Goal: Task Accomplishment & Management: Use online tool/utility

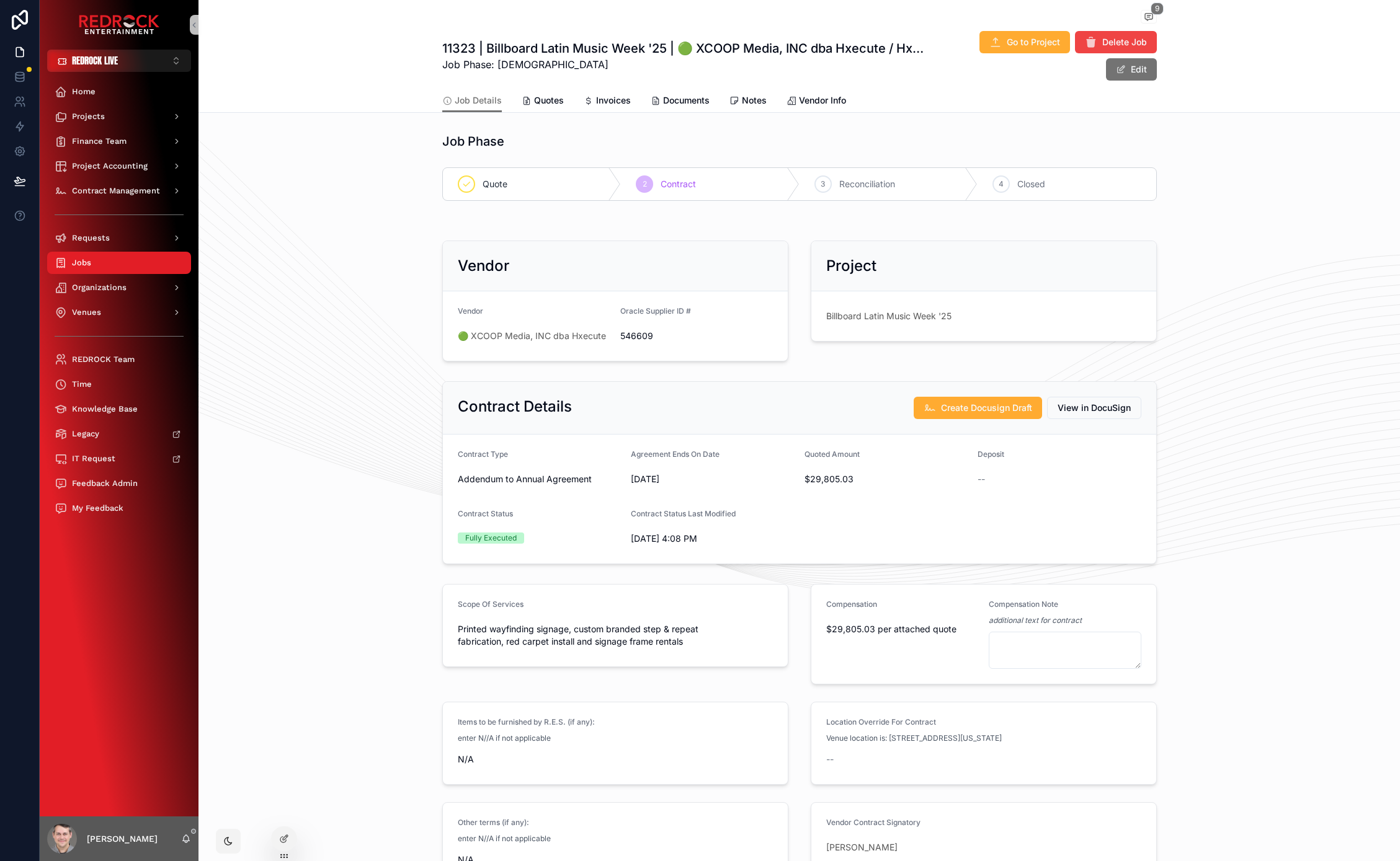
click at [366, 193] on div "Job Phase Quote 2 [DEMOGRAPHIC_DATA] 3 Reconciliation 4 Closed" at bounding box center [799, 166] width 1201 height 78
click at [131, 60] on button "REDROCK LIVE ⌥ 1" at bounding box center [119, 61] width 144 height 23
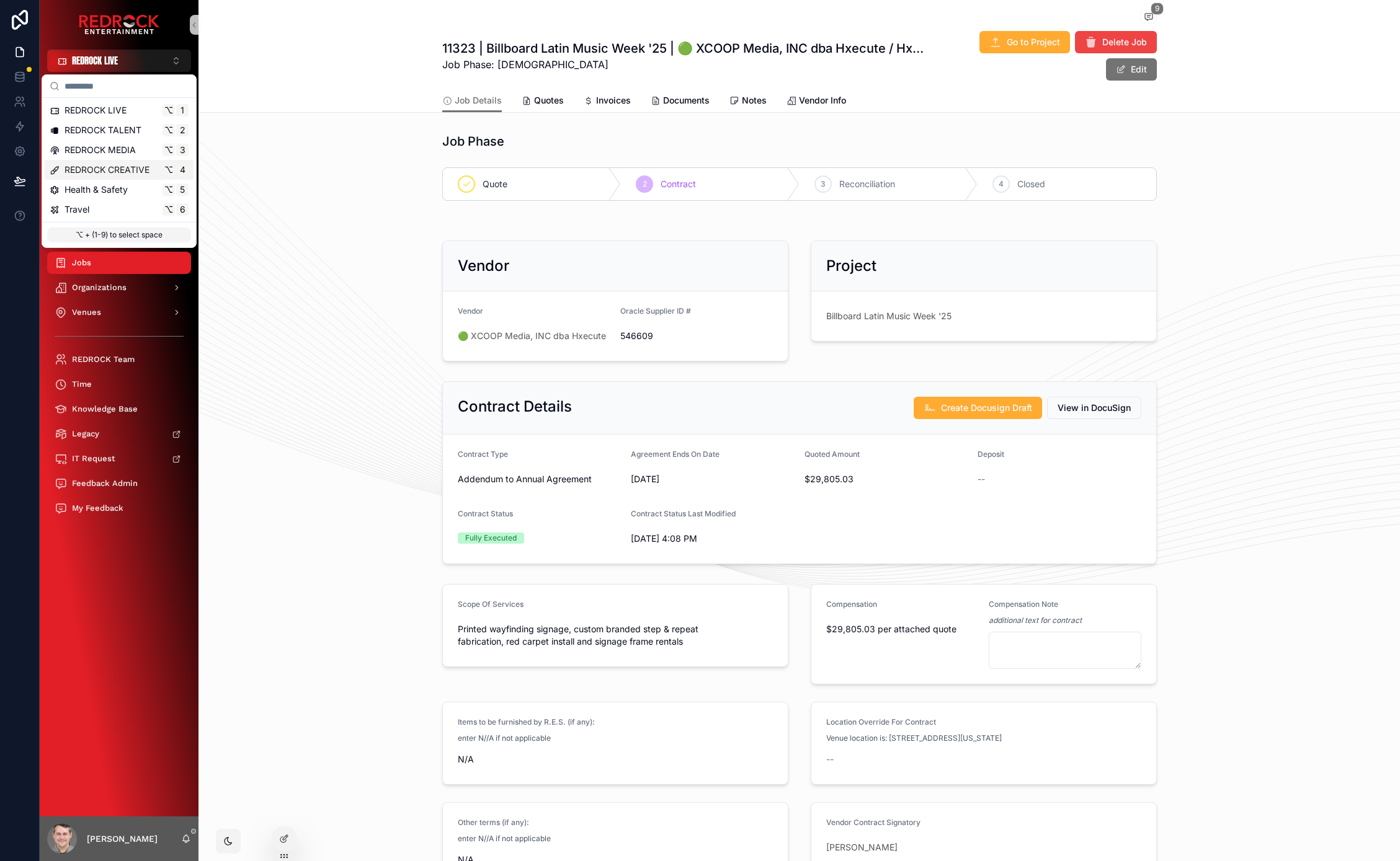
click at [106, 173] on span "REDROCK CREATIVE" at bounding box center [107, 170] width 85 height 13
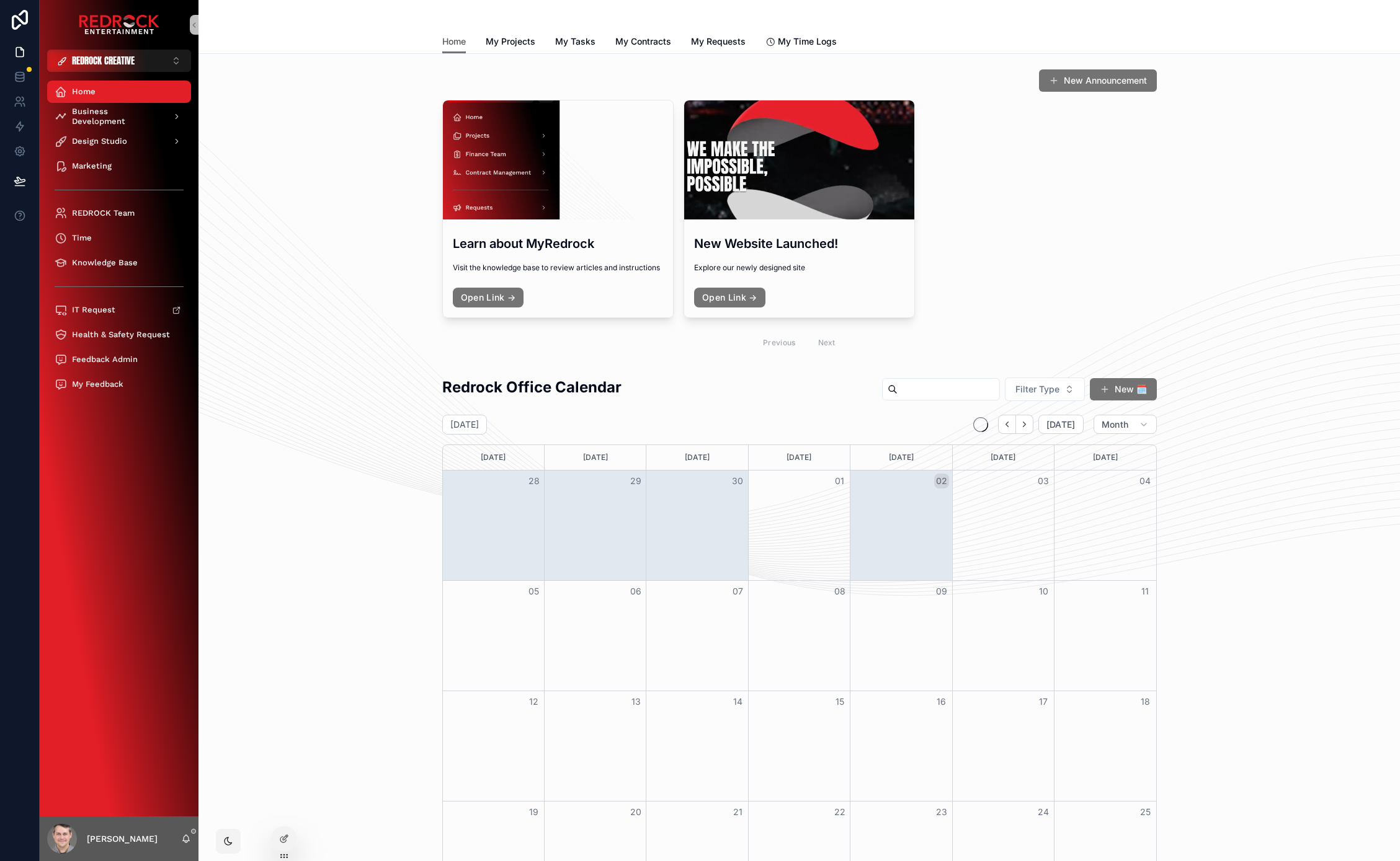
drag, startPoint x: 460, startPoint y: 43, endPoint x: 540, endPoint y: 46, distance: 80.1
click at [460, 43] on span "Home" at bounding box center [454, 42] width 24 height 13
click at [523, 43] on span "My Projects" at bounding box center [510, 42] width 49 height 13
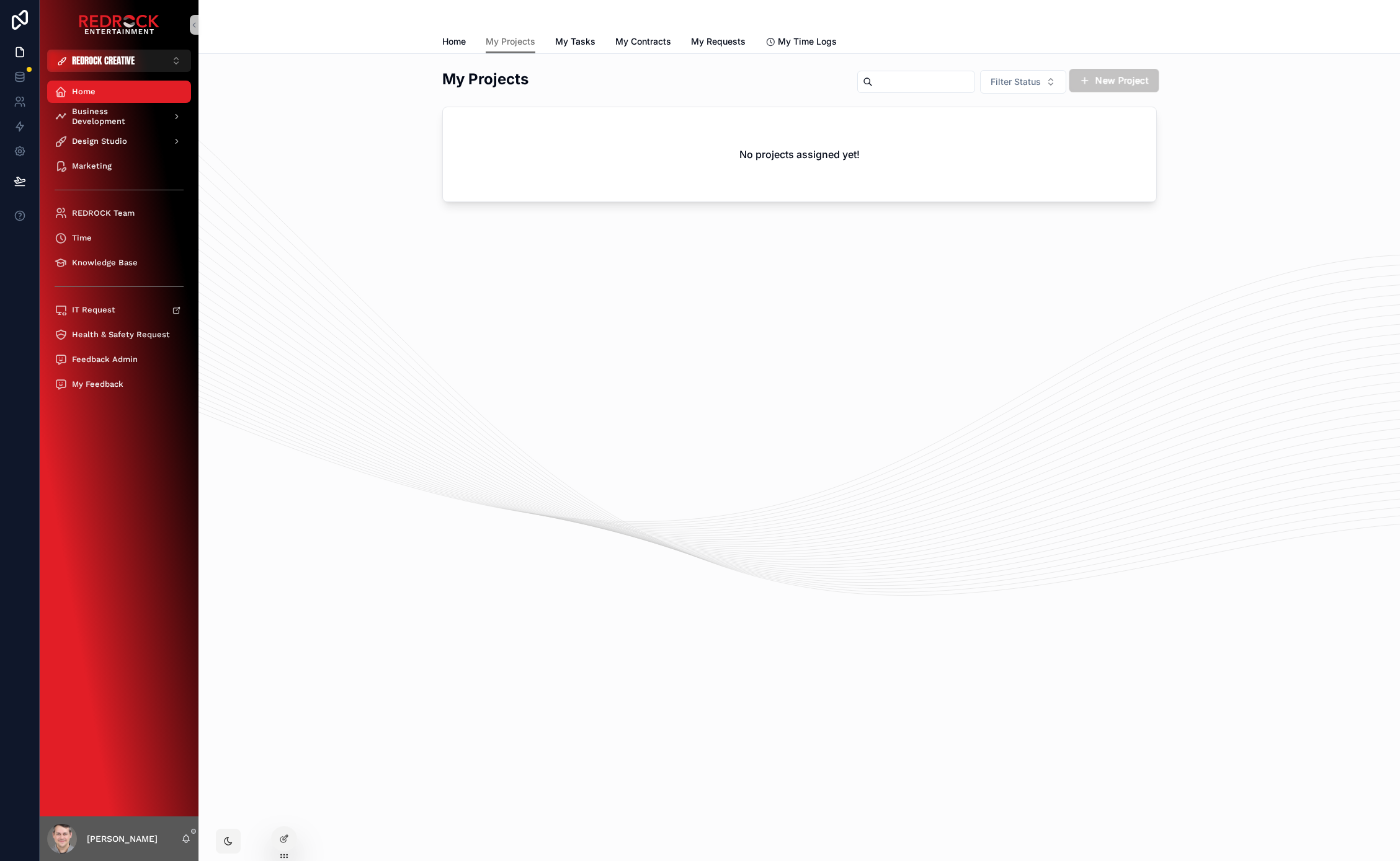
click at [1135, 78] on button "New Project" at bounding box center [1113, 81] width 90 height 24
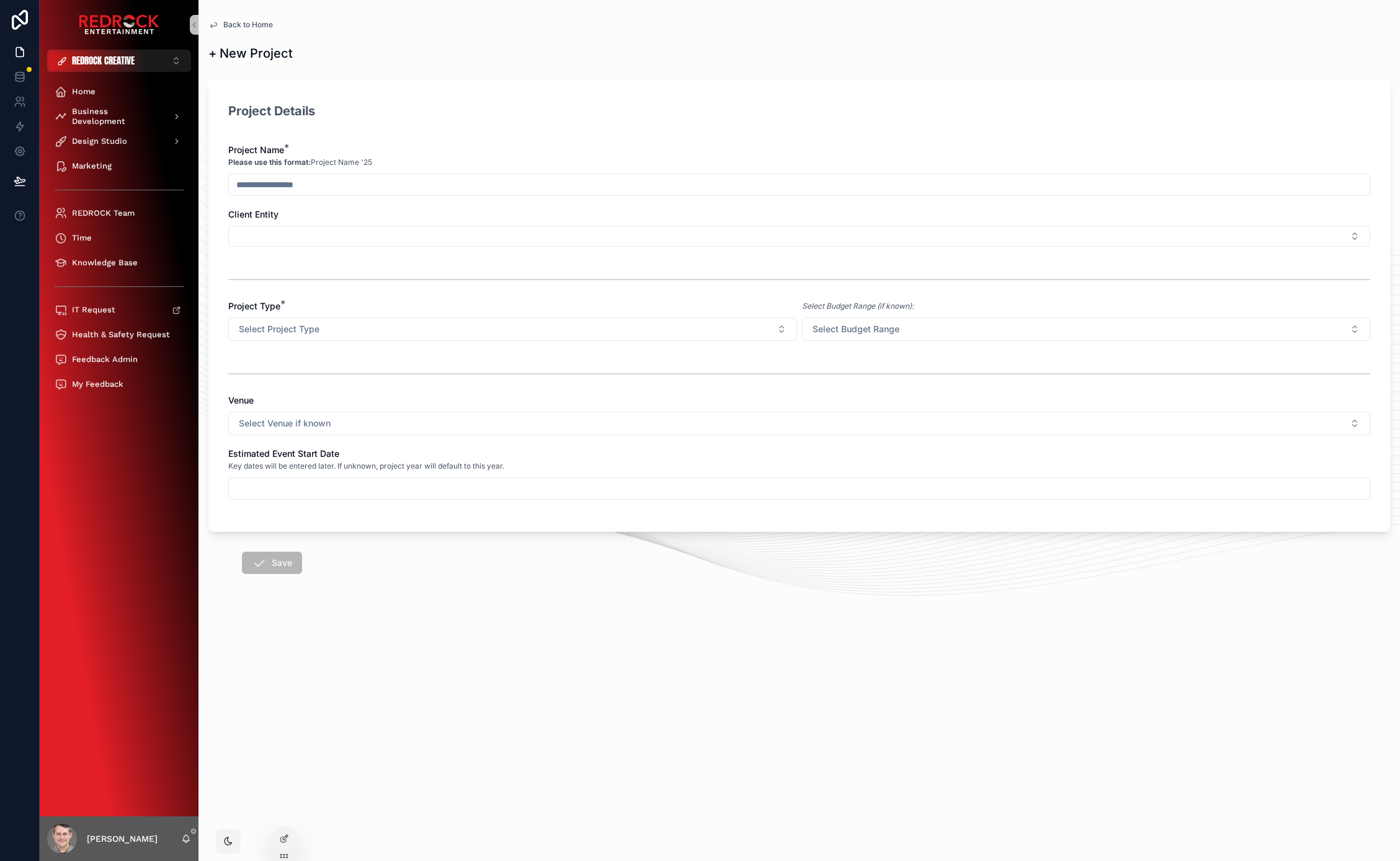
click at [365, 184] on input "scrollable content" at bounding box center [799, 185] width 1140 height 18
type input "**********"
click at [492, 149] on div "Project Name *" at bounding box center [799, 150] width 1142 height 13
drag, startPoint x: 487, startPoint y: 147, endPoint x: 415, endPoint y: 114, distance: 79.2
click at [415, 114] on div "**********" at bounding box center [799, 306] width 1182 height 453
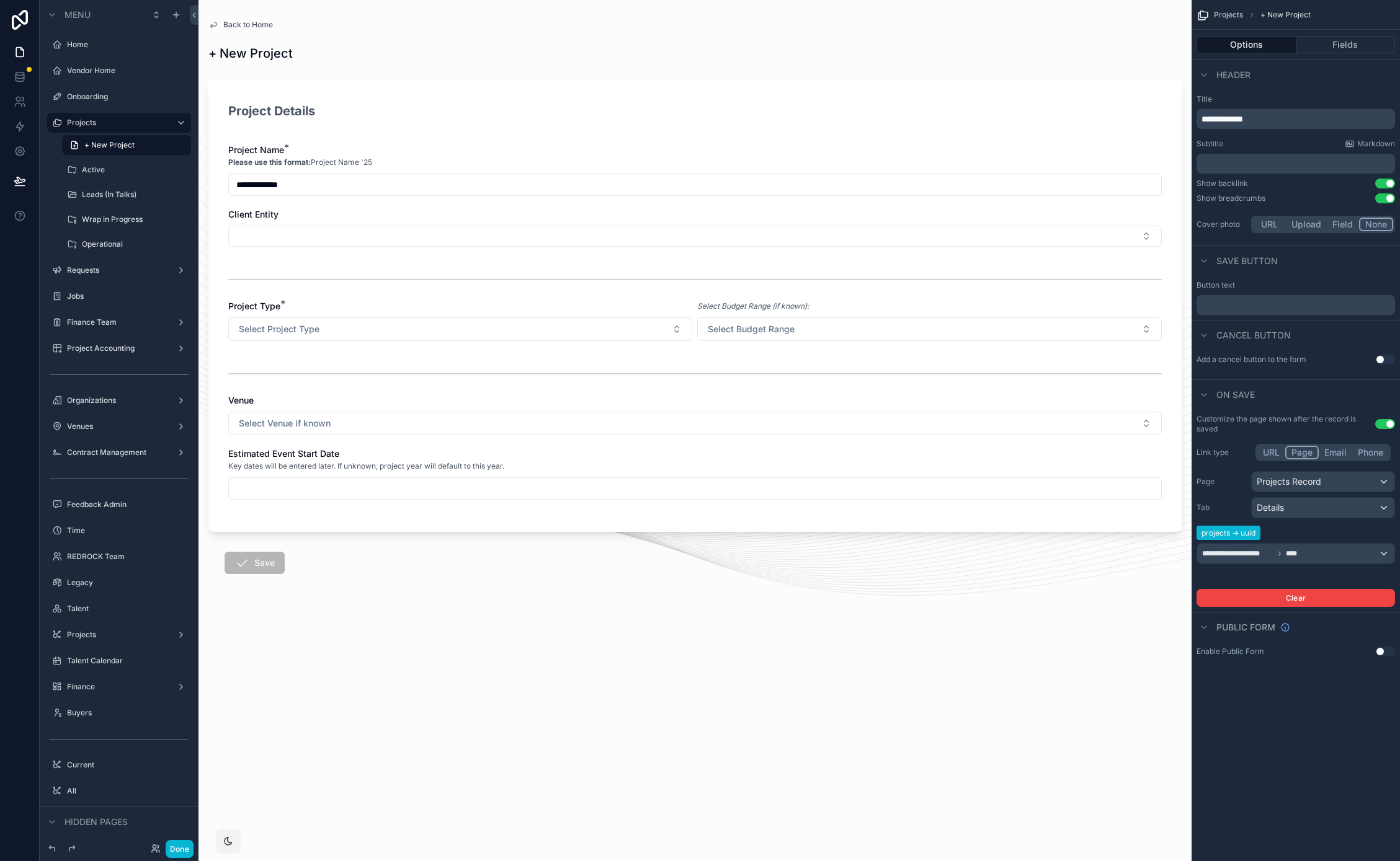
click at [430, 182] on input "**********" at bounding box center [695, 185] width 932 height 18
click at [634, 156] on div "Please use this format: Project Name '25" at bounding box center [695, 163] width 933 height 13
click at [1360, 39] on button "Fields" at bounding box center [1346, 45] width 99 height 18
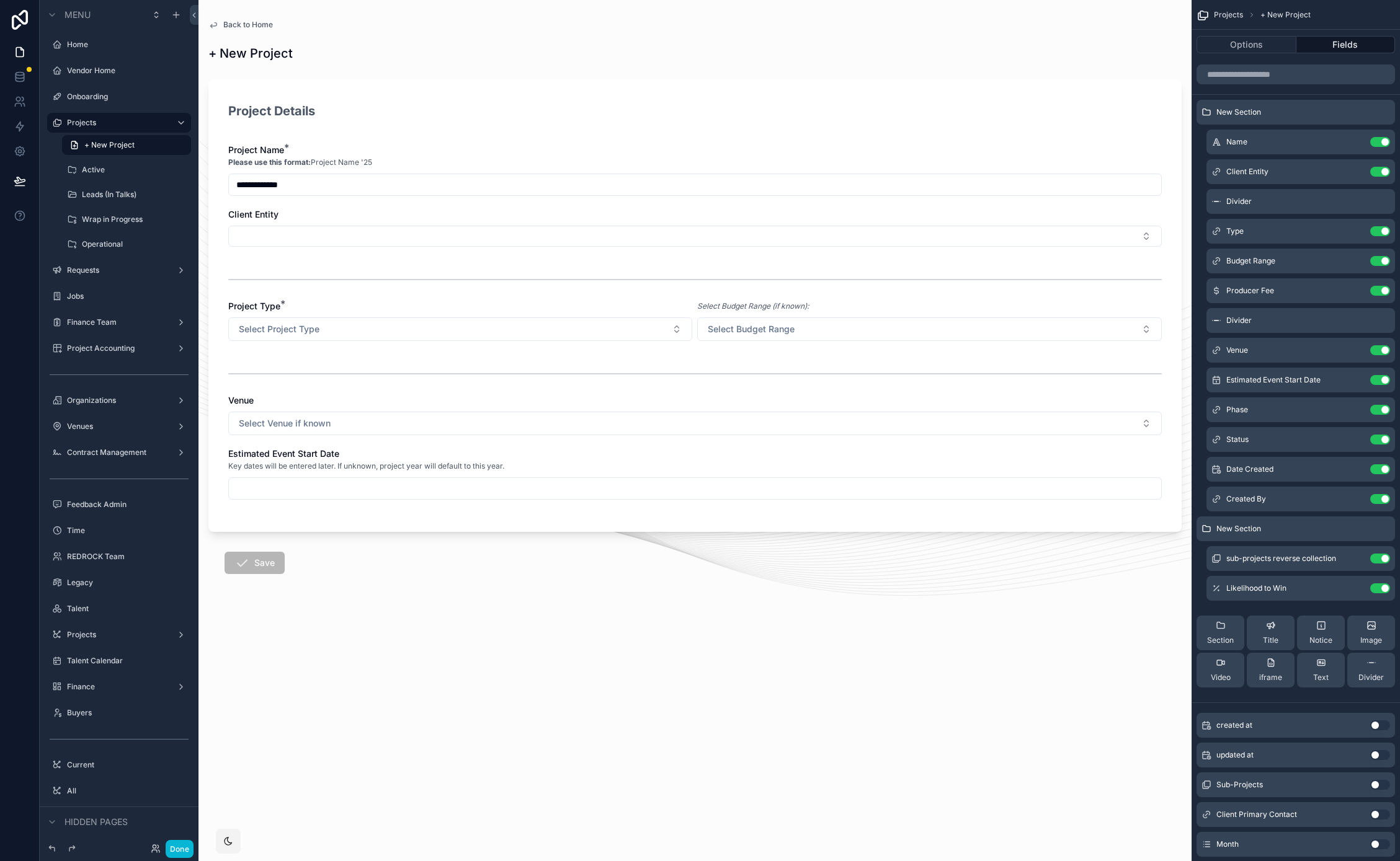
click at [425, 179] on input "**********" at bounding box center [695, 185] width 932 height 18
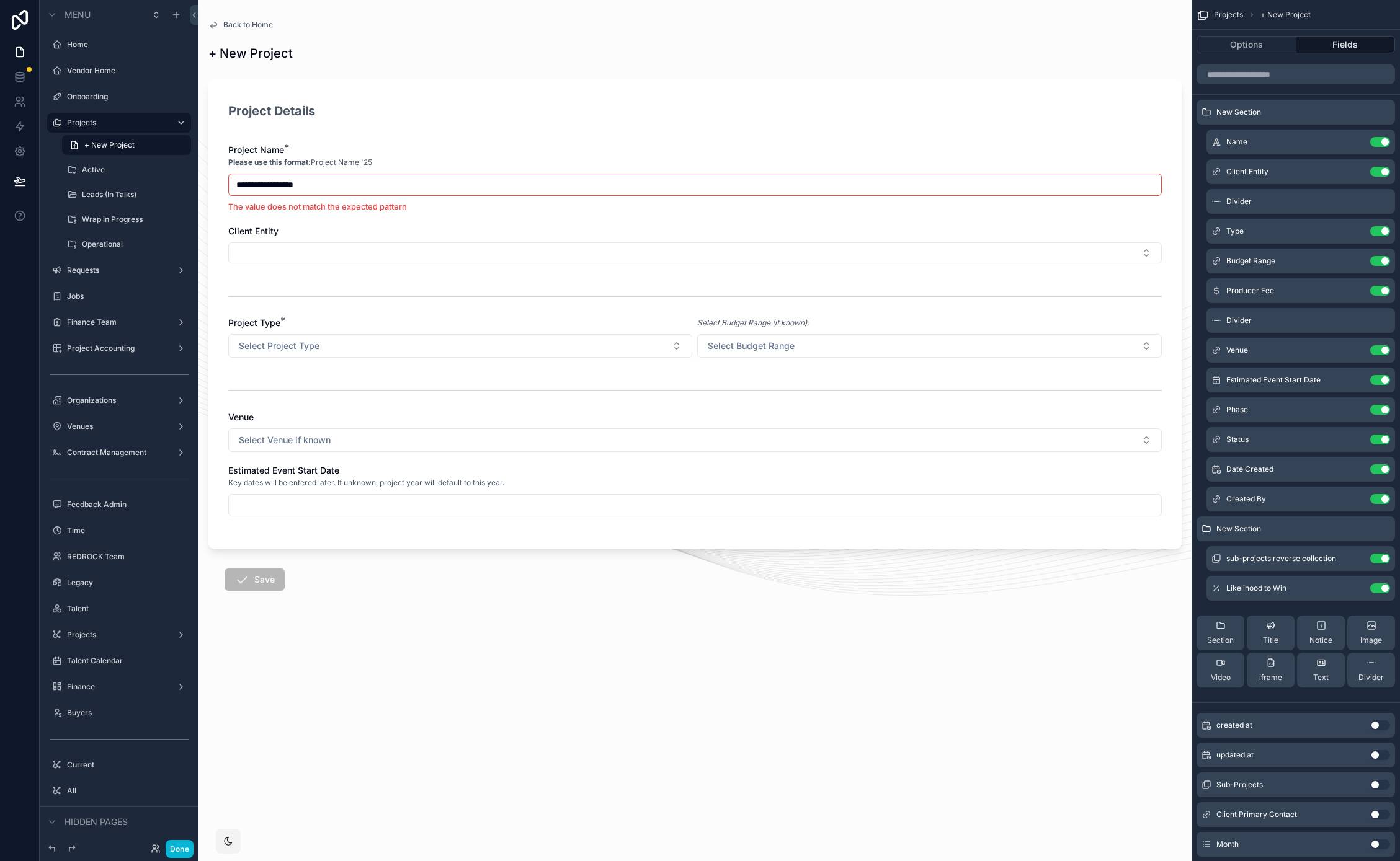
click at [317, 185] on input "**********" at bounding box center [695, 185] width 932 height 18
drag, startPoint x: 310, startPoint y: 226, endPoint x: 308, endPoint y: 199, distance: 27.1
click at [310, 225] on div "Client Entity" at bounding box center [695, 231] width 933 height 13
drag, startPoint x: 296, startPoint y: 189, endPoint x: 306, endPoint y: 189, distance: 10.0
click at [306, 189] on input "**********" at bounding box center [695, 185] width 932 height 18
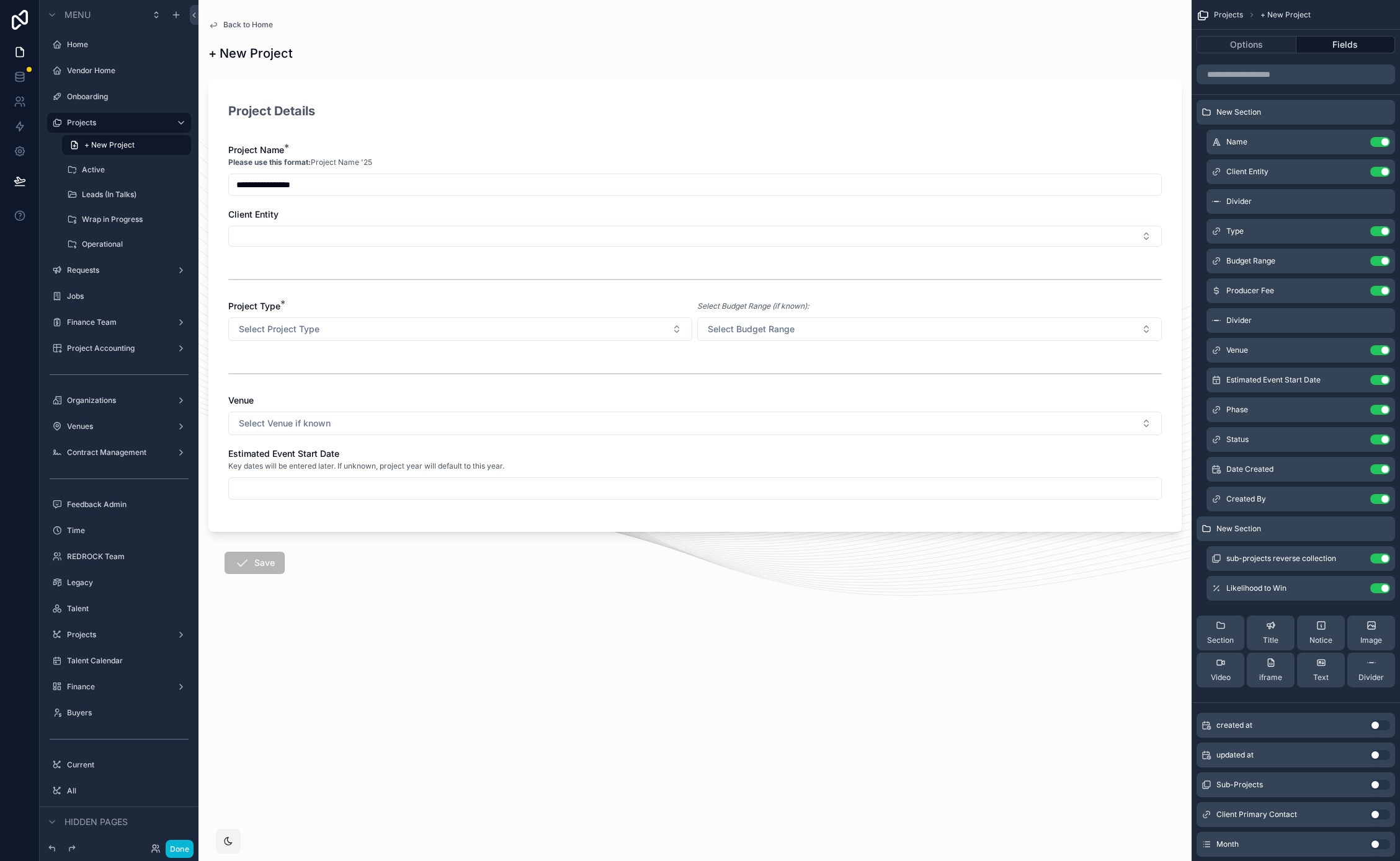
click at [435, 219] on div "Client Entity" at bounding box center [695, 214] width 933 height 13
click at [322, 179] on input "**********" at bounding box center [695, 185] width 932 height 18
type input "**********"
click at [342, 182] on input "**********" at bounding box center [695, 185] width 932 height 18
click at [256, 26] on span "Back to Home" at bounding box center [248, 25] width 49 height 10
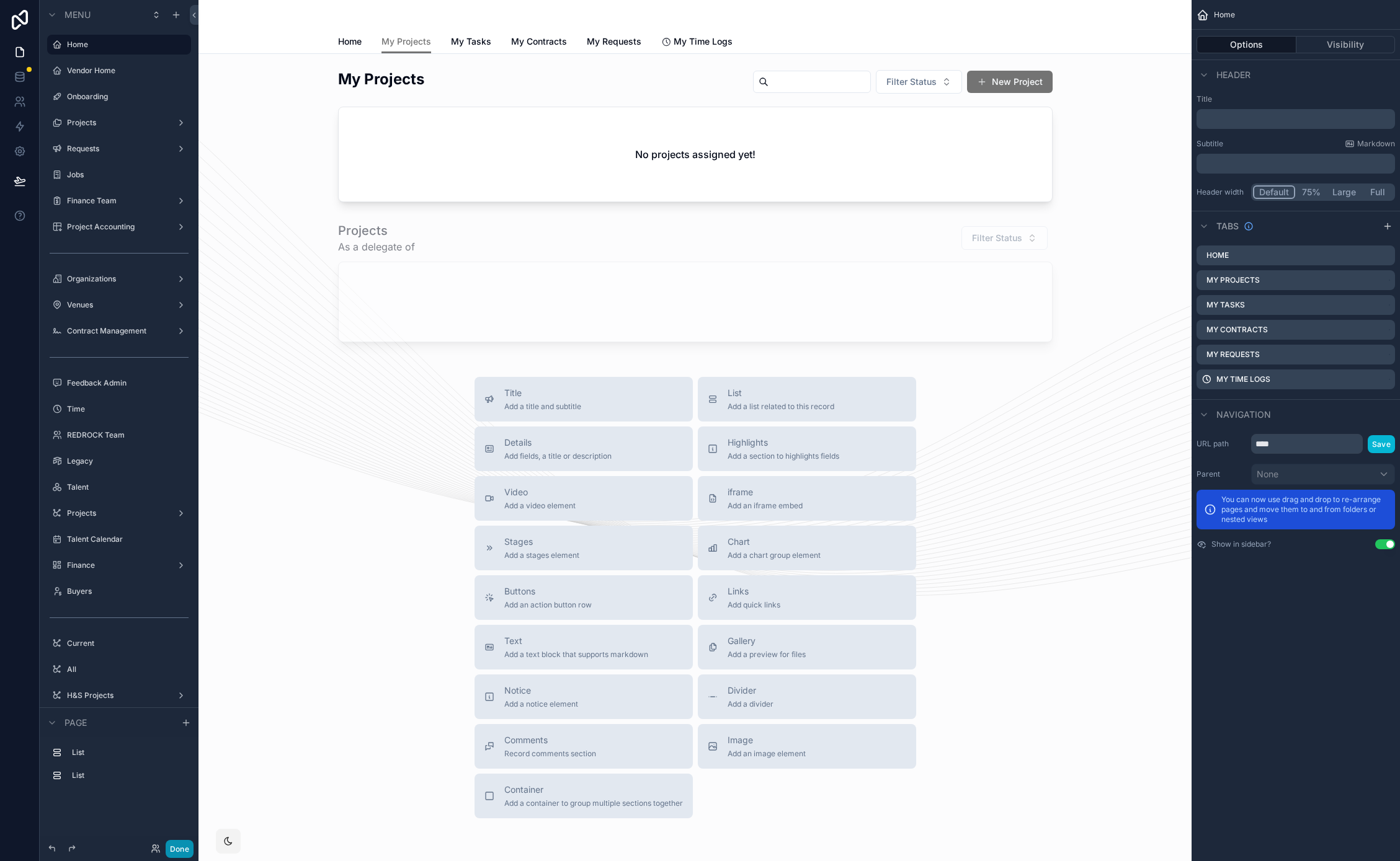
click at [185, 850] on button "Done" at bounding box center [180, 848] width 28 height 18
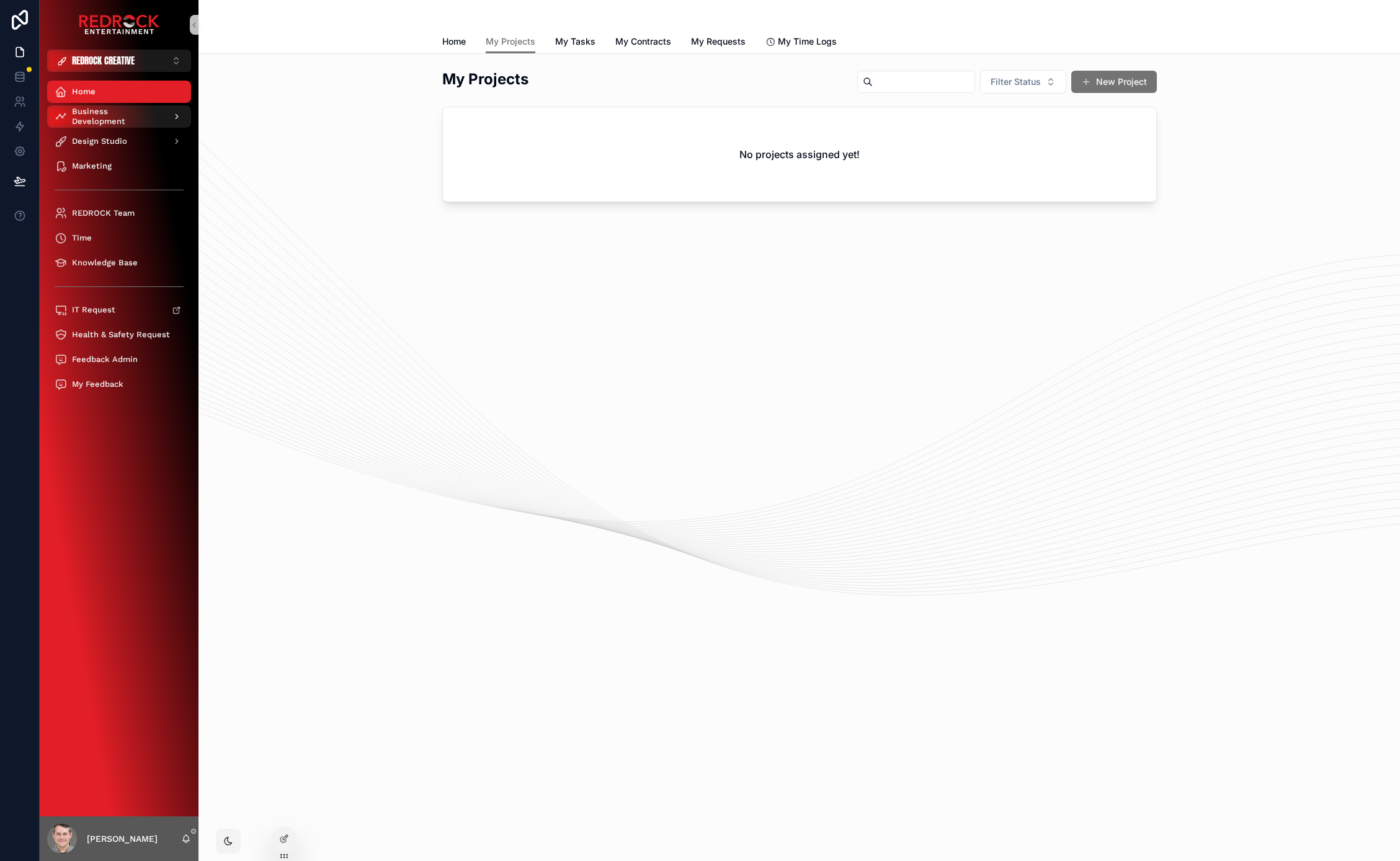
click at [123, 119] on span "Business Development" at bounding box center [117, 117] width 91 height 20
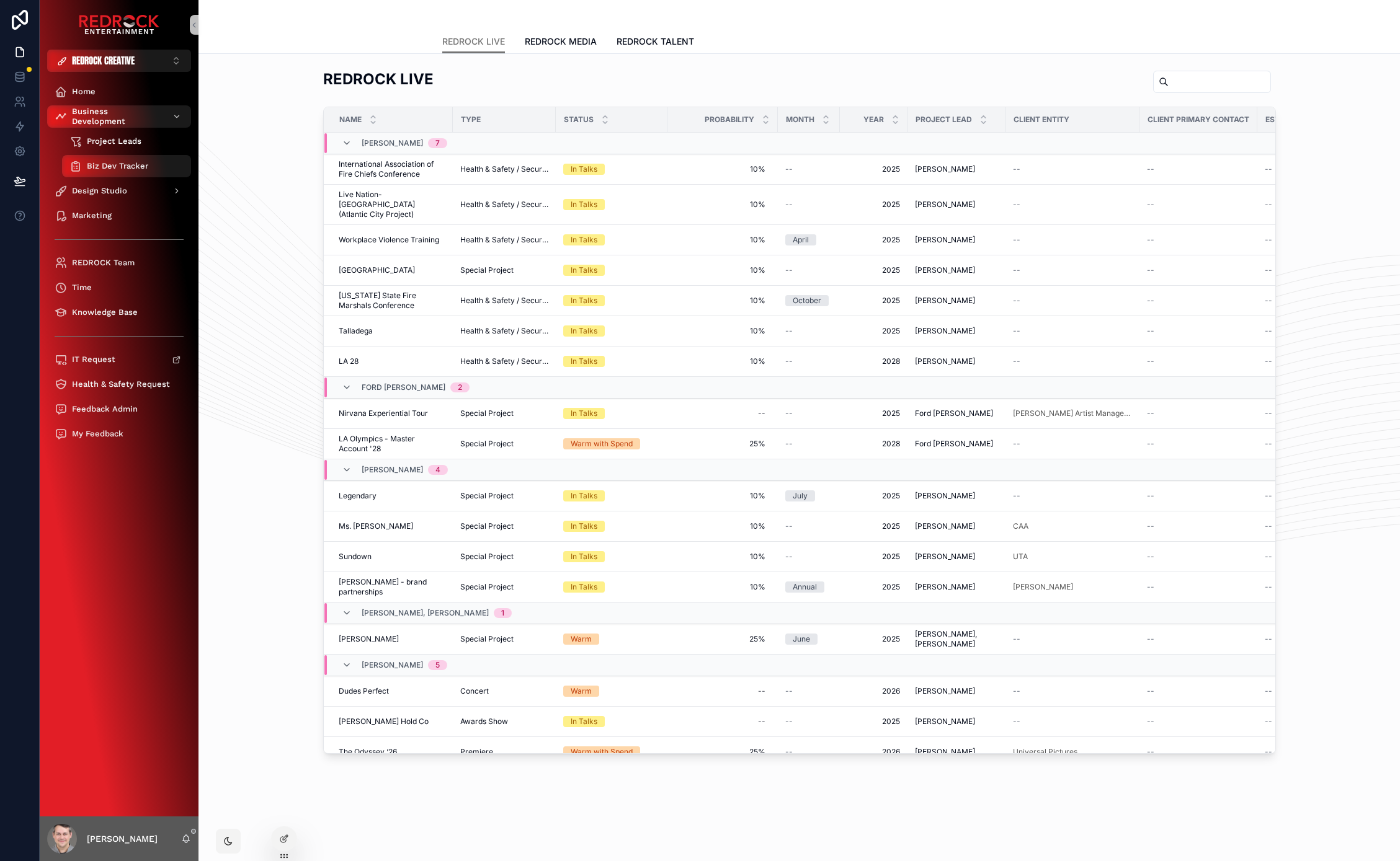
drag, startPoint x: 287, startPoint y: 261, endPoint x: 160, endPoint y: 145, distance: 172.0
click at [285, 258] on div "REDROCK LIVE Name Type Status Probability Month Year Project Lead Client Entity…" at bounding box center [799, 411] width 1182 height 695
click at [108, 61] on span "REDROCK CREATIVE" at bounding box center [103, 61] width 63 height 13
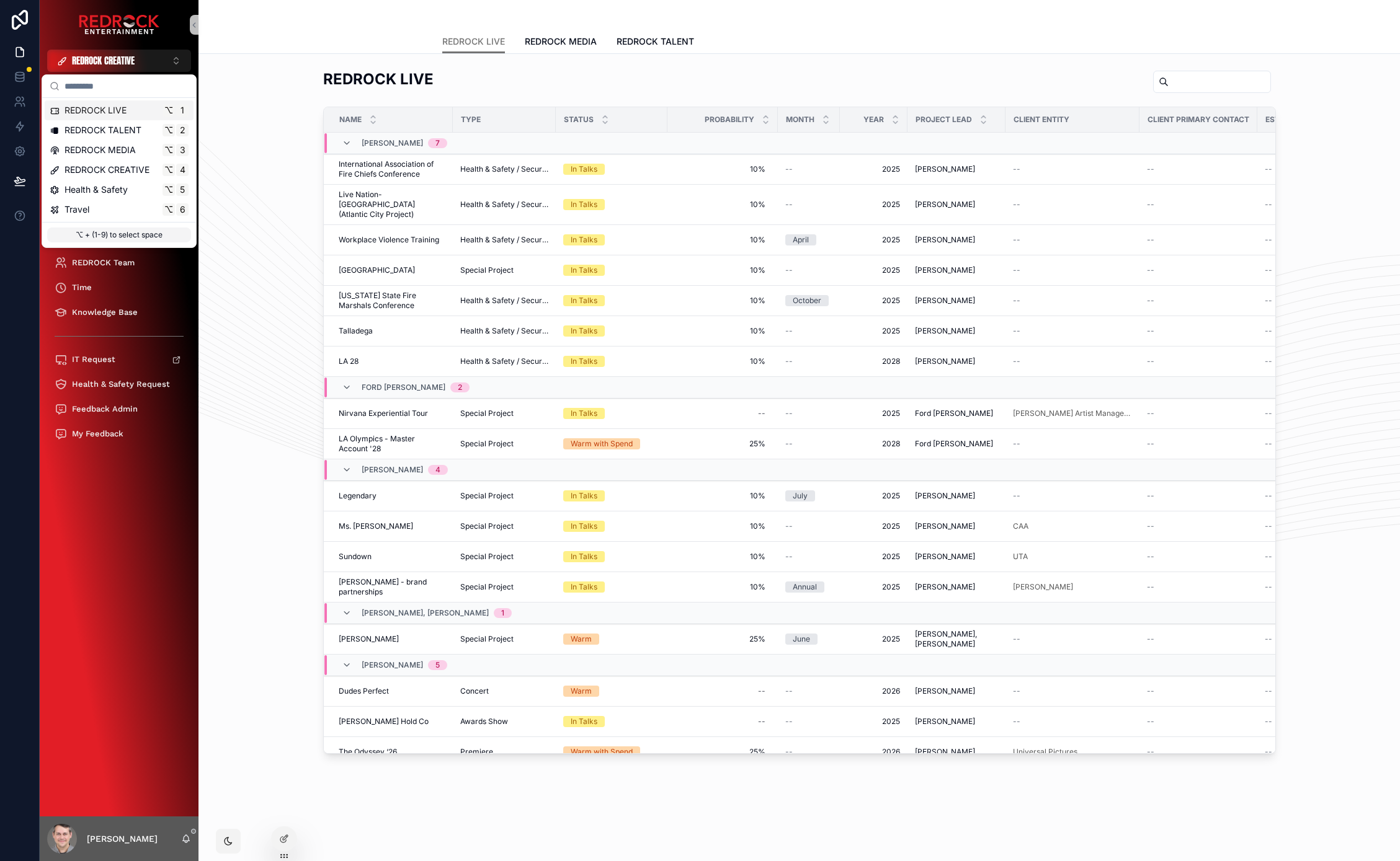
click at [120, 109] on span "REDROCK LIVE" at bounding box center [95, 111] width 62 height 13
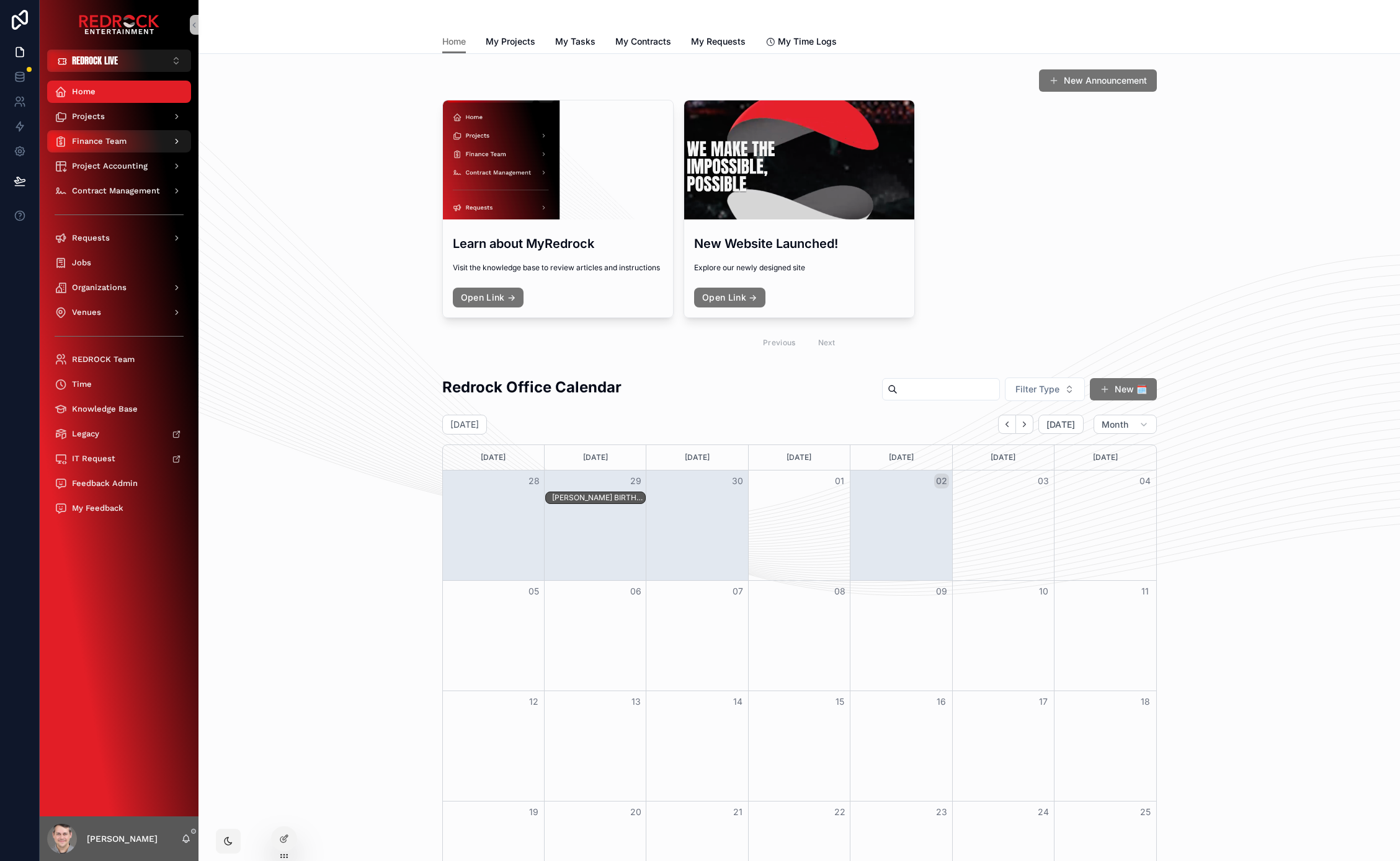
click at [134, 131] on div "Finance Team" at bounding box center [119, 141] width 129 height 20
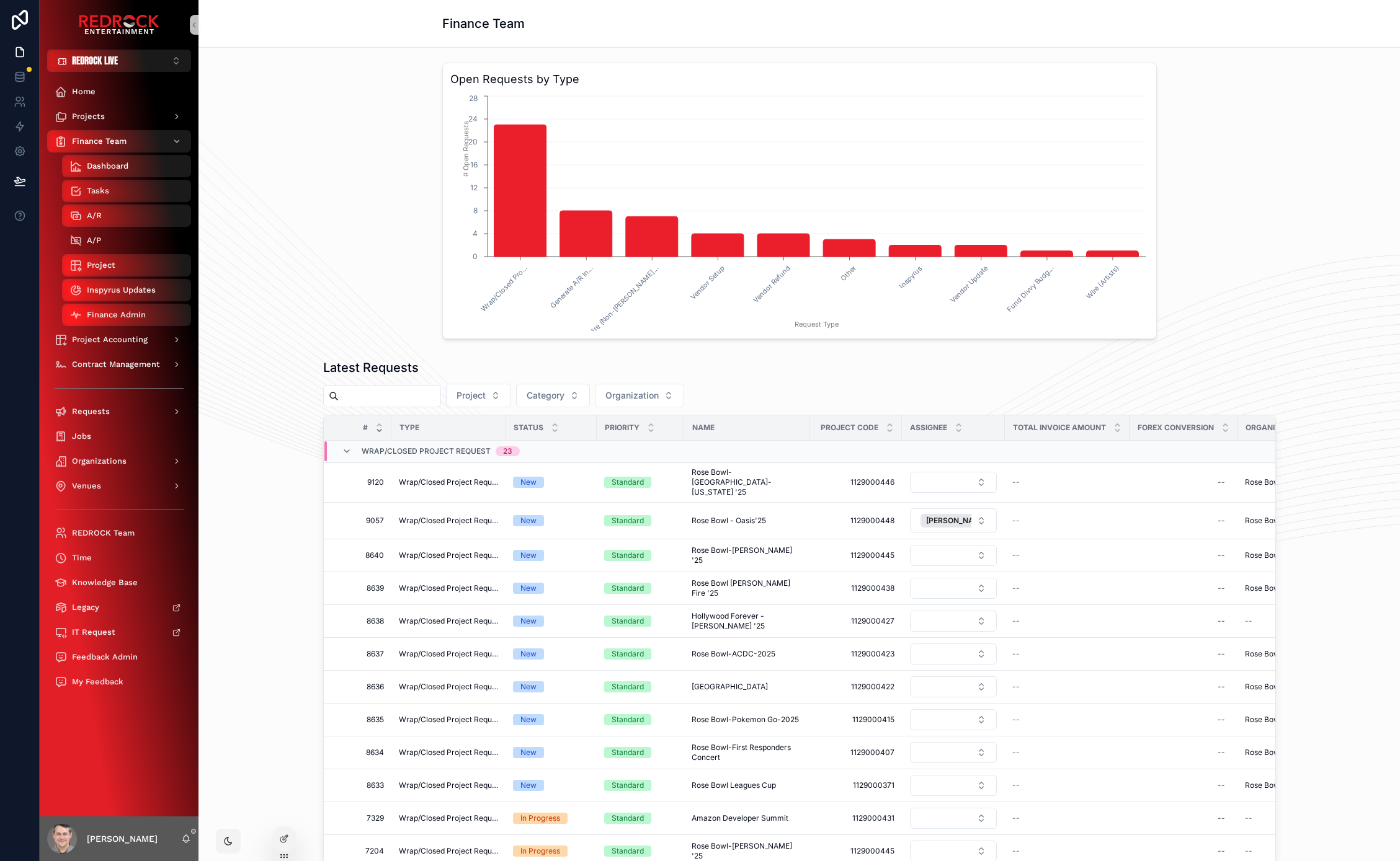
click at [145, 236] on div "A/P" at bounding box center [126, 241] width 114 height 20
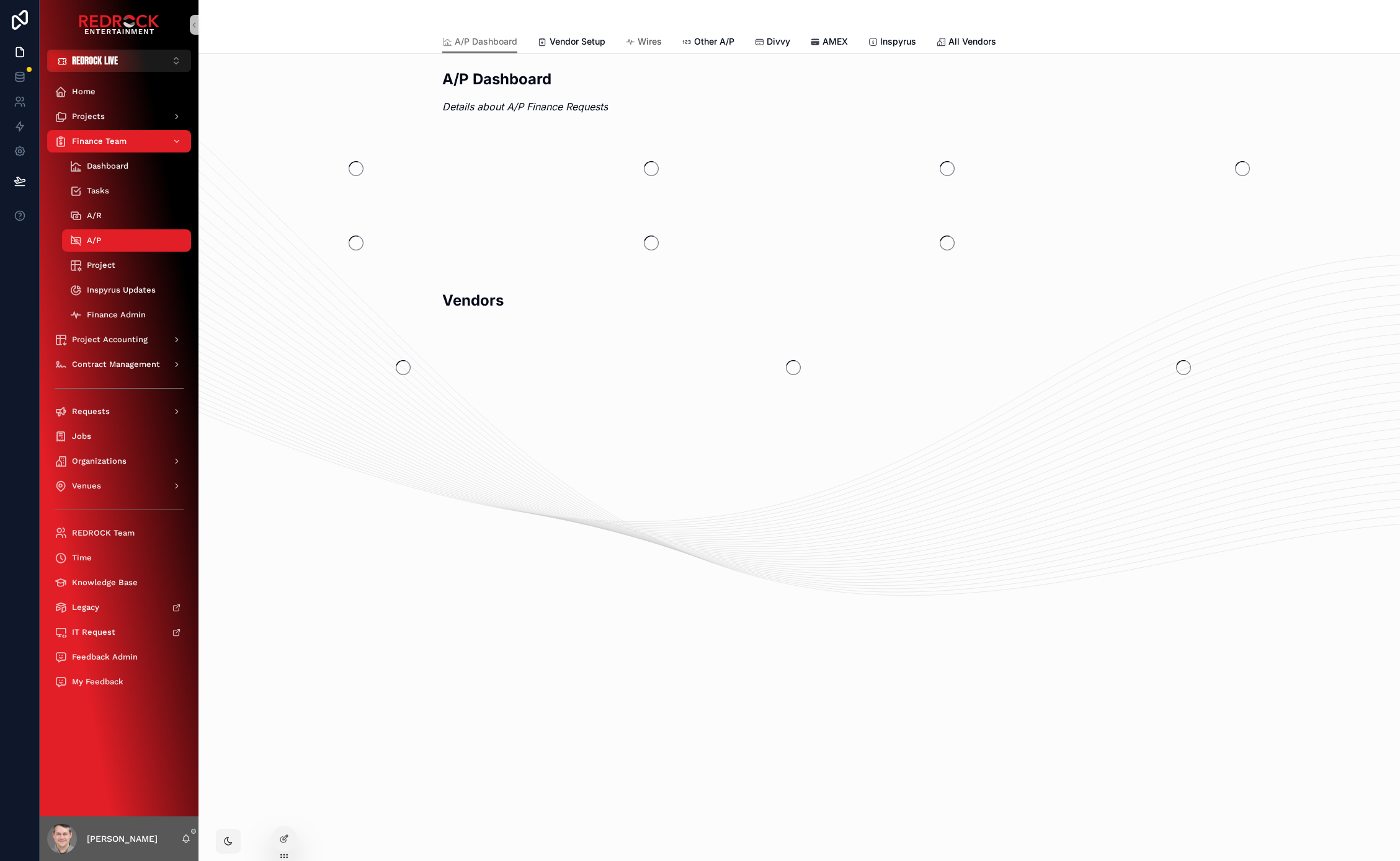
click at [636, 41] on div "Wires" at bounding box center [643, 42] width 36 height 13
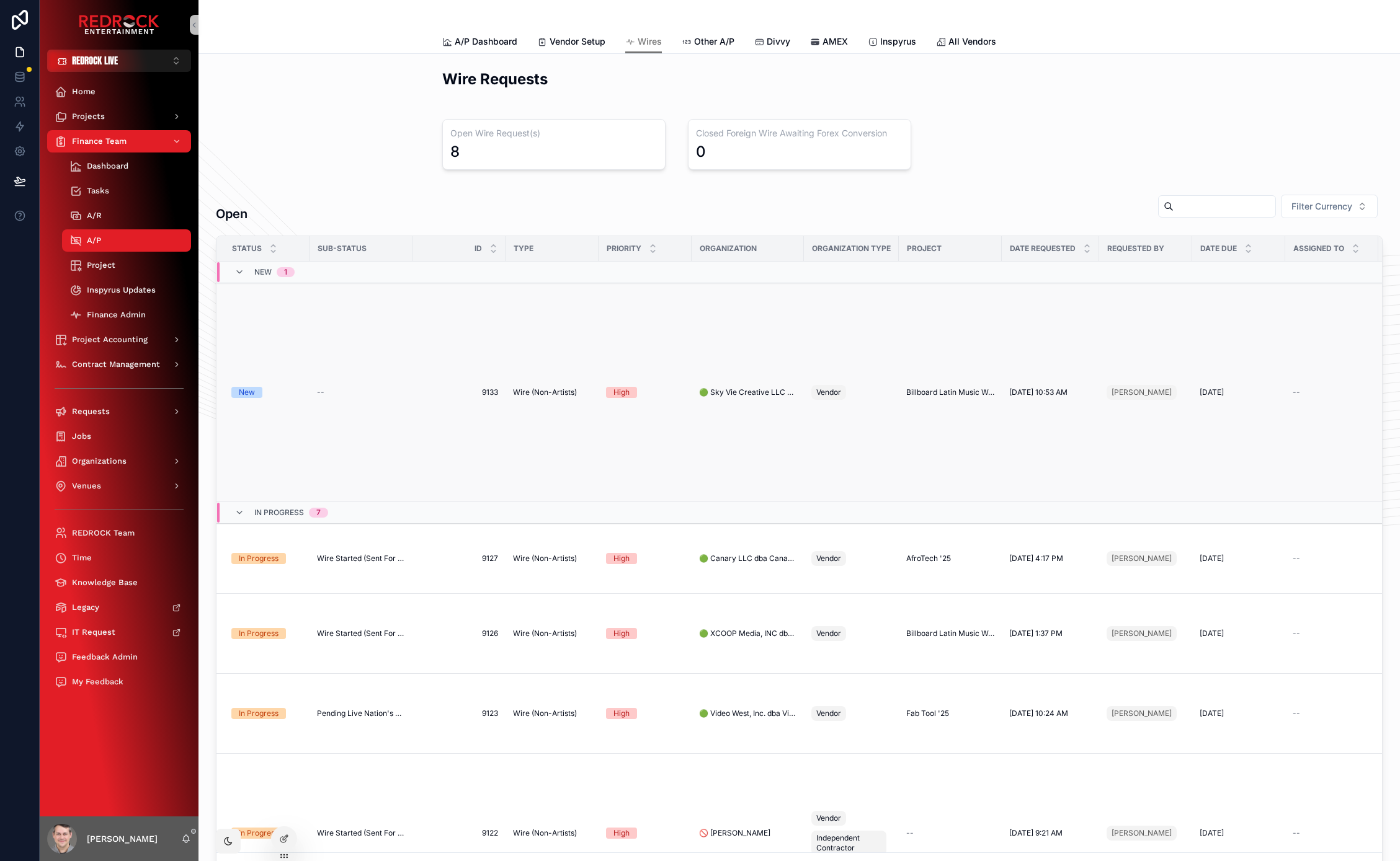
click at [520, 388] on span "Wire (Non-Artists)" at bounding box center [545, 393] width 64 height 10
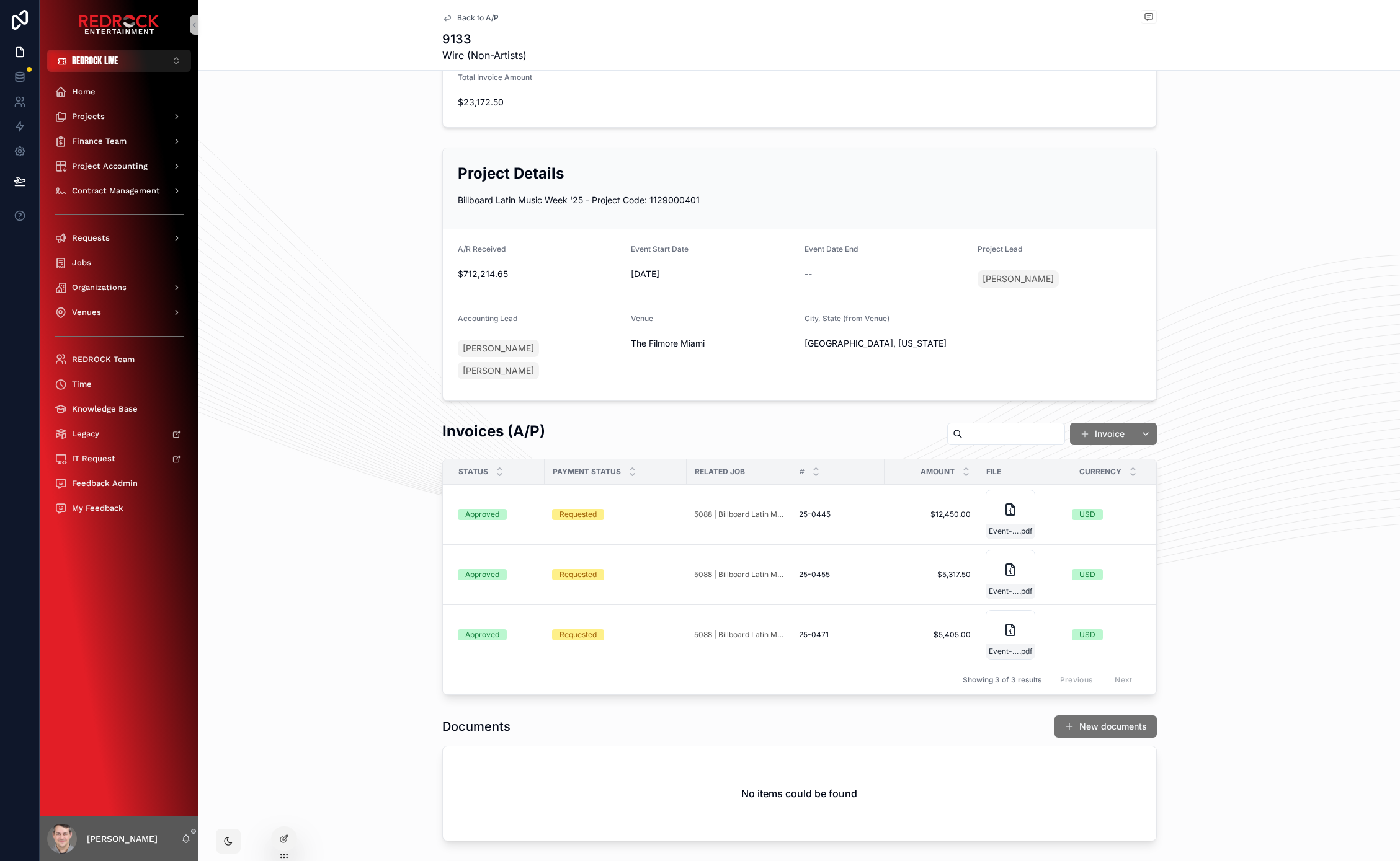
scroll to position [567, 0]
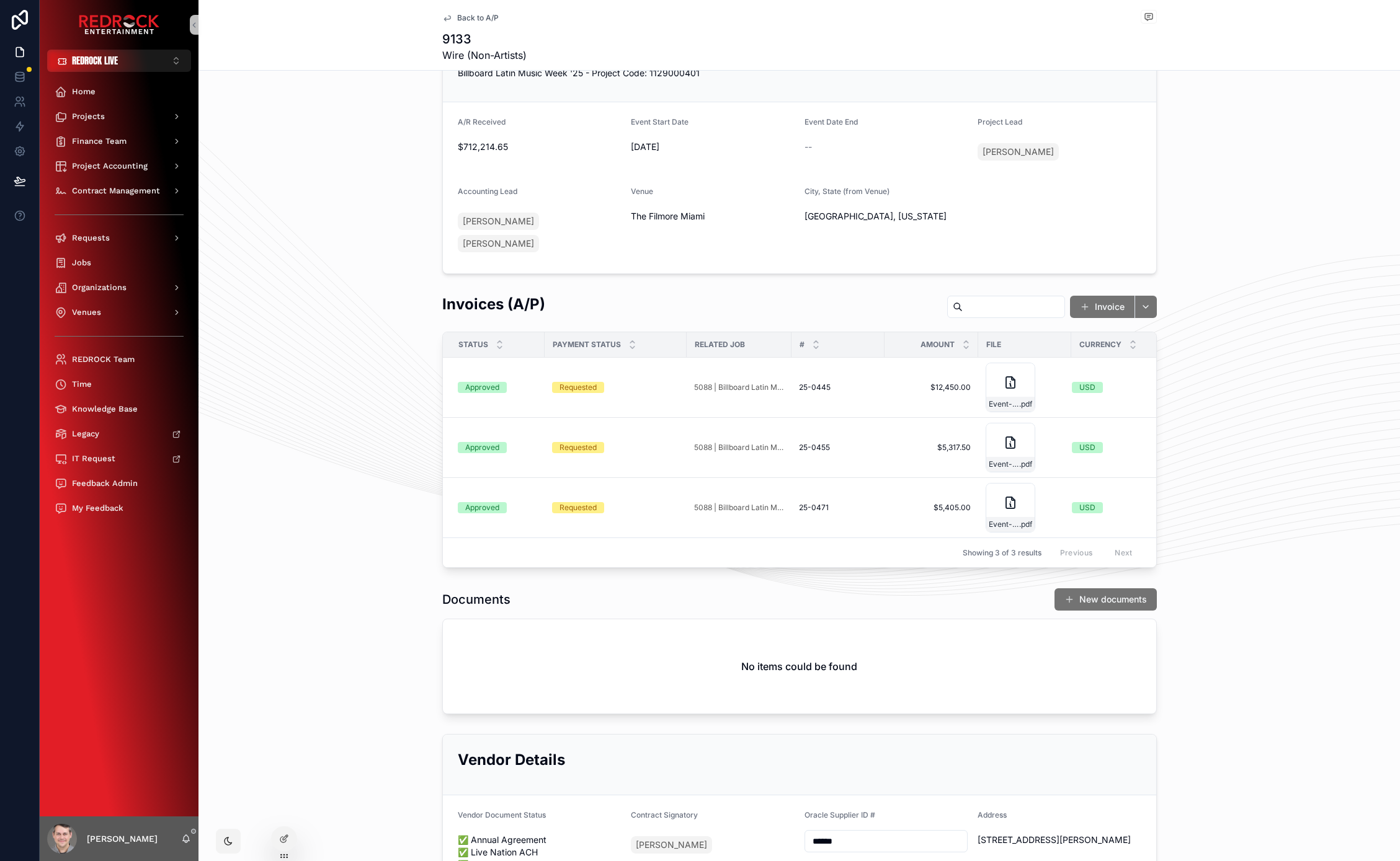
drag, startPoint x: 305, startPoint y: 371, endPoint x: 278, endPoint y: 294, distance: 81.6
click at [278, 298] on div "Invoices (A/P) Invoice Status Payment Status Related Job # Amount File Currency…" at bounding box center [799, 431] width 1201 height 284
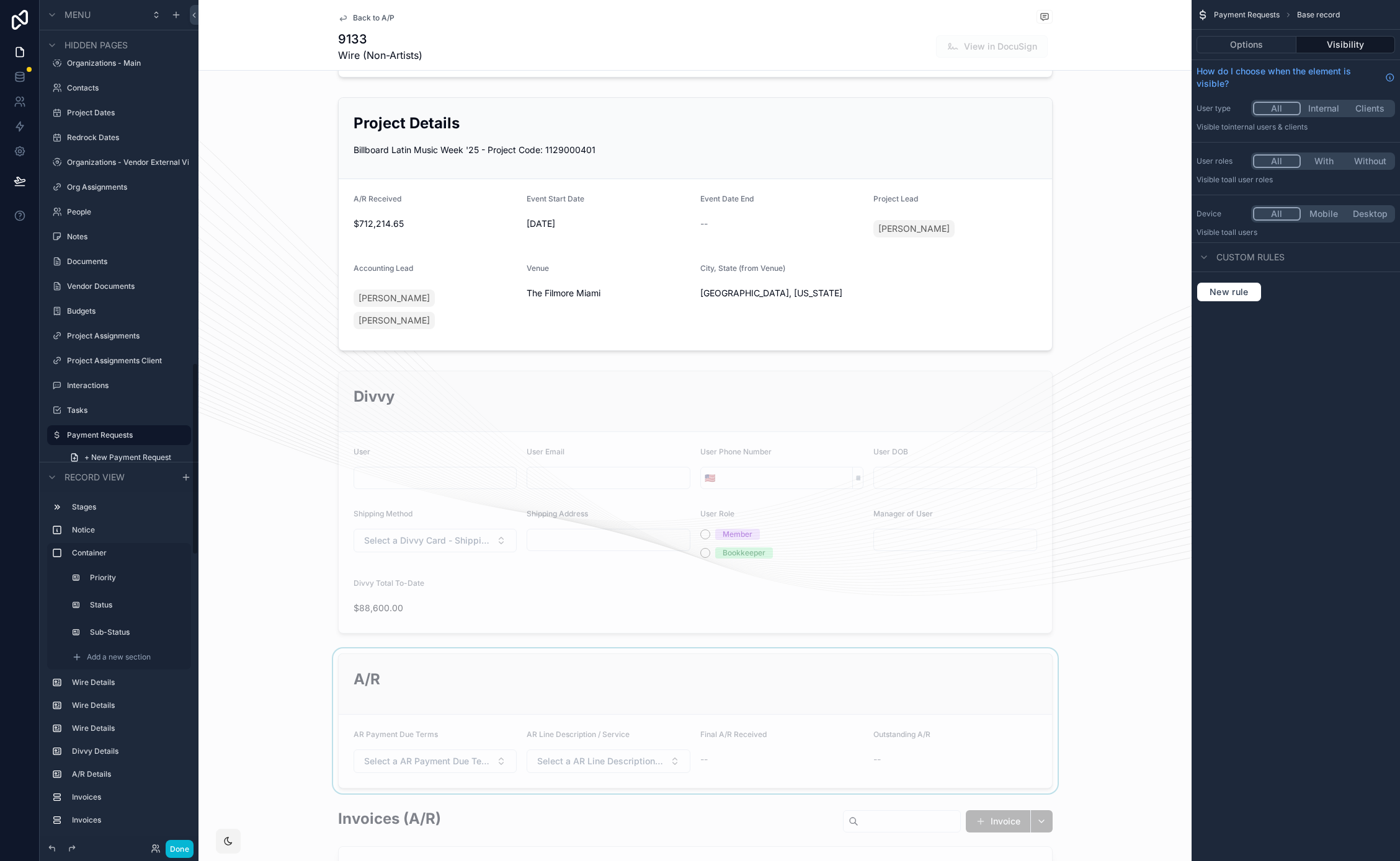
scroll to position [1066, 0]
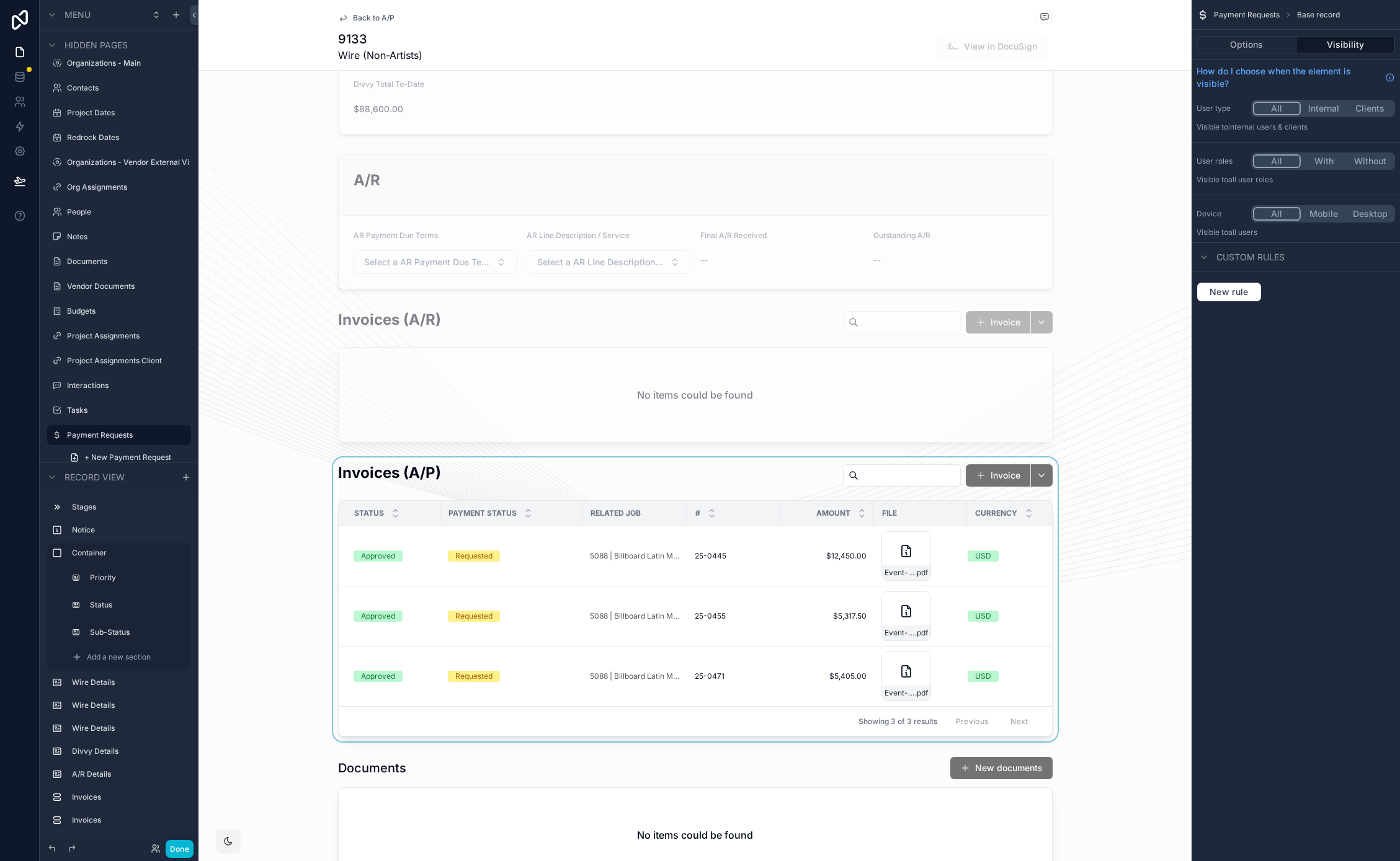
click at [533, 458] on div "scrollable content" at bounding box center [694, 600] width 993 height 284
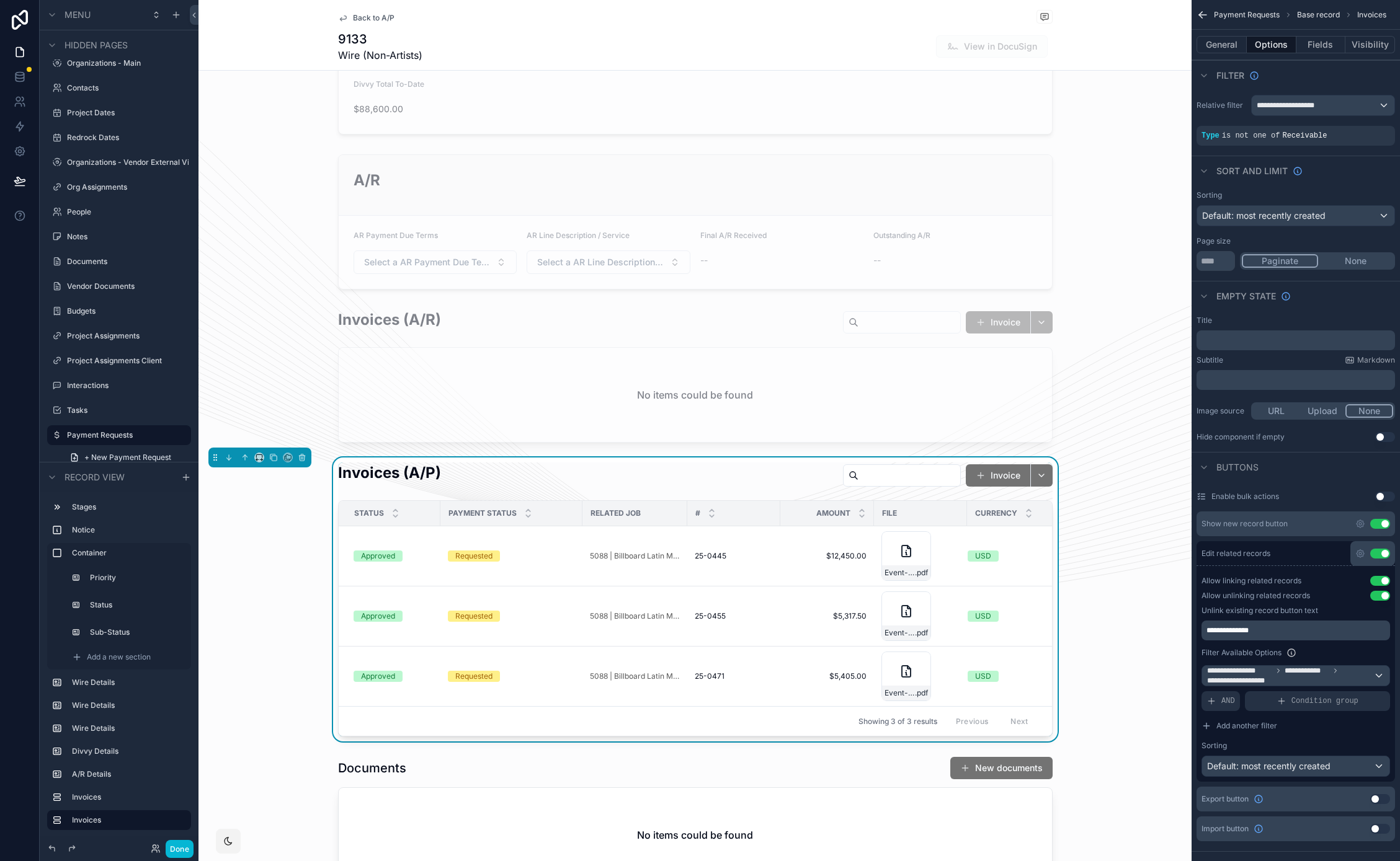
scroll to position [0, 0]
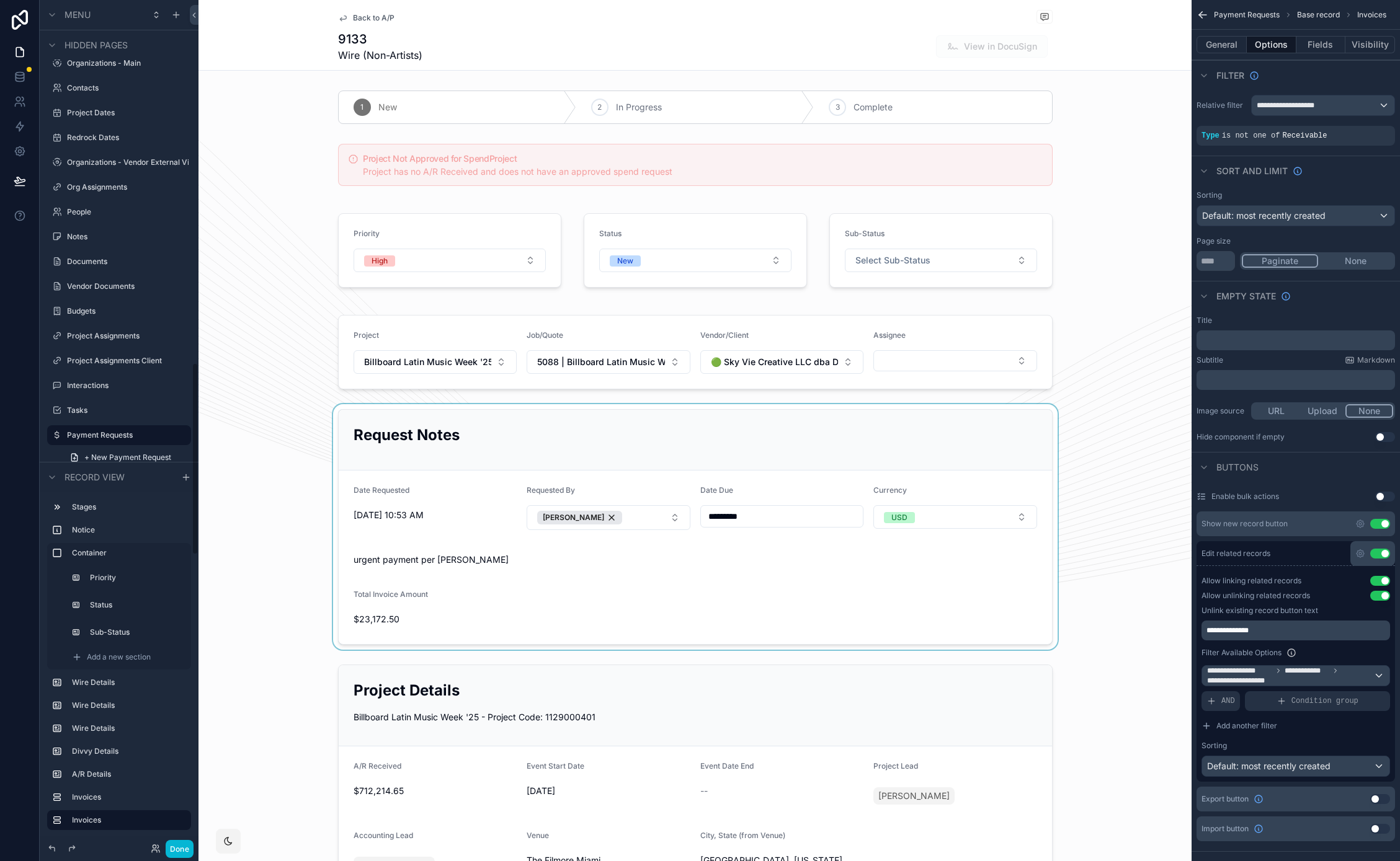
click at [286, 406] on div "scrollable content" at bounding box center [694, 526] width 993 height 246
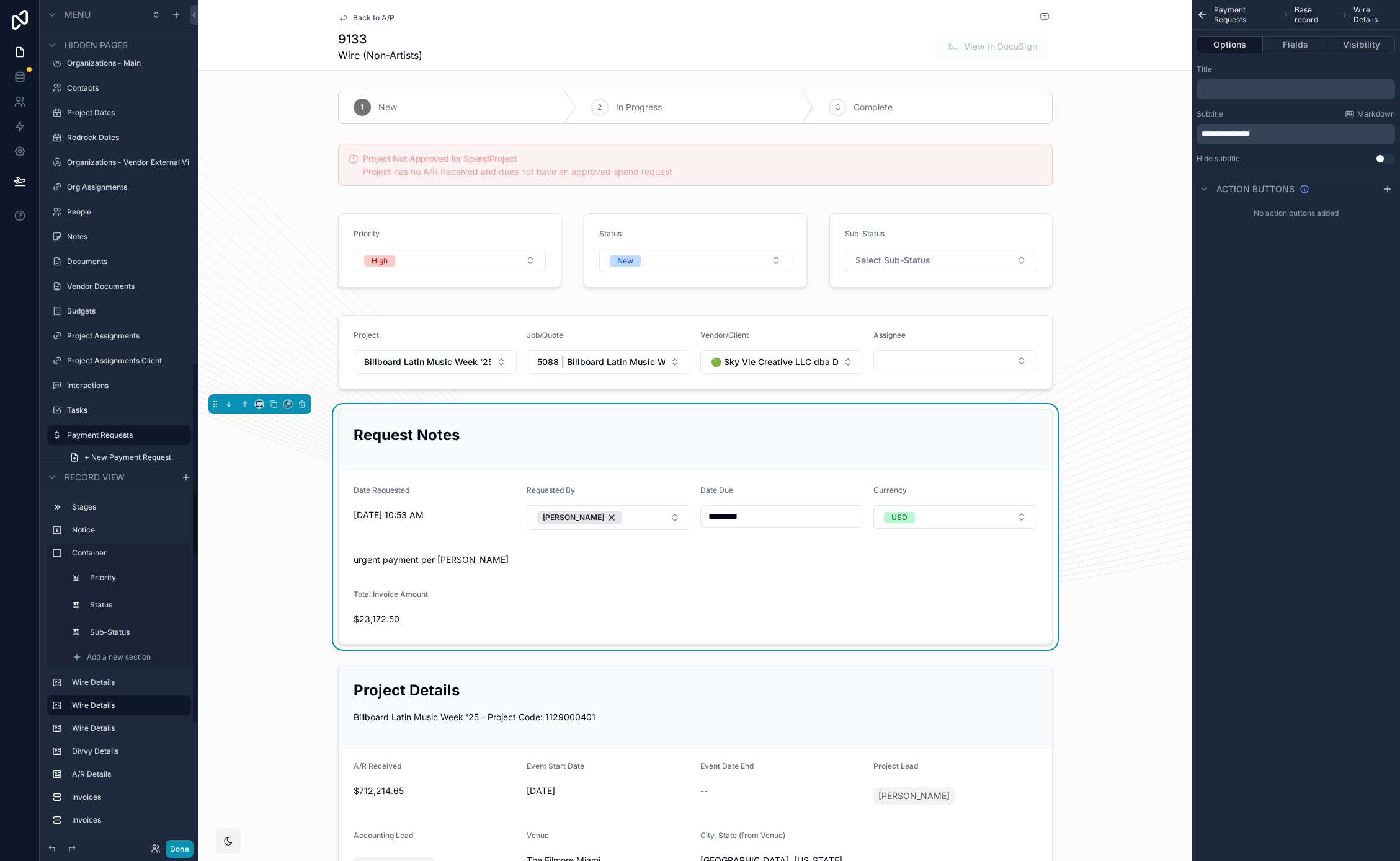
click at [173, 850] on button "Done" at bounding box center [180, 848] width 28 height 18
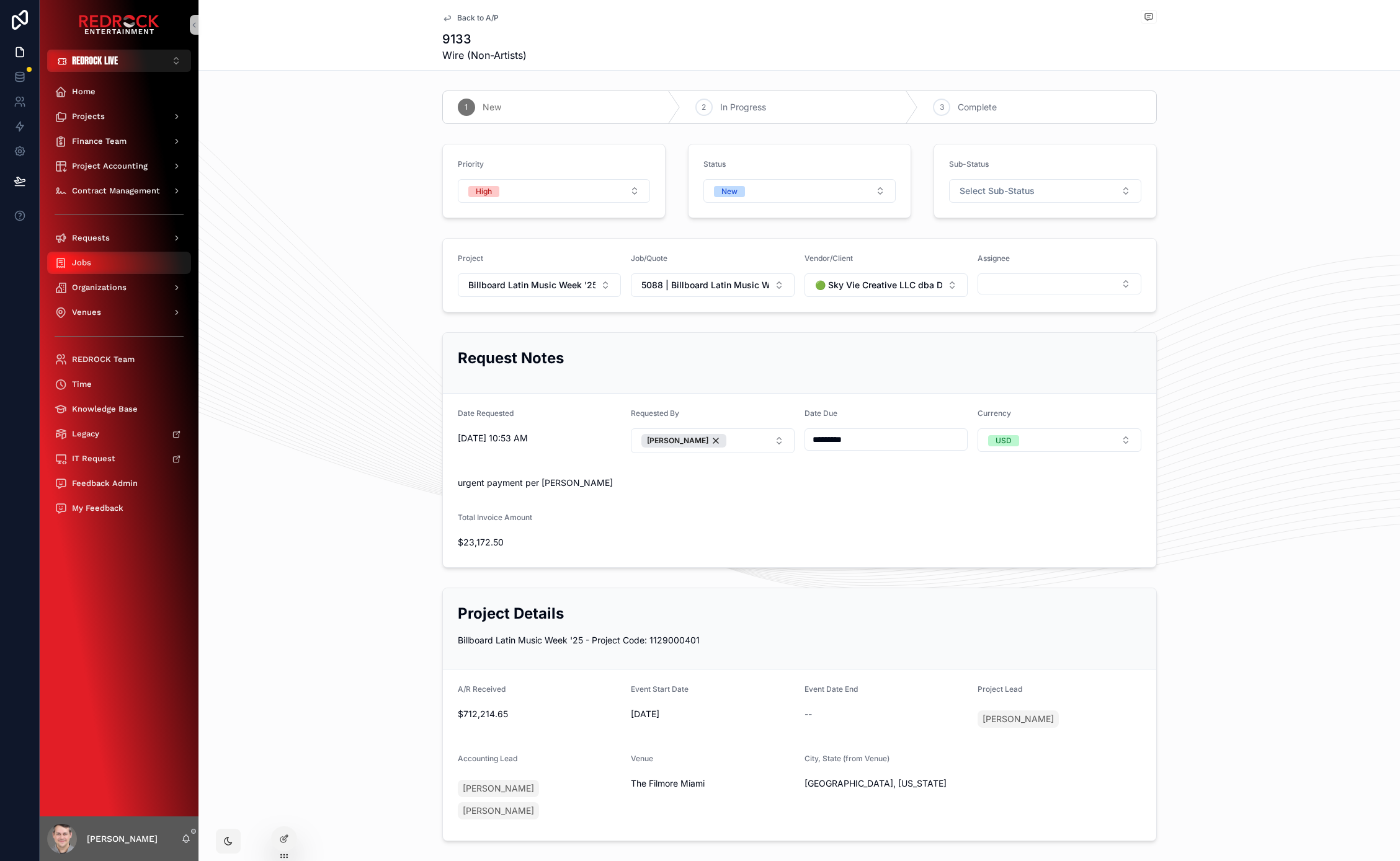
click at [109, 261] on div "Jobs" at bounding box center [119, 263] width 129 height 20
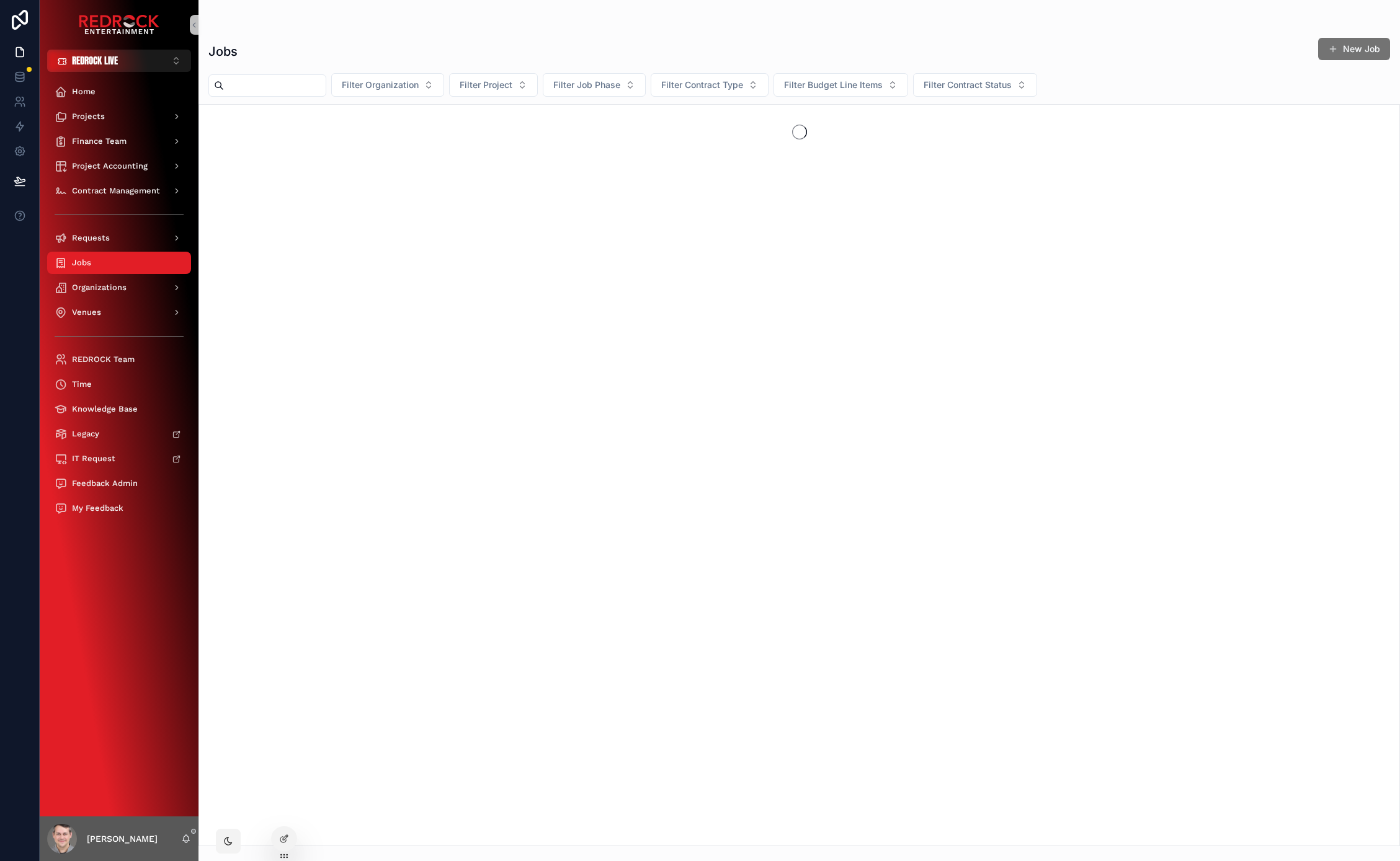
click at [303, 95] on div "scrollable content" at bounding box center [267, 86] width 118 height 23
click at [298, 81] on input "scrollable content" at bounding box center [275, 86] width 102 height 18
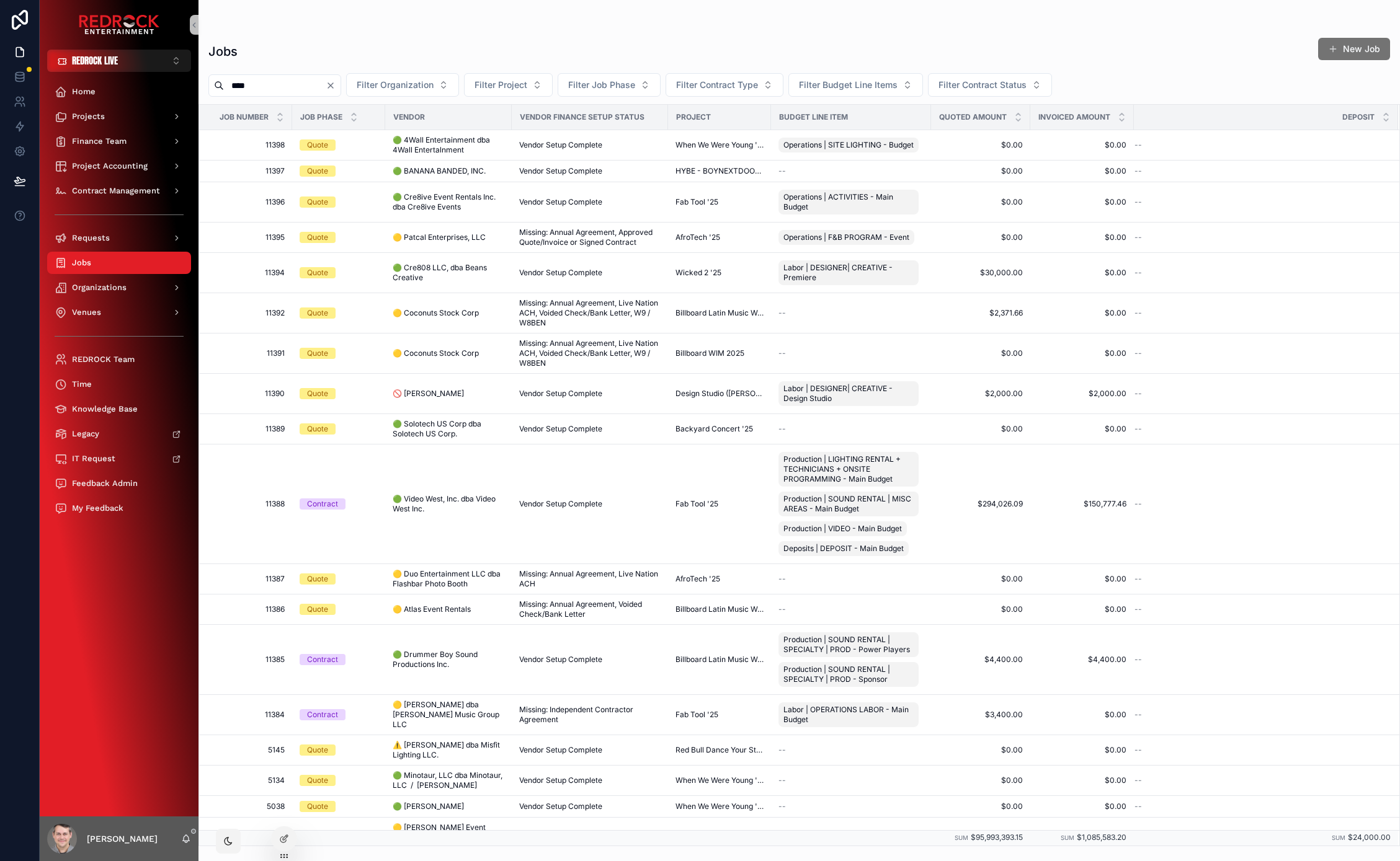
type input "****"
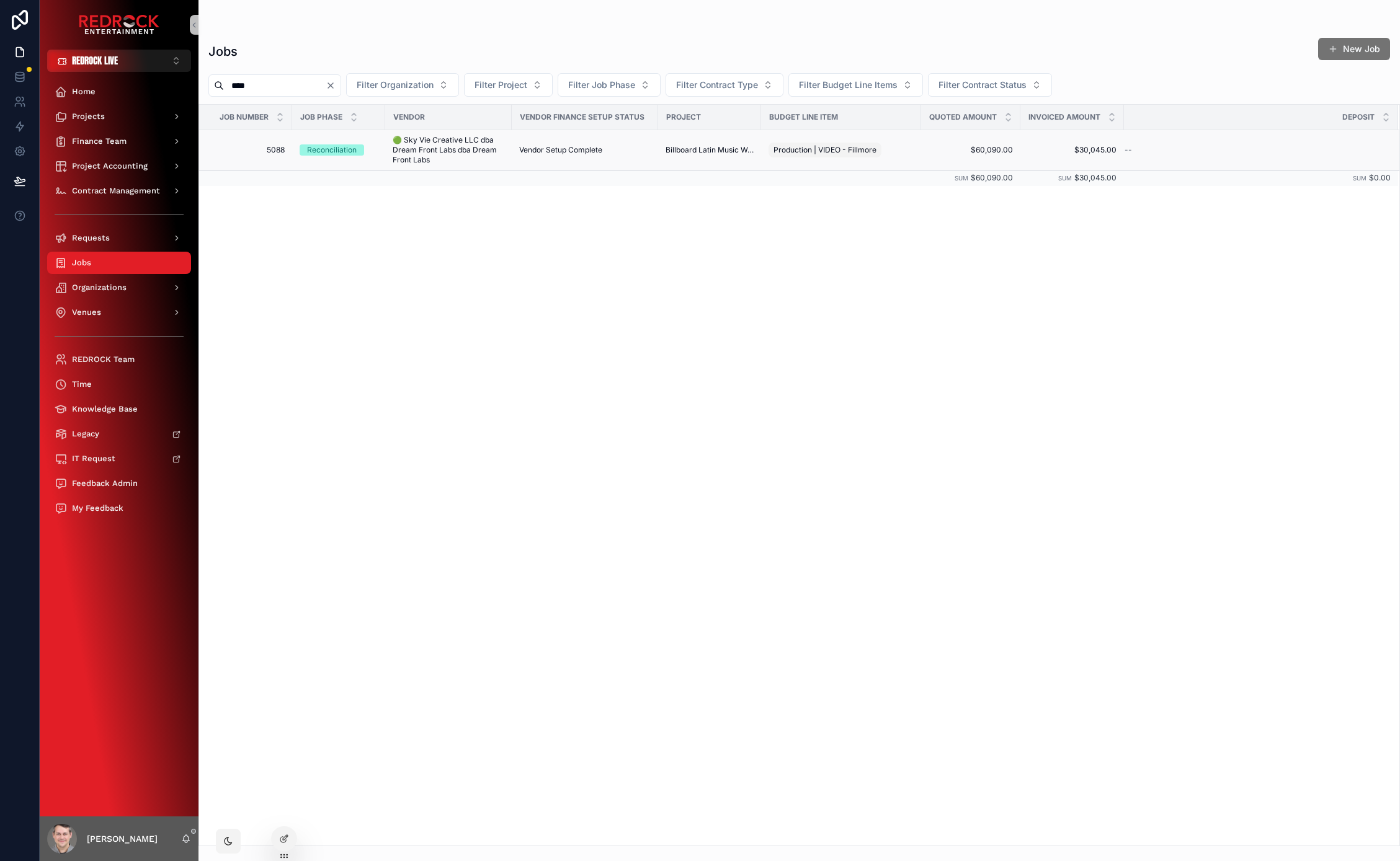
click at [440, 151] on span "🟢 Sky Vie Creative LLC dba Dream Front Labs dba Dream Front Labs" at bounding box center [449, 150] width 111 height 30
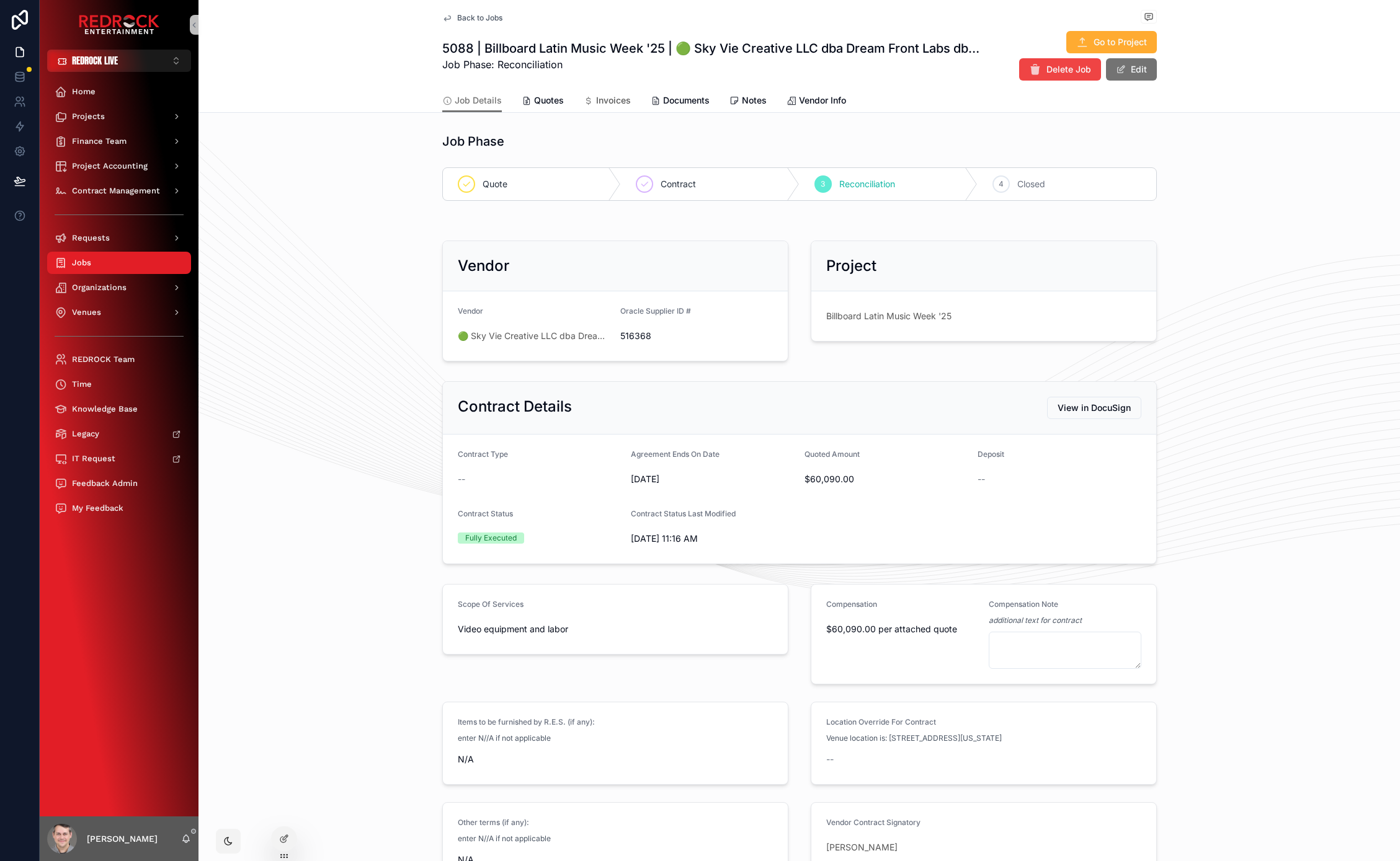
click at [594, 109] on link "Invoices" at bounding box center [607, 102] width 47 height 25
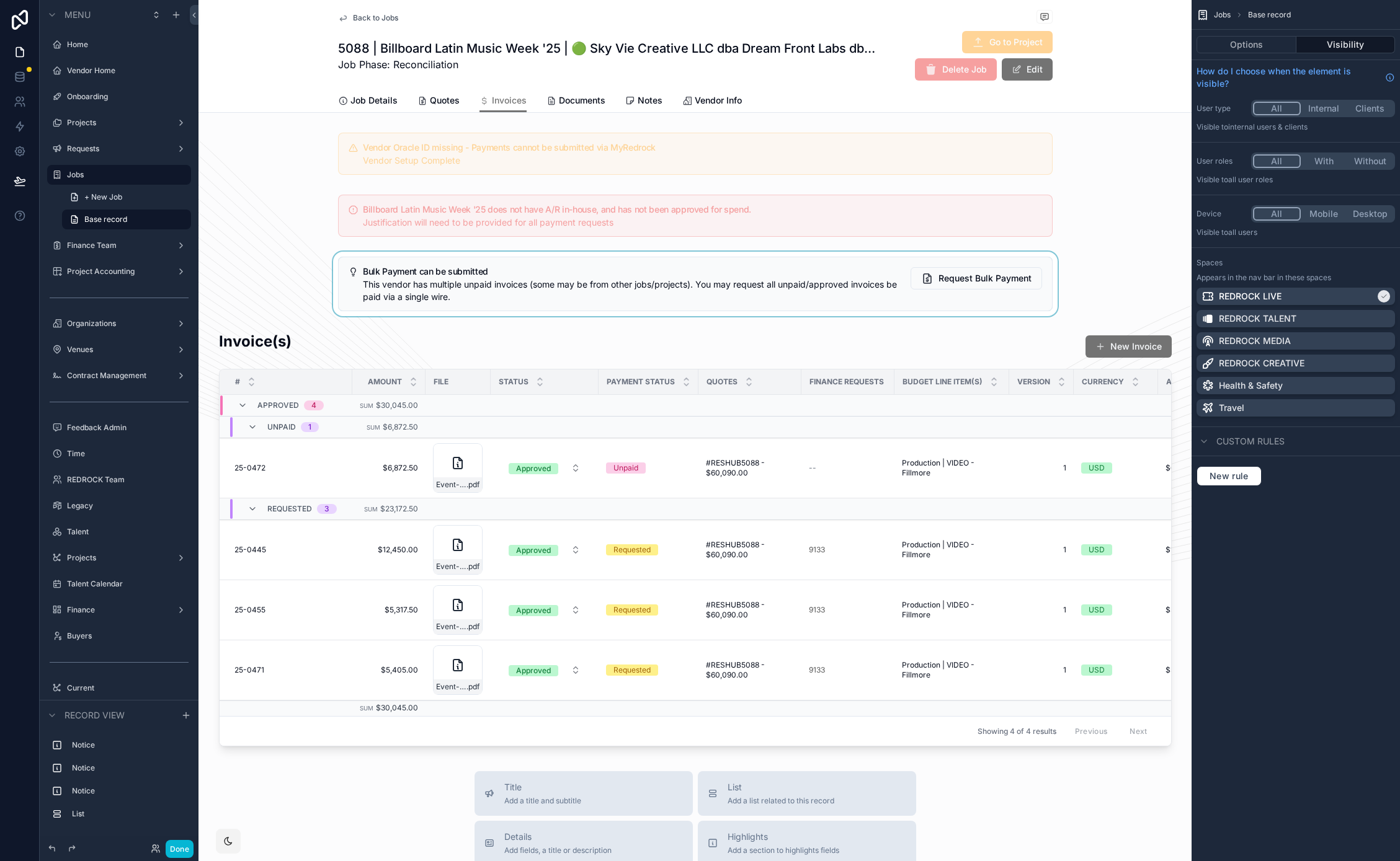
click at [834, 269] on div "scrollable content" at bounding box center [694, 284] width 993 height 64
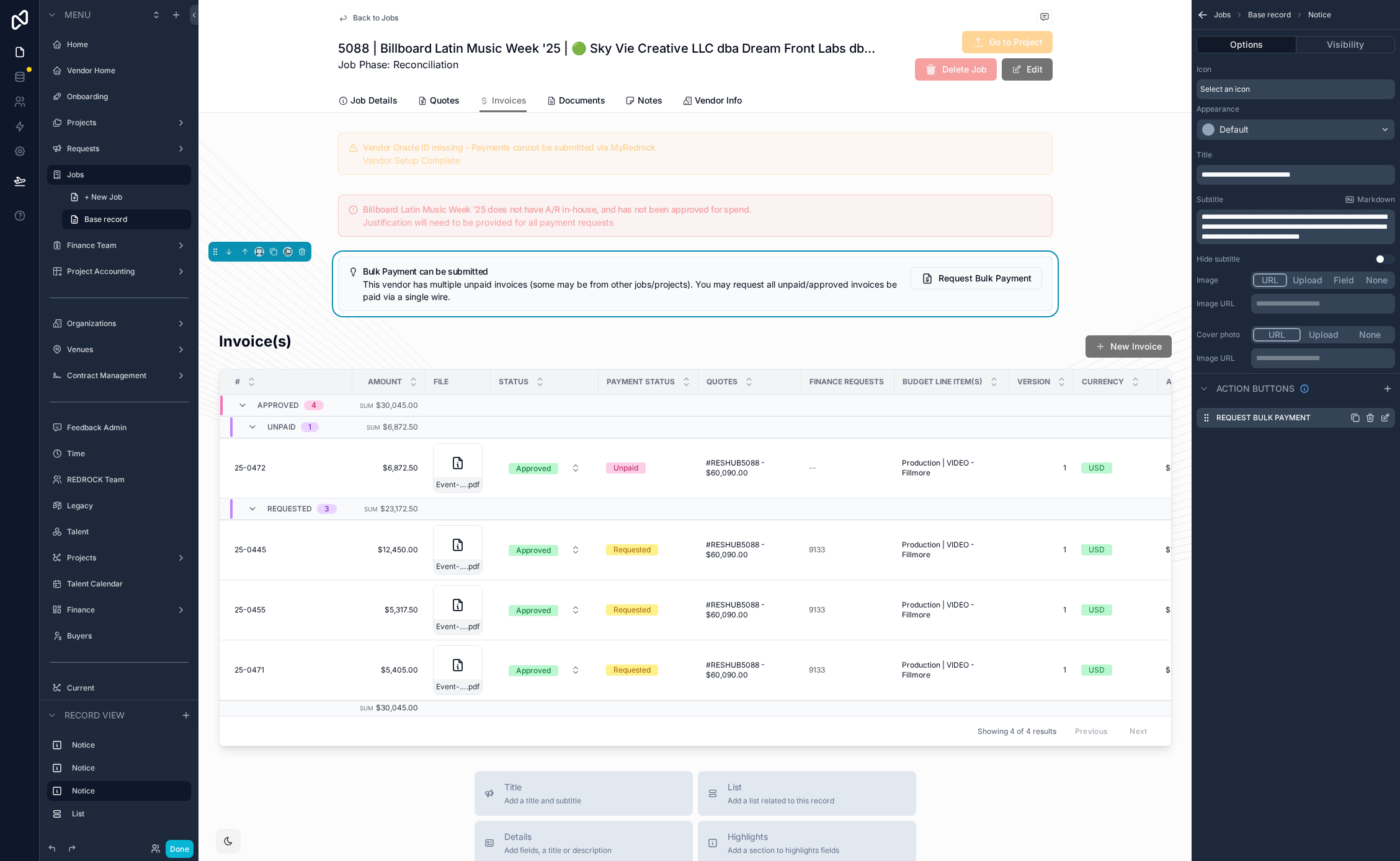
click at [1386, 416] on icon "scrollable content" at bounding box center [1385, 418] width 10 height 10
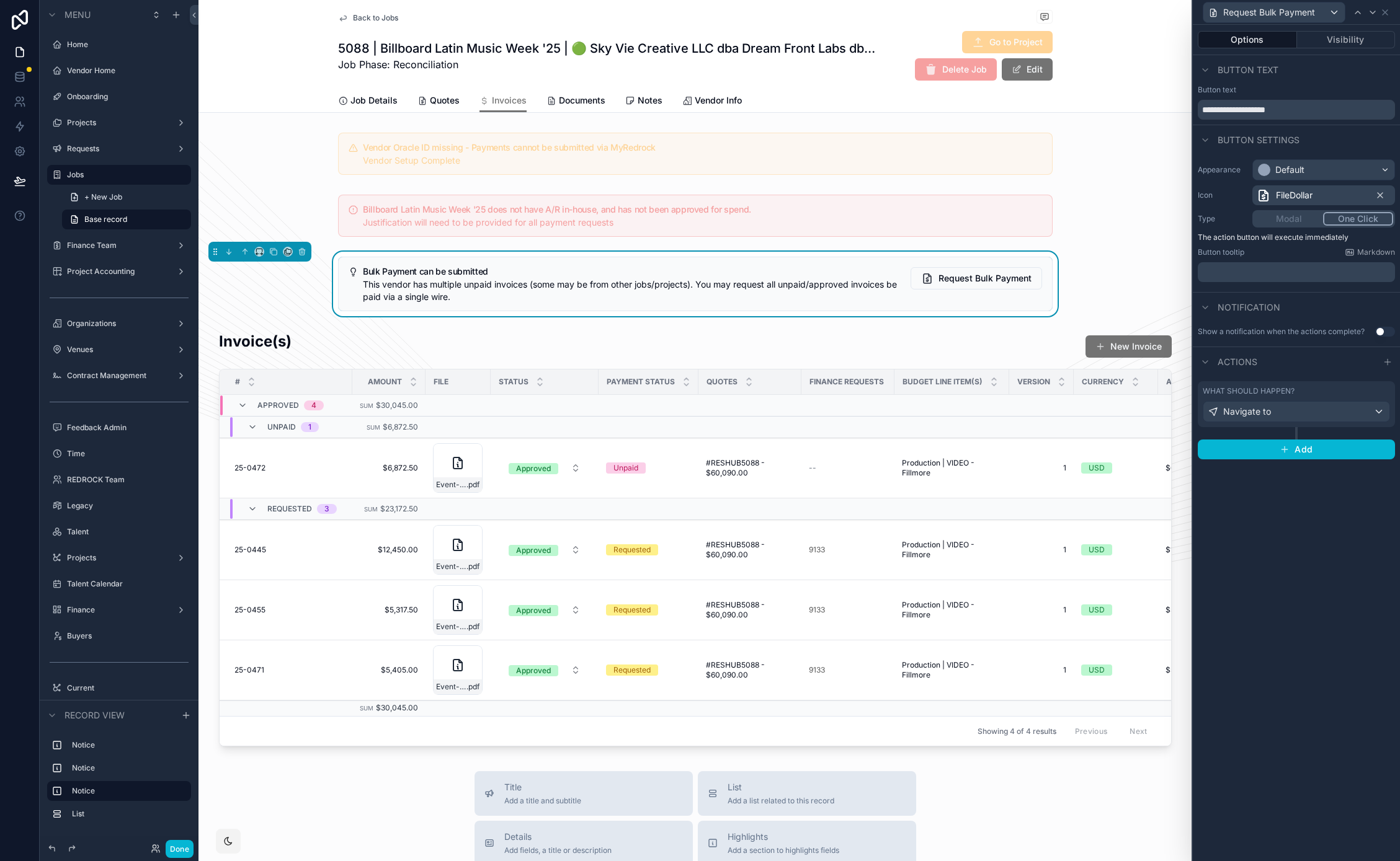
click at [1336, 390] on div "What should happen?" at bounding box center [1296, 391] width 187 height 10
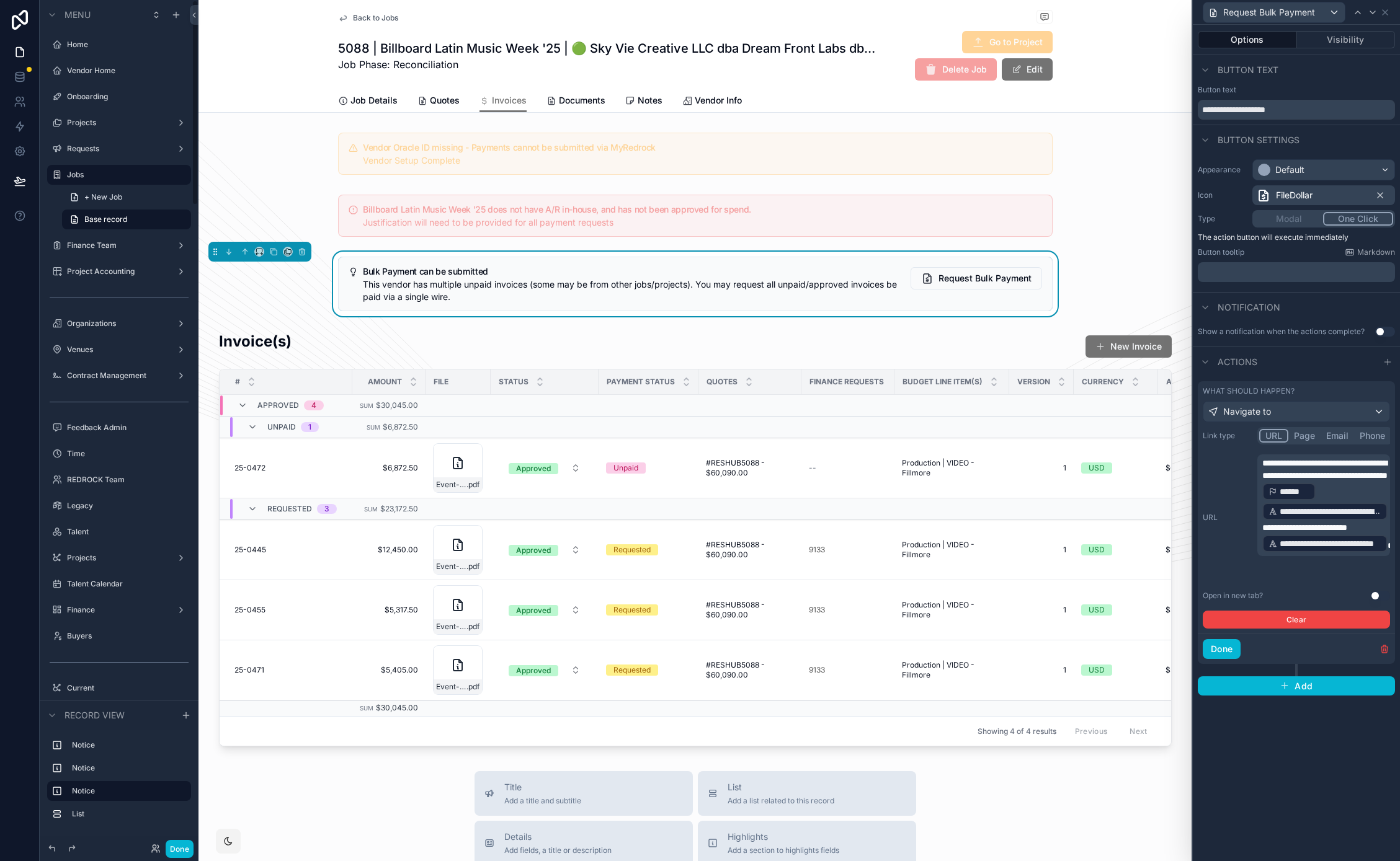
click at [279, 304] on div "Bulk Payment can be submitted This vendor has multiple unpaid invoices (some ma…" at bounding box center [694, 284] width 993 height 64
click at [175, 849] on button "Done" at bounding box center [180, 848] width 28 height 18
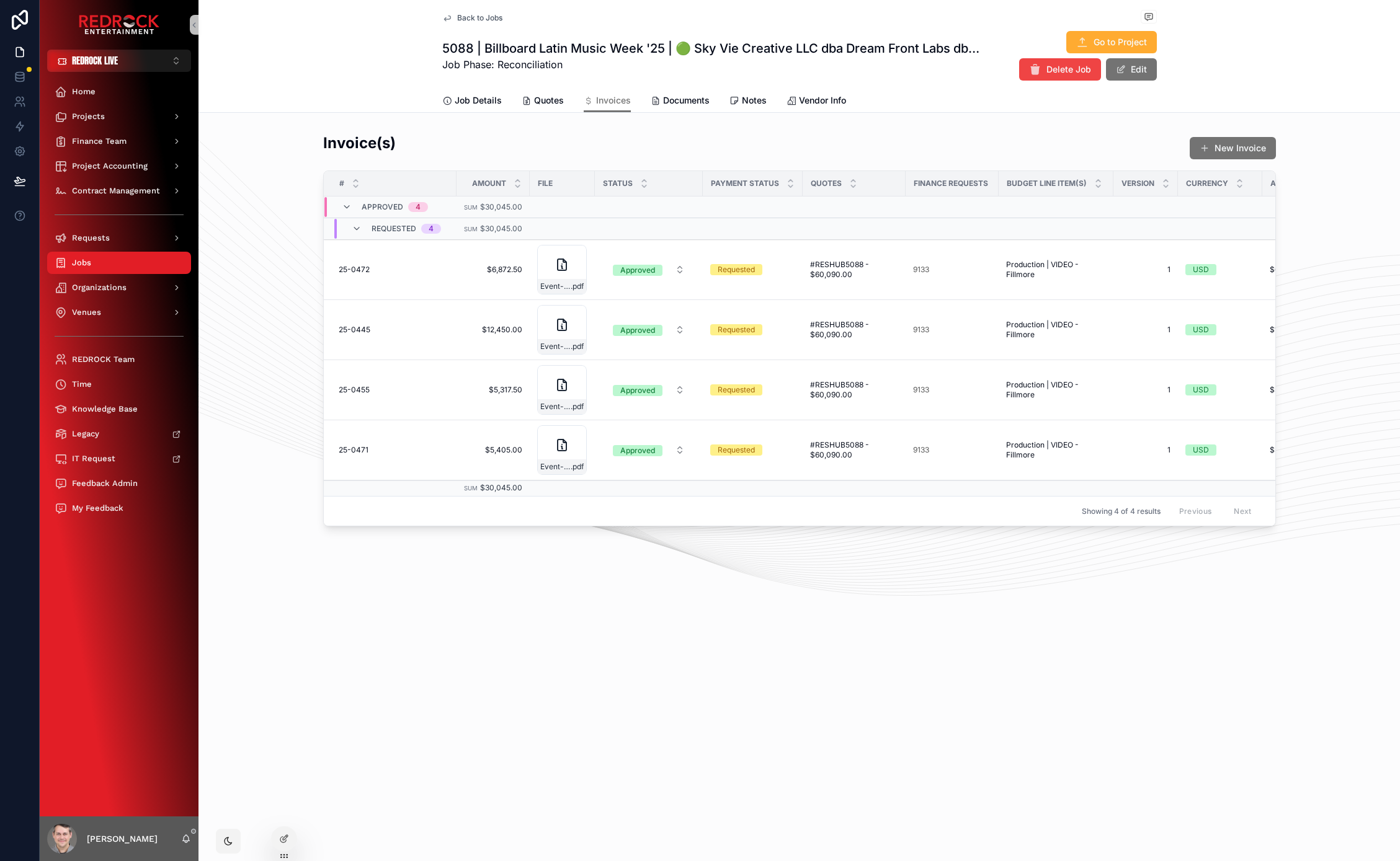
drag, startPoint x: 455, startPoint y: 665, endPoint x: 348, endPoint y: 615, distance: 118.1
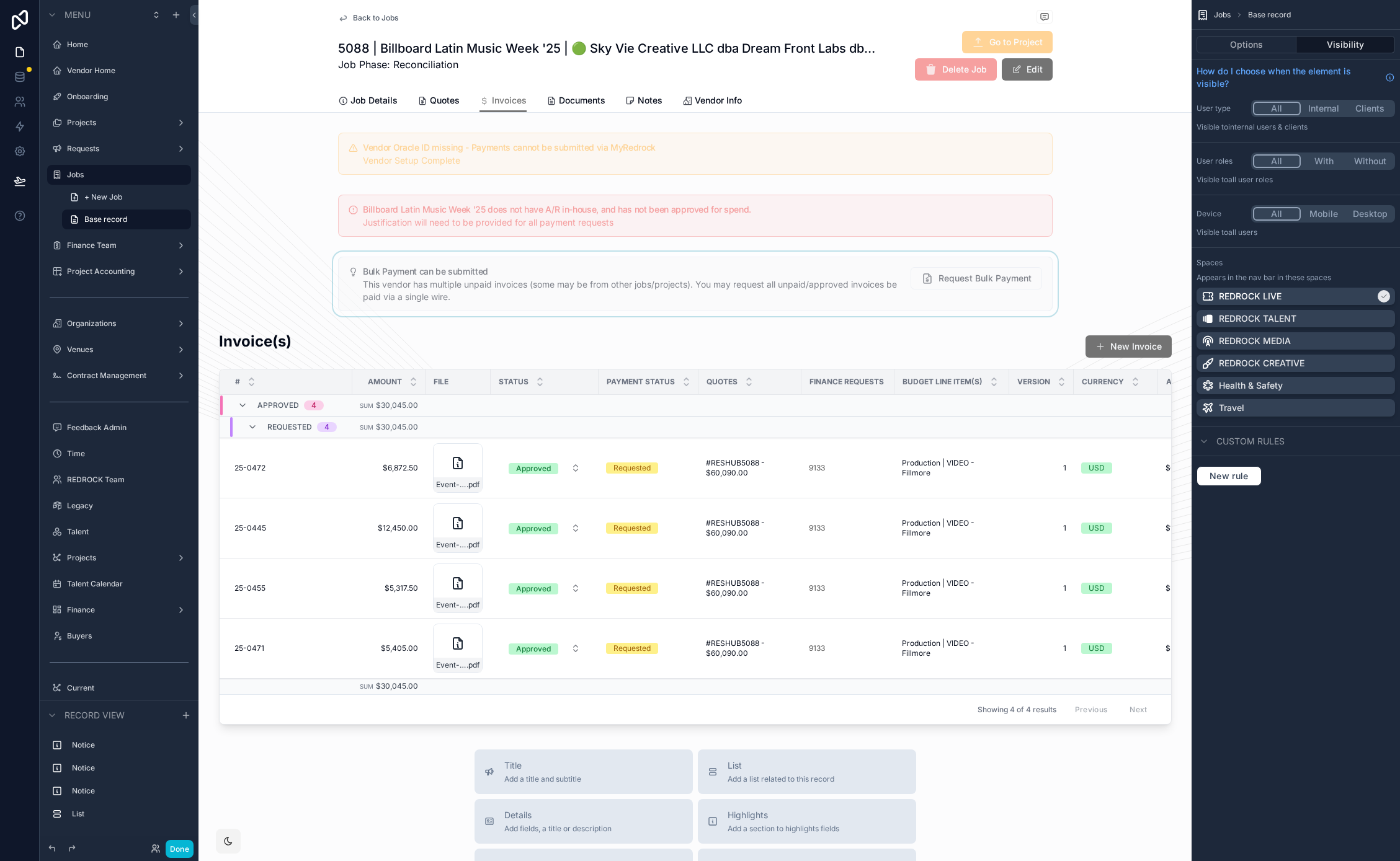
click at [845, 296] on div "scrollable content" at bounding box center [694, 284] width 993 height 64
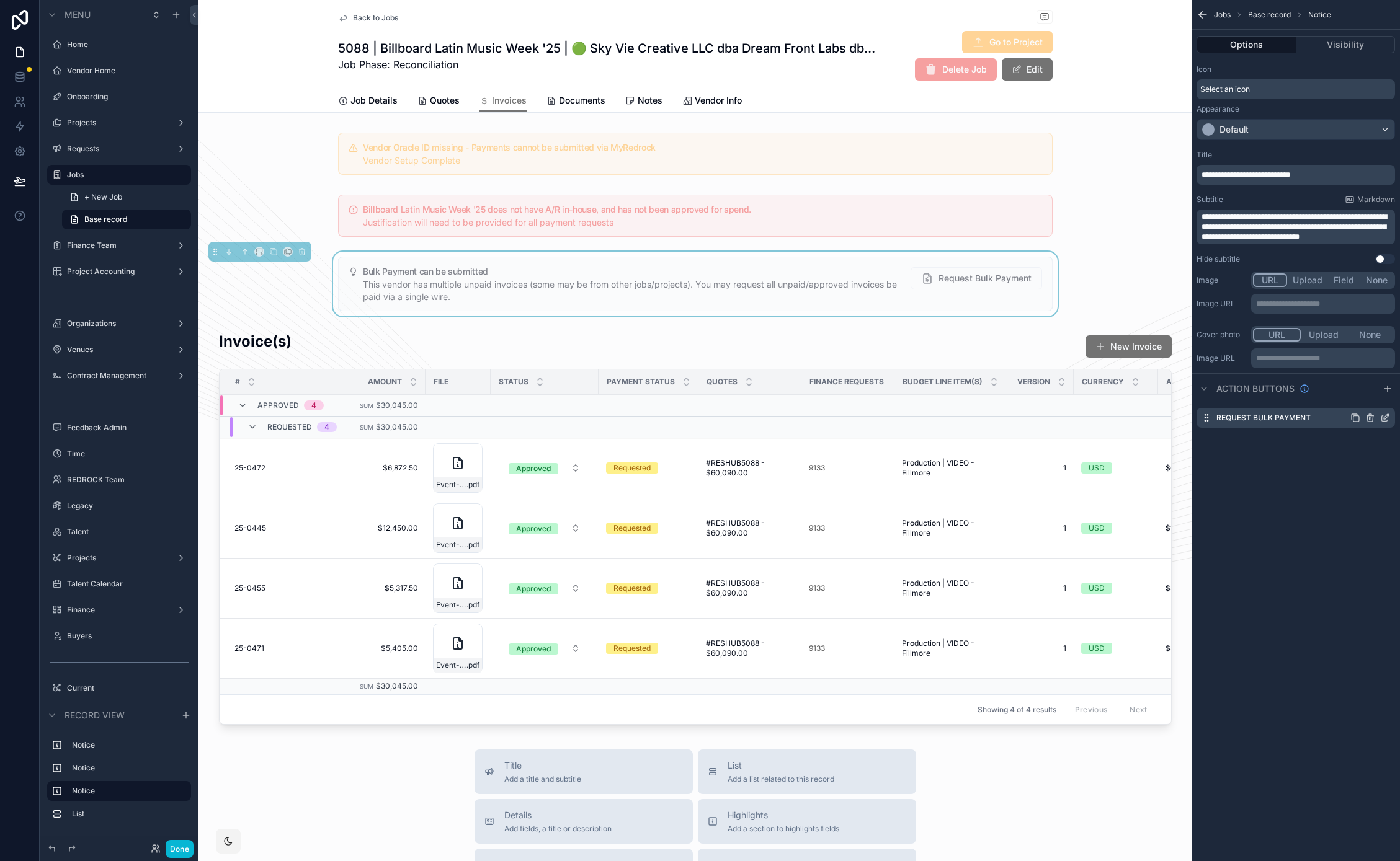
click at [1385, 420] on icon "scrollable content" at bounding box center [1385, 418] width 10 height 10
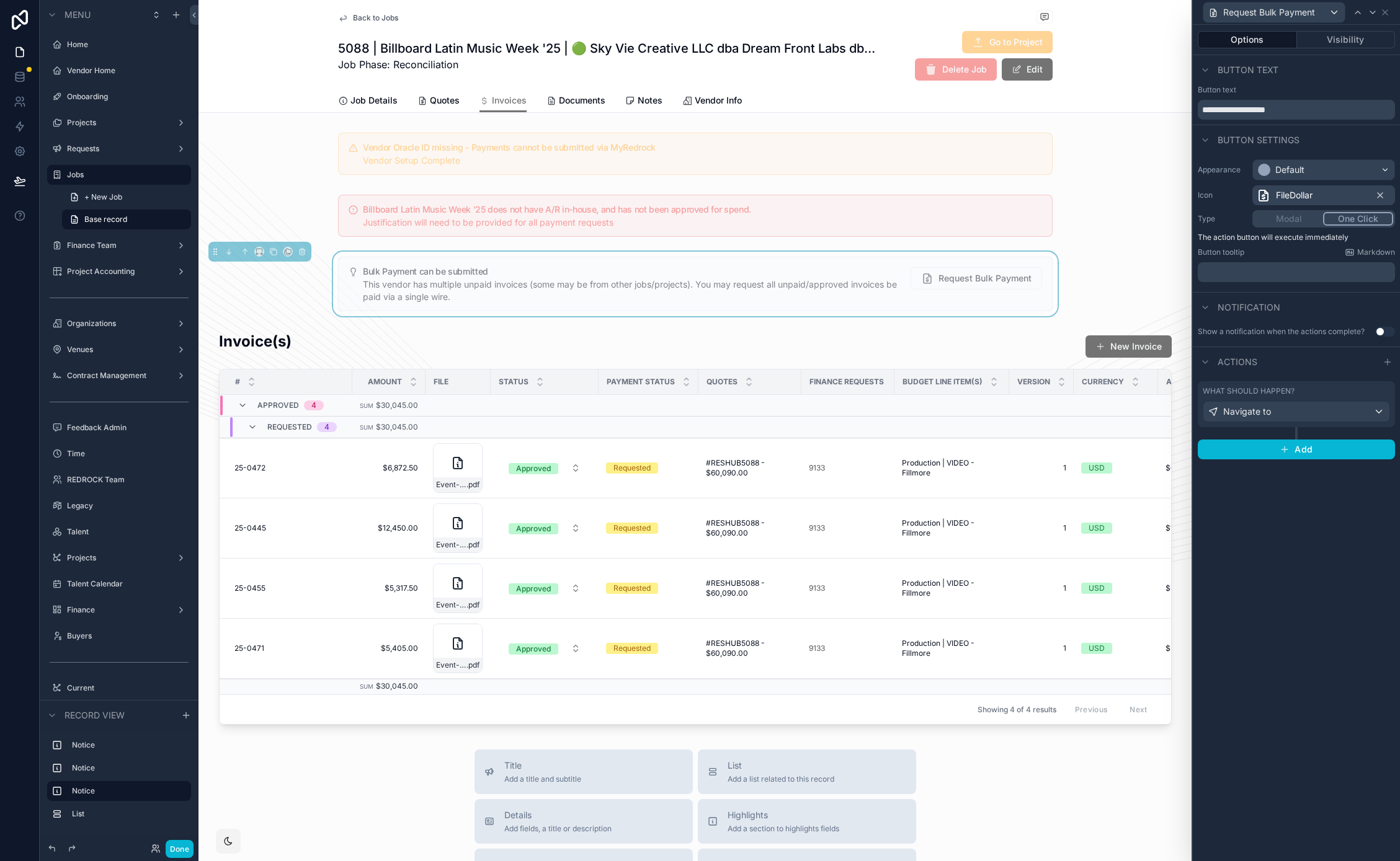
click at [1300, 391] on div "What should happen?" at bounding box center [1296, 391] width 187 height 10
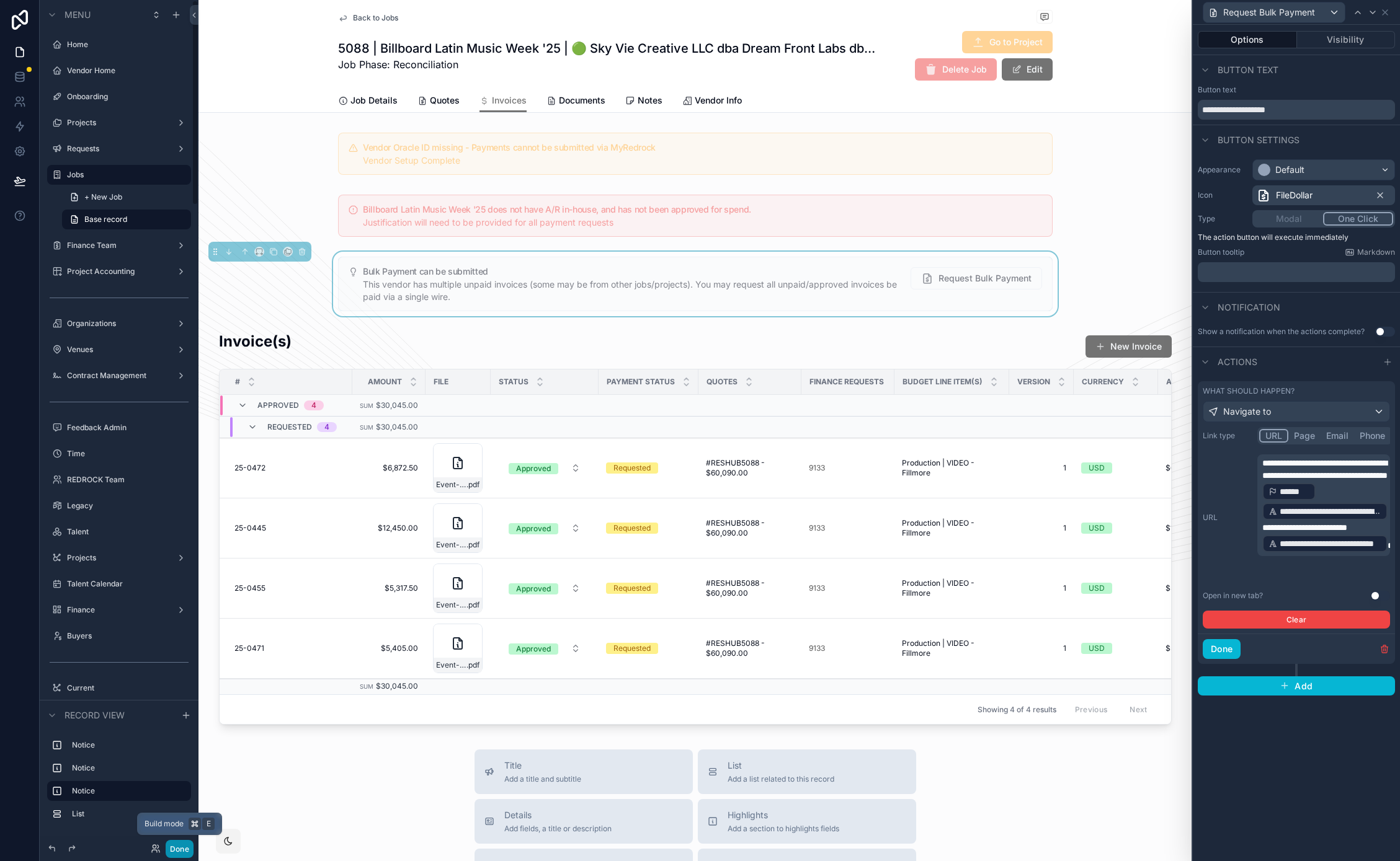
click at [180, 852] on button "Done" at bounding box center [180, 848] width 28 height 18
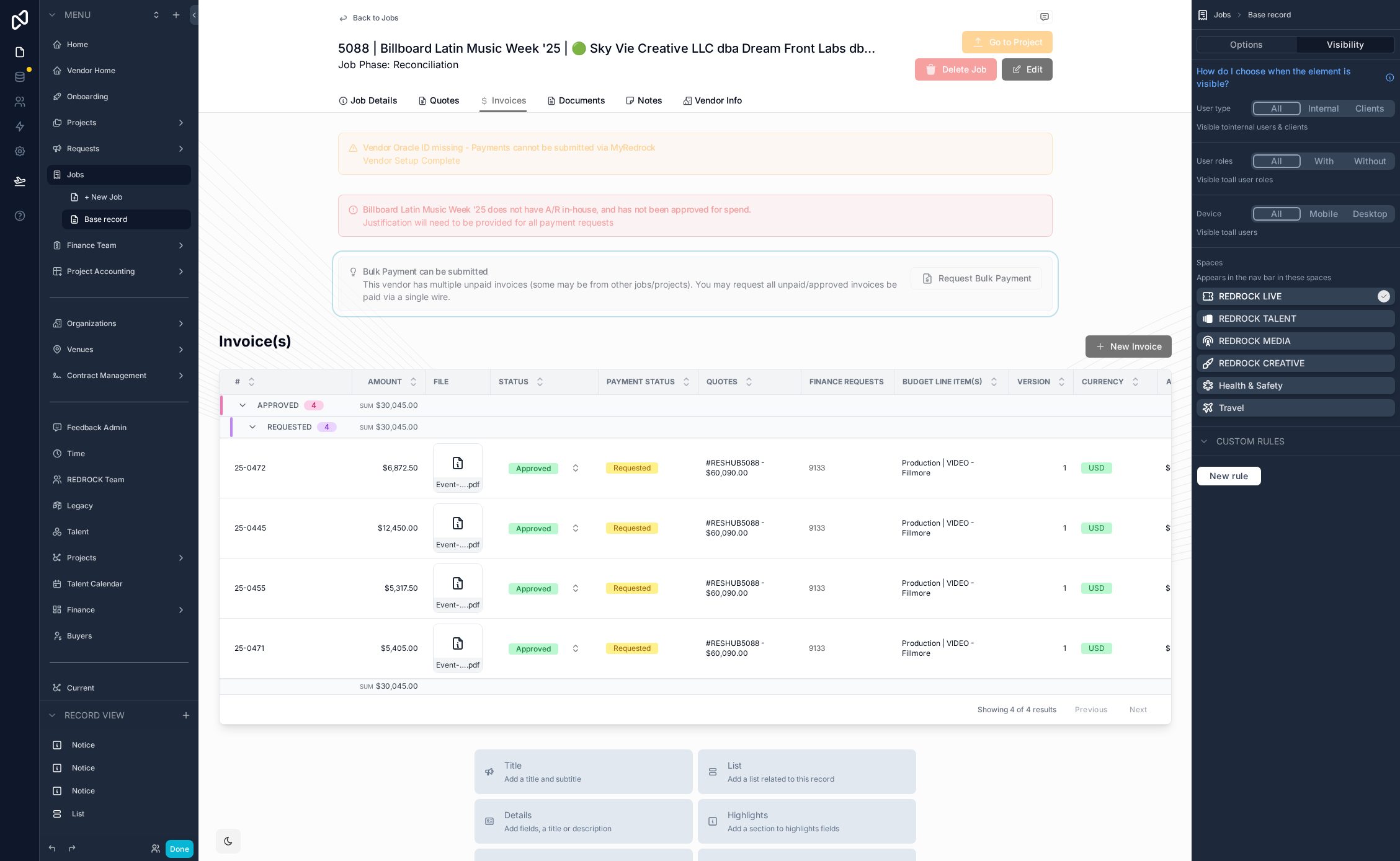
click at [855, 275] on div "scrollable content" at bounding box center [694, 284] width 993 height 64
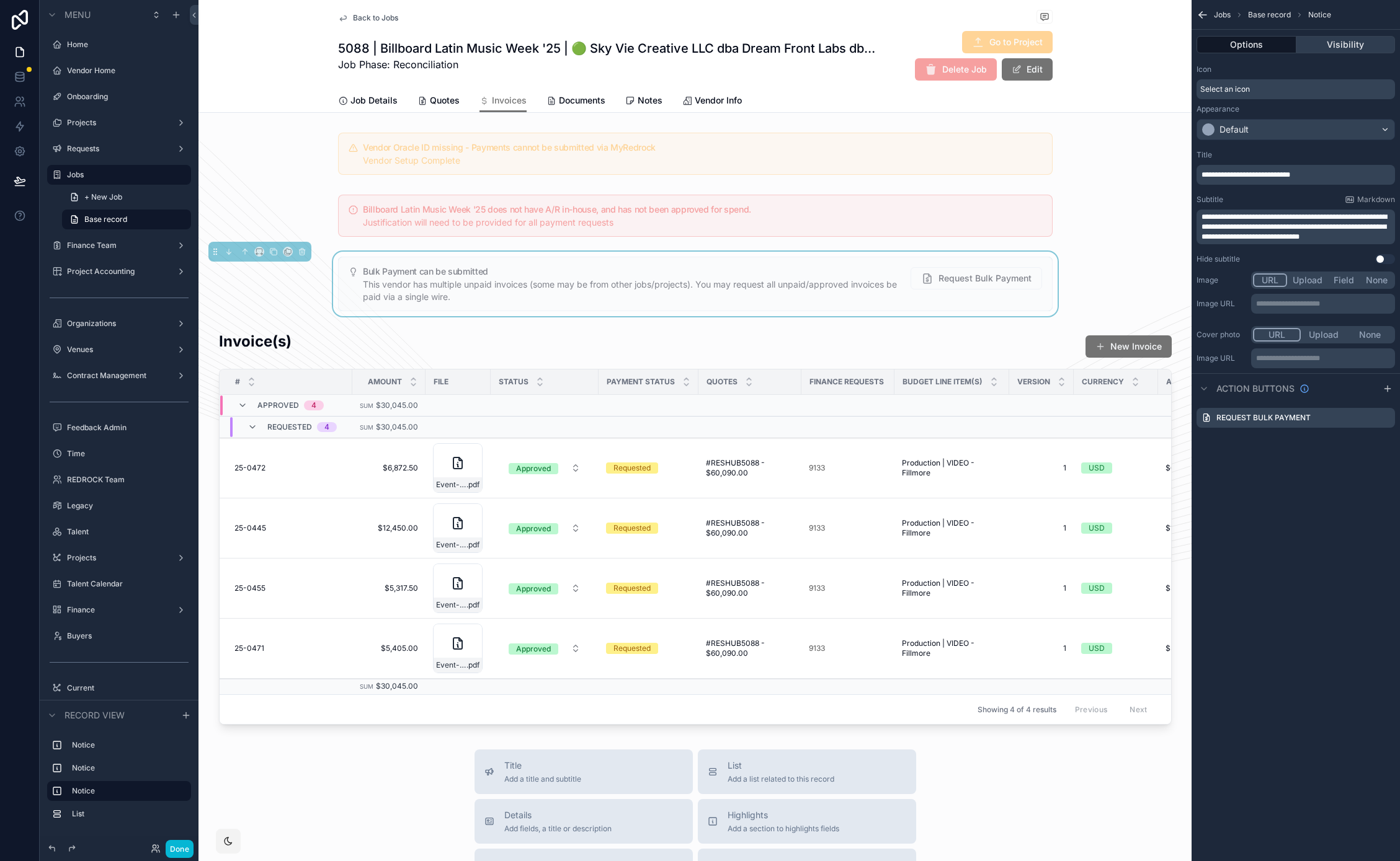
click at [1369, 46] on button "Visibility" at bounding box center [1346, 45] width 99 height 18
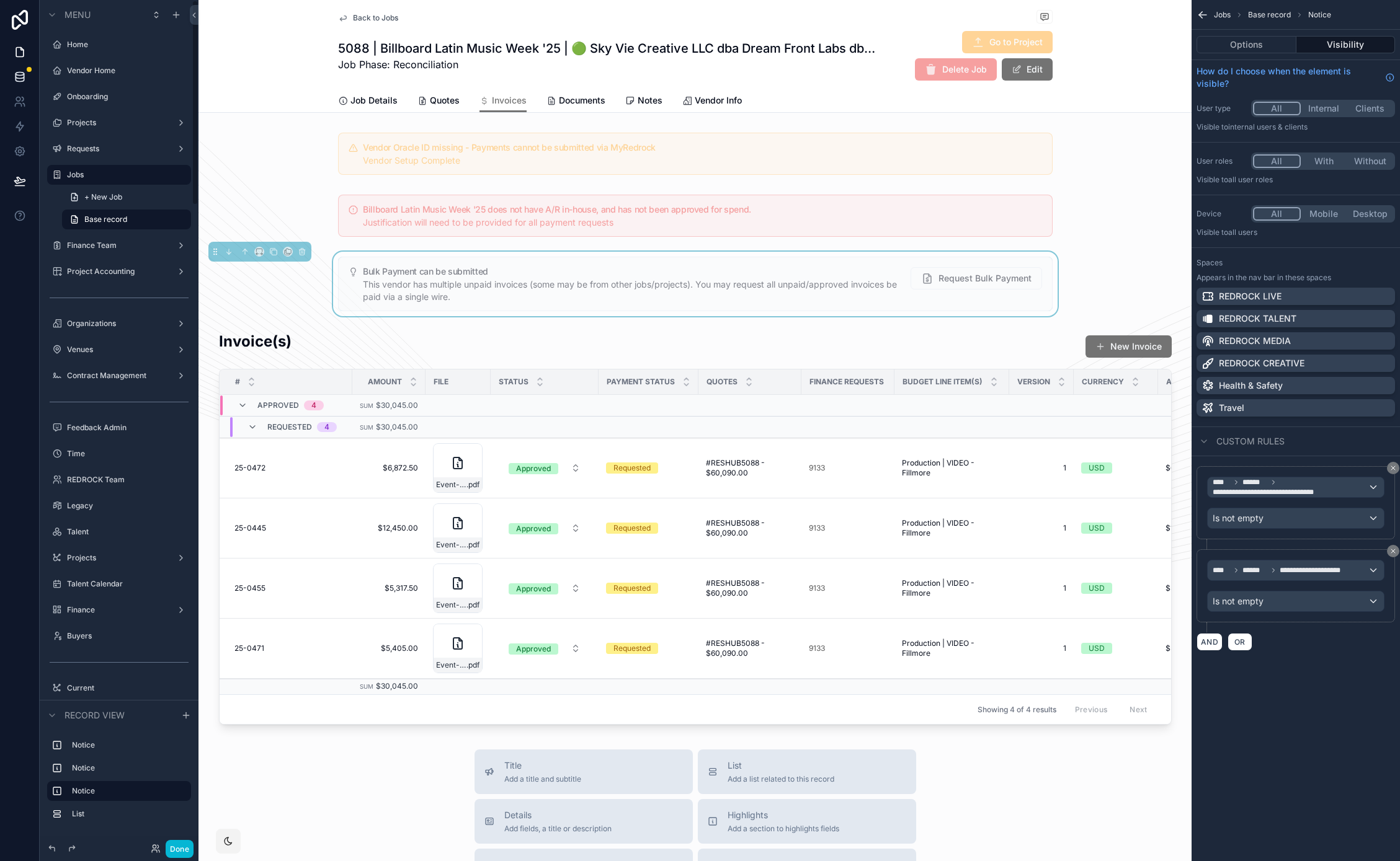
drag, startPoint x: 246, startPoint y: 43, endPoint x: 3, endPoint y: 69, distance: 244.4
click at [246, 43] on div "Back to Jobs 5088 | Billboard Latin Music Week '25 | 🟢 Sky Vie Creative LLC dba…" at bounding box center [694, 56] width 993 height 113
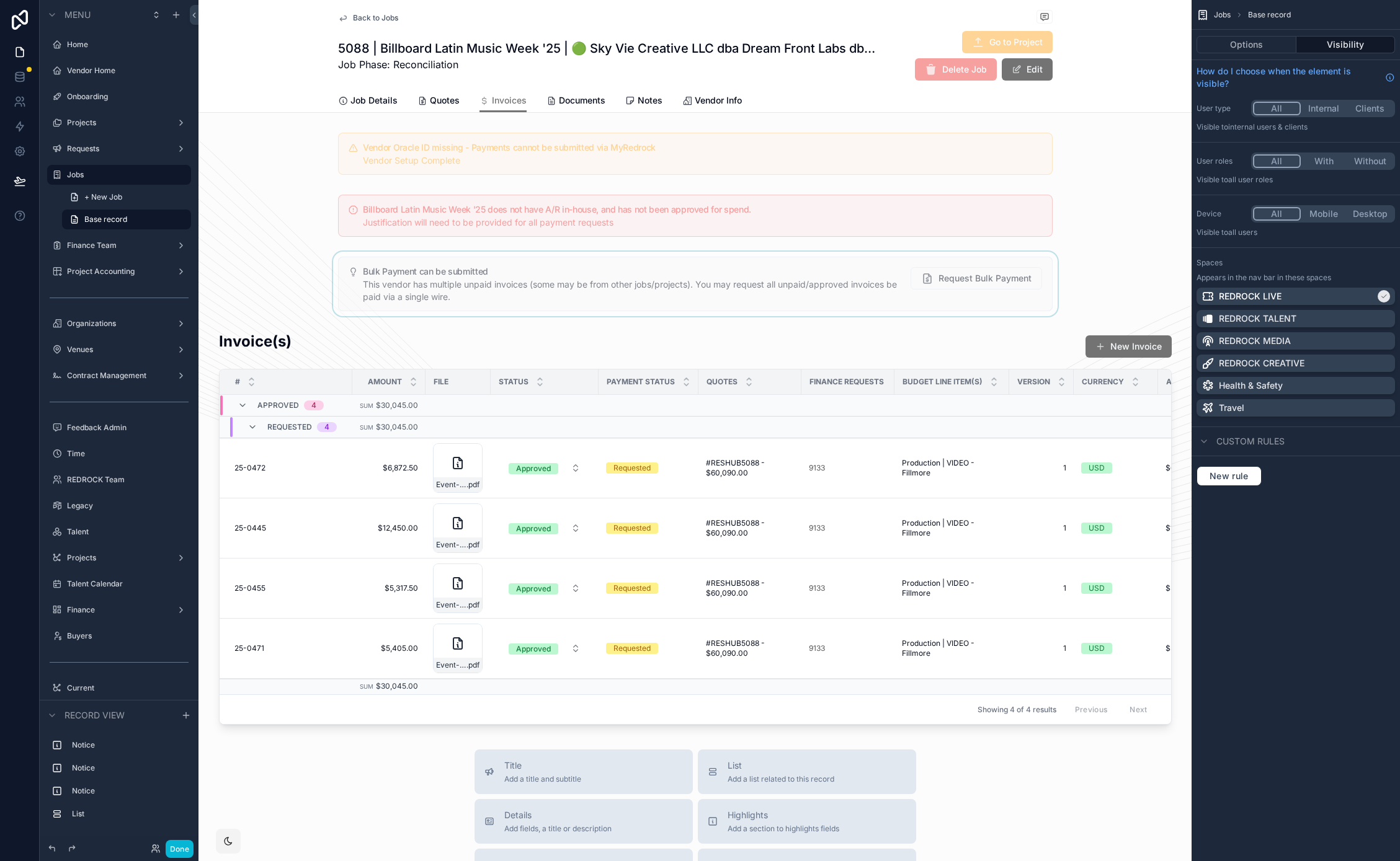
click at [786, 277] on div "scrollable content" at bounding box center [694, 284] width 993 height 64
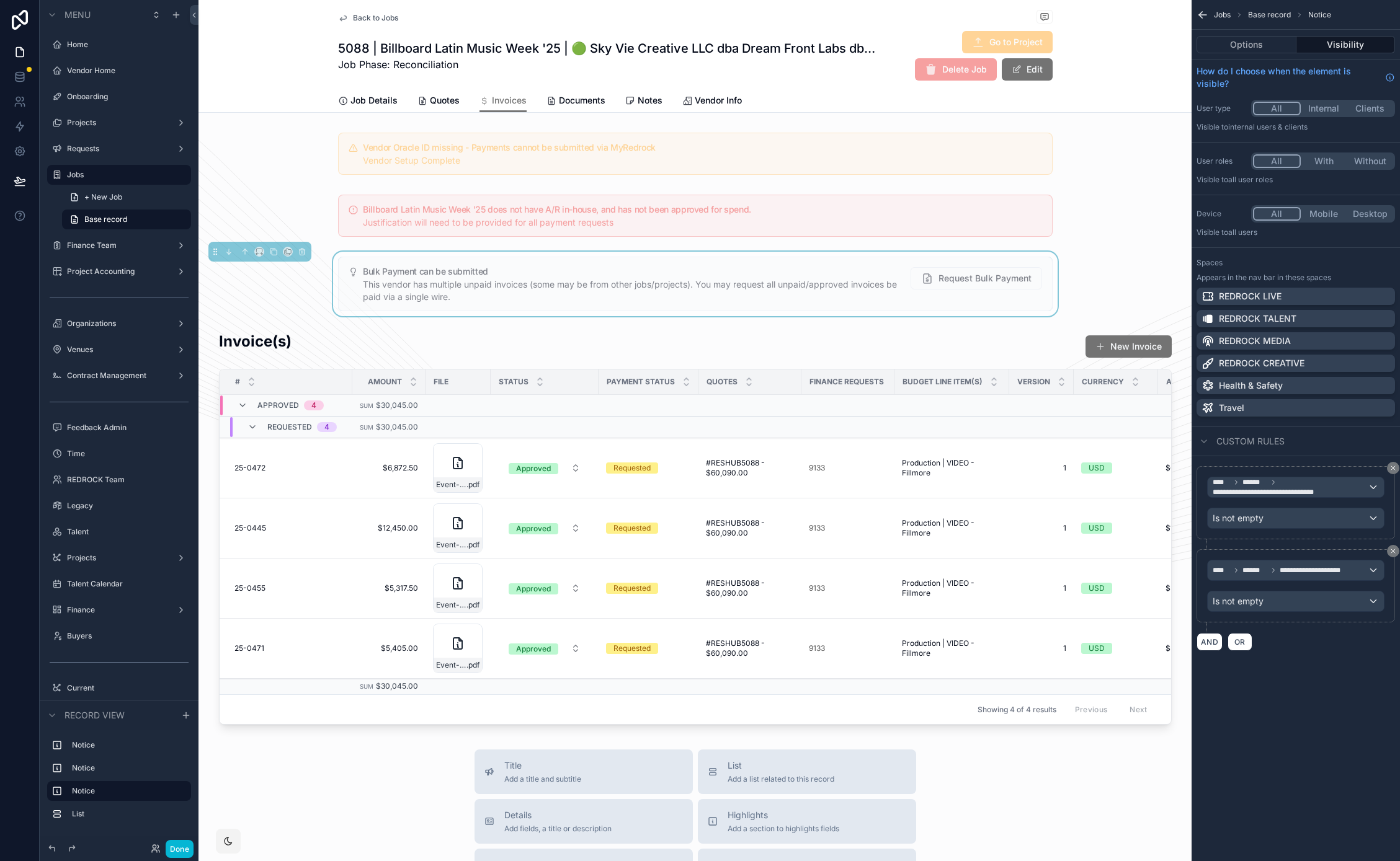
click at [365, 18] on span "Back to Jobs" at bounding box center [375, 18] width 45 height 10
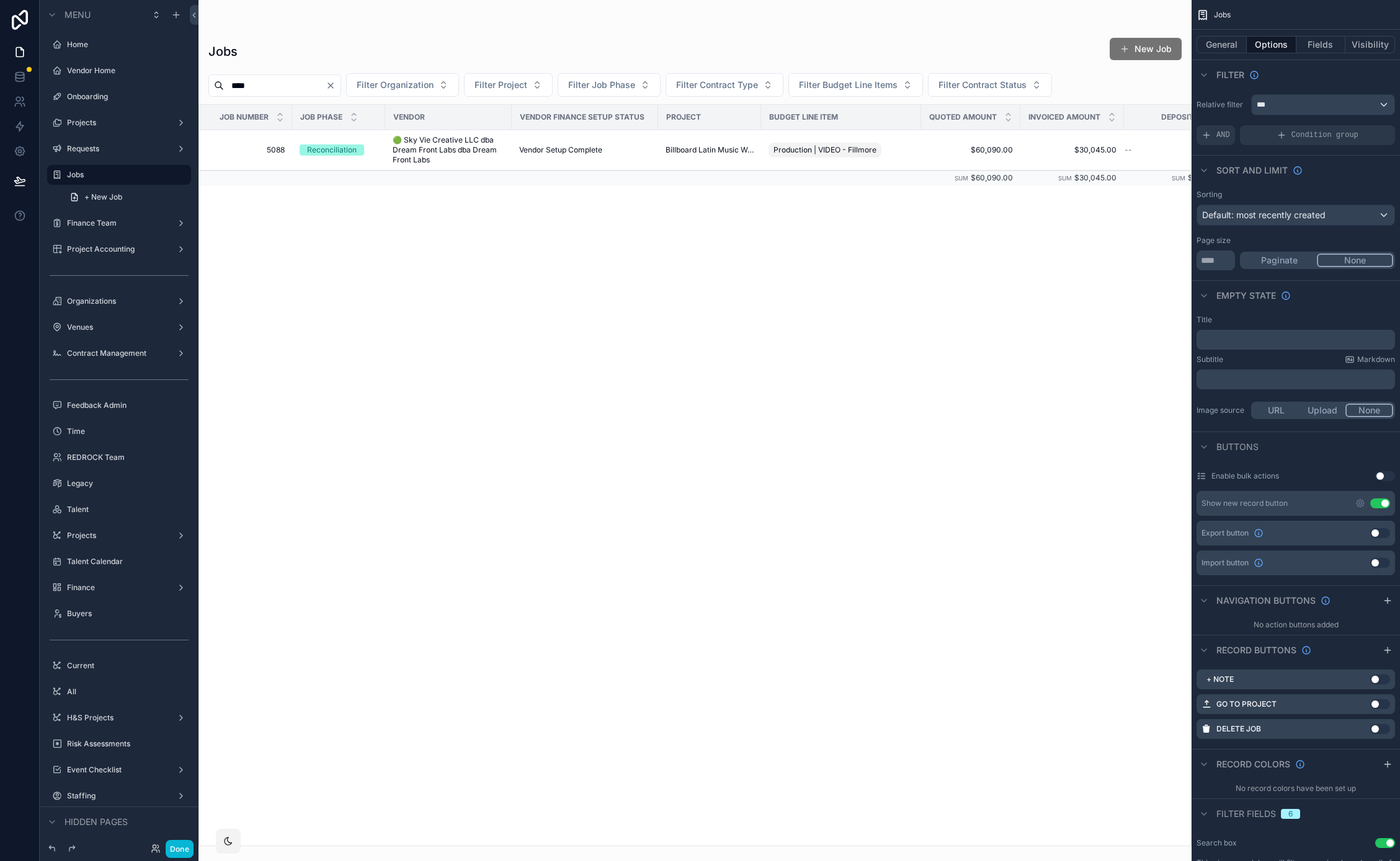
click at [273, 82] on input "****" at bounding box center [275, 86] width 102 height 18
click at [479, 78] on button "Filter Project" at bounding box center [509, 85] width 89 height 24
click at [434, 79] on span "Filter Organization" at bounding box center [395, 85] width 77 height 13
click at [268, 96] on div "****" at bounding box center [275, 86] width 133 height 23
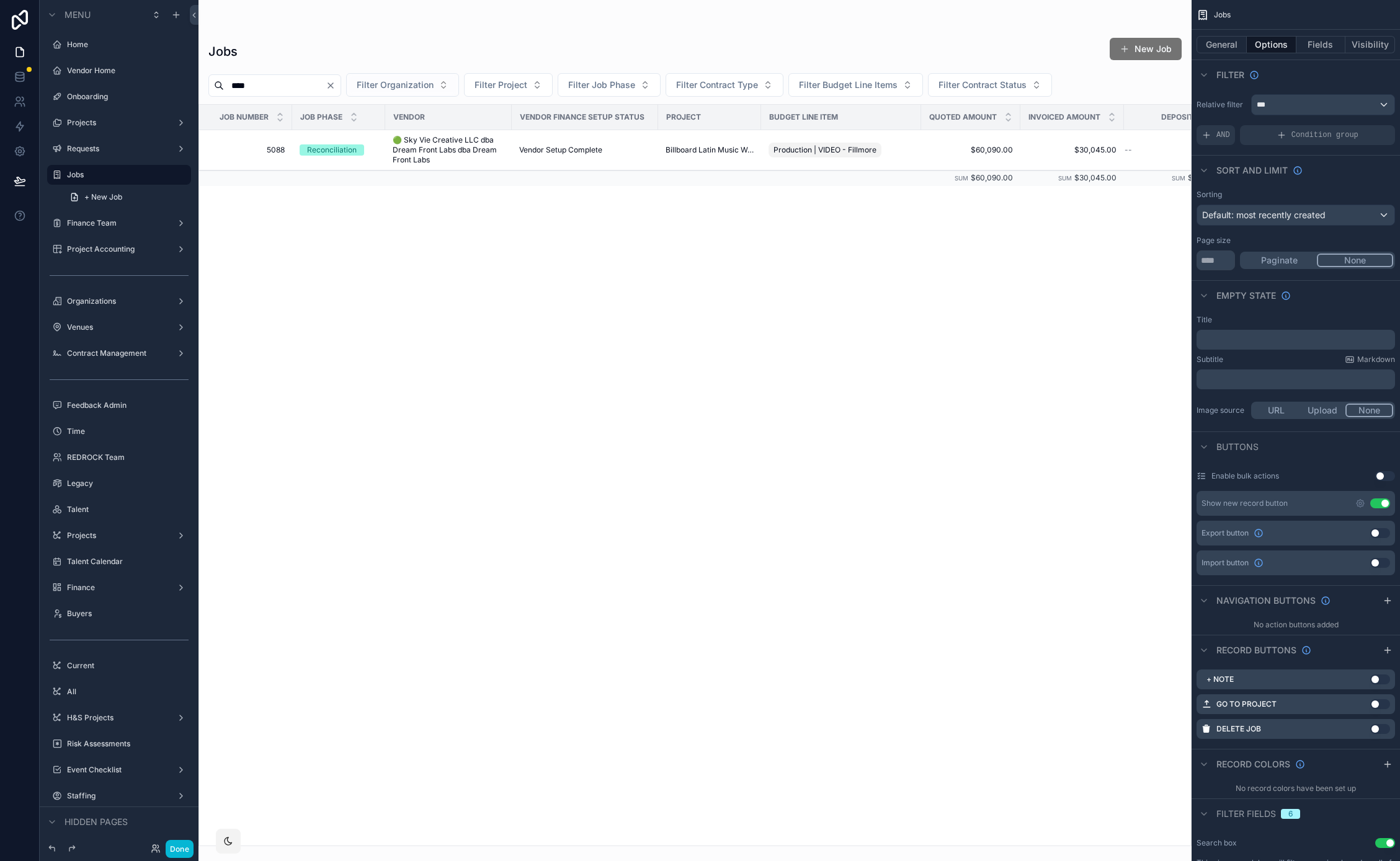
click at [335, 87] on icon "Clear" at bounding box center [330, 86] width 10 height 10
click at [418, 84] on span "Filter Organization" at bounding box center [380, 85] width 77 height 13
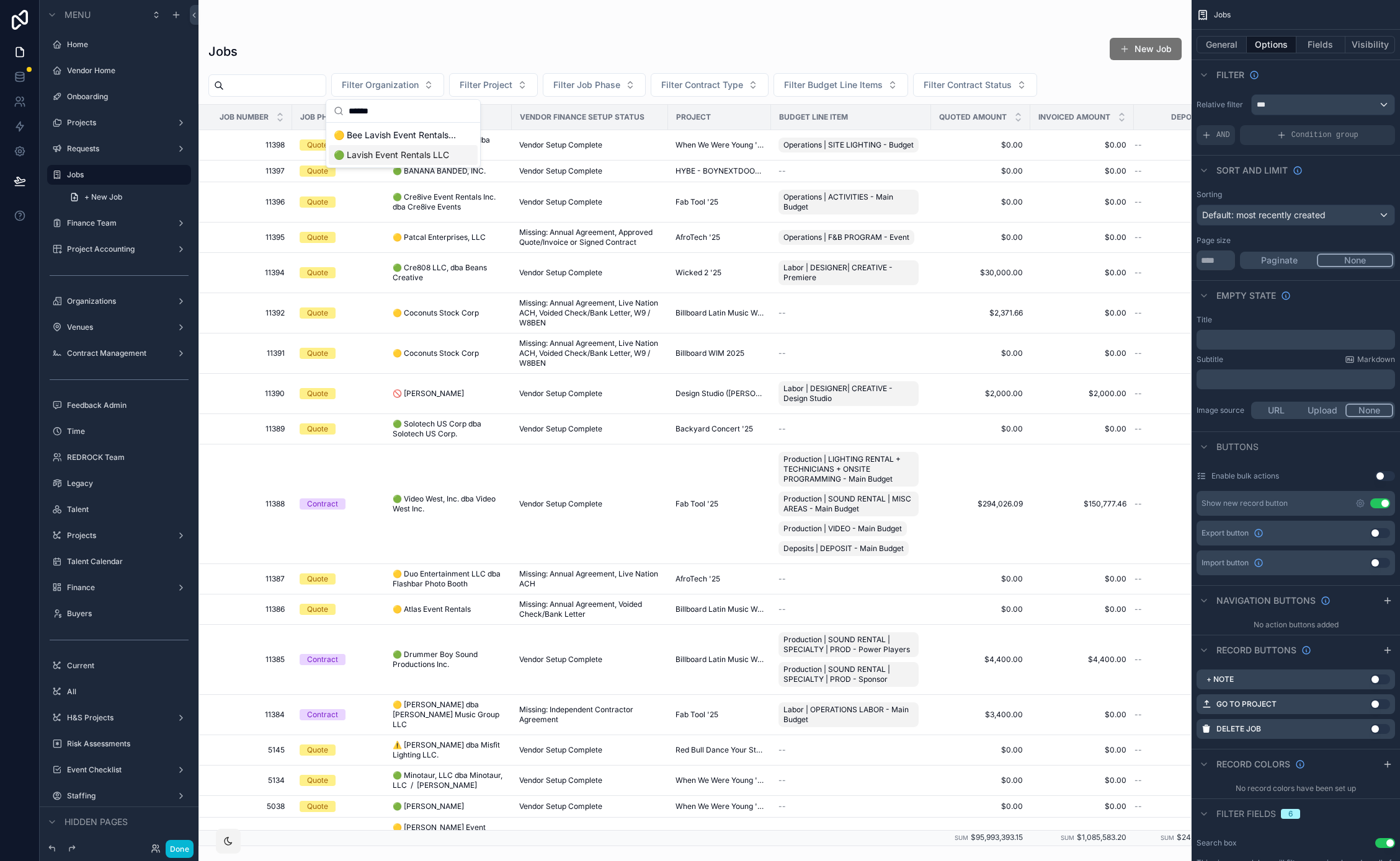
type input "******"
click at [408, 159] on span "🟢 Lavish Event Rentals LLC" at bounding box center [391, 155] width 115 height 13
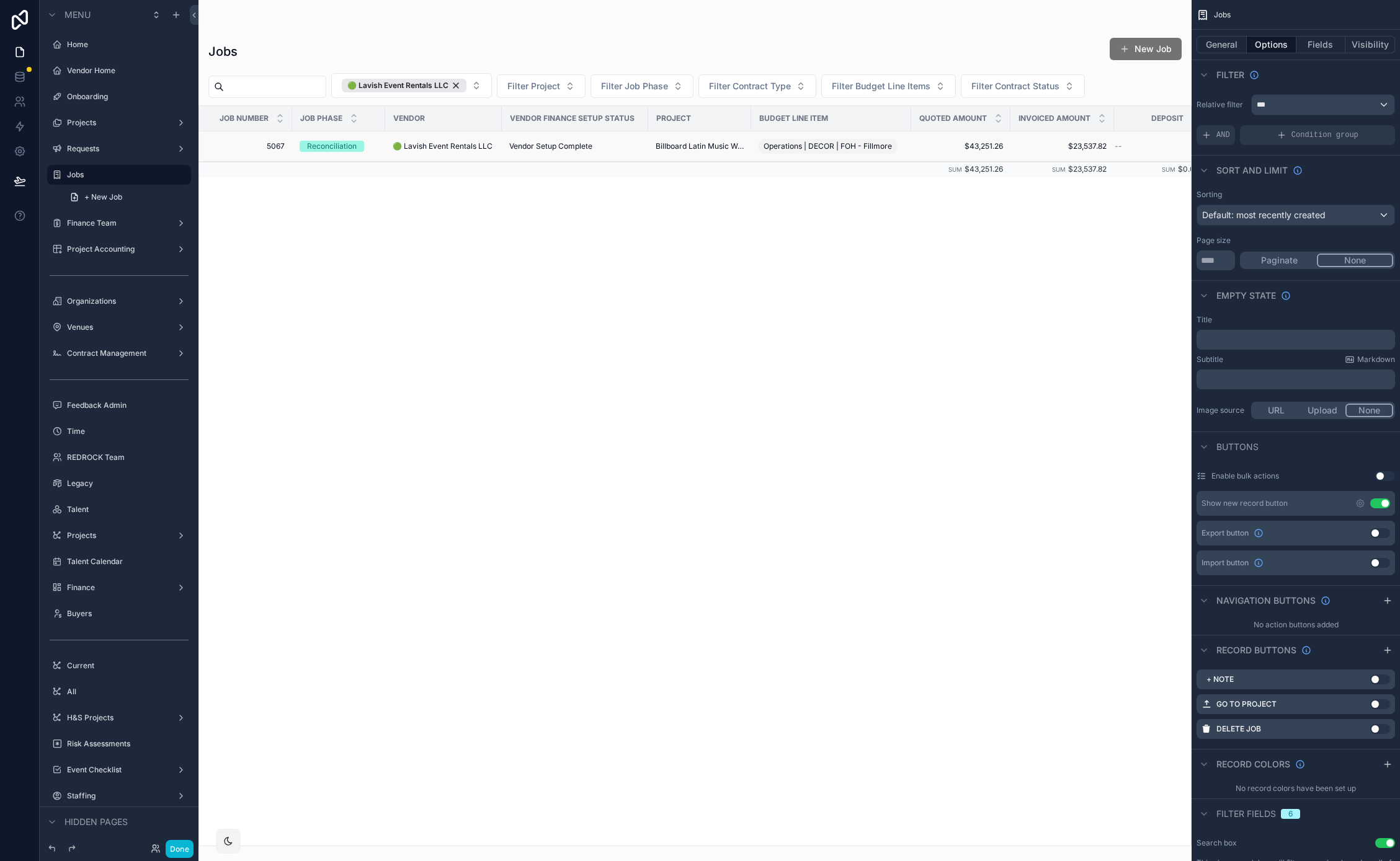
click at [276, 144] on span "5067" at bounding box center [249, 146] width 71 height 10
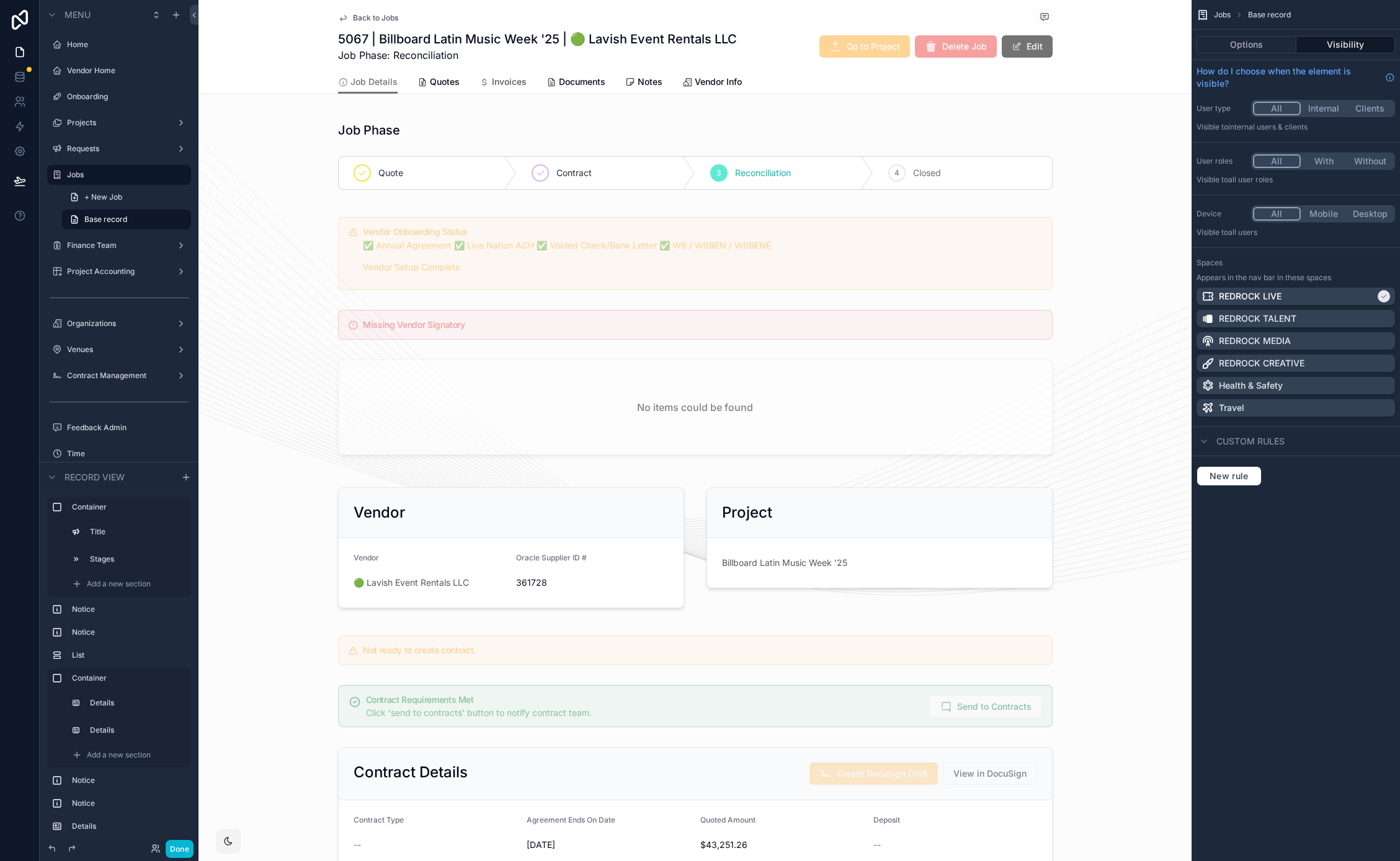
click at [512, 85] on span "Invoices" at bounding box center [509, 82] width 35 height 13
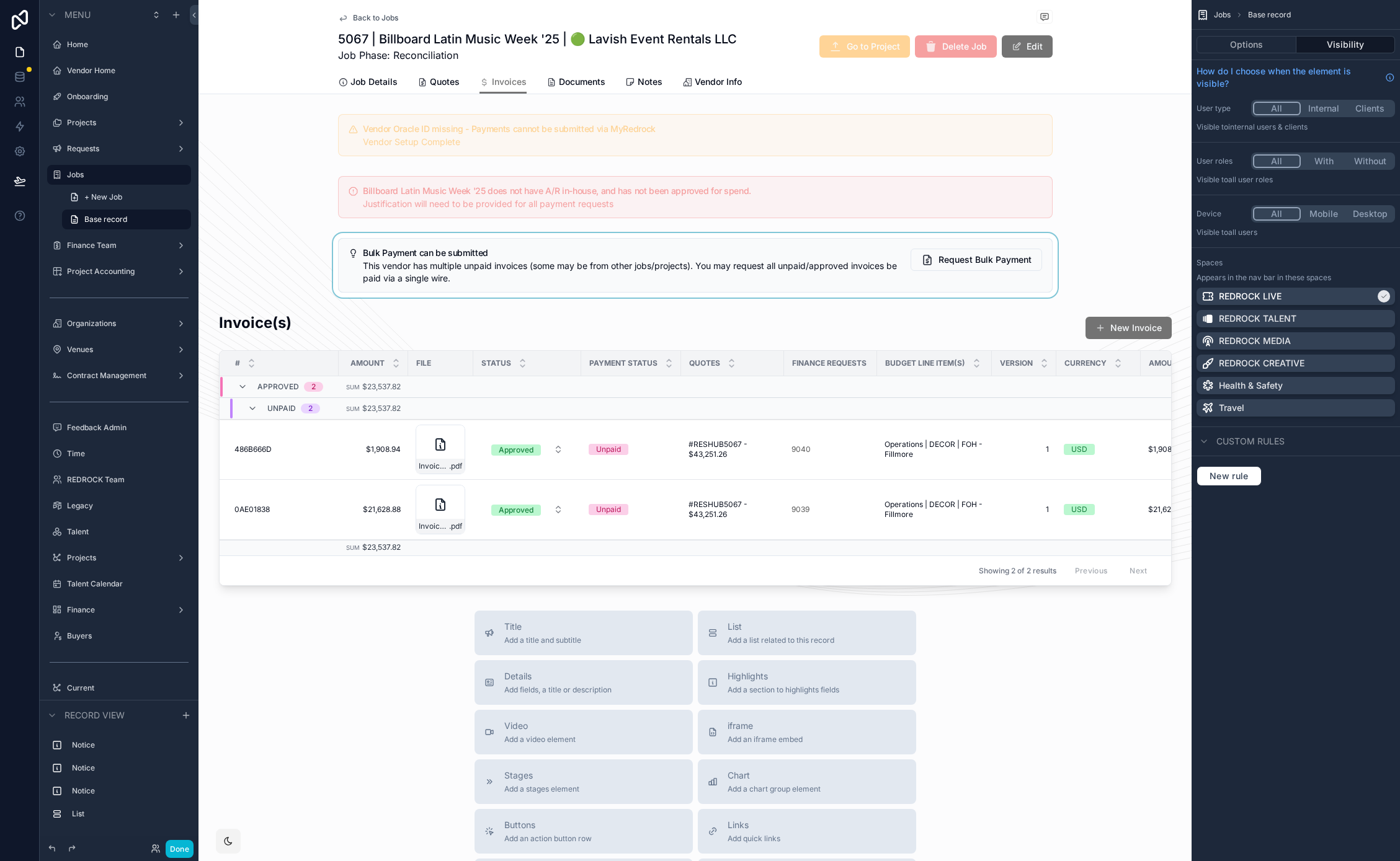
click at [991, 255] on div "scrollable content" at bounding box center [694, 265] width 993 height 64
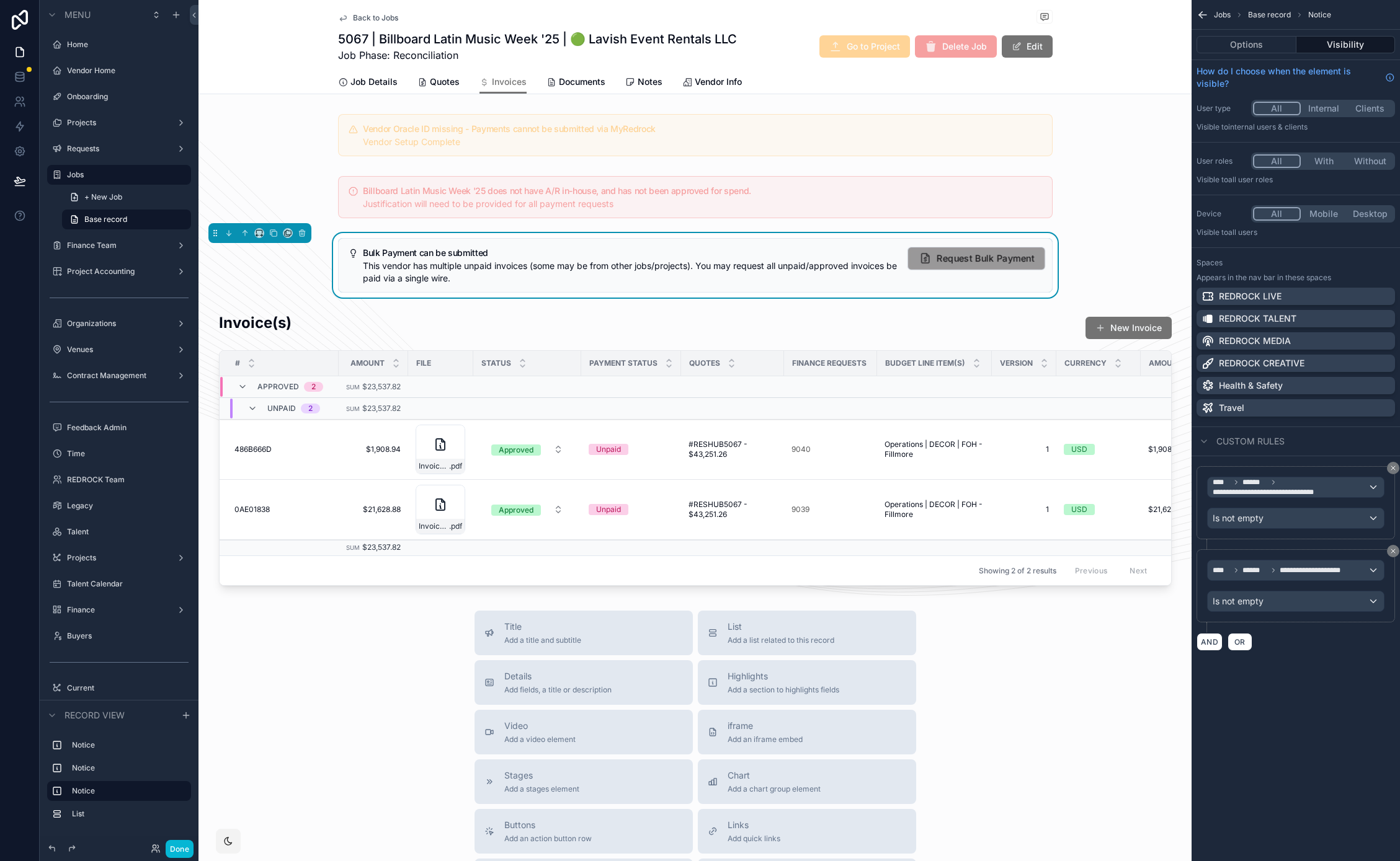
click at [957, 259] on span "Request Bulk Payment" at bounding box center [985, 258] width 98 height 13
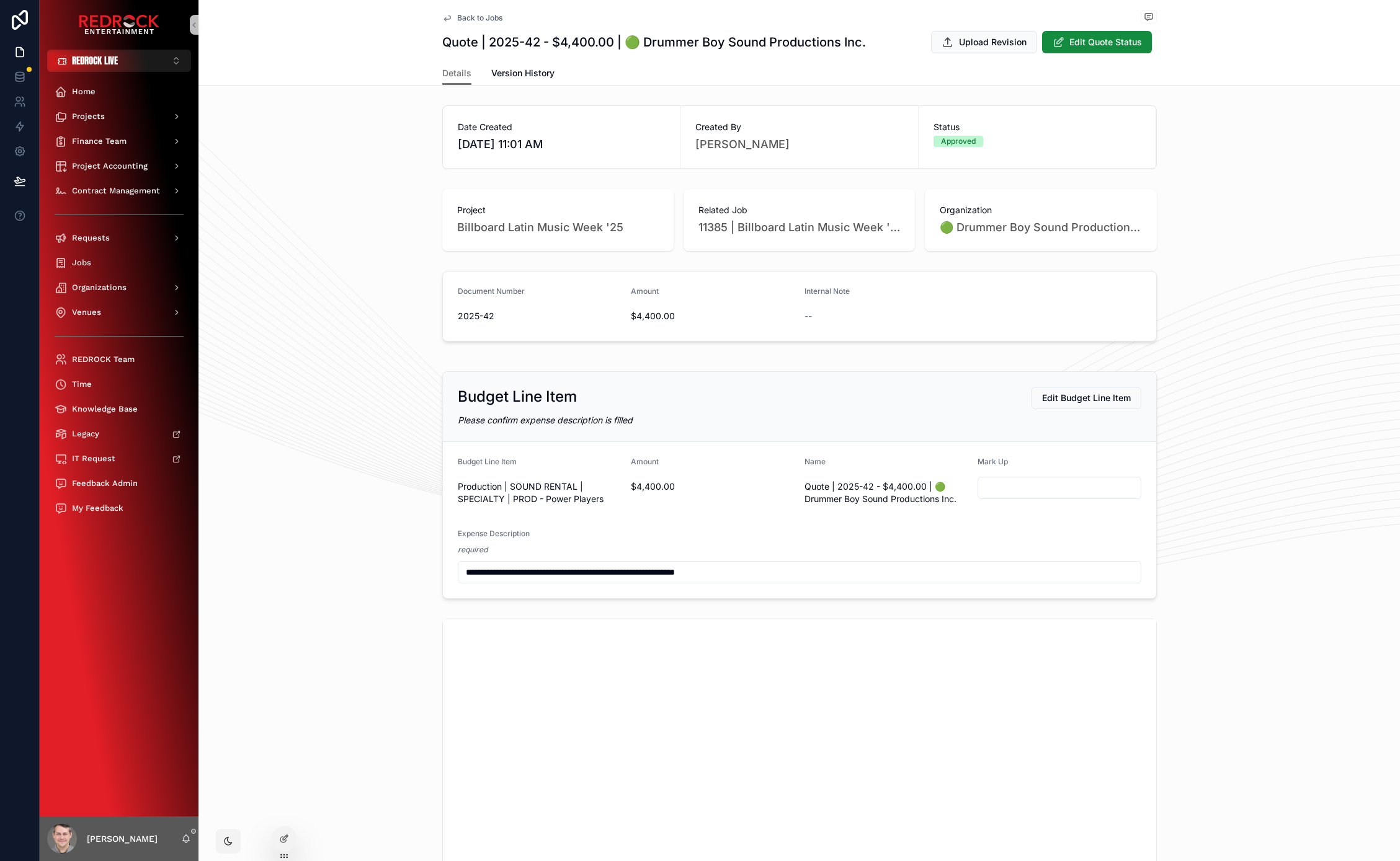
click at [292, 391] on div "**********" at bounding box center [799, 485] width 1201 height 238
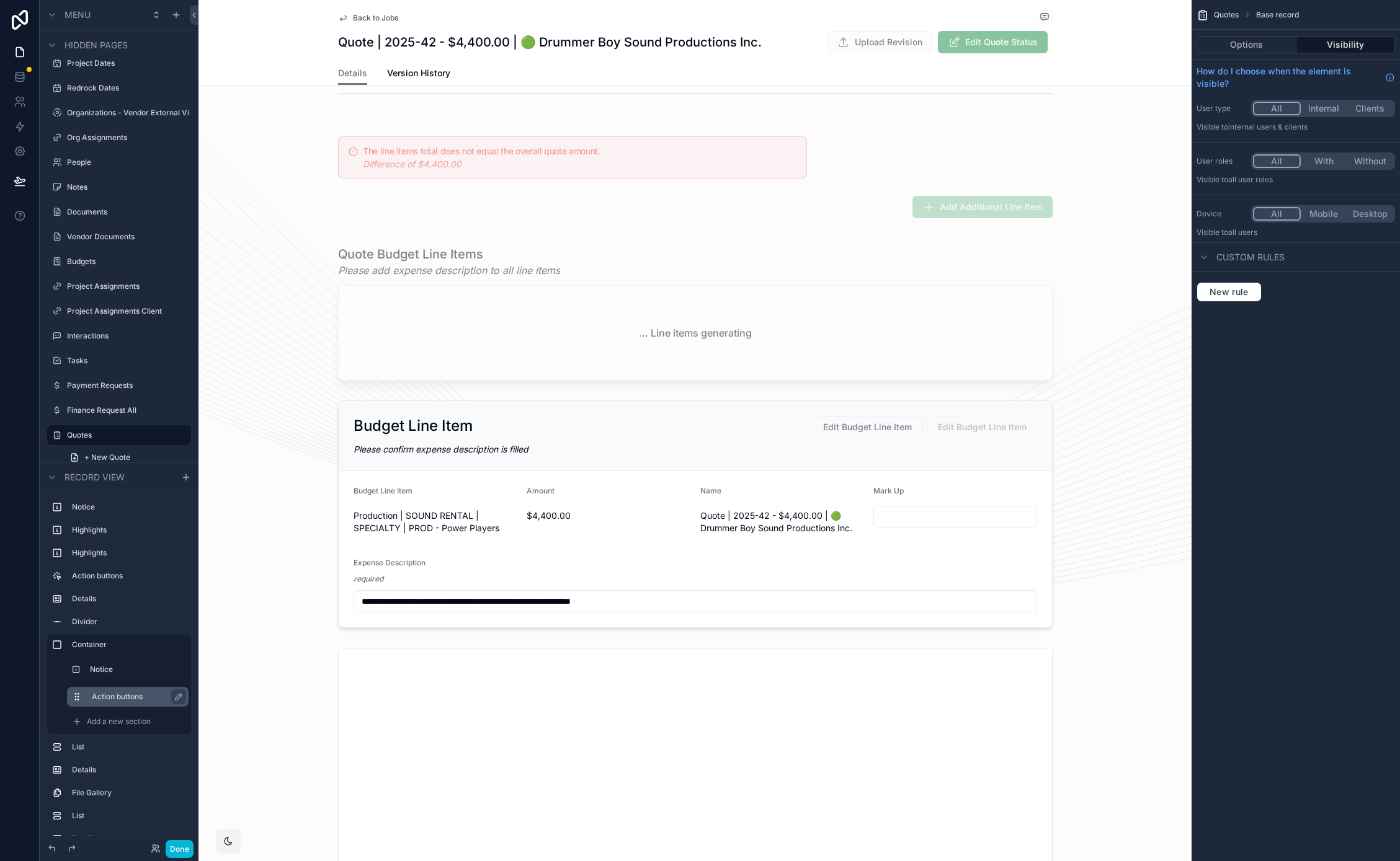
scroll to position [438, 0]
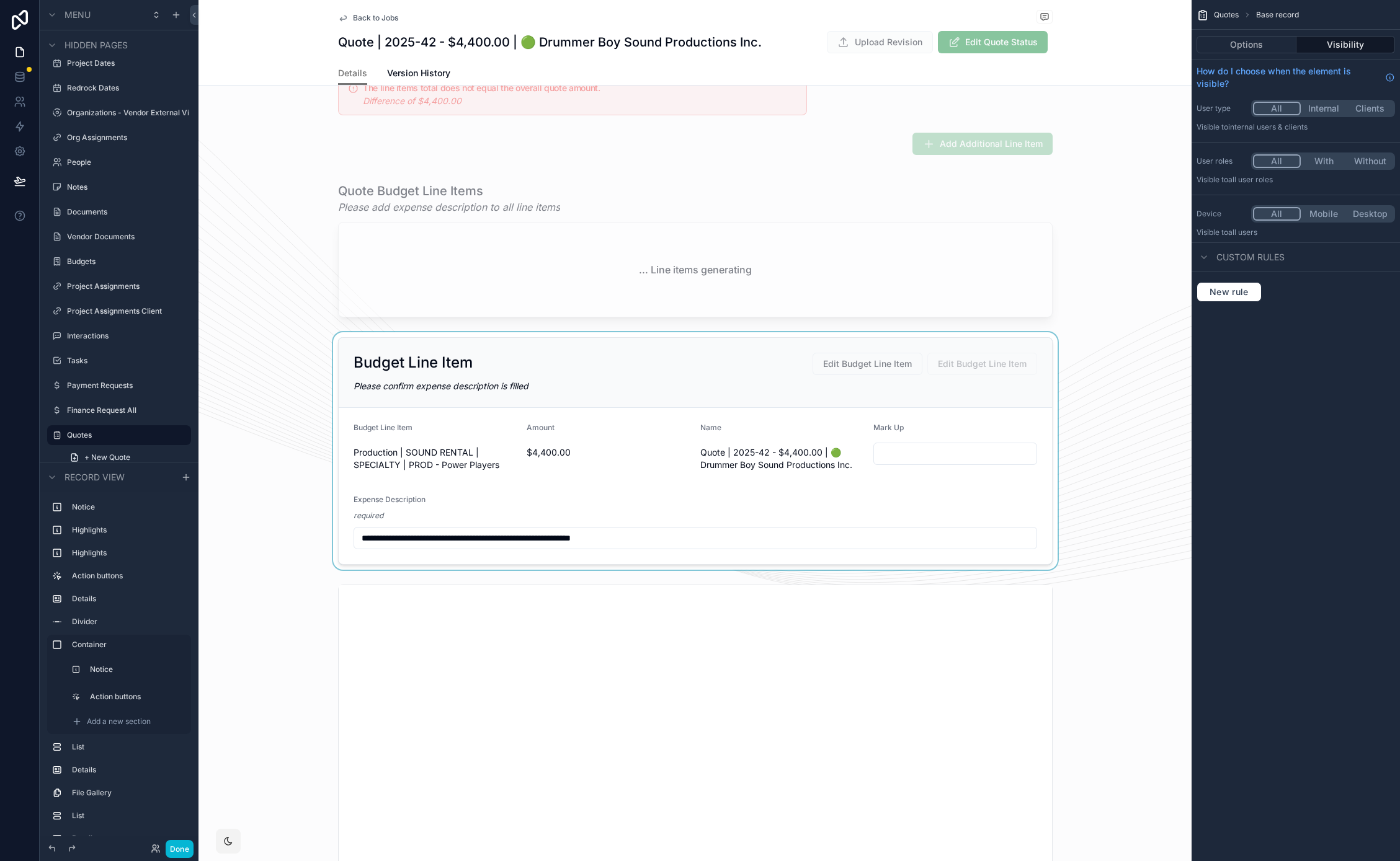
click at [625, 351] on div "scrollable content" at bounding box center [694, 451] width 993 height 238
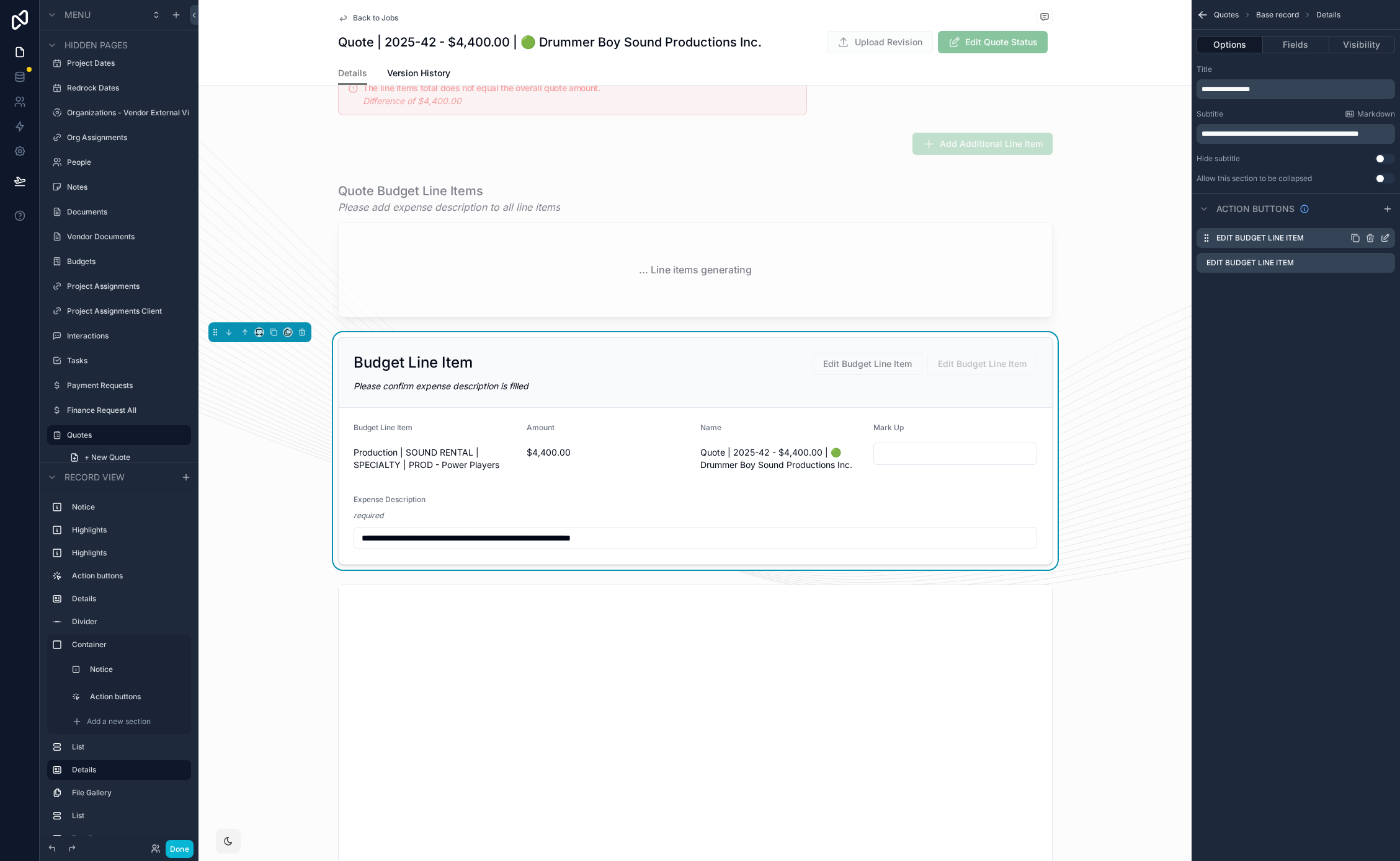
click at [1388, 237] on icon "scrollable content" at bounding box center [1385, 238] width 10 height 10
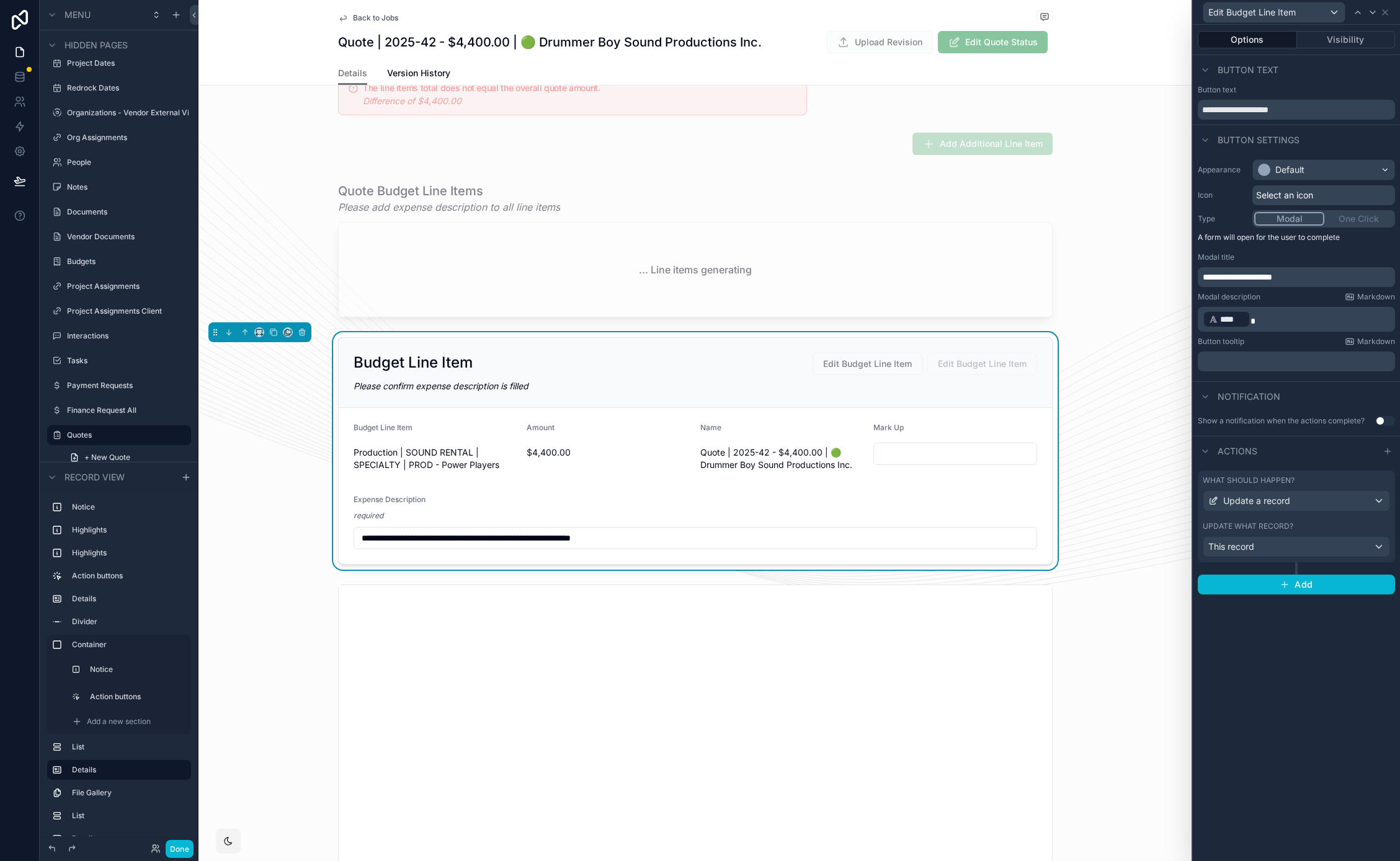
click at [1280, 486] on div "What should happen? Update a record" at bounding box center [1296, 493] width 187 height 36
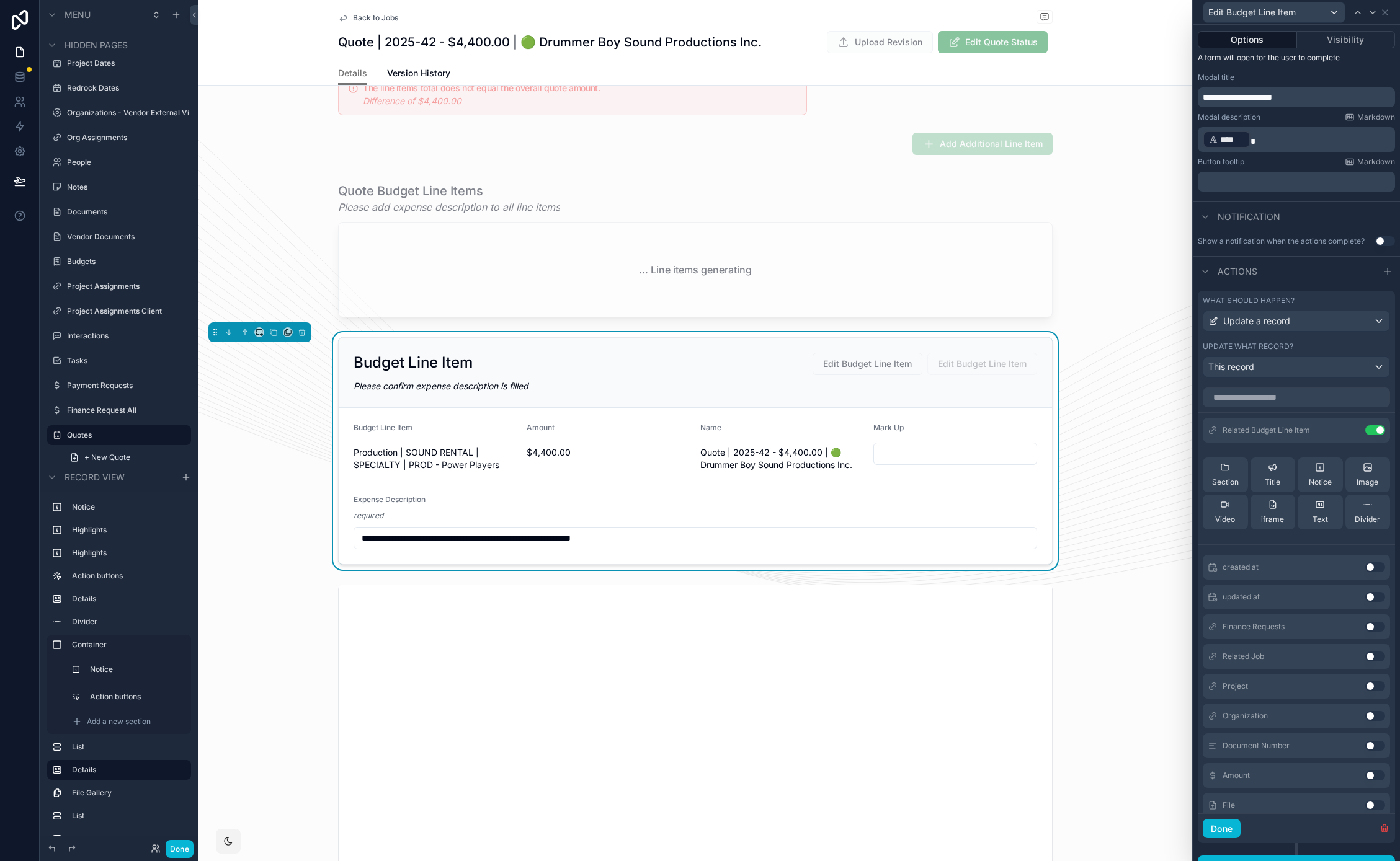
scroll to position [199, 0]
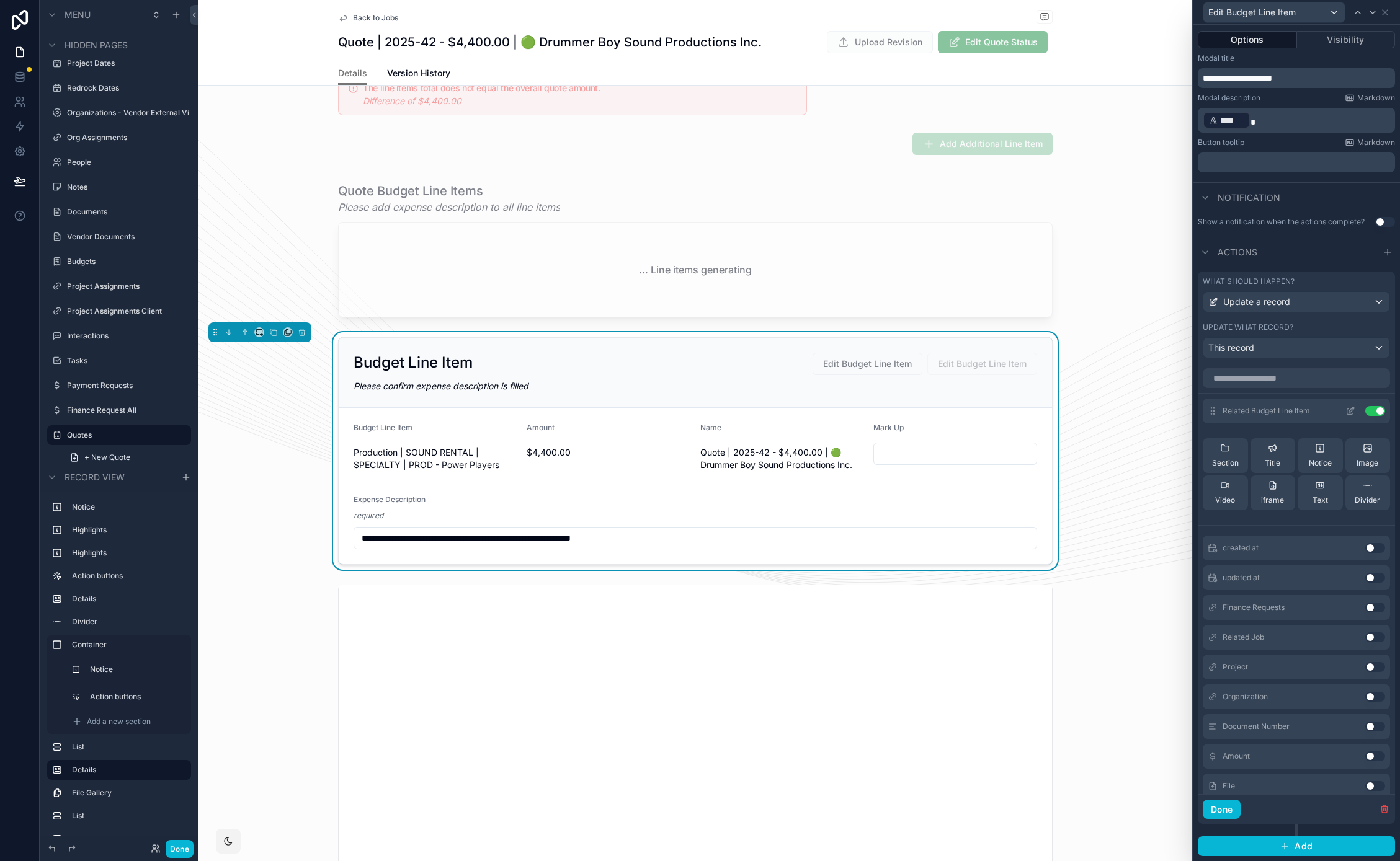
click at [1349, 410] on icon at bounding box center [1351, 410] width 5 height 5
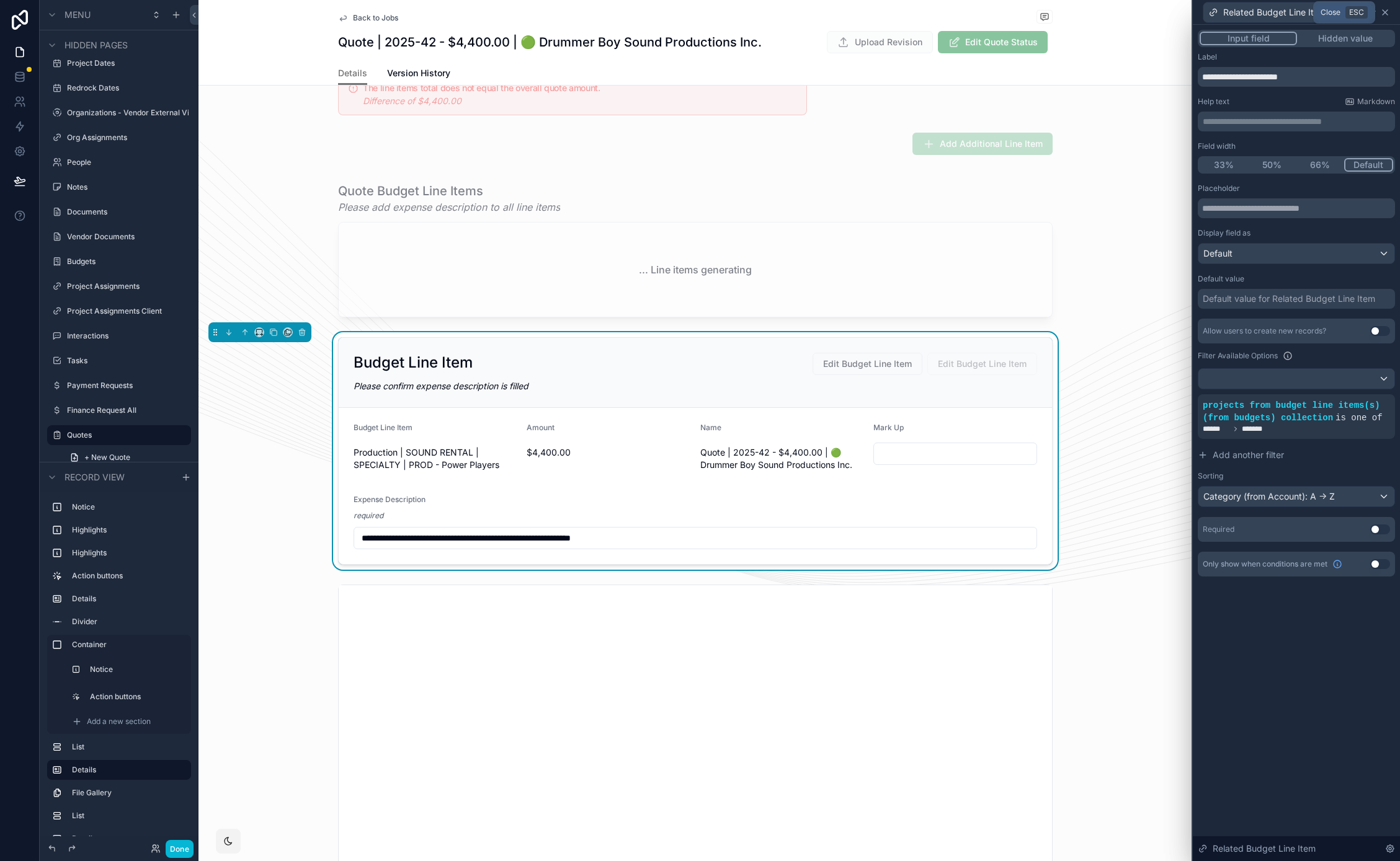
click at [1386, 15] on icon at bounding box center [1385, 13] width 10 height 10
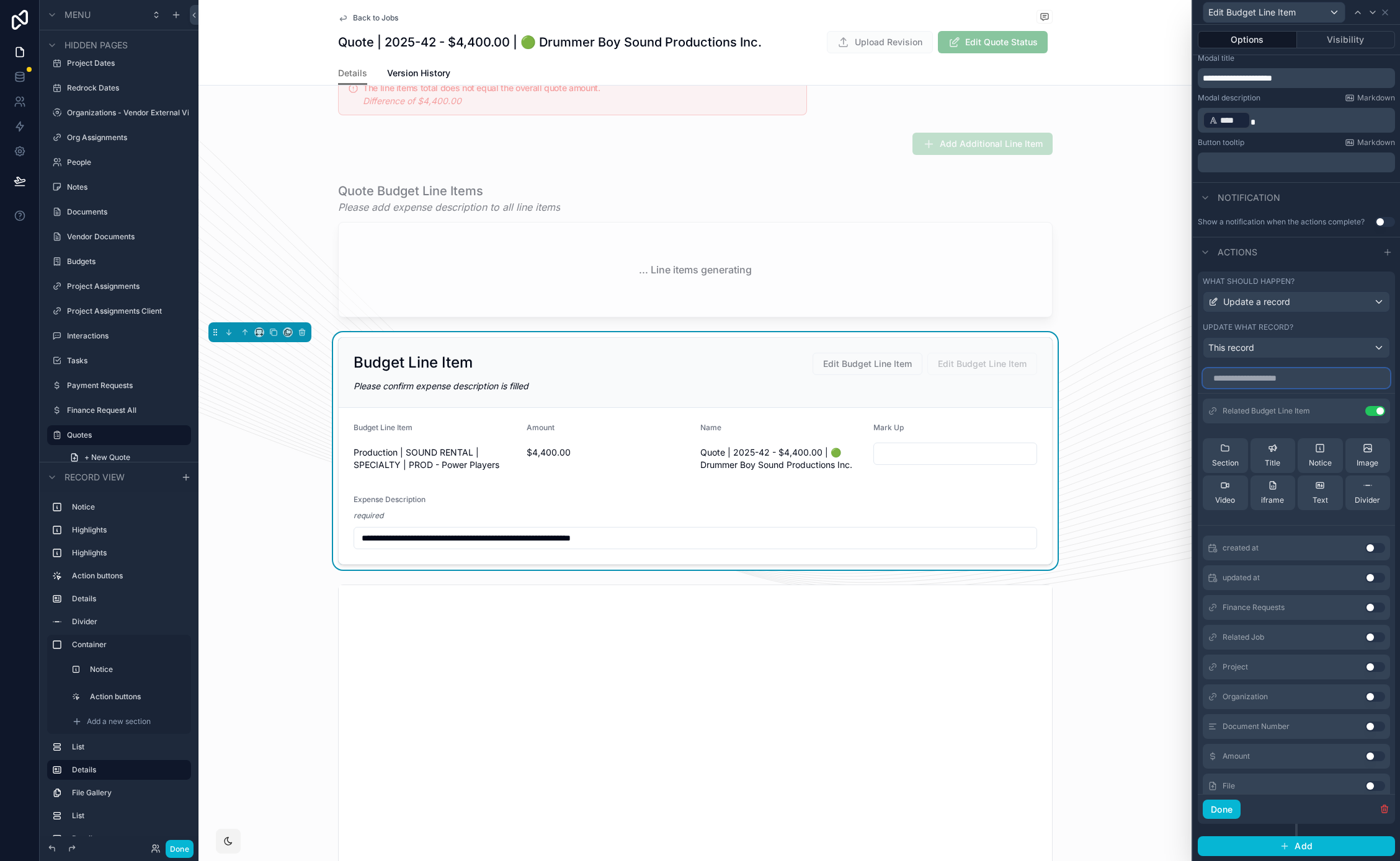
click at [1276, 385] on input "text" at bounding box center [1296, 378] width 187 height 20
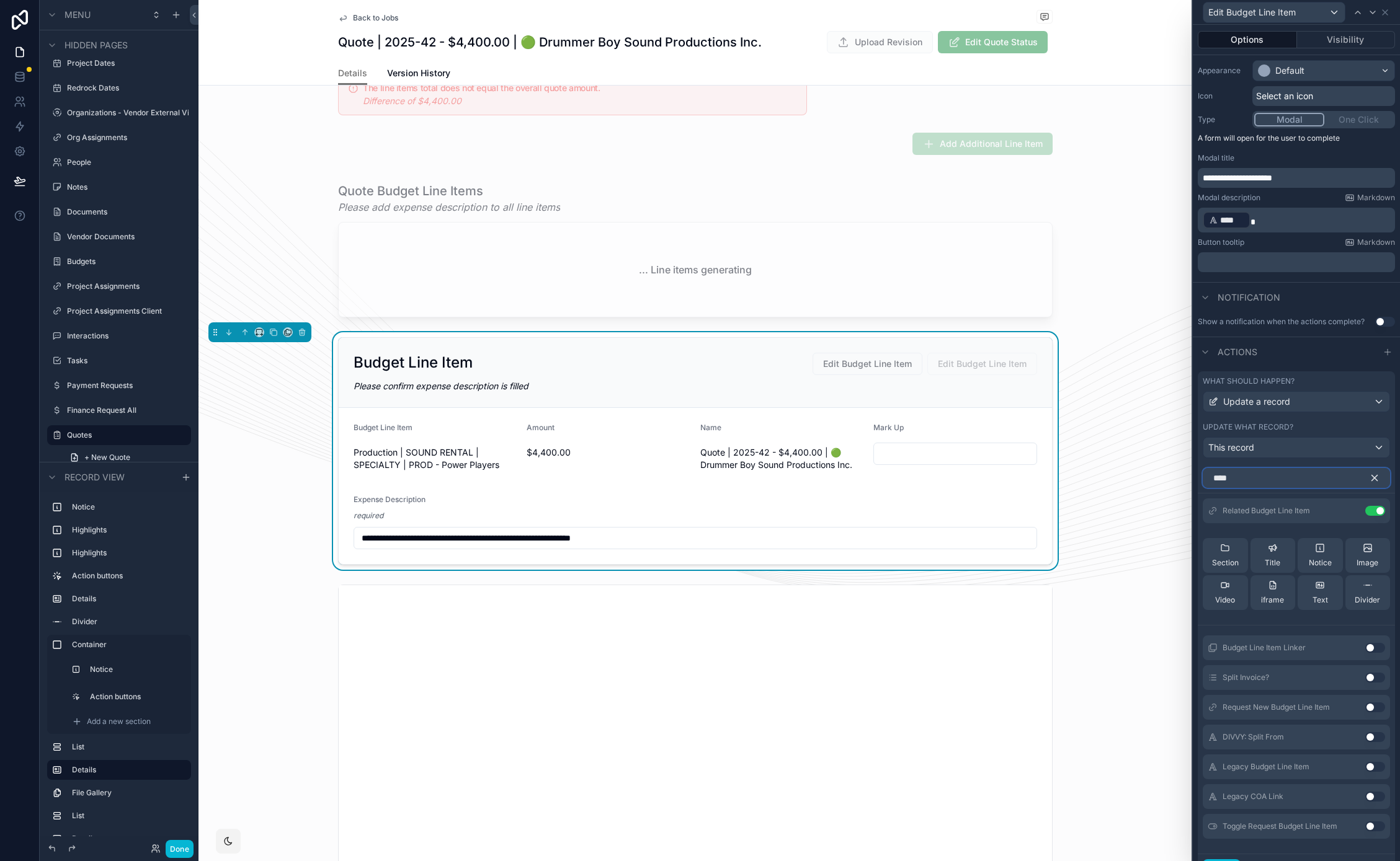
scroll to position [0, 0]
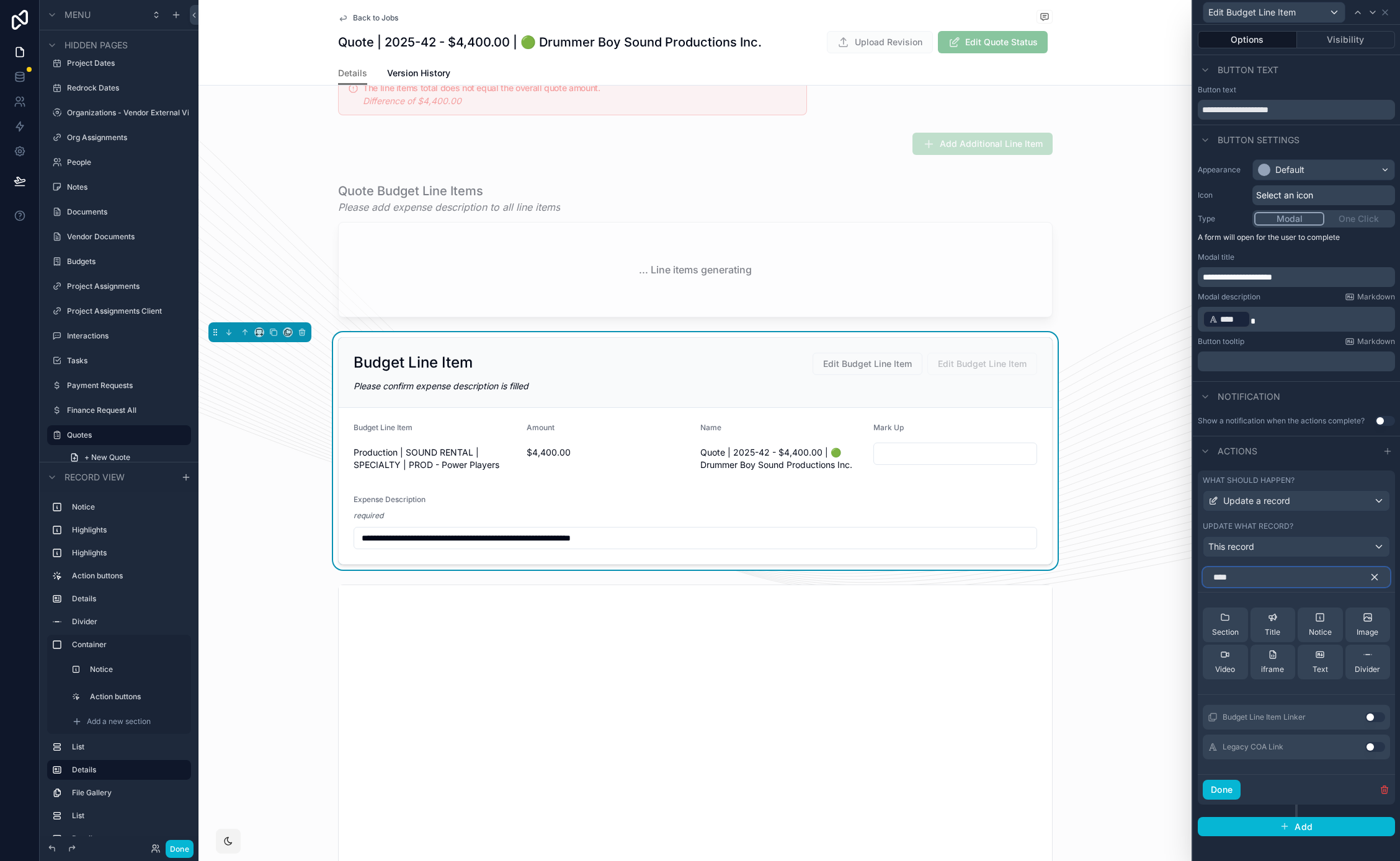
type input "****"
drag, startPoint x: 1374, startPoint y: 720, endPoint x: 1376, endPoint y: 708, distance: 12.2
click at [1374, 720] on button "Use setting" at bounding box center [1375, 717] width 20 height 10
click at [1351, 610] on icon at bounding box center [1351, 609] width 5 height 5
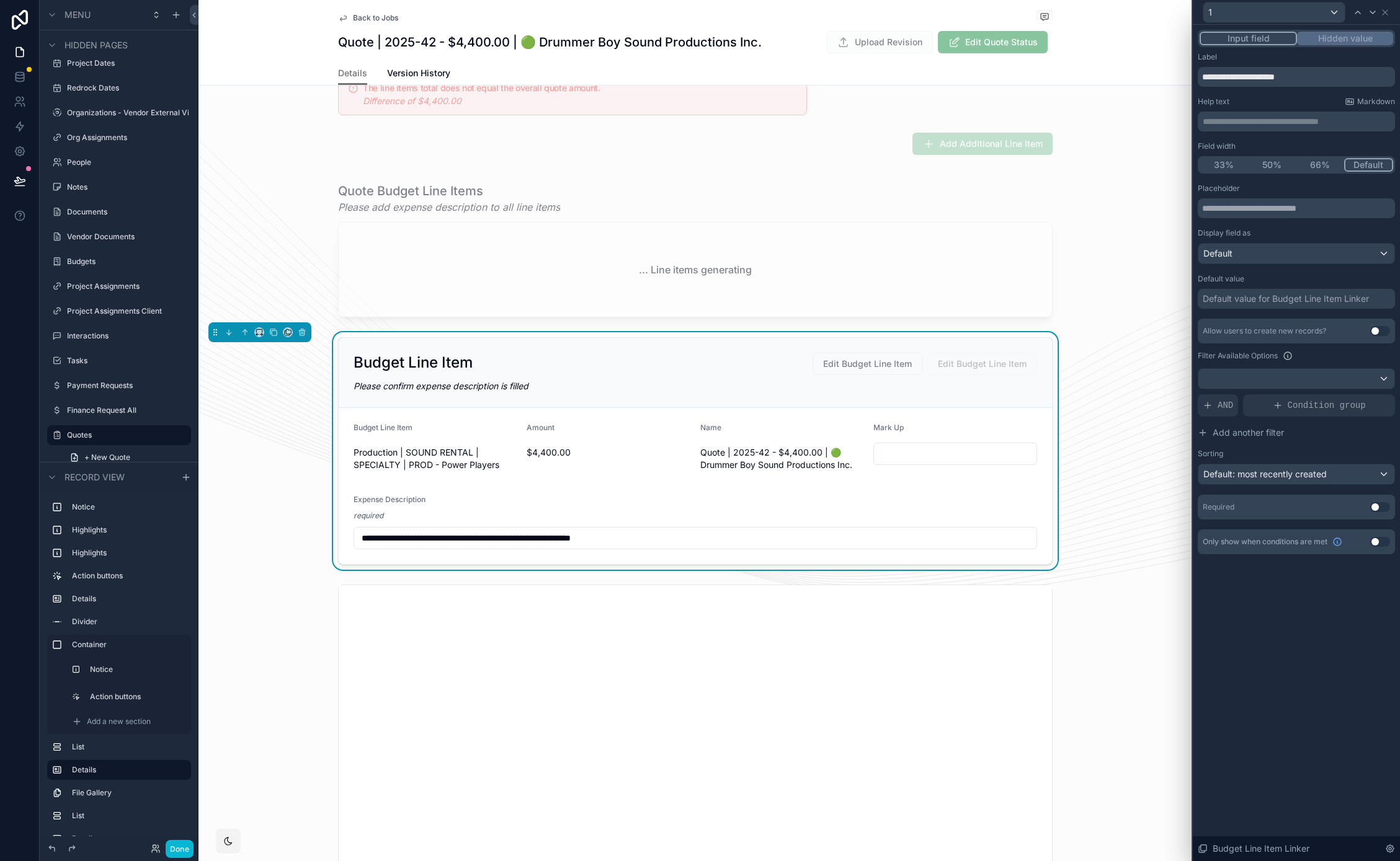
click at [1351, 37] on button "Hidden value" at bounding box center [1345, 39] width 96 height 14
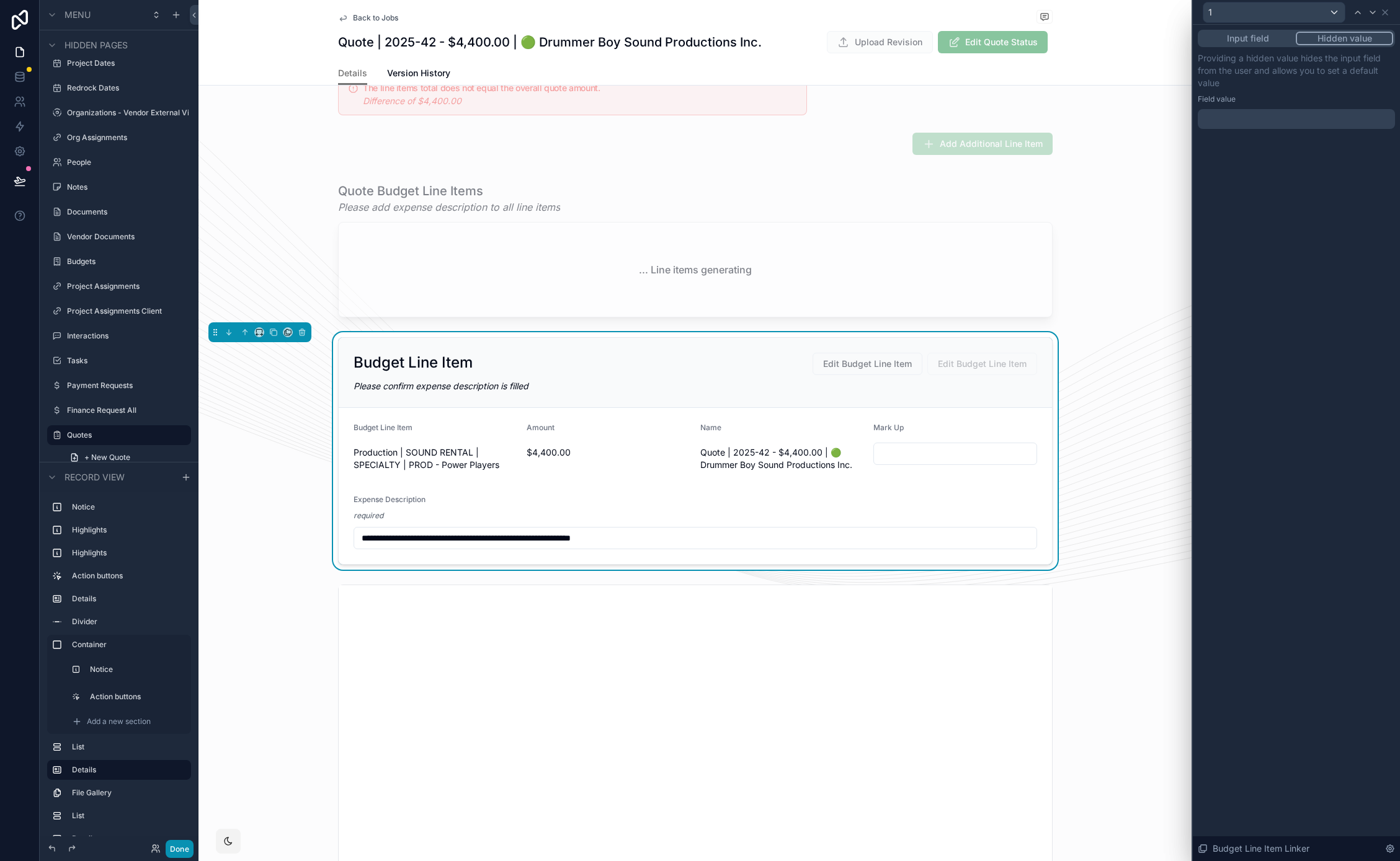
click at [185, 852] on button "Done" at bounding box center [180, 848] width 28 height 18
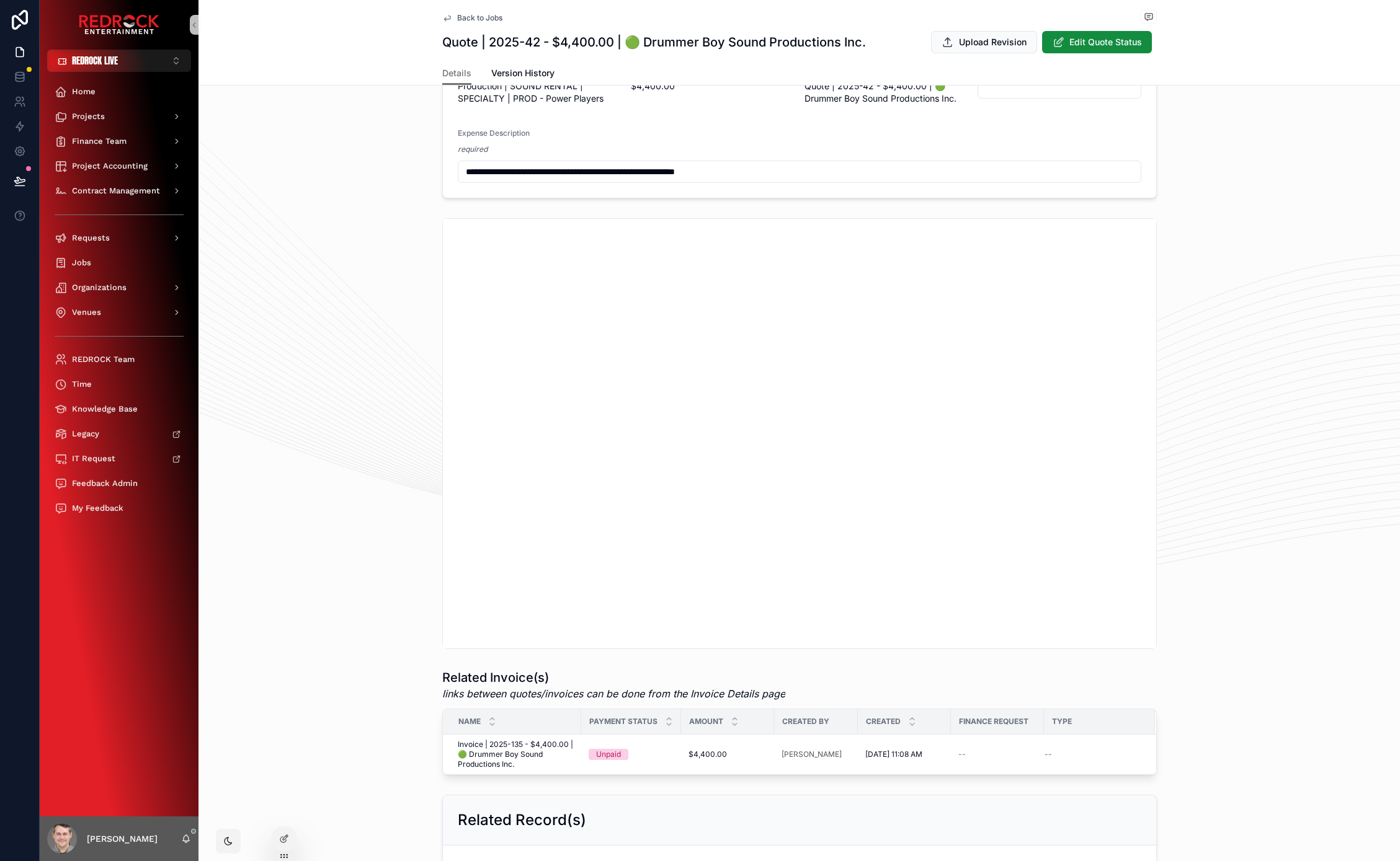
scroll to position [119, 0]
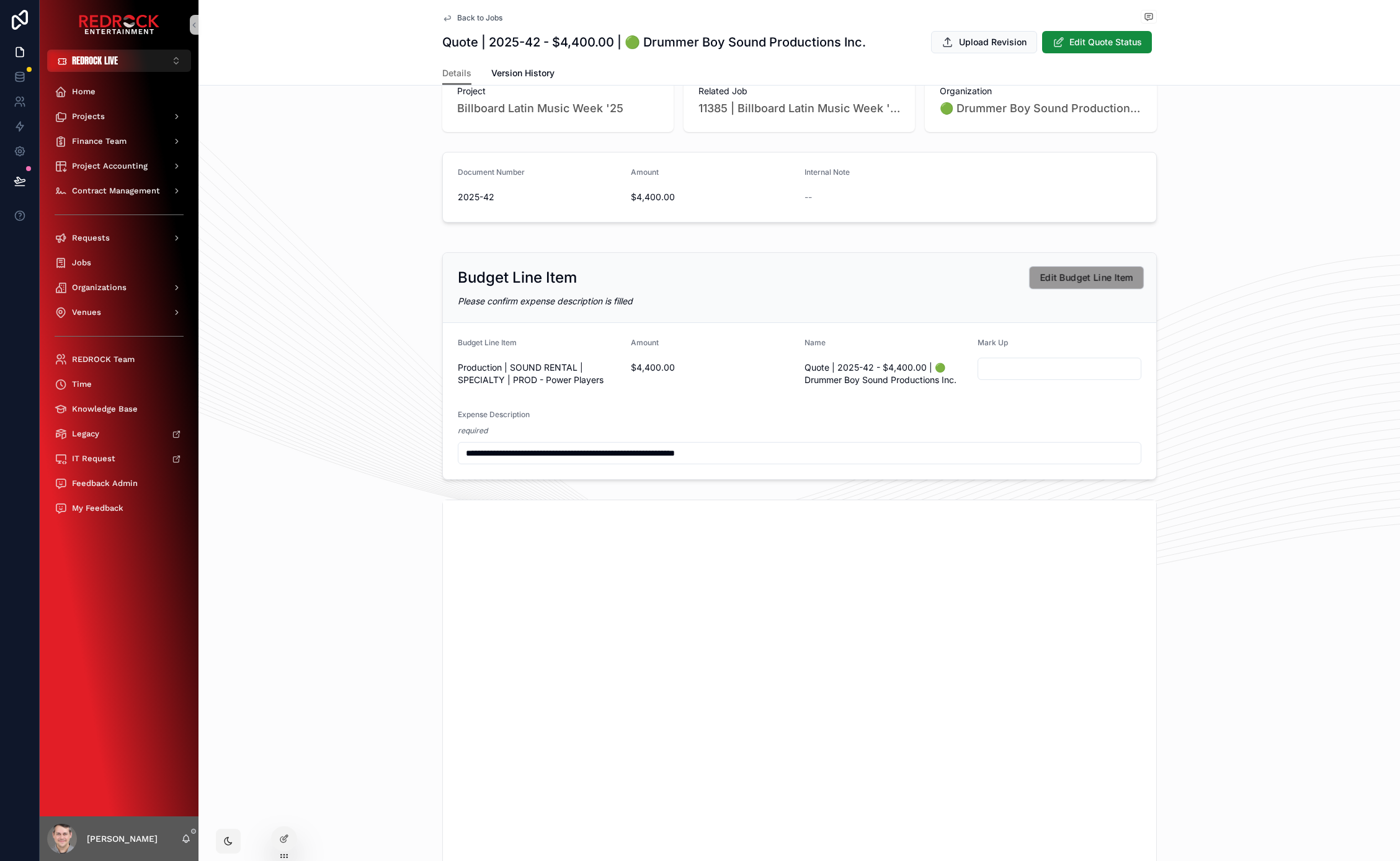
click at [1063, 275] on span "Edit Budget Line Item" at bounding box center [1086, 278] width 93 height 13
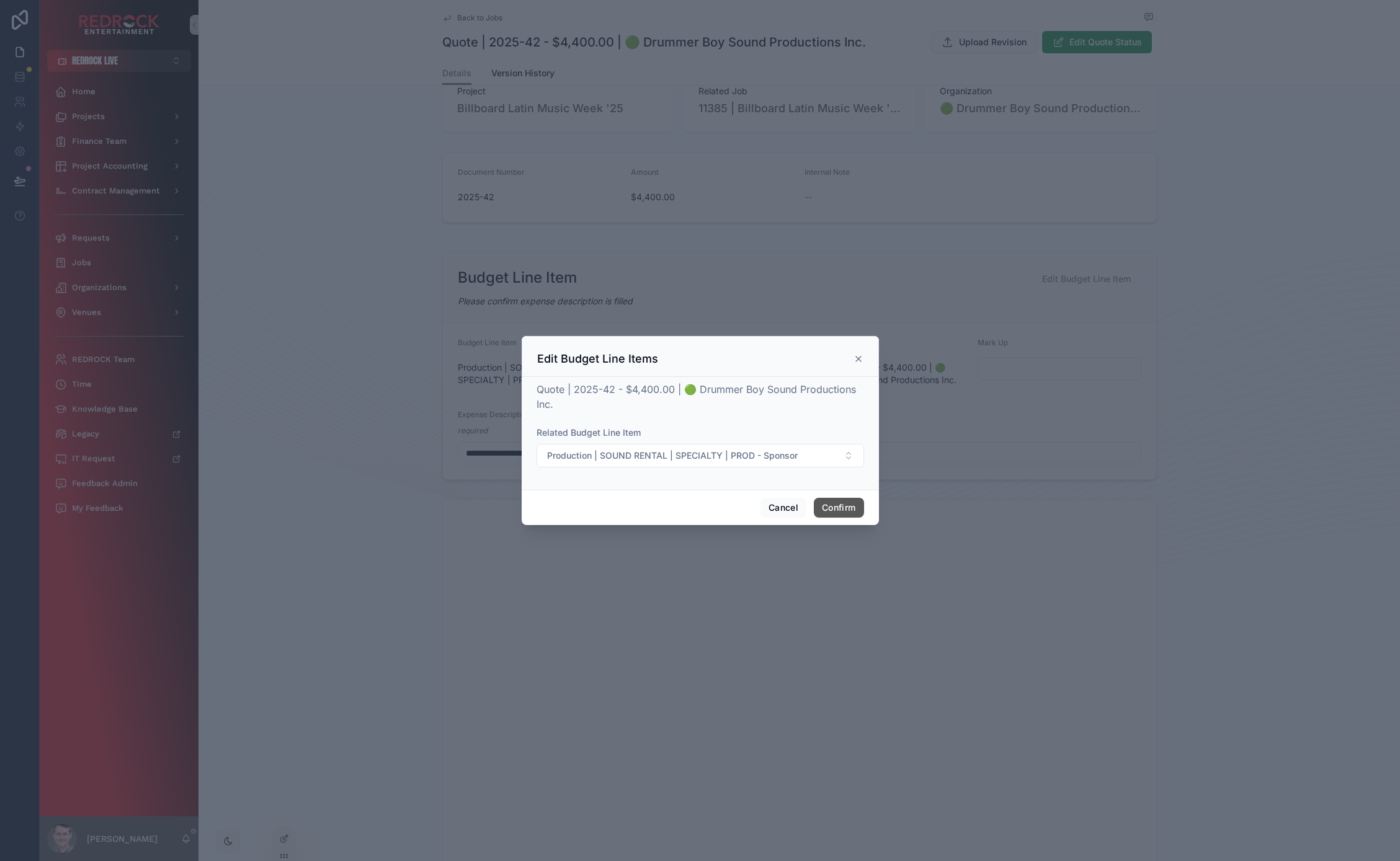
click at [845, 508] on button "Confirm" at bounding box center [838, 508] width 49 height 20
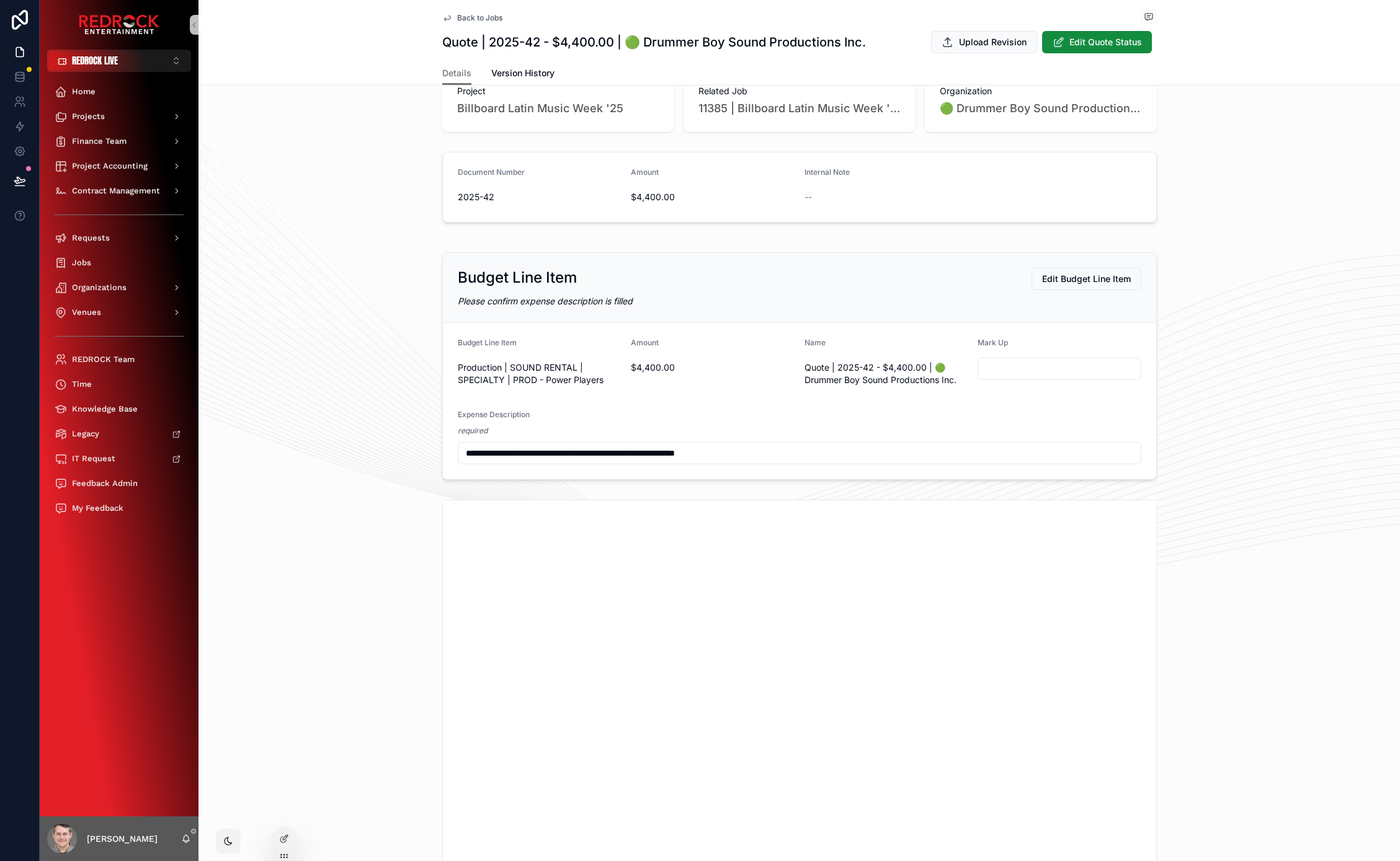
click at [273, 481] on div "**********" at bounding box center [799, 366] width 1201 height 238
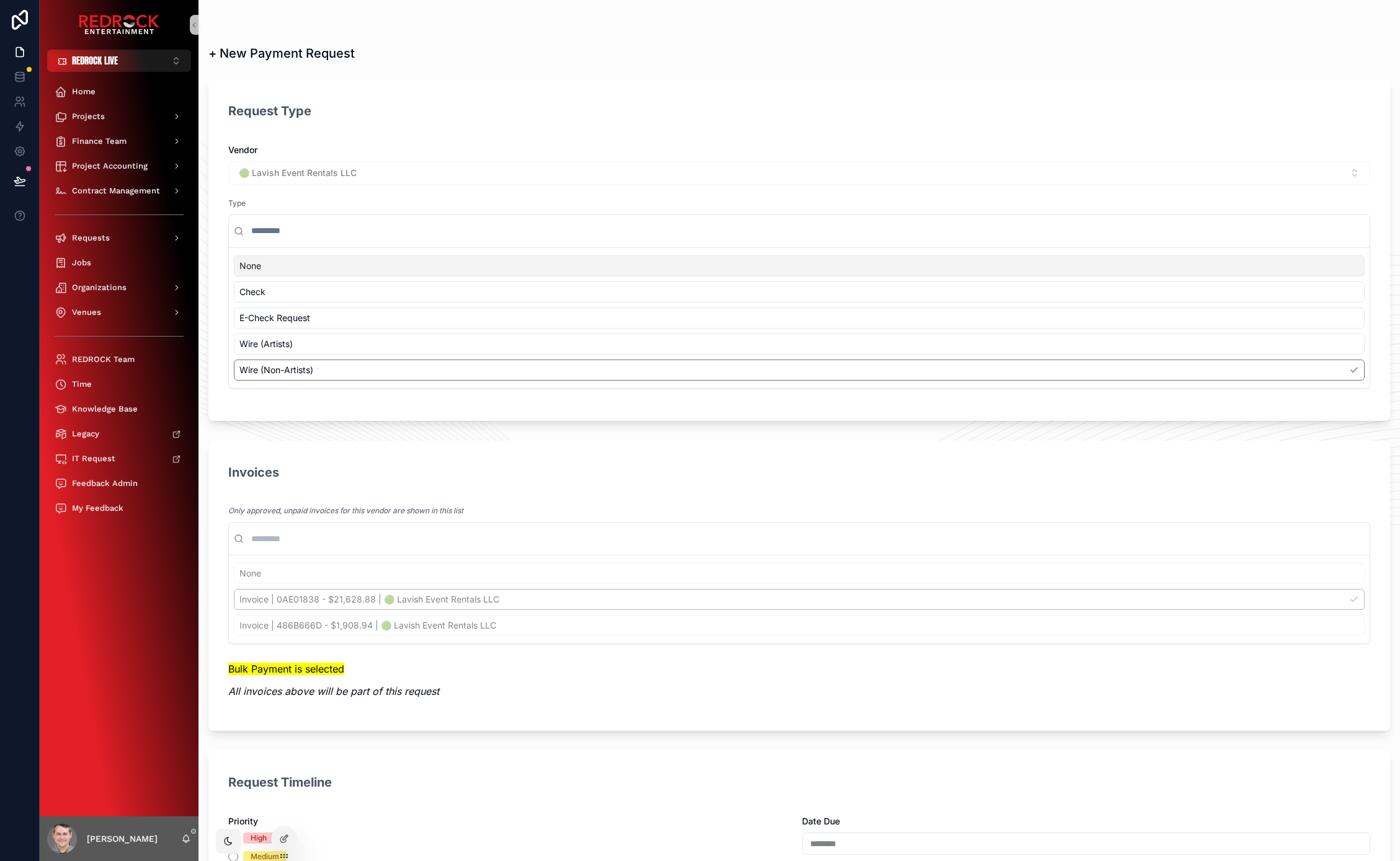
click at [489, 622] on div "None Invoice | 0AE01838 - $21,628.88 | 🟢 Lavish Event Rentals LLC Invoice | 486…" at bounding box center [799, 599] width 1130 height 73
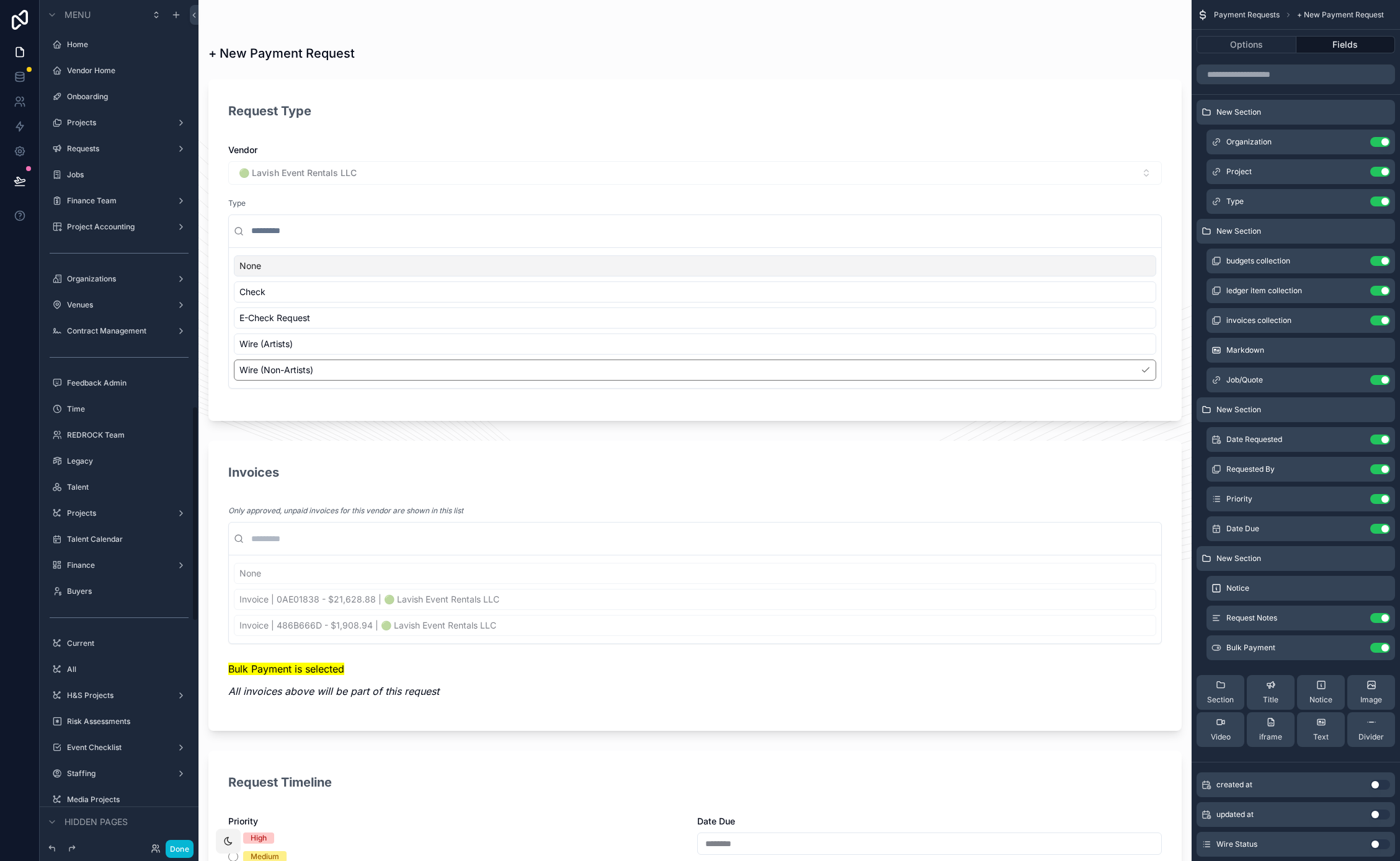
scroll to position [1596, 0]
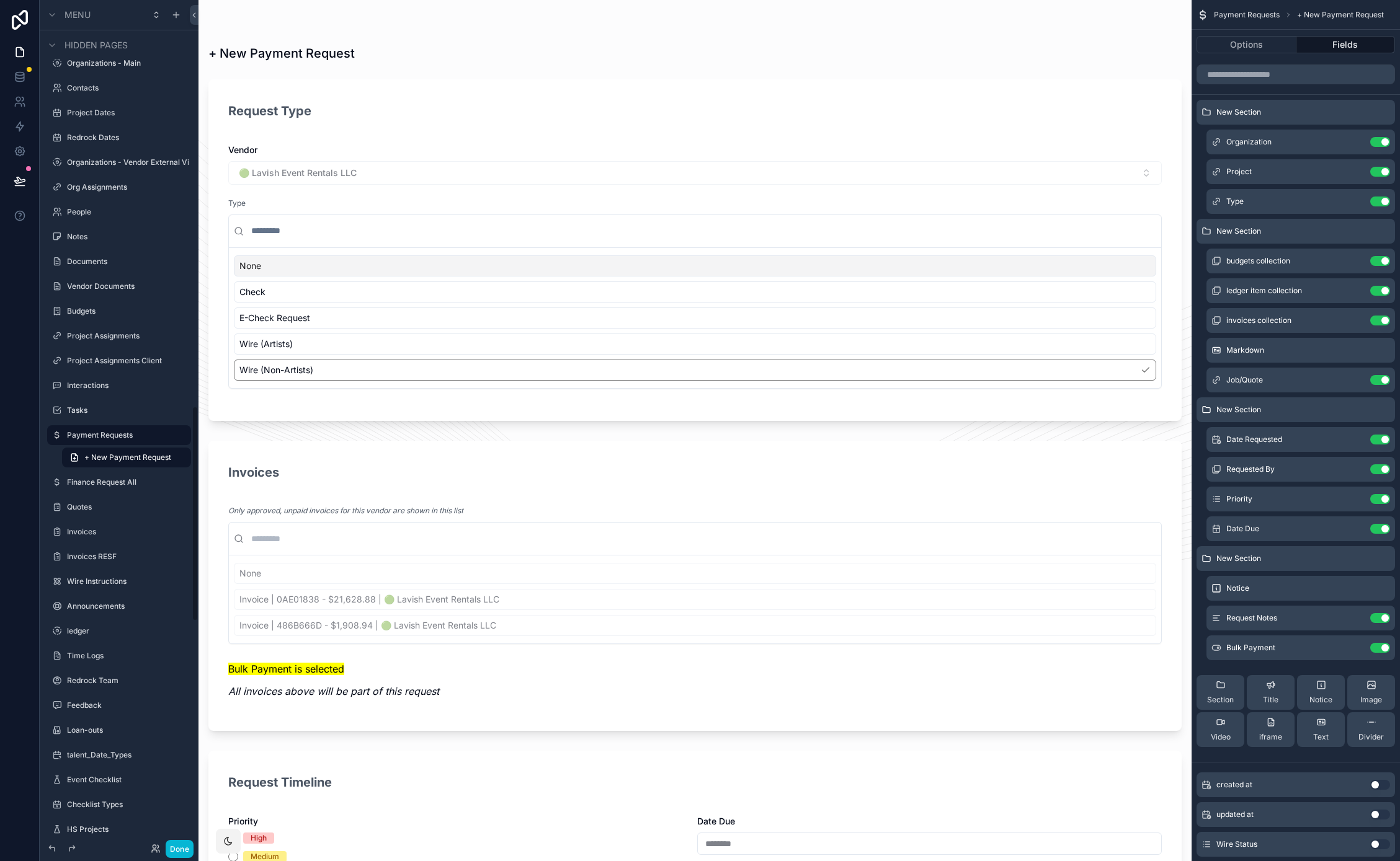
click at [522, 513] on div "Only approved, unpaid invoices for this vendor are shown in this list" at bounding box center [695, 511] width 933 height 13
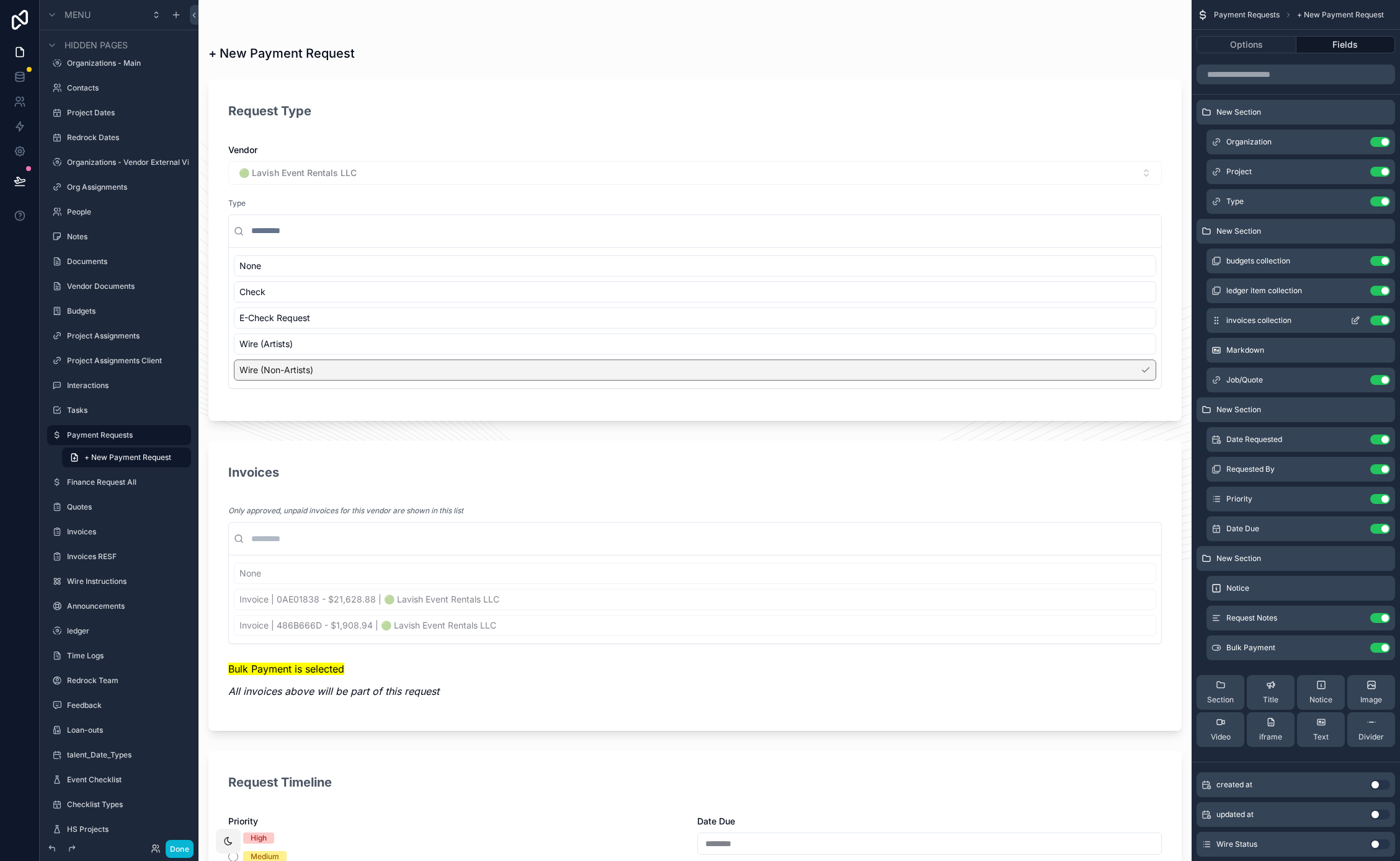
click at [1352, 321] on icon "scrollable content" at bounding box center [1355, 321] width 10 height 10
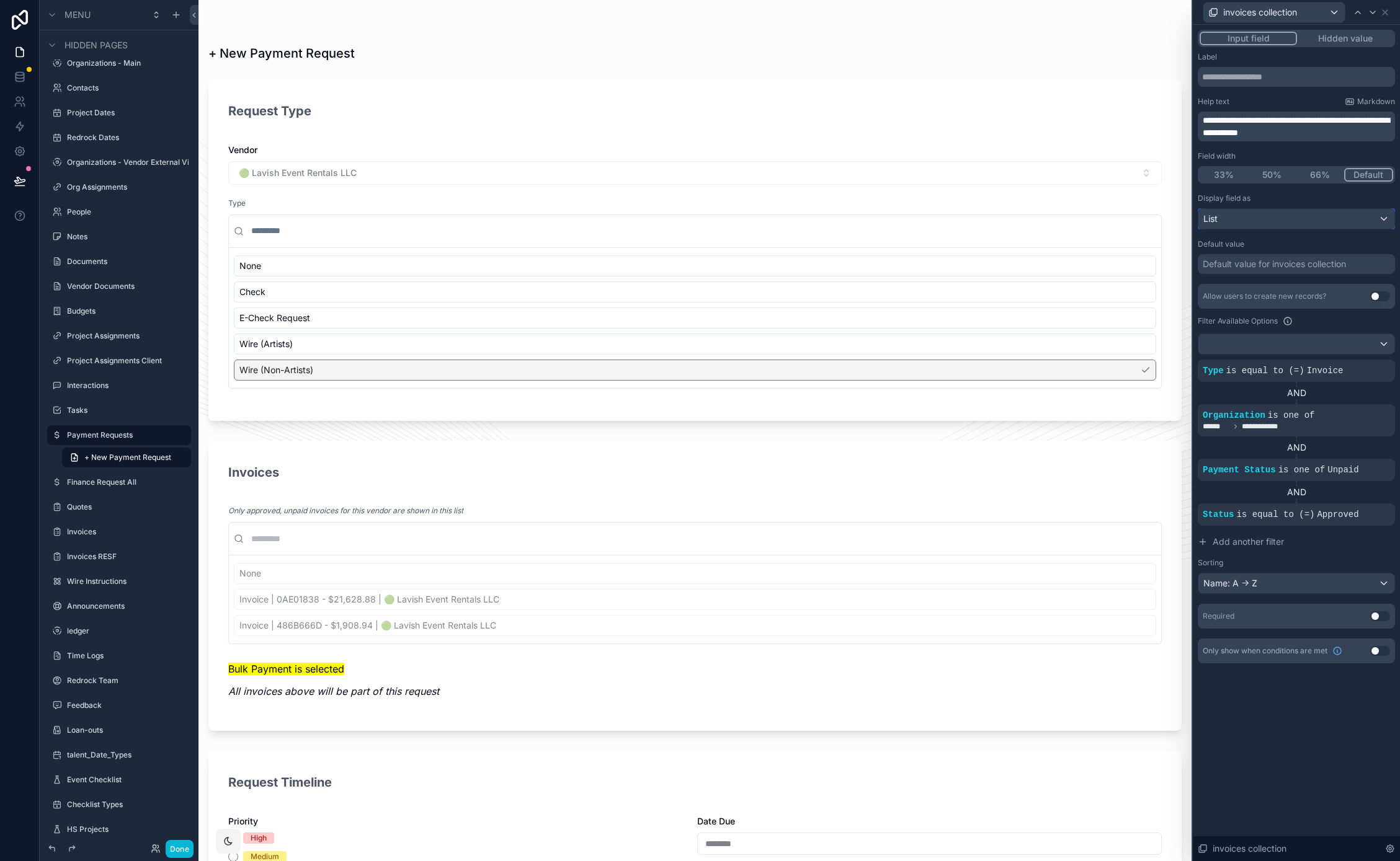
click at [1326, 218] on div "List" at bounding box center [1296, 219] width 196 height 20
click at [1326, 218] on div at bounding box center [1296, 430] width 207 height 861
click at [1269, 540] on span "Add another filter" at bounding box center [1248, 542] width 71 height 13
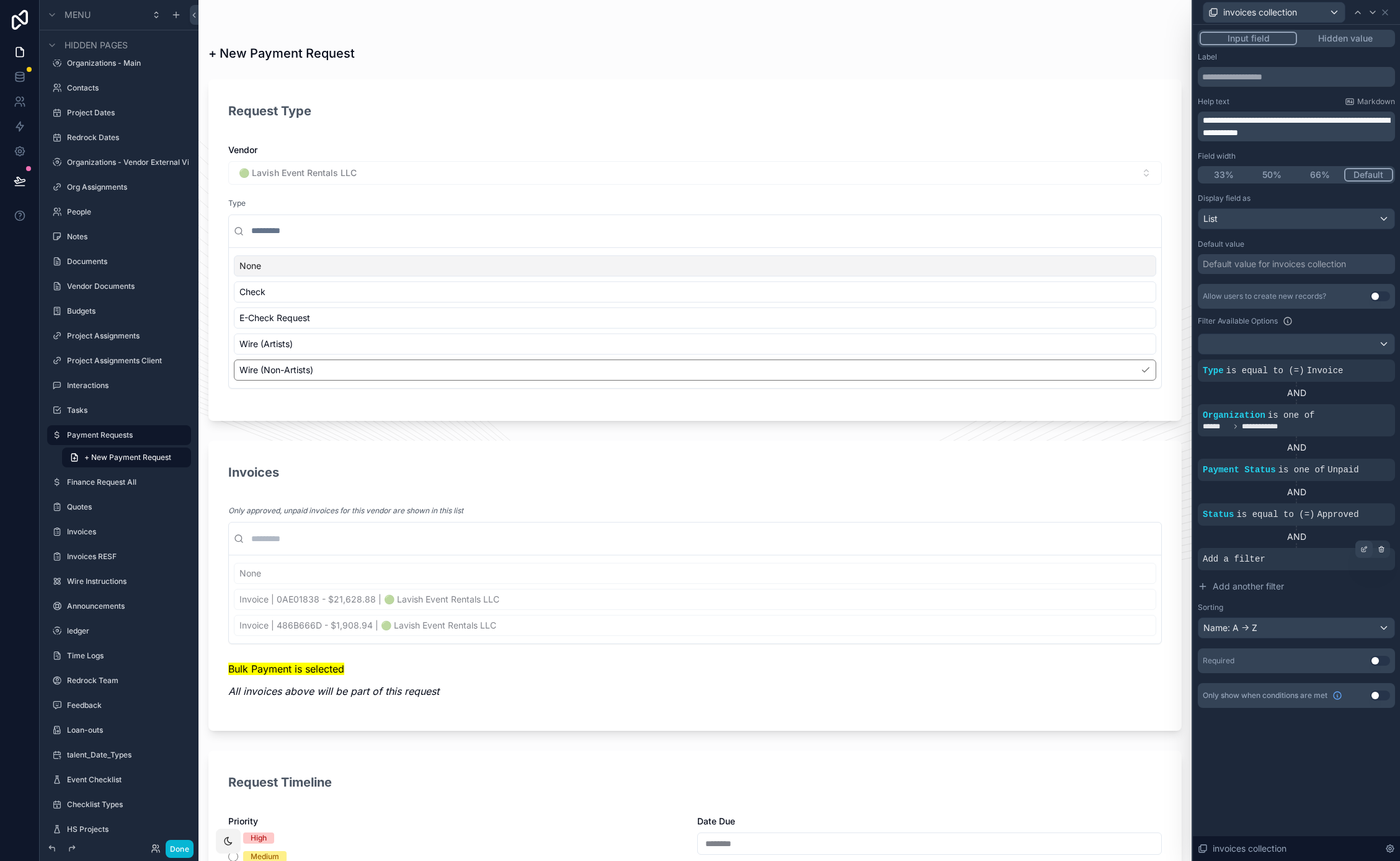
click at [1362, 551] on icon at bounding box center [1363, 550] width 4 height 4
click at [1084, 539] on span "Select a field" at bounding box center [1072, 540] width 53 height 11
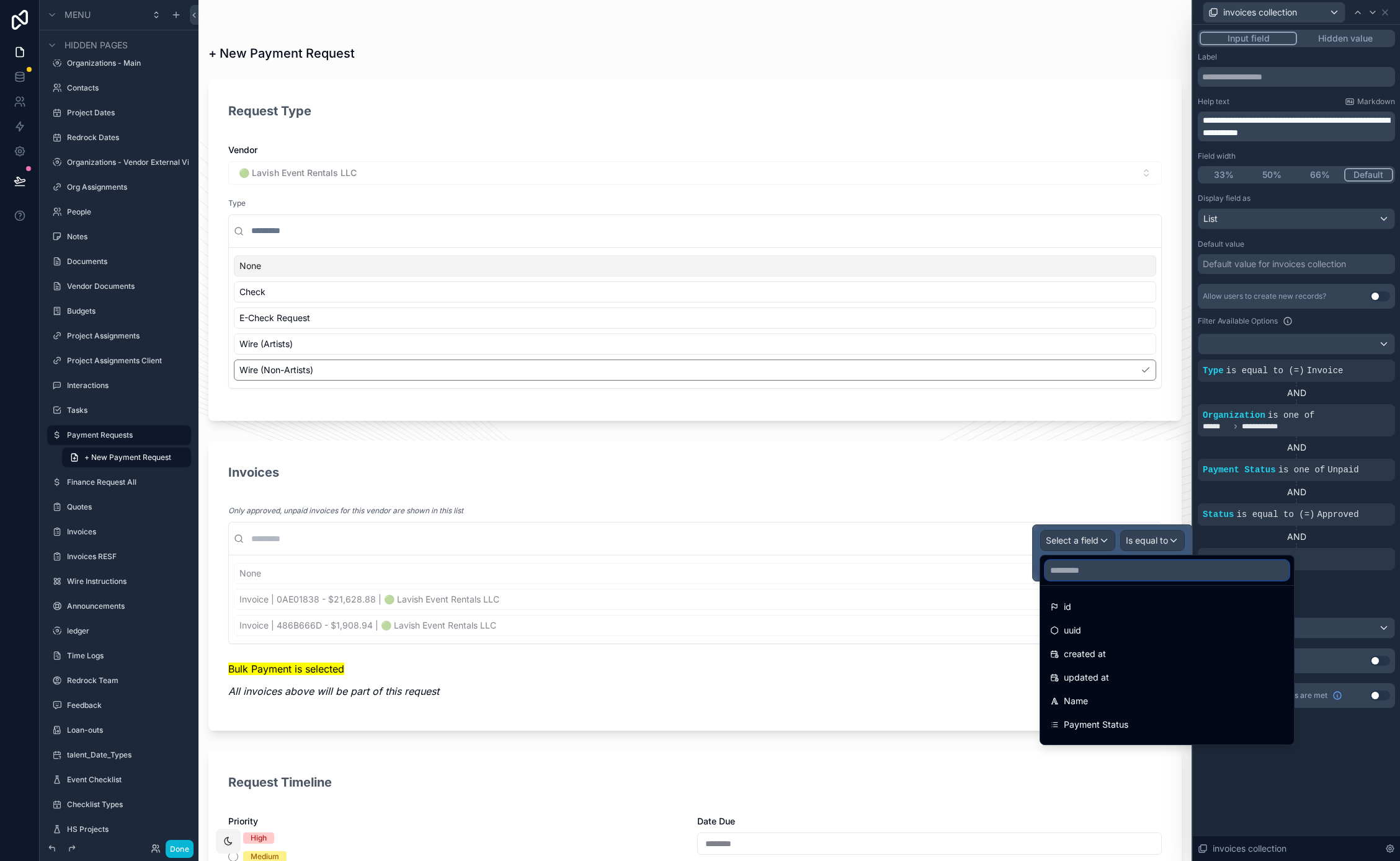
click at [1115, 570] on input "text" at bounding box center [1167, 570] width 244 height 20
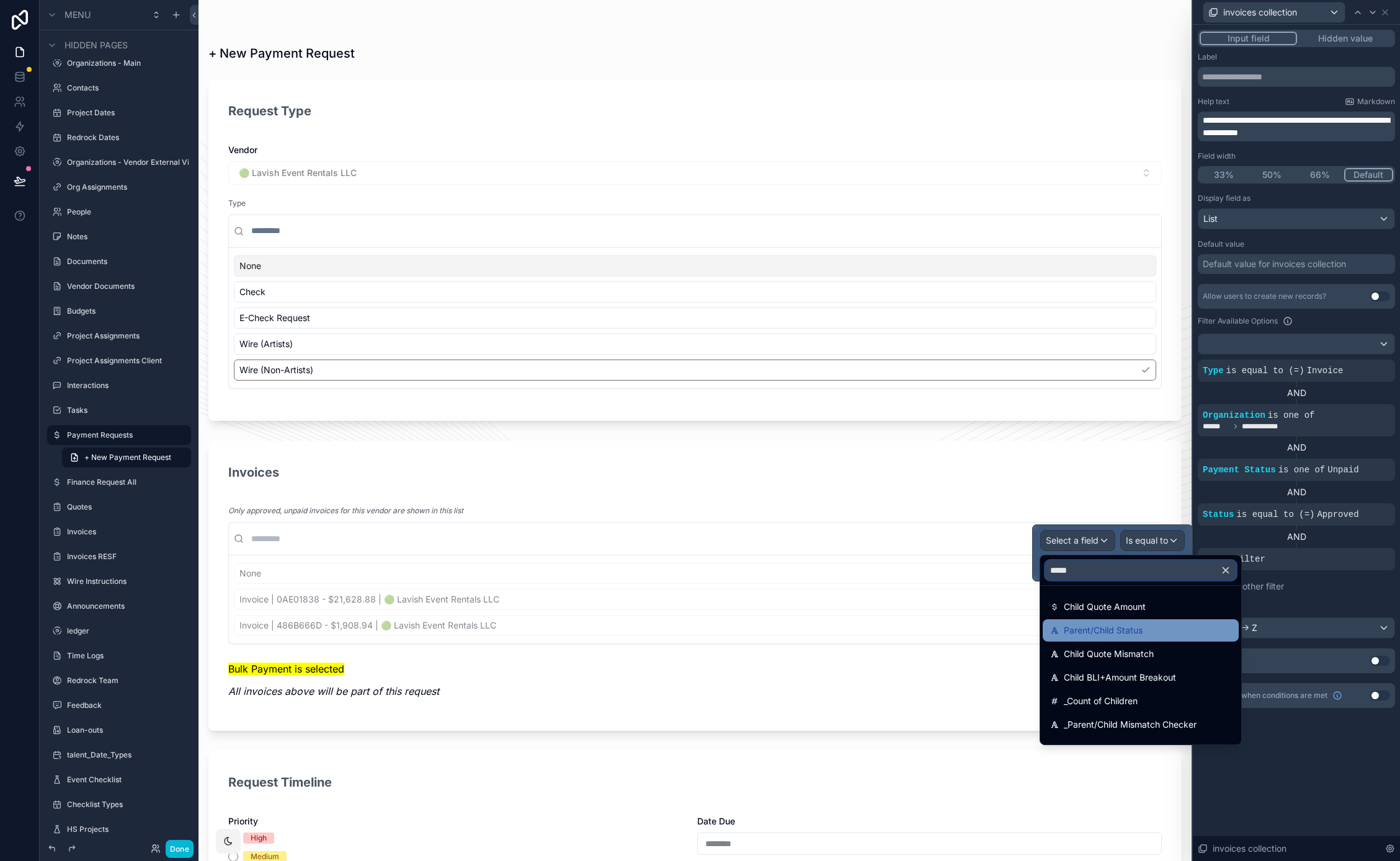
type input "*****"
click at [1137, 631] on span "Parent/Child Status" at bounding box center [1103, 630] width 79 height 15
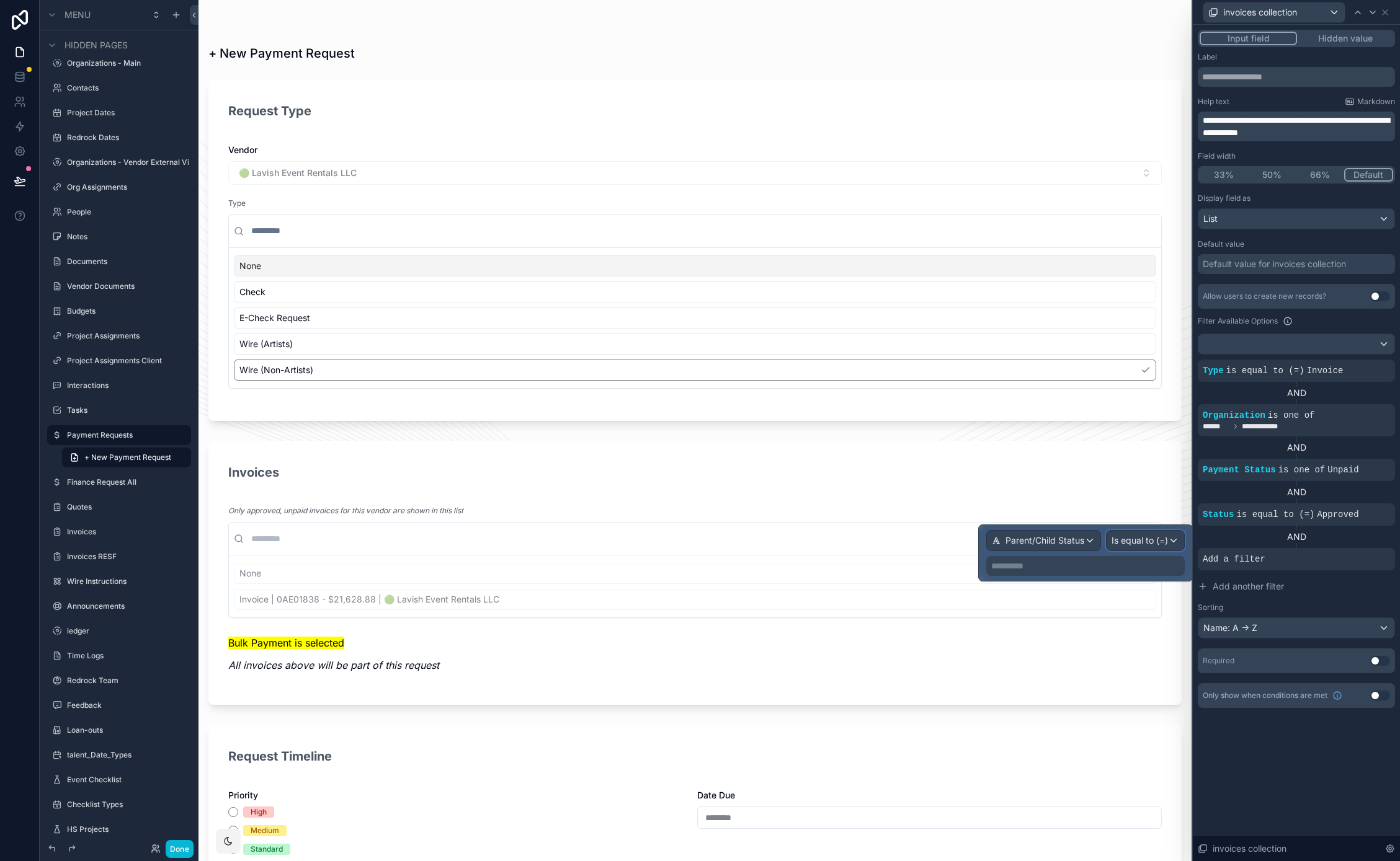
click at [1146, 541] on span "Is equal to (=)" at bounding box center [1140, 541] width 56 height 13
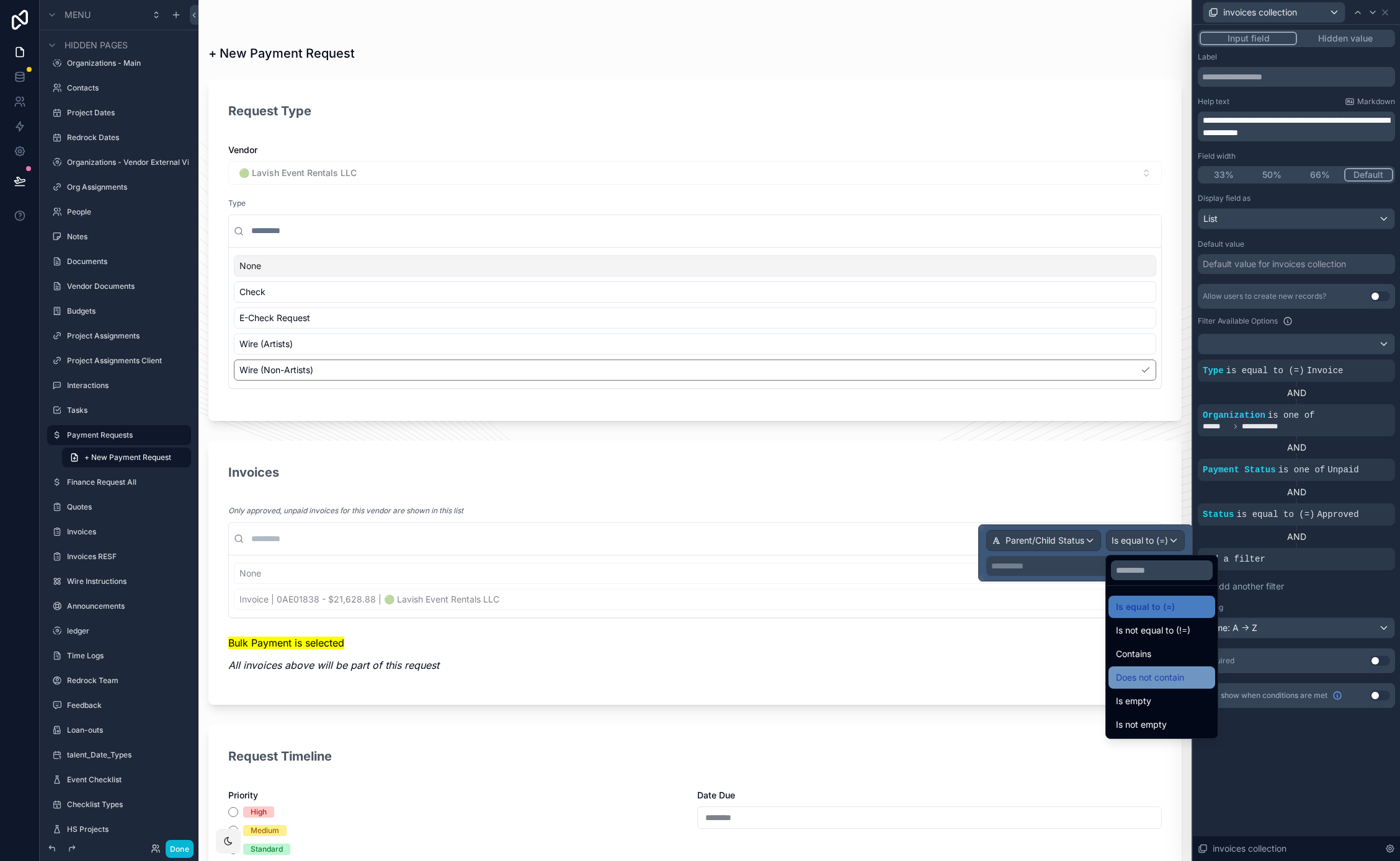
click at [1182, 681] on span "Does not contain" at bounding box center [1150, 678] width 68 height 15
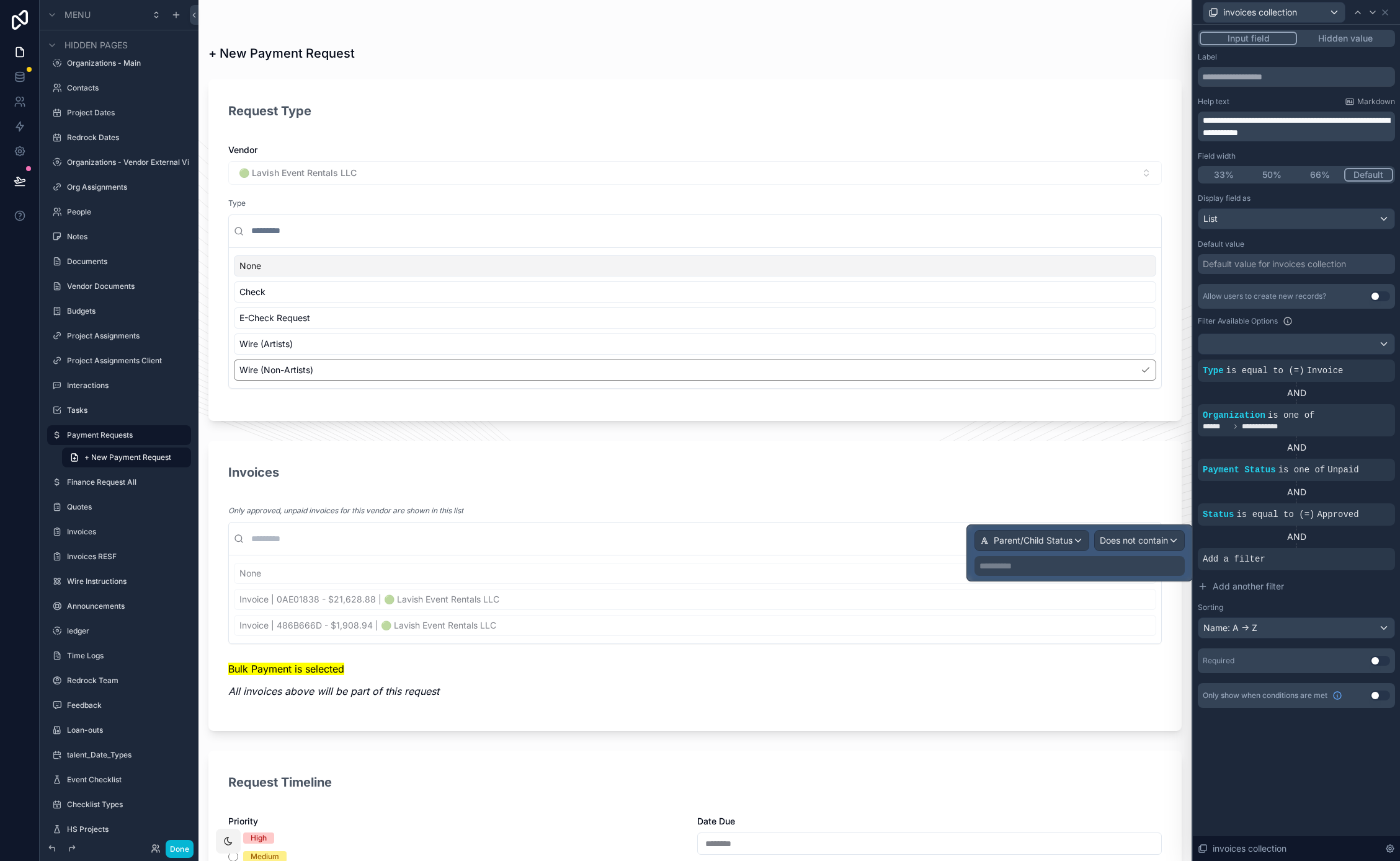
click at [1156, 562] on p "**********" at bounding box center [1080, 566] width 203 height 13
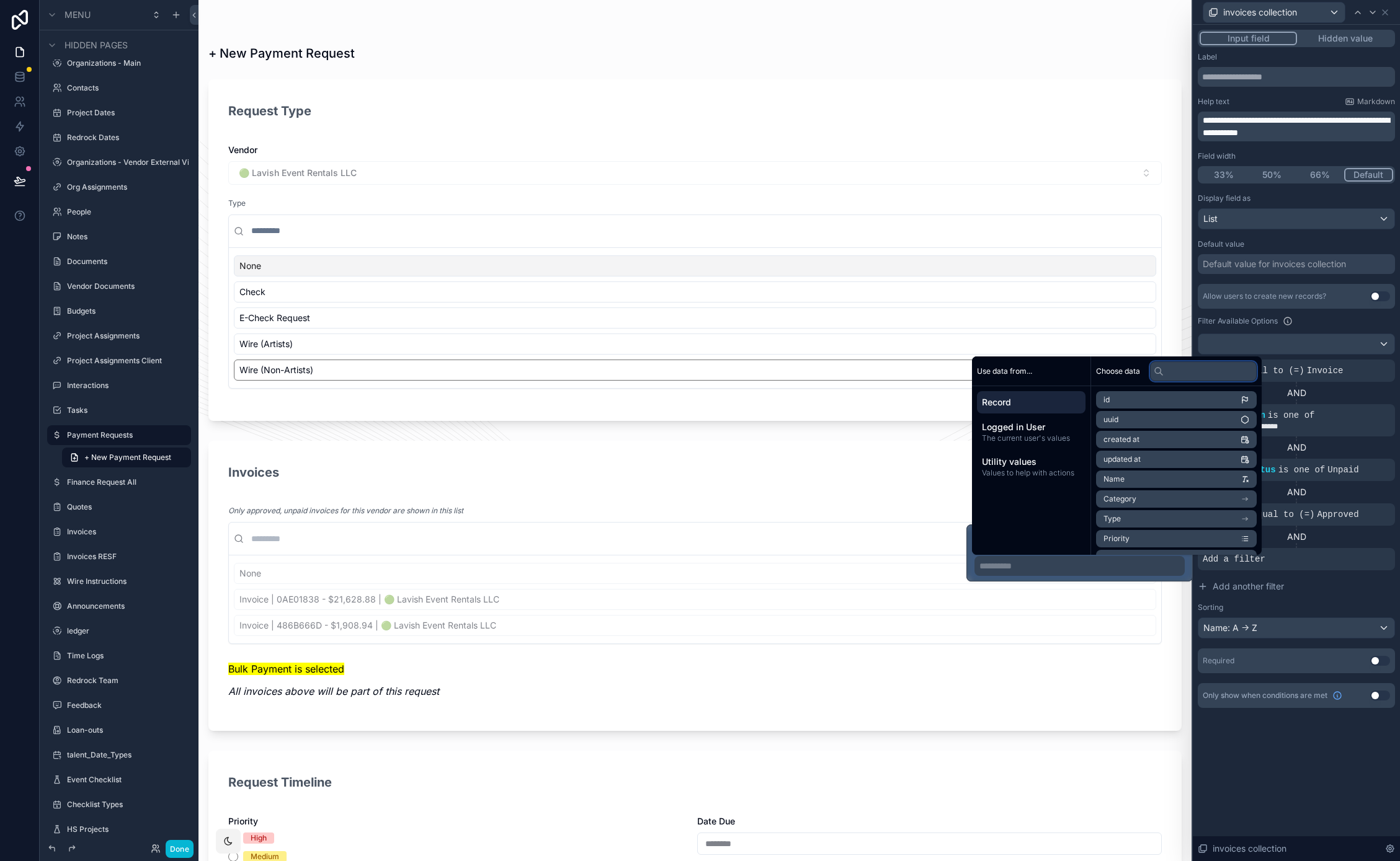
click at [1197, 372] on input "text" at bounding box center [1203, 371] width 107 height 20
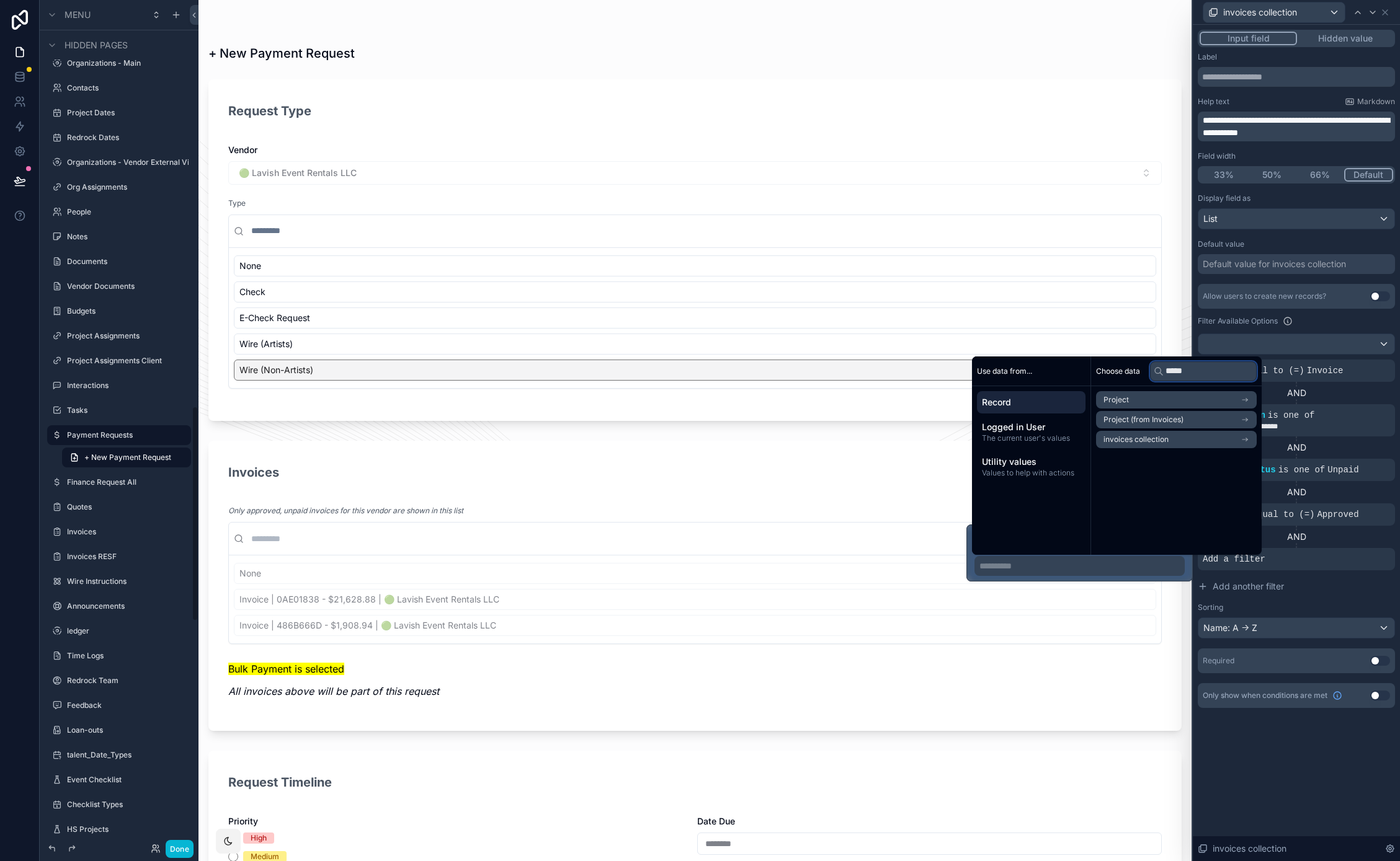
type input "*****"
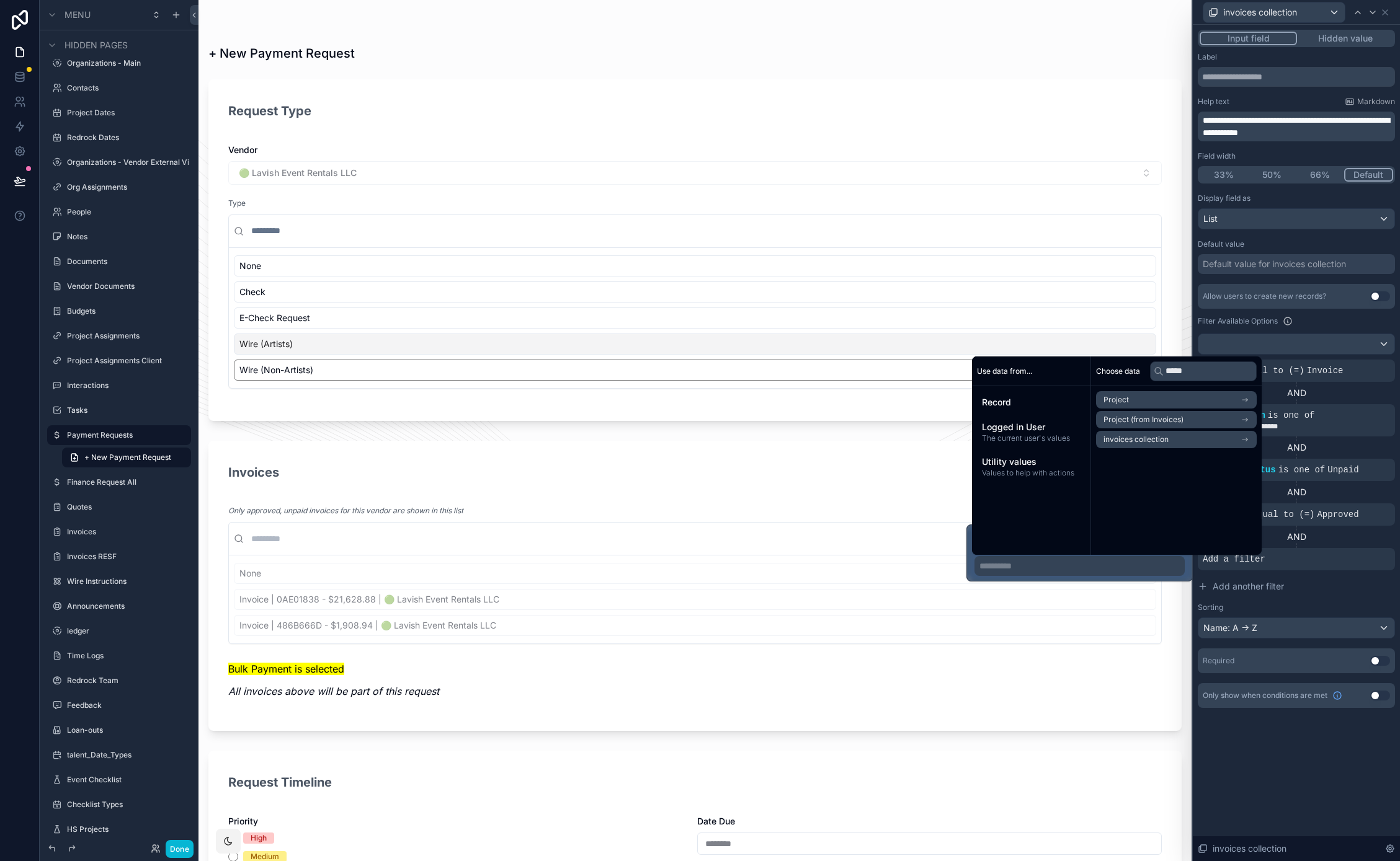
click at [1252, 752] on div "**********" at bounding box center [1296, 443] width 207 height 836
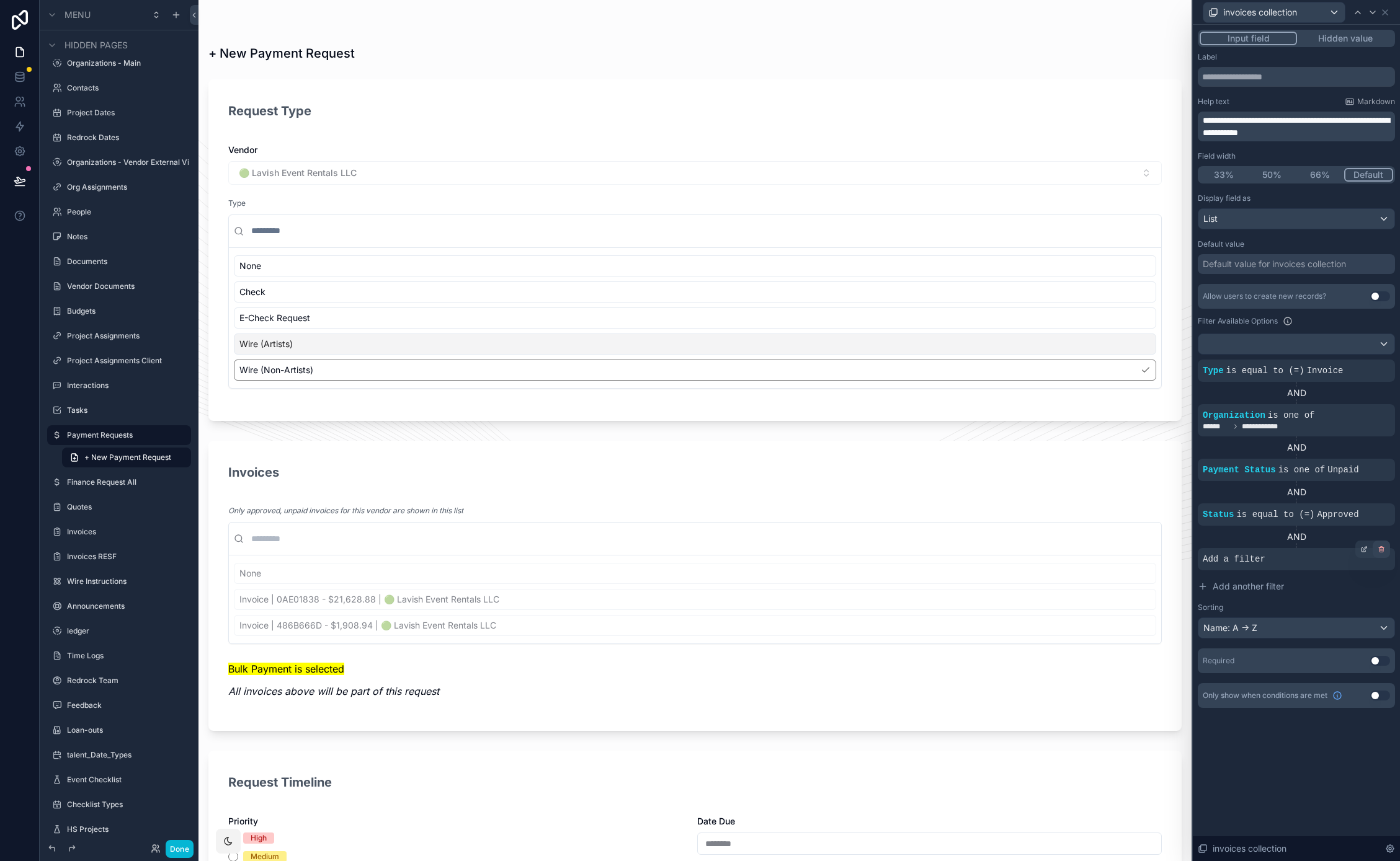
click at [1379, 548] on icon at bounding box center [1381, 550] width 4 height 4
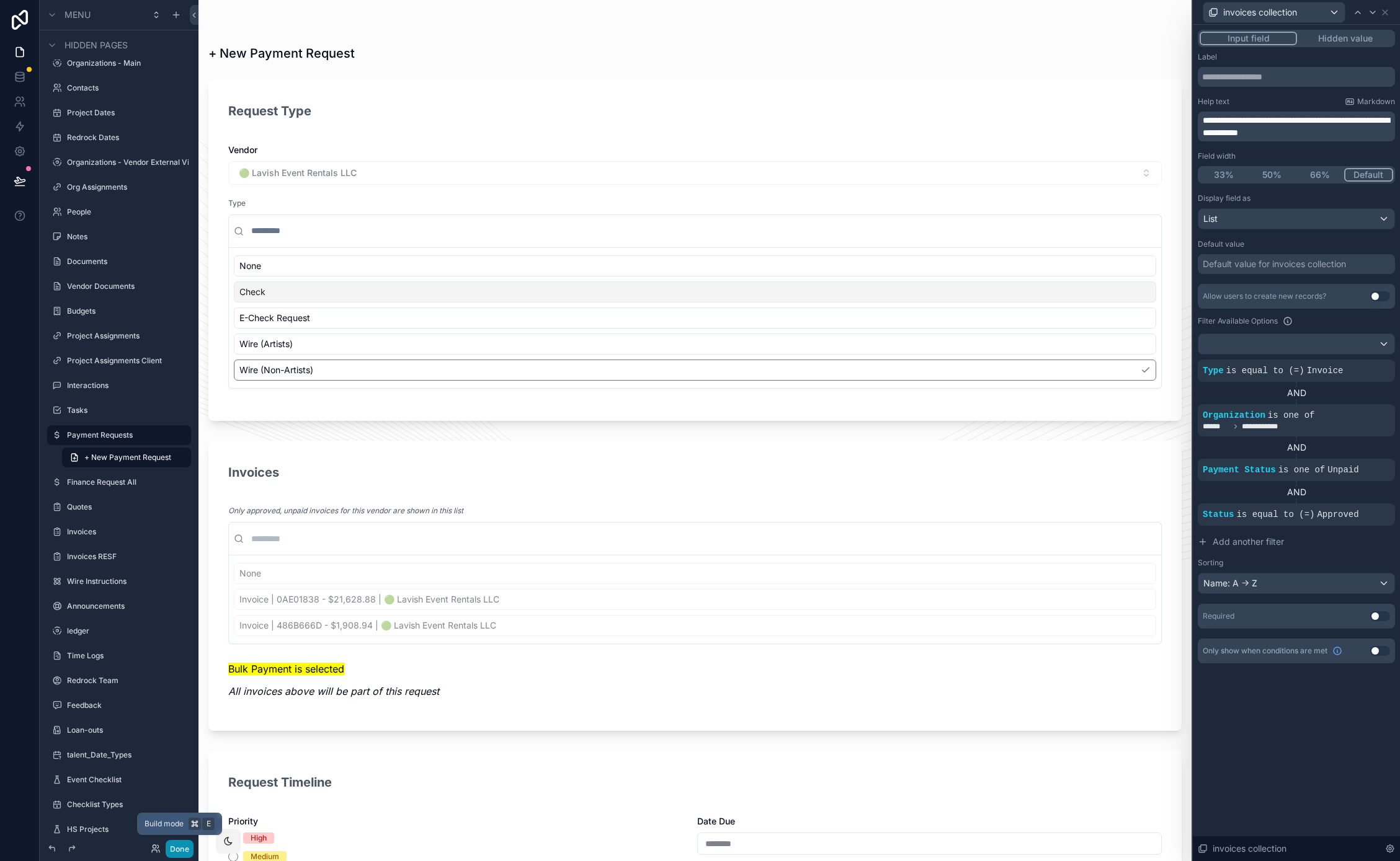
click at [181, 853] on button "Done" at bounding box center [180, 848] width 28 height 18
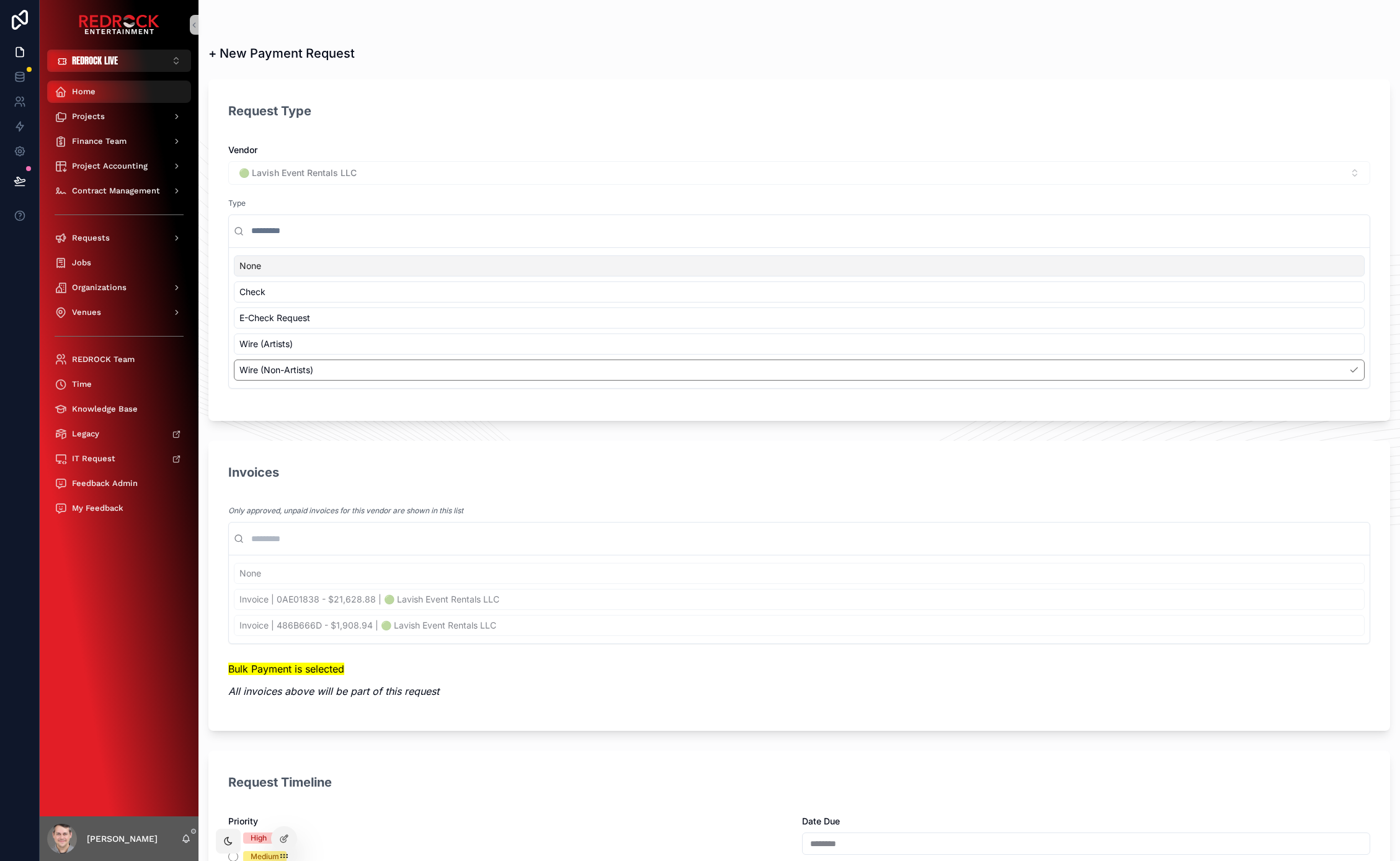
click at [88, 88] on span "Home" at bounding box center [84, 92] width 24 height 10
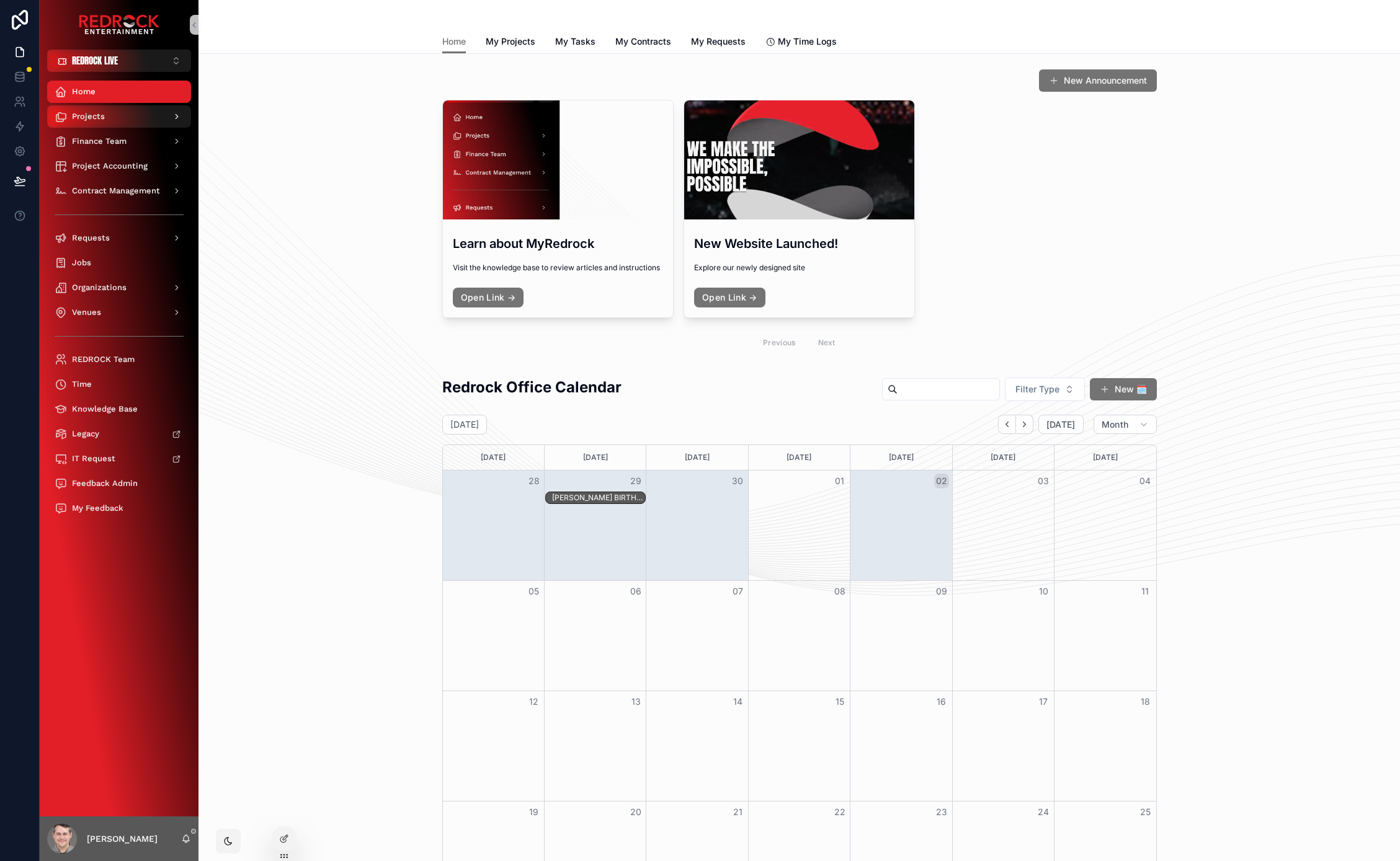
click at [106, 125] on div "Projects" at bounding box center [119, 117] width 129 height 20
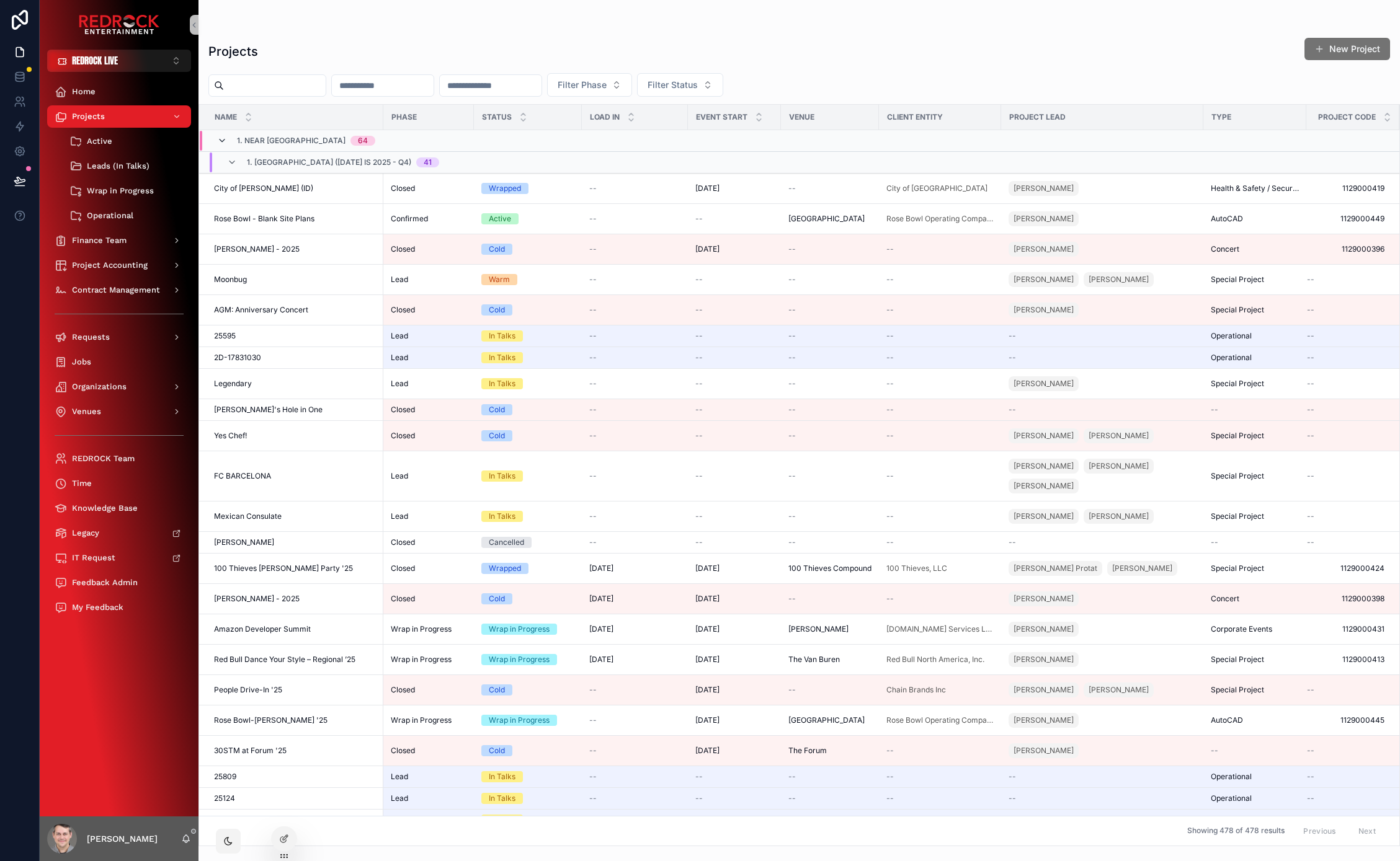
click at [223, 144] on icon "scrollable content" at bounding box center [222, 141] width 10 height 10
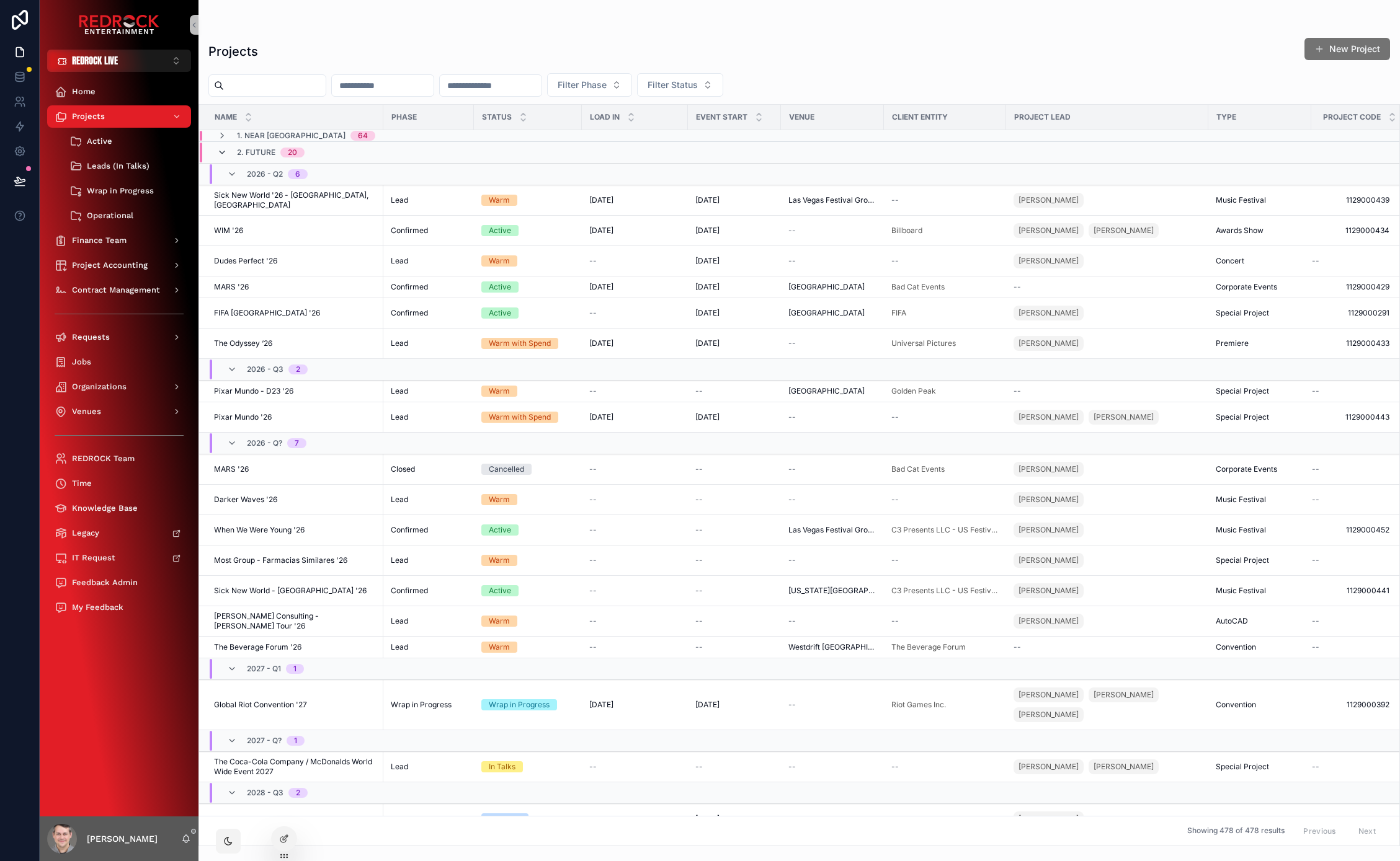
click at [220, 153] on icon "scrollable content" at bounding box center [222, 153] width 10 height 10
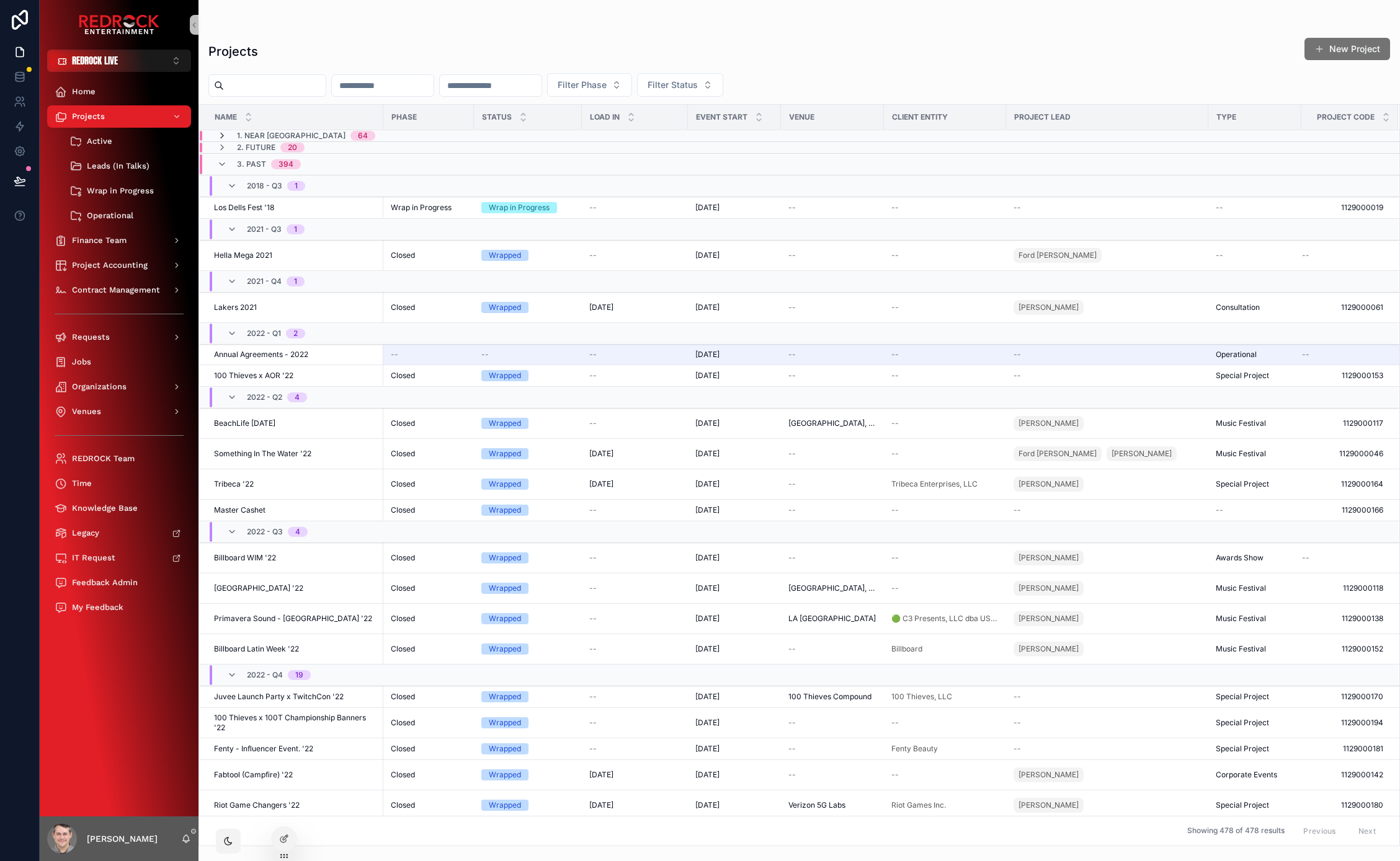
click at [220, 134] on icon "scrollable content" at bounding box center [222, 136] width 10 height 10
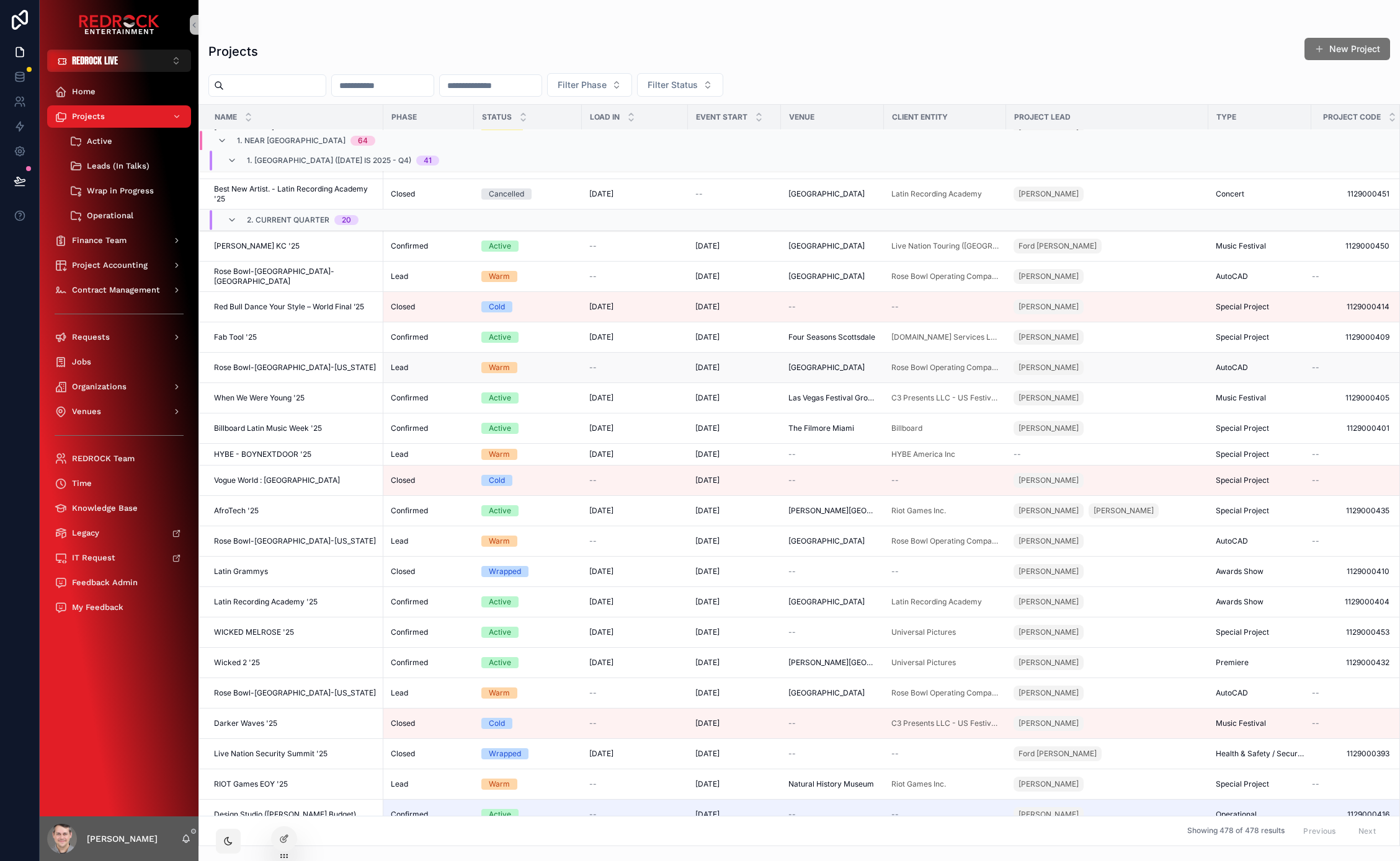
scroll to position [1287, 0]
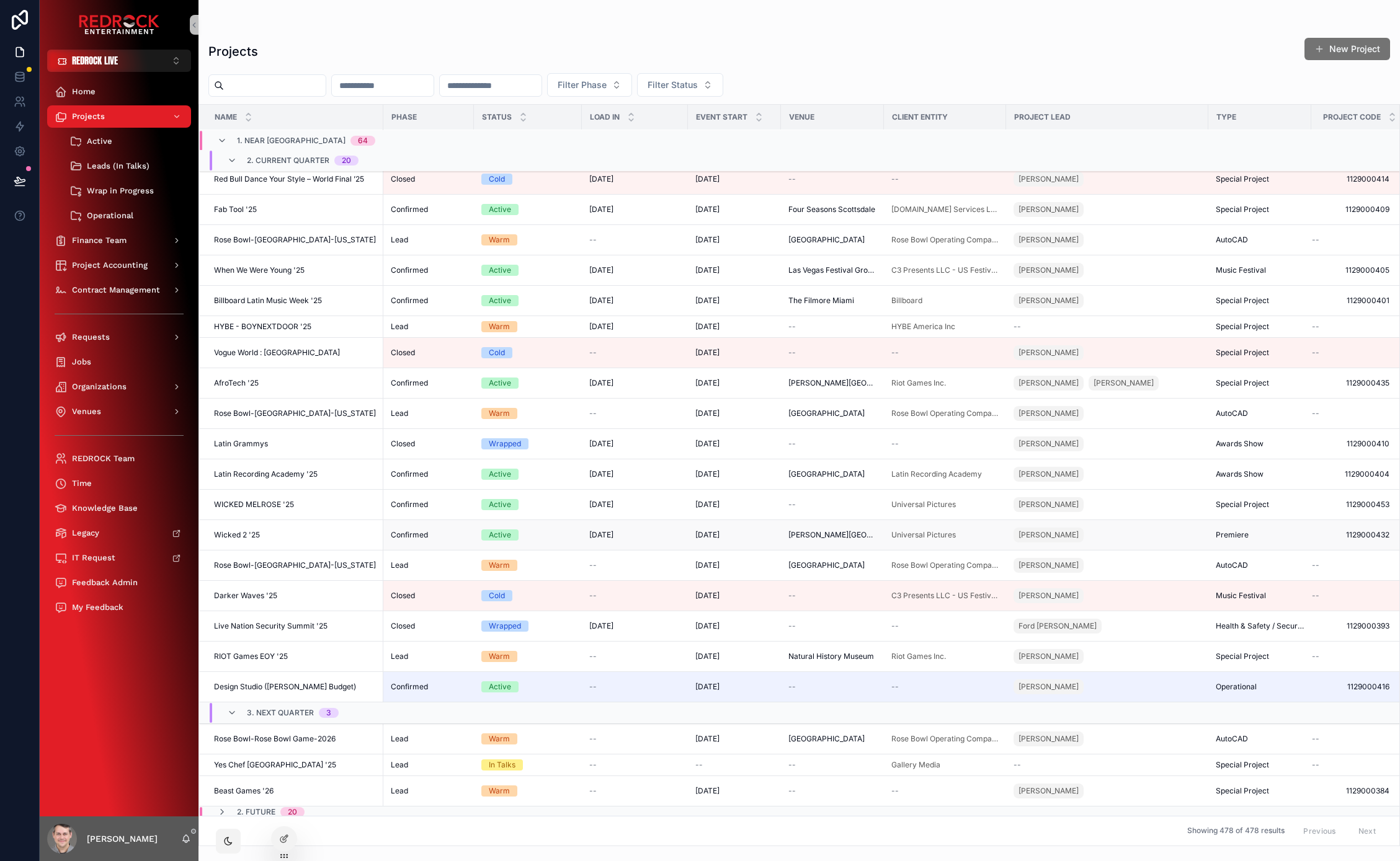
click at [238, 536] on span "Wicked 2 '25" at bounding box center [236, 535] width 46 height 10
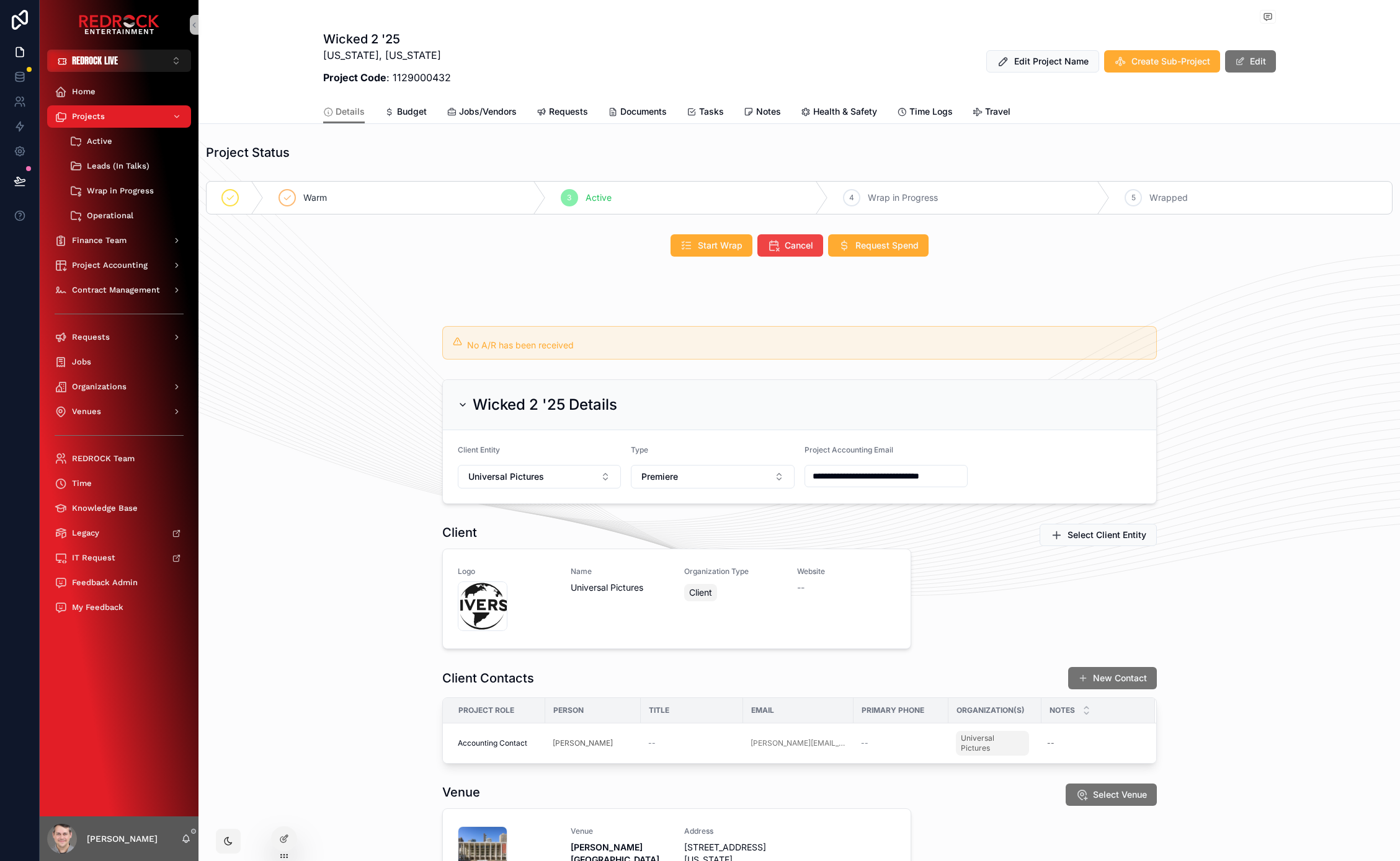
click at [472, 56] on div "Wicked 2 '25 New York, New York Project Code : 1129000432 Edit Project Name Cre…" at bounding box center [799, 61] width 953 height 62
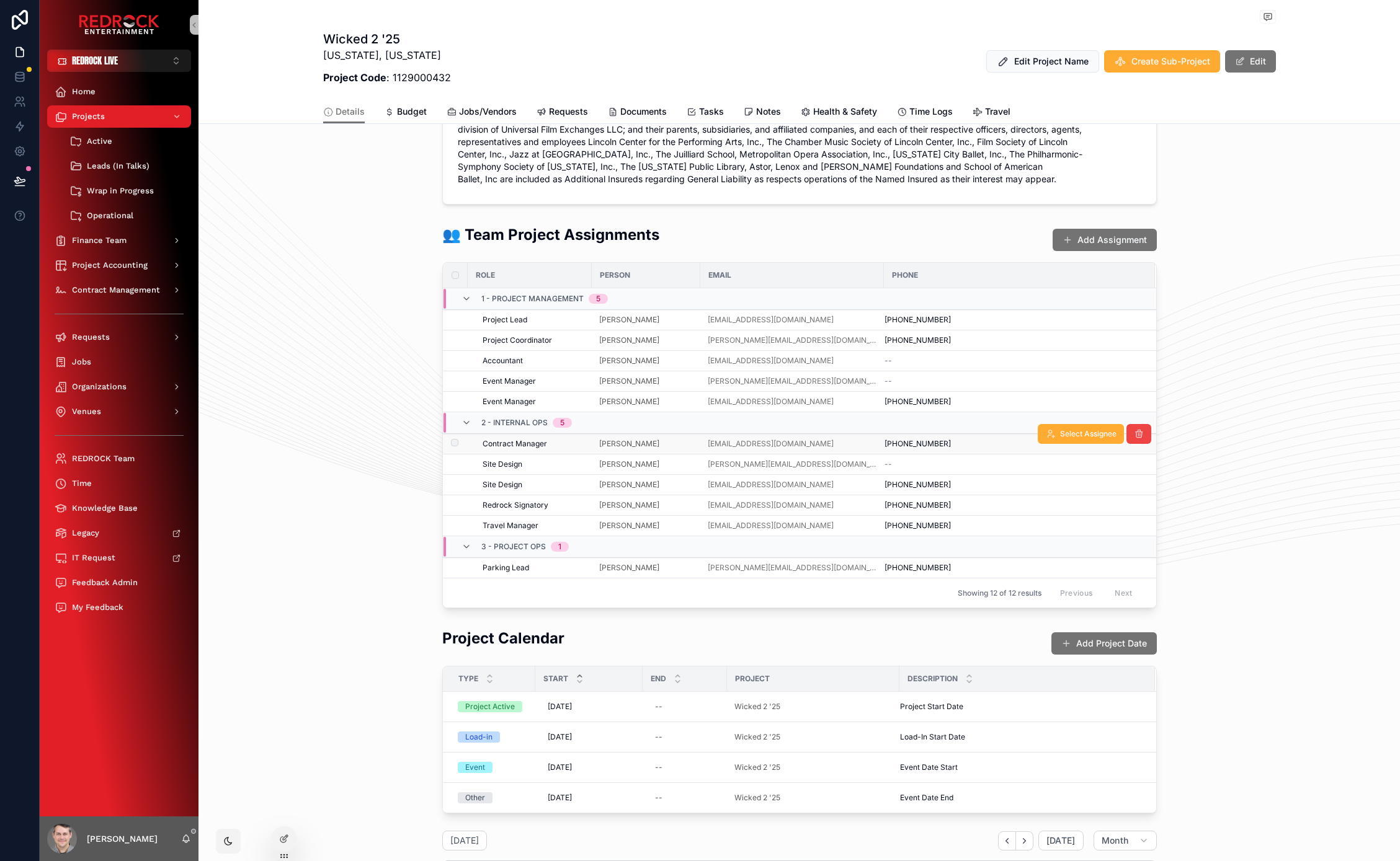
scroll to position [920, 0]
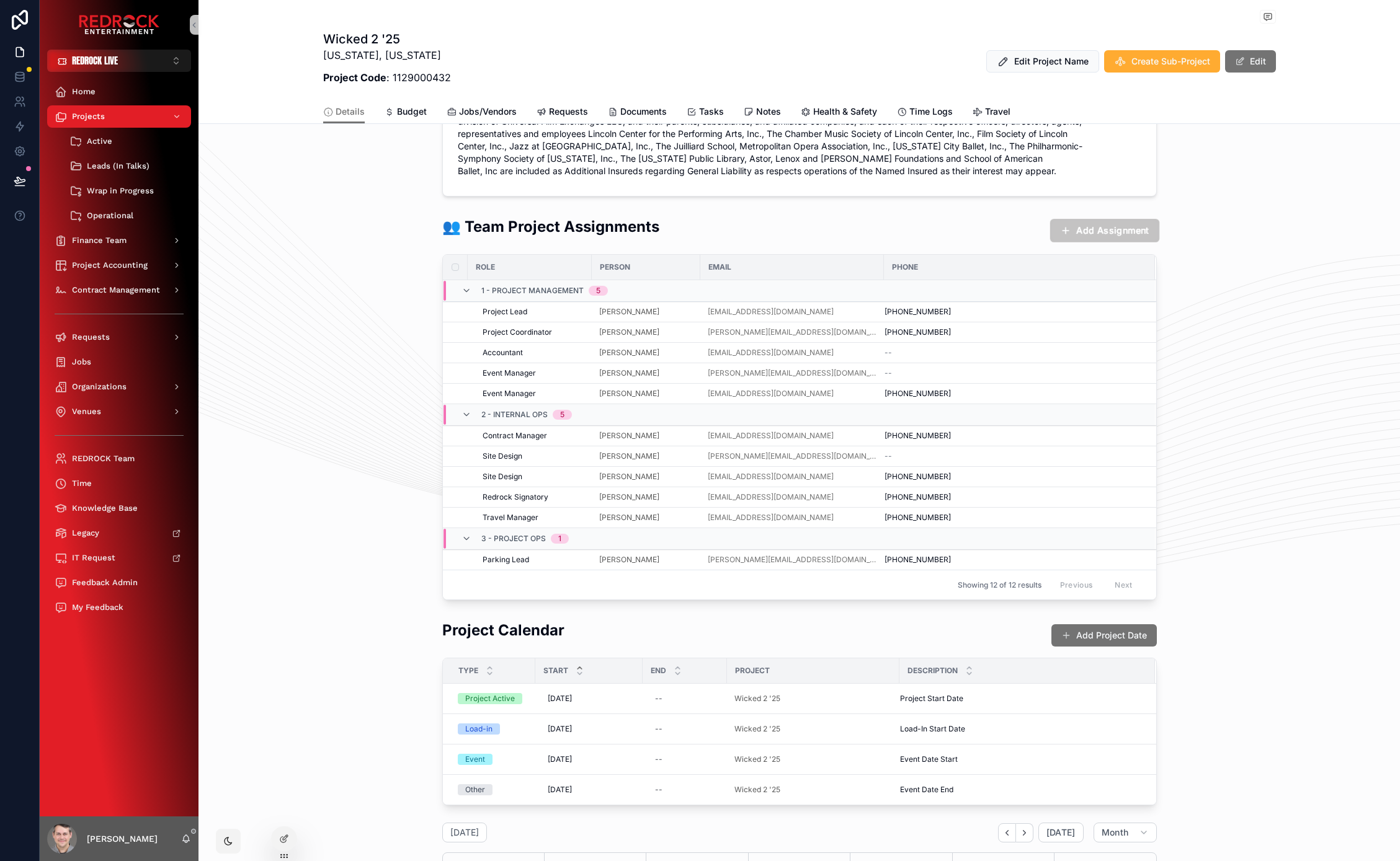
click at [1090, 231] on button "Add Assignment" at bounding box center [1103, 231] width 109 height 24
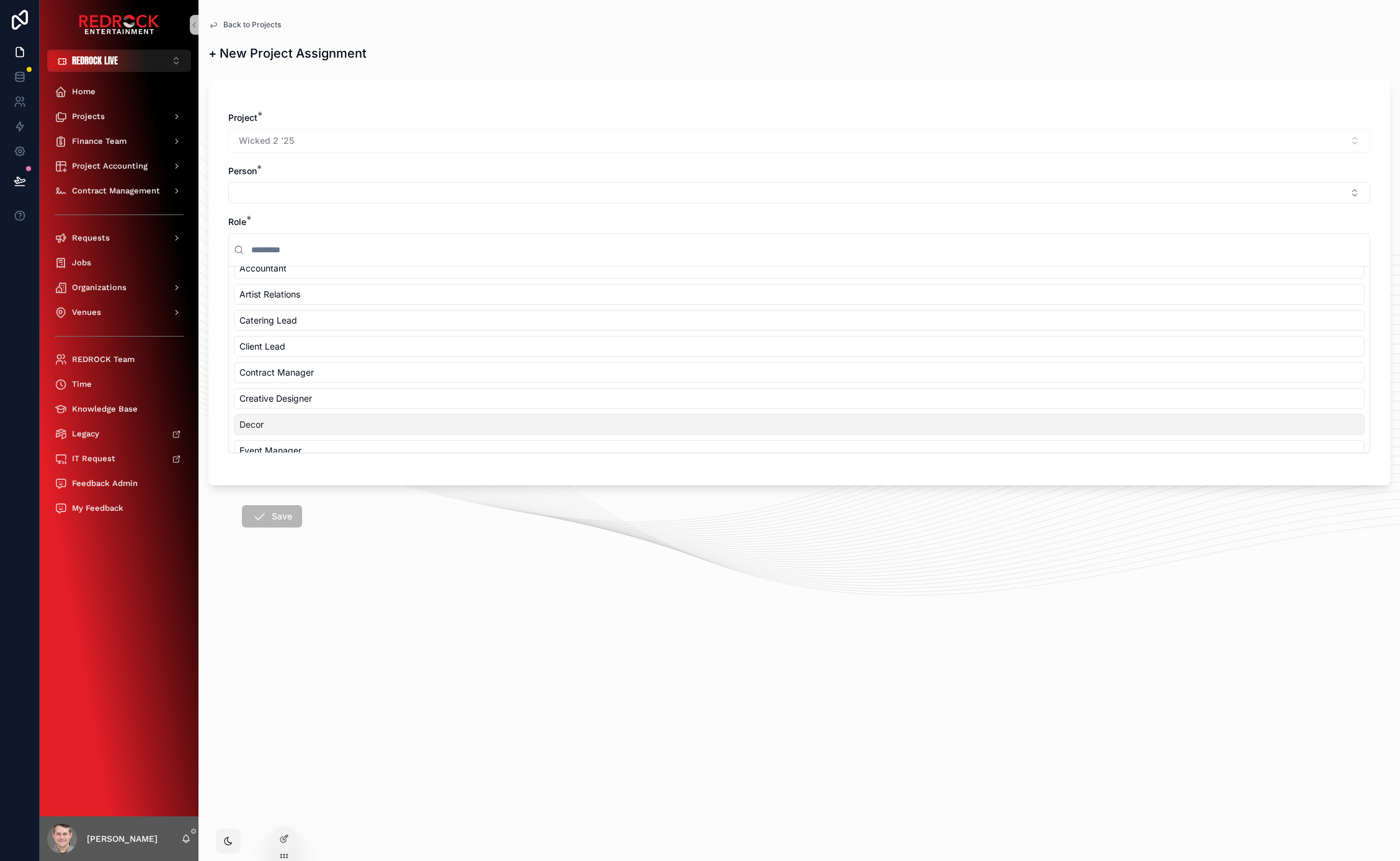
scroll to position [33, 0]
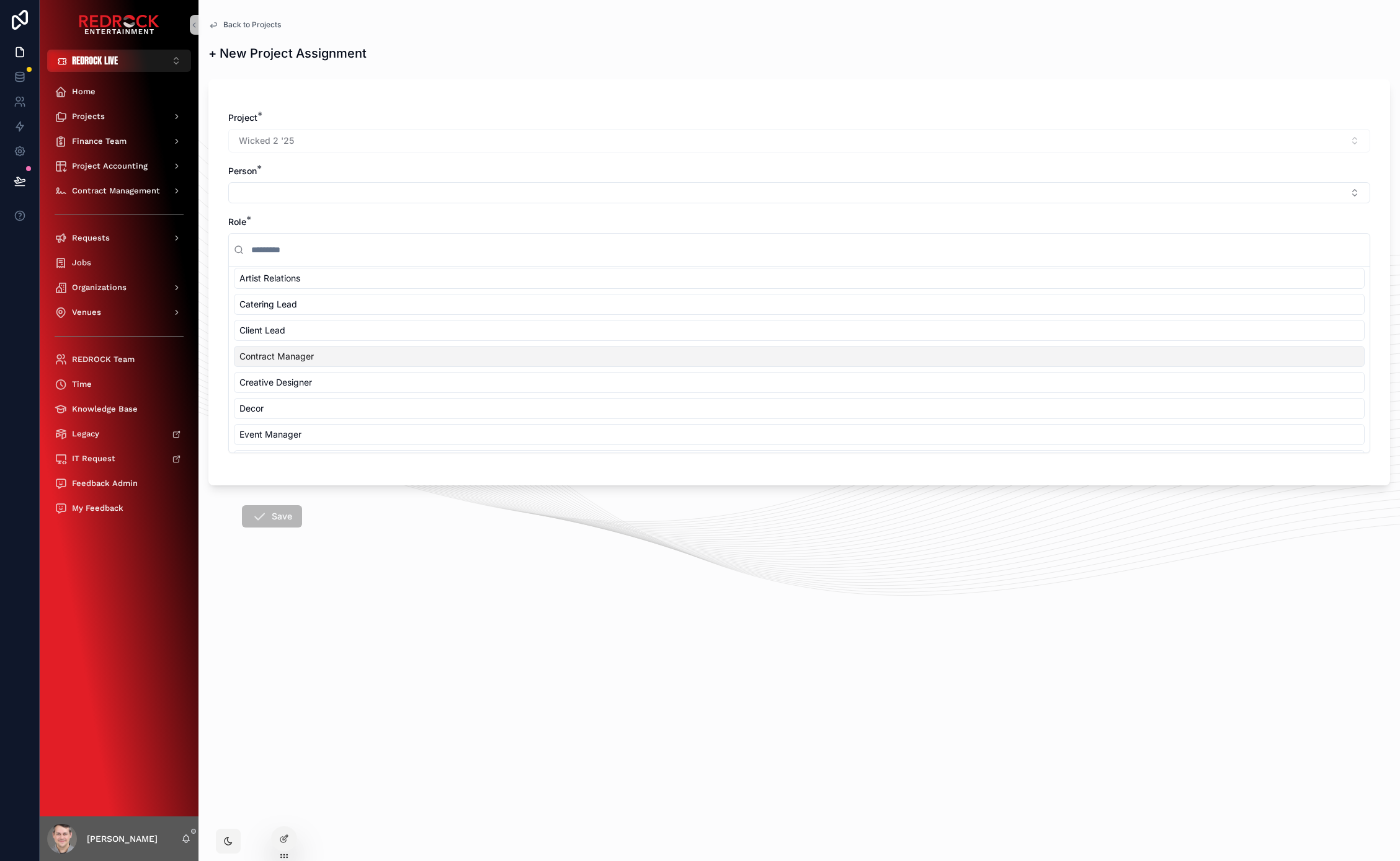
click at [276, 26] on span "Back to Projects" at bounding box center [252, 25] width 58 height 10
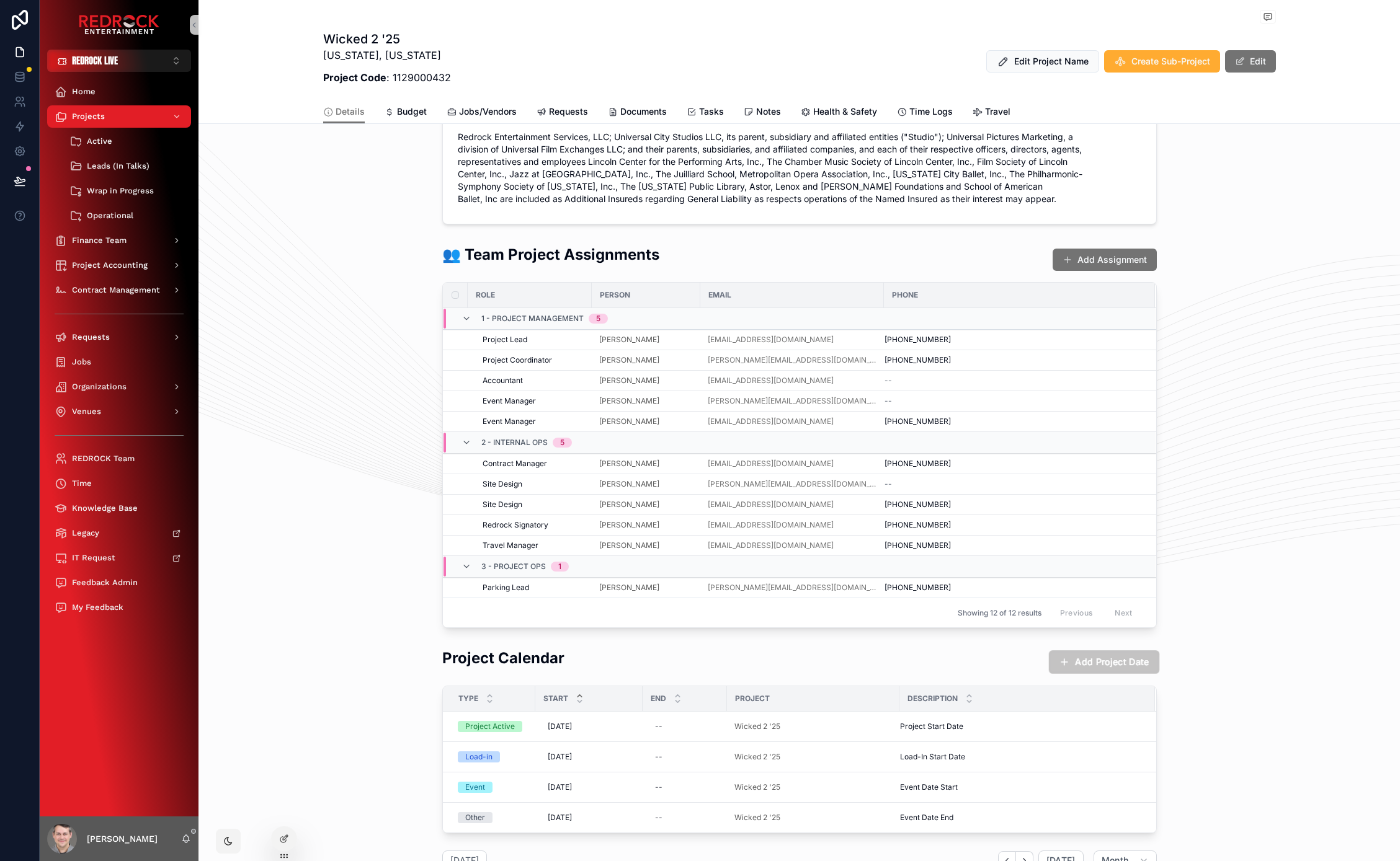
scroll to position [908, 0]
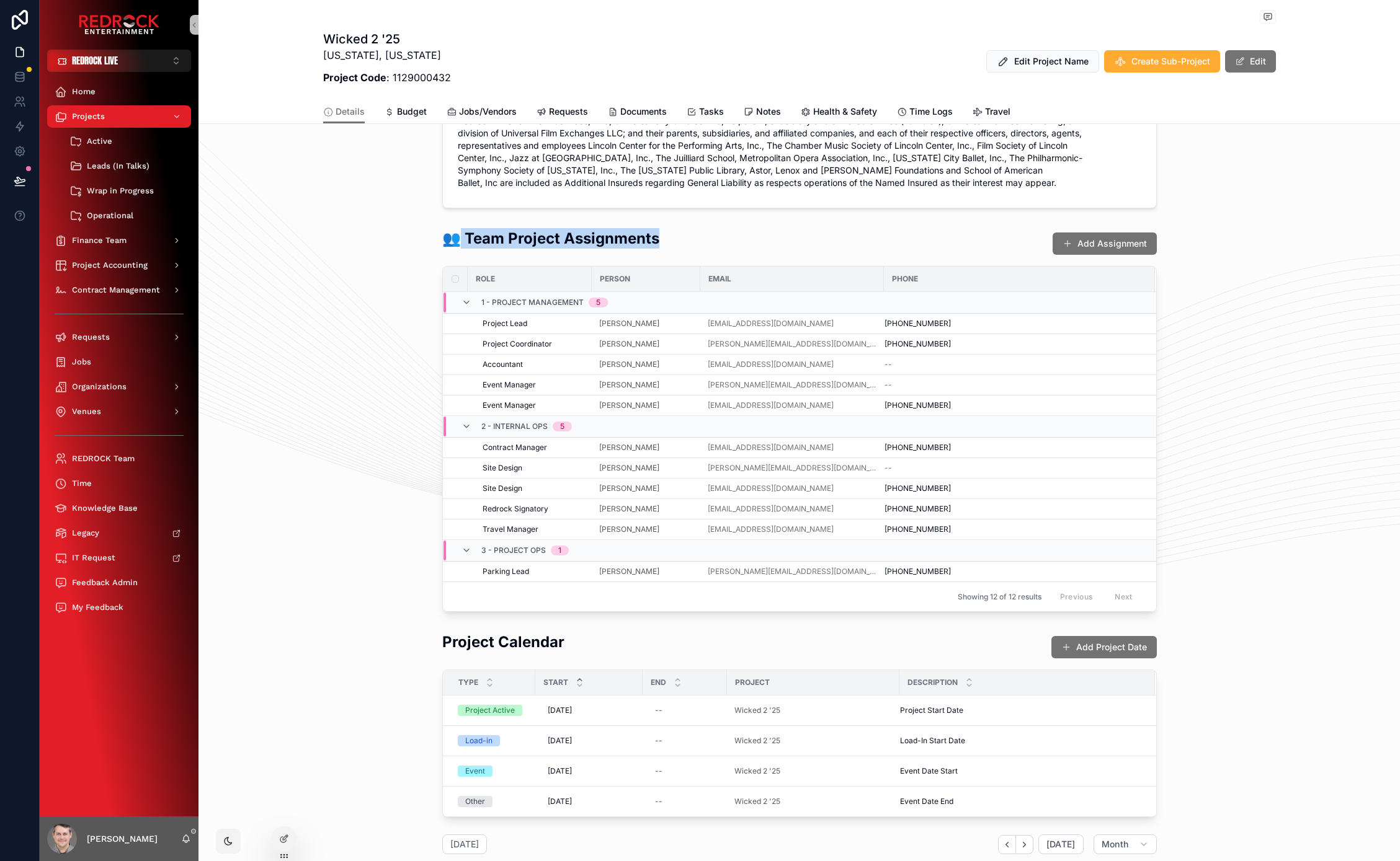
drag, startPoint x: 453, startPoint y: 242, endPoint x: 721, endPoint y: 241, distance: 268.0
click at [721, 241] on div "👥 Team Project Assignments Add Assignment" at bounding box center [799, 243] width 714 height 31
click at [691, 249] on div "👥 Team Project Assignments Add Assignment" at bounding box center [799, 243] width 714 height 31
click at [1073, 376] on span "Select Assignee" at bounding box center [1088, 374] width 59 height 11
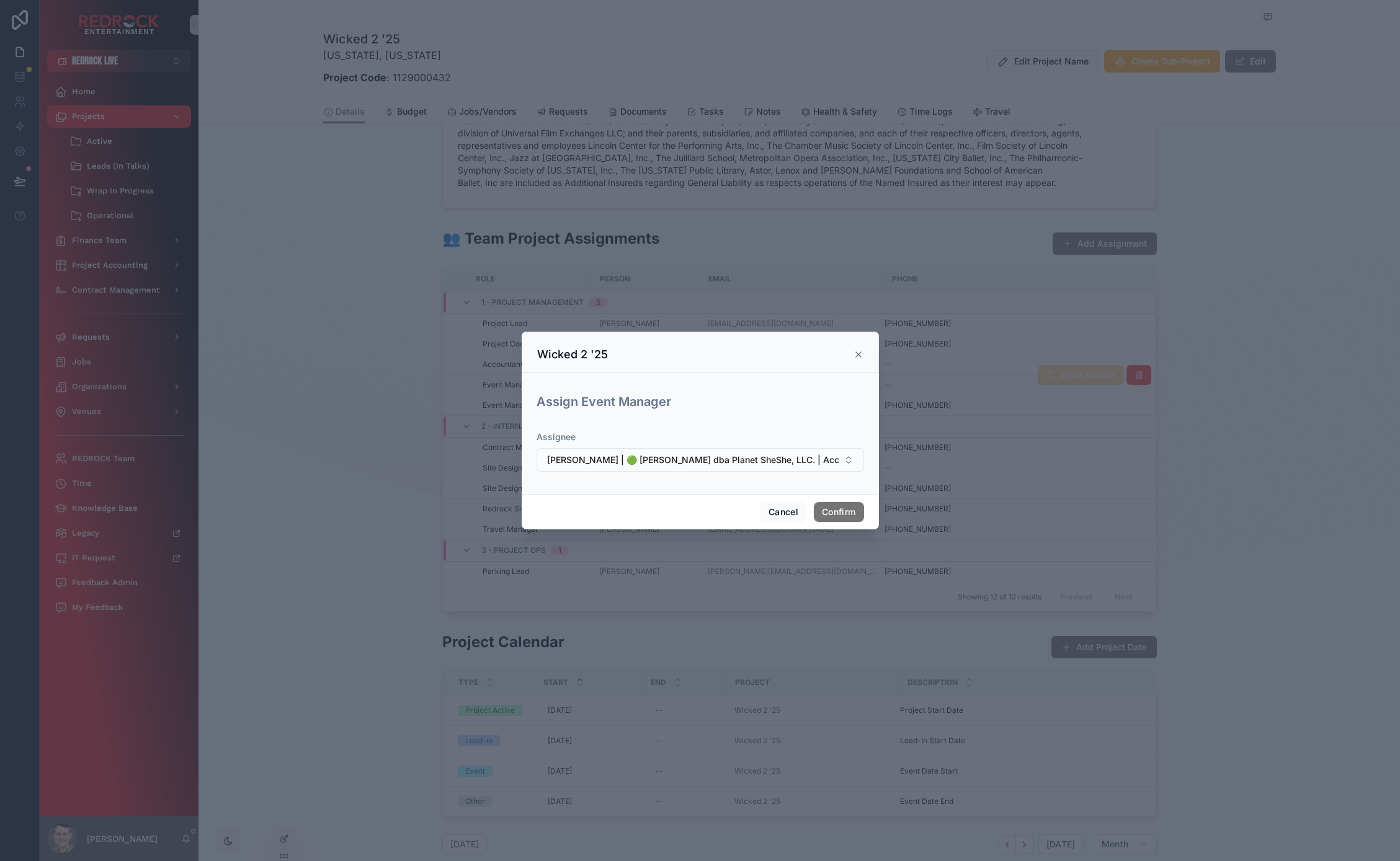
click at [656, 456] on span "Sheehan Joseph | 🟢 Sheehan Joseph dba Planet SheShe, LLC. | Accounting Contact,…" at bounding box center [692, 460] width 292 height 13
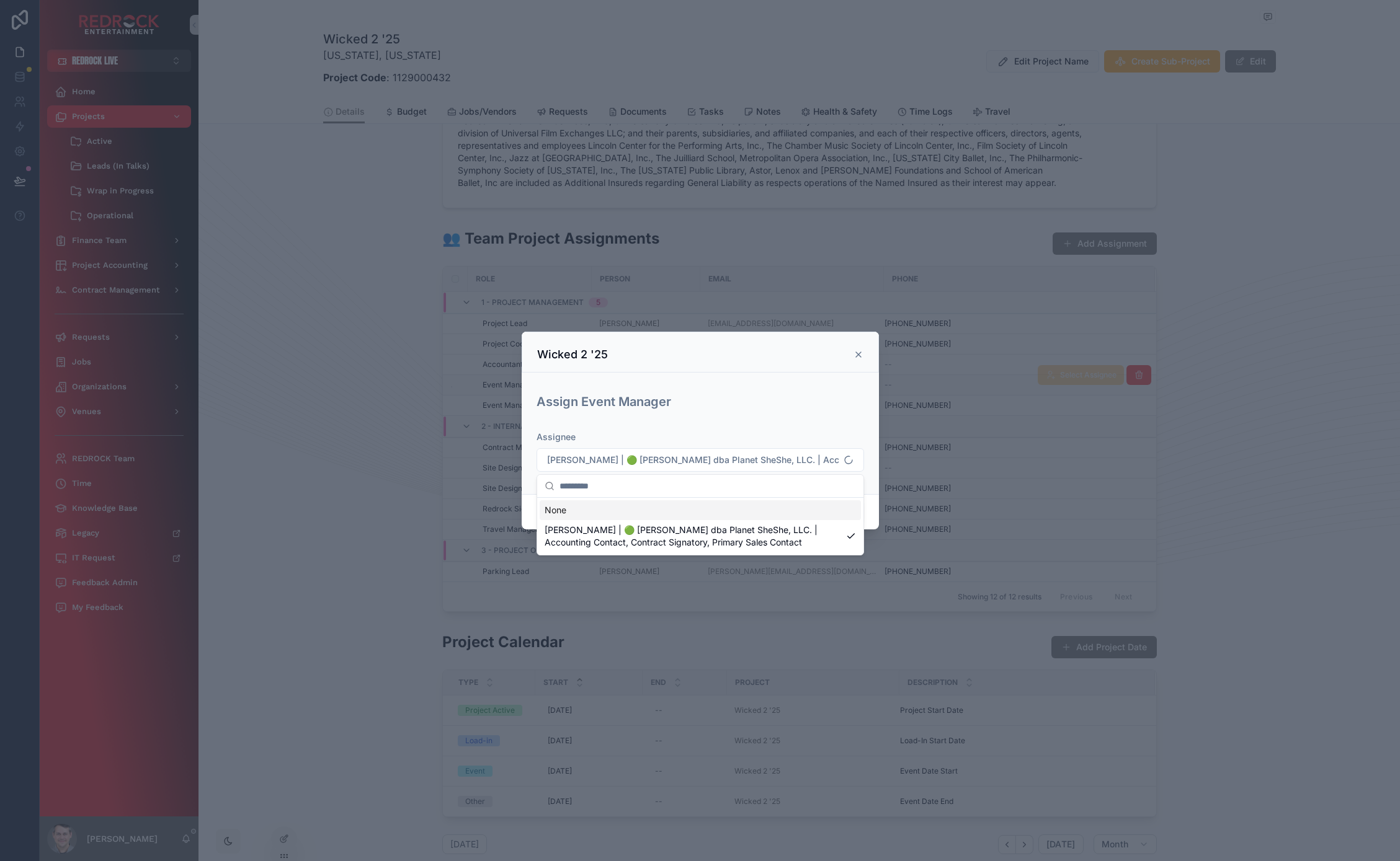
click at [758, 396] on h3 "Assign Event Manager" at bounding box center [700, 402] width 327 height 19
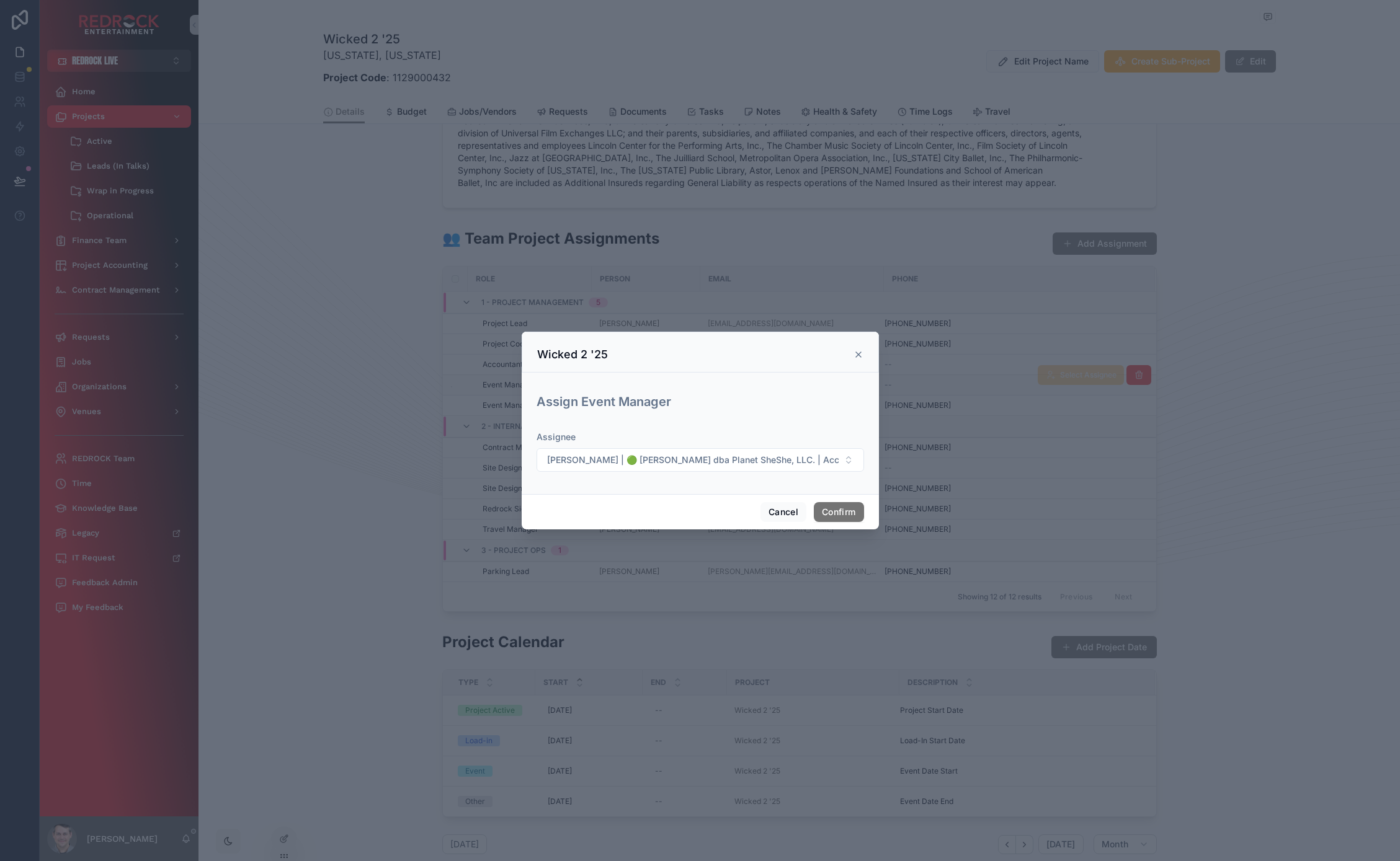
click at [856, 356] on icon at bounding box center [858, 355] width 5 height 5
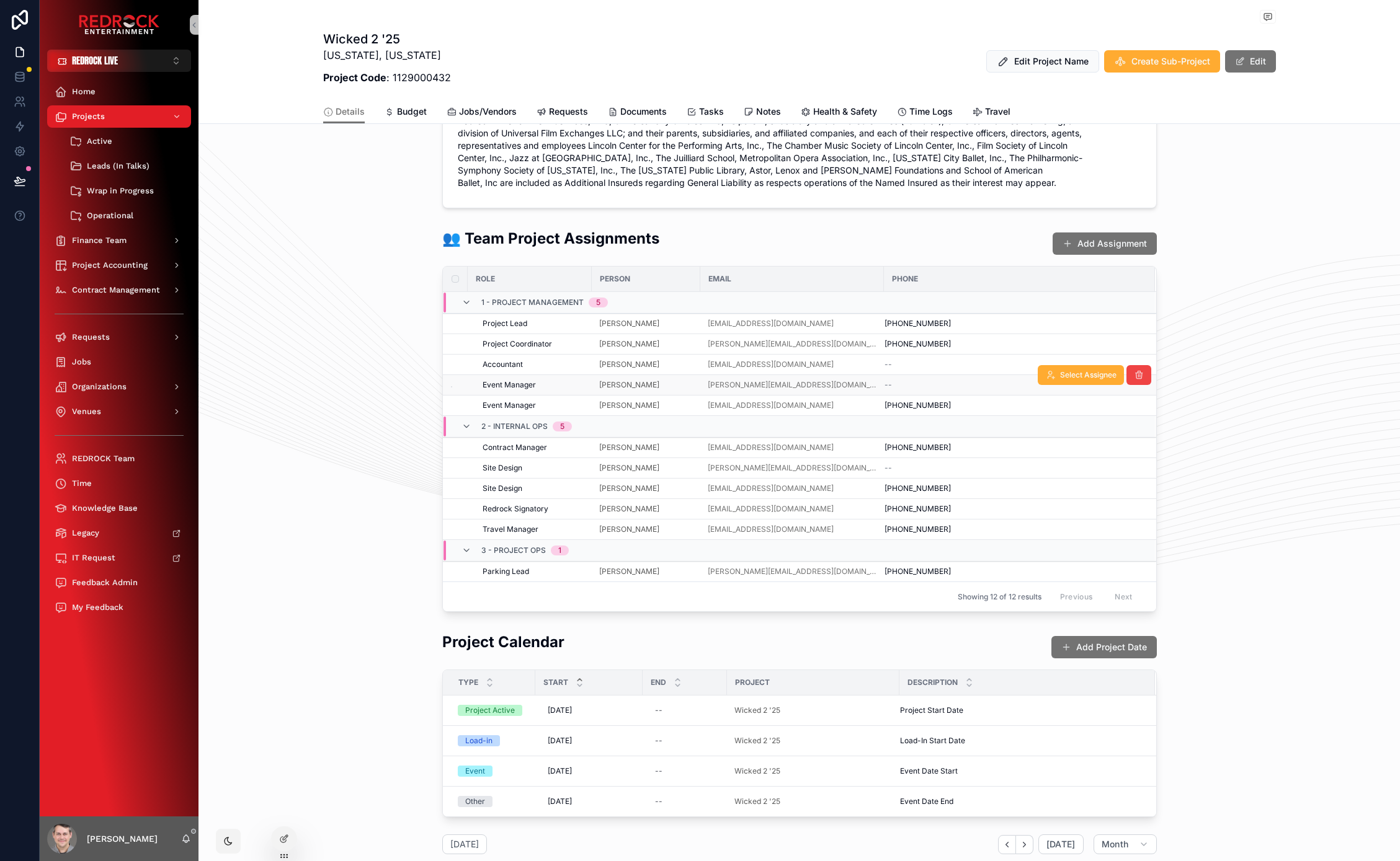
click at [325, 399] on div "👥 Team Project Assignments Add Assignment Role Person Email Phone 1 - Project M…" at bounding box center [799, 420] width 1201 height 394
click at [1069, 396] on span "Select Assignee" at bounding box center [1088, 395] width 59 height 11
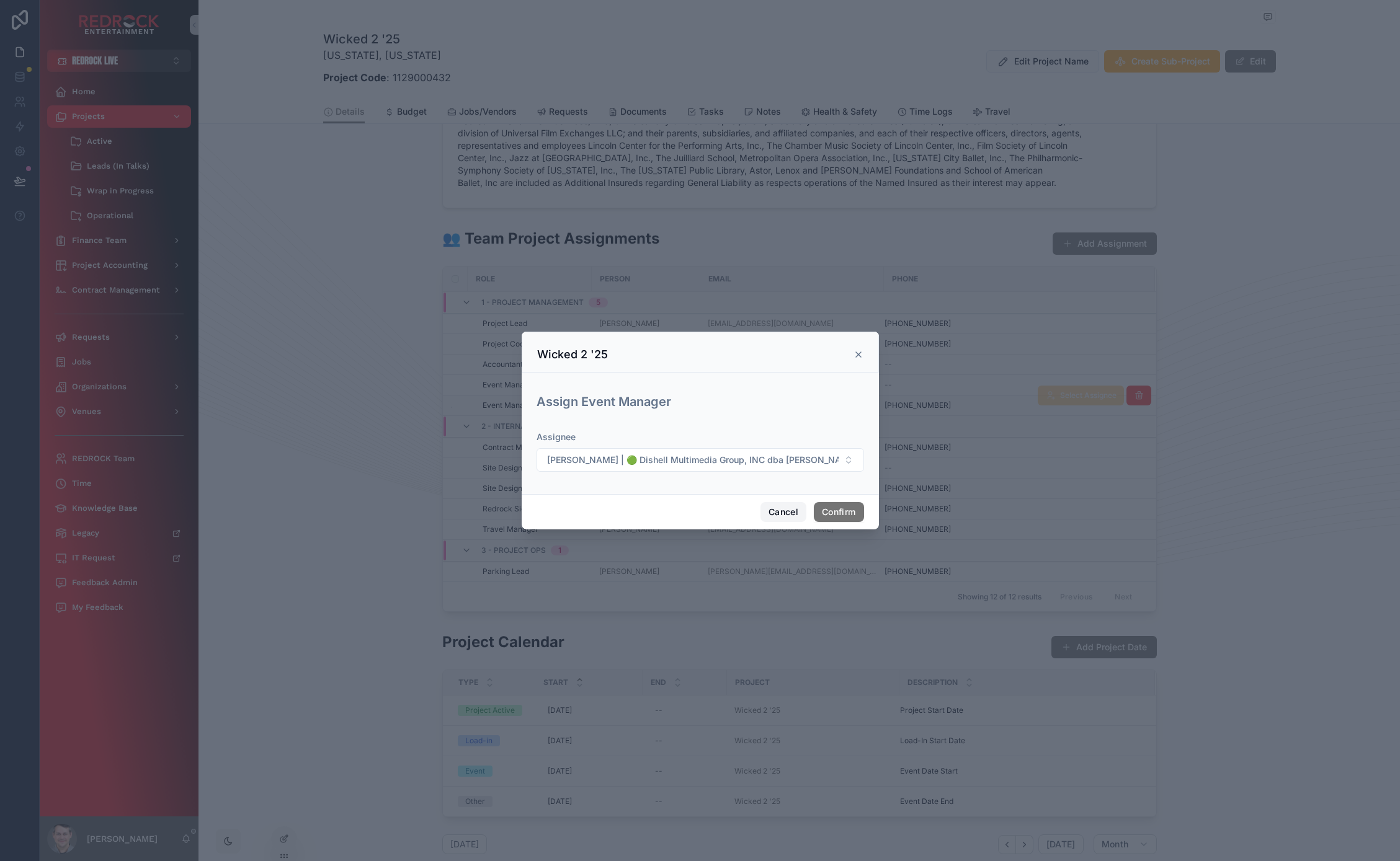
click at [789, 507] on button "Cancel" at bounding box center [783, 512] width 46 height 20
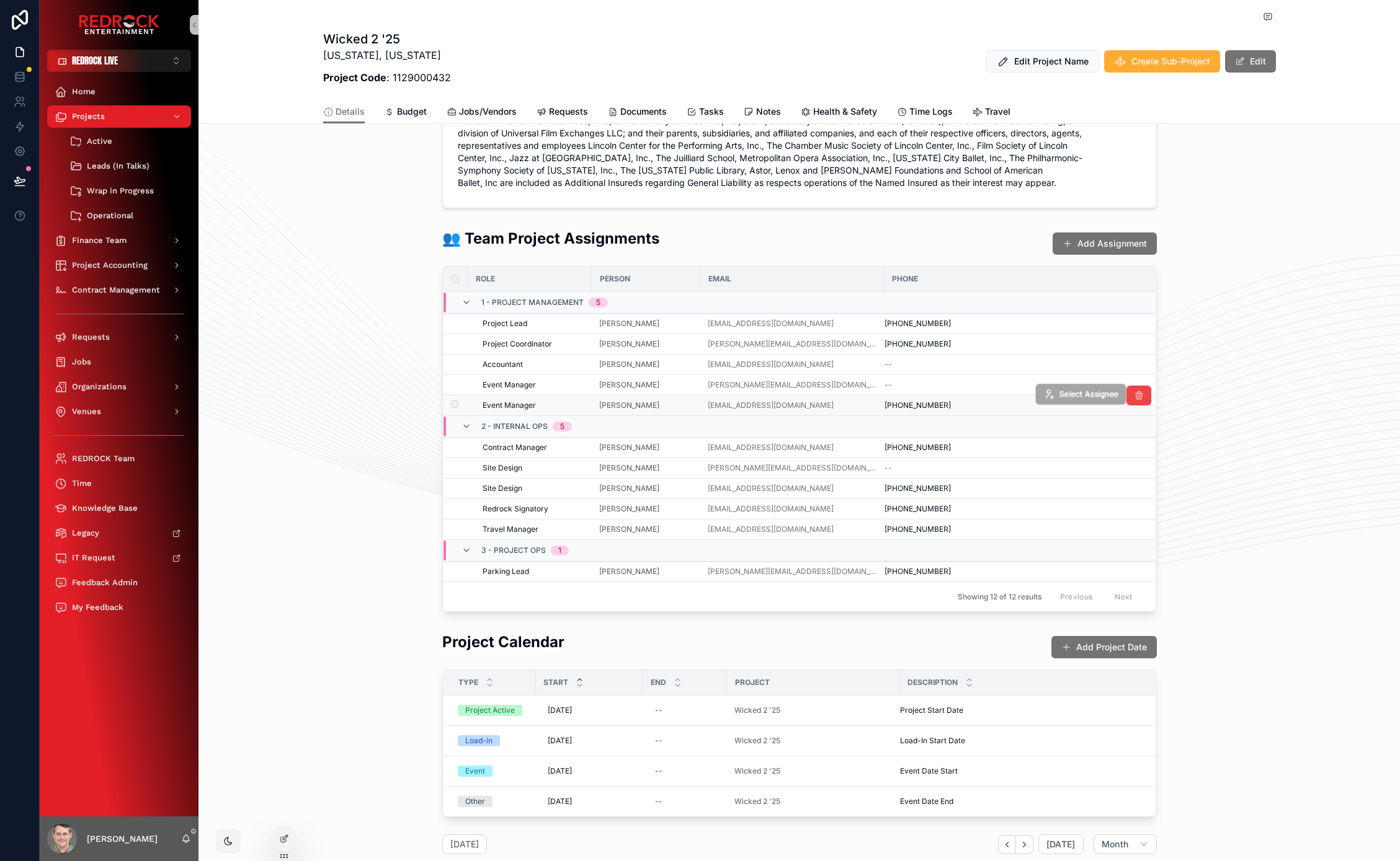
click at [1081, 395] on span "Select Assignee" at bounding box center [1088, 395] width 59 height 11
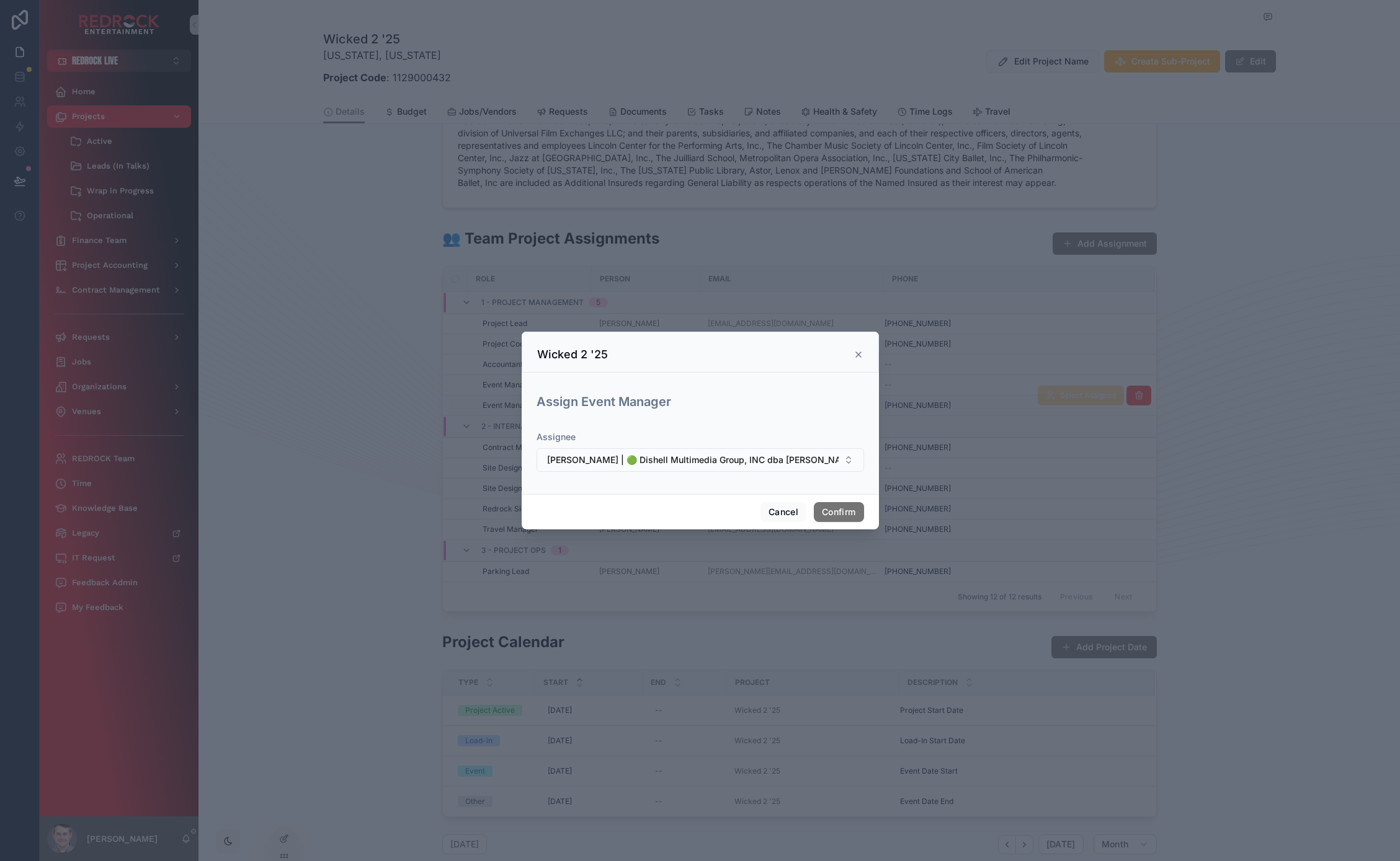
click at [831, 455] on span "Steffi Barrios | 🟢 Dishell Multimedia Group, INC dba Steffi Barrios | Accountin…" at bounding box center [692, 460] width 292 height 13
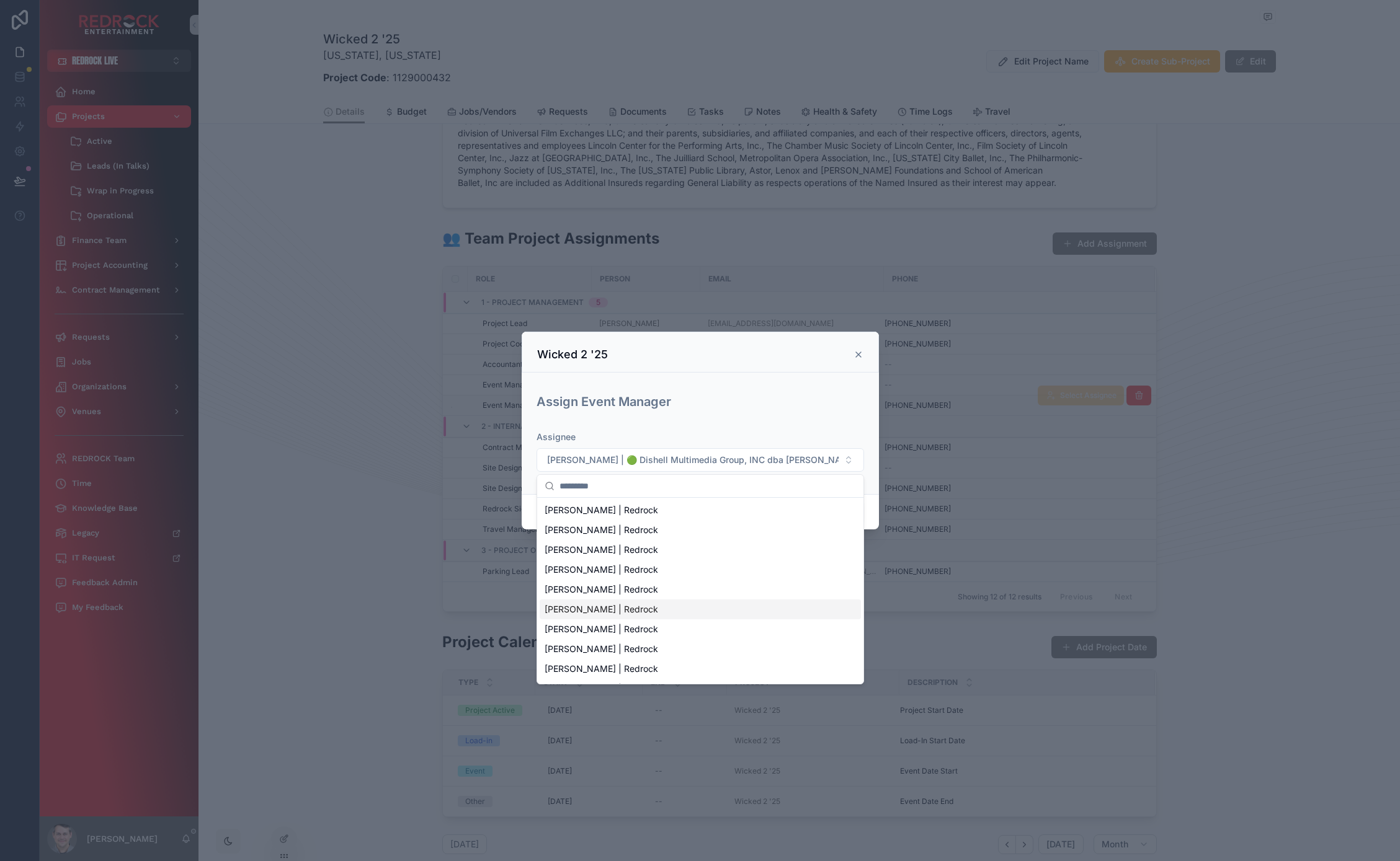
scroll to position [1279, 0]
click at [731, 375] on div "Assign Event Manager Assignee Steffi Barrios | 🟢 Dishell Multimedia Group, INC …" at bounding box center [700, 433] width 357 height 121
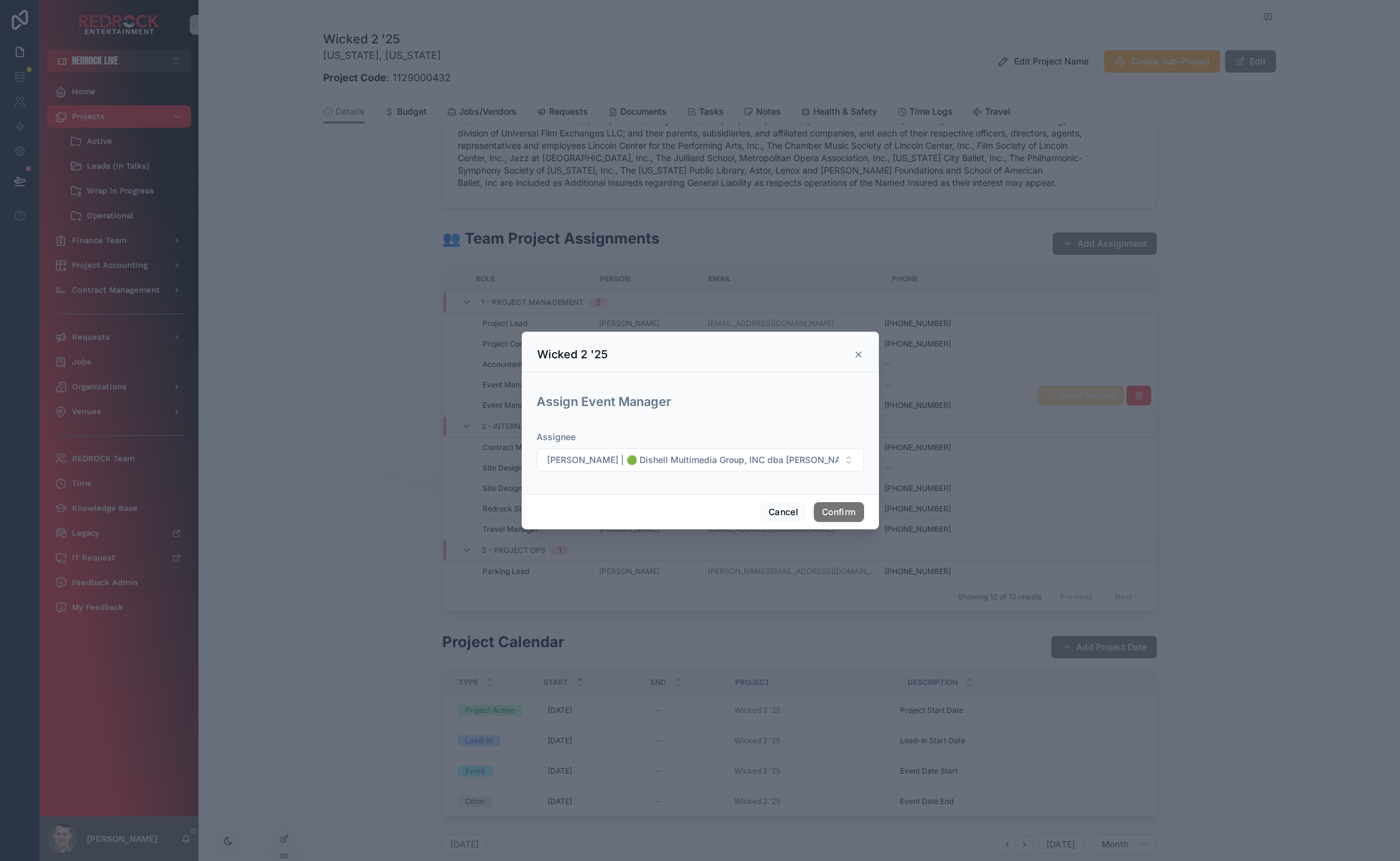
click at [853, 355] on icon at bounding box center [858, 355] width 10 height 10
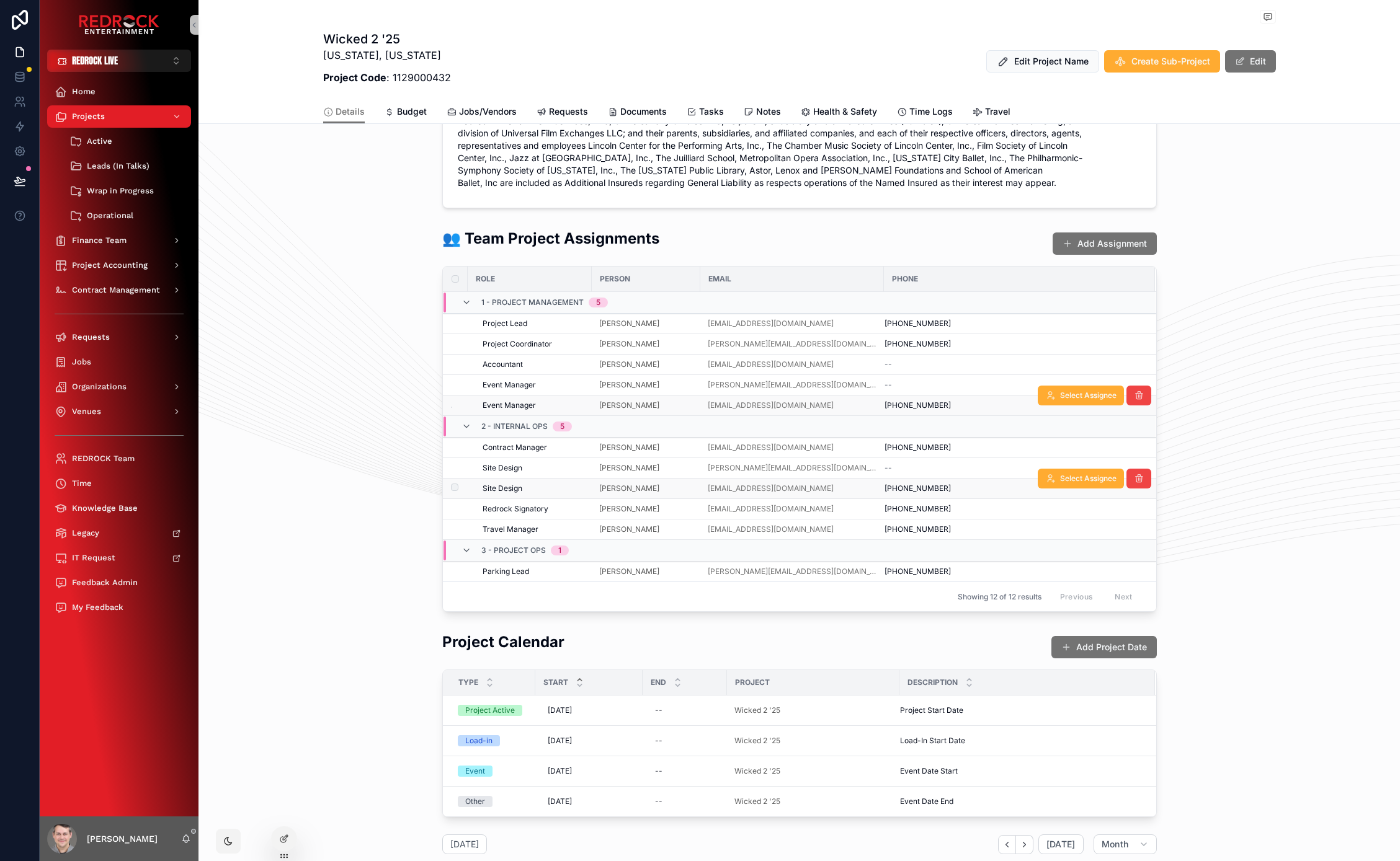
click at [509, 489] on span "Site Design" at bounding box center [502, 488] width 39 height 10
click at [506, 488] on span "Site Design" at bounding box center [502, 488] width 39 height 10
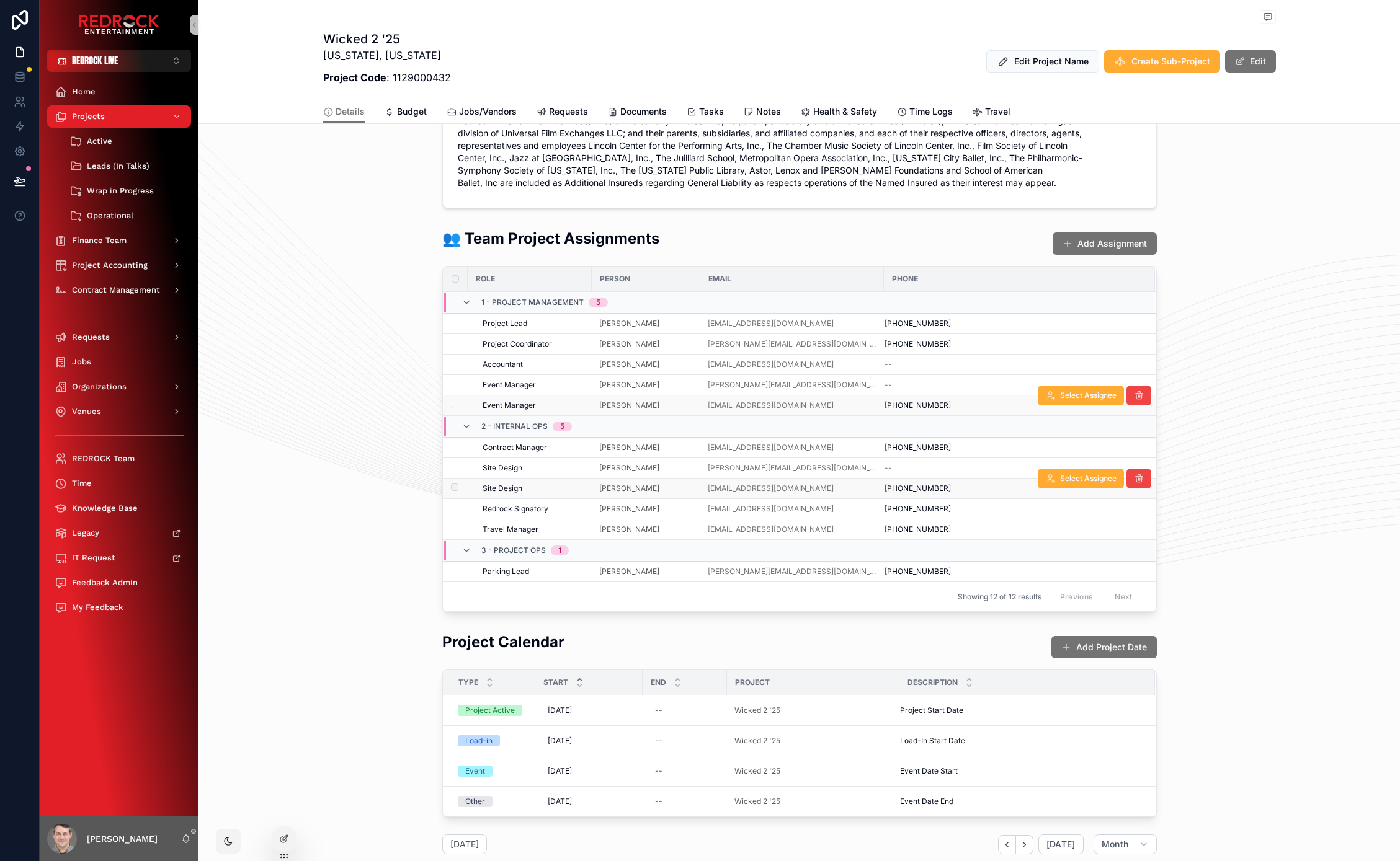
click at [507, 488] on span "Site Design" at bounding box center [502, 488] width 39 height 10
click at [507, 487] on span "Site Design" at bounding box center [502, 488] width 39 height 10
click at [507, 487] on span "Site Design" at bounding box center [502, 488] width 39 height 10
click at [551, 488] on div "Site Design" at bounding box center [533, 488] width 102 height 10
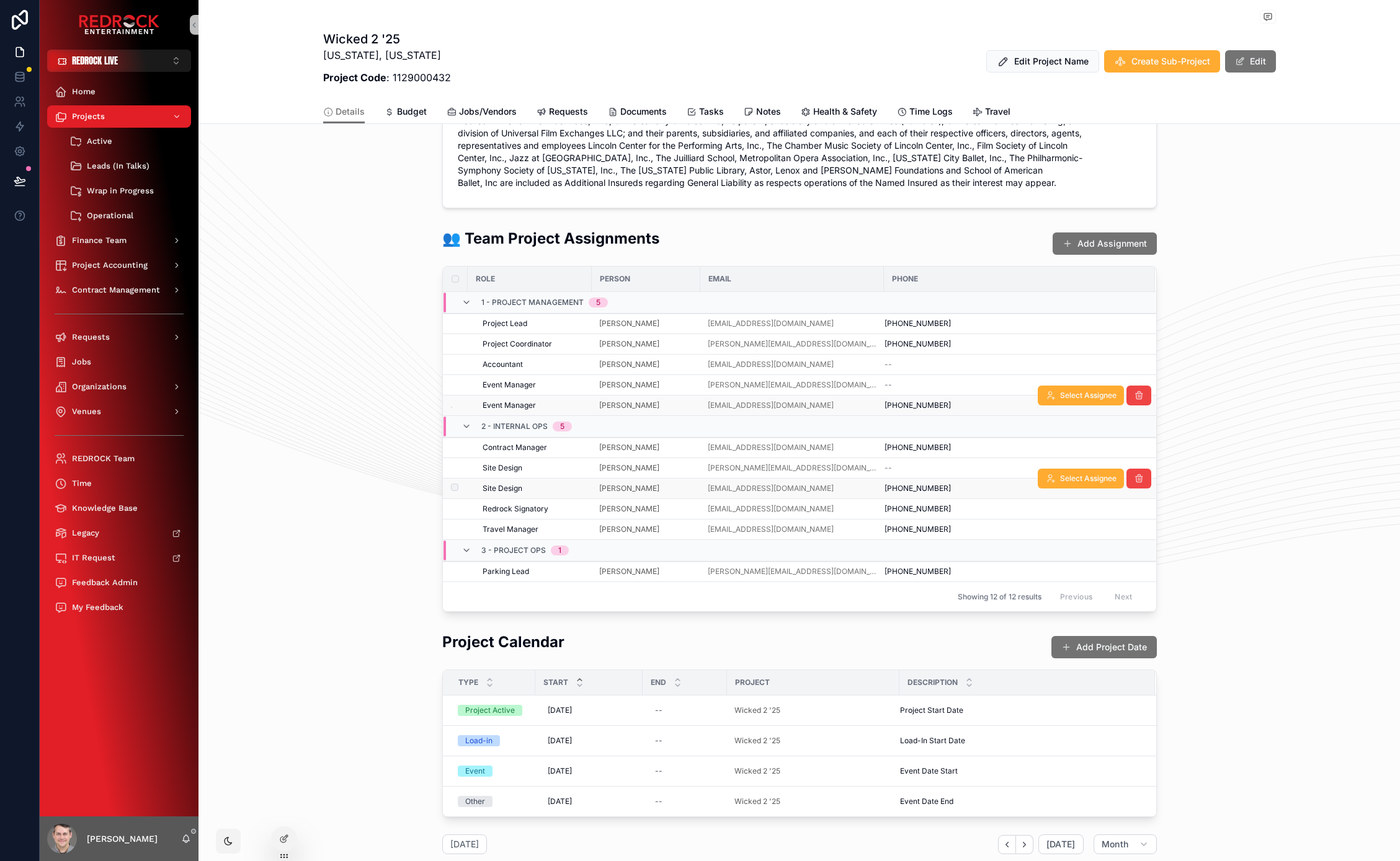
click at [551, 488] on div "Site Design" at bounding box center [533, 488] width 102 height 10
click at [674, 492] on div "[PERSON_NAME]" at bounding box center [646, 488] width 94 height 10
click at [675, 491] on div "[PERSON_NAME]" at bounding box center [646, 488] width 94 height 10
click at [524, 486] on div "Site Design" at bounding box center [533, 488] width 102 height 10
click at [522, 380] on span "Event Manager" at bounding box center [509, 385] width 53 height 10
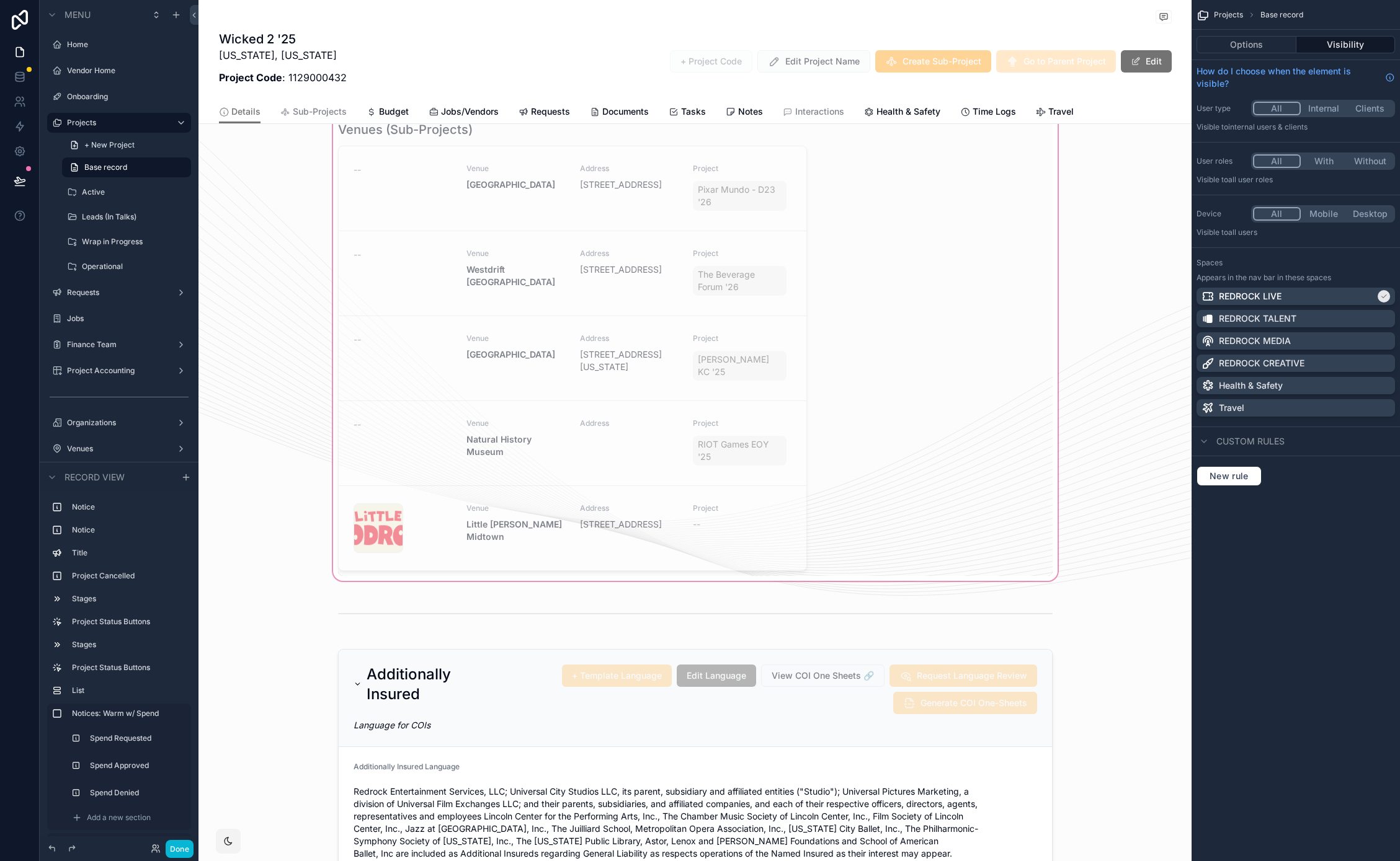
scroll to position [1977, 0]
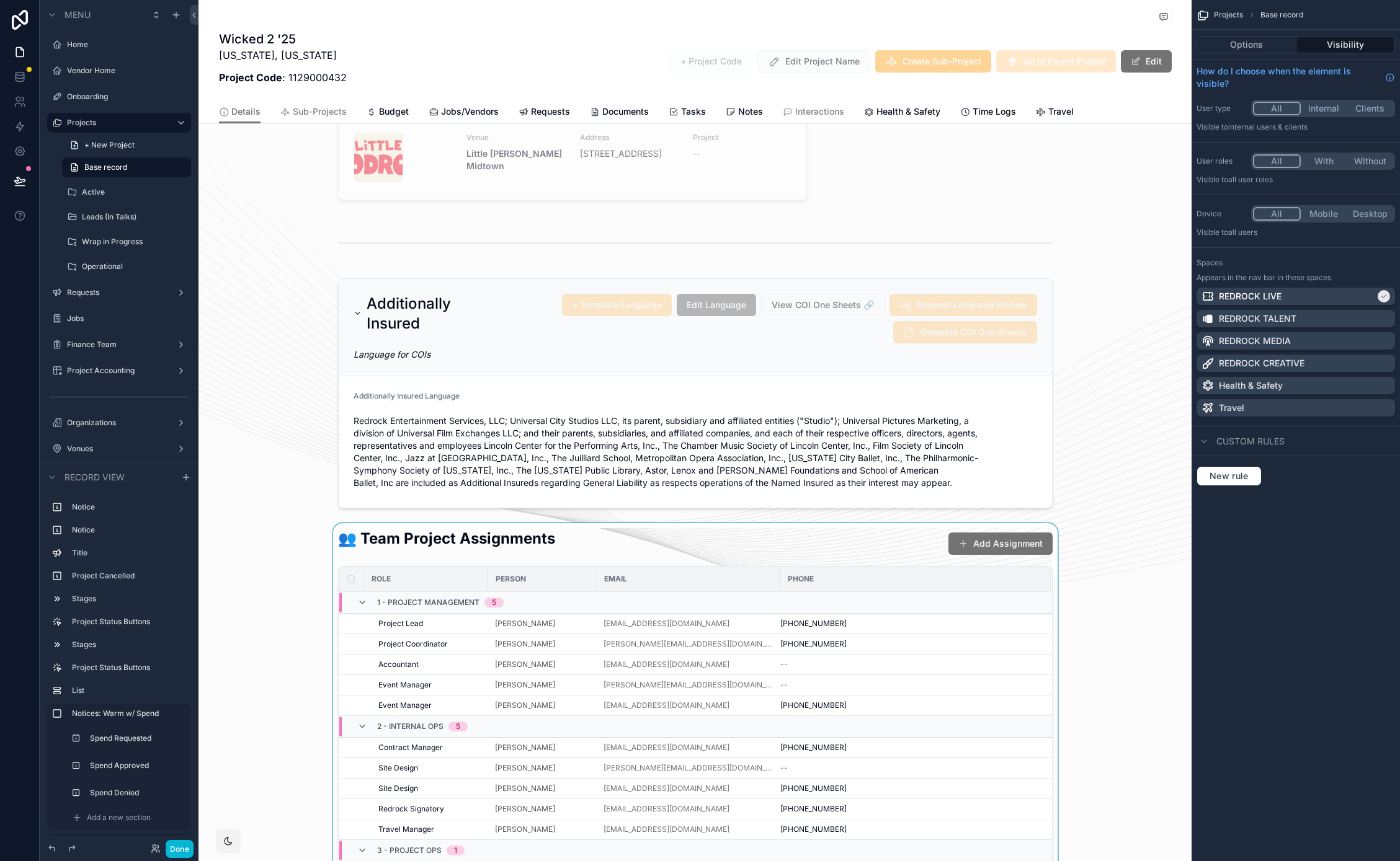
click at [677, 523] on div "scrollable content" at bounding box center [694, 720] width 993 height 394
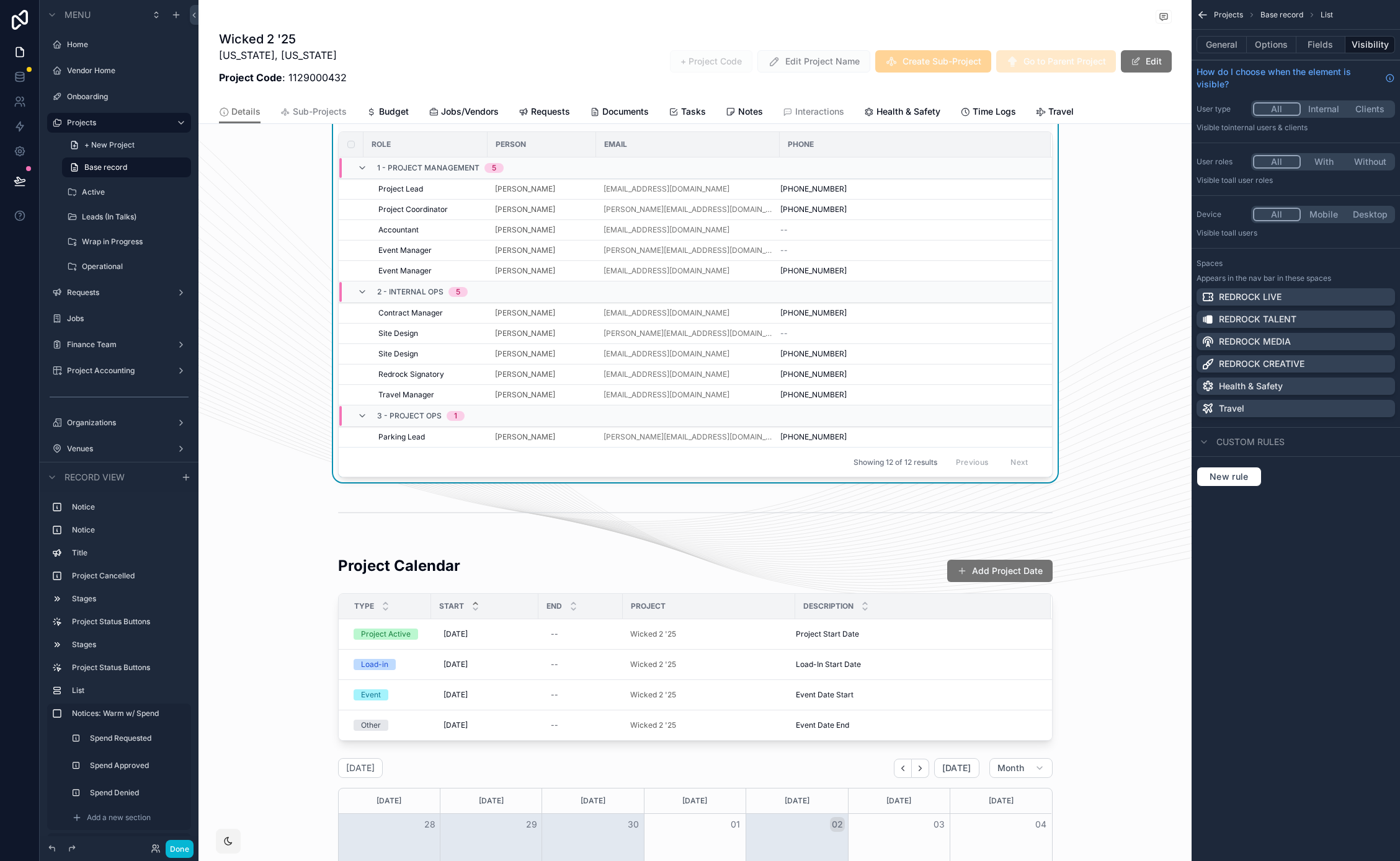
scroll to position [2258, 0]
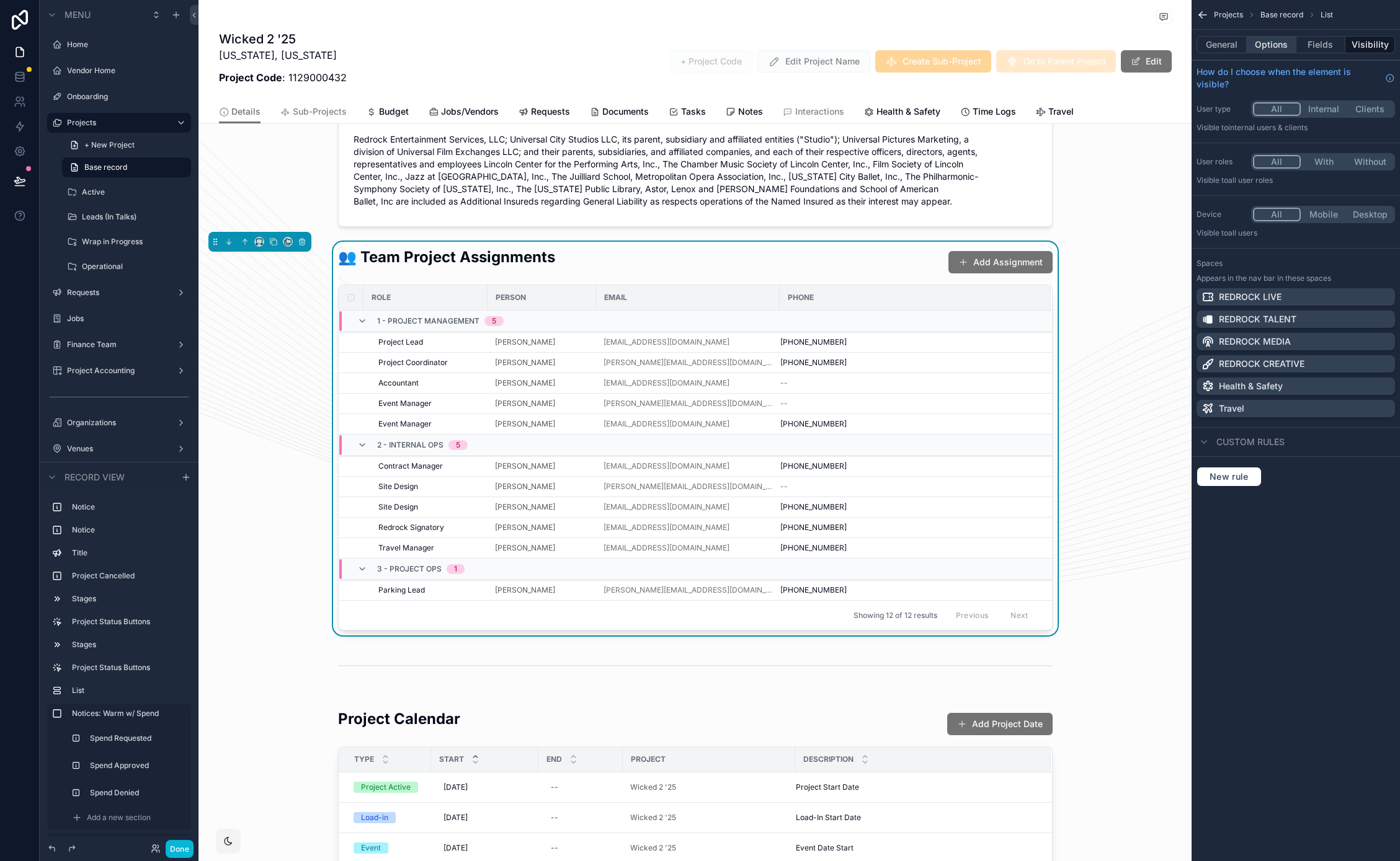
click at [1257, 45] on button "Options" at bounding box center [1271, 45] width 49 height 18
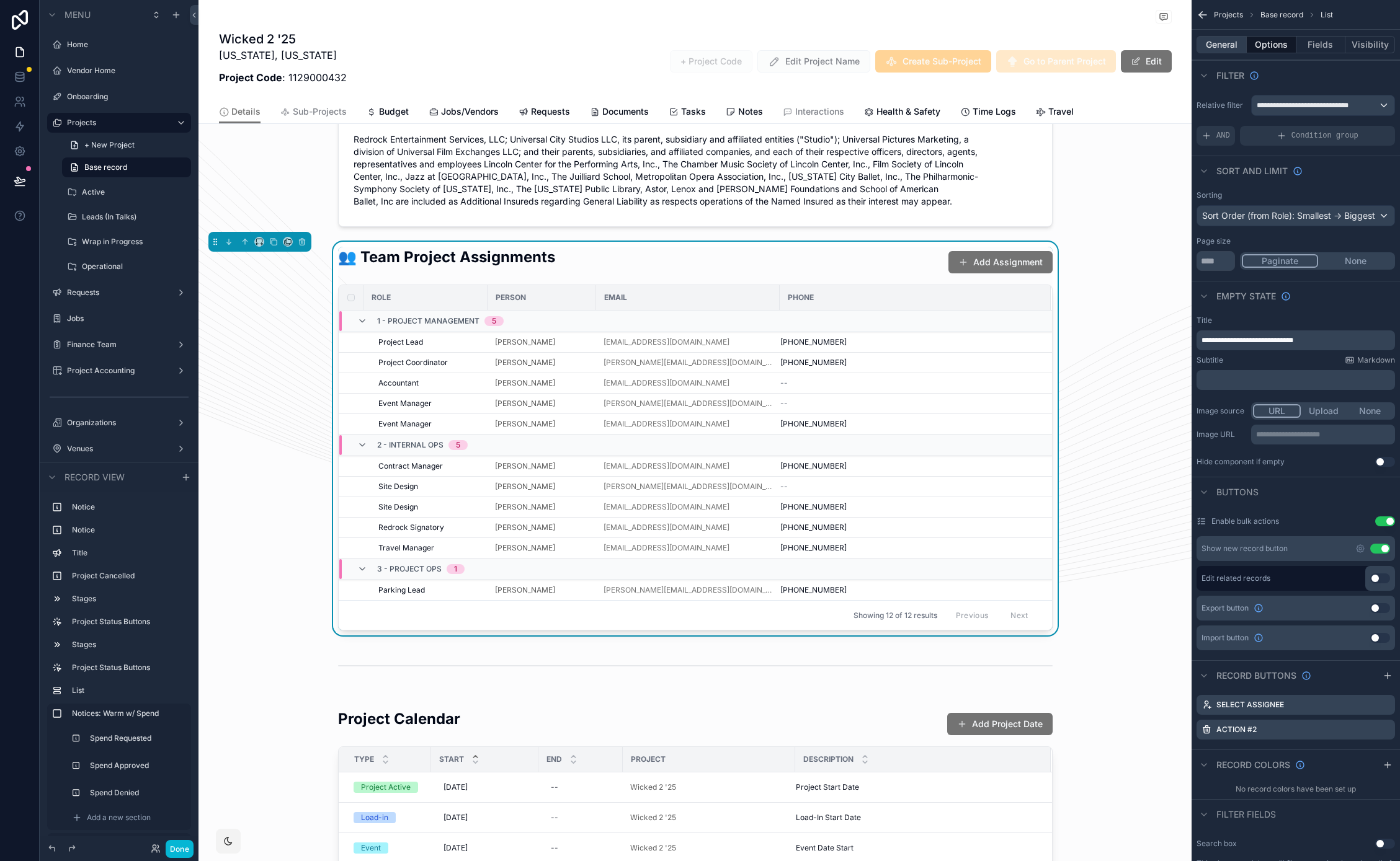
click at [1225, 41] on button "General" at bounding box center [1221, 45] width 50 height 18
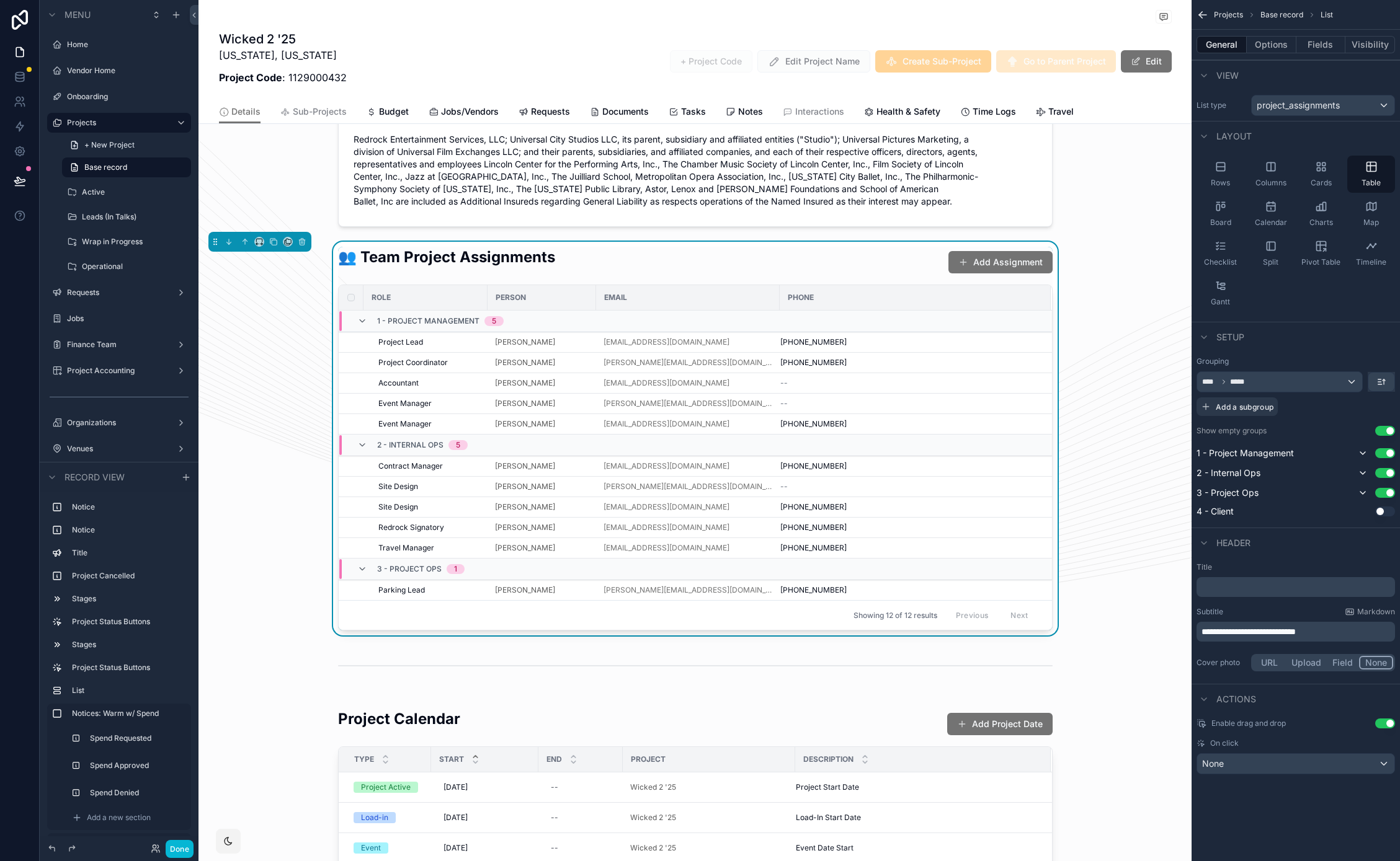
click at [1391, 724] on button "Use setting" at bounding box center [1385, 723] width 20 height 10
click at [255, 365] on div "👥 Team Project Assignments Add Assignment Role Person Email Phone 1 - Project M…" at bounding box center [694, 439] width 993 height 394
click at [181, 848] on button "Done" at bounding box center [180, 848] width 28 height 18
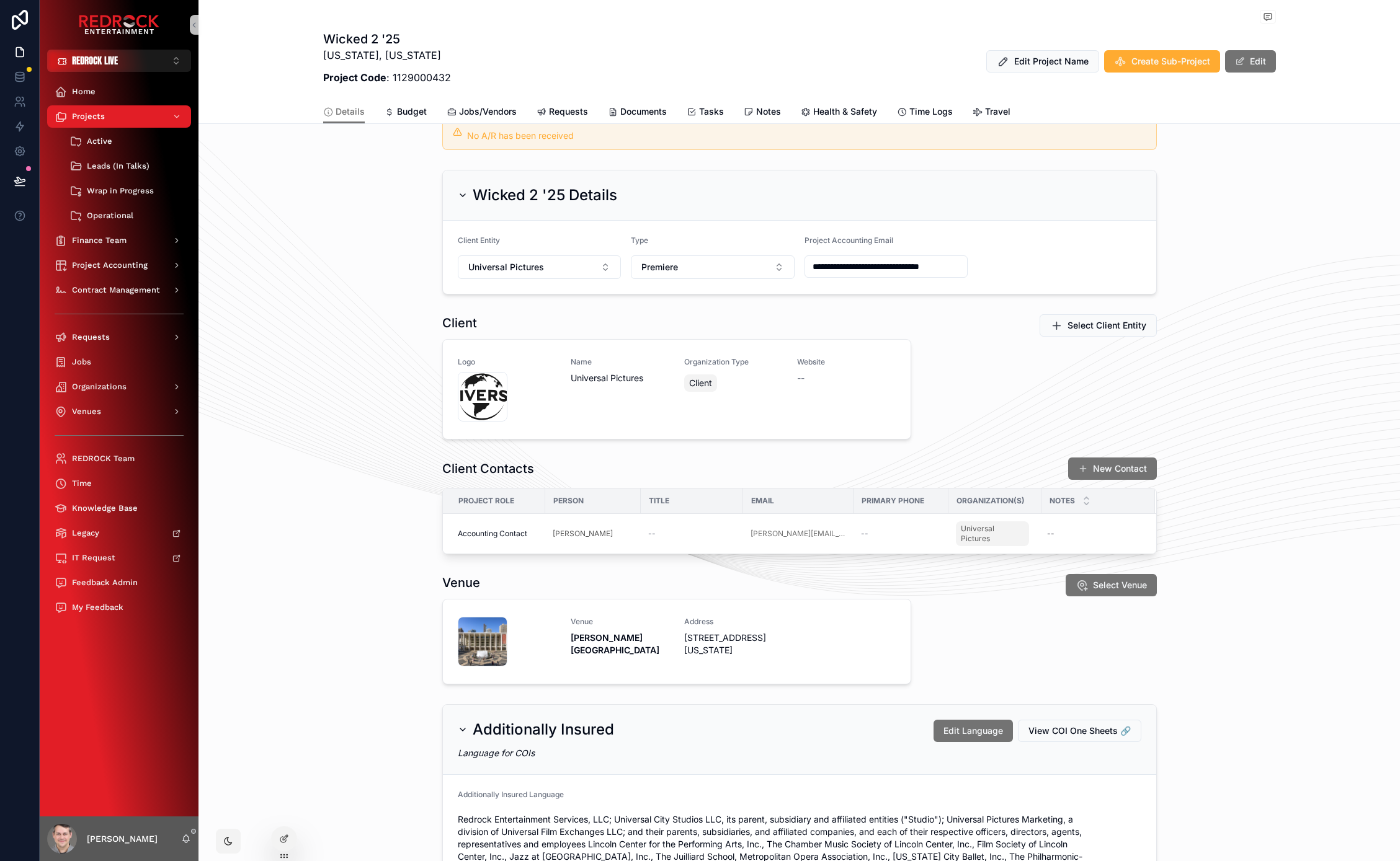
scroll to position [0, 0]
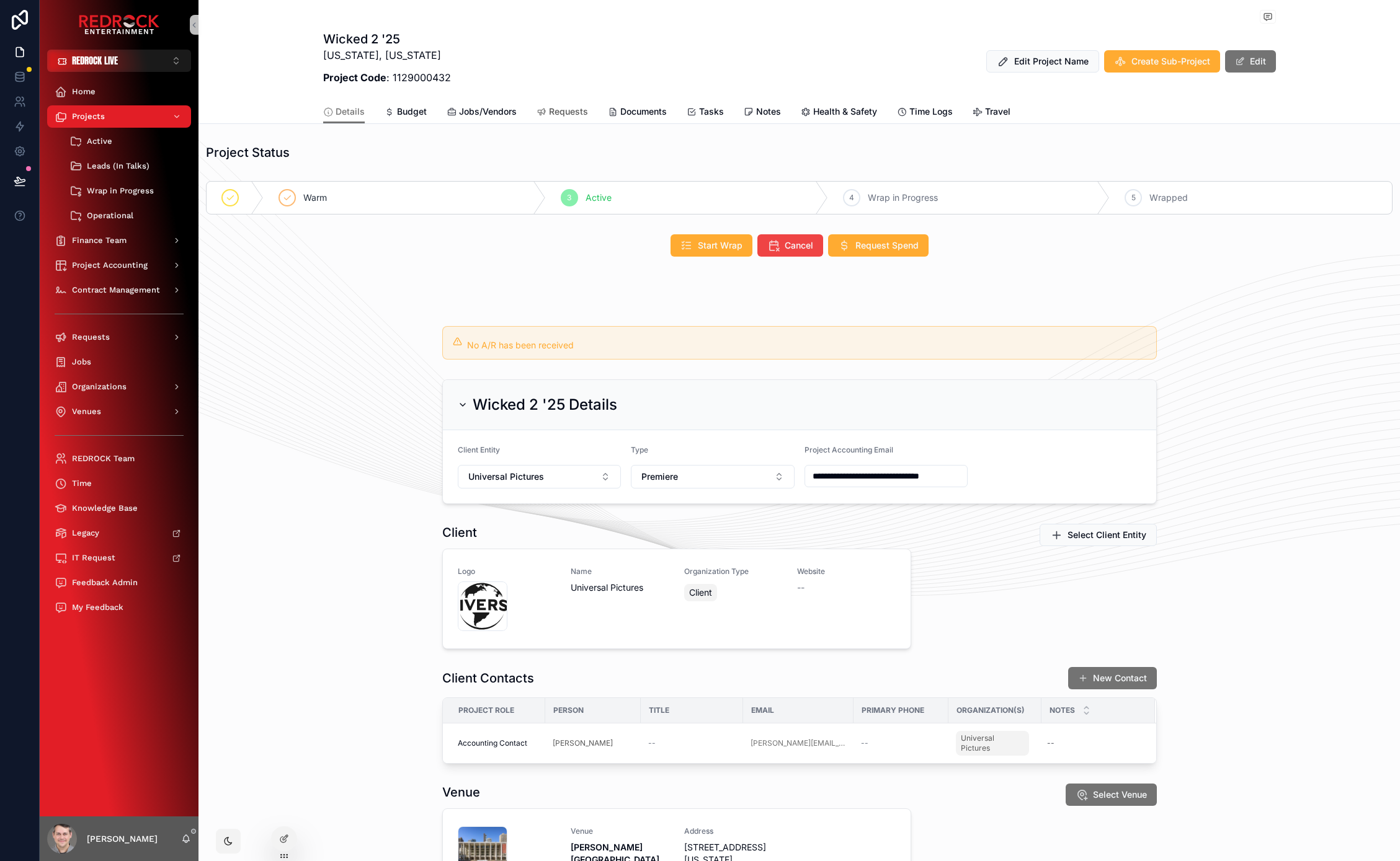
click at [573, 113] on span "Requests" at bounding box center [568, 112] width 39 height 13
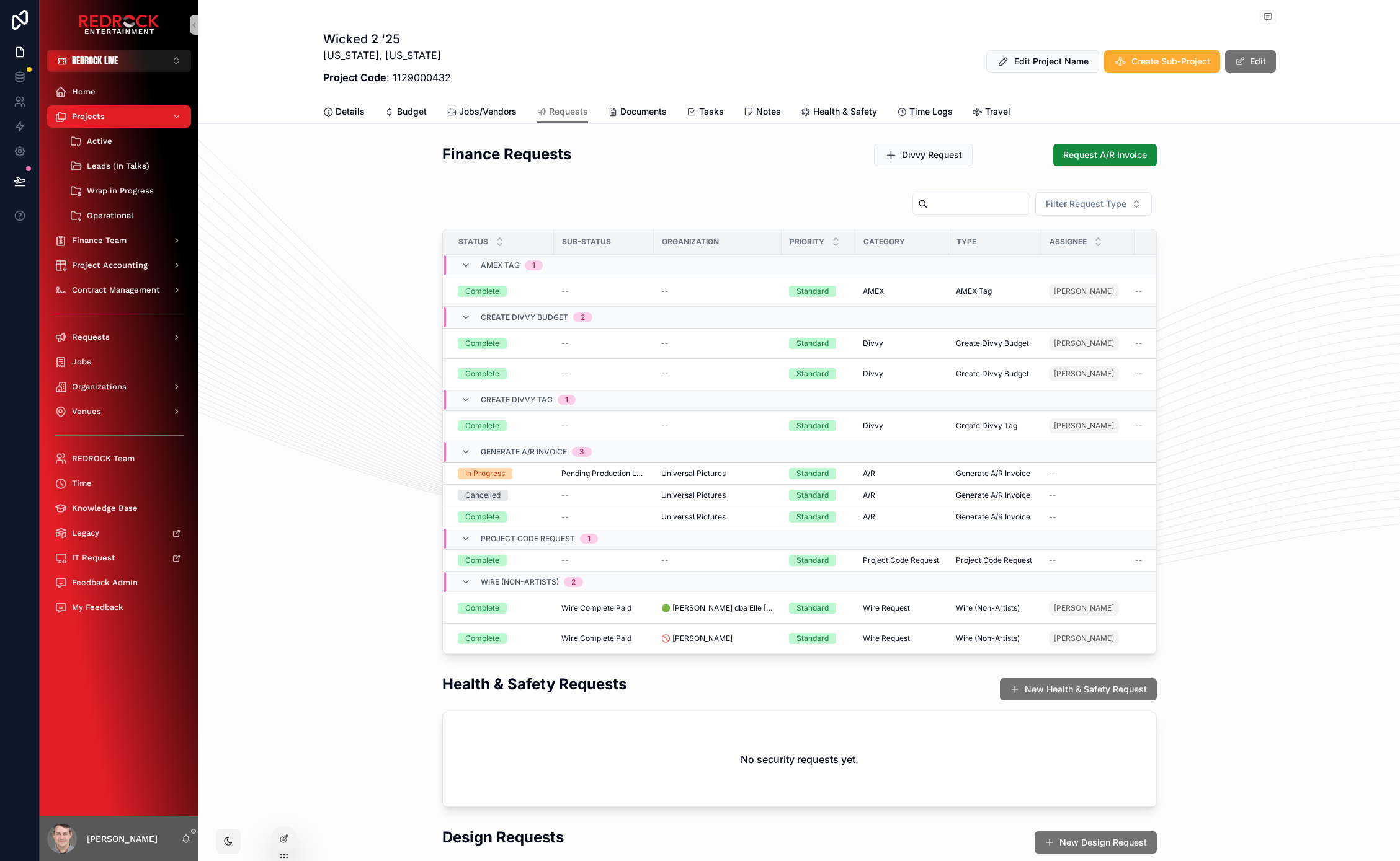
drag, startPoint x: 398, startPoint y: 235, endPoint x: 360, endPoint y: 192, distance: 57.4
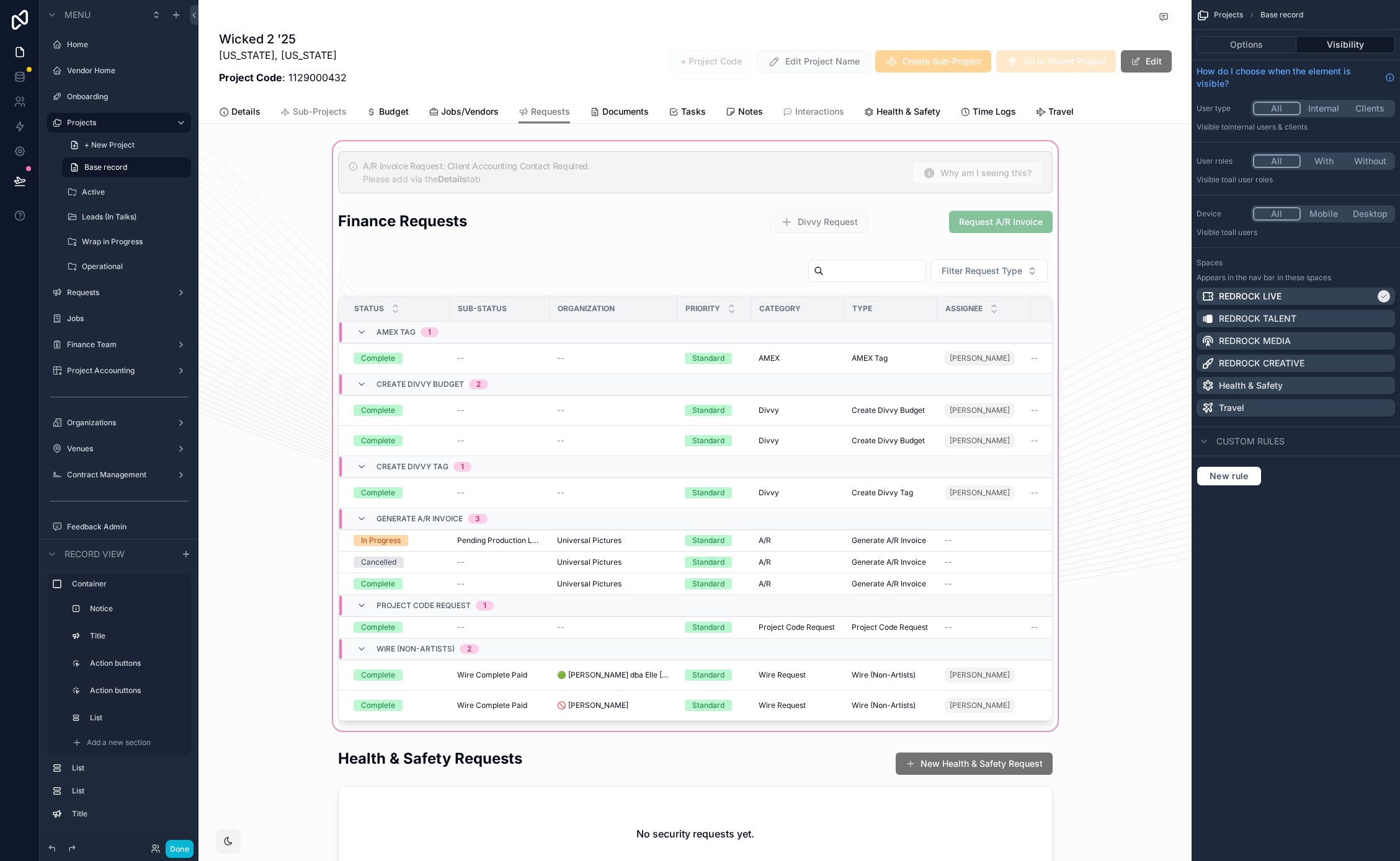
click at [586, 238] on div "scrollable content" at bounding box center [694, 436] width 993 height 595
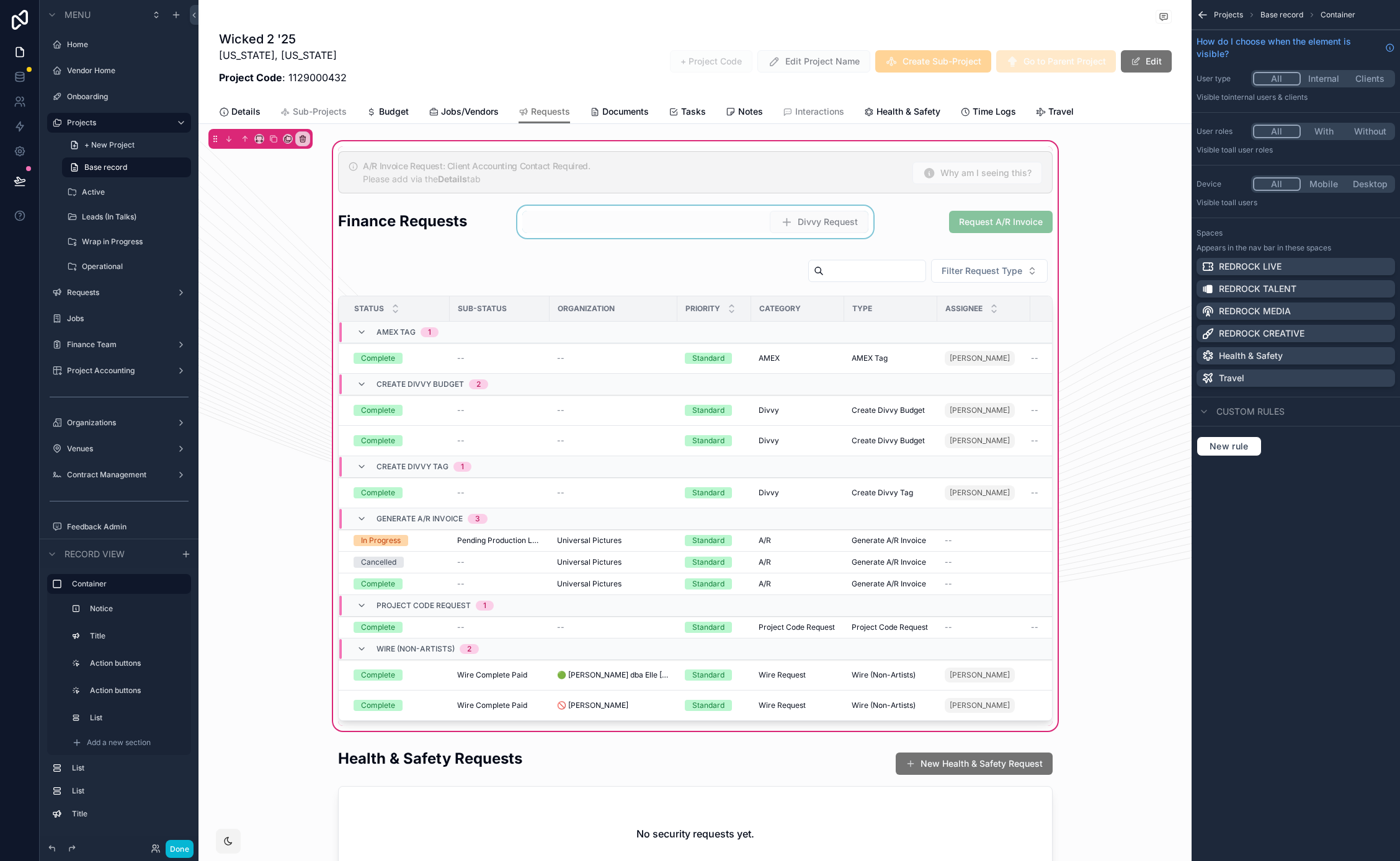
click at [690, 223] on div "scrollable content" at bounding box center [695, 226] width 361 height 40
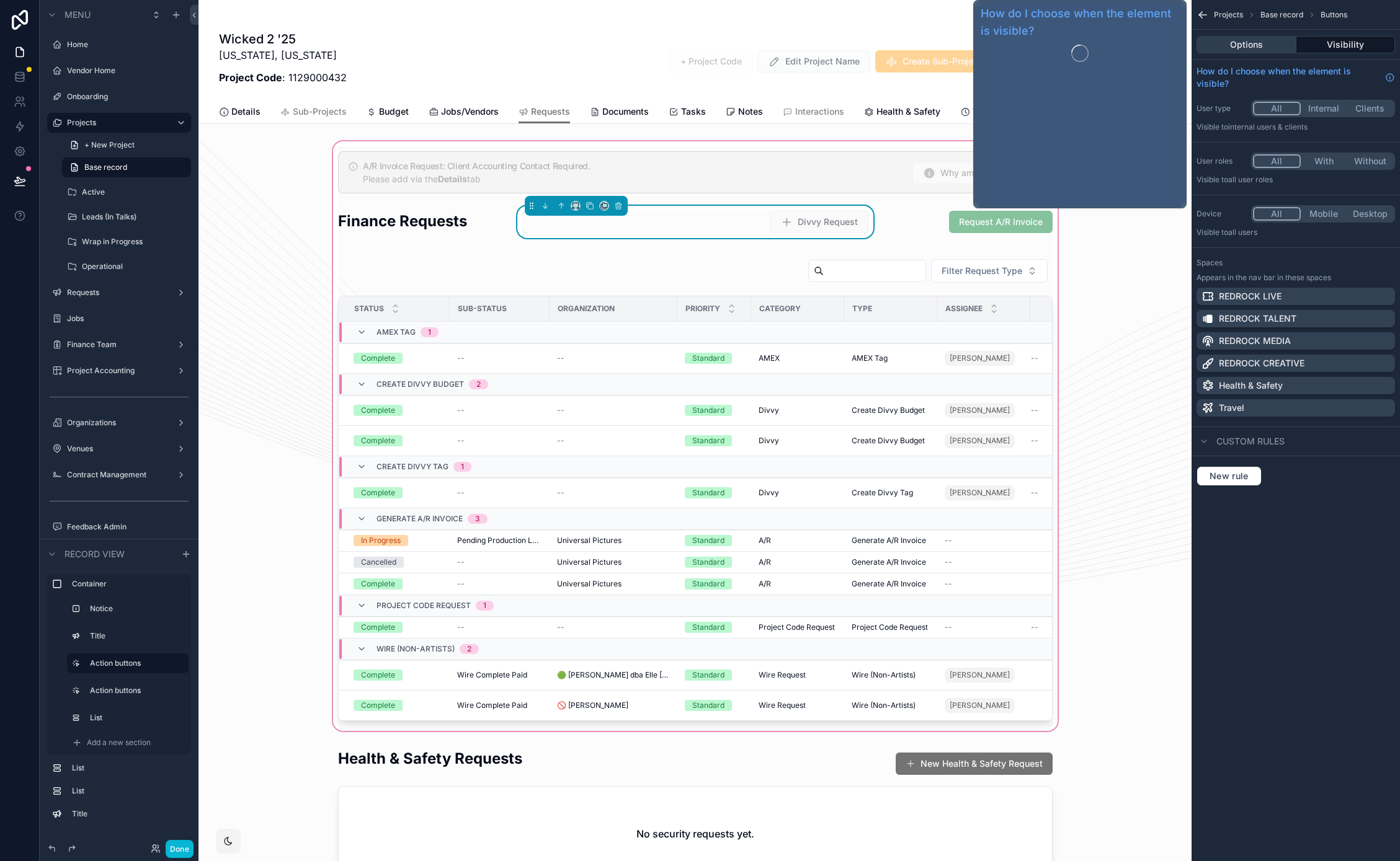
click at [1258, 46] on button "Options" at bounding box center [1246, 45] width 100 height 18
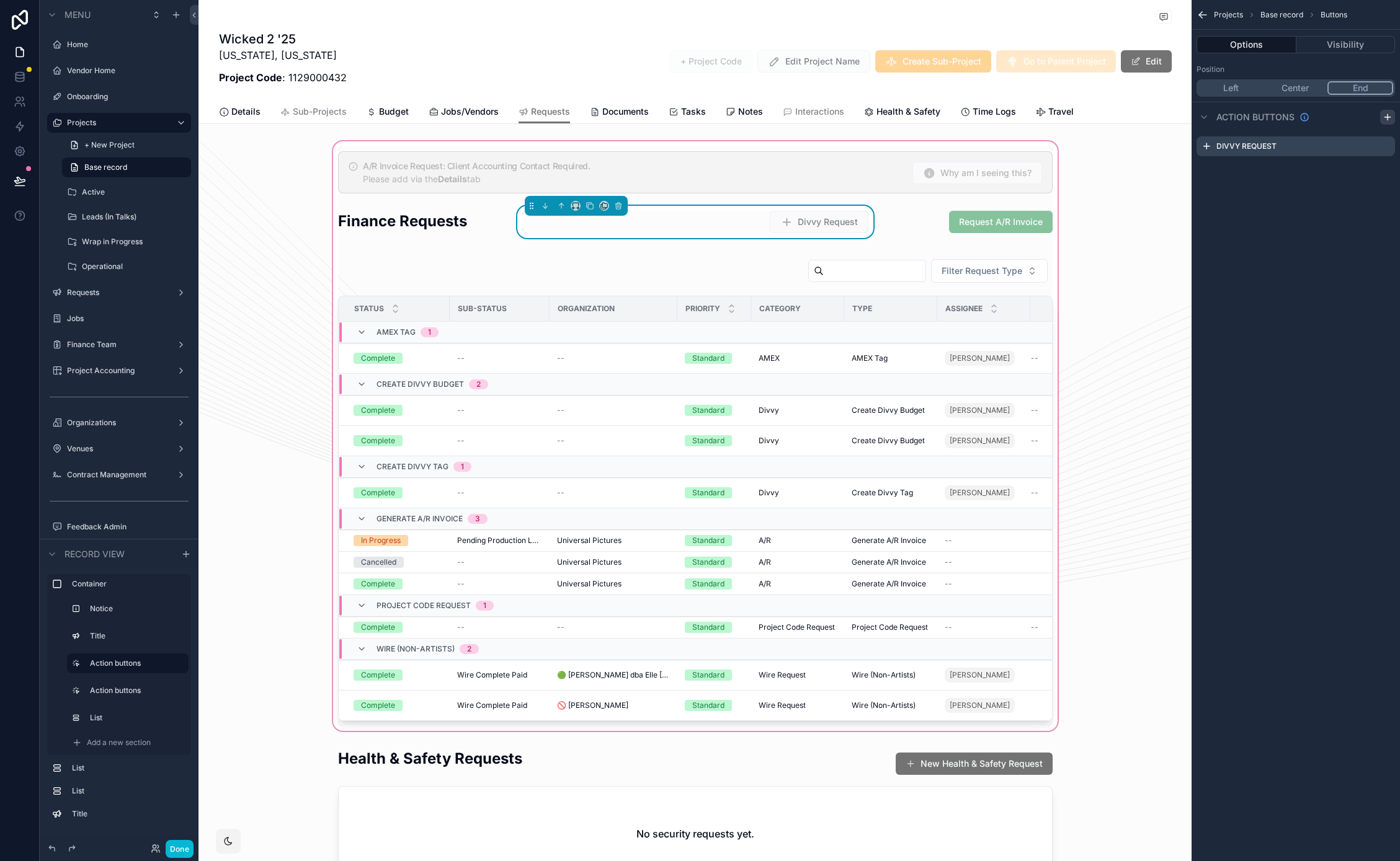
click at [1385, 116] on icon "scrollable content" at bounding box center [1387, 117] width 10 height 10
click at [1386, 171] on icon "scrollable content" at bounding box center [1385, 171] width 10 height 10
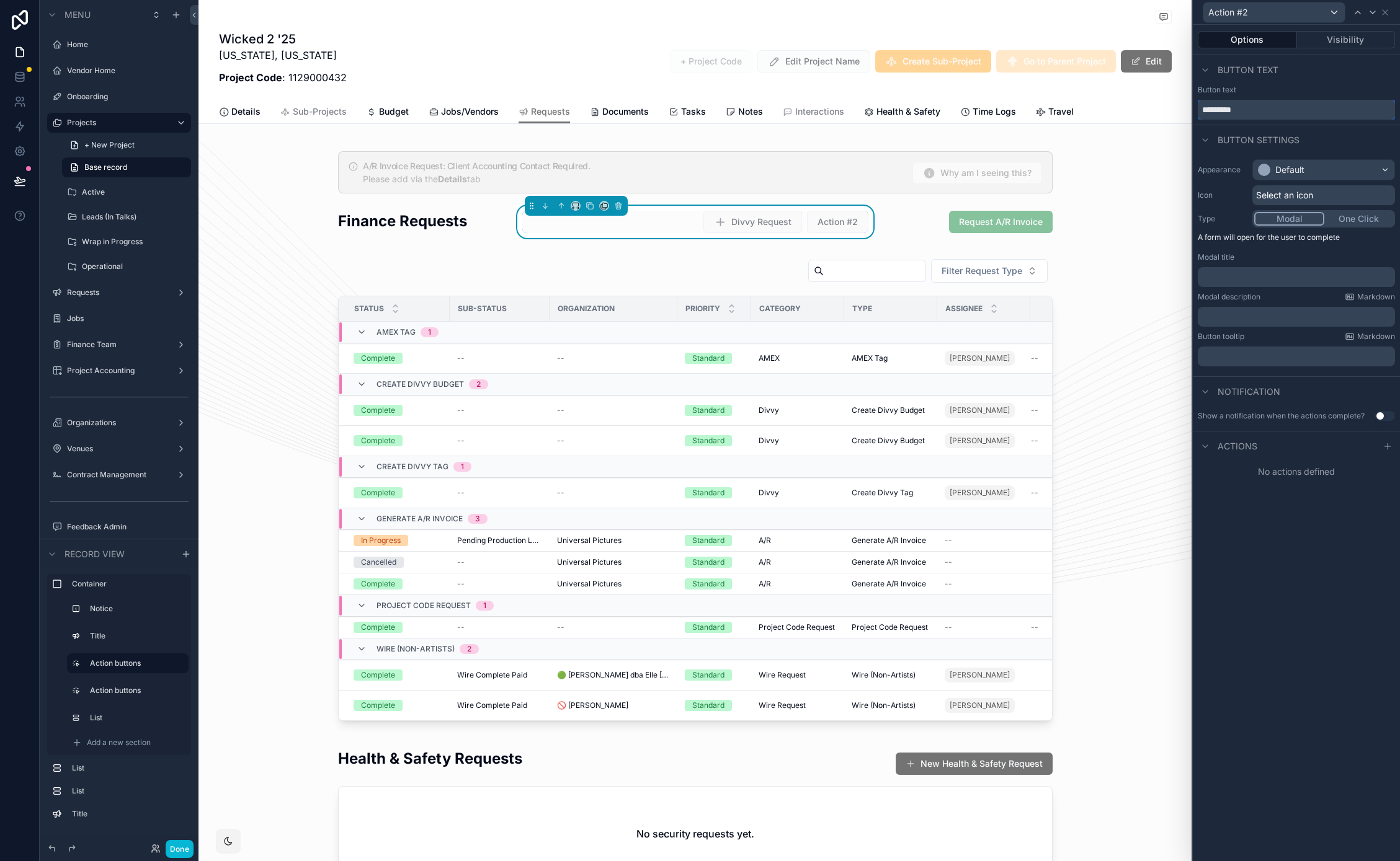
click at [1274, 113] on input "*********" at bounding box center [1296, 110] width 197 height 20
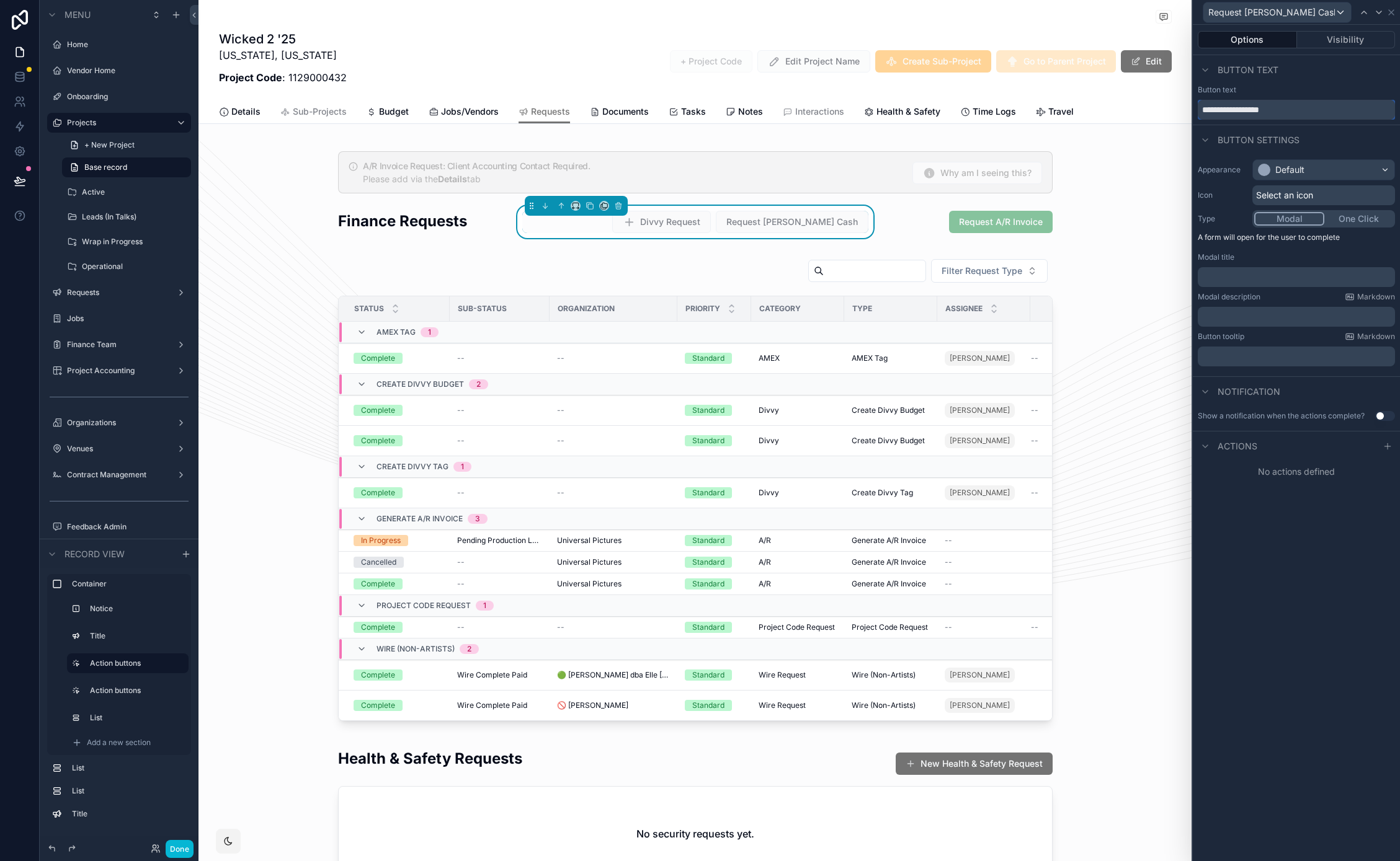
type input "**********"
click at [1271, 194] on span "Select an icon" at bounding box center [1284, 195] width 57 height 13
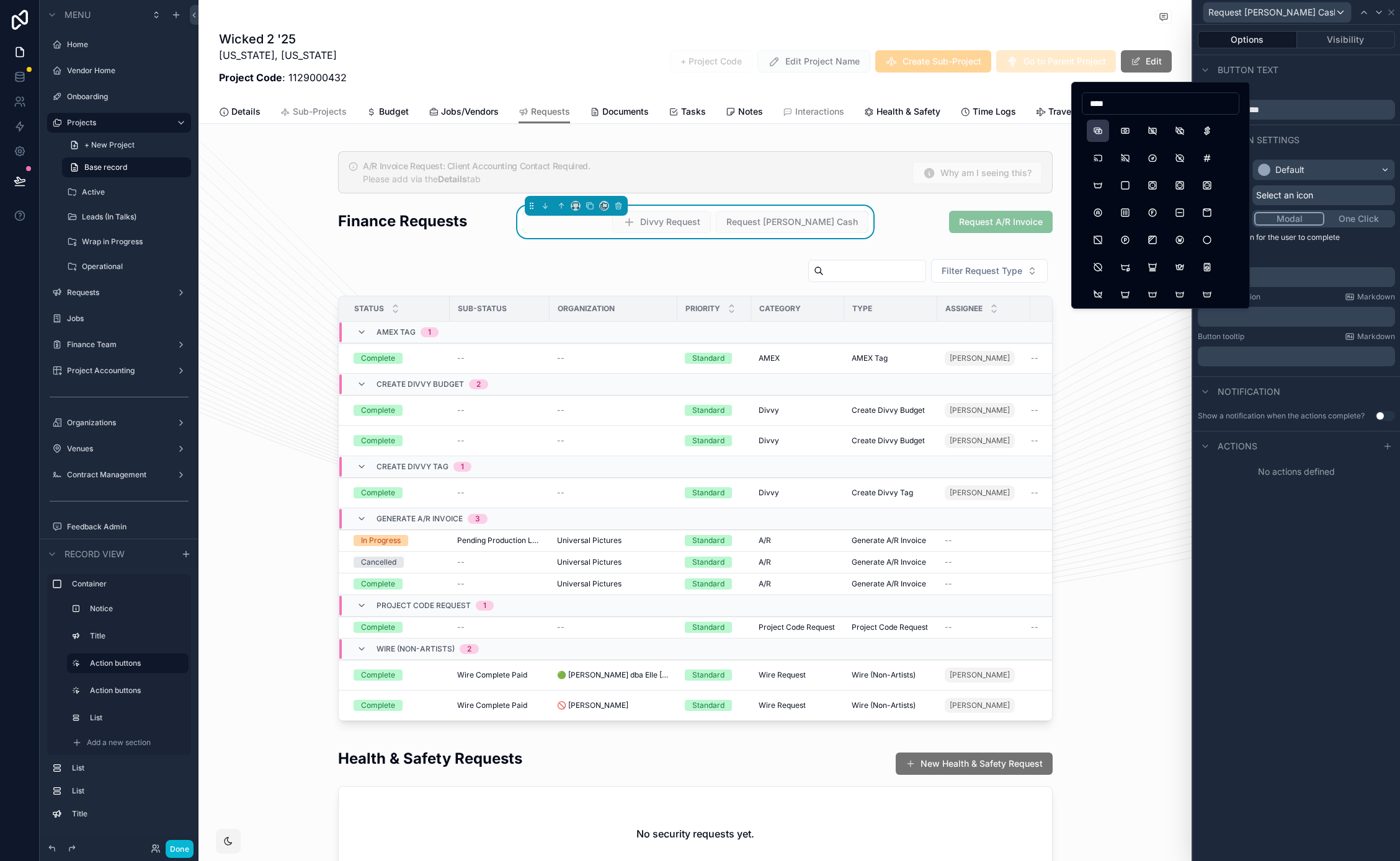
type input "****"
click at [1098, 137] on button "Cash" at bounding box center [1098, 131] width 23 height 23
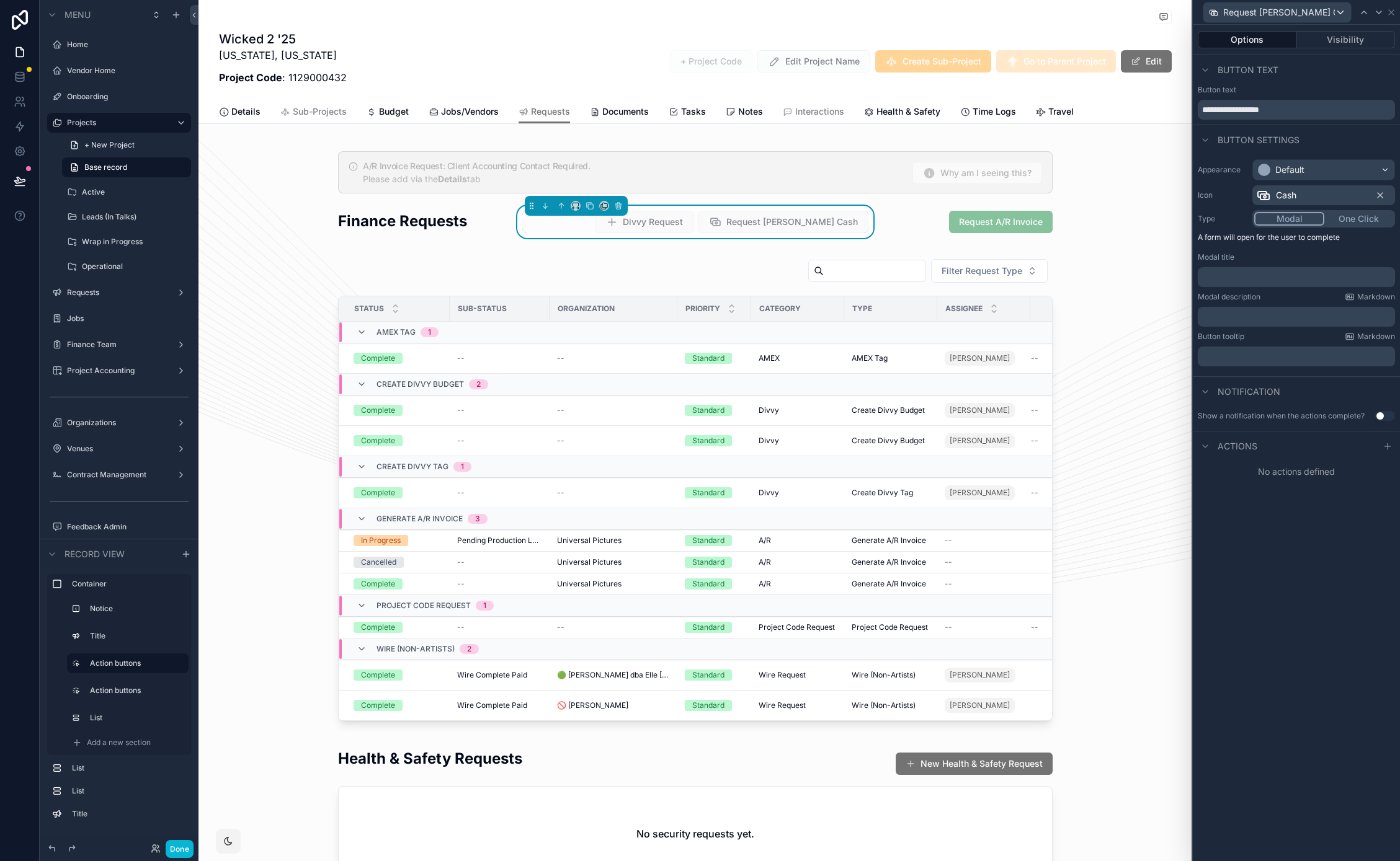
click at [1250, 498] on div "**********" at bounding box center [1296, 443] width 207 height 836
click at [1251, 262] on div "Modal title ﻿" at bounding box center [1296, 269] width 197 height 35
click at [1246, 271] on p "﻿" at bounding box center [1297, 277] width 190 height 13
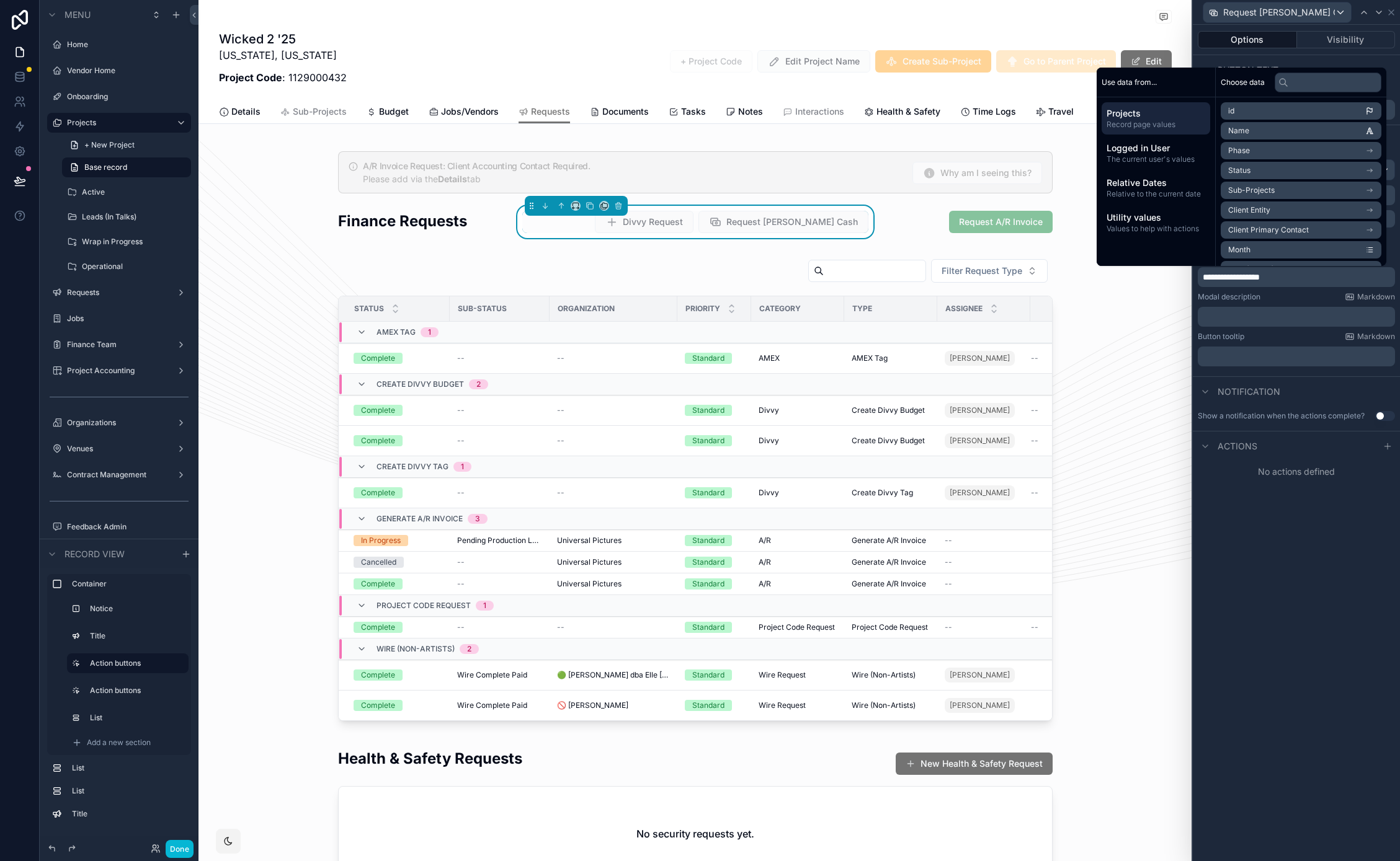
click at [1271, 557] on div "**********" at bounding box center [1296, 443] width 207 height 836
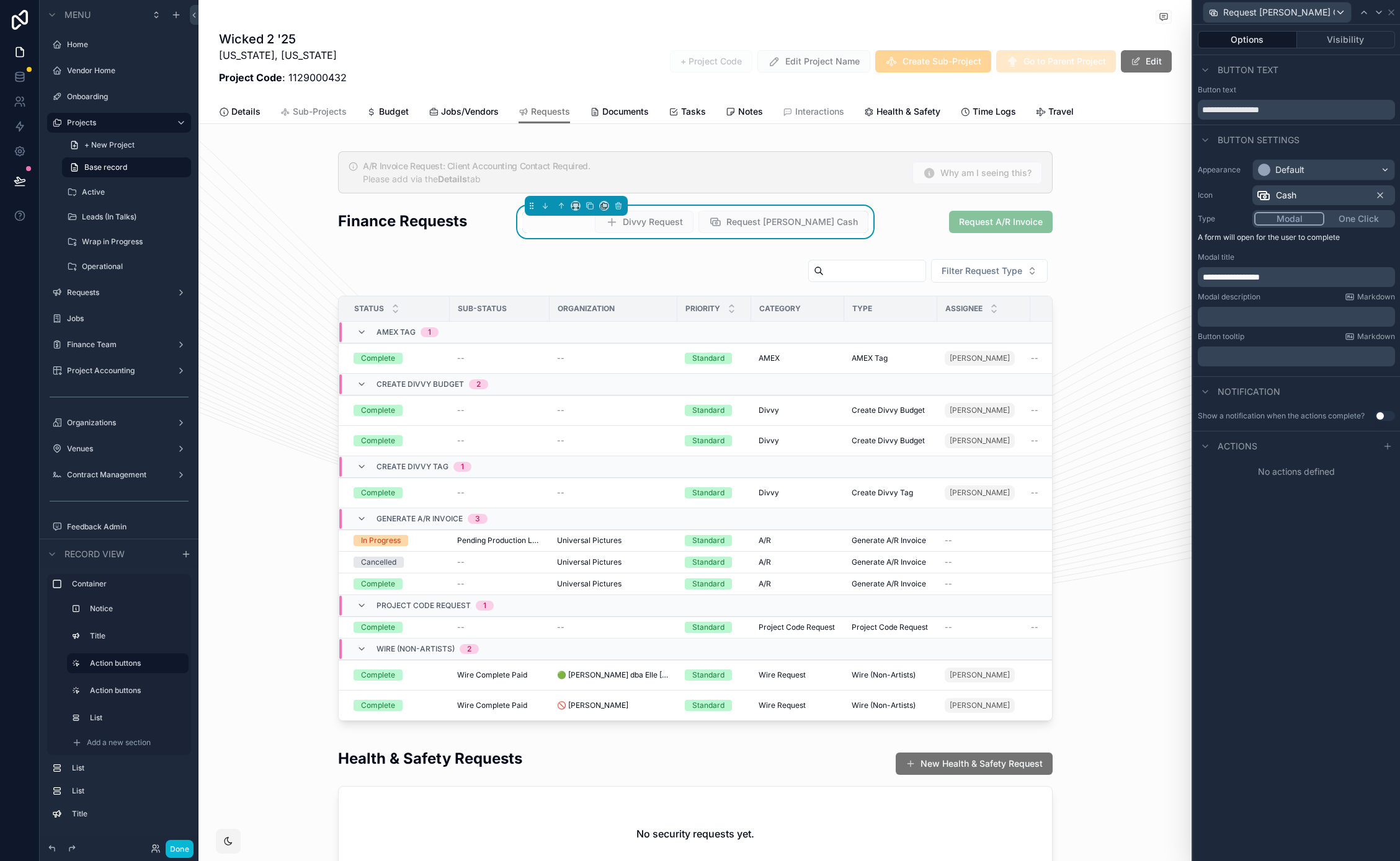
click at [1379, 451] on div "Actions" at bounding box center [1296, 446] width 207 height 30
click at [1387, 448] on icon at bounding box center [1387, 446] width 10 height 10
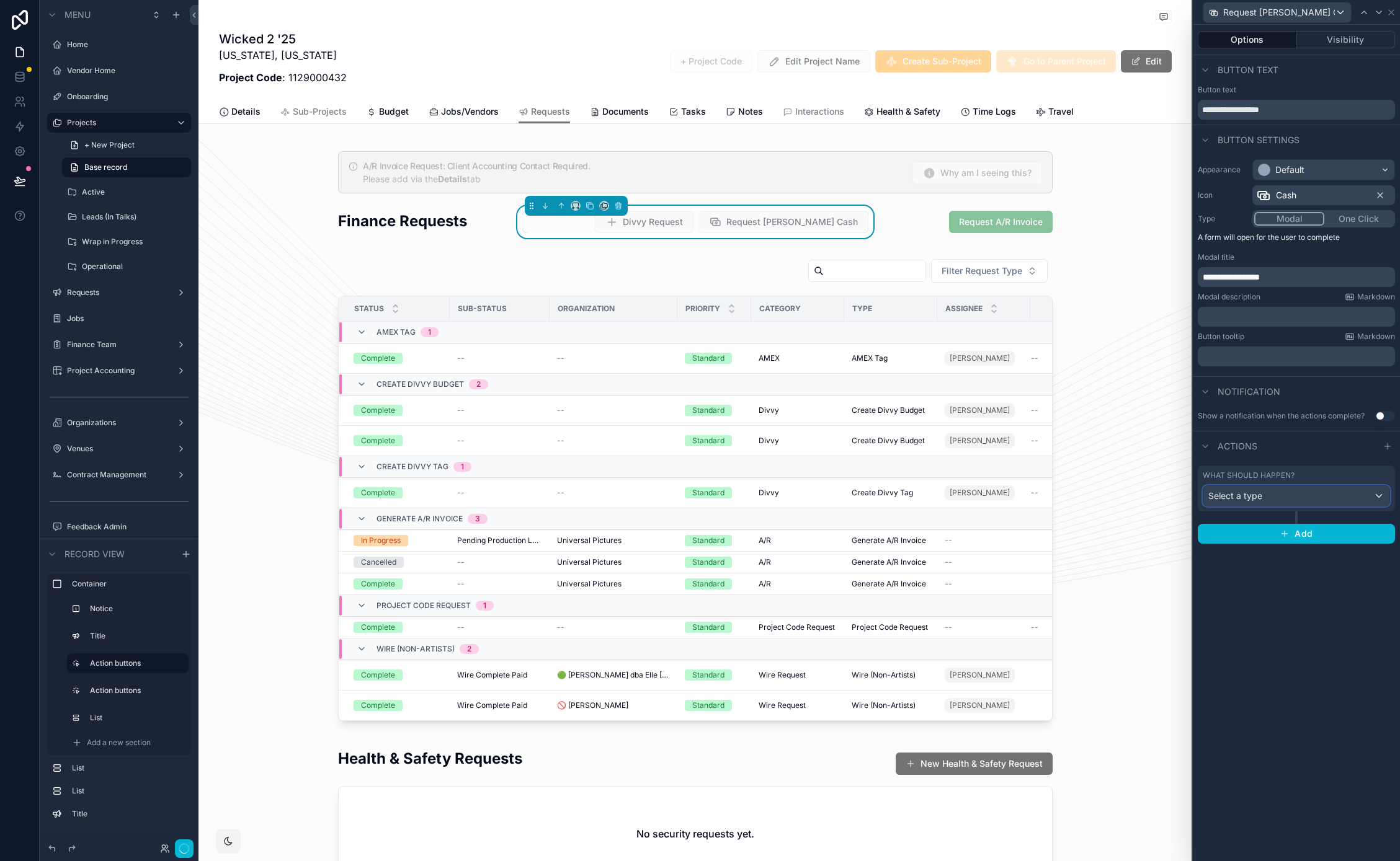
click at [1294, 498] on div "Select a type" at bounding box center [1296, 496] width 186 height 20
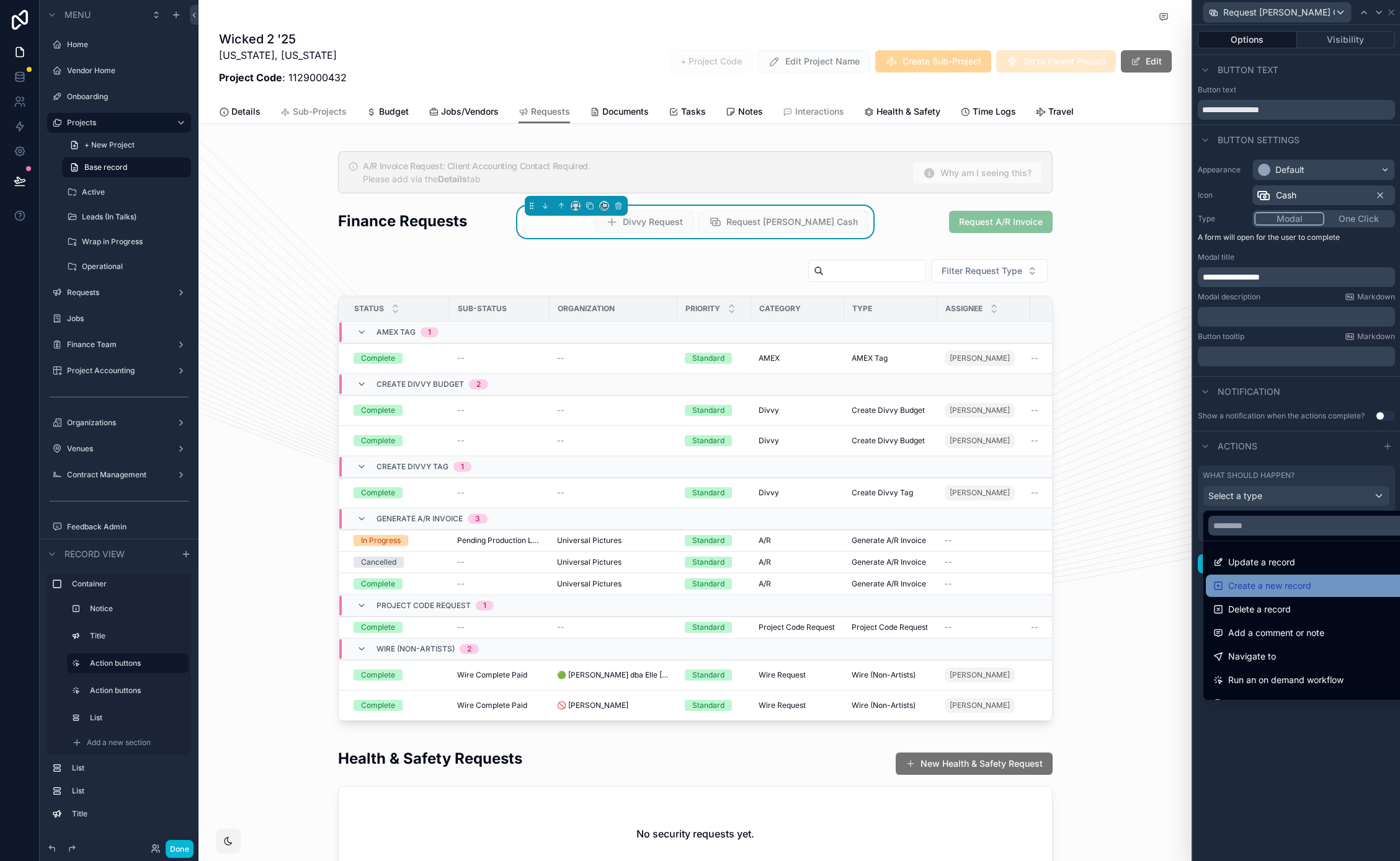
click at [1292, 580] on span "Create a new record" at bounding box center [1269, 586] width 83 height 15
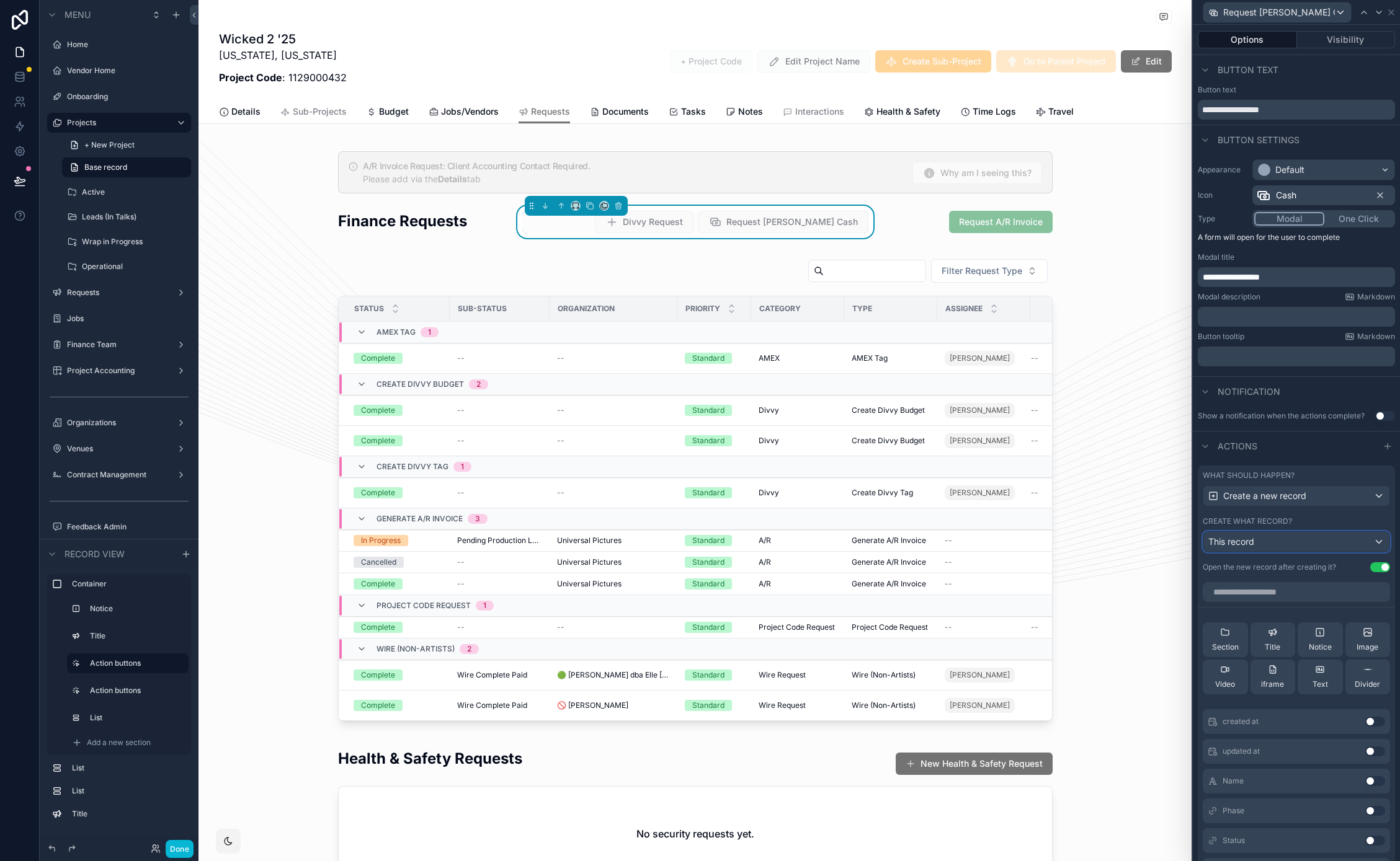
click at [1261, 540] on div "This record" at bounding box center [1296, 542] width 186 height 20
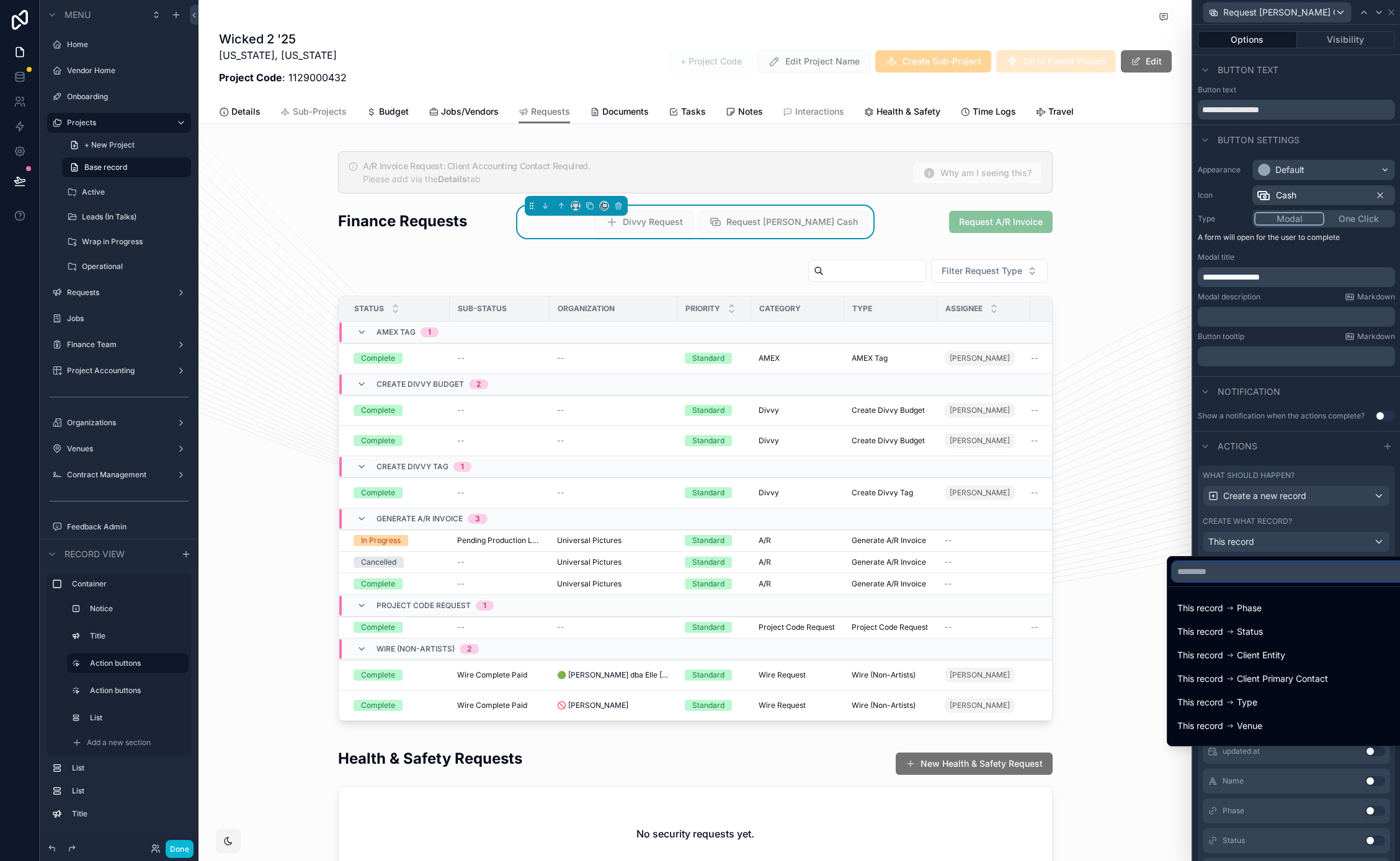
click at [1266, 575] on input "text" at bounding box center [1289, 571] width 233 height 20
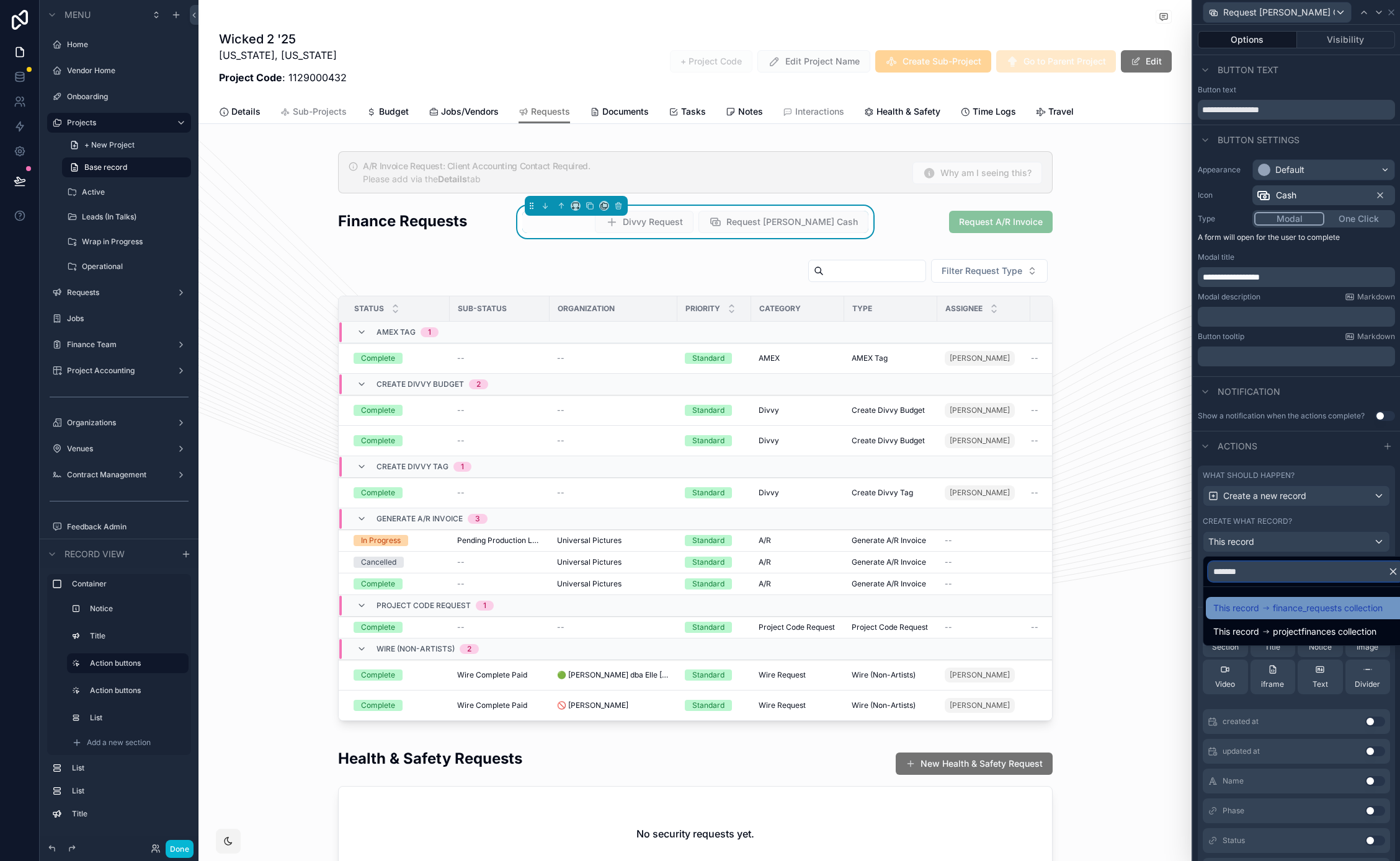
type input "*******"
click at [1249, 610] on span "This record" at bounding box center [1235, 608] width 46 height 15
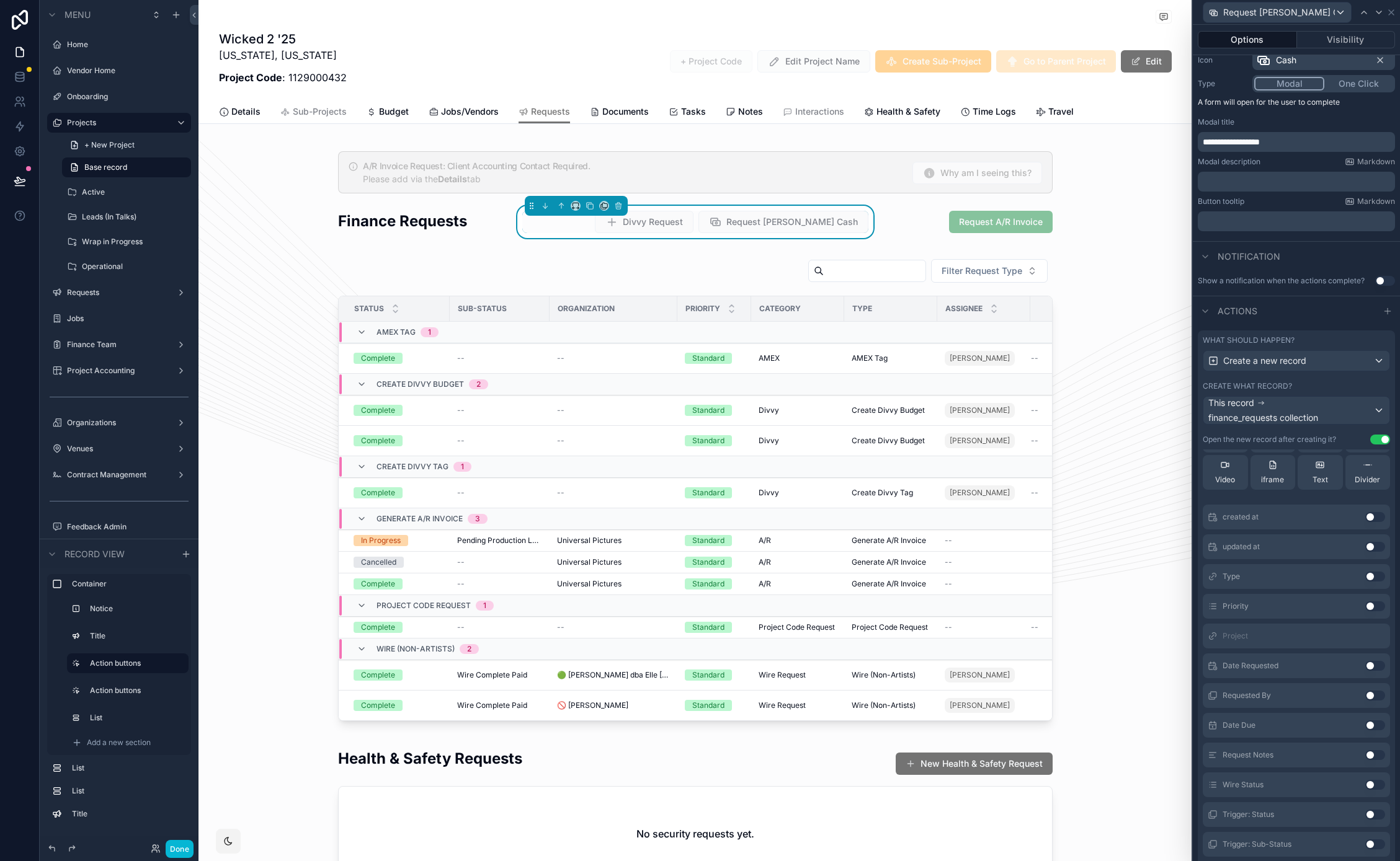
scroll to position [141, 0]
click at [1365, 540] on button "Use setting" at bounding box center [1375, 543] width 20 height 10
click at [1365, 516] on button "Use setting" at bounding box center [1375, 513] width 20 height 10
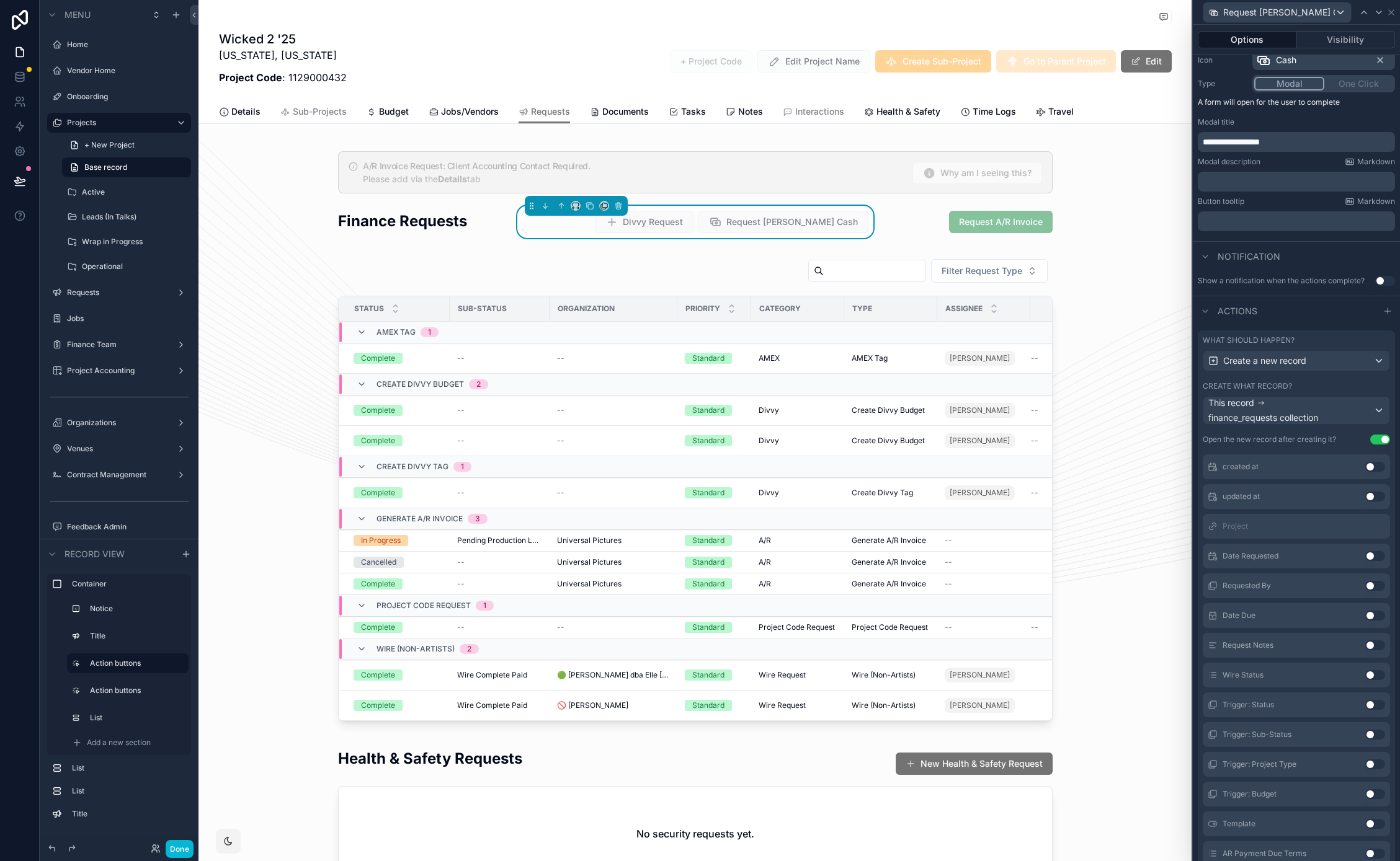
click at [1365, 556] on button "Use setting" at bounding box center [1375, 556] width 20 height 10
click at [1365, 554] on button "Use setting" at bounding box center [1375, 556] width 20 height 10
click at [1365, 556] on button "Use setting" at bounding box center [1375, 556] width 20 height 10
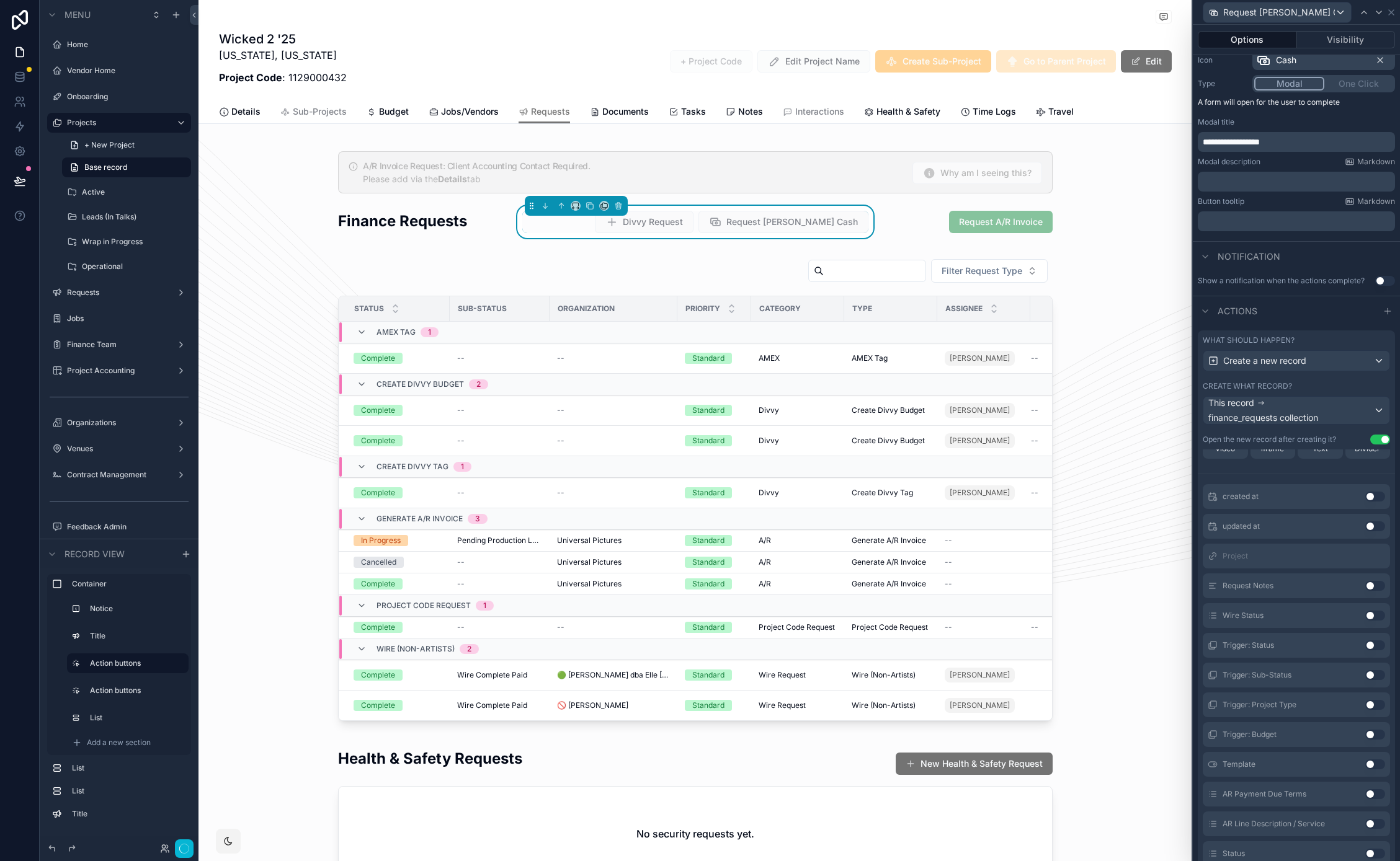
scroll to position [286, 0]
click at [1365, 556] on button "Use setting" at bounding box center [1375, 556] width 20 height 10
click at [1365, 671] on button "Use setting" at bounding box center [1375, 673] width 20 height 10
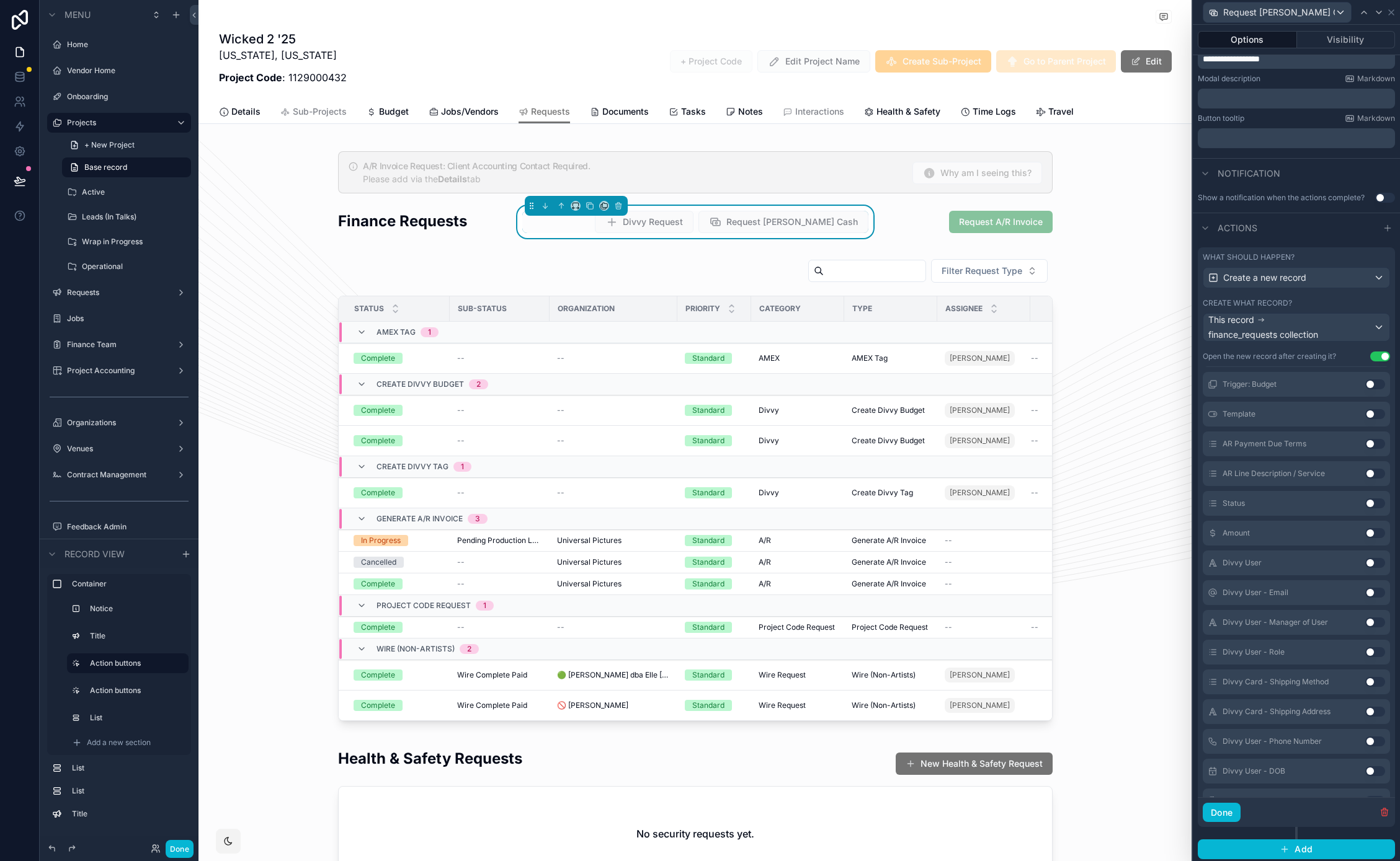
scroll to position [545, 0]
click at [1365, 541] on button "Use setting" at bounding box center [1375, 541] width 20 height 10
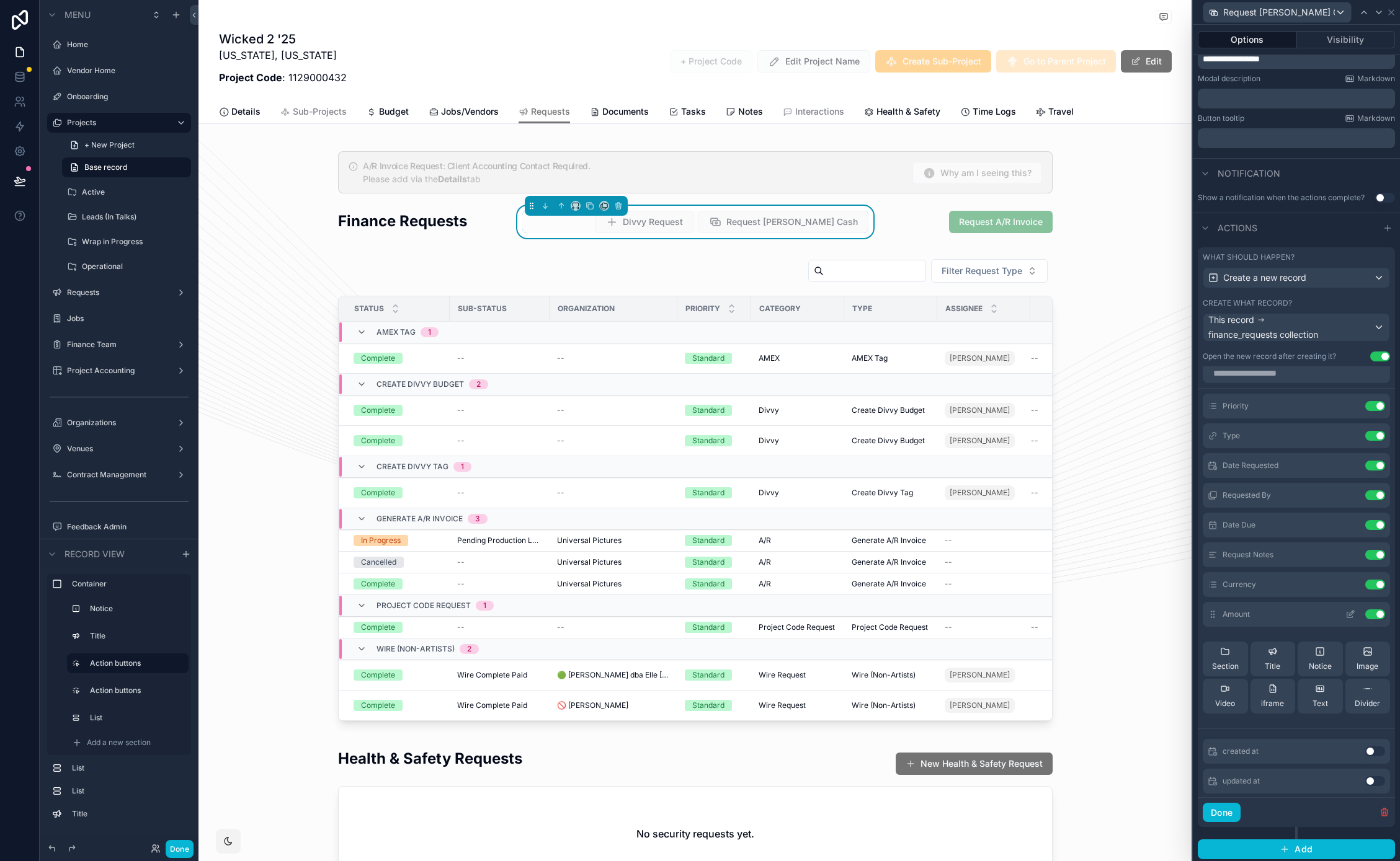
scroll to position [0, 0]
click at [1349, 414] on icon at bounding box center [1351, 413] width 5 height 5
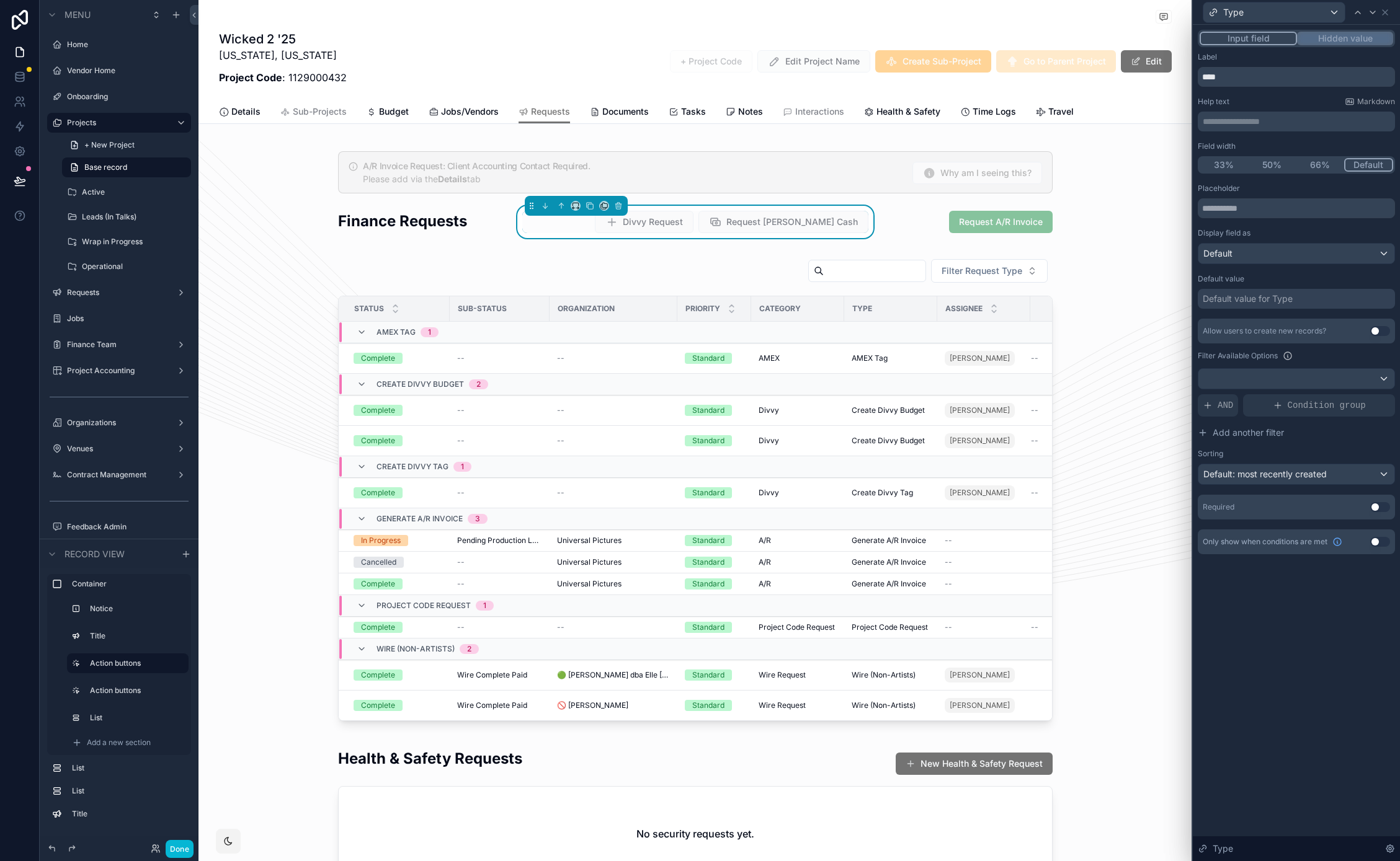
click at [1345, 38] on button "Hidden value" at bounding box center [1345, 39] width 96 height 14
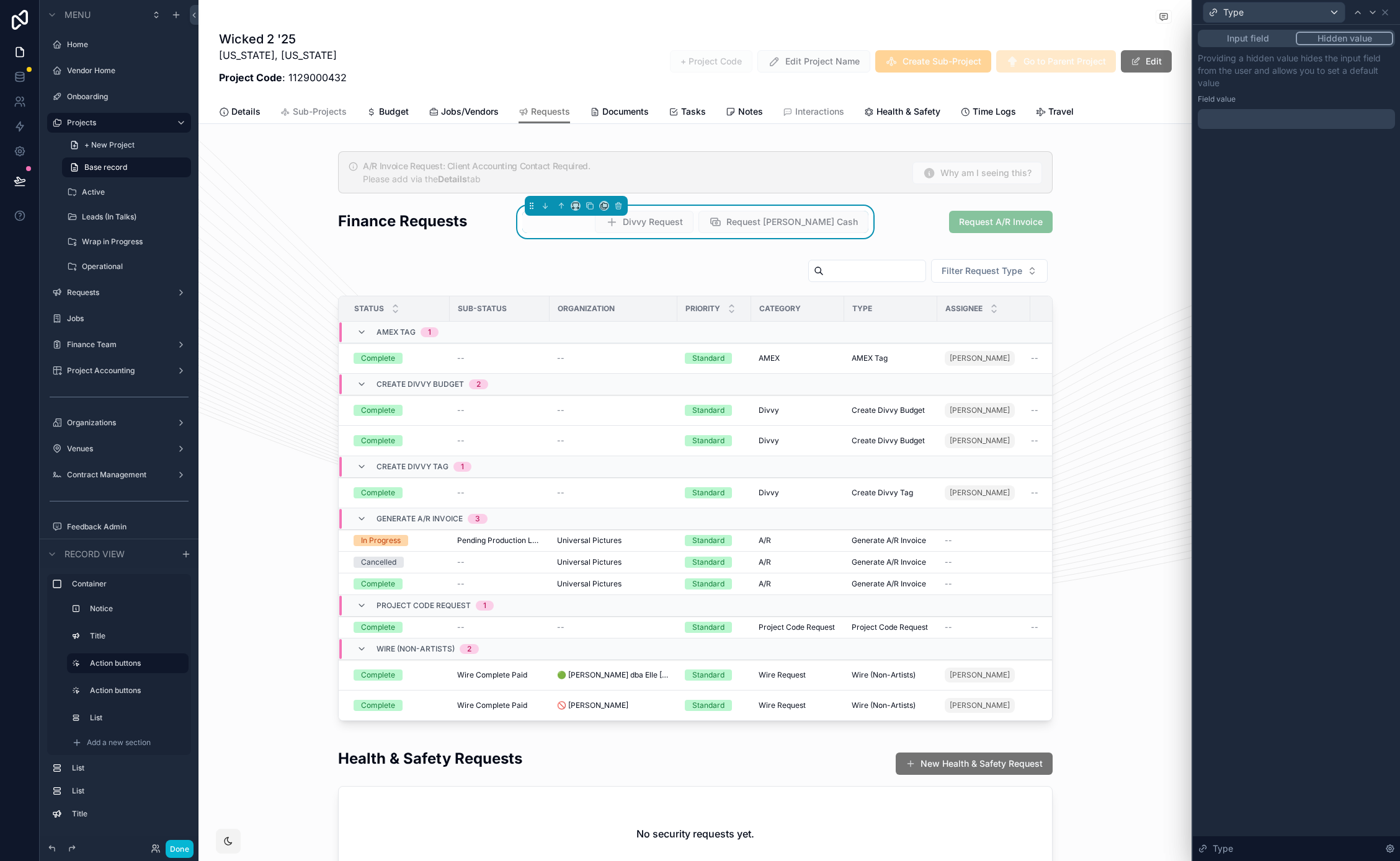
click at [1237, 116] on div at bounding box center [1296, 119] width 197 height 20
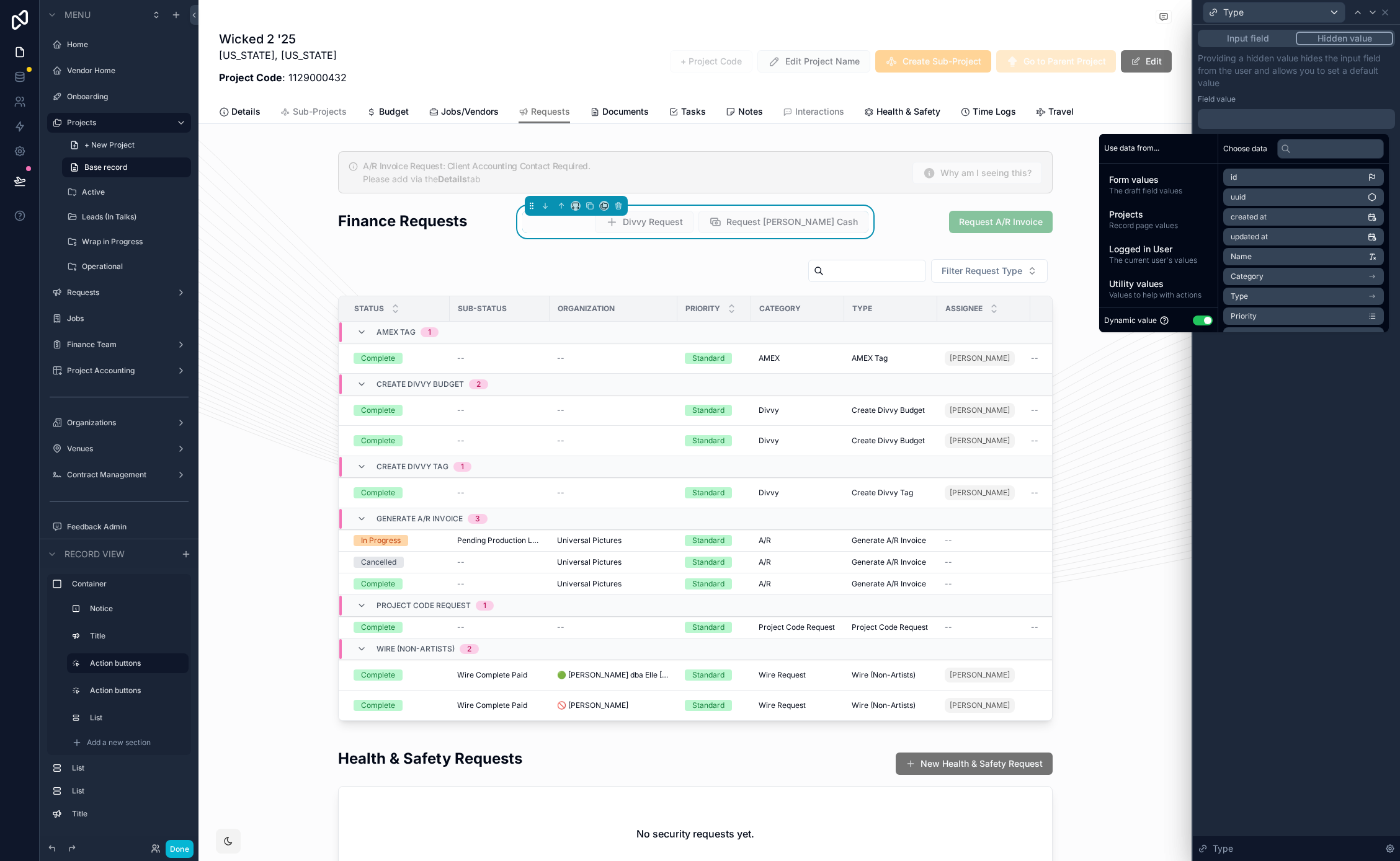
click at [1200, 319] on button "Use setting" at bounding box center [1202, 321] width 20 height 10
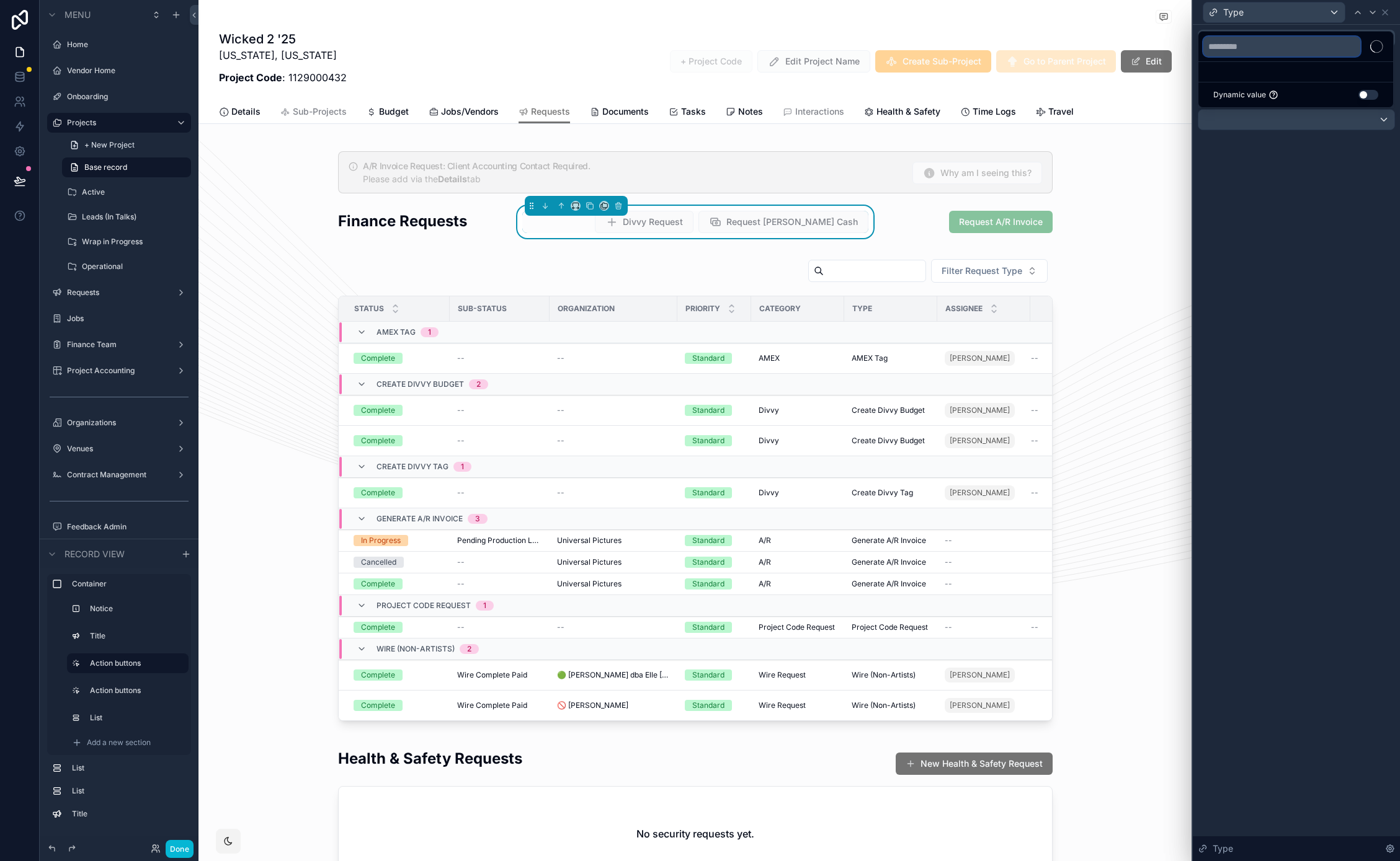
click at [1244, 51] on input "text" at bounding box center [1281, 46] width 157 height 20
type input "****"
click at [1269, 57] on span "Petty Cash/Per Diem" at bounding box center [1275, 61] width 134 height 15
click at [1236, 338] on div "Input field Hidden value Providing a hidden value hides the input field from th…" at bounding box center [1296, 443] width 207 height 836
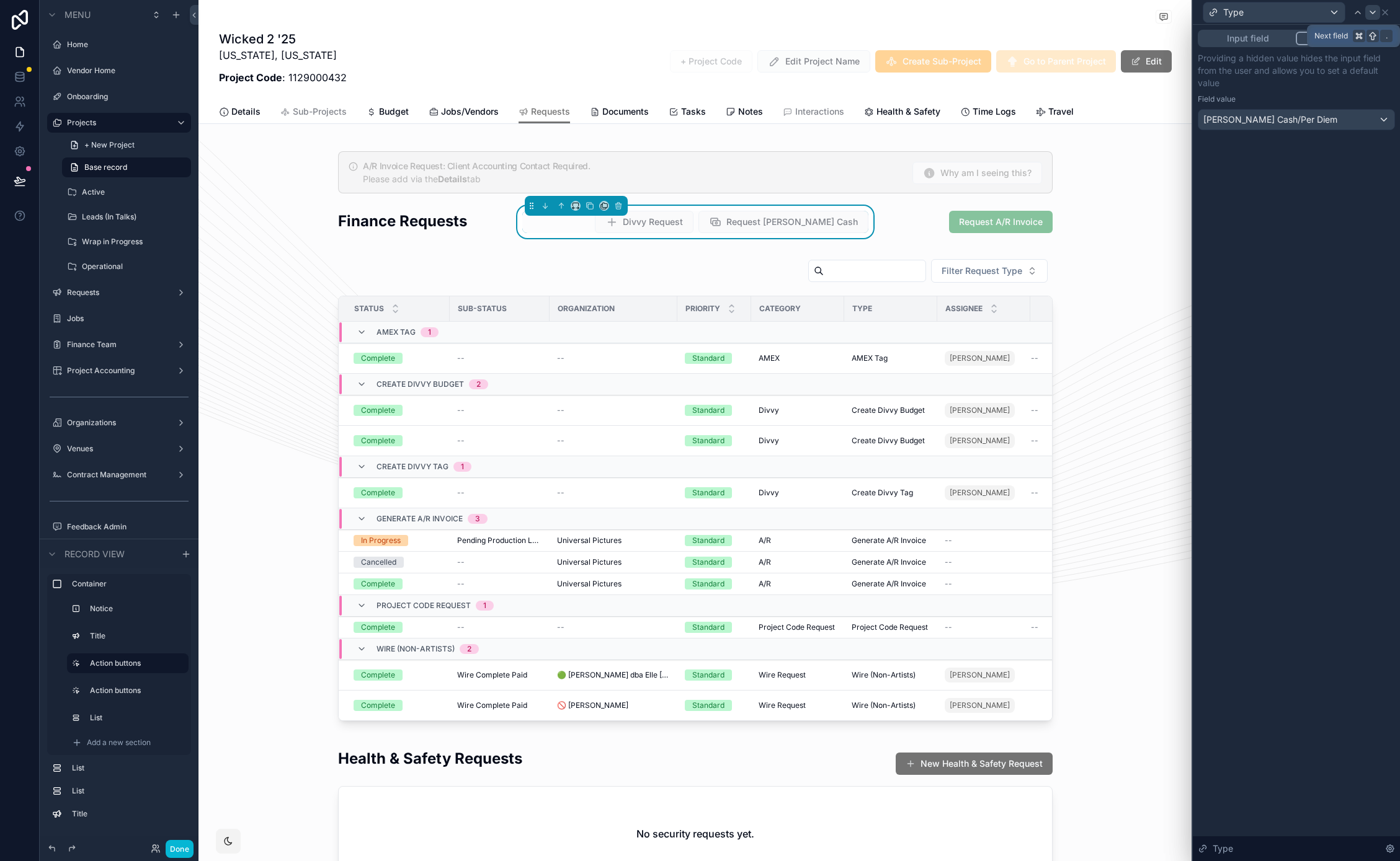
click at [1369, 14] on icon at bounding box center [1372, 13] width 10 height 10
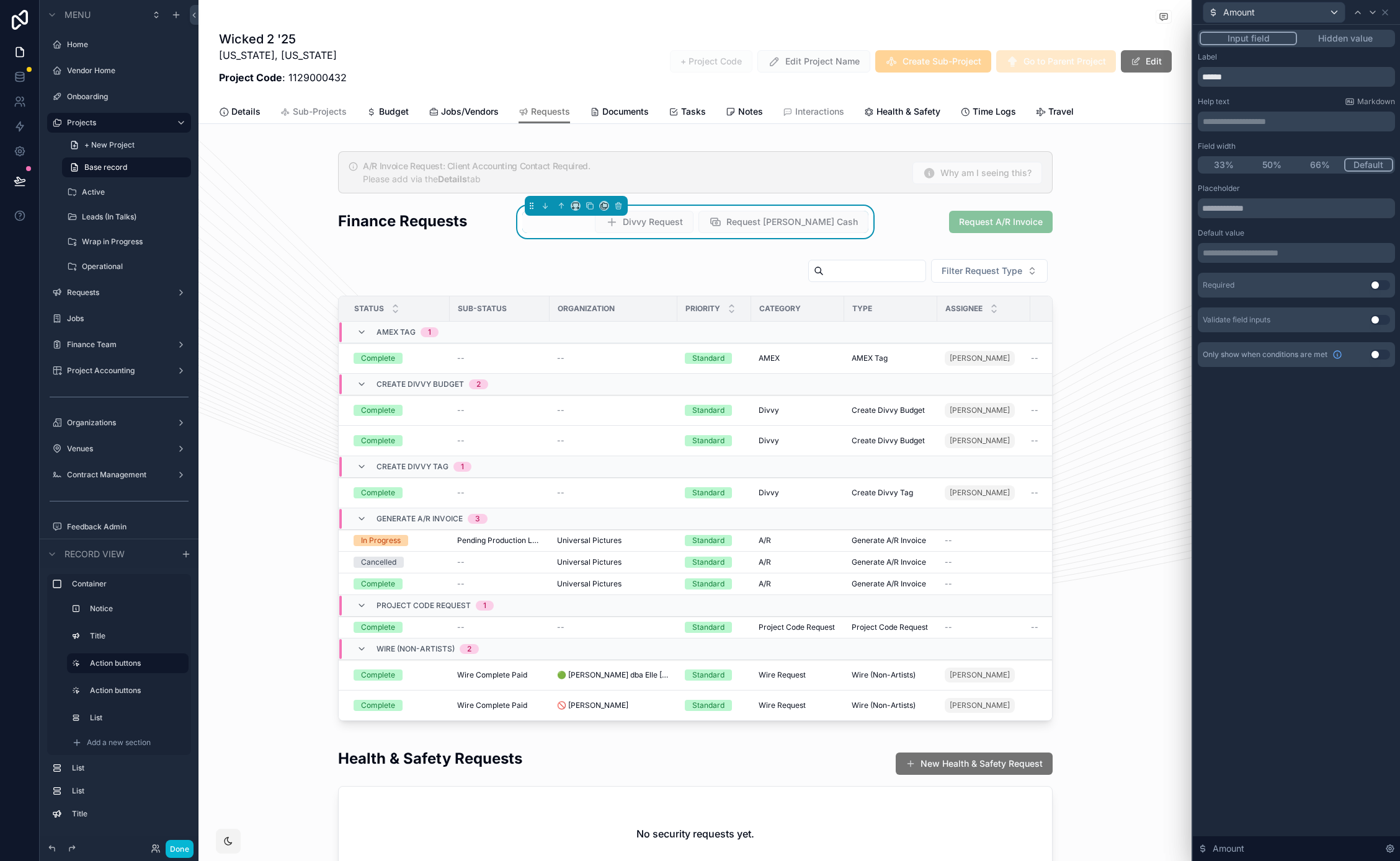
click at [1381, 285] on button "Use setting" at bounding box center [1380, 285] width 20 height 10
click at [1269, 173] on div "33% 50% 66% Default" at bounding box center [1296, 165] width 197 height 18
click at [1277, 171] on button "50%" at bounding box center [1272, 165] width 48 height 14
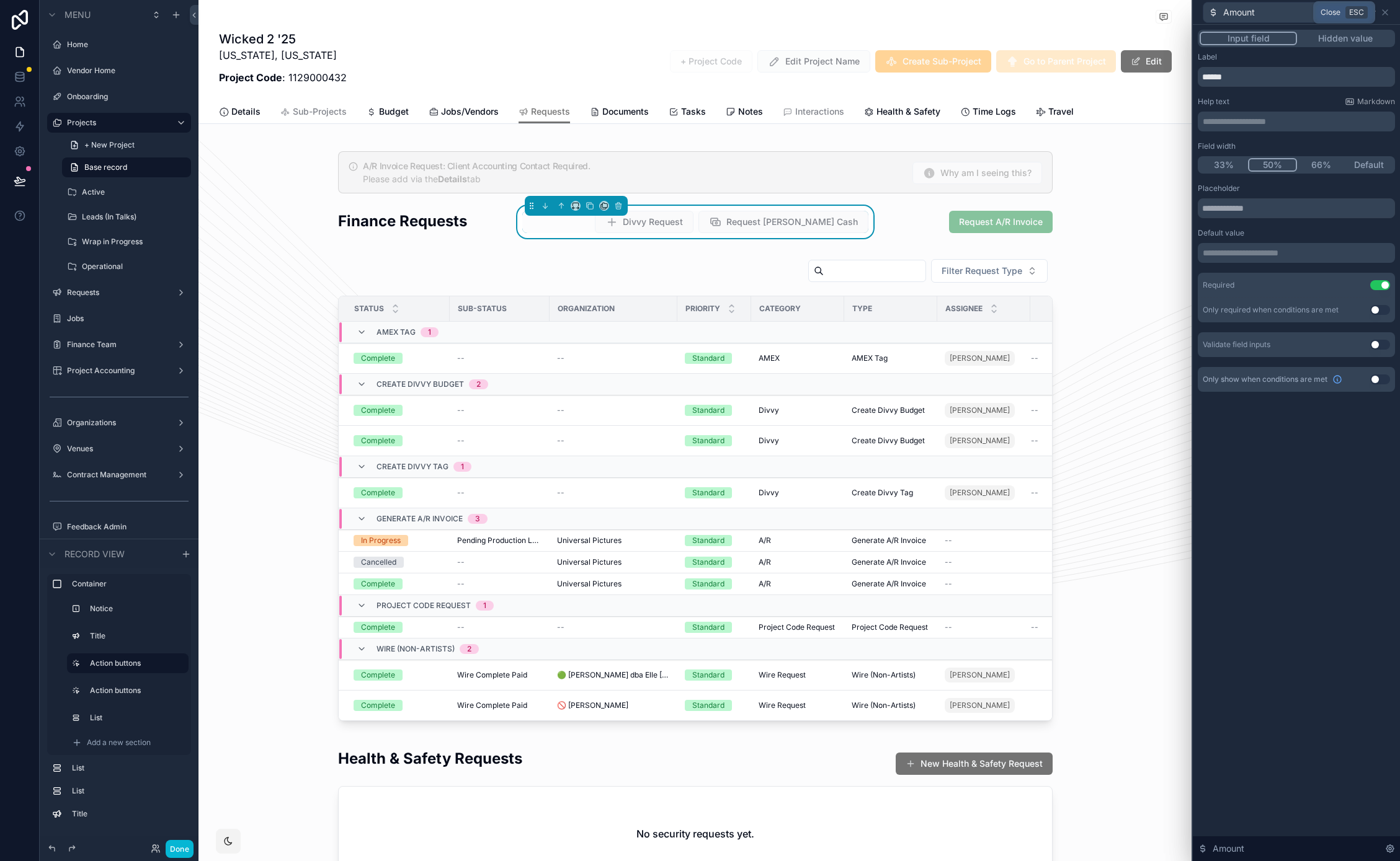
click at [1387, 14] on icon at bounding box center [1385, 13] width 5 height 5
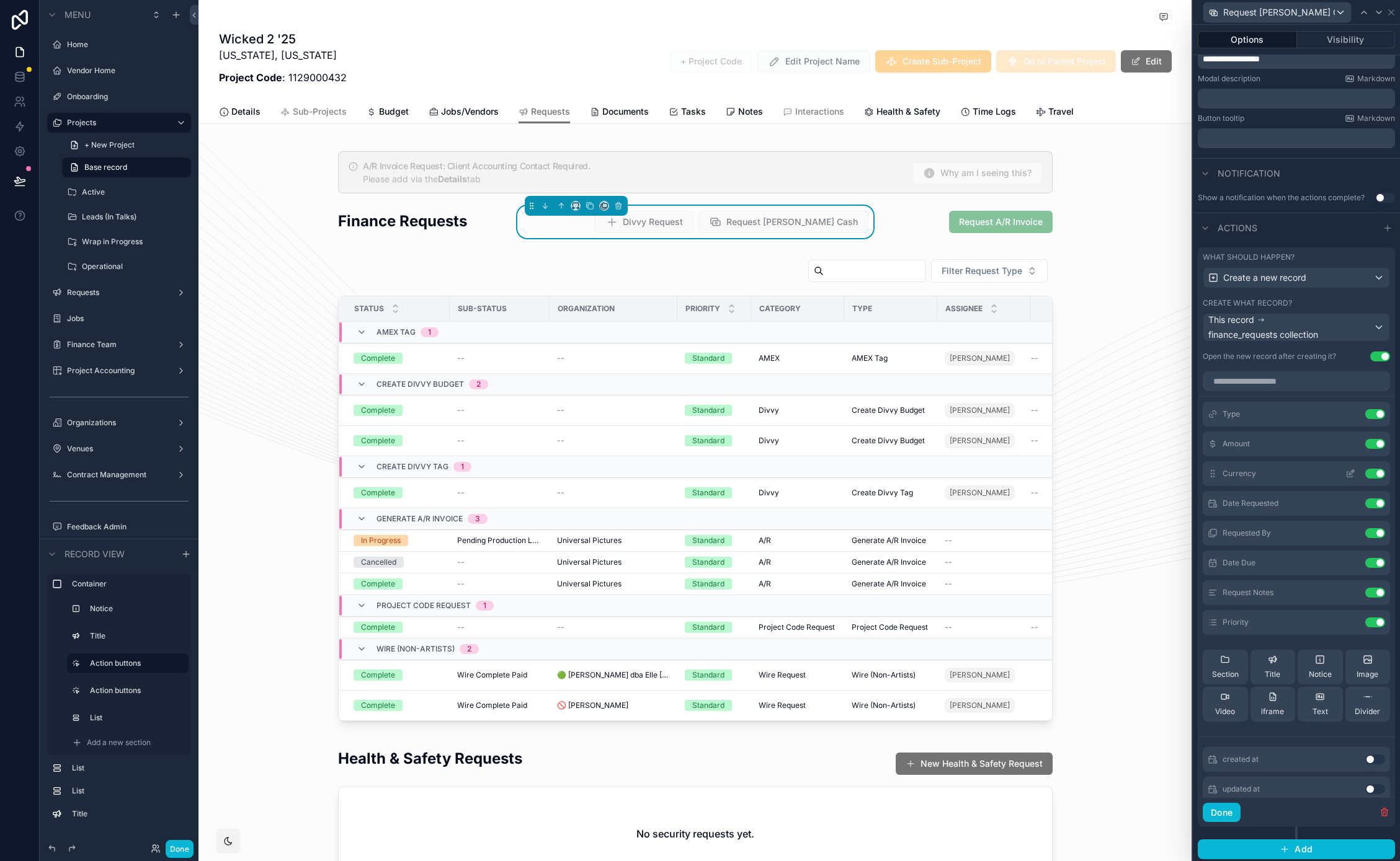
click at [1345, 474] on icon at bounding box center [1350, 473] width 10 height 10
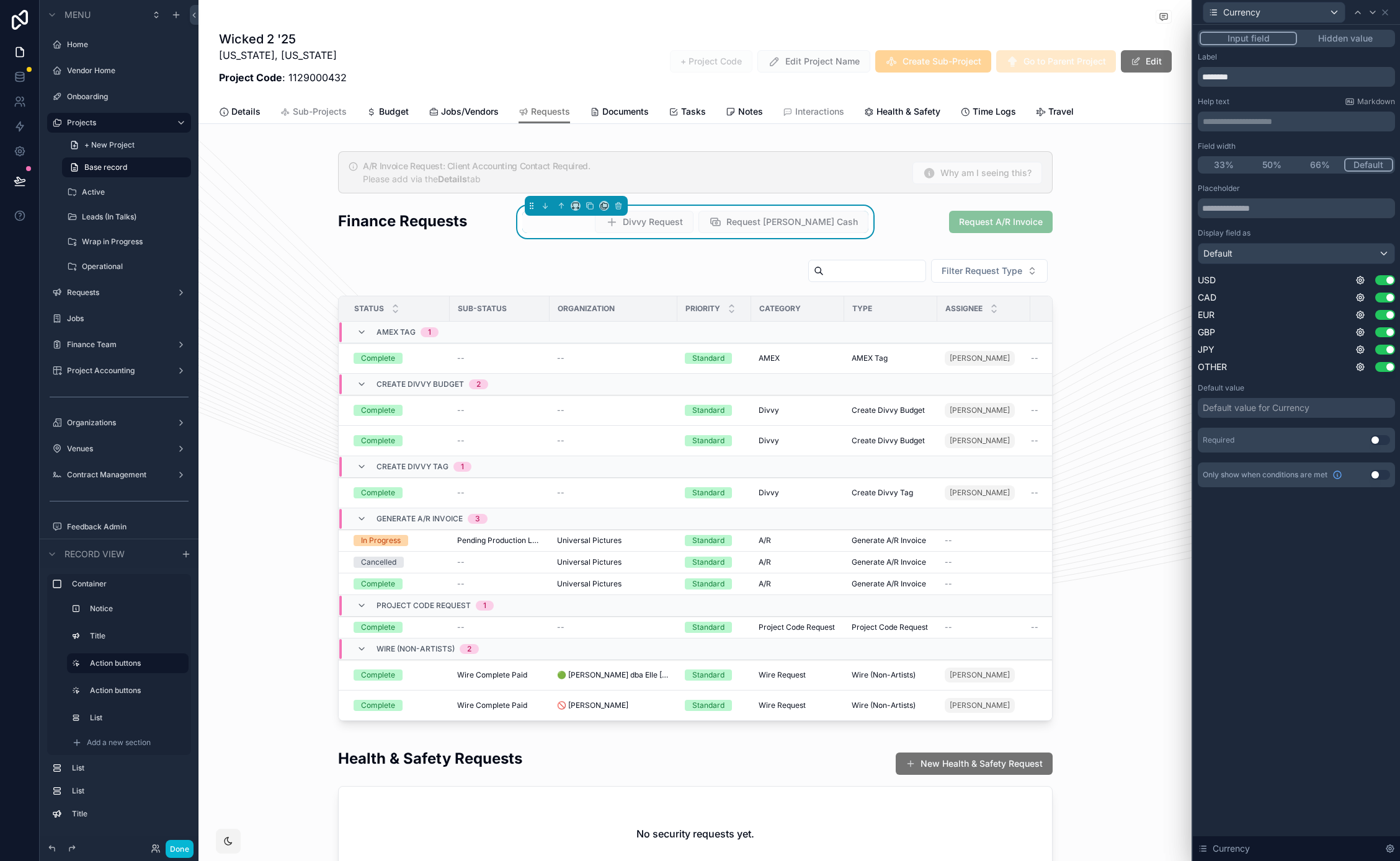
click at [1303, 593] on div "**********" at bounding box center [1296, 443] width 207 height 836
click at [1376, 439] on button "Use setting" at bounding box center [1380, 440] width 20 height 10
click at [1264, 252] on div "Default" at bounding box center [1296, 254] width 196 height 20
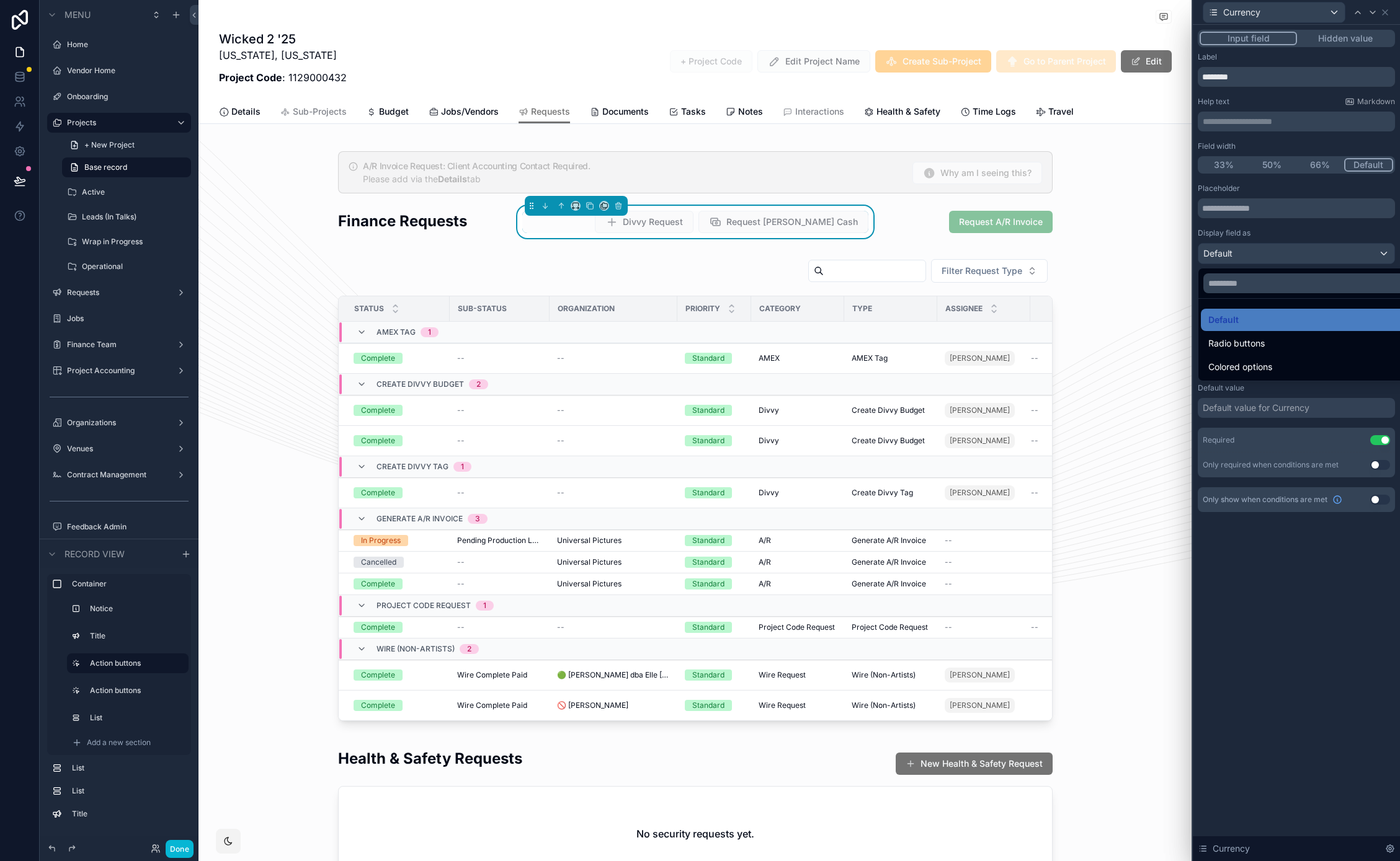
click at [1272, 214] on div at bounding box center [1296, 430] width 207 height 861
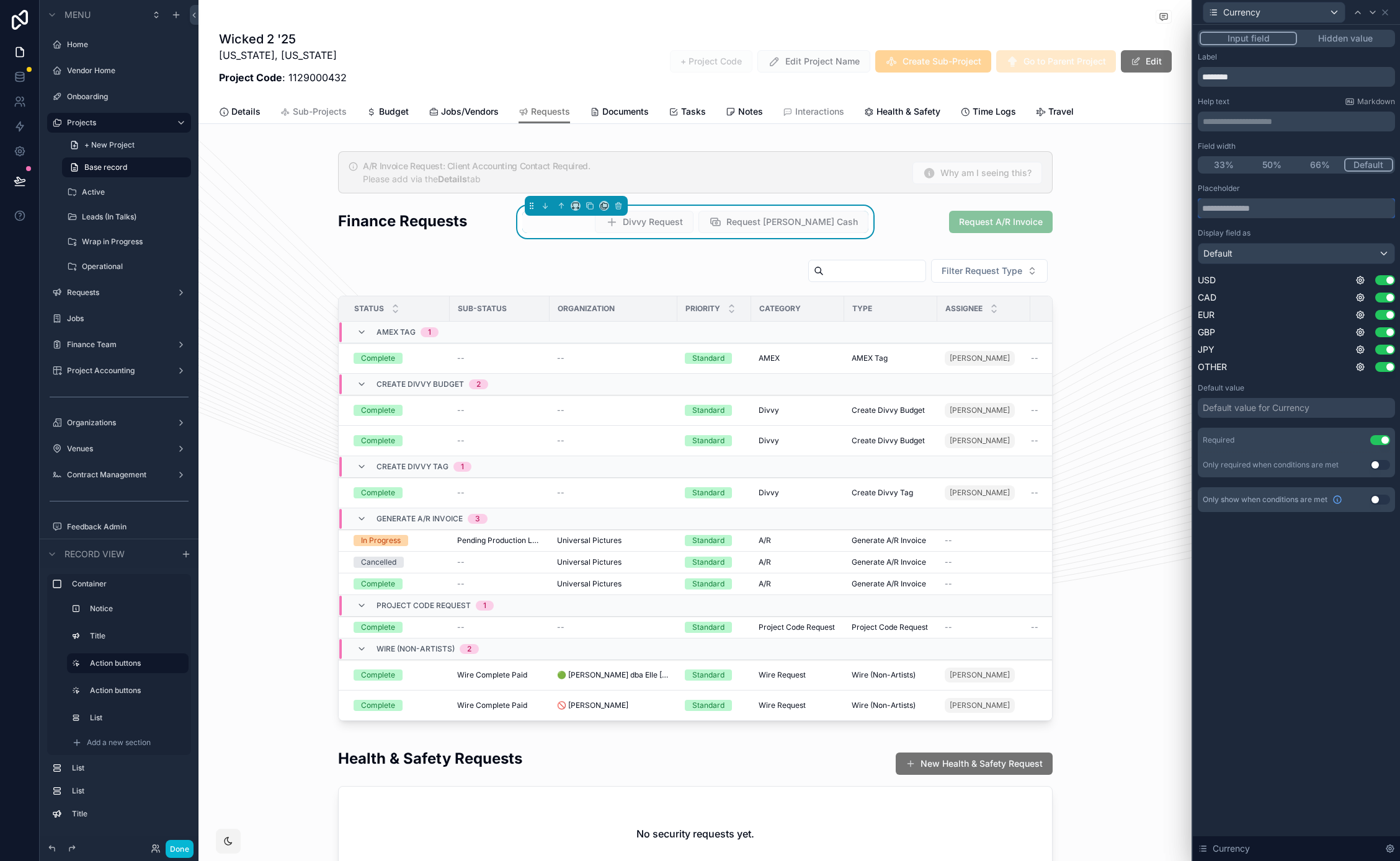
click at [1271, 207] on input "text" at bounding box center [1296, 208] width 197 height 20
click at [1283, 258] on div "Default" at bounding box center [1296, 254] width 196 height 20
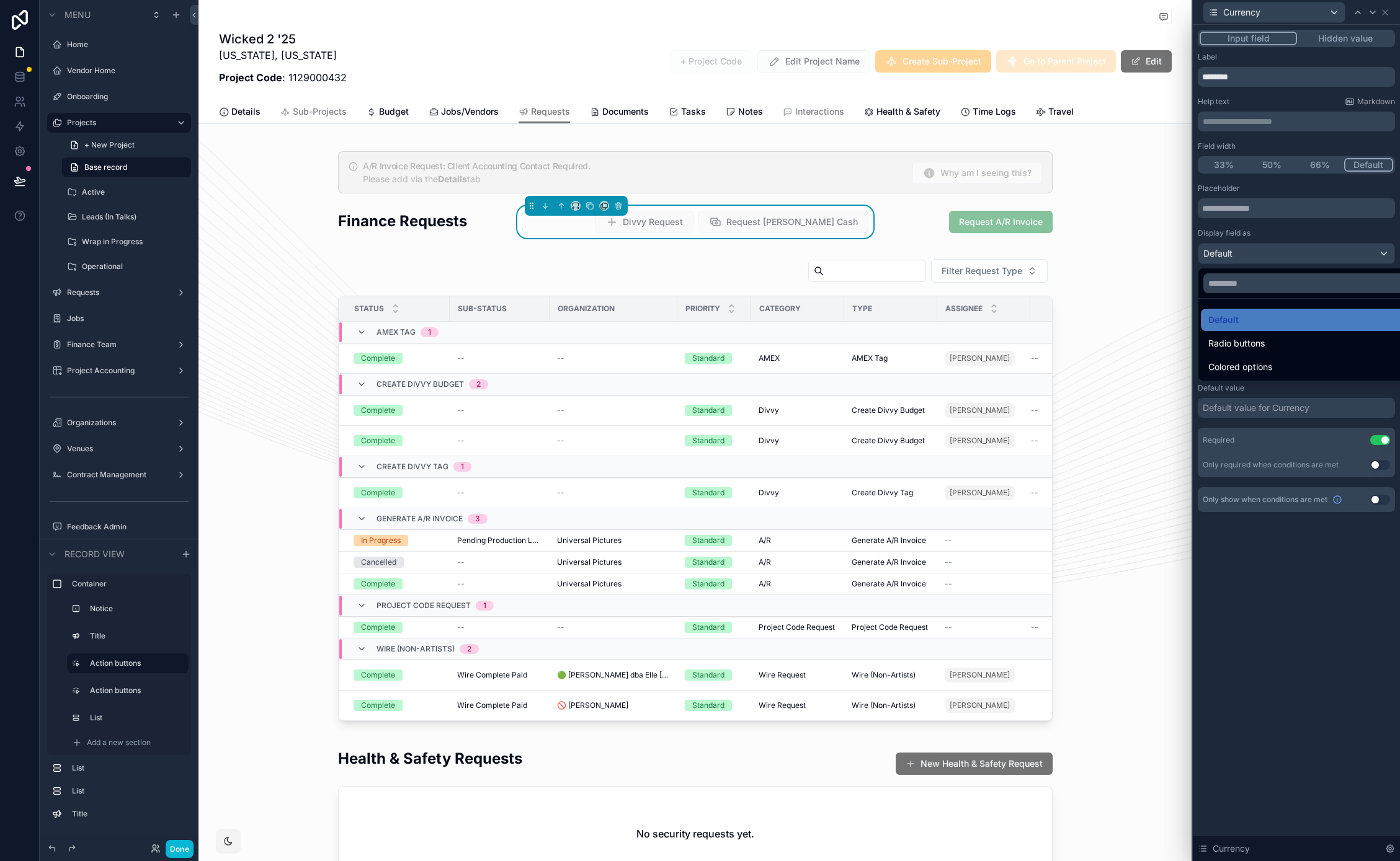
click at [1286, 206] on div at bounding box center [1296, 430] width 207 height 861
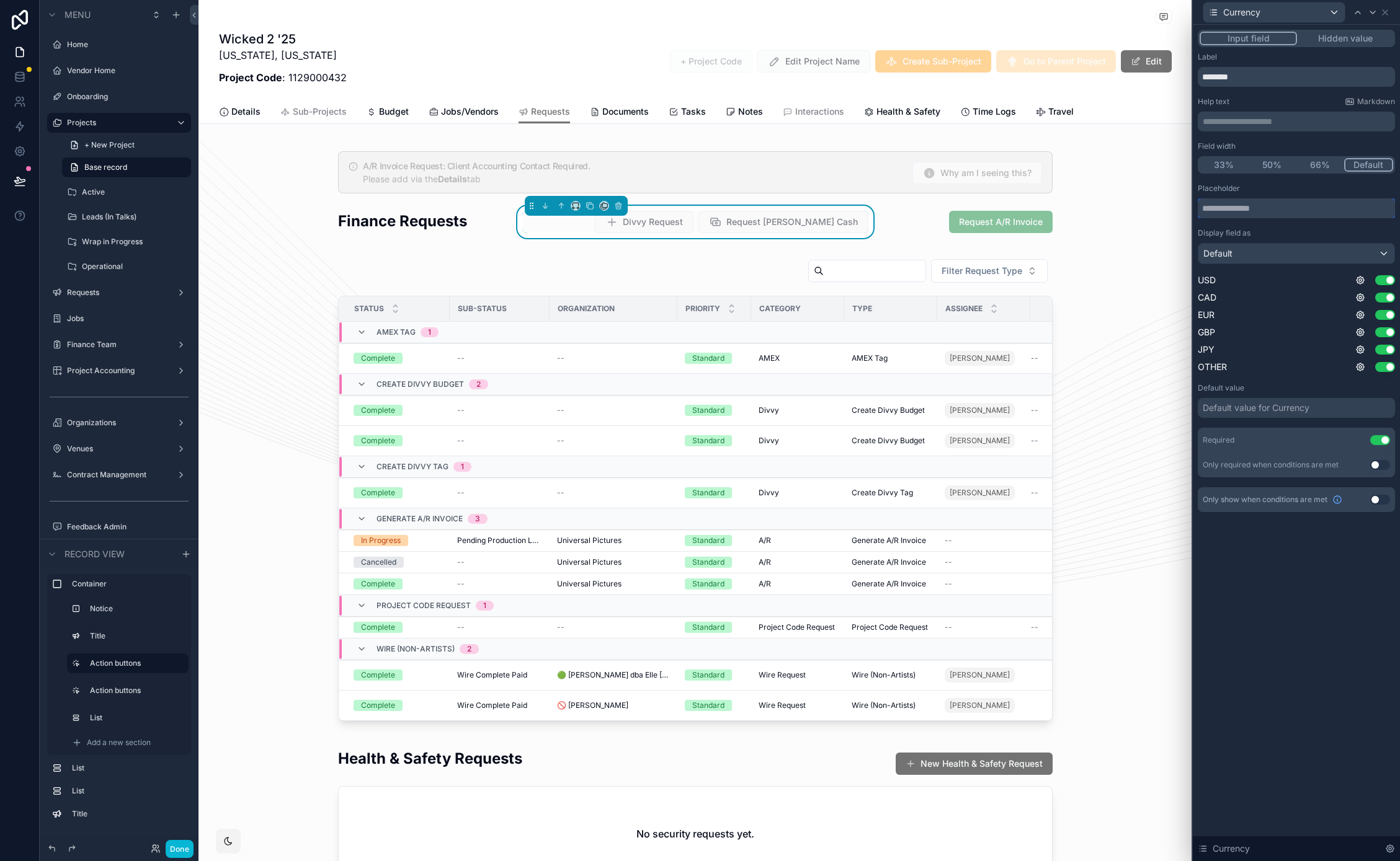
click at [1262, 209] on input "text" at bounding box center [1296, 208] width 197 height 20
click at [1286, 411] on div "Default value for Currency" at bounding box center [1255, 408] width 107 height 13
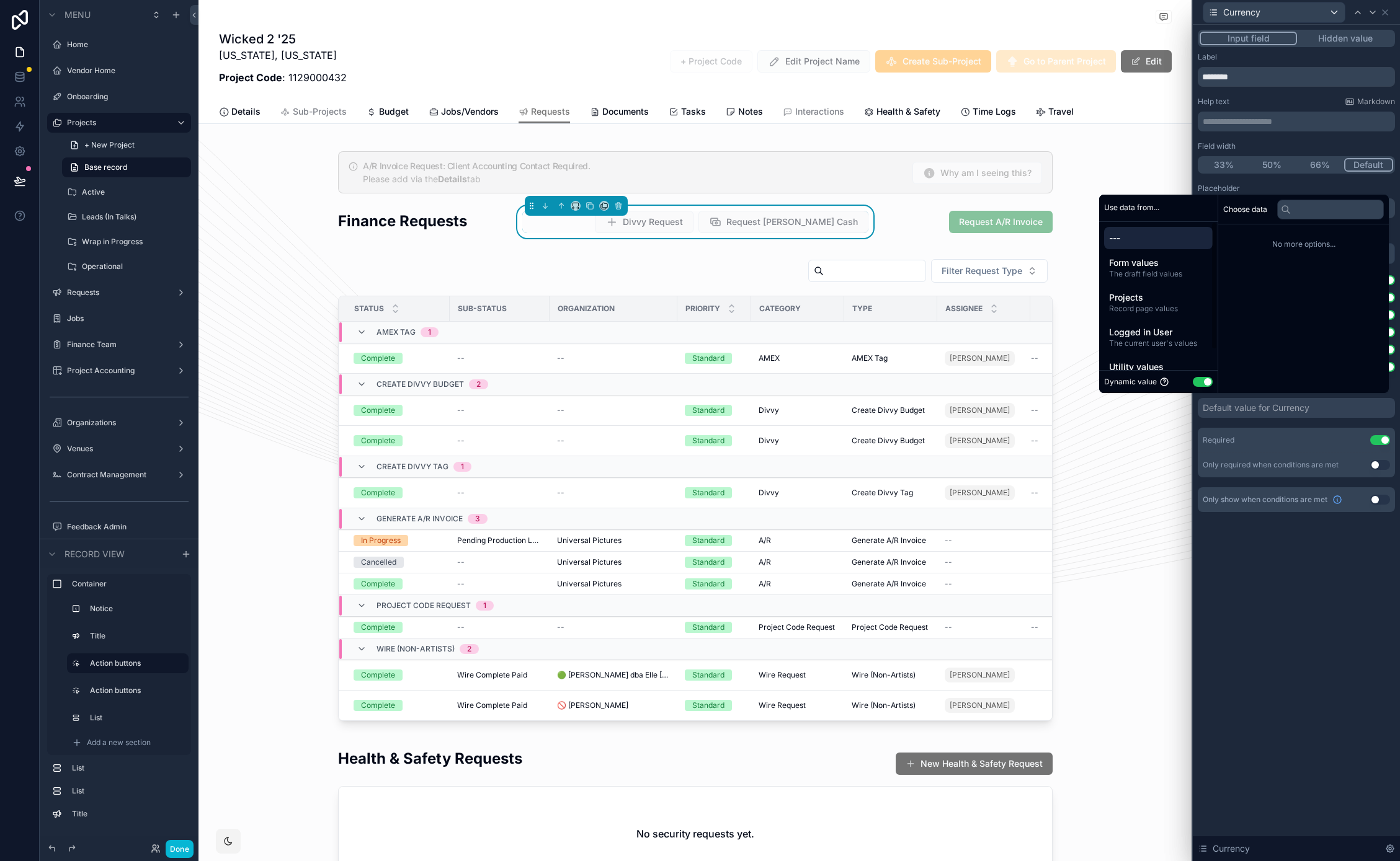
click at [1194, 381] on button "Use setting" at bounding box center [1202, 382] width 20 height 10
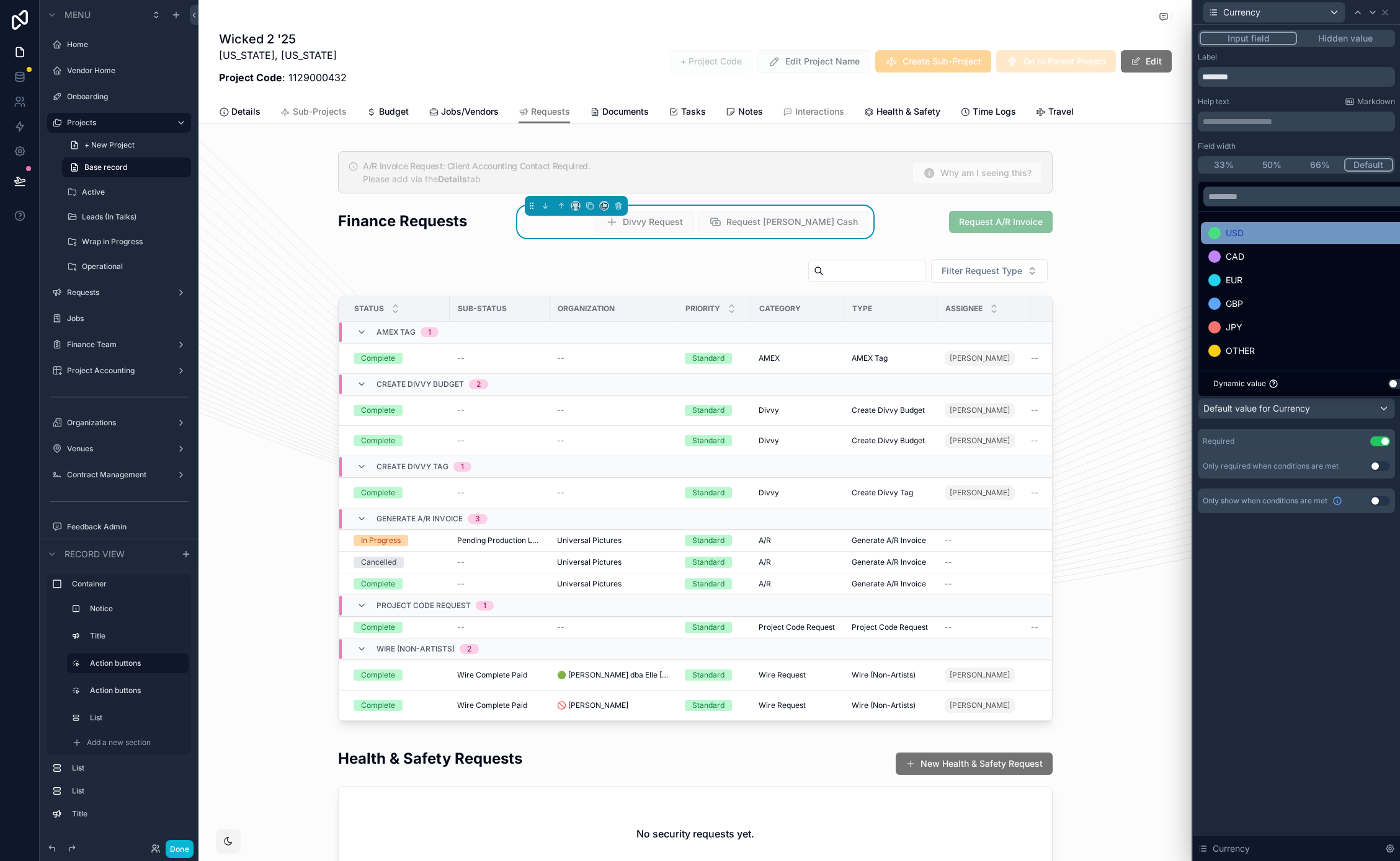
click at [1239, 235] on span "USD" at bounding box center [1234, 233] width 18 height 15
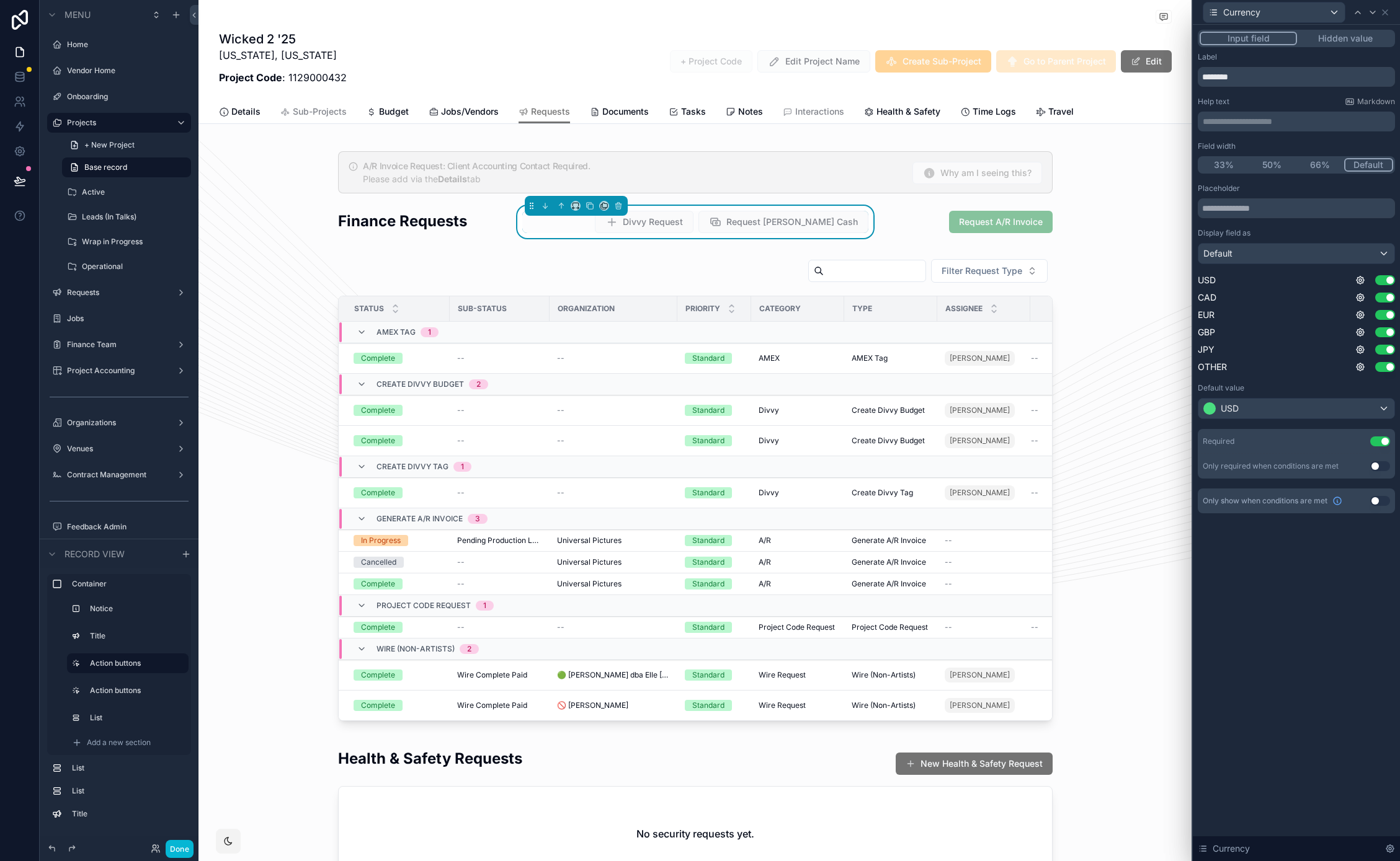
click at [1261, 637] on div "**********" at bounding box center [1296, 443] width 207 height 836
click at [1277, 168] on button "50%" at bounding box center [1272, 165] width 48 height 14
click at [1386, 14] on icon at bounding box center [1385, 13] width 10 height 10
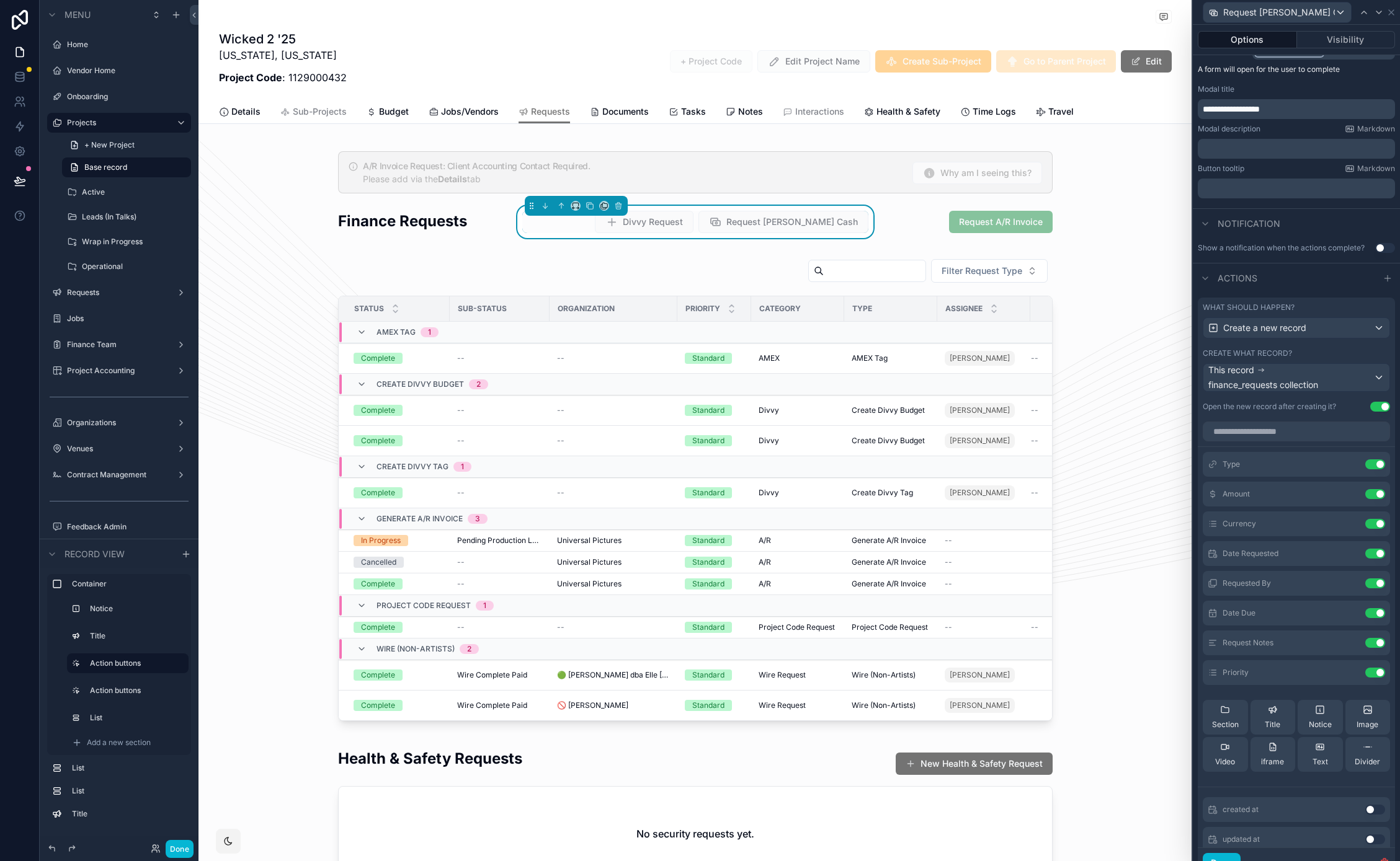
scroll to position [125, 0]
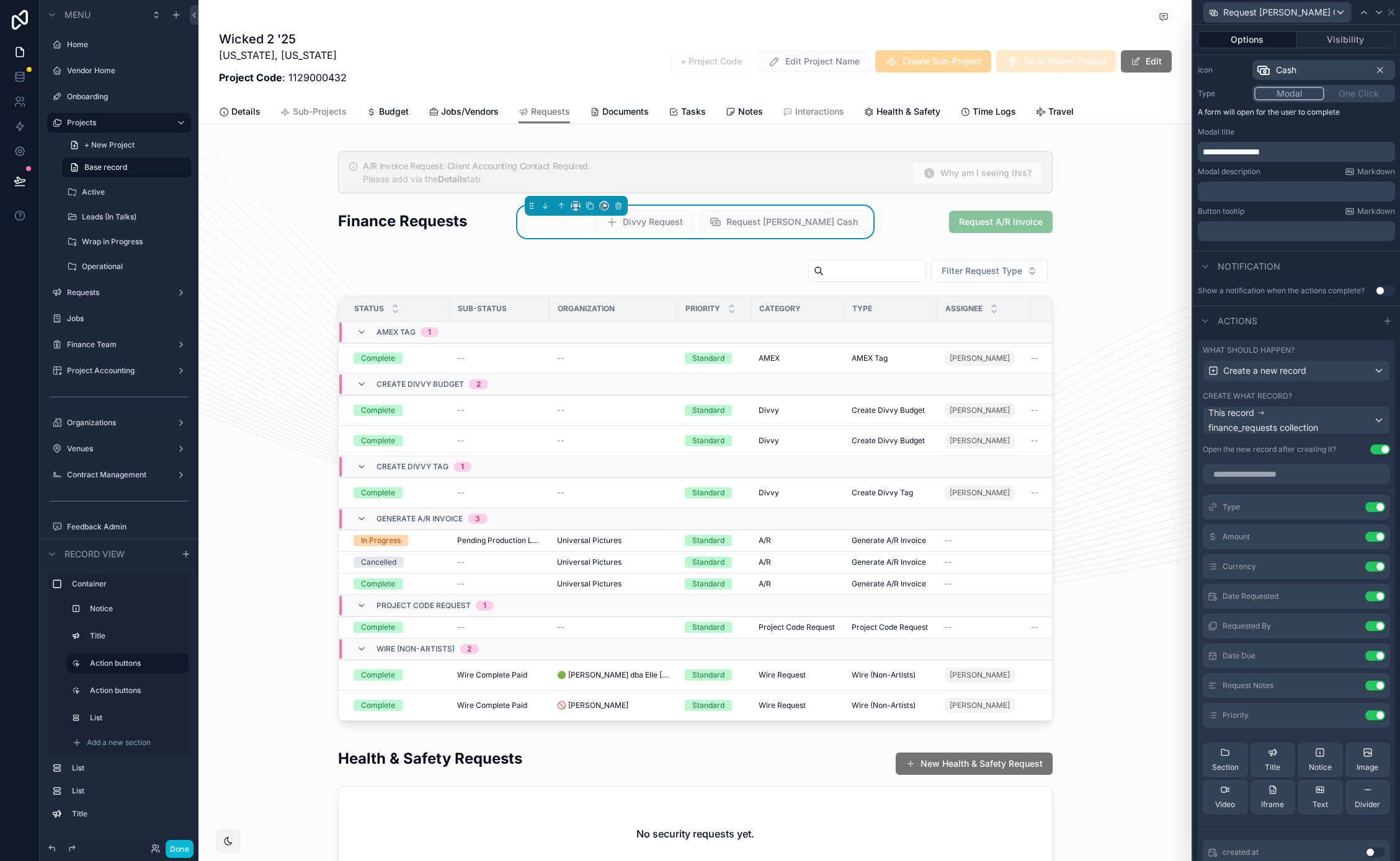
click at [1244, 194] on p "﻿" at bounding box center [1297, 191] width 190 height 13
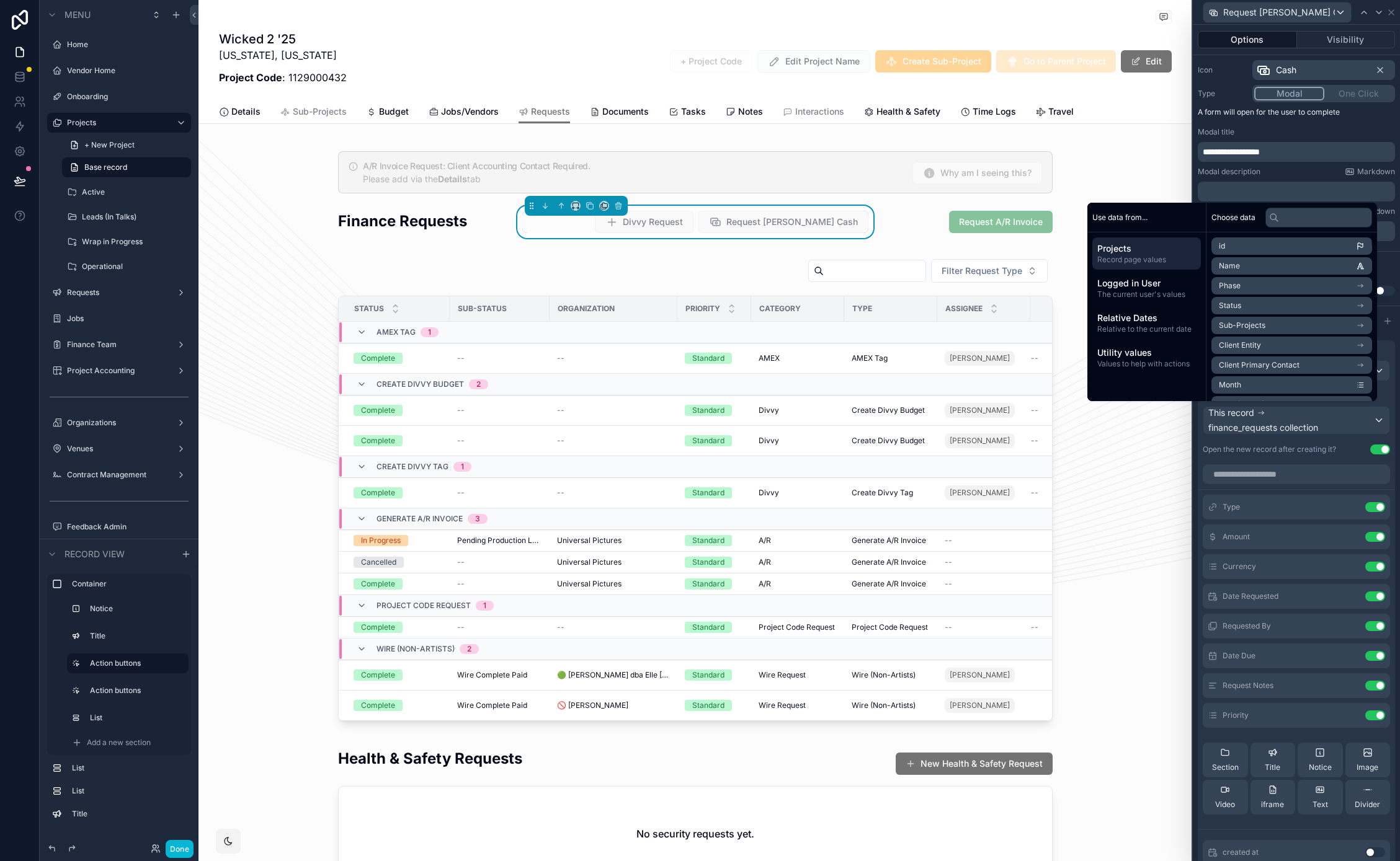
click at [1259, 271] on li "Name" at bounding box center [1291, 266] width 161 height 18
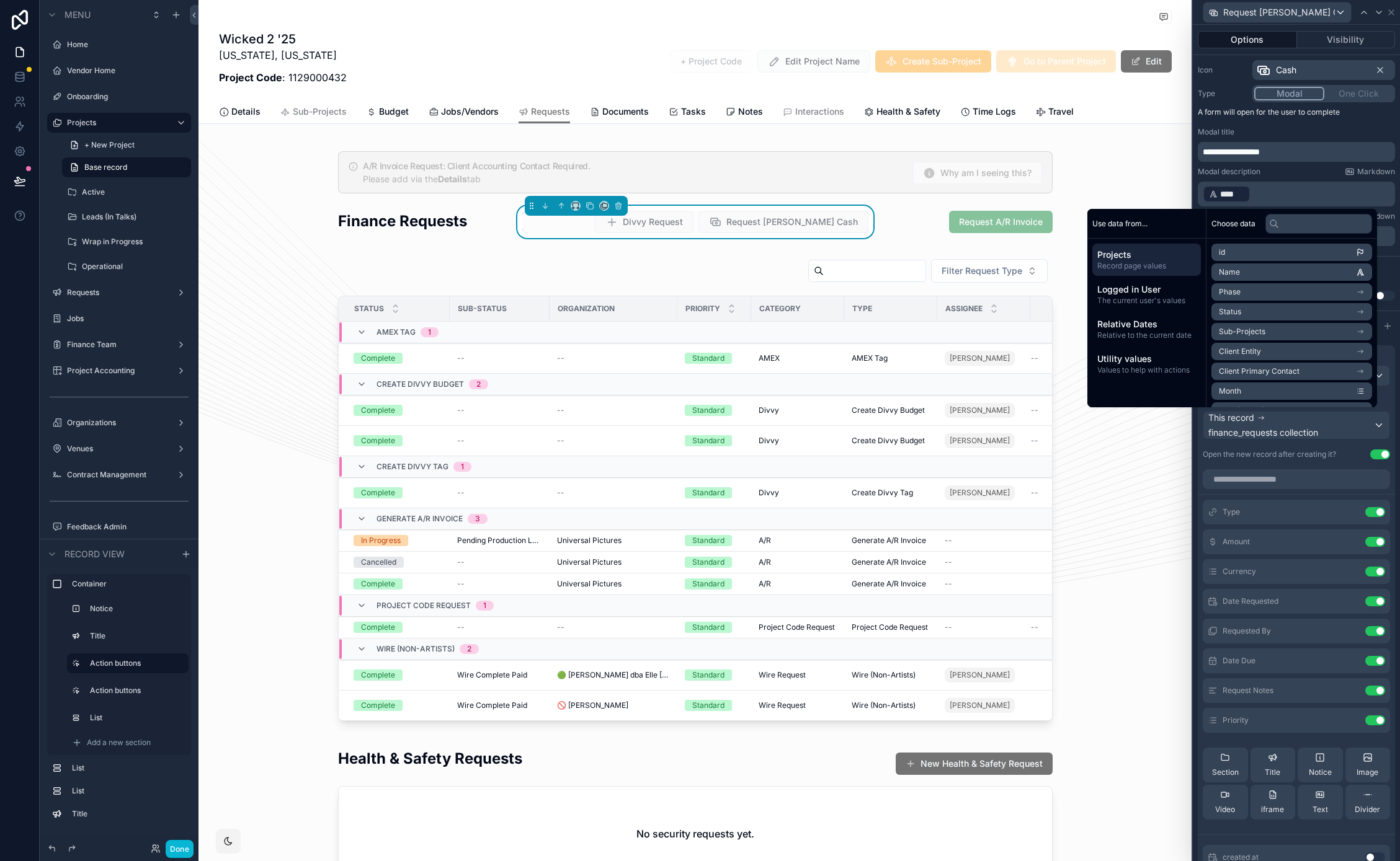
click at [1282, 175] on div "Modal description Markdown" at bounding box center [1296, 172] width 197 height 10
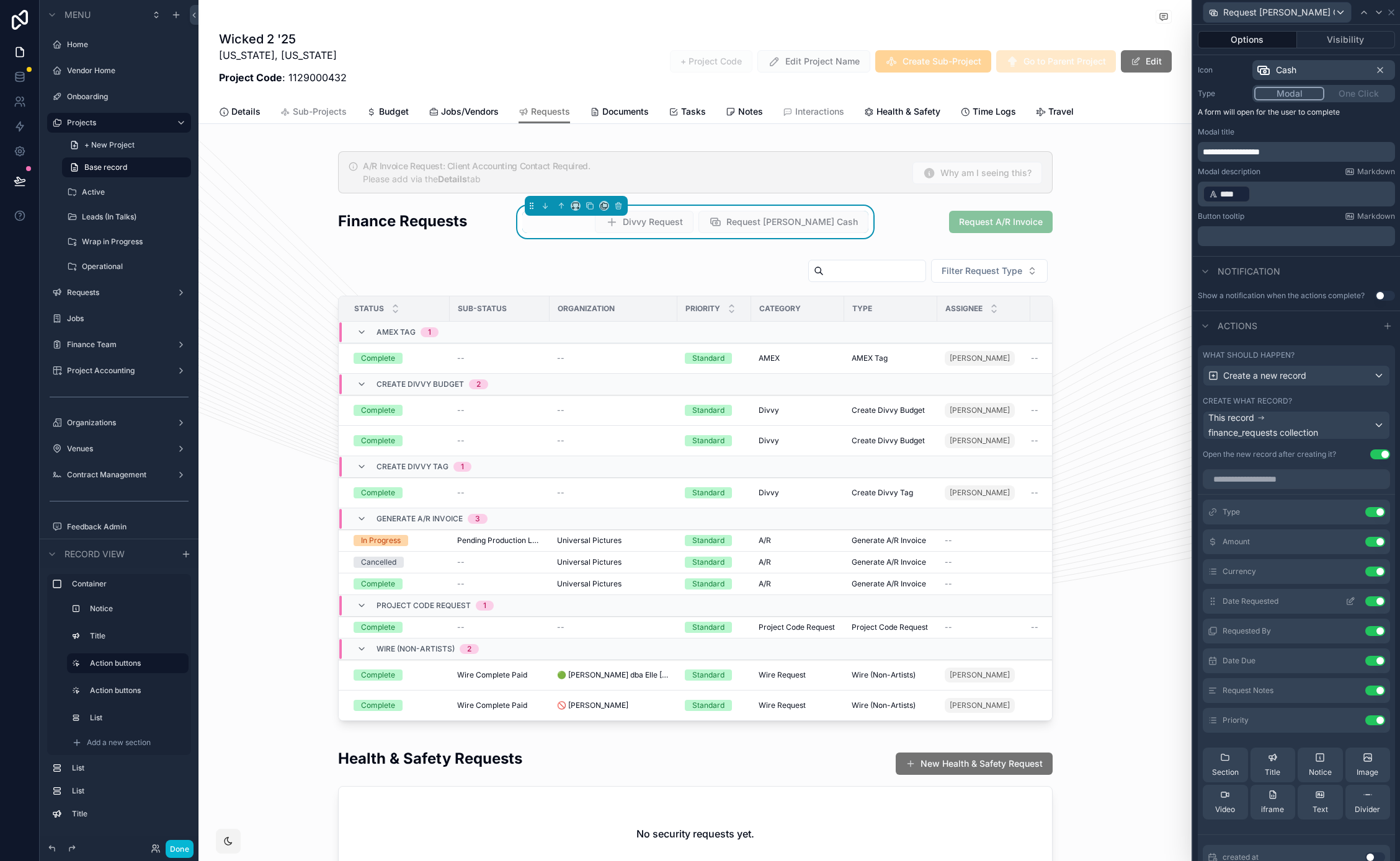
click at [1349, 601] on icon at bounding box center [1351, 600] width 5 height 5
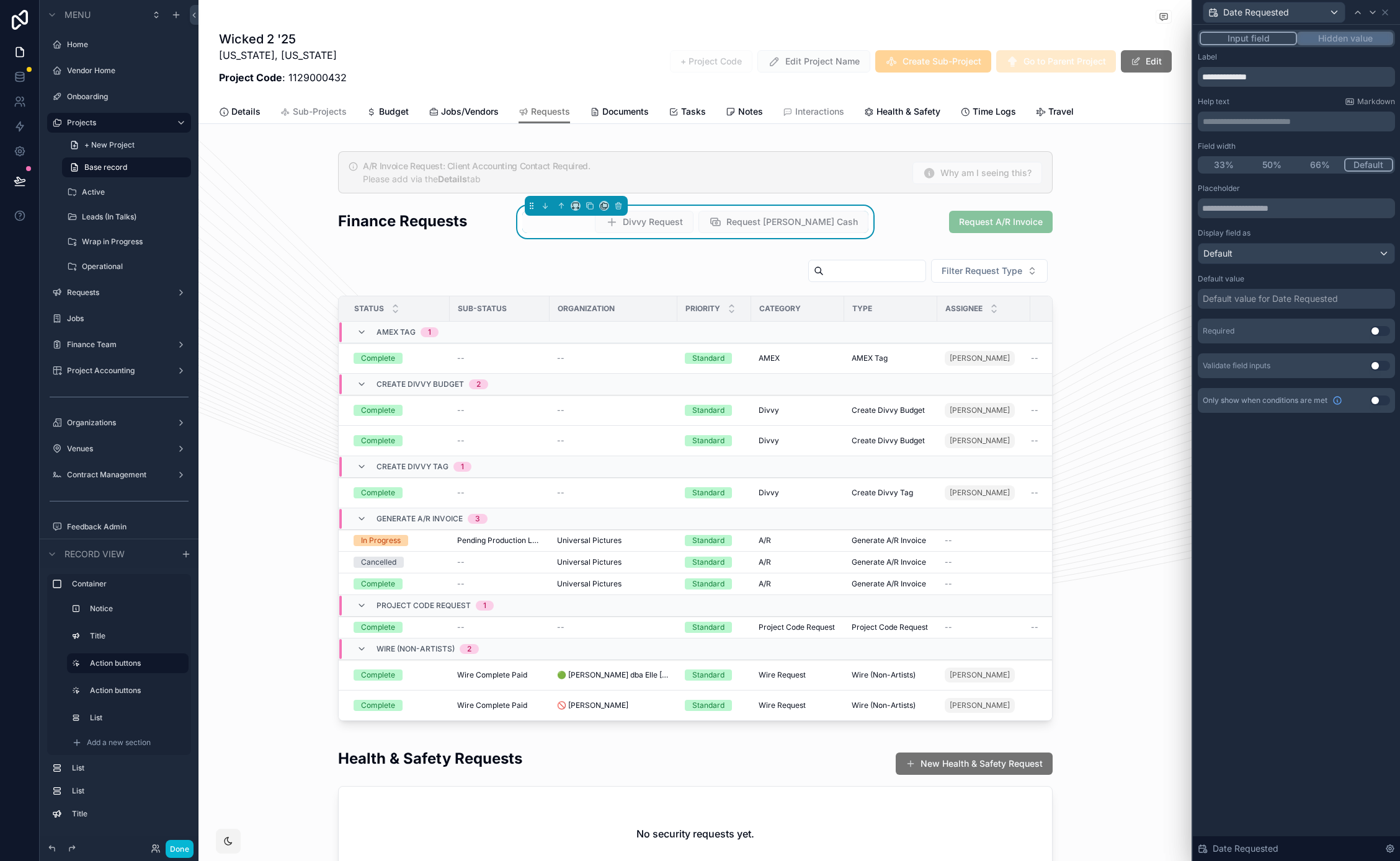
click at [1339, 36] on button "Hidden value" at bounding box center [1345, 39] width 96 height 14
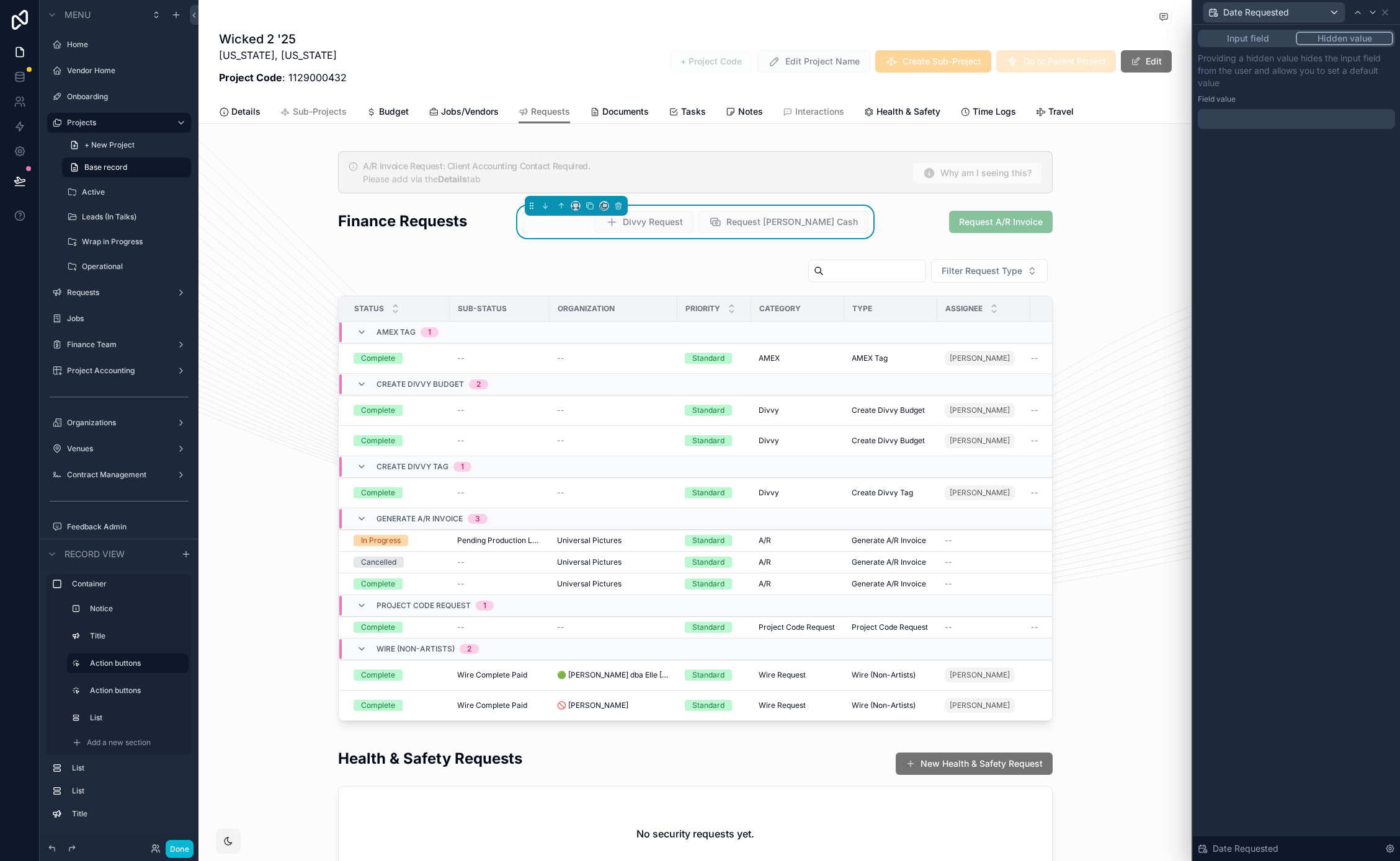
click at [1286, 114] on div at bounding box center [1296, 119] width 197 height 20
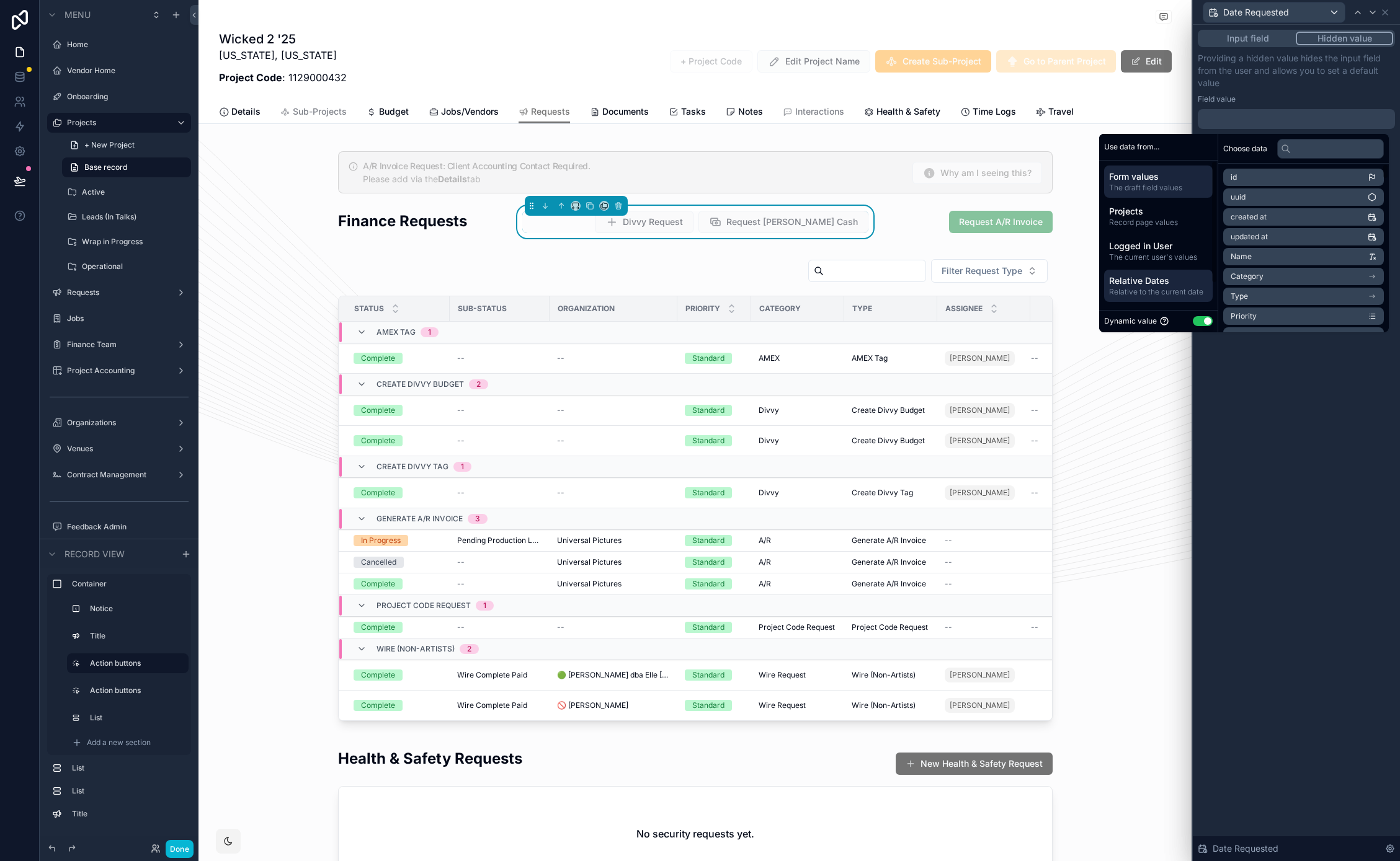
drag, startPoint x: 1162, startPoint y: 288, endPoint x: 1182, endPoint y: 284, distance: 20.4
click at [1163, 288] on span "Relative to the current date" at bounding box center [1159, 292] width 99 height 10
click at [1275, 176] on li "Today's date" at bounding box center [1303, 178] width 161 height 18
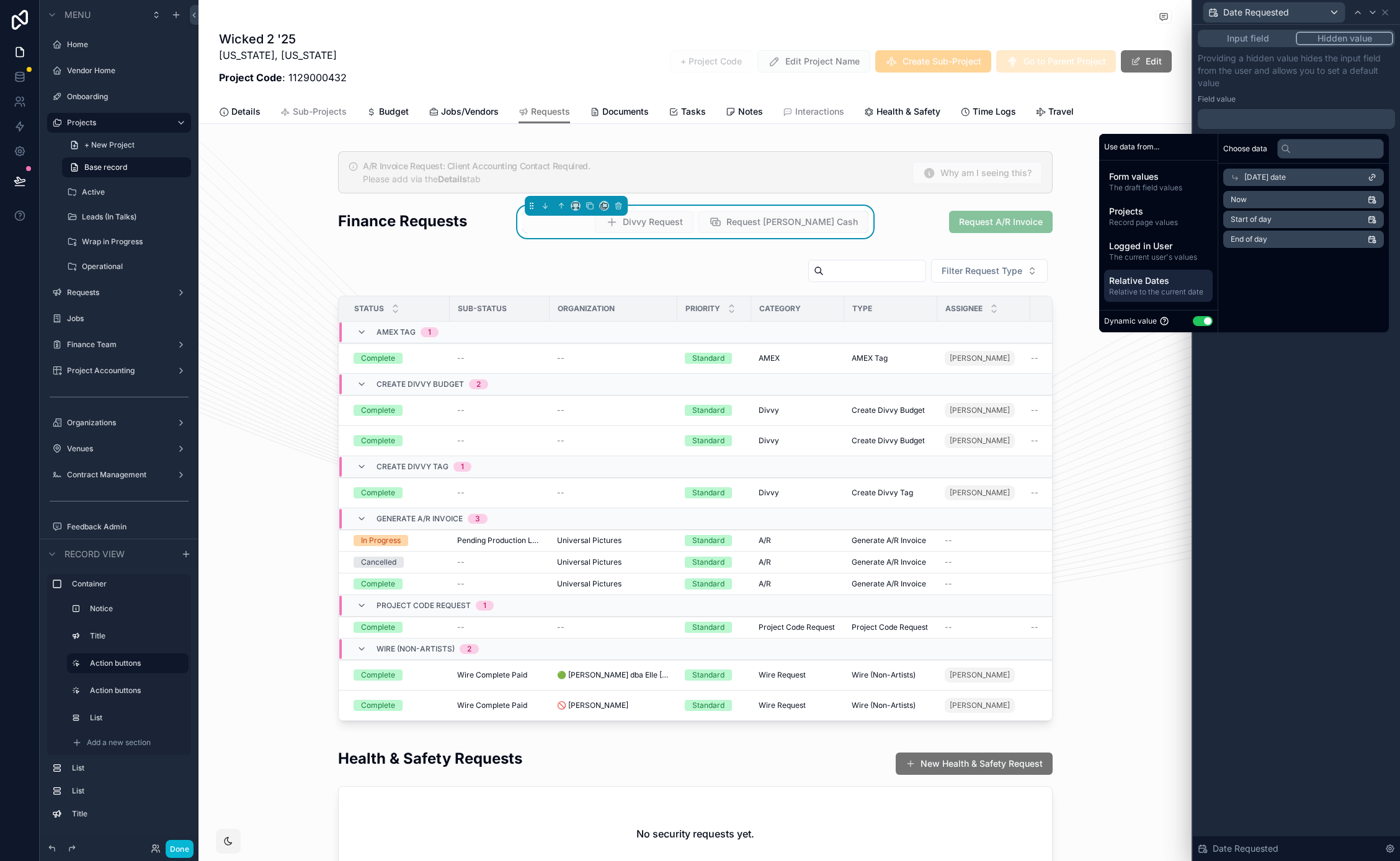
click at [1252, 197] on li "Now" at bounding box center [1303, 199] width 161 height 18
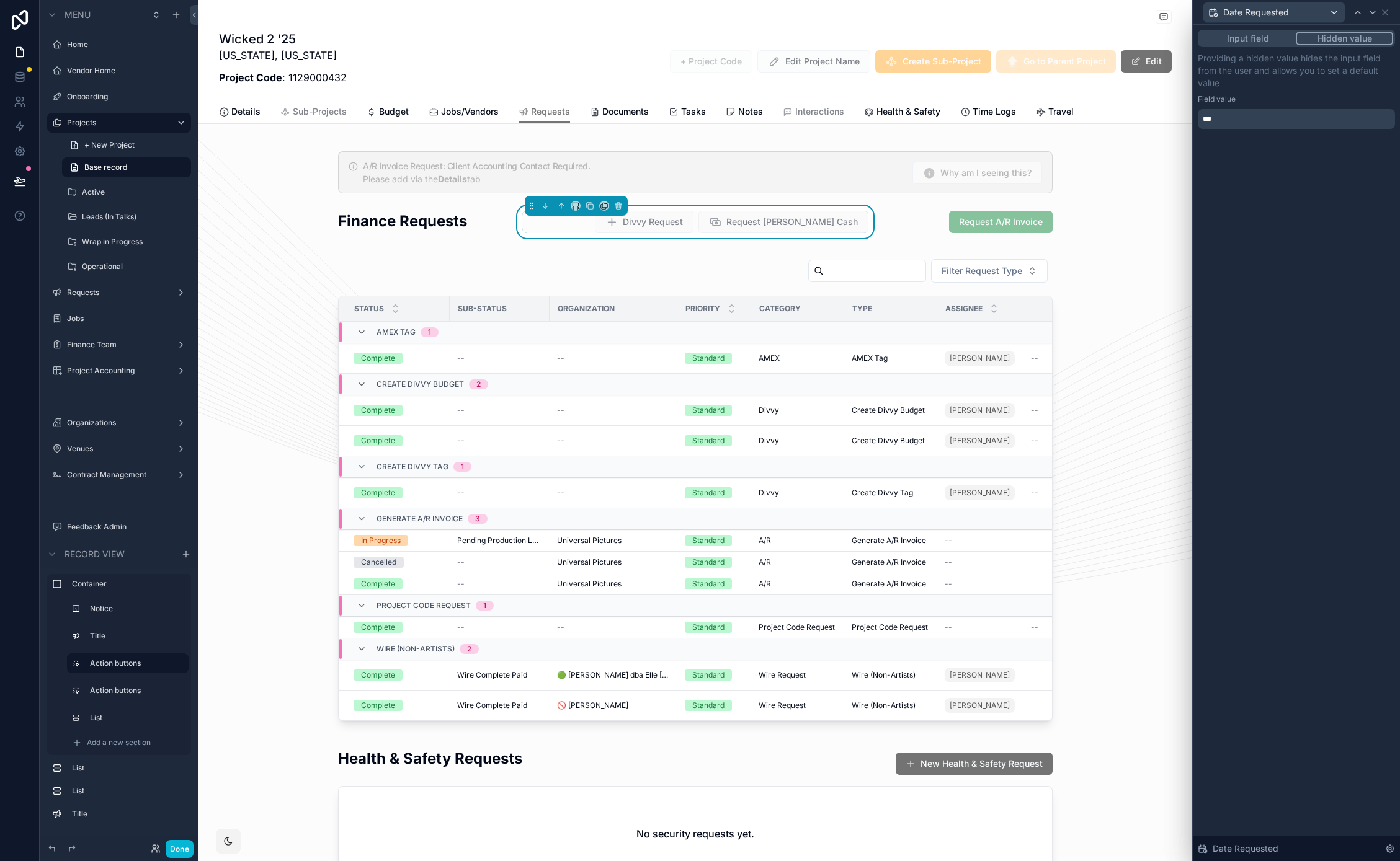
click at [1258, 398] on div "Input field Hidden value Providing a hidden value hides the input field from th…" at bounding box center [1296, 443] width 207 height 836
click at [1388, 14] on icon at bounding box center [1385, 13] width 10 height 10
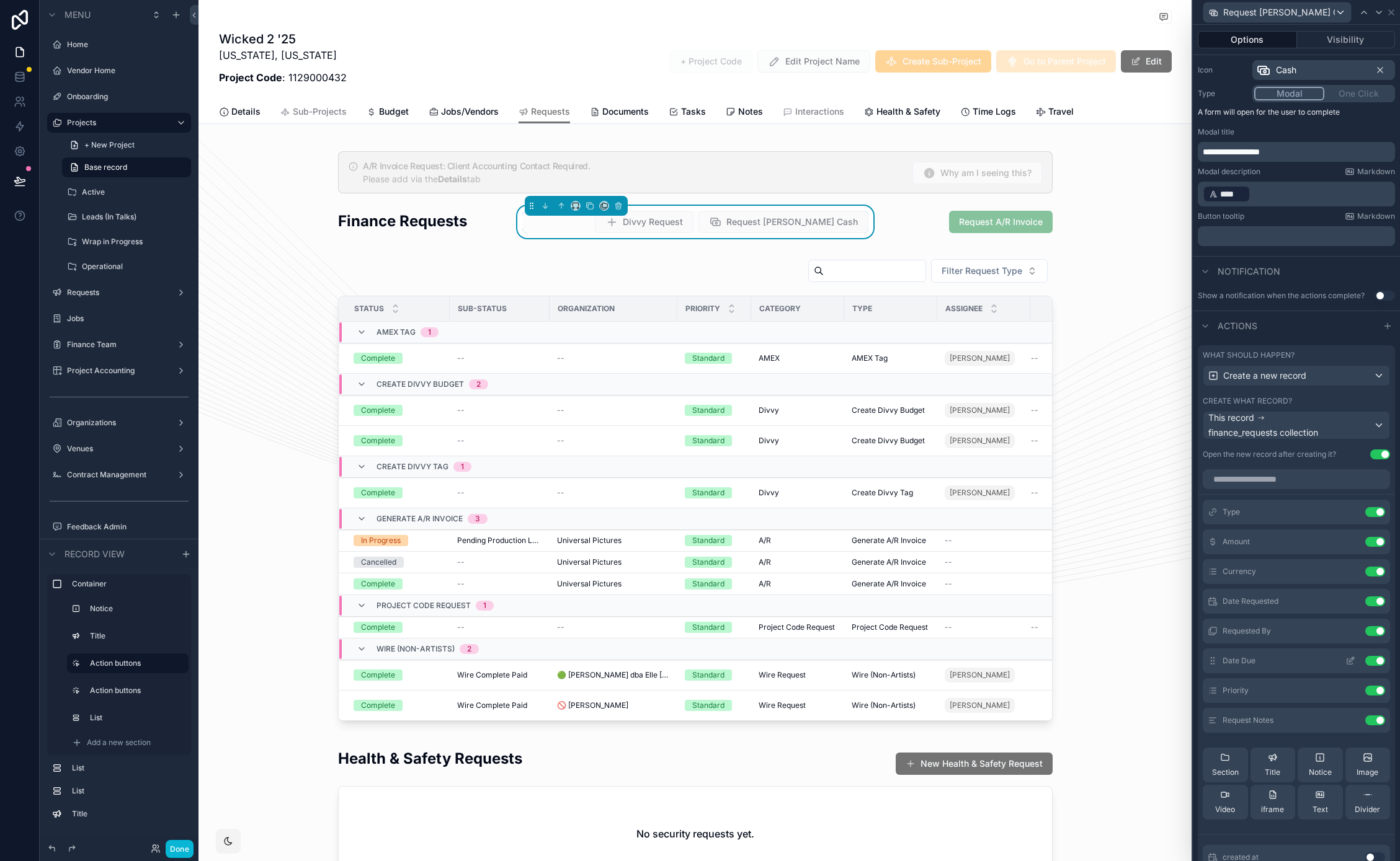
click at [1345, 659] on icon at bounding box center [1350, 661] width 10 height 10
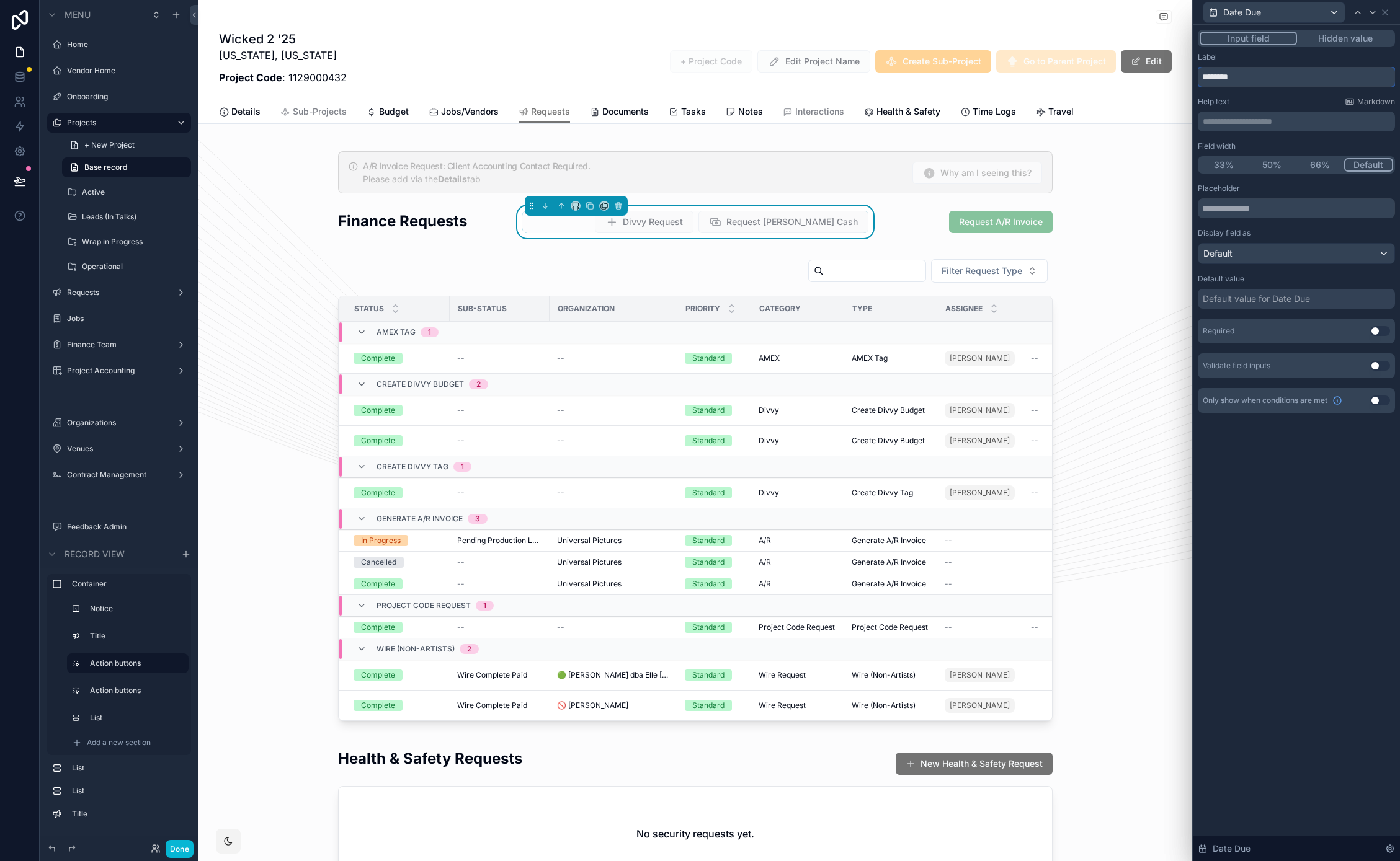
click at [1202, 76] on input "********" at bounding box center [1296, 77] width 197 height 20
type input "**********"
click at [1382, 330] on button "Use setting" at bounding box center [1380, 331] width 20 height 10
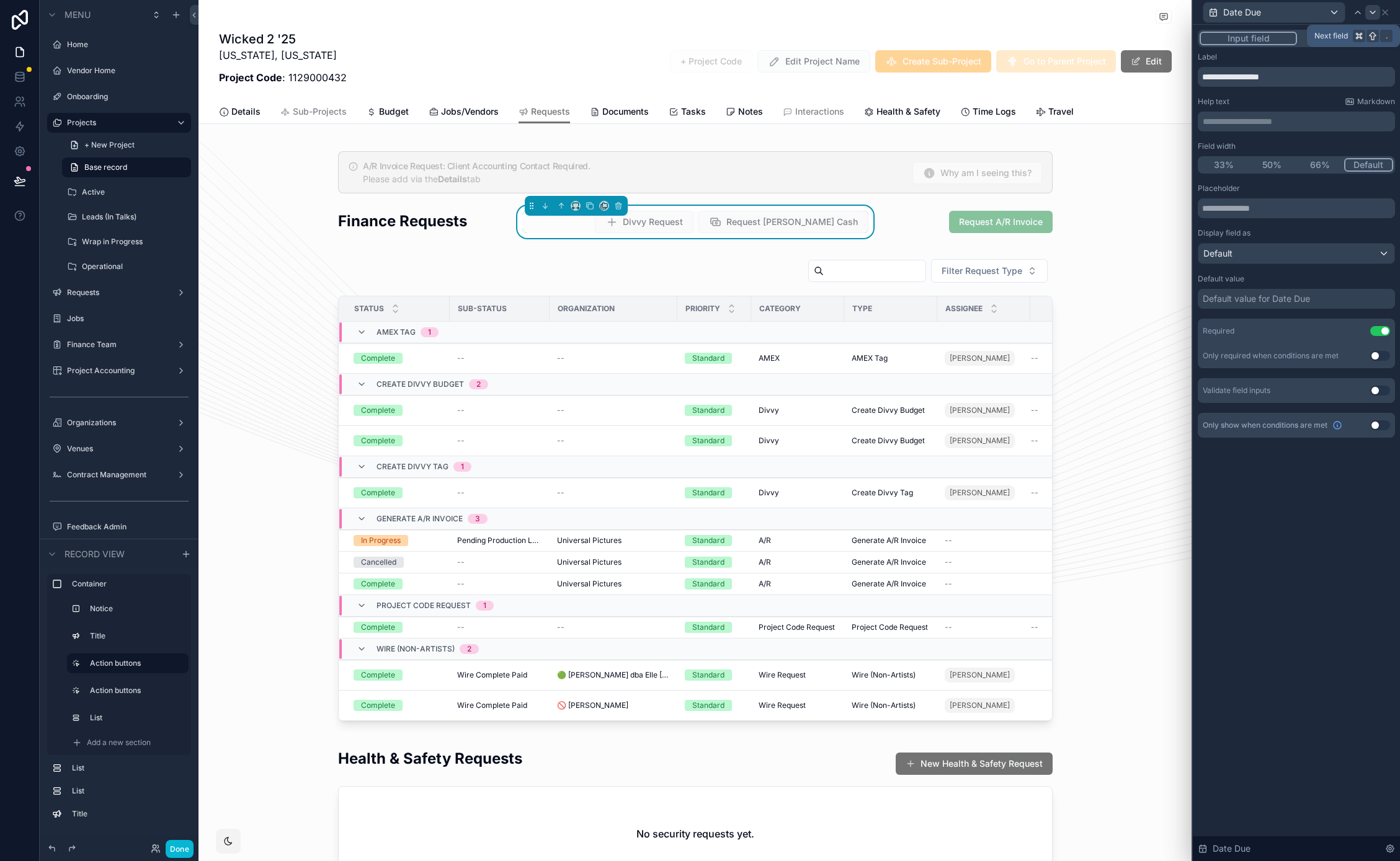
click at [1369, 16] on icon at bounding box center [1372, 13] width 10 height 10
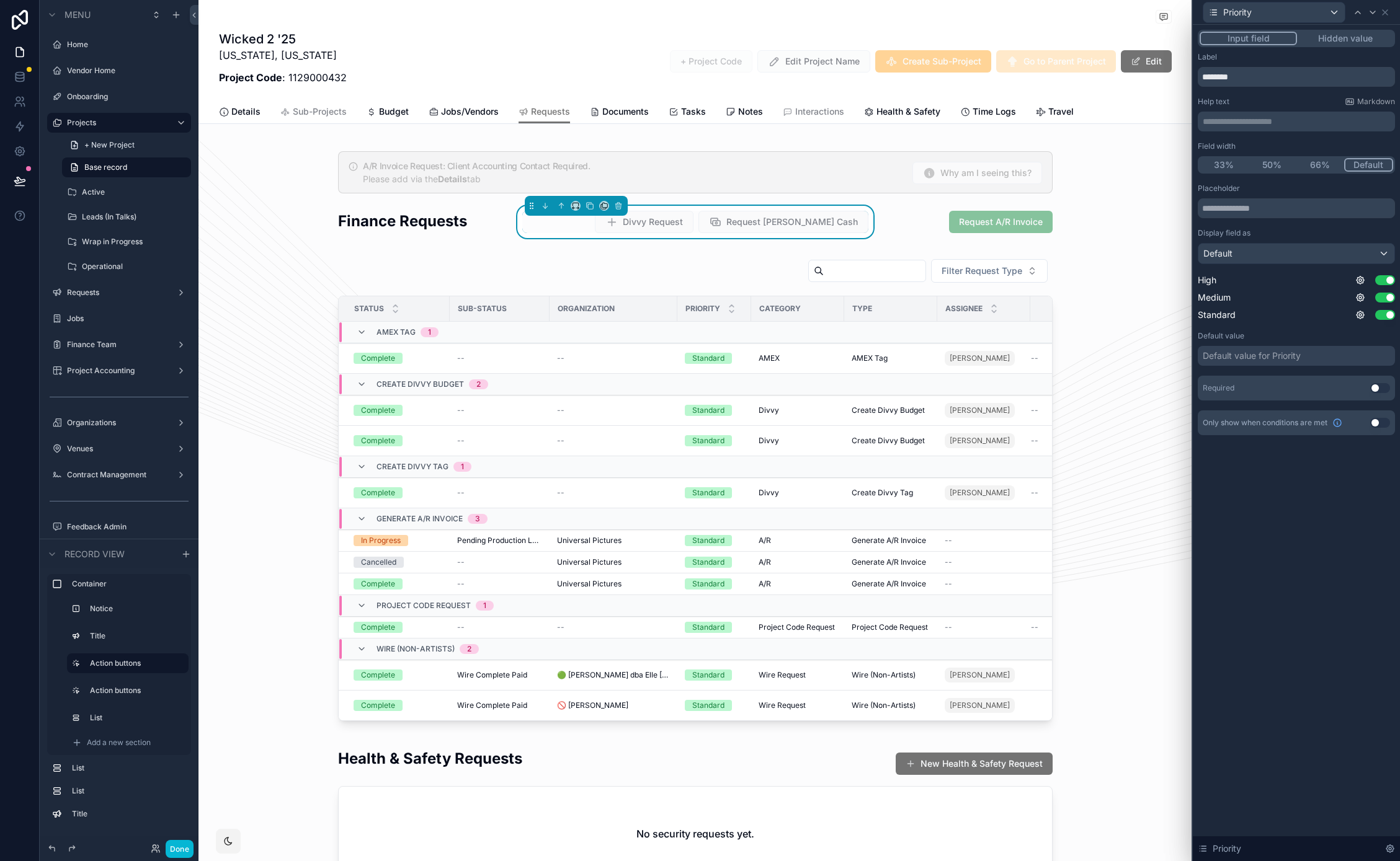
click at [1377, 389] on button "Use setting" at bounding box center [1380, 388] width 20 height 10
click at [1274, 361] on div "Default value for Priority" at bounding box center [1251, 356] width 98 height 13
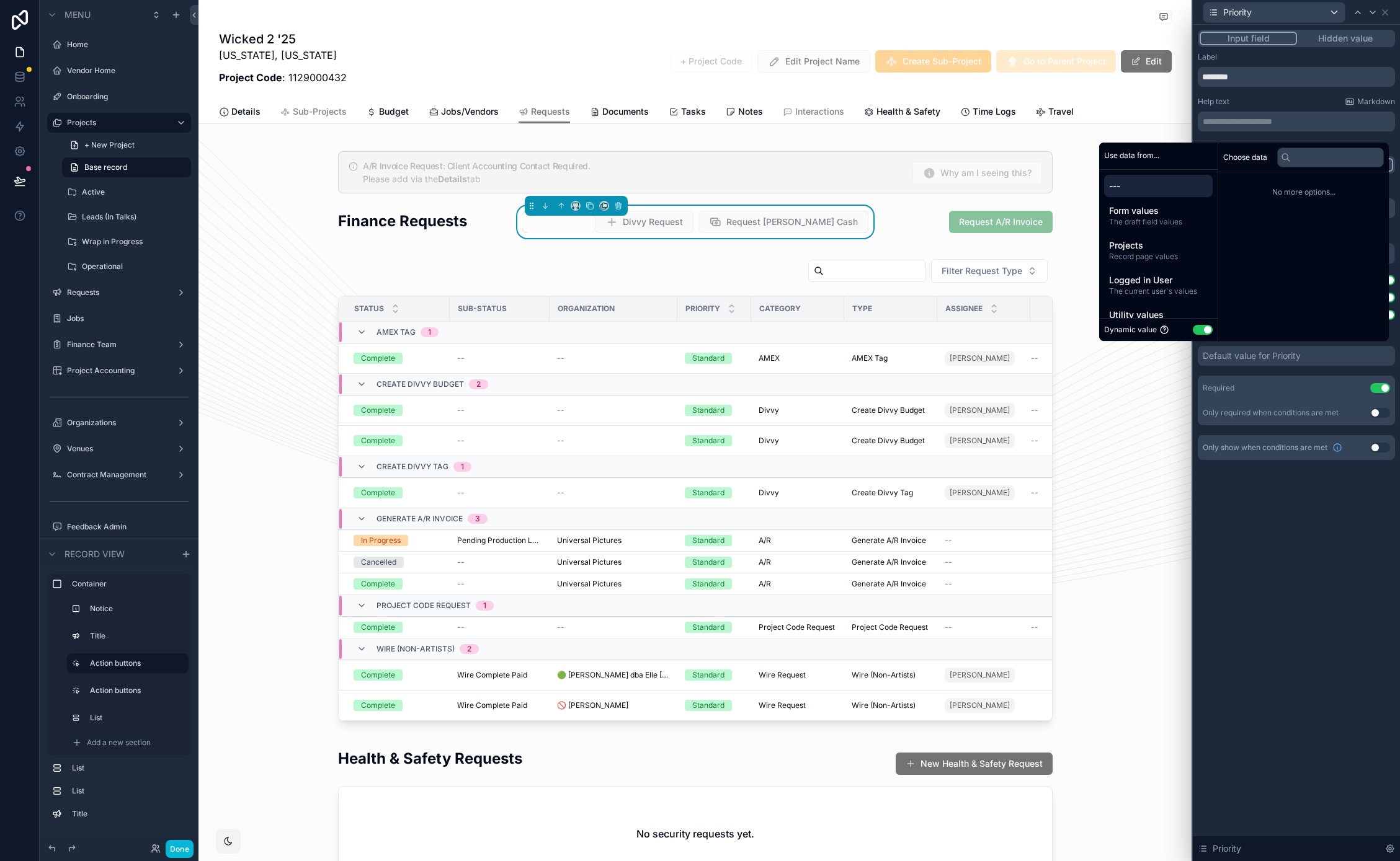
click at [1201, 328] on button "Use setting" at bounding box center [1202, 330] width 20 height 10
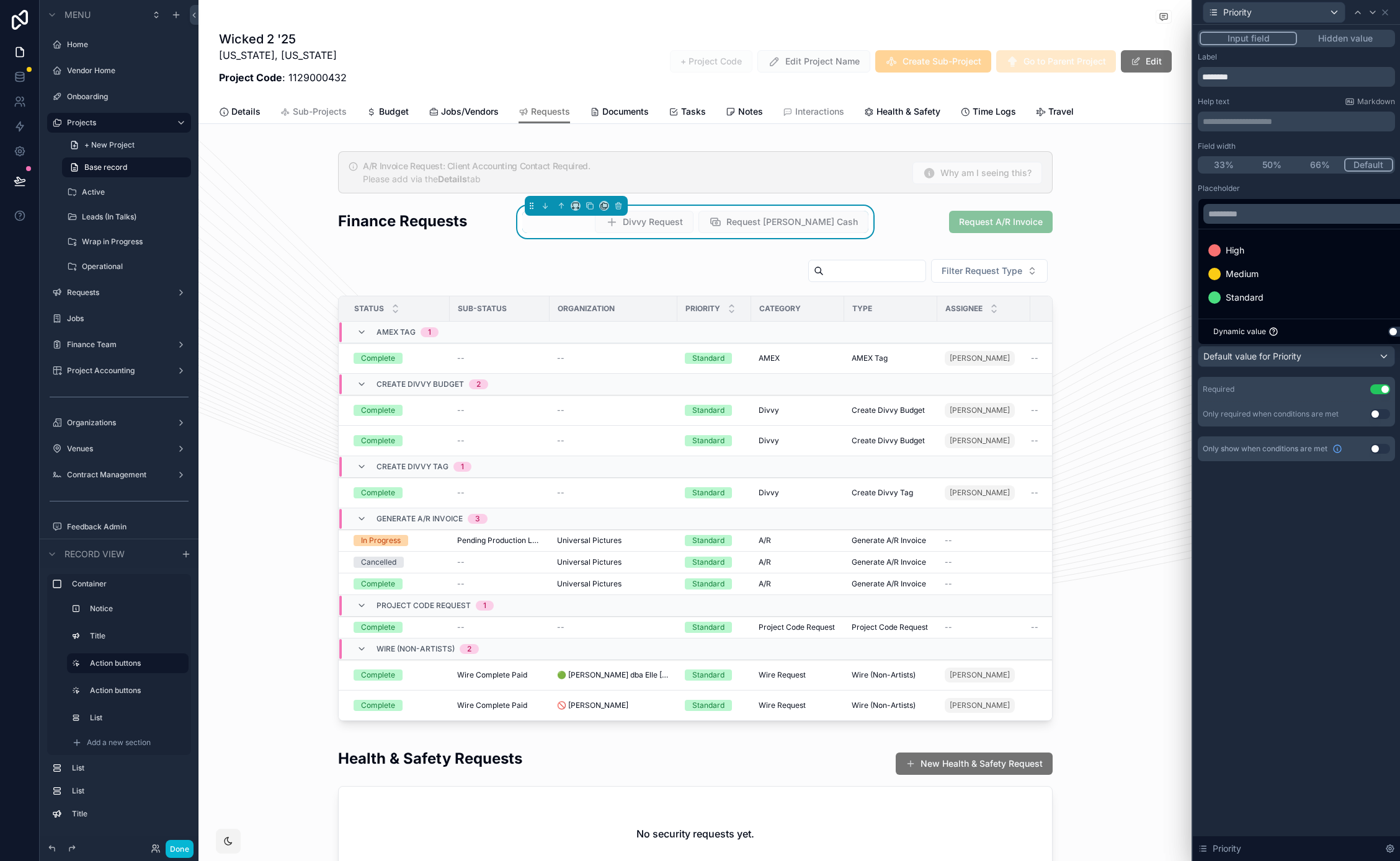
click at [1261, 309] on ul "High Medium Standard" at bounding box center [1310, 274] width 225 height 89
click at [1261, 305] on span "Standard" at bounding box center [1244, 298] width 38 height 15
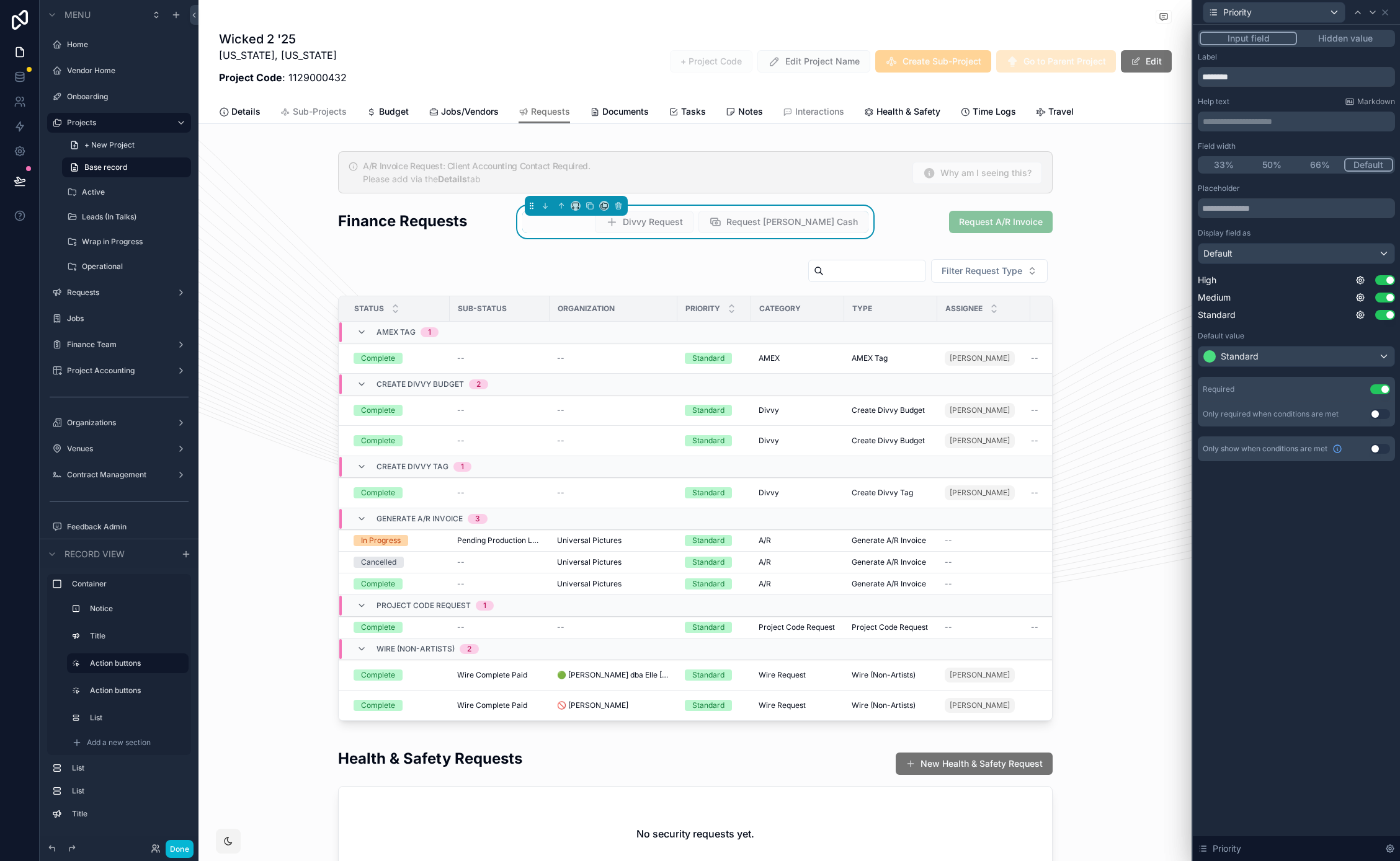
drag, startPoint x: 1240, startPoint y: 531, endPoint x: 1243, endPoint y: 509, distance: 22.2
click at [1240, 531] on div "**********" at bounding box center [1296, 443] width 207 height 836
click at [1375, 14] on icon at bounding box center [1372, 13] width 10 height 10
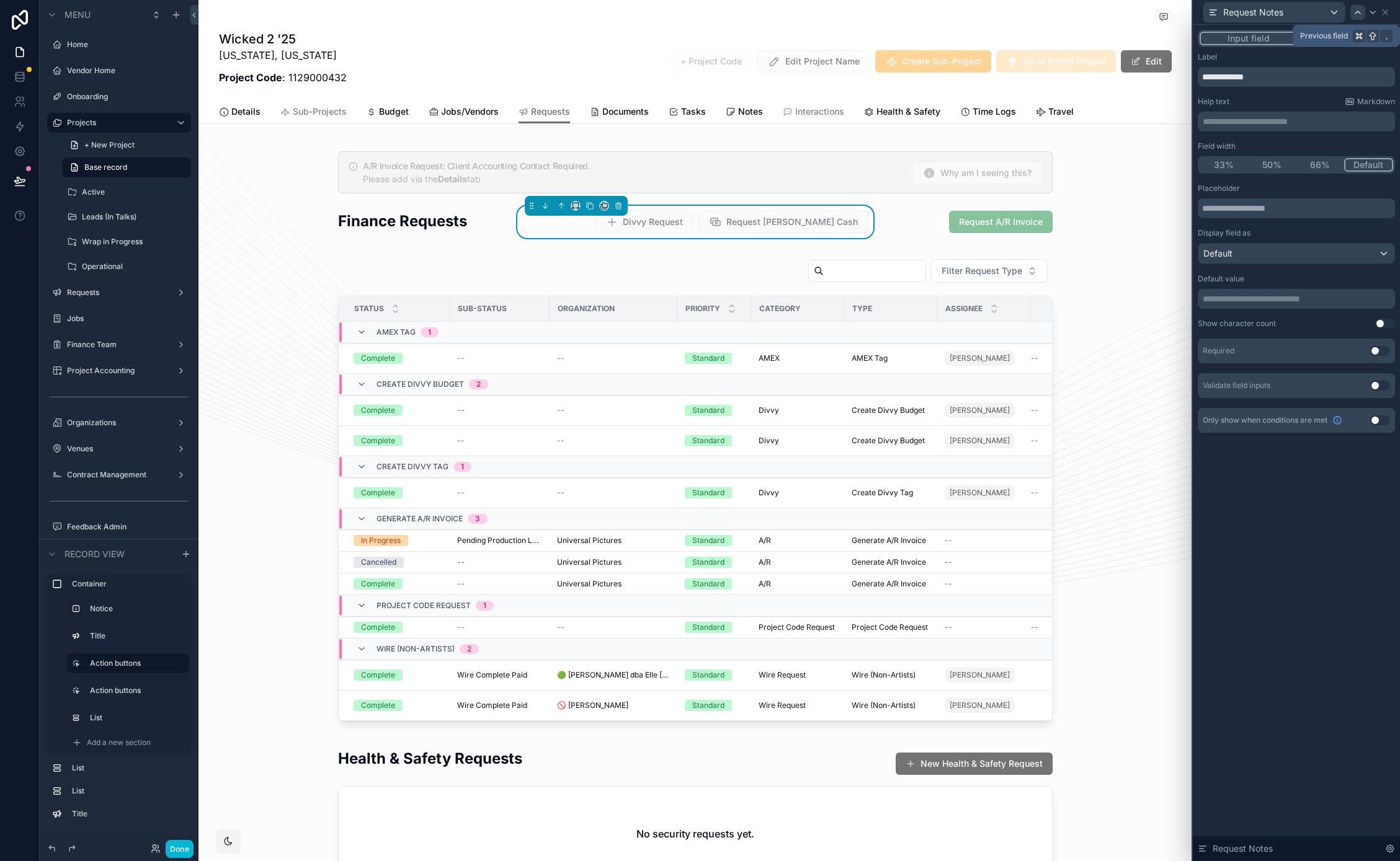
click at [1361, 14] on icon at bounding box center [1357, 13] width 10 height 10
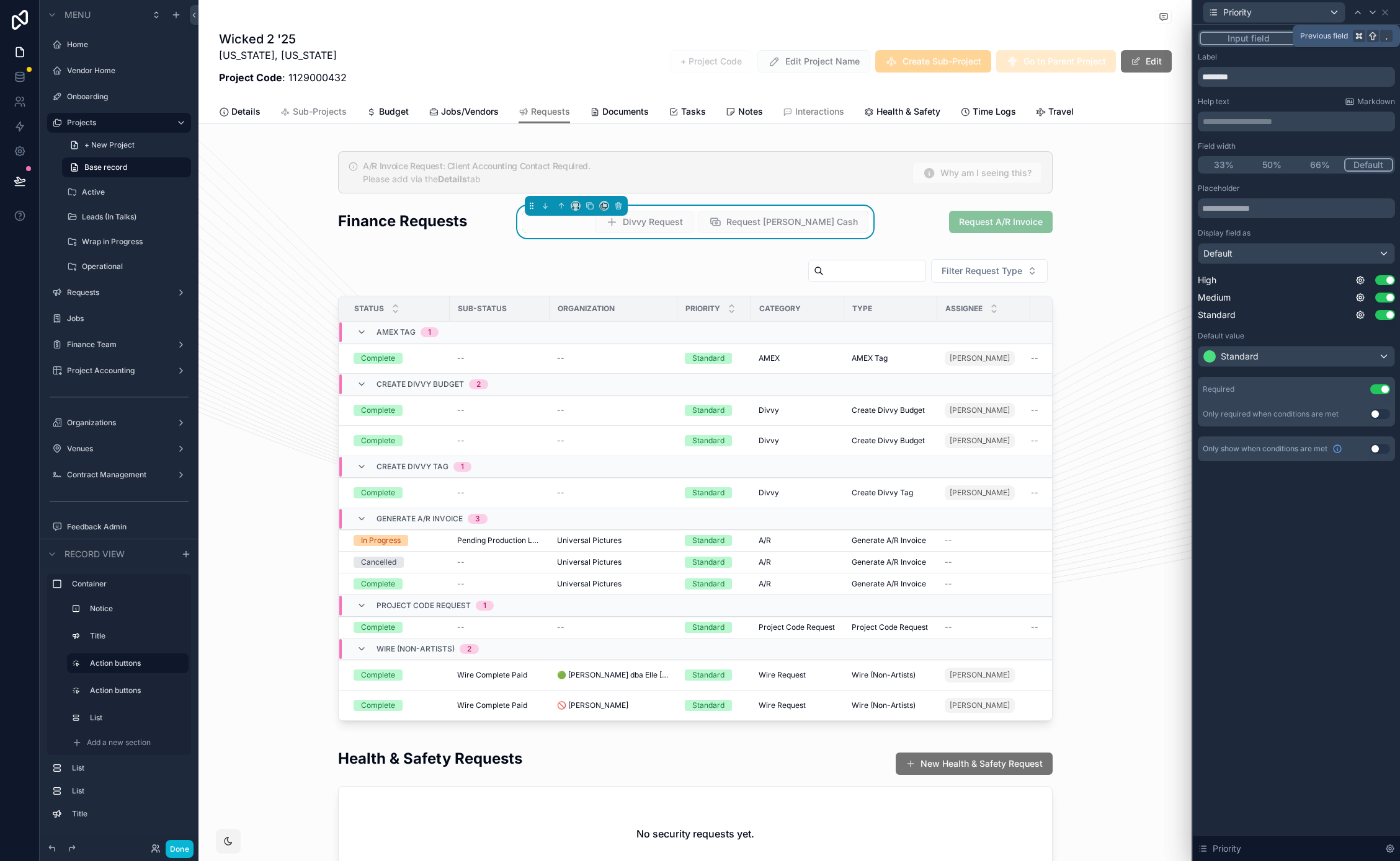
click at [1361, 14] on icon at bounding box center [1357, 13] width 10 height 10
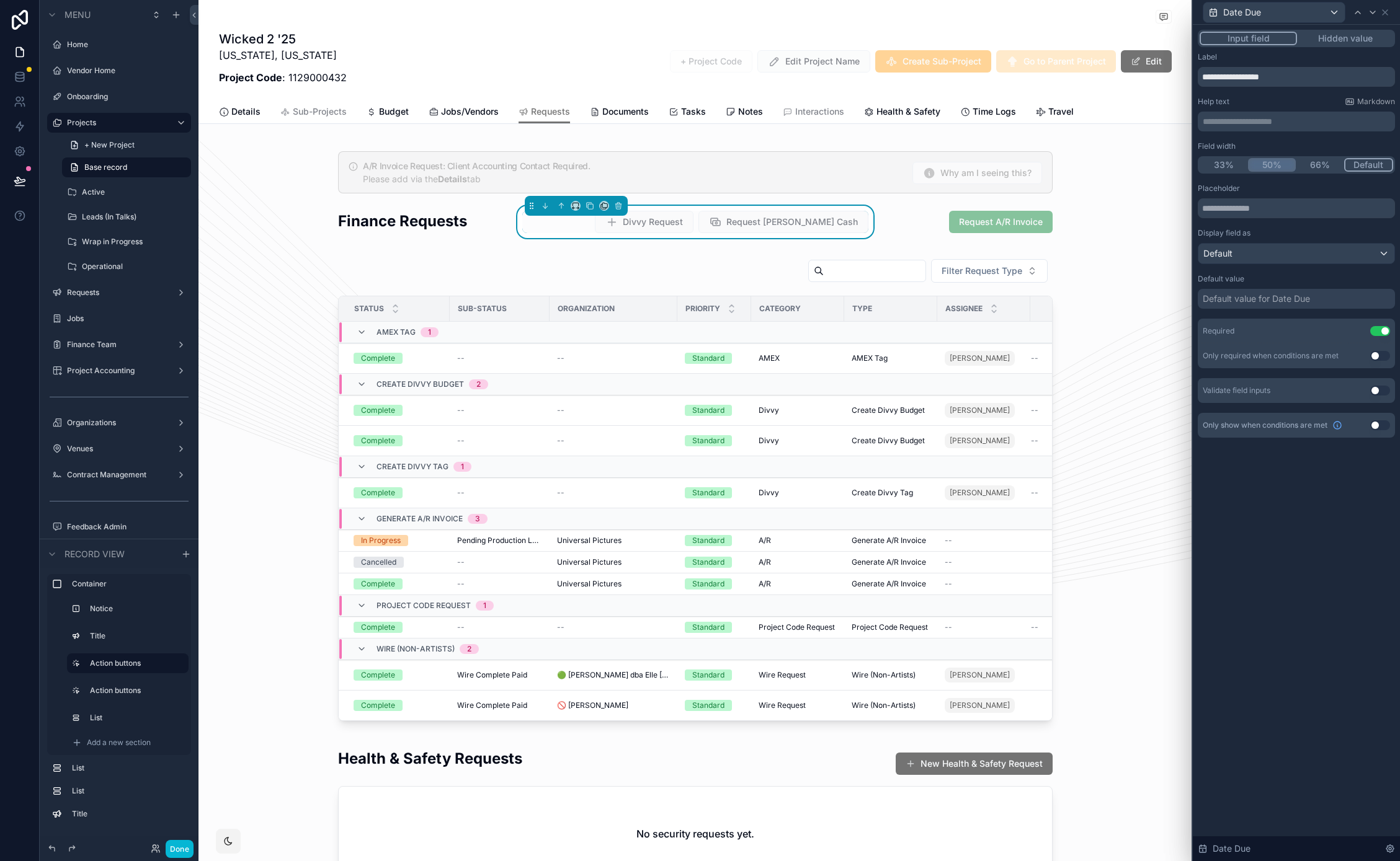
click at [1277, 166] on button "50%" at bounding box center [1272, 165] width 48 height 14
click at [1369, 13] on icon at bounding box center [1372, 13] width 10 height 10
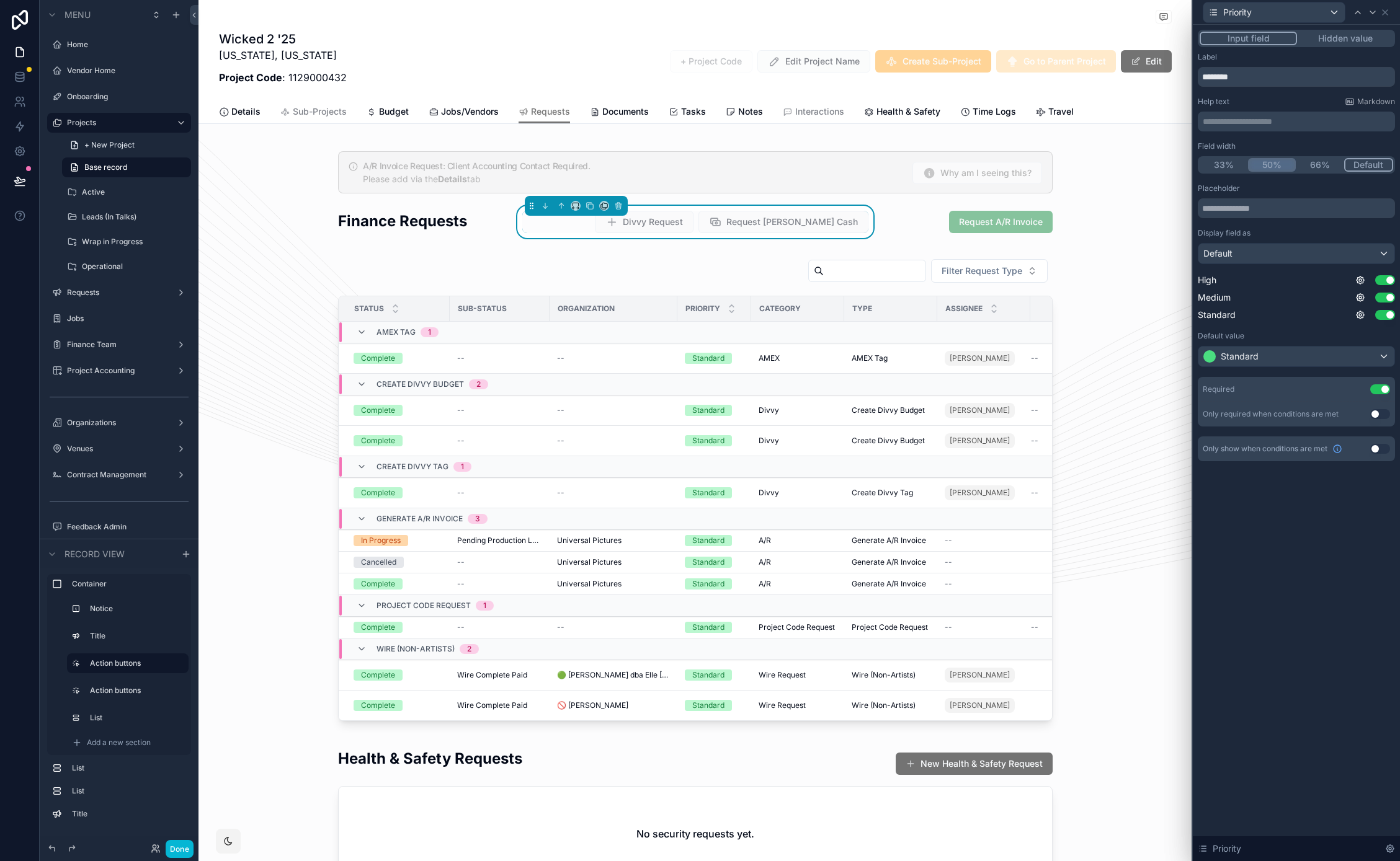
click at [1277, 164] on button "50%" at bounding box center [1272, 165] width 48 height 14
click at [1372, 14] on icon at bounding box center [1372, 13] width 10 height 10
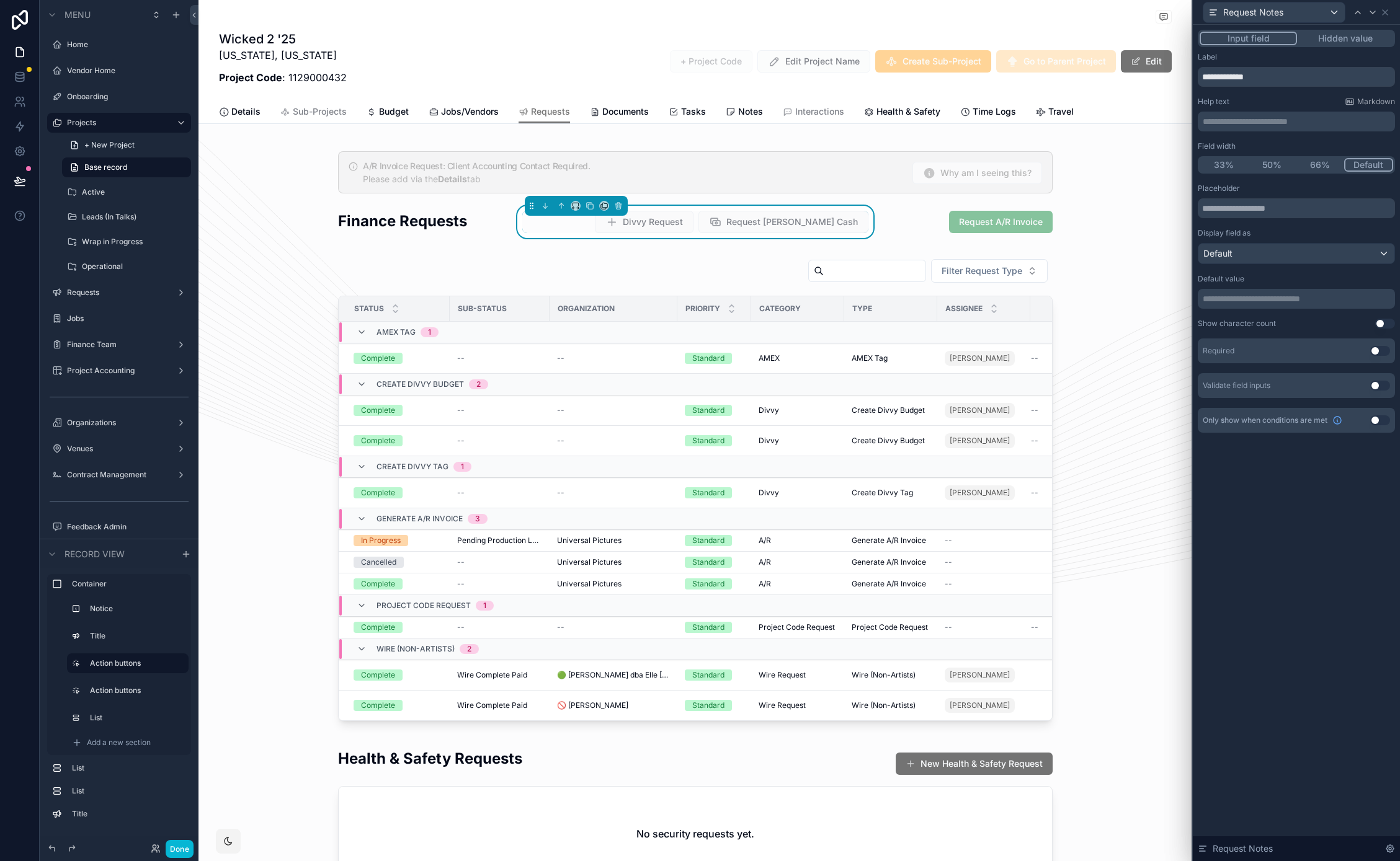
click at [1380, 348] on button "Use setting" at bounding box center [1380, 351] width 20 height 10
click at [186, 845] on button "Done" at bounding box center [180, 848] width 28 height 18
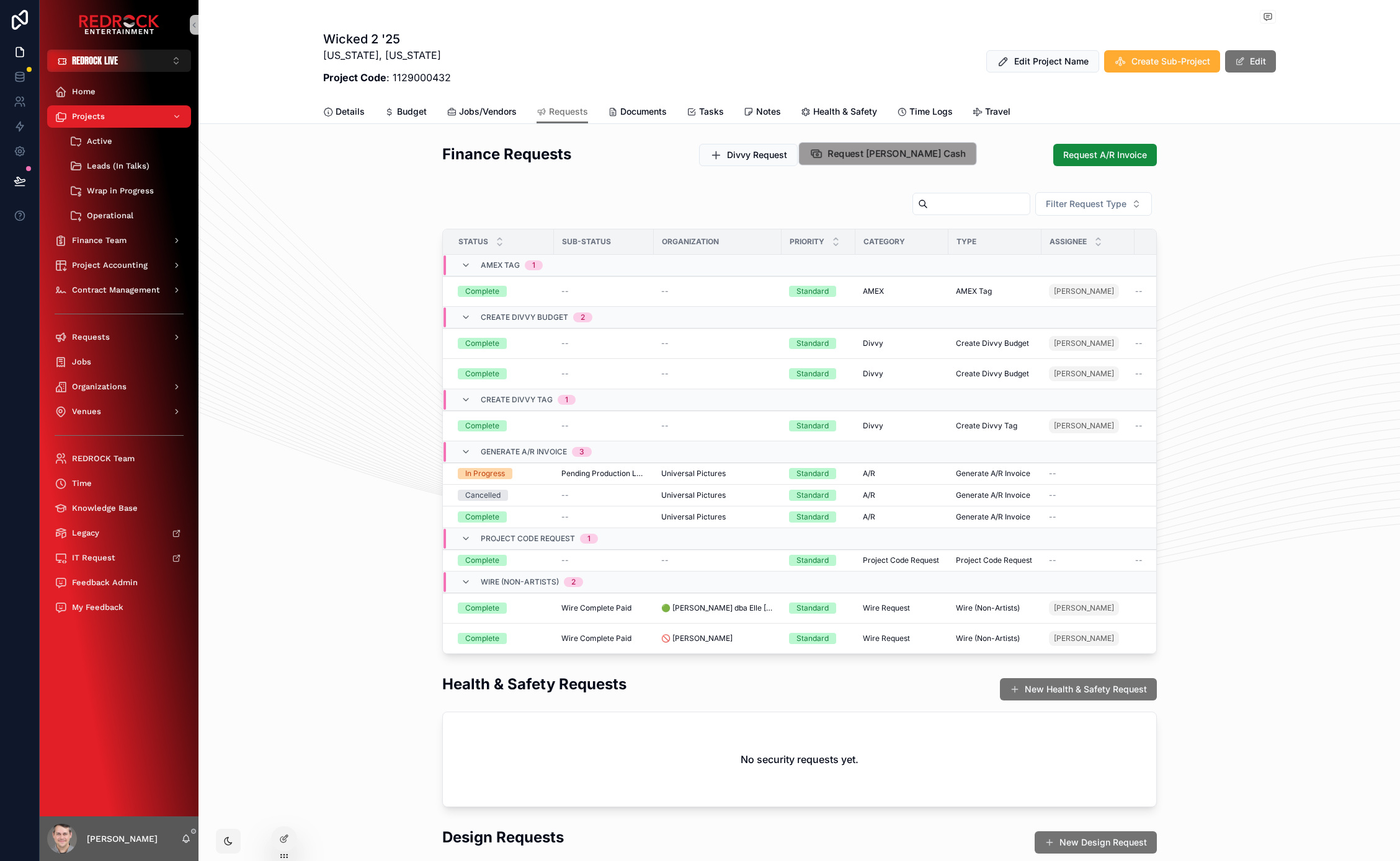
click at [903, 158] on span "Request Petty Cash" at bounding box center [896, 154] width 138 height 13
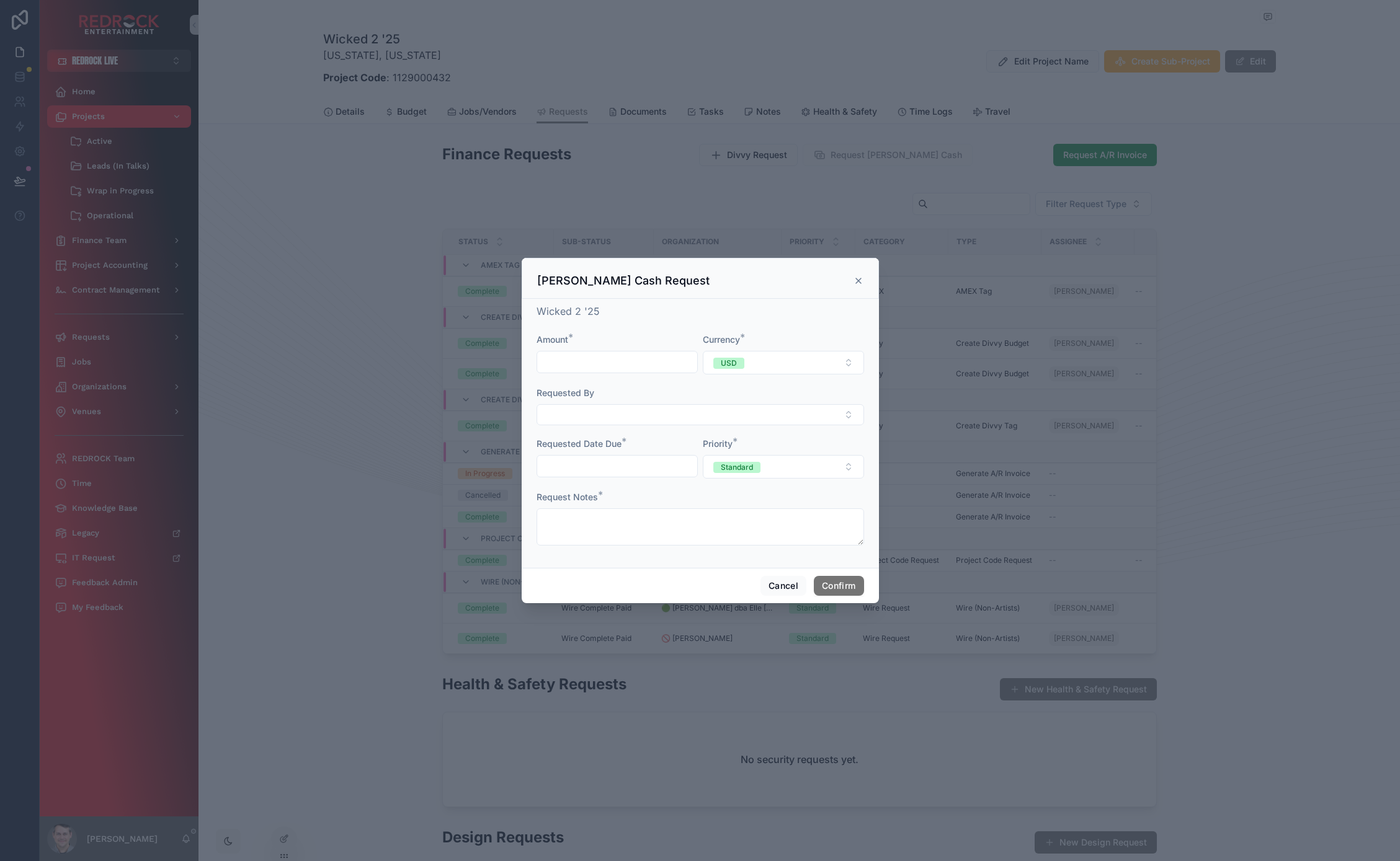
click at [859, 276] on icon at bounding box center [858, 281] width 10 height 10
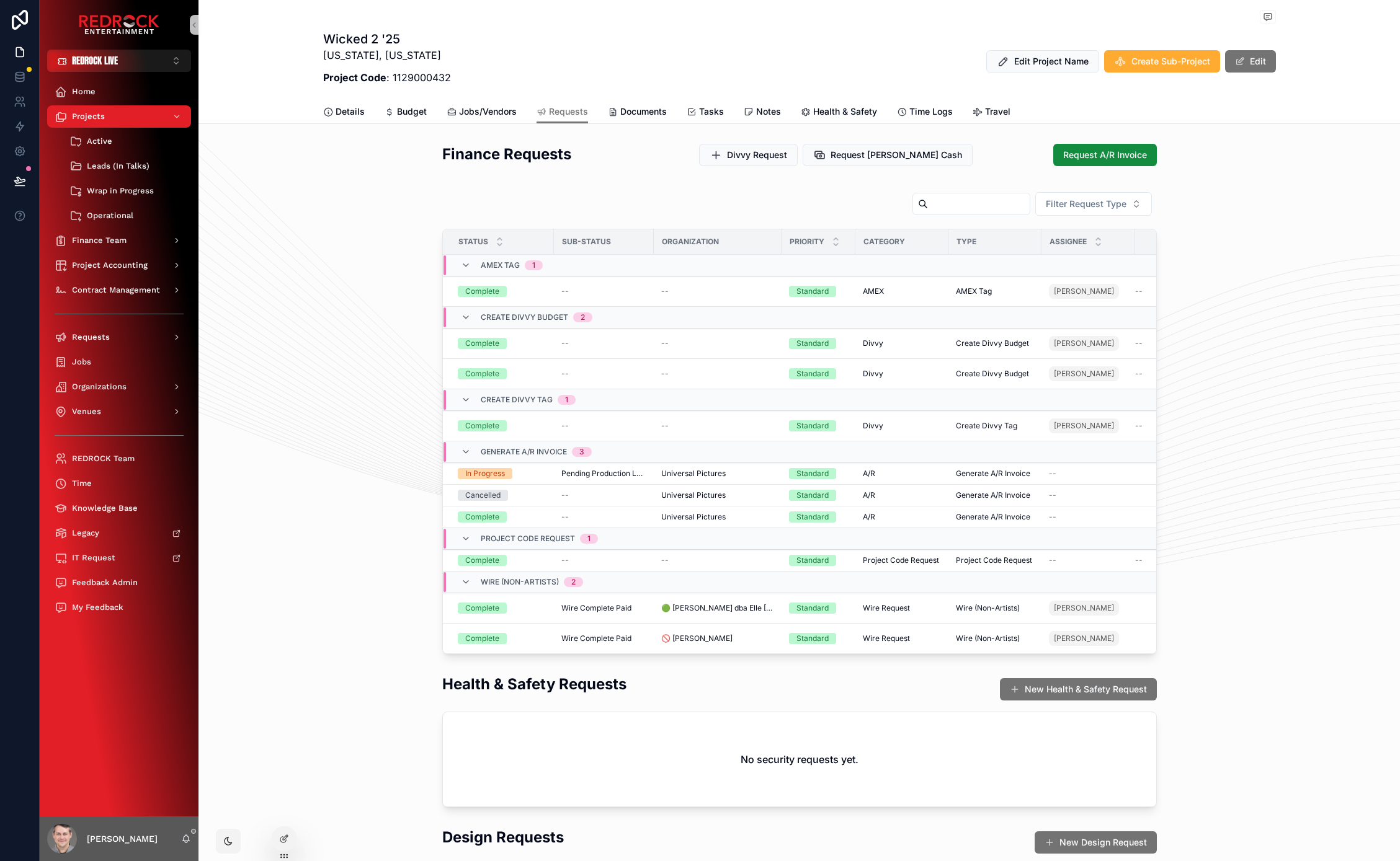
click at [312, 680] on div "Health & Safety Requests New Health & Safety Request No security requests yet." at bounding box center [799, 740] width 1201 height 143
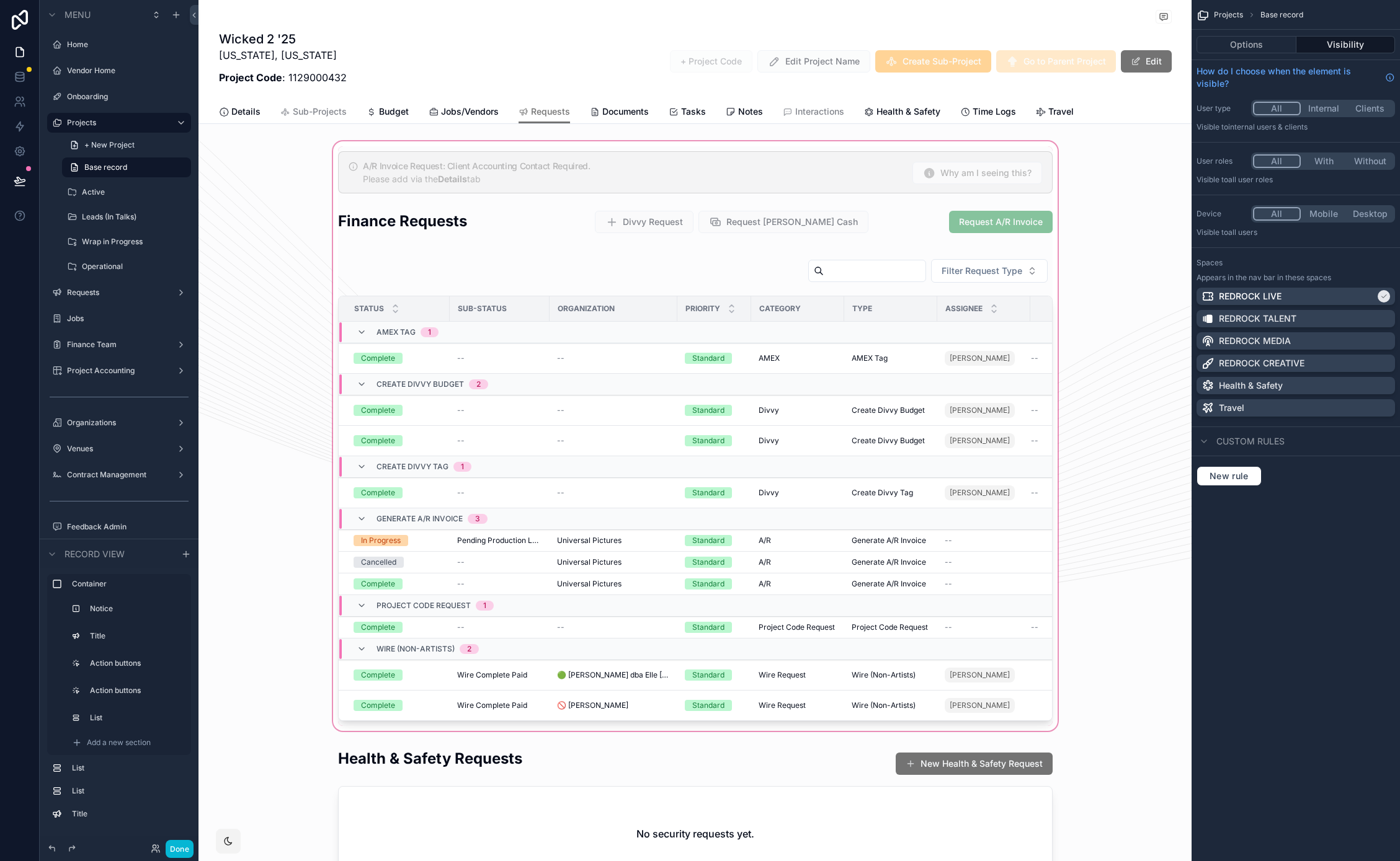
click at [885, 229] on div "scrollable content" at bounding box center [694, 436] width 993 height 595
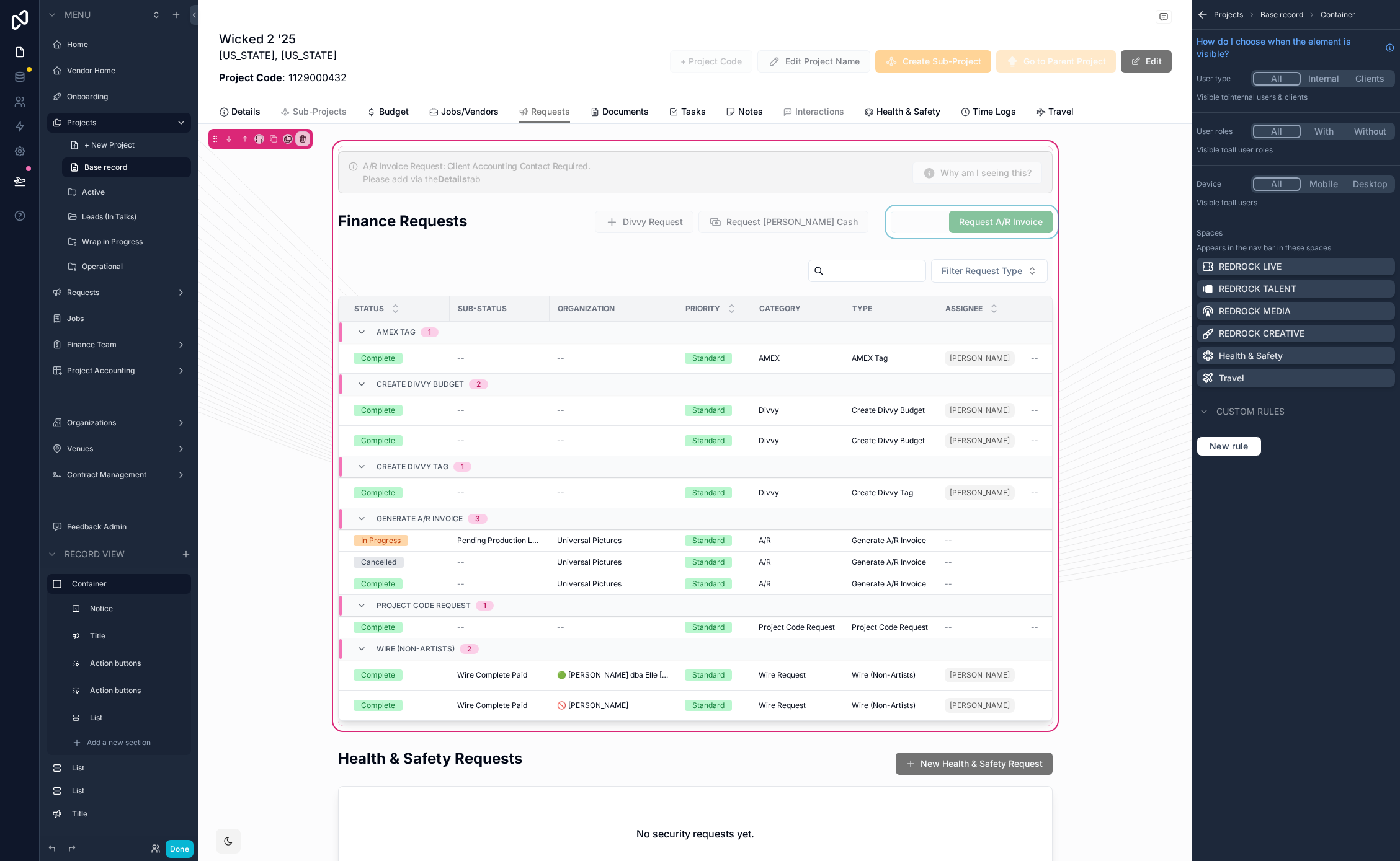
click at [896, 216] on div "scrollable content" at bounding box center [971, 226] width 177 height 40
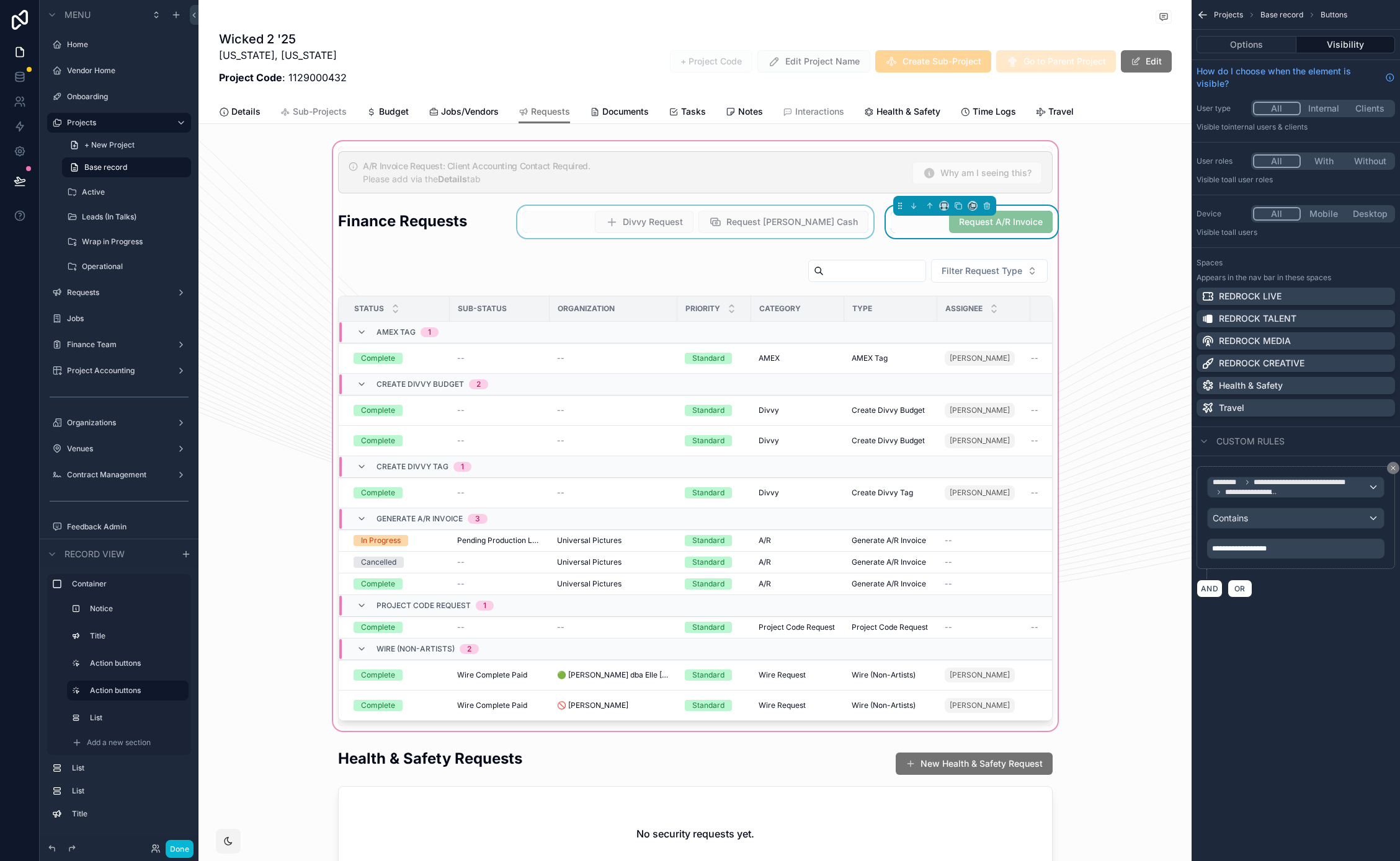
click at [858, 236] on div "scrollable content" at bounding box center [695, 226] width 361 height 40
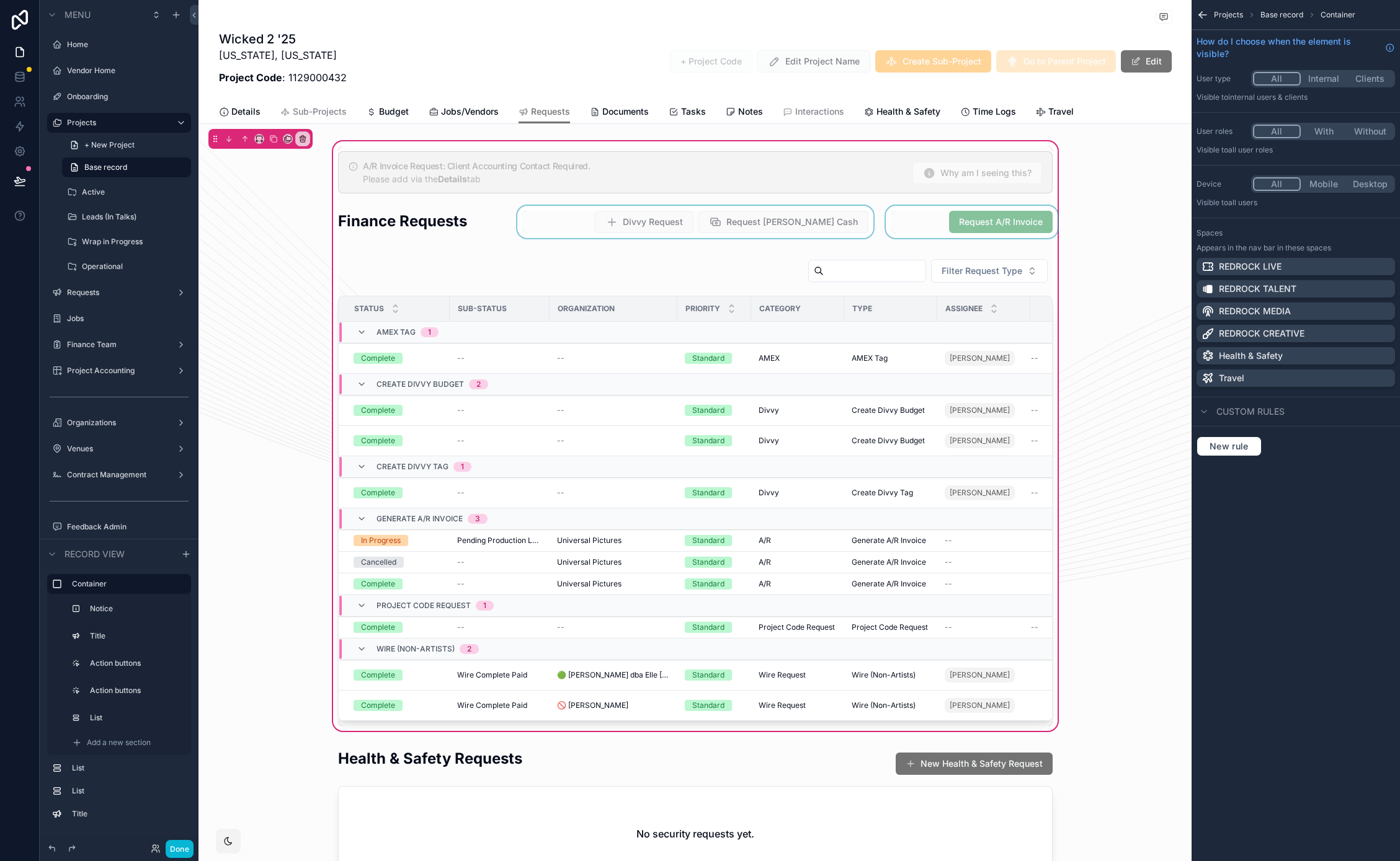
click at [622, 214] on div "scrollable content" at bounding box center [695, 226] width 361 height 40
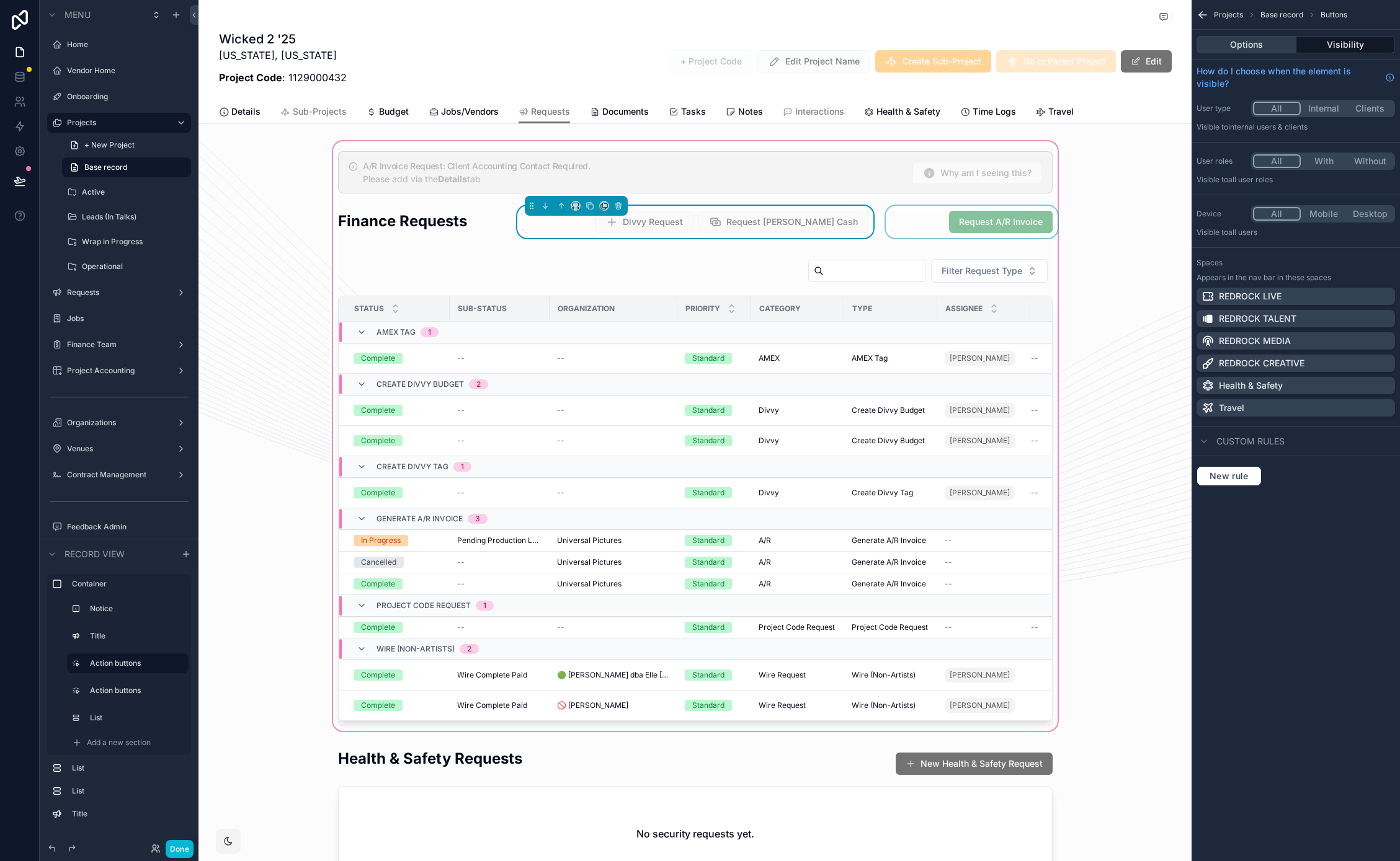
click at [1262, 43] on button "Options" at bounding box center [1246, 45] width 100 height 18
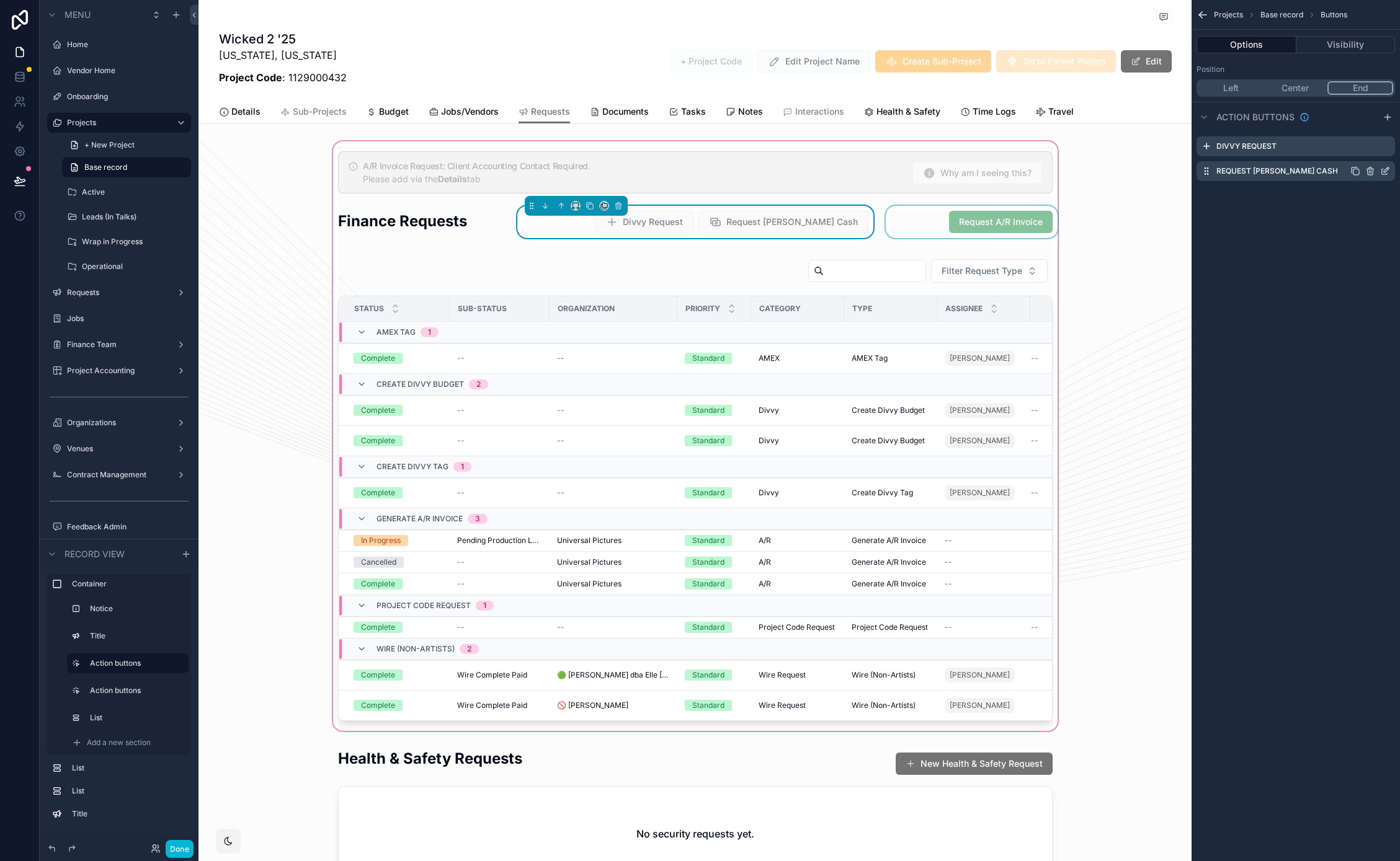
click at [1387, 172] on icon "scrollable content" at bounding box center [1385, 171] width 10 height 10
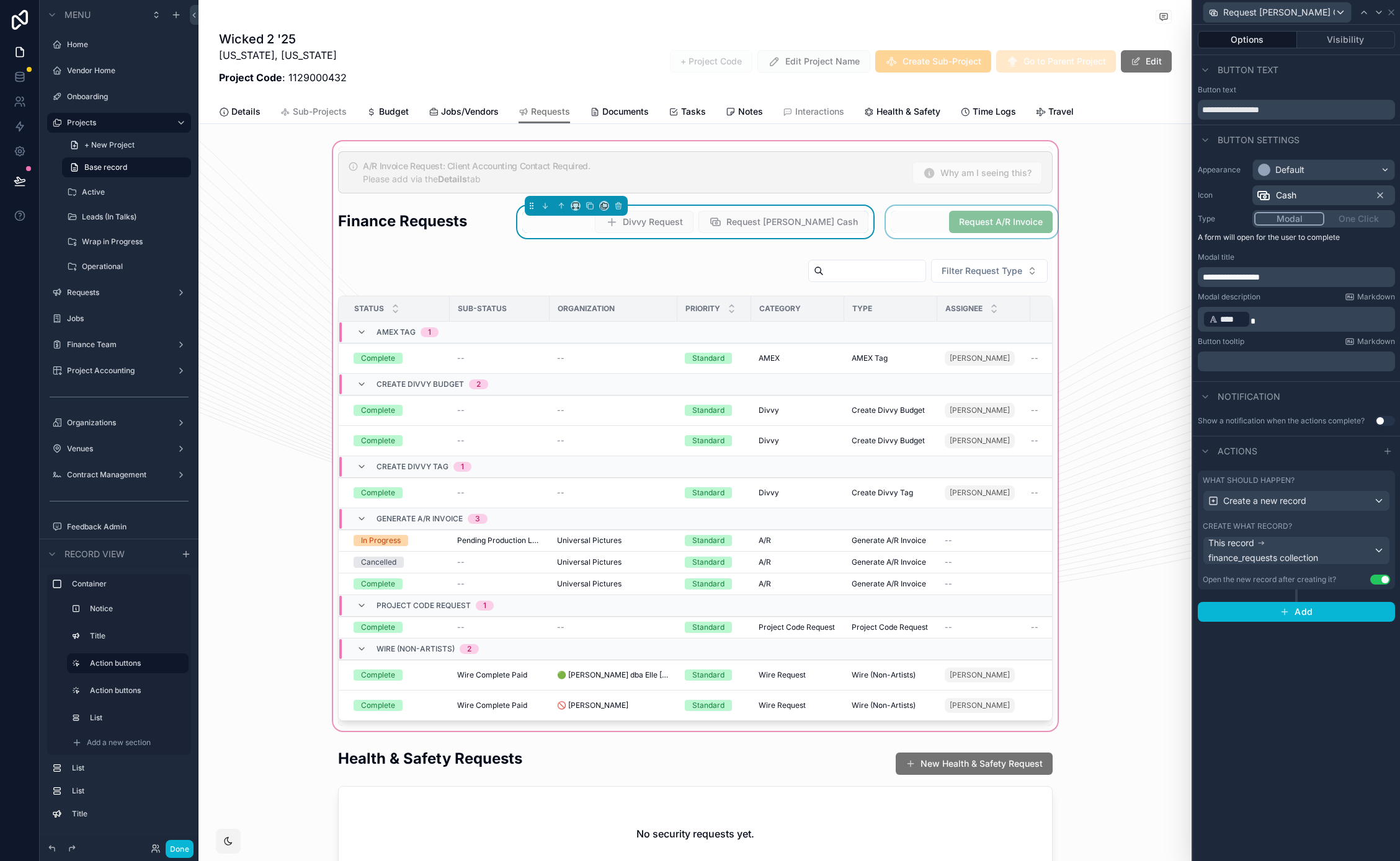
click at [1284, 479] on label "What should happen?" at bounding box center [1248, 480] width 92 height 10
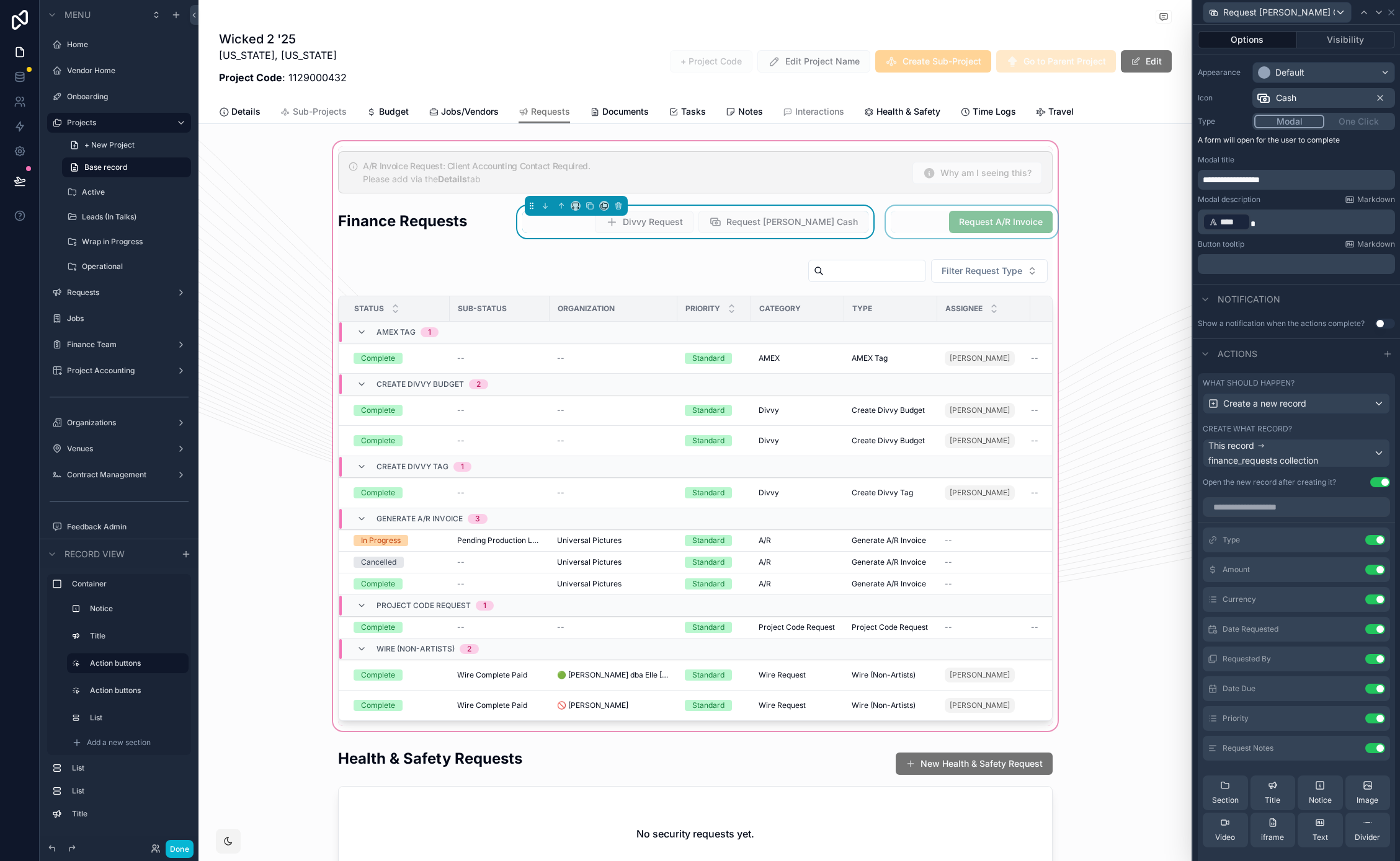
scroll to position [106, 0]
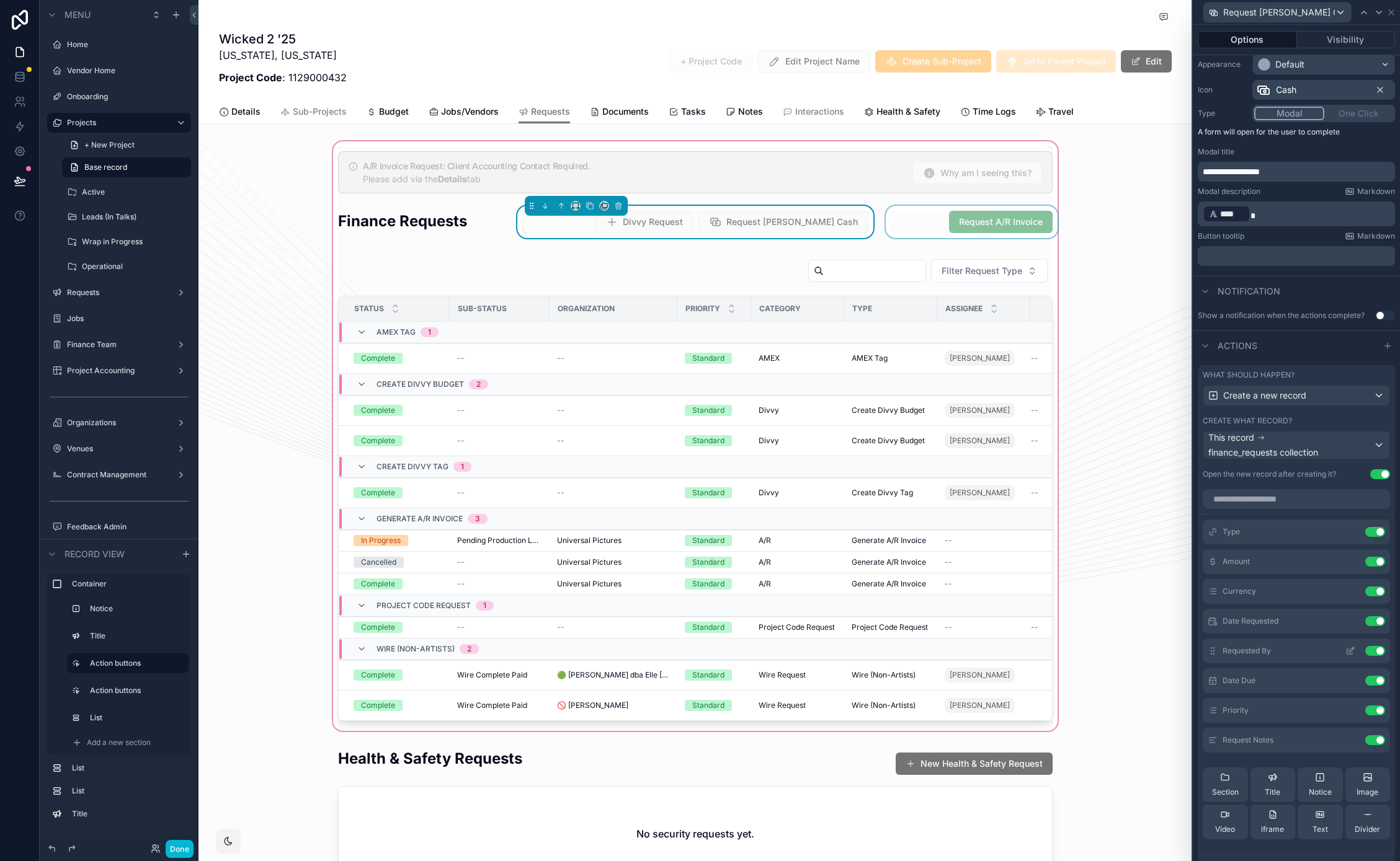
click at [1345, 653] on icon at bounding box center [1350, 651] width 10 height 10
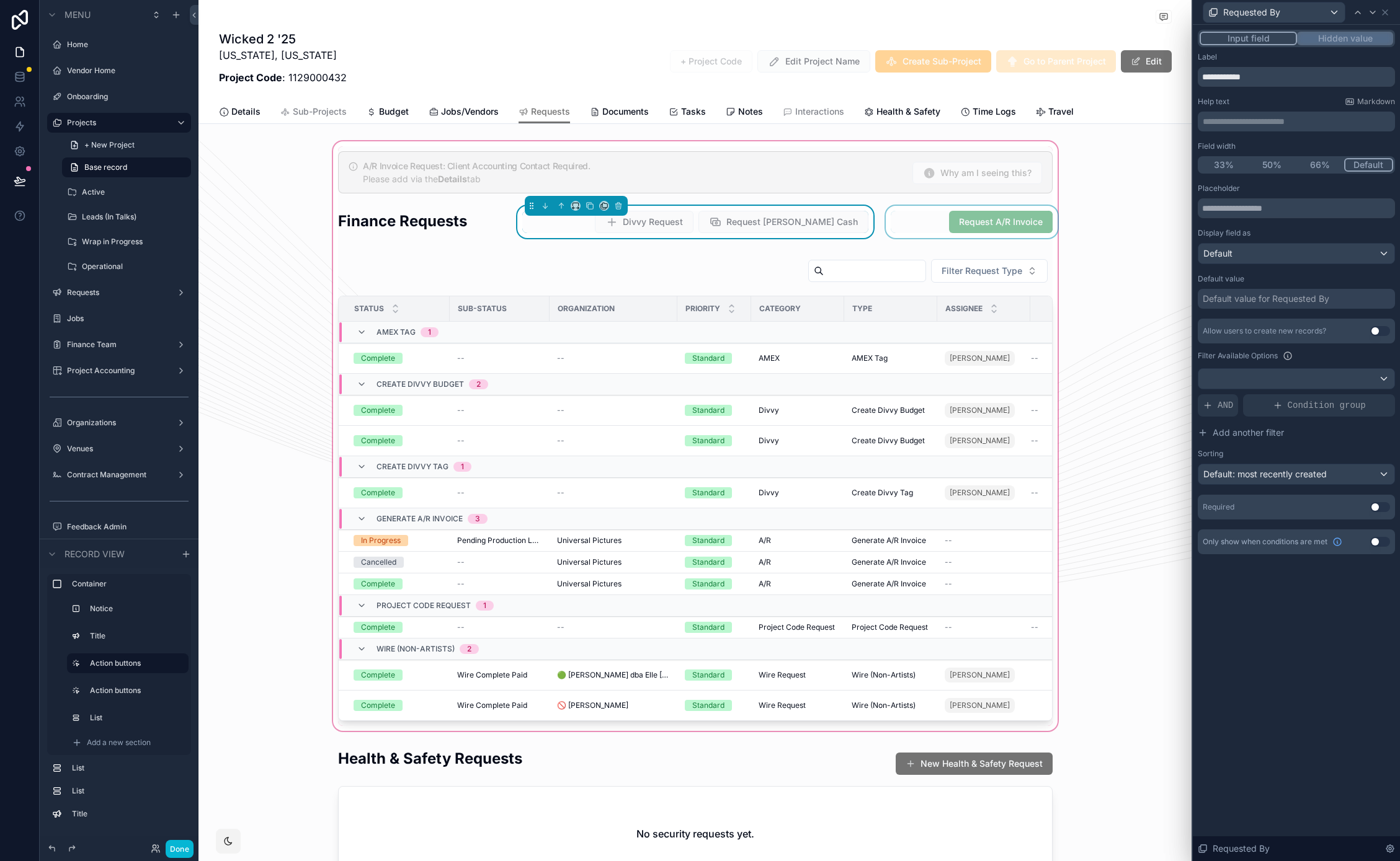
click at [1324, 41] on button "Hidden value" at bounding box center [1345, 39] width 96 height 14
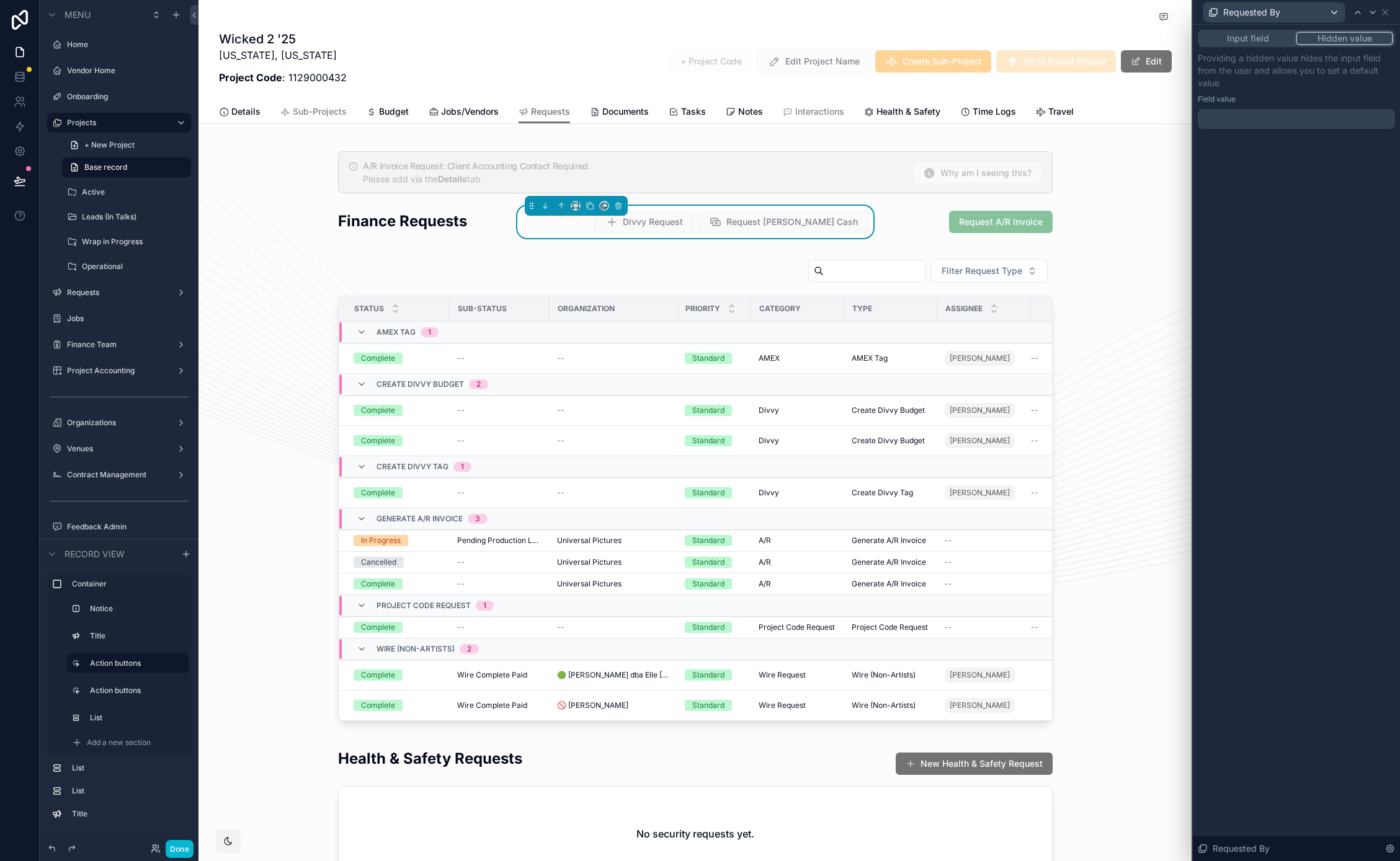
click at [1250, 117] on div at bounding box center [1296, 119] width 197 height 20
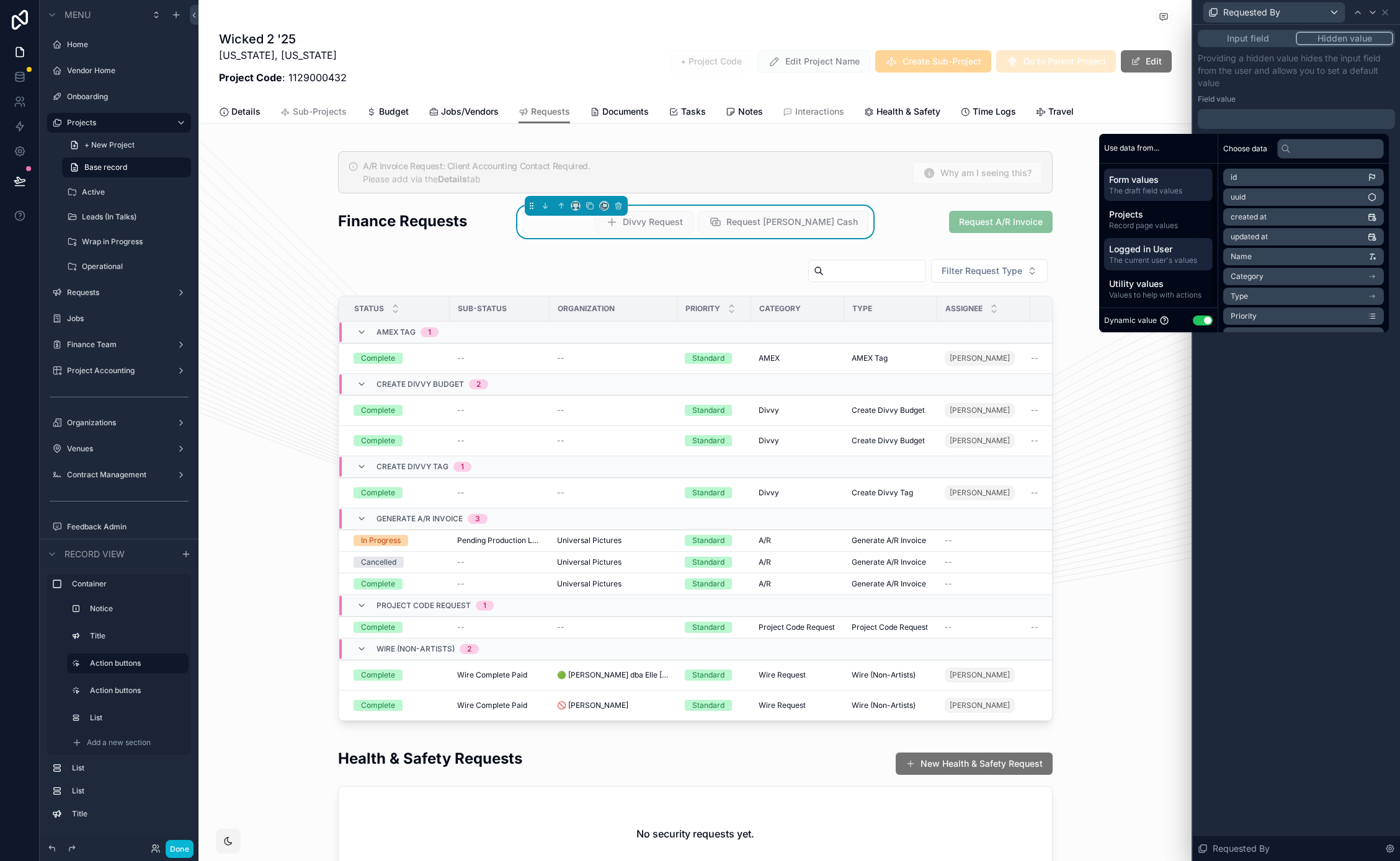
click at [1152, 252] on span "Logged in User" at bounding box center [1159, 249] width 99 height 13
click at [1265, 235] on span "Redrock User" at bounding box center [1254, 237] width 48 height 10
click at [1255, 196] on span "Redrock User" at bounding box center [1254, 199] width 48 height 10
click at [1252, 381] on div "**********" at bounding box center [1296, 443] width 207 height 836
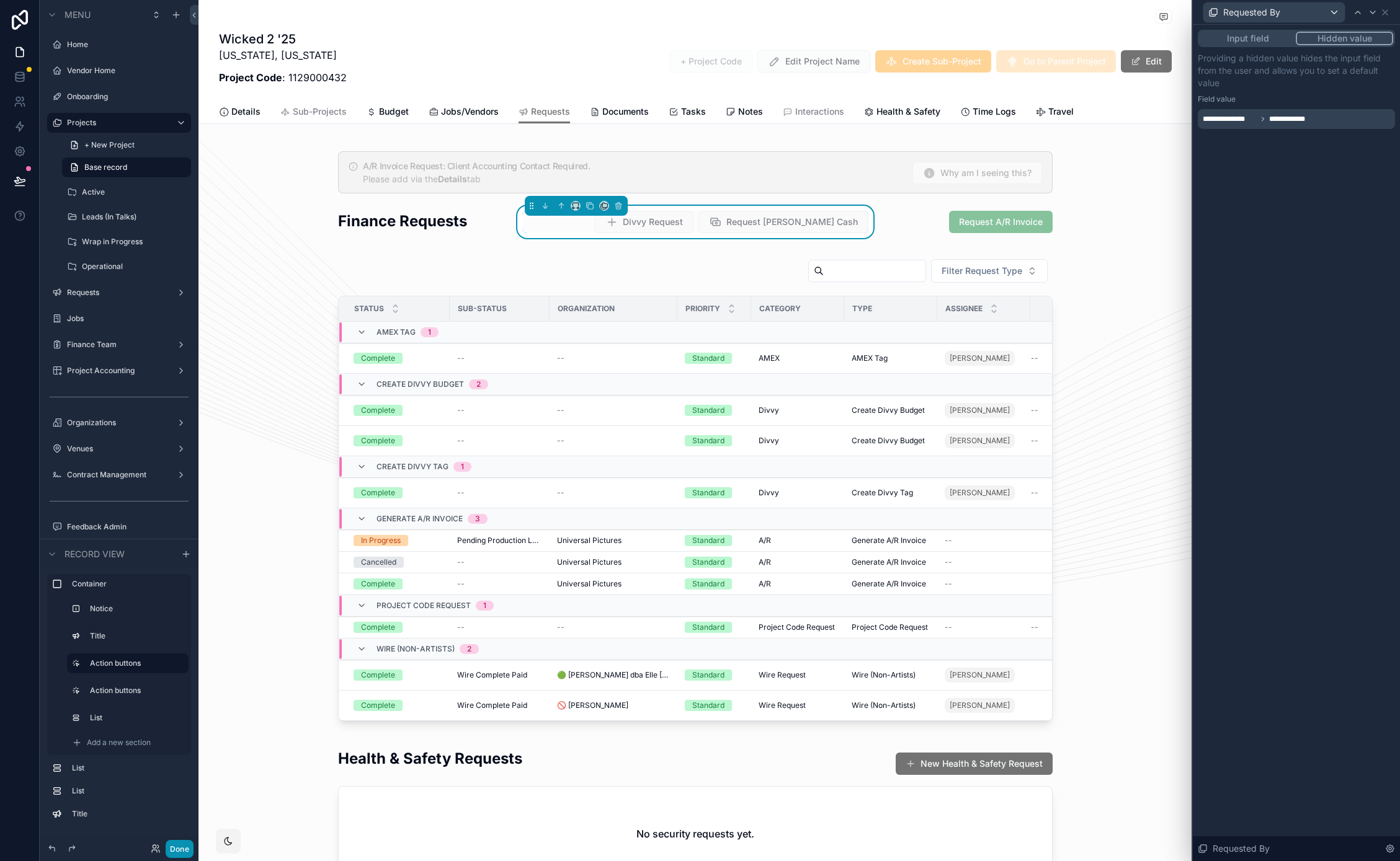
click at [185, 843] on button "Done" at bounding box center [180, 848] width 28 height 18
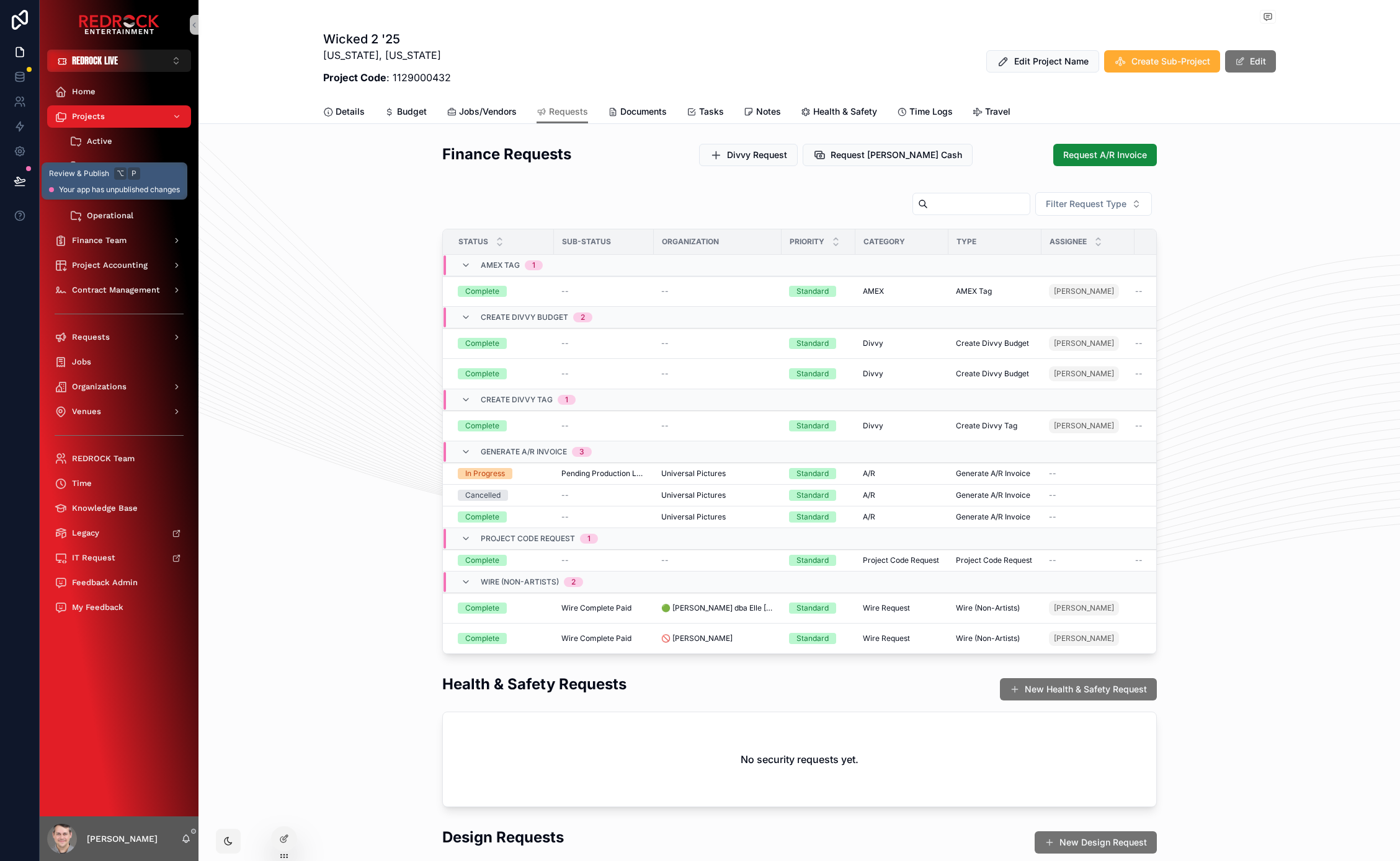
click at [19, 184] on icon at bounding box center [20, 181] width 13 height 13
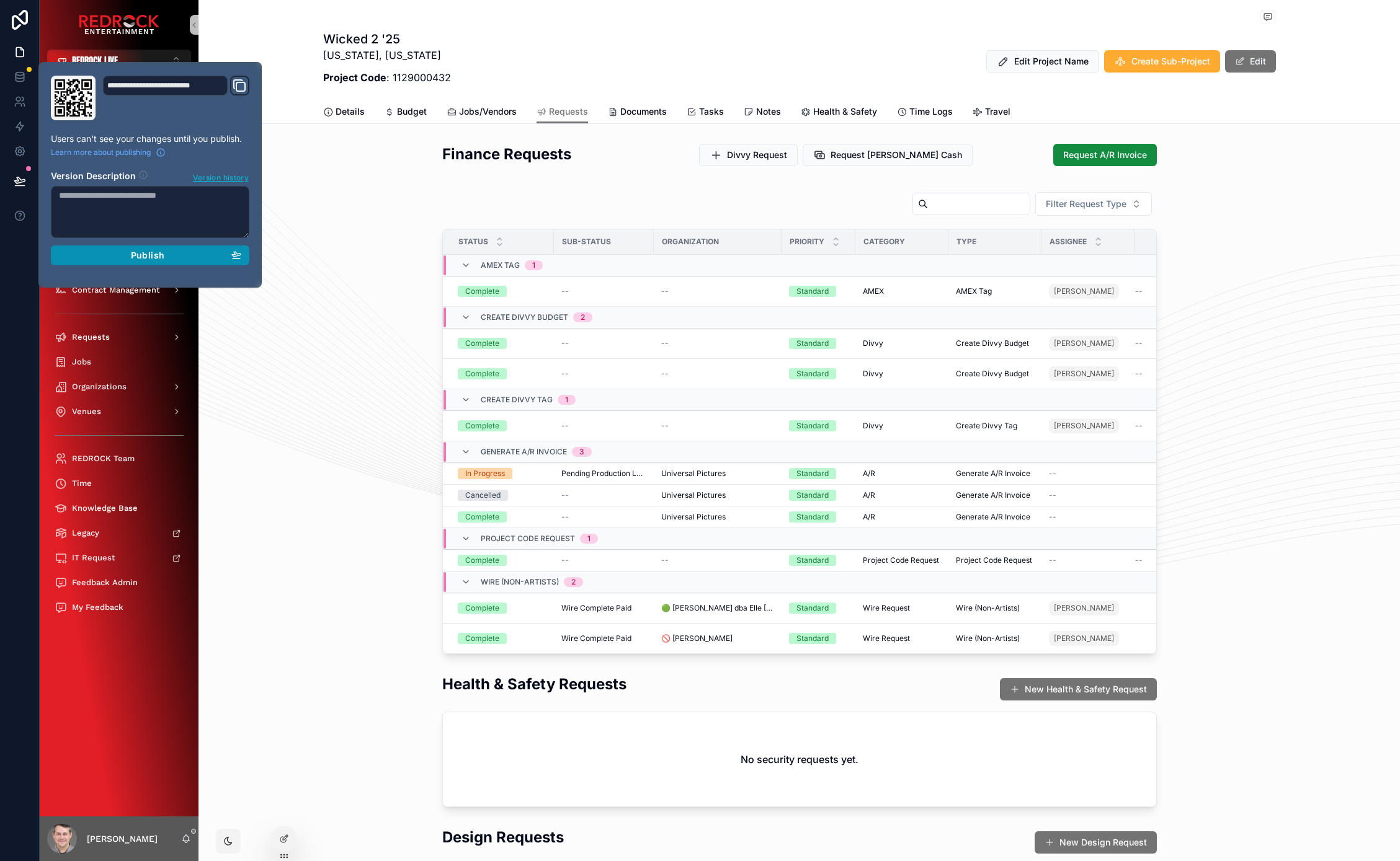
click at [167, 252] on div "Publish" at bounding box center [150, 256] width 182 height 11
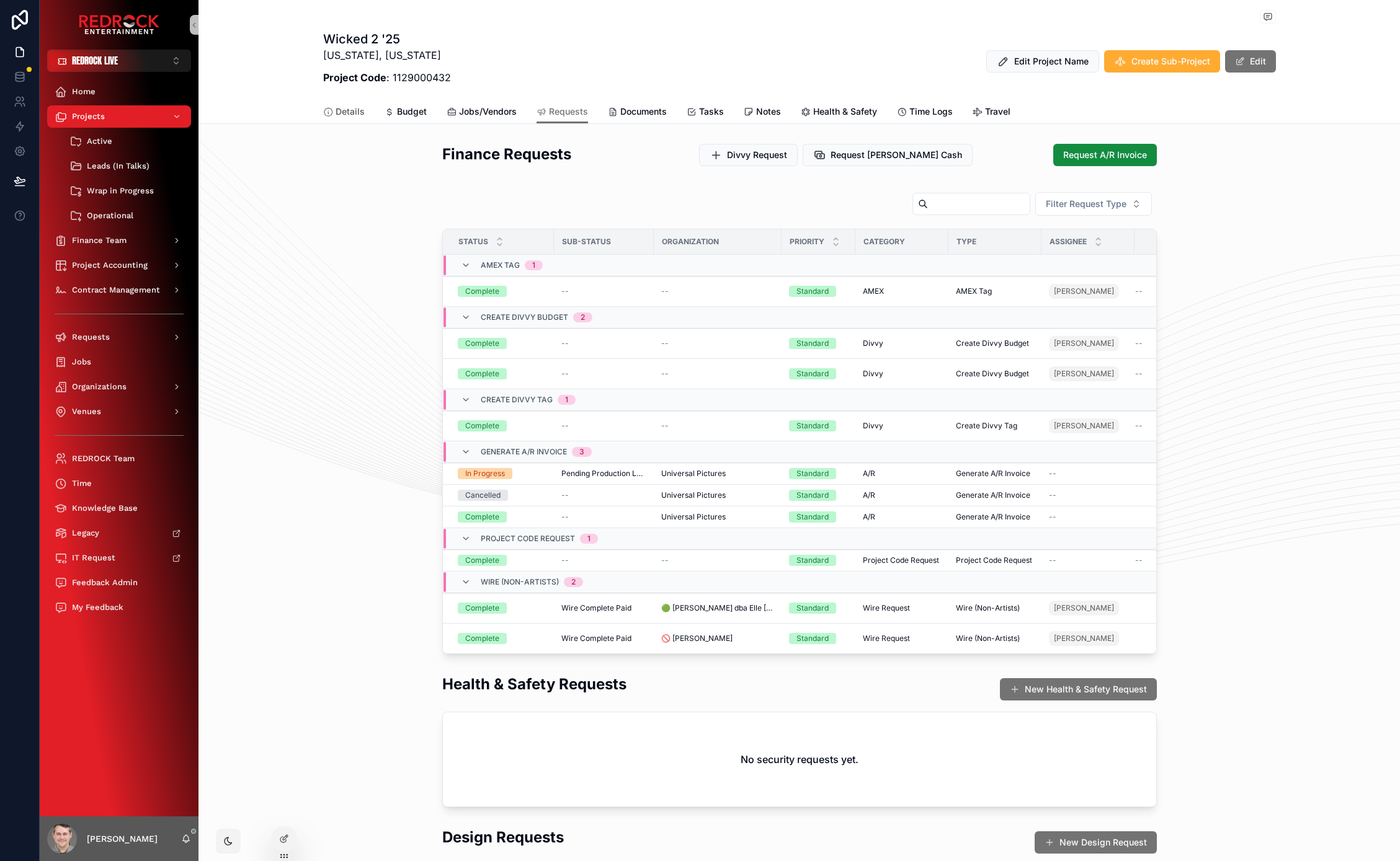
click at [329, 111] on div "Details" at bounding box center [344, 112] width 41 height 13
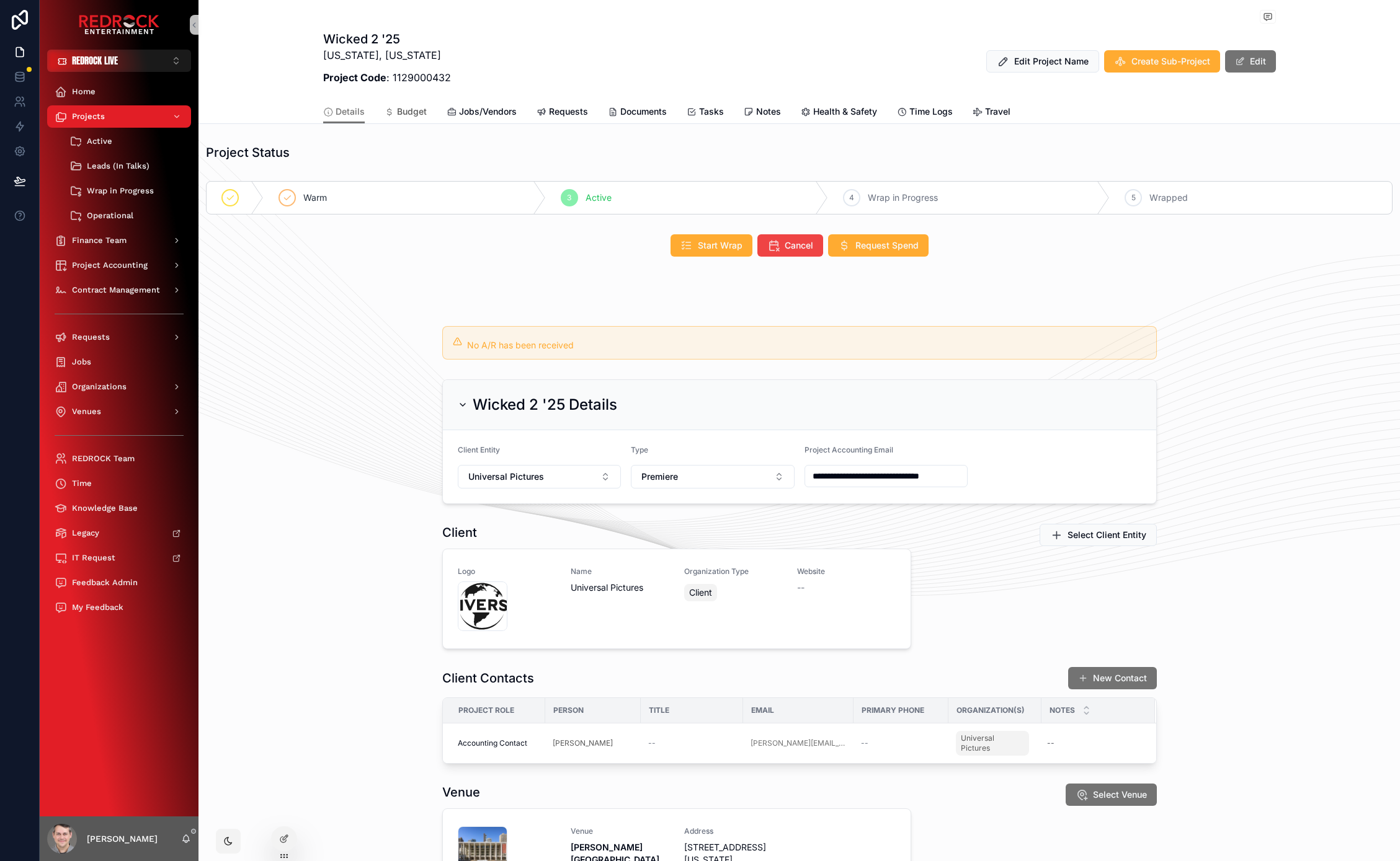
click at [401, 108] on span "Budget" at bounding box center [412, 112] width 30 height 13
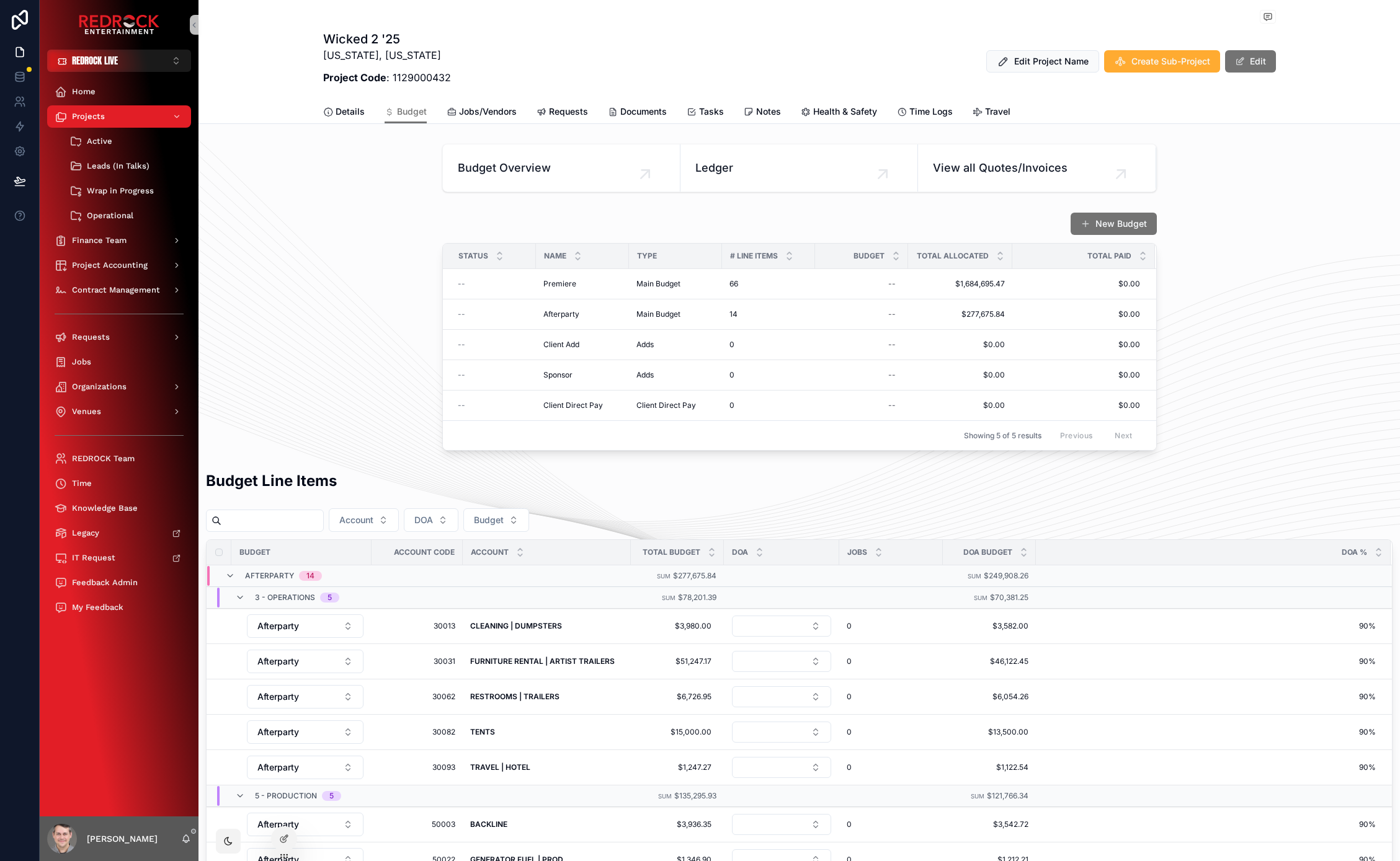
drag, startPoint x: 324, startPoint y: 44, endPoint x: 467, endPoint y: 54, distance: 143.3
click at [395, 50] on div "Wicked 2 '25 New York, New York Project Code : 1129000432" at bounding box center [387, 61] width 128 height 62
drag, startPoint x: 345, startPoint y: 366, endPoint x: 753, endPoint y: 341, distance: 408.8
click at [345, 366] on div "New Budget Status Name Type # Line Items Budget Total Allocated Total Paid -- P…" at bounding box center [799, 331] width 1201 height 249
click at [646, 286] on span "Main Budget" at bounding box center [658, 284] width 44 height 10
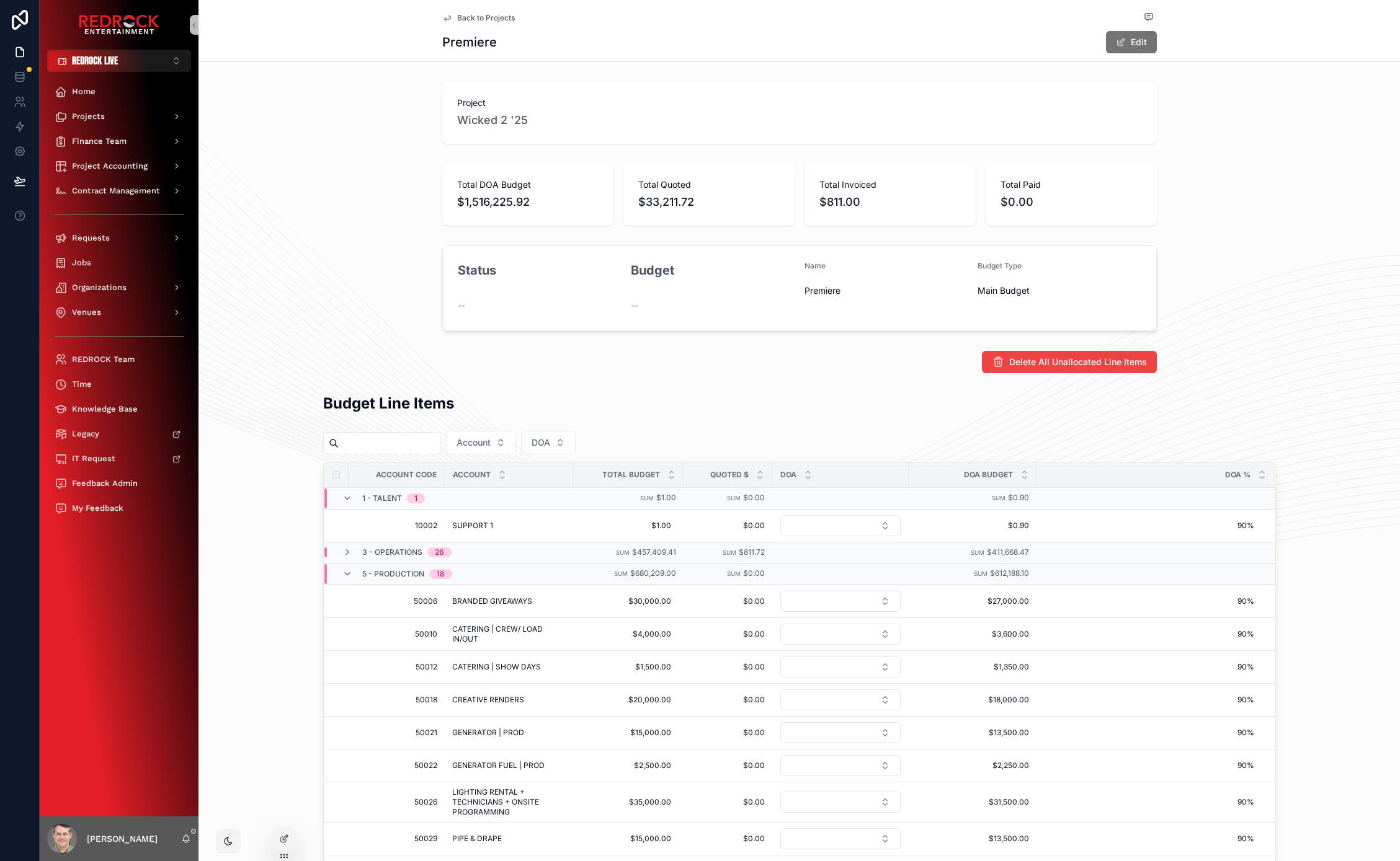
click at [347, 181] on div "Total DOA Budget $1,516,225.92 Total Quoted $33,211.72 Total Invoiced $811.00 T…" at bounding box center [799, 194] width 1201 height 72
click at [101, 111] on span "Projects" at bounding box center [88, 116] width 33 height 10
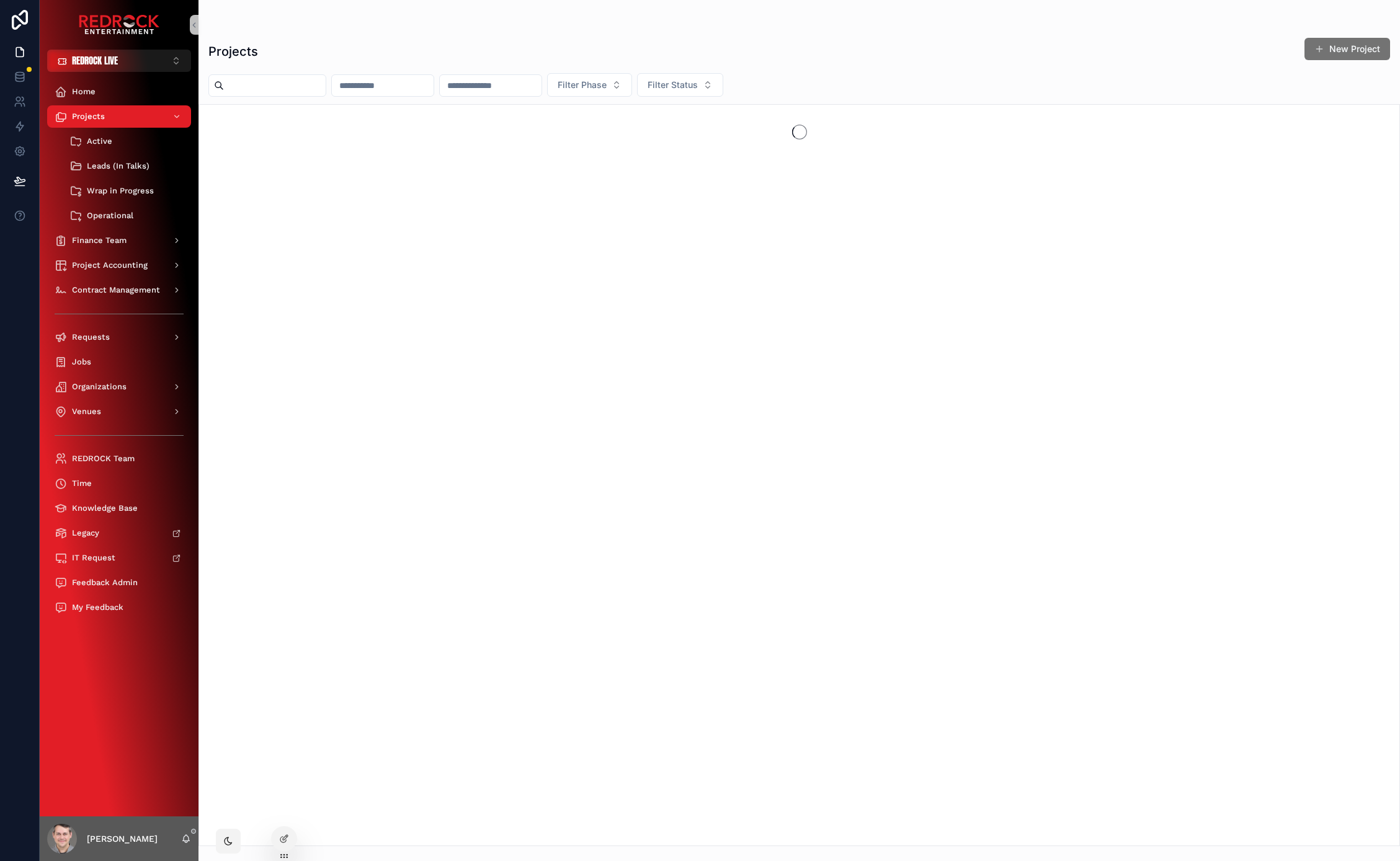
click at [300, 94] on input "scrollable content" at bounding box center [275, 86] width 102 height 18
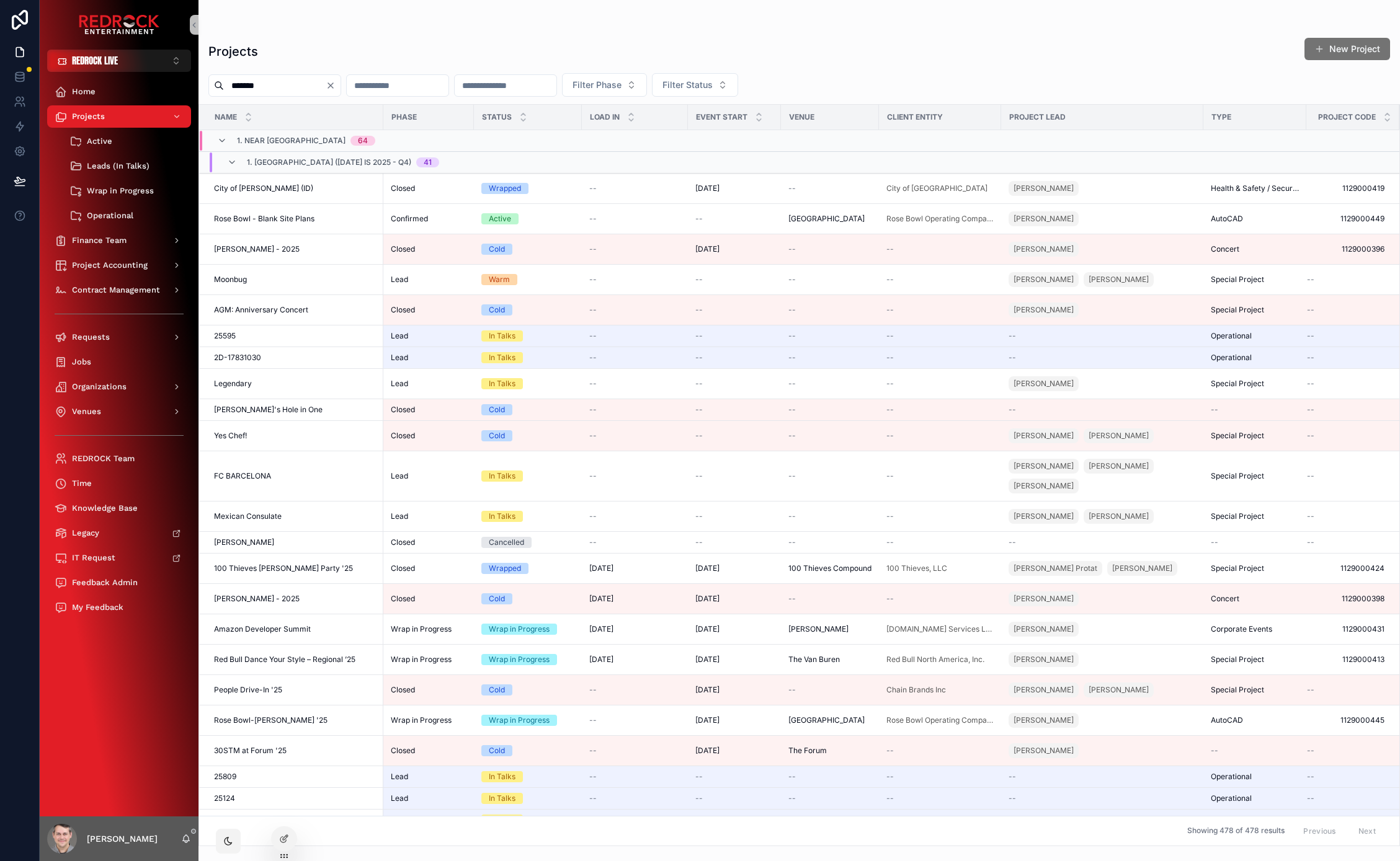
type input "*******"
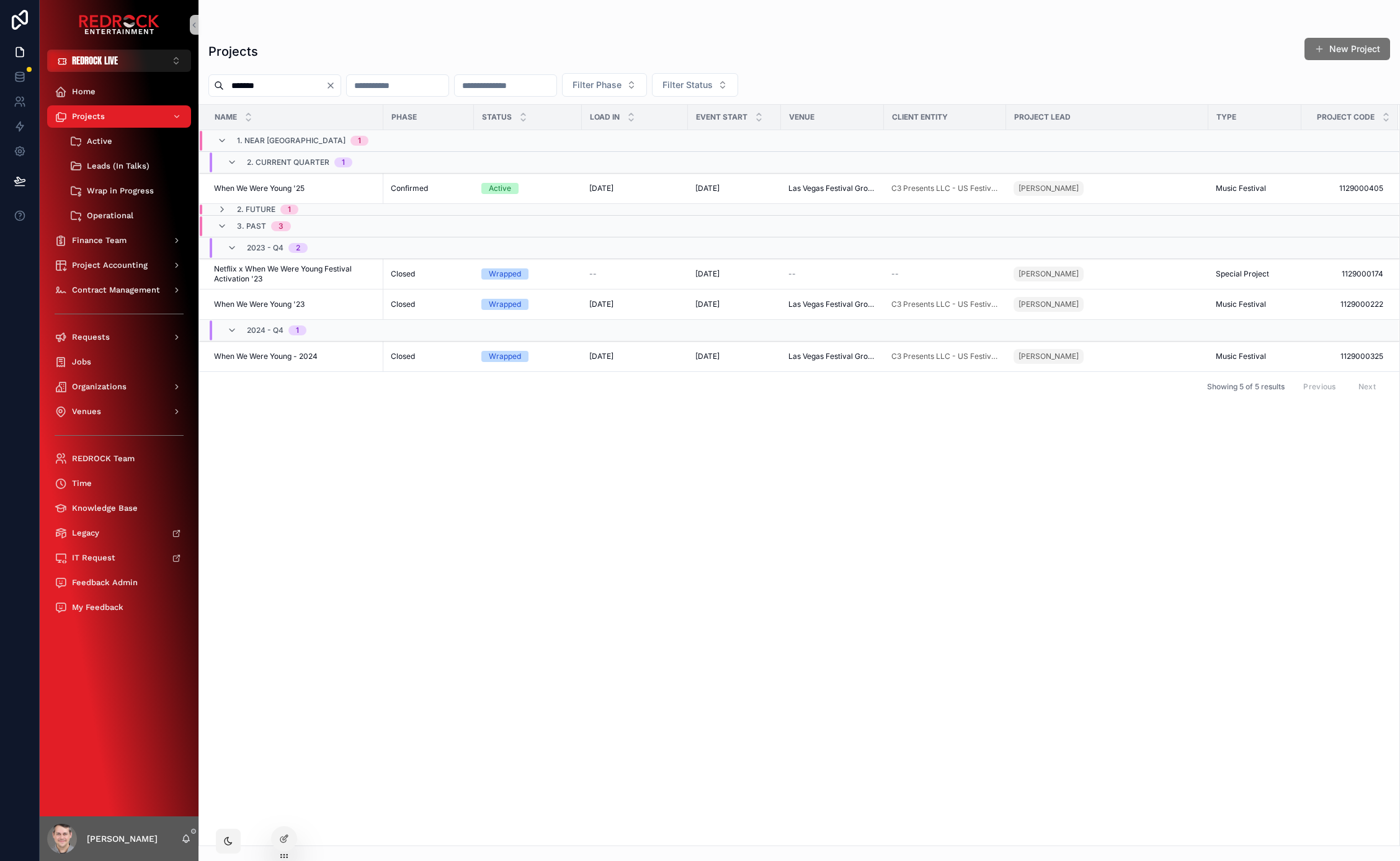
click at [235, 209] on div "2. Future 1" at bounding box center [258, 209] width 81 height 10
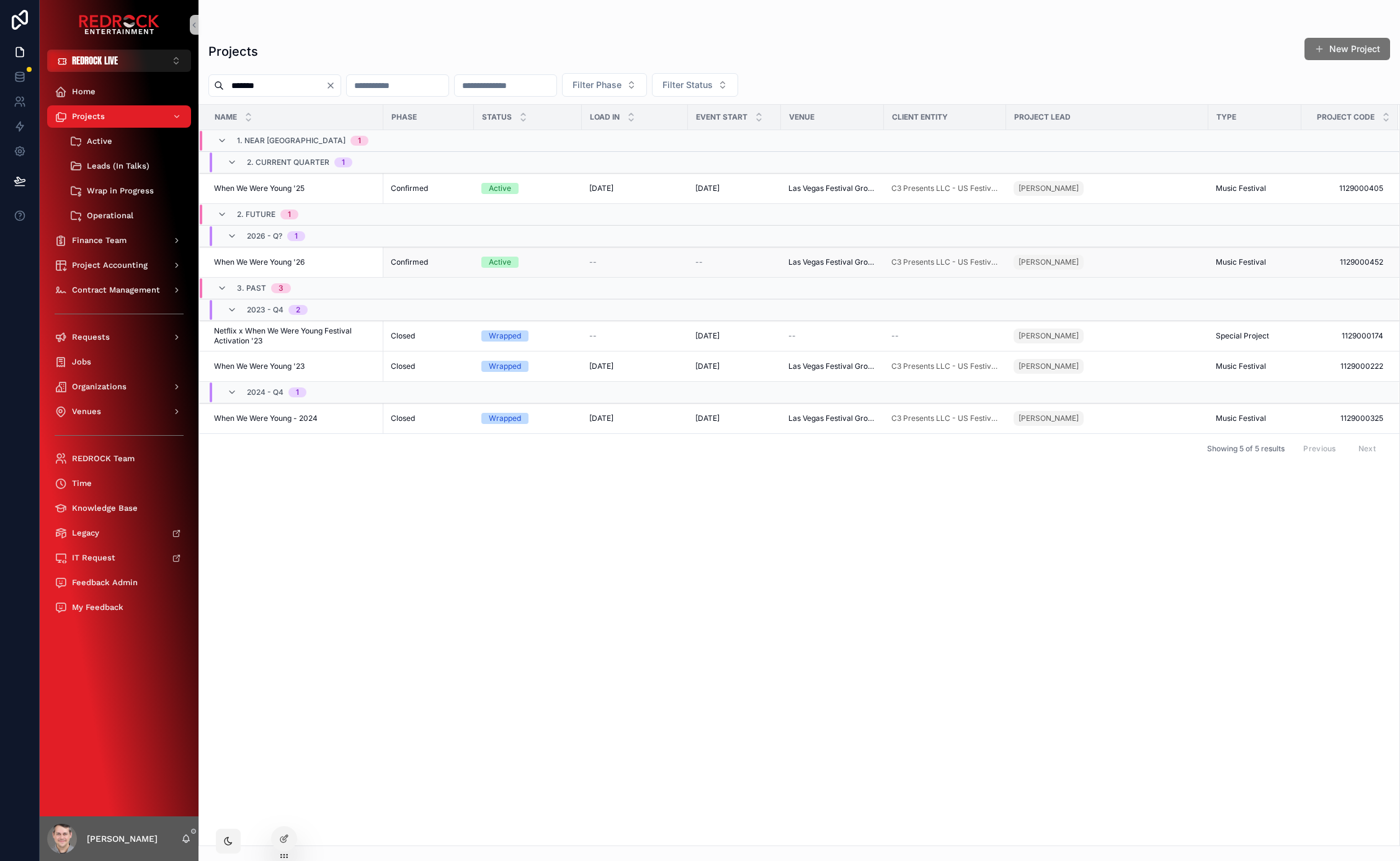
click at [278, 260] on span "When We Were Young '26" at bounding box center [259, 262] width 91 height 10
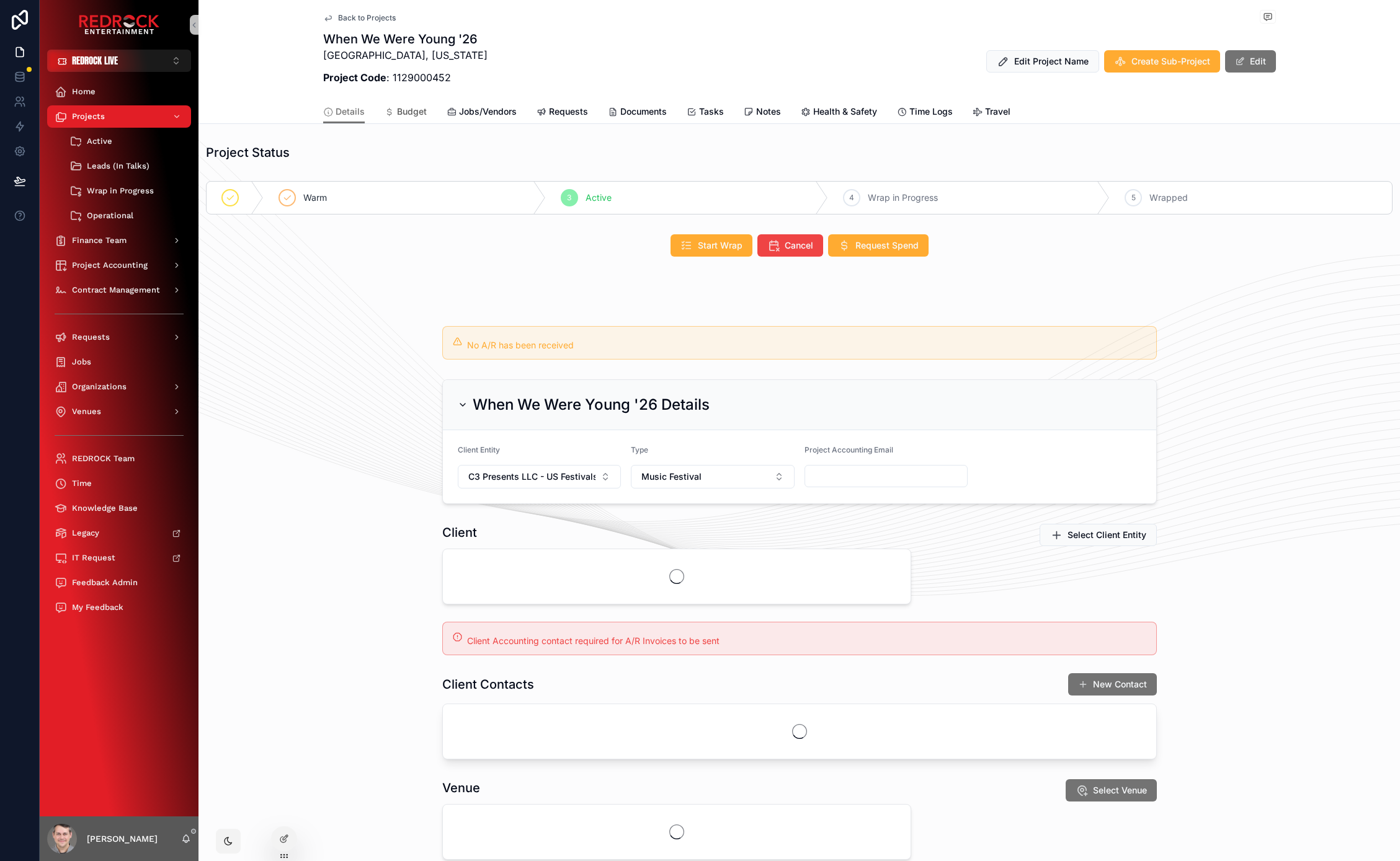
click at [397, 114] on span "Budget" at bounding box center [412, 112] width 30 height 13
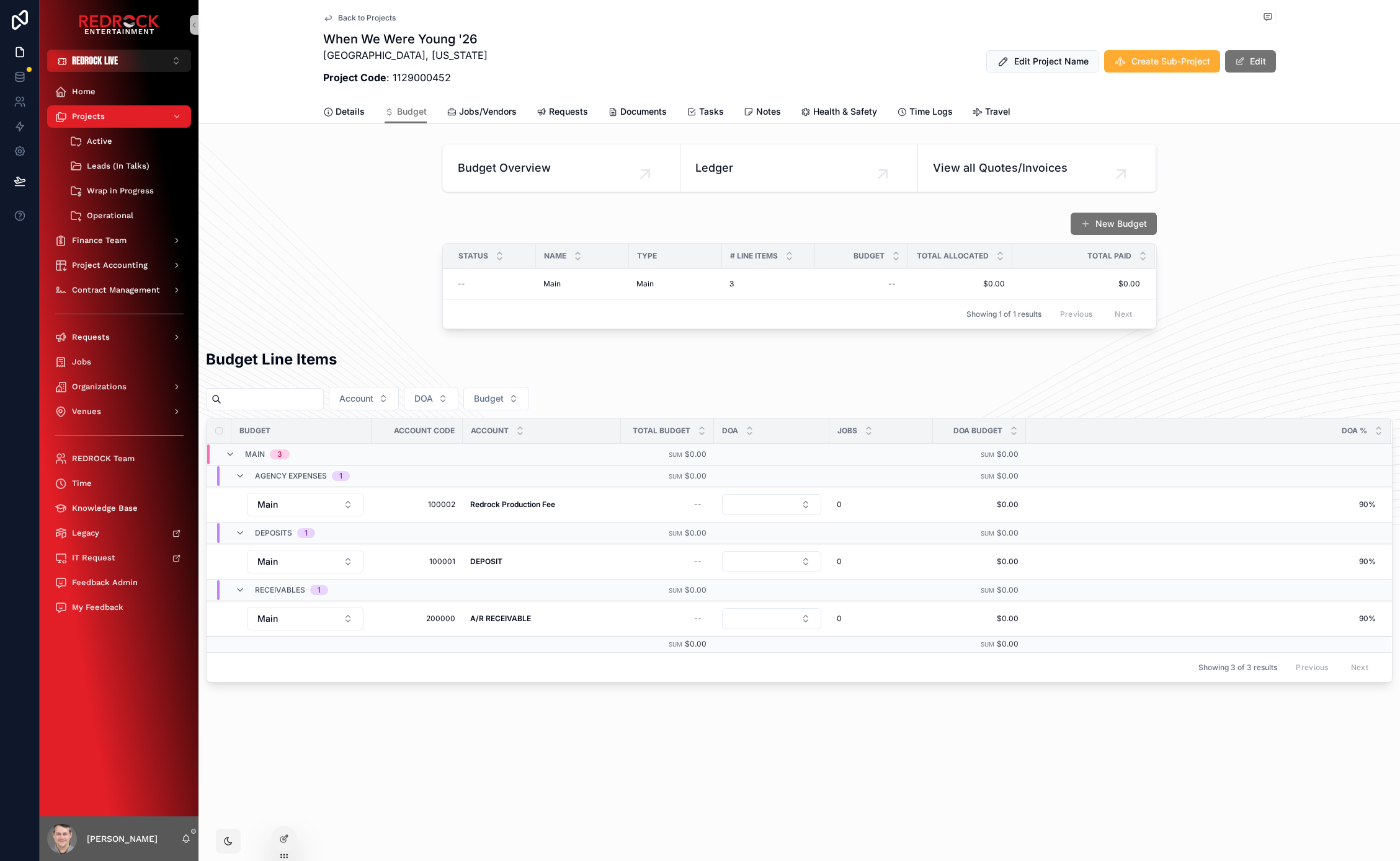
click at [312, 290] on div "New Budget Status Name Type # Line Items Budget Total Allocated Total Paid -- M…" at bounding box center [799, 270] width 1201 height 127
drag, startPoint x: 641, startPoint y: 364, endPoint x: 571, endPoint y: 351, distance: 71.2
click at [571, 351] on div "Budget Line Items" at bounding box center [799, 364] width 1187 height 31
click at [524, 283] on div "--" at bounding box center [493, 284] width 71 height 10
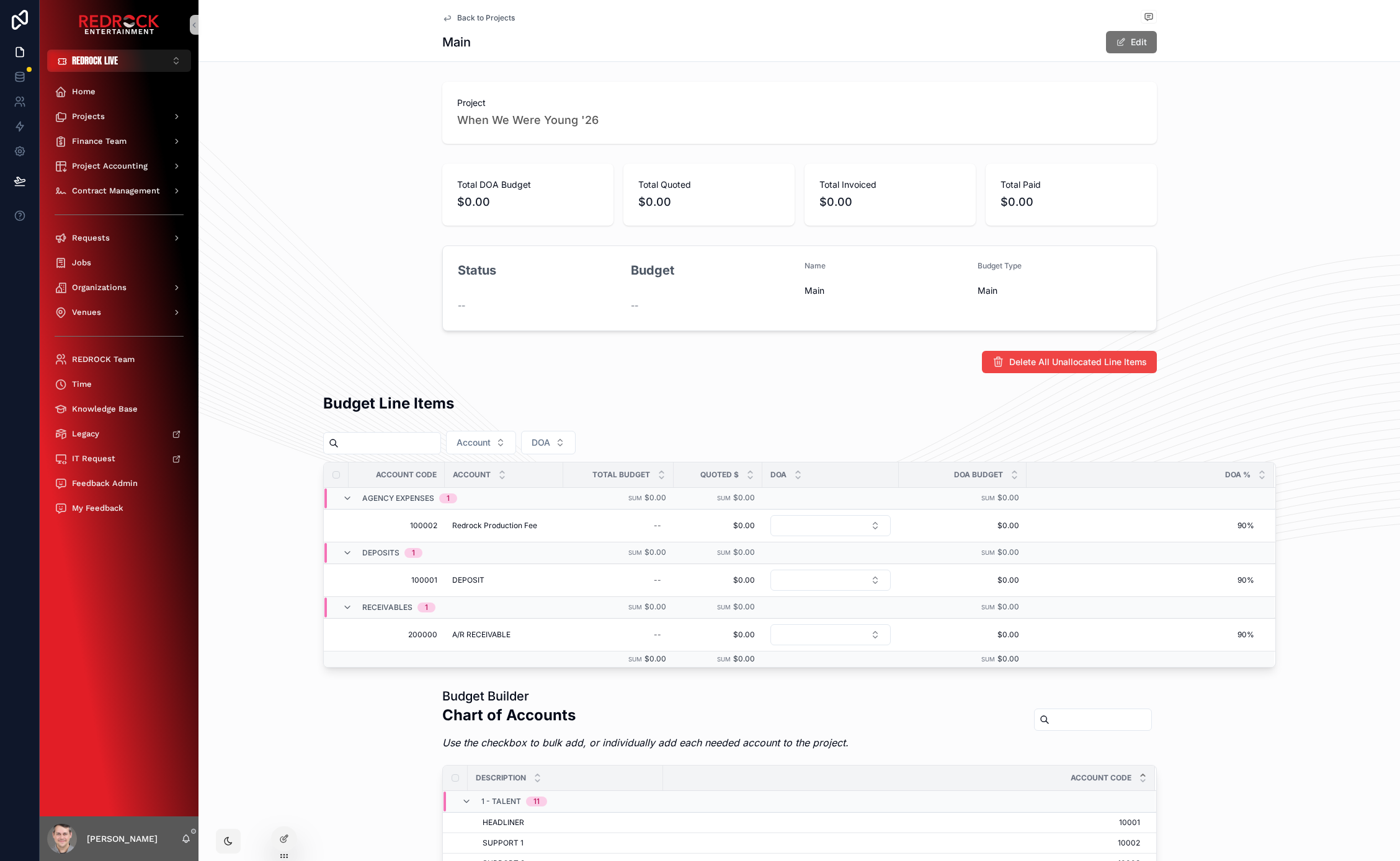
click at [363, 348] on div "Delete All Unallocated Line Items" at bounding box center [799, 362] width 1201 height 33
click at [489, 17] on span "Back to Projects" at bounding box center [486, 18] width 58 height 10
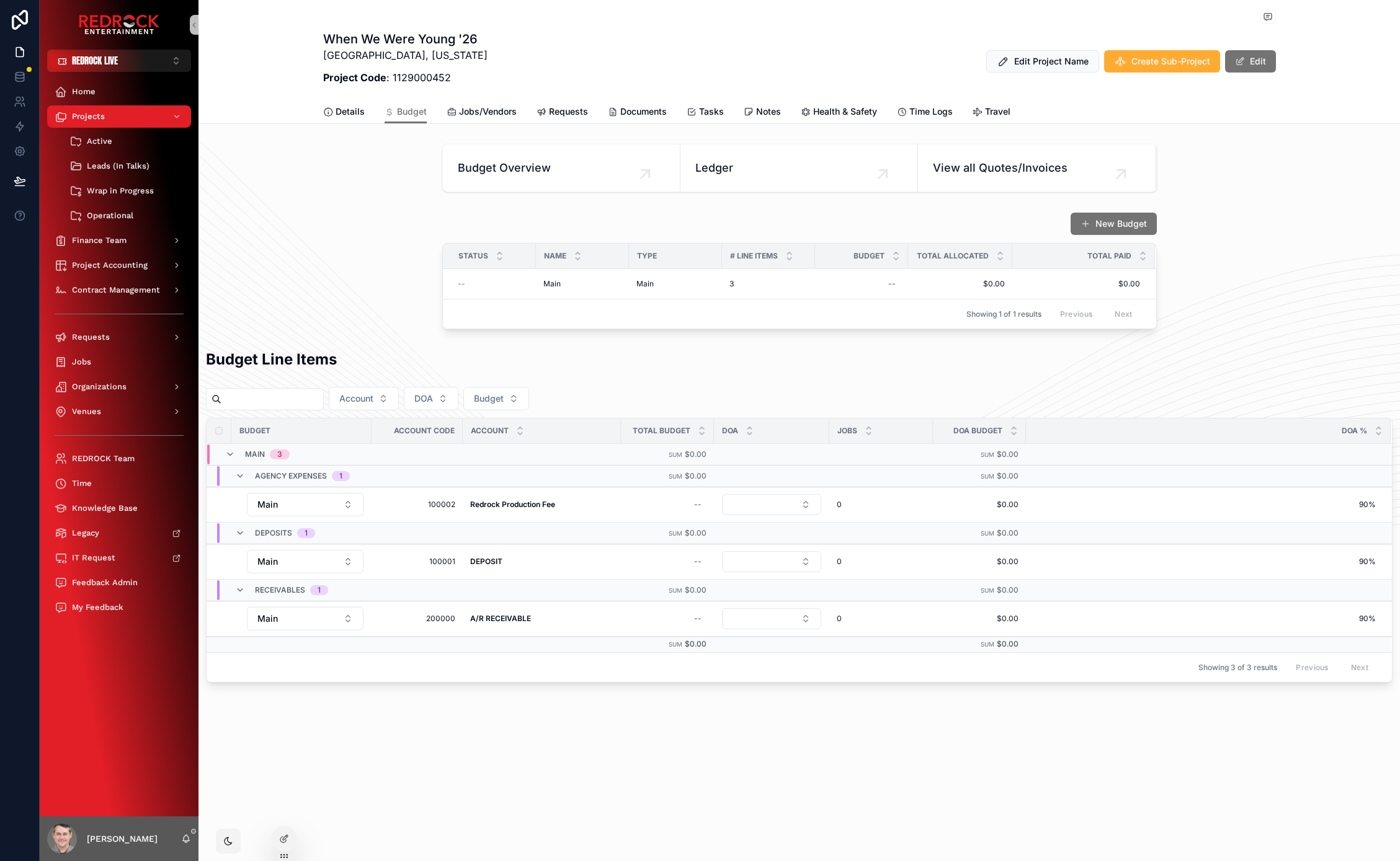
drag, startPoint x: 537, startPoint y: 47, endPoint x: 504, endPoint y: 39, distance: 34.0
click at [491, 38] on div "When We Were Young '26 Las Vegas, Nevada Project Code : 1129000452 Edit Project…" at bounding box center [799, 61] width 953 height 62
click at [108, 365] on div "Jobs" at bounding box center [119, 362] width 129 height 20
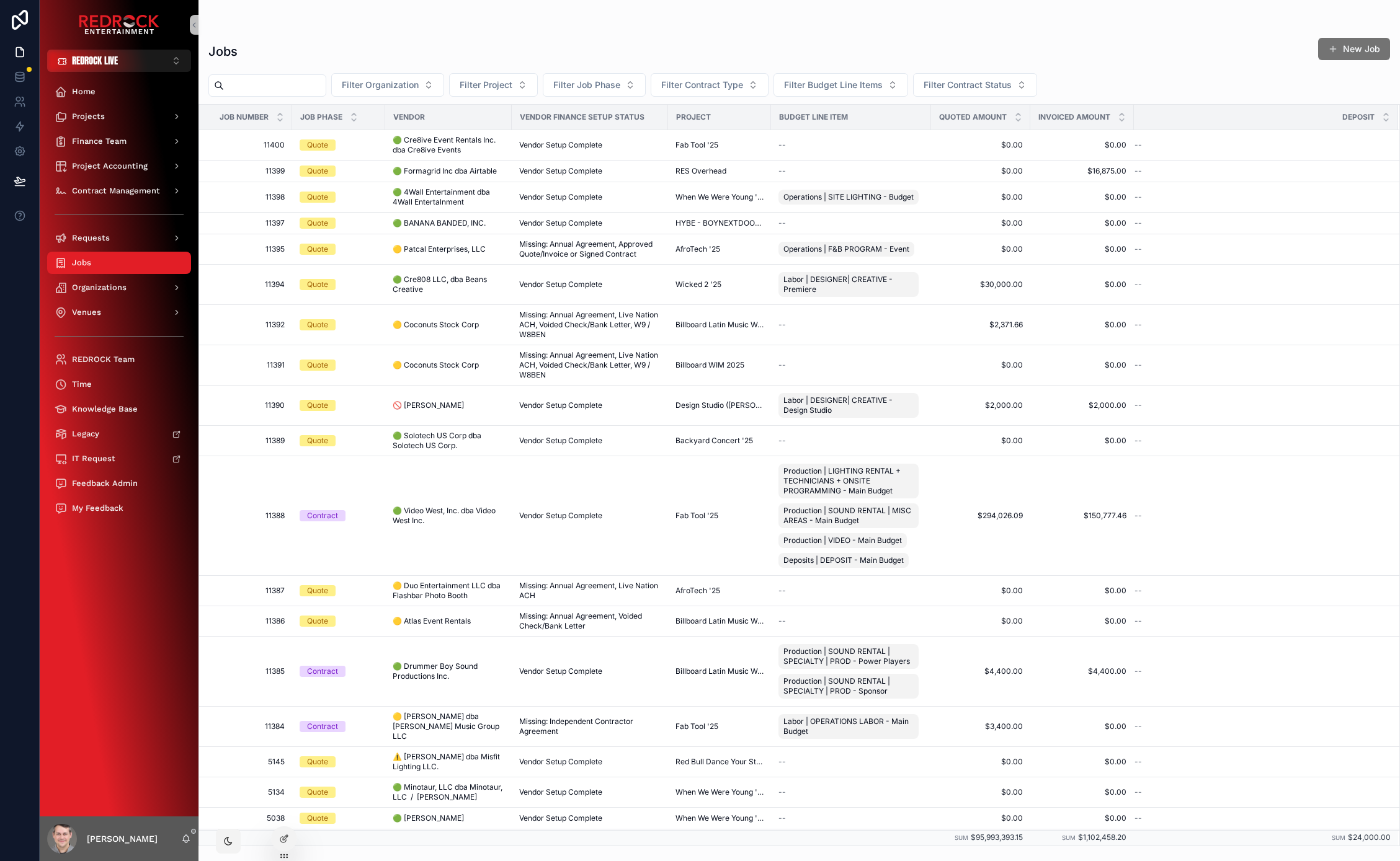
click at [421, 525] on span "🟢 Video West, Inc. dba Video West Inc." at bounding box center [449, 516] width 111 height 20
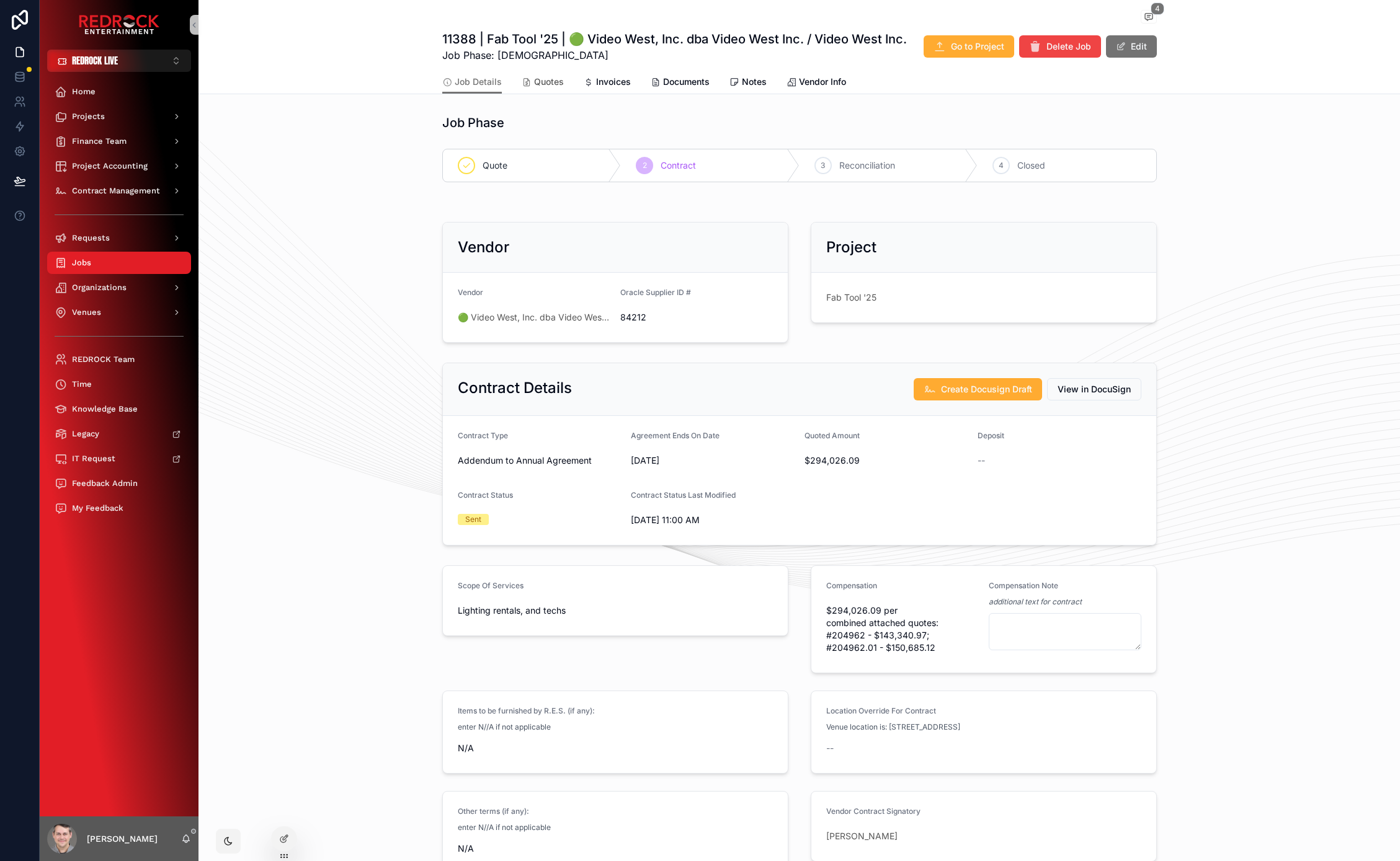
drag, startPoint x: 549, startPoint y: 79, endPoint x: 552, endPoint y: 89, distance: 10.4
click at [549, 78] on span "Quotes" at bounding box center [549, 82] width 30 height 13
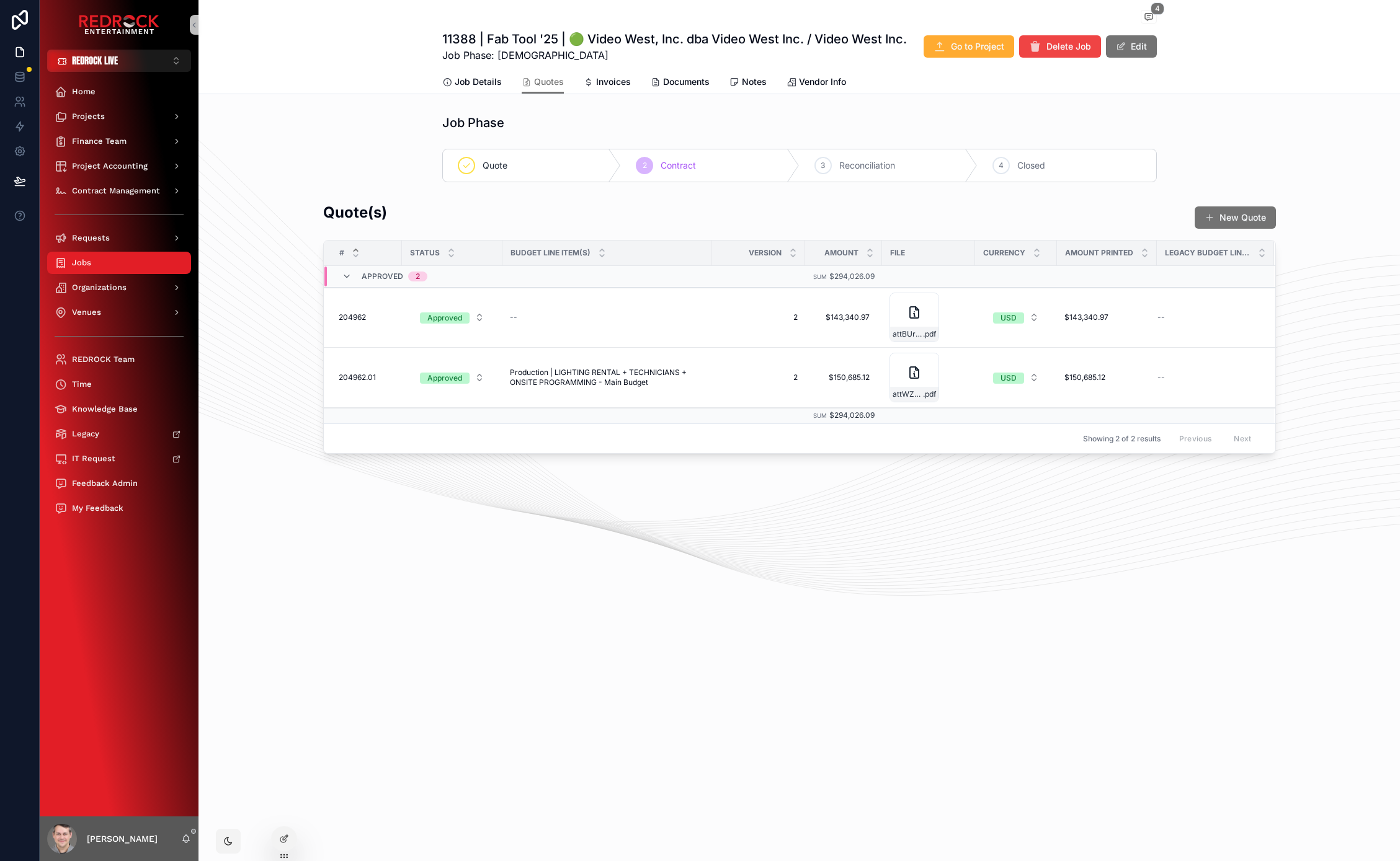
click at [582, 380] on span "Production | LIGHTING RENTAL + TECHNICIANS + ONSITE PROGRAMMING - Main Budget" at bounding box center [607, 378] width 194 height 20
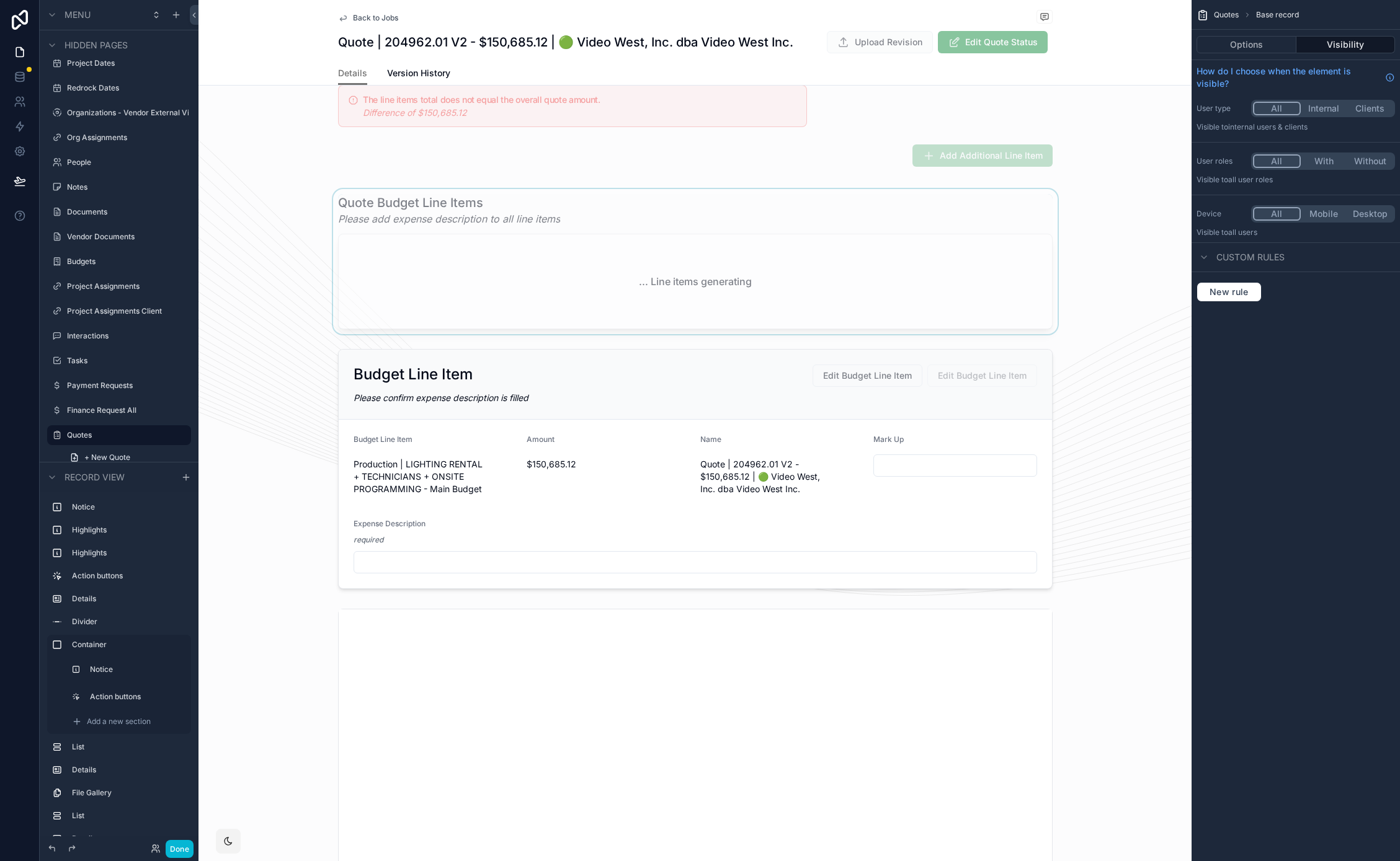
scroll to position [411, 0]
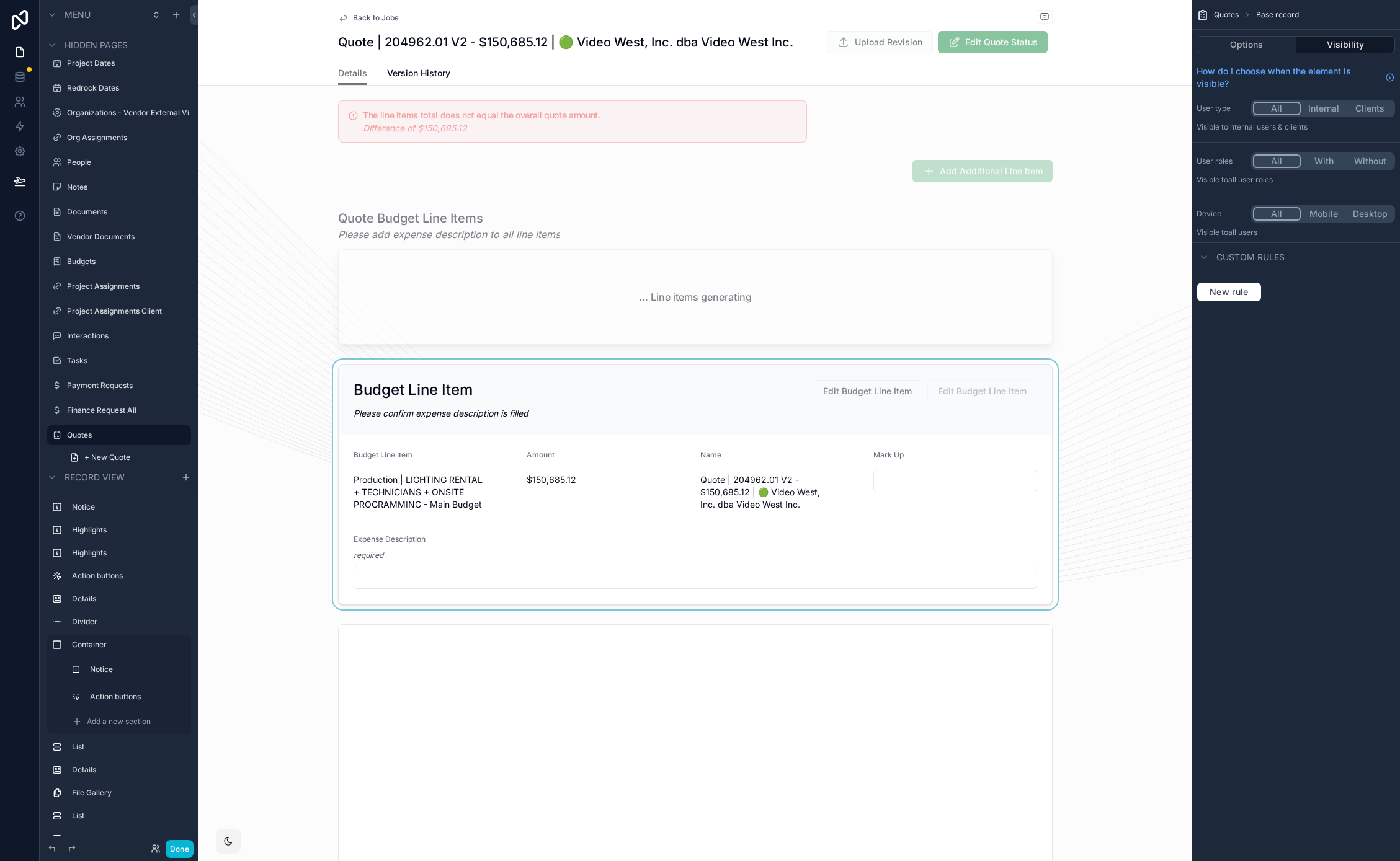
click at [697, 377] on div "scrollable content" at bounding box center [694, 485] width 993 height 250
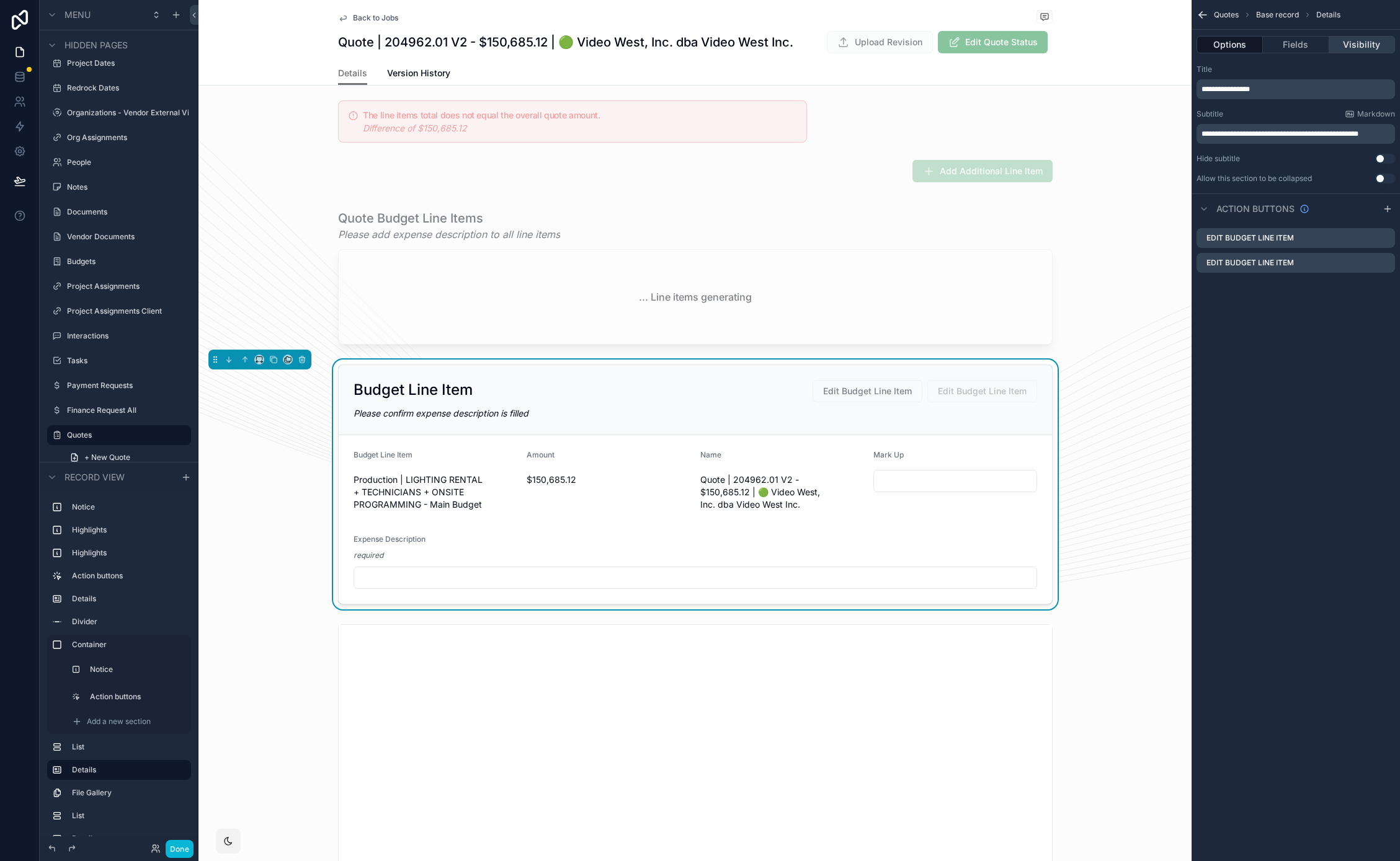
click at [1387, 46] on button "Visibility" at bounding box center [1362, 45] width 66 height 18
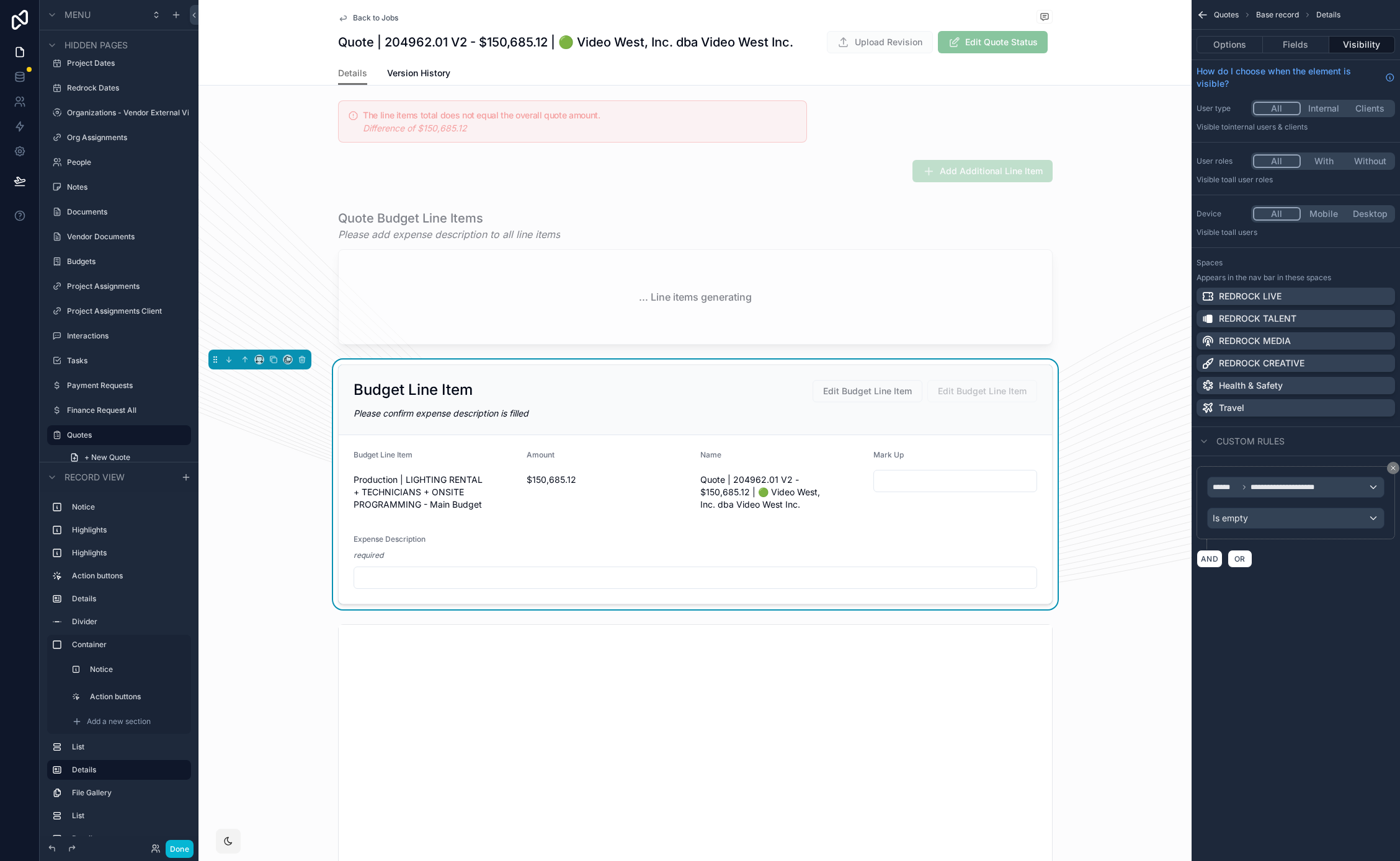
click at [1237, 698] on div "**********" at bounding box center [1295, 430] width 208 height 861
click at [470, 501] on span "Production | LIGHTING RENTAL + TECHNICIANS + ONSITE PROGRAMMING - Main Budget" at bounding box center [435, 491] width 164 height 37
drag, startPoint x: 478, startPoint y: 507, endPoint x: 345, endPoint y: 478, distance: 136.1
click at [345, 478] on form "Budget Line Item Production | LIGHTING RENTAL + TECHNICIANS + ONSITE PROGRAMMIN…" at bounding box center [695, 520] width 713 height 169
click at [347, 453] on form "Budget Line Item Production | LIGHTING RENTAL + TECHNICIANS + ONSITE PROGRAMMIN…" at bounding box center [695, 520] width 713 height 169
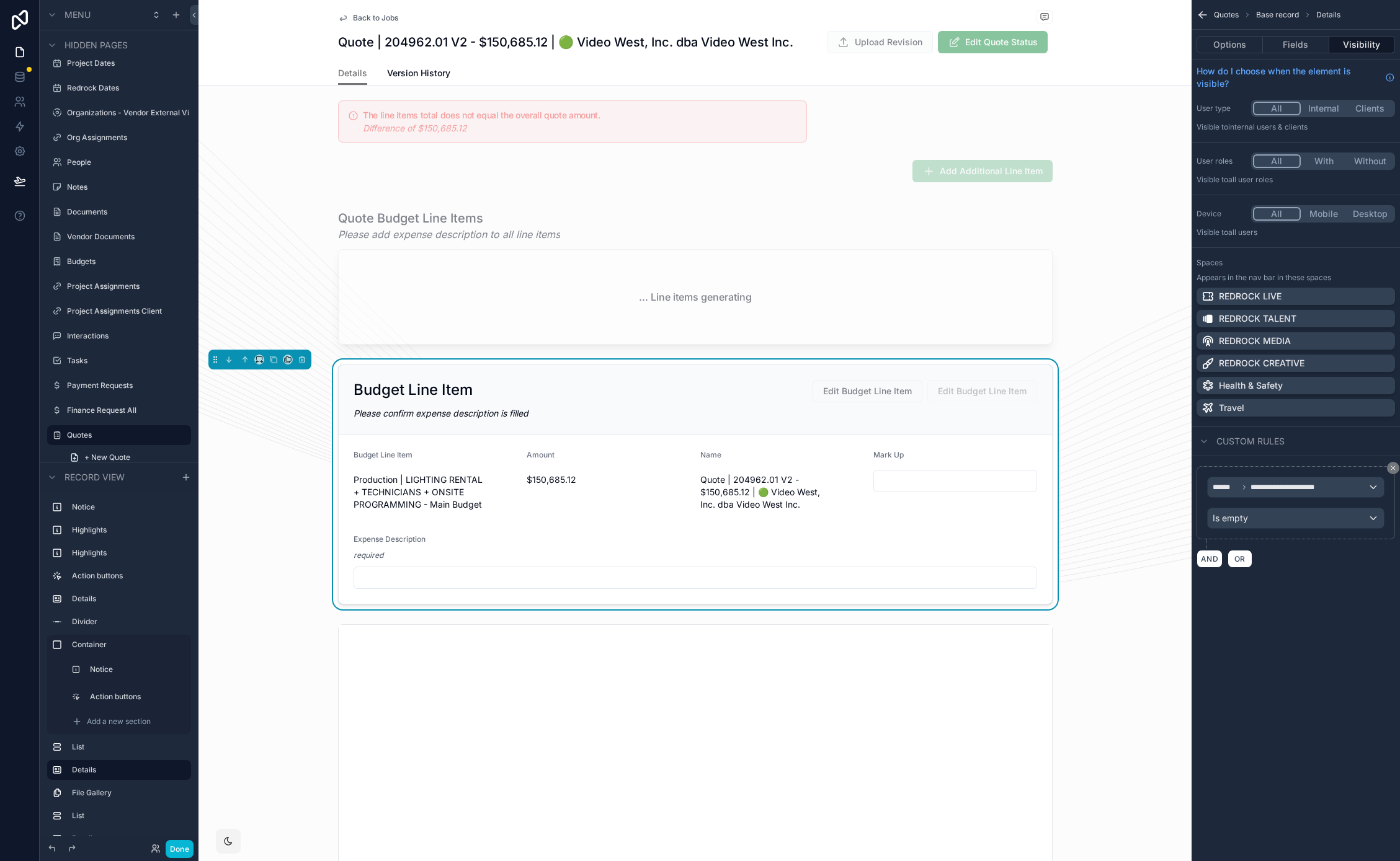
click at [470, 496] on span "Production | LIGHTING RENTAL + TECHNICIANS + ONSITE PROGRAMMING - Main Budget" at bounding box center [435, 491] width 164 height 37
drag, startPoint x: 482, startPoint y: 506, endPoint x: 344, endPoint y: 451, distance: 148.6
click at [344, 451] on form "Budget Line Item Production | LIGHTING RENTAL + TECHNICIANS + ONSITE PROGRAMMIN…" at bounding box center [695, 520] width 713 height 169
click at [356, 463] on div "Budget Line Item" at bounding box center [435, 458] width 164 height 15
drag, startPoint x: 476, startPoint y: 504, endPoint x: 383, endPoint y: 478, distance: 96.6
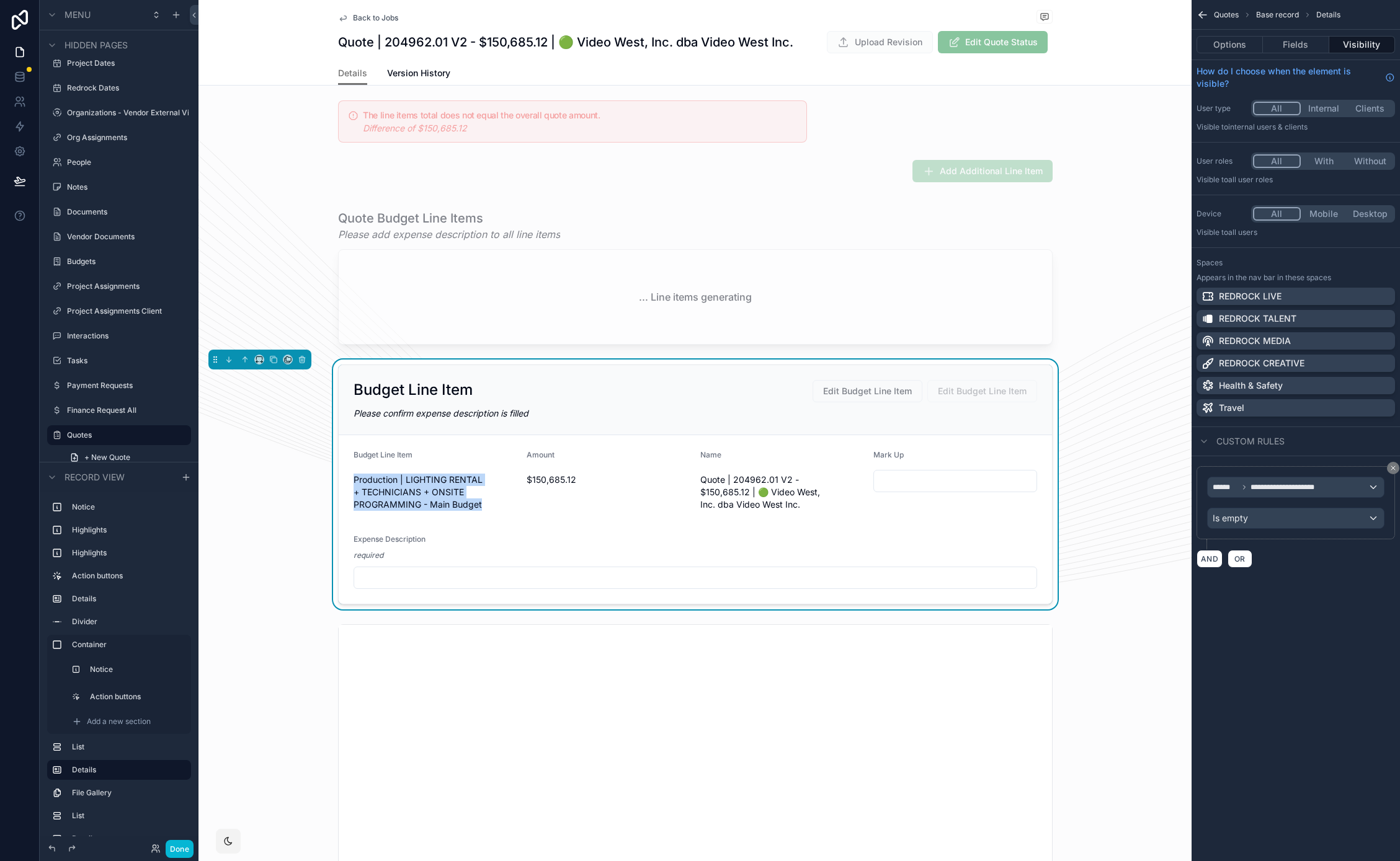
click at [340, 466] on form "Budget Line Item Production | LIGHTING RENTAL + TECHNICIANS + ONSITE PROGRAMMIN…" at bounding box center [695, 520] width 713 height 169
click at [428, 495] on span "Production | LIGHTING RENTAL + TECHNICIANS + ONSITE PROGRAMMING - Main Budget" at bounding box center [435, 491] width 164 height 37
drag, startPoint x: 527, startPoint y: 516, endPoint x: 903, endPoint y: 493, distance: 376.7
click at [527, 516] on form "Budget Line Item Production | LIGHTING RENTAL + TECHNICIANS + ONSITE PROGRAMMIN…" at bounding box center [695, 520] width 713 height 169
drag, startPoint x: 582, startPoint y: 516, endPoint x: 567, endPoint y: 515, distance: 15.0
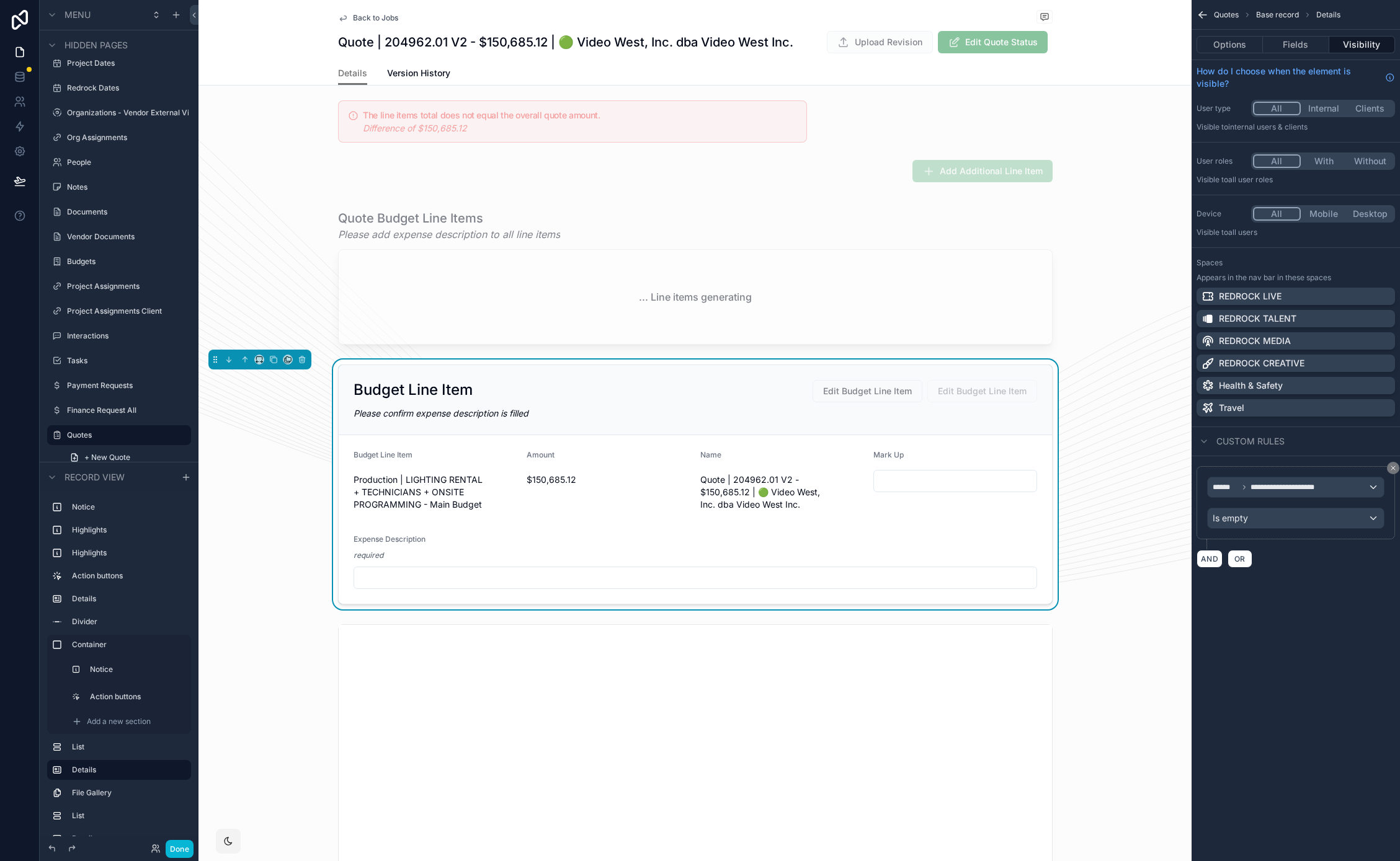
click at [581, 516] on form "Budget Line Item Production | LIGHTING RENTAL + TECHNICIANS + ONSITE PROGRAMMIN…" at bounding box center [695, 520] width 713 height 169
click at [914, 425] on div "Budget Line Item Edit Budget Line Item Edit Budget Line Item Please confirm exp…" at bounding box center [695, 400] width 713 height 70
click at [1200, 16] on icon "scrollable content" at bounding box center [1200, 16] width 3 height 3
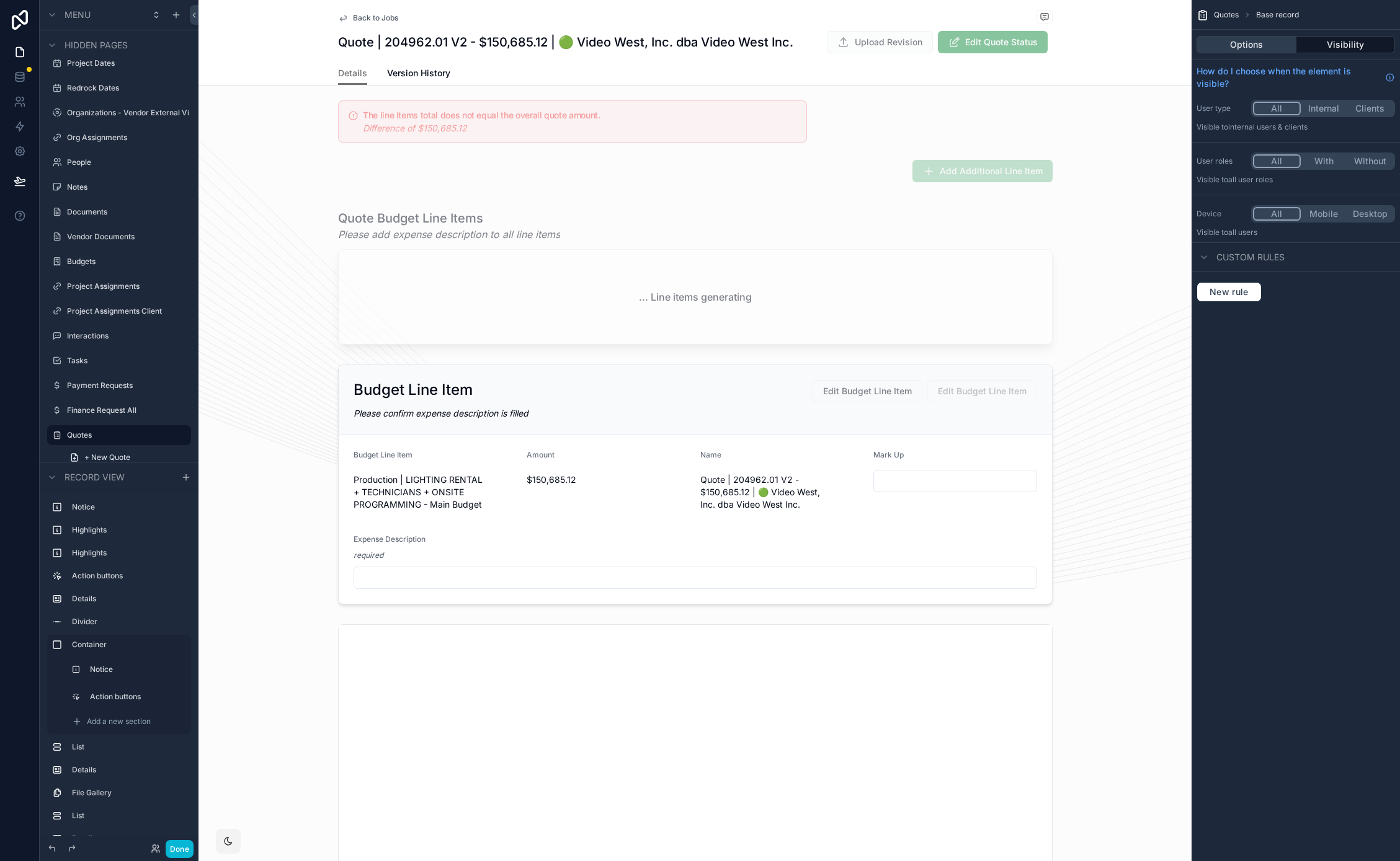
click at [1256, 49] on button "Options" at bounding box center [1246, 45] width 100 height 18
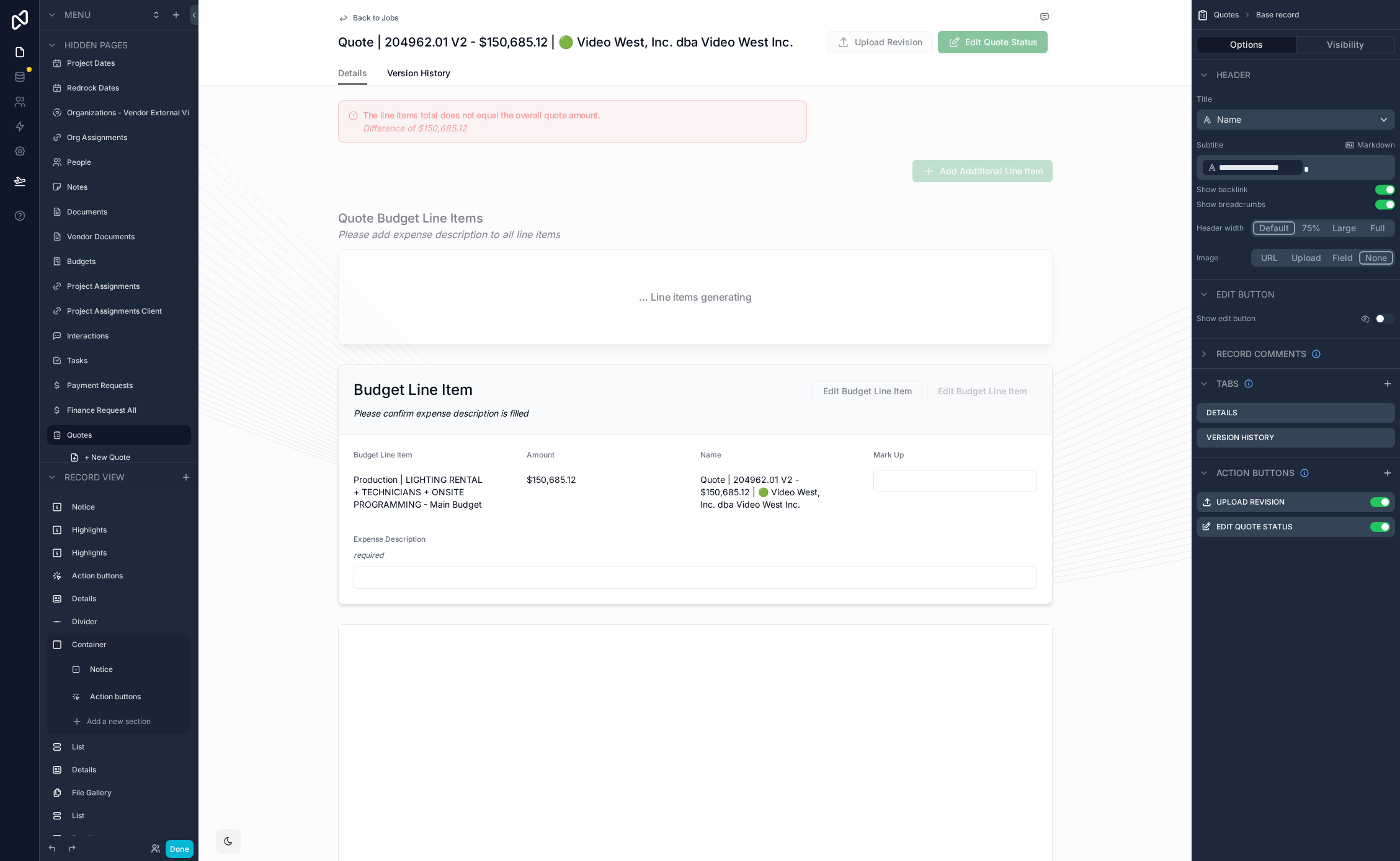
click at [671, 410] on div "scrollable content" at bounding box center [694, 485] width 993 height 250
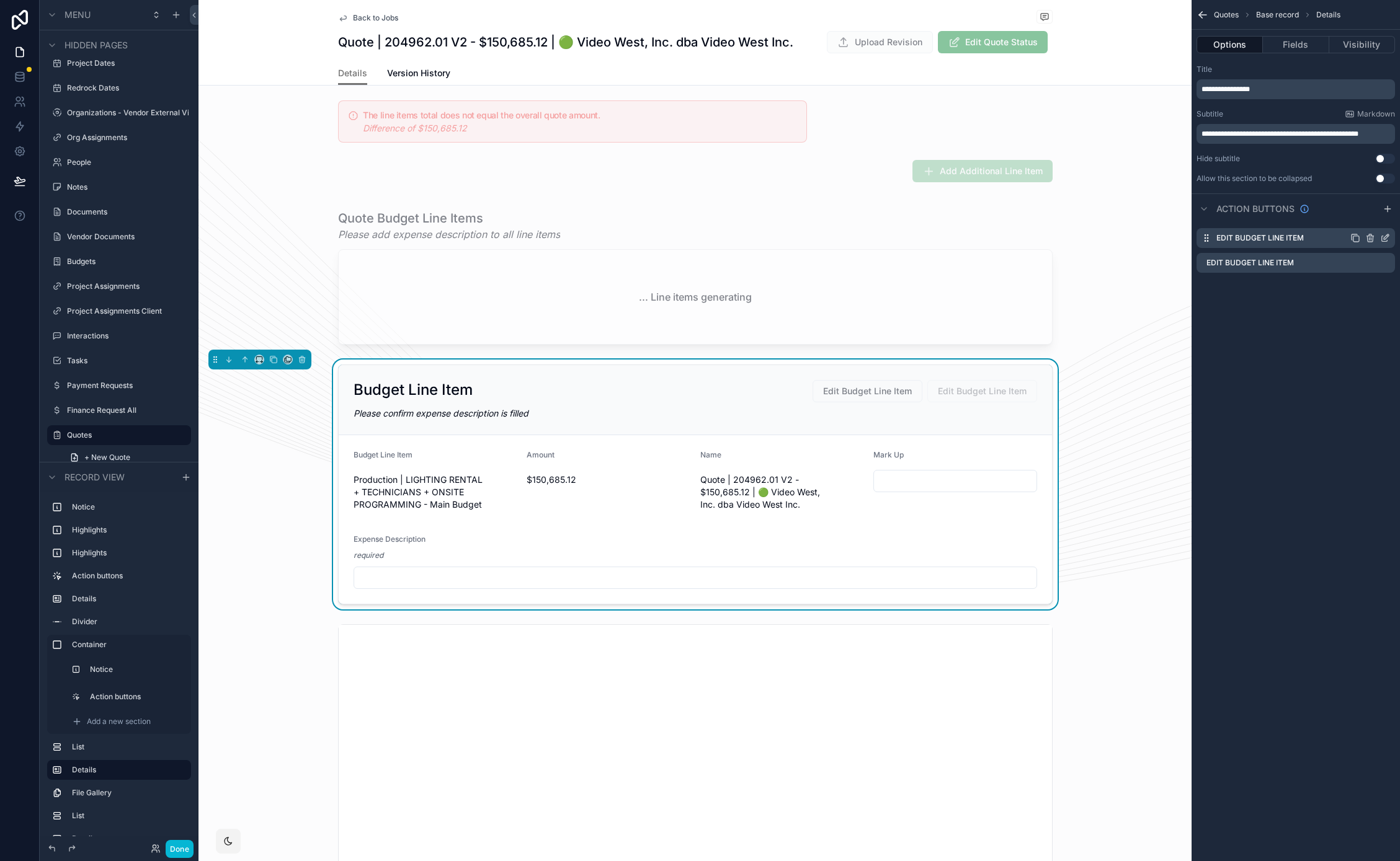
click at [1384, 234] on icon "scrollable content" at bounding box center [1385, 238] width 10 height 10
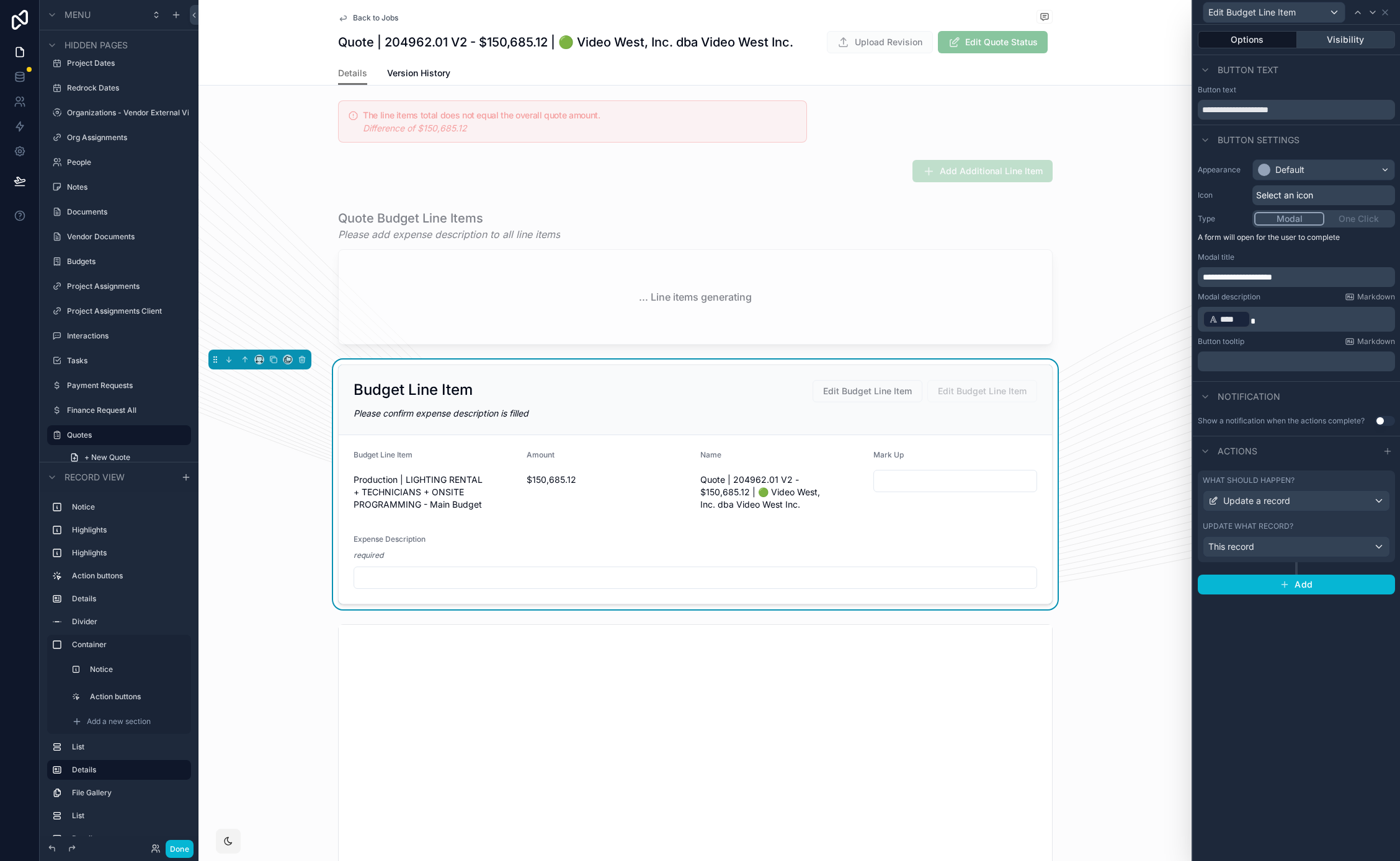
click at [1349, 42] on button "Visibility" at bounding box center [1346, 40] width 99 height 18
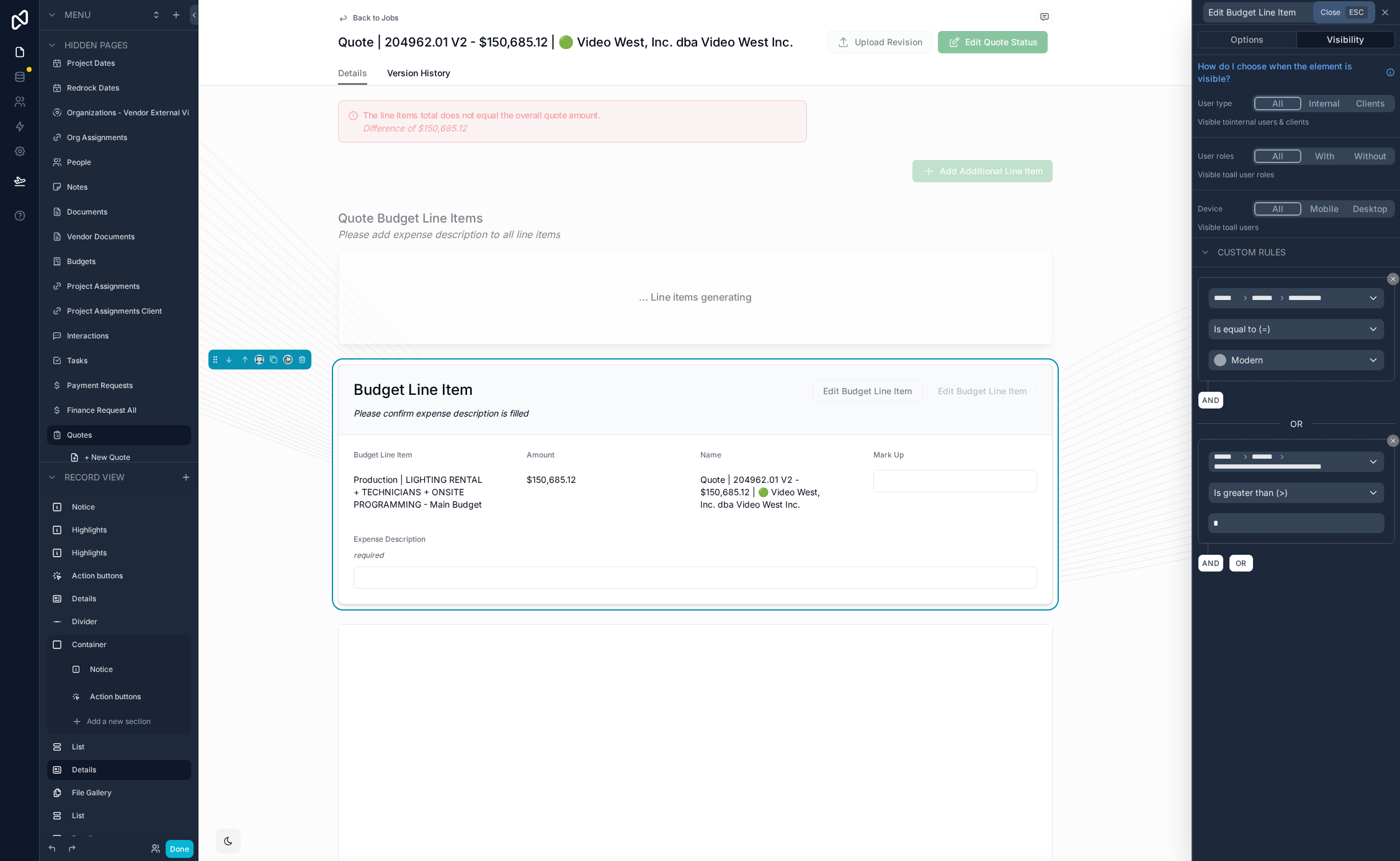
click at [1385, 15] on icon at bounding box center [1385, 13] width 10 height 10
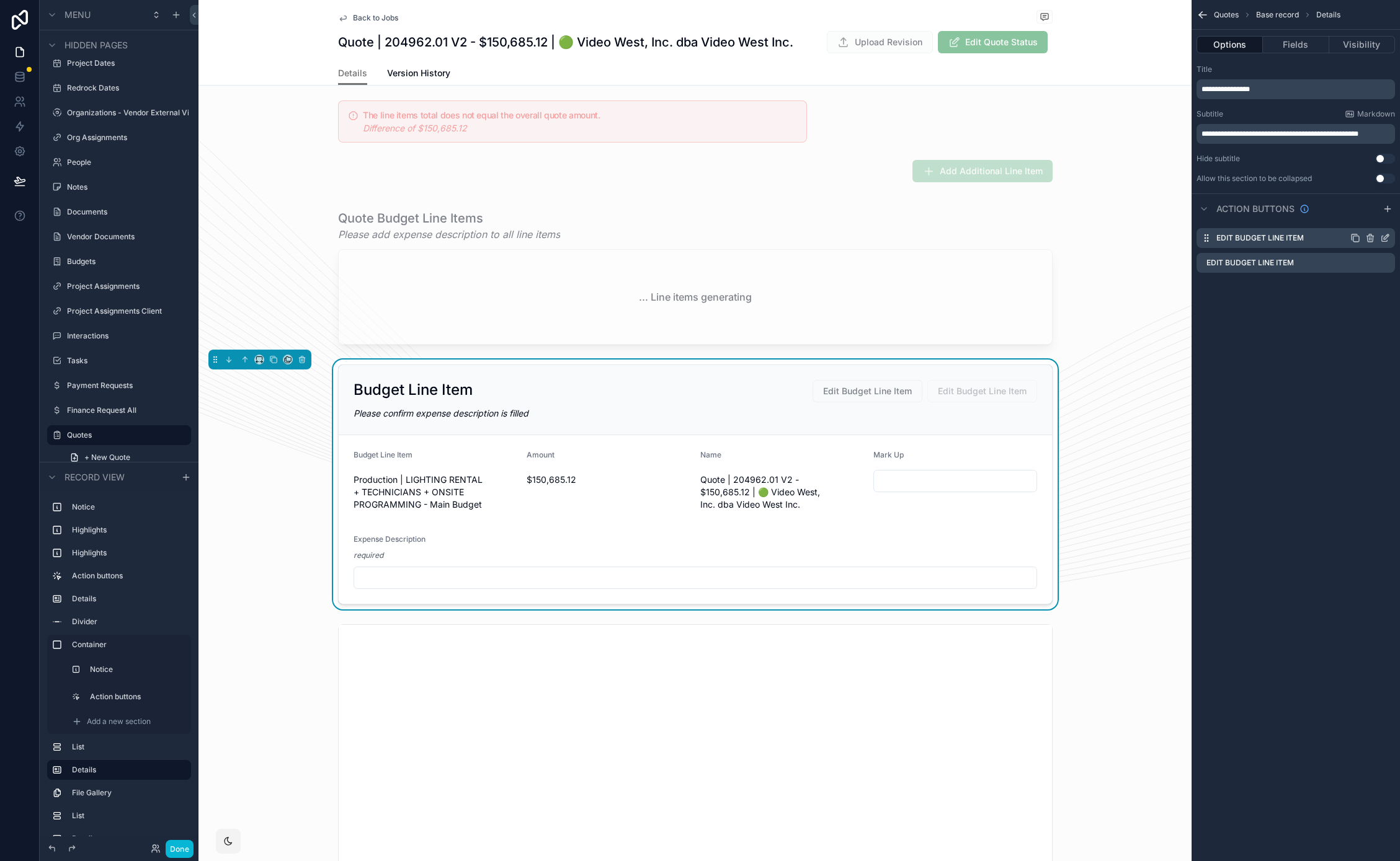
click at [1386, 236] on icon "scrollable content" at bounding box center [1386, 237] width 5 height 5
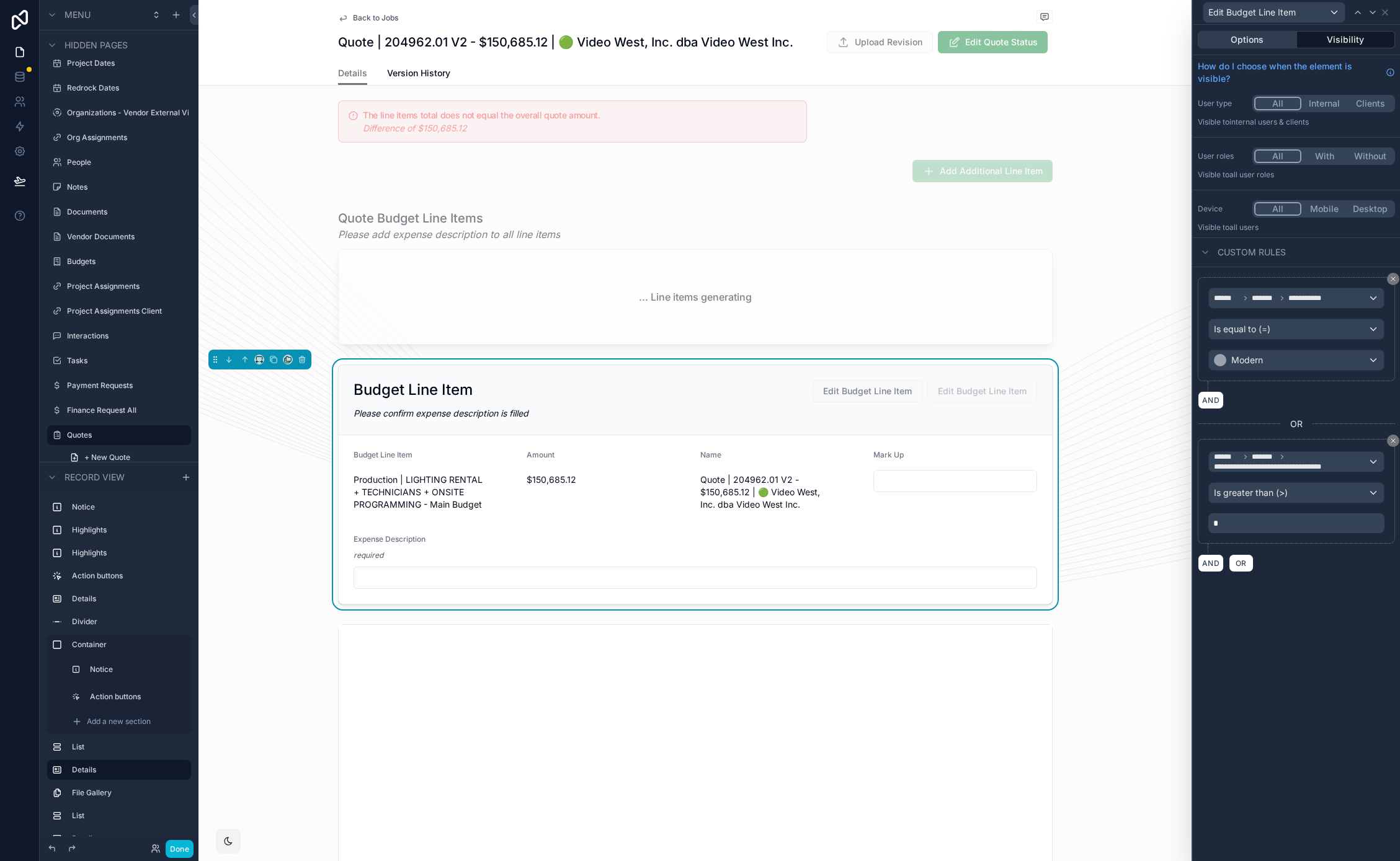
click at [1259, 31] on button "Options" at bounding box center [1247, 40] width 99 height 18
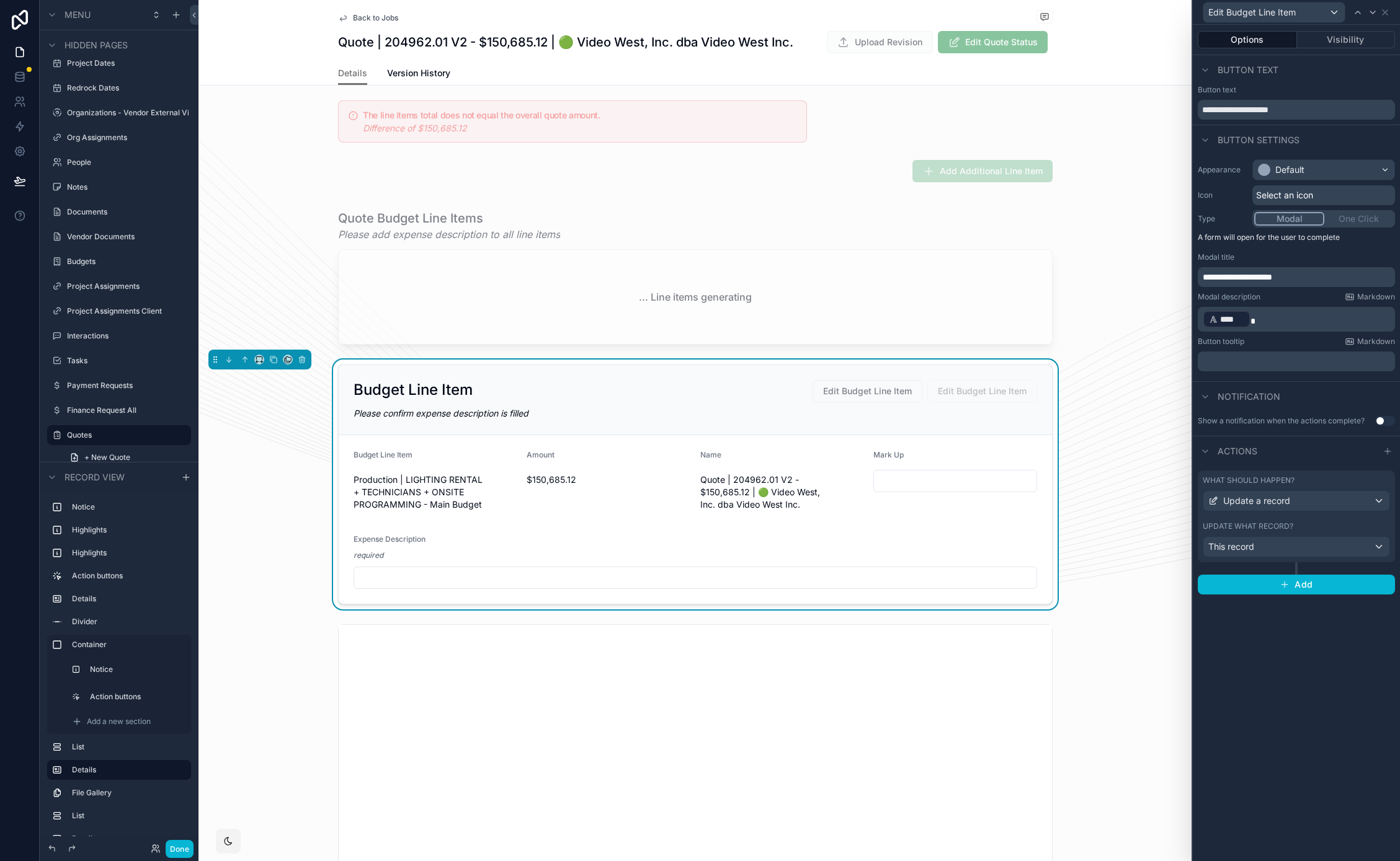
click at [1271, 484] on label "What should happen?" at bounding box center [1248, 480] width 92 height 10
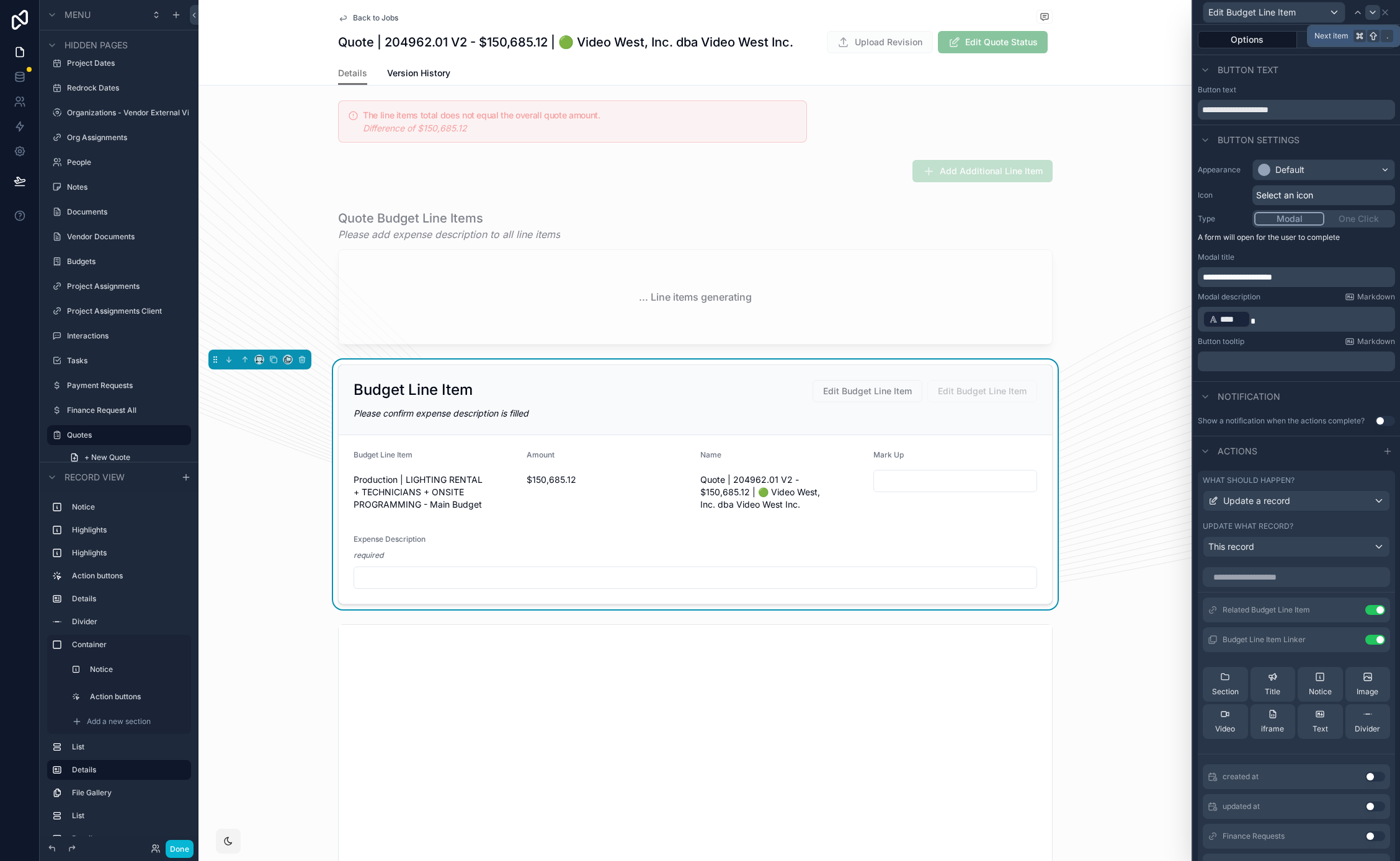
click at [1371, 11] on icon at bounding box center [1372, 13] width 10 height 10
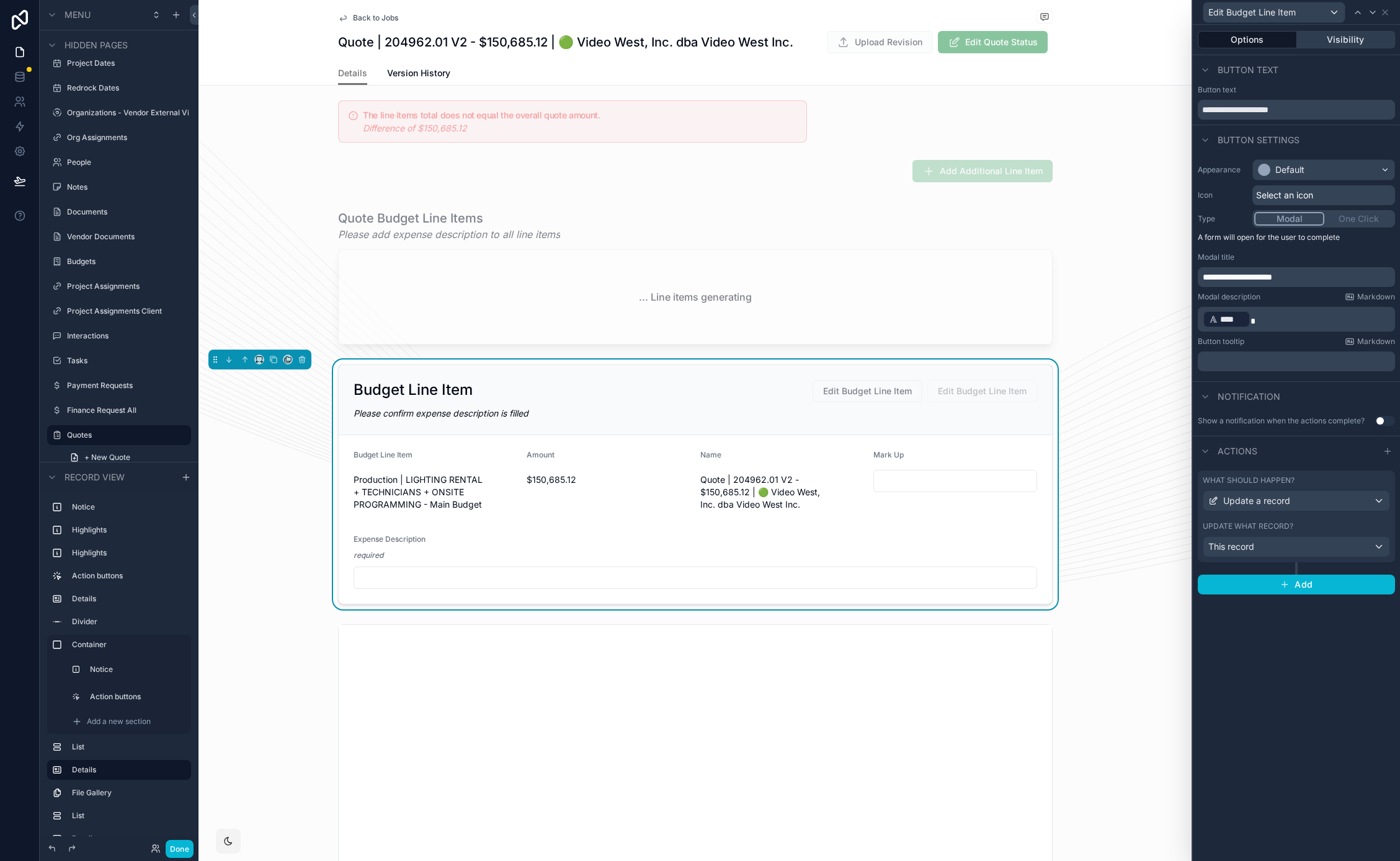
click at [1342, 38] on button "Visibility" at bounding box center [1346, 40] width 99 height 18
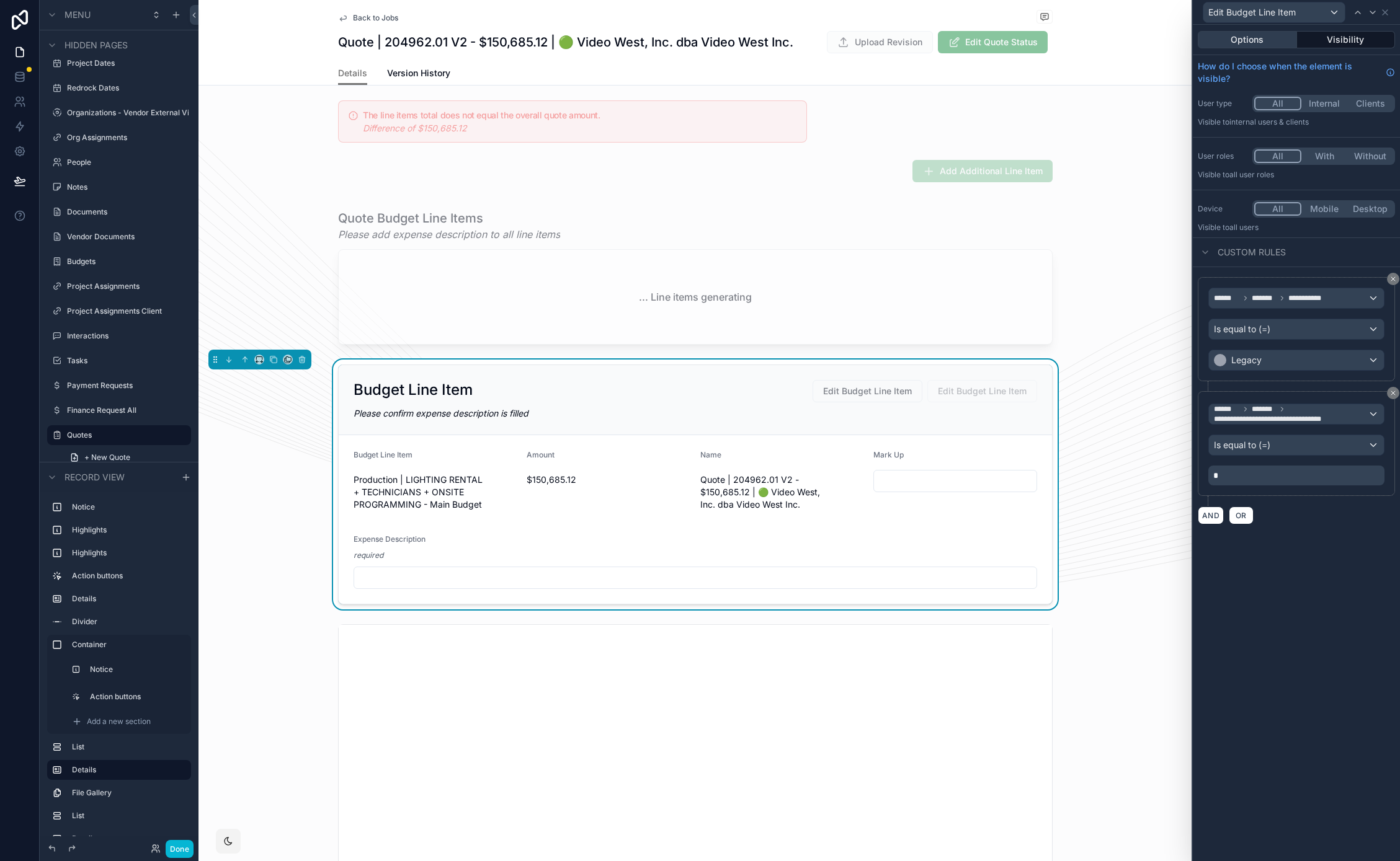
click at [1262, 34] on button "Options" at bounding box center [1247, 40] width 99 height 18
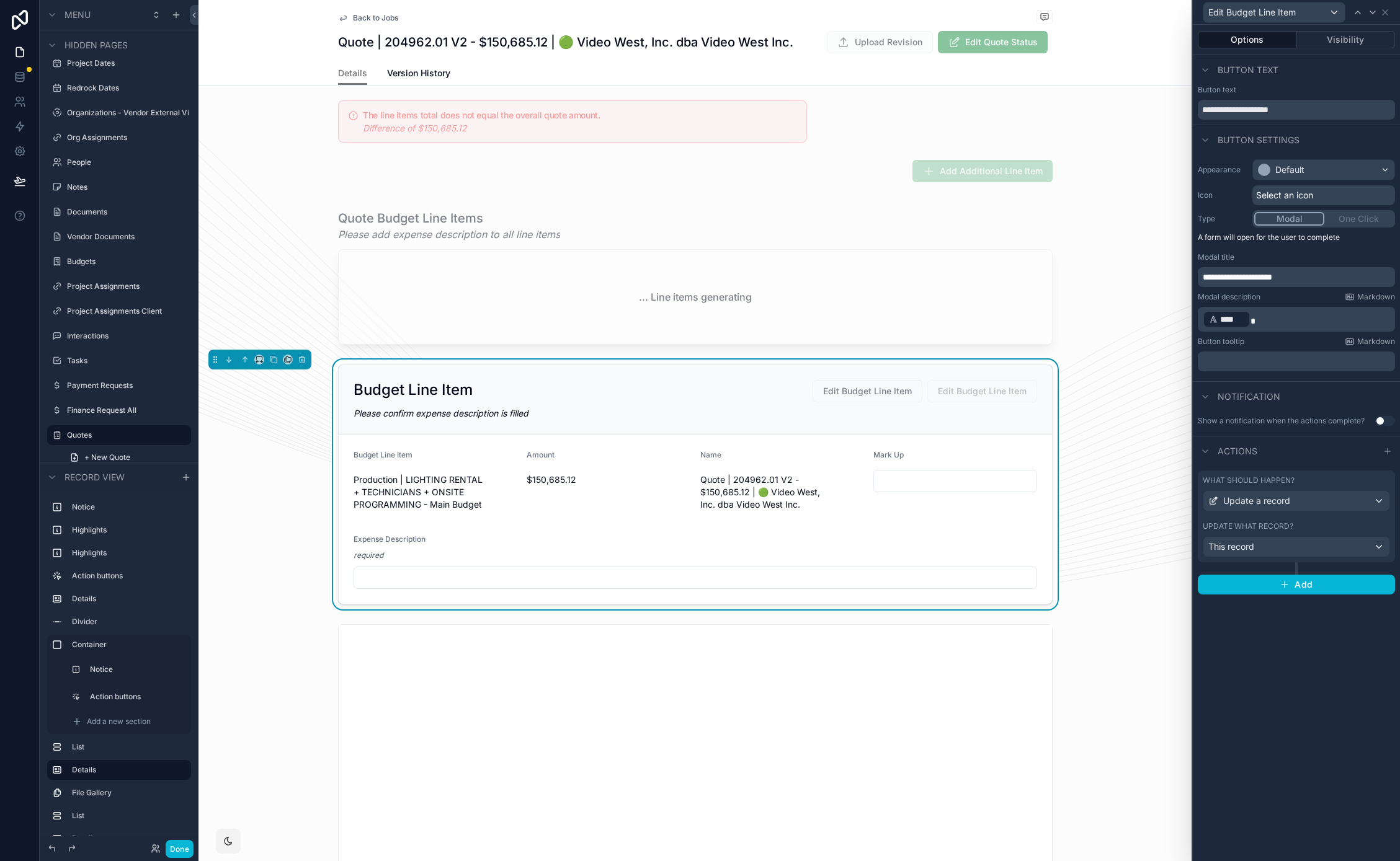
click at [1302, 478] on div "What should happen?" at bounding box center [1296, 480] width 187 height 10
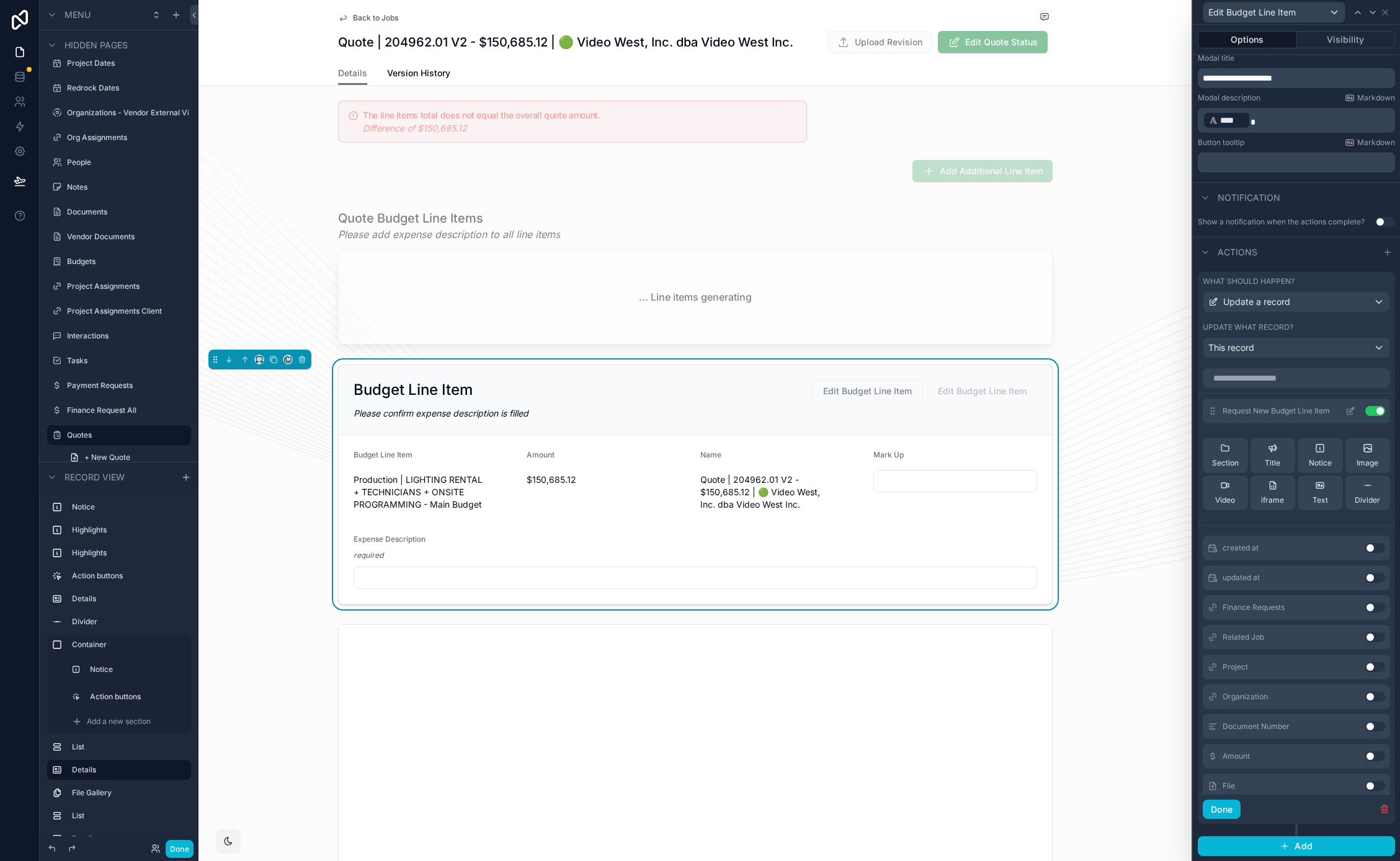
scroll to position [191, 0]
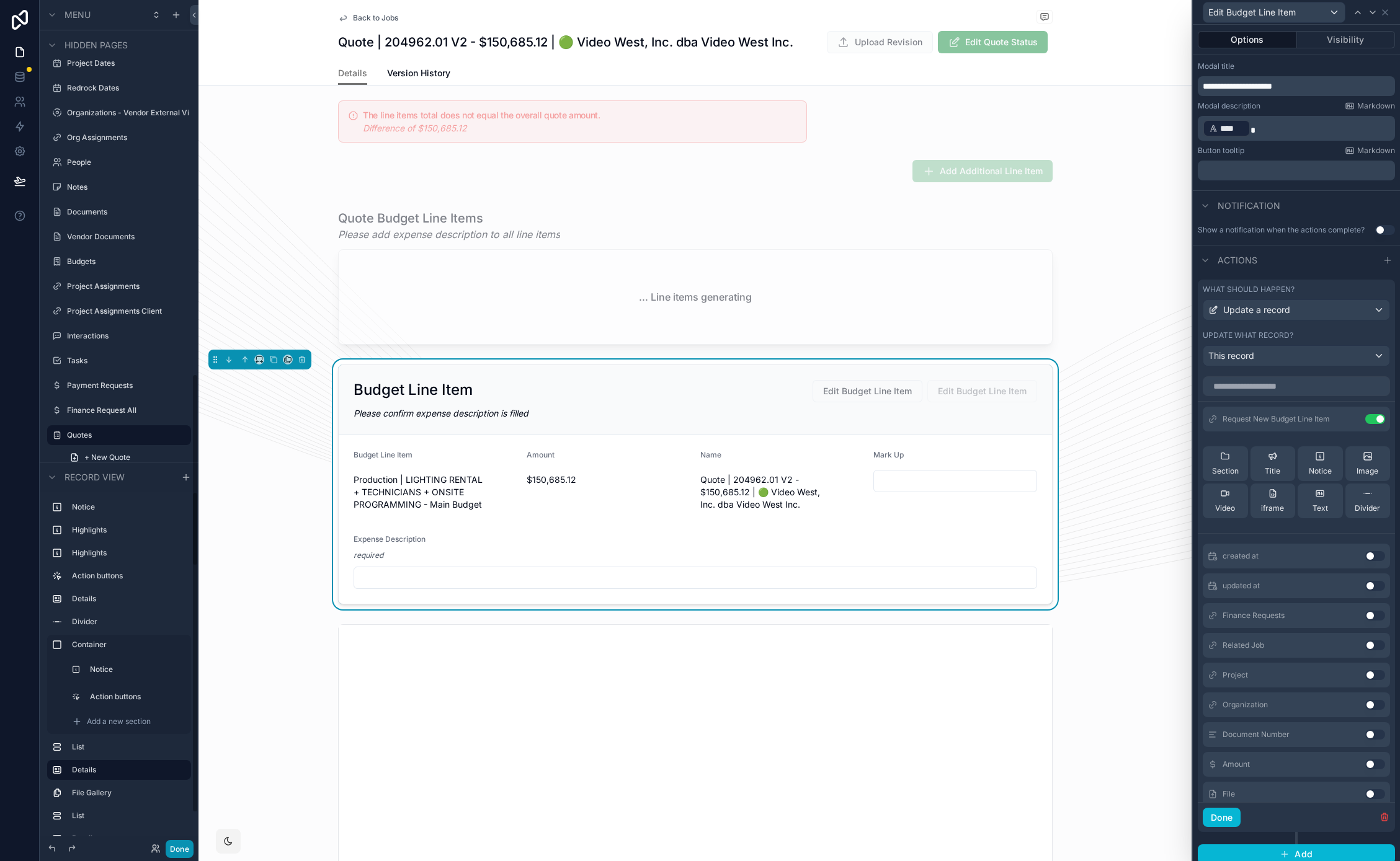
click at [185, 850] on button "Done" at bounding box center [180, 848] width 28 height 18
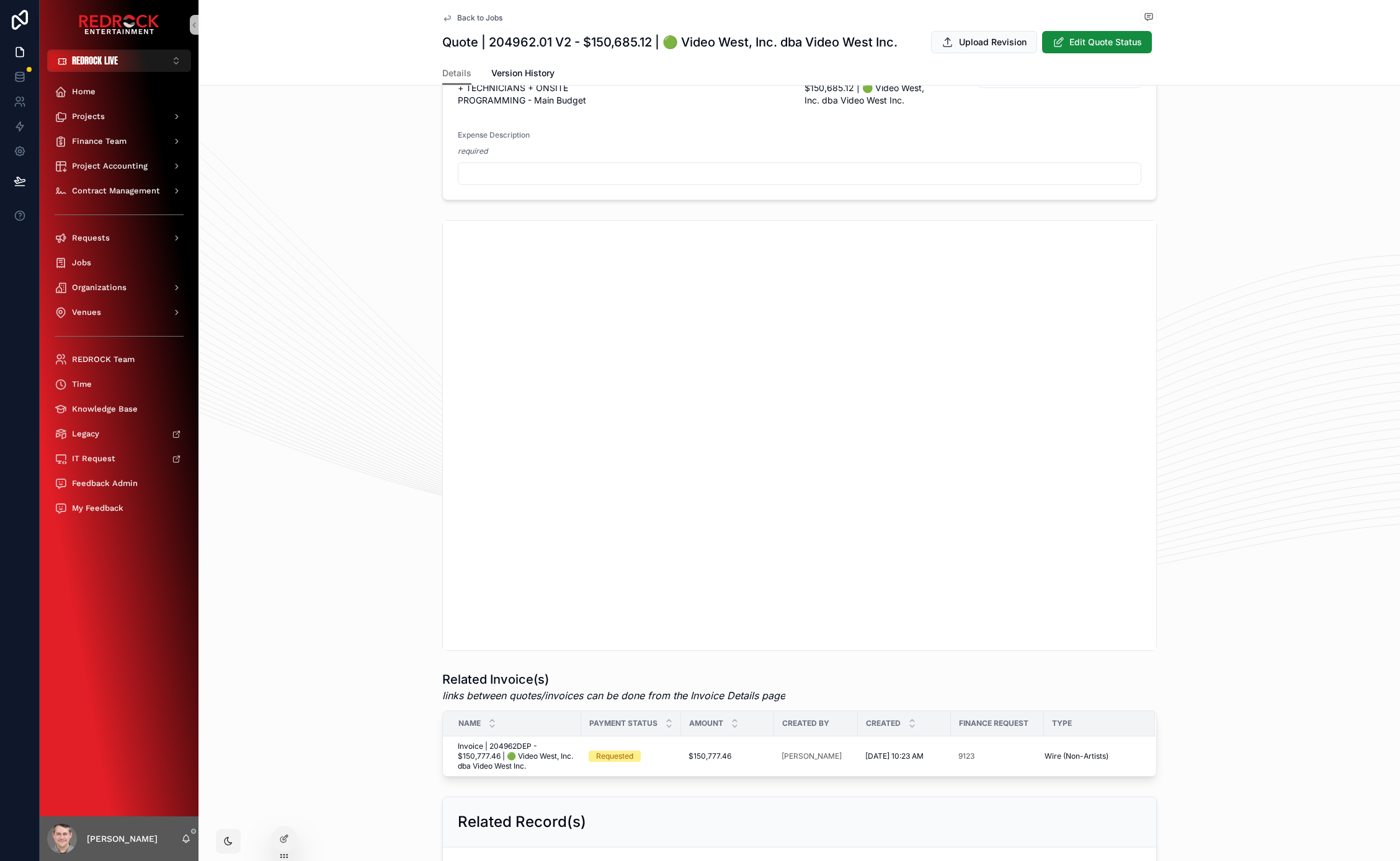
click at [239, 386] on div "scrollable content" at bounding box center [799, 435] width 1201 height 441
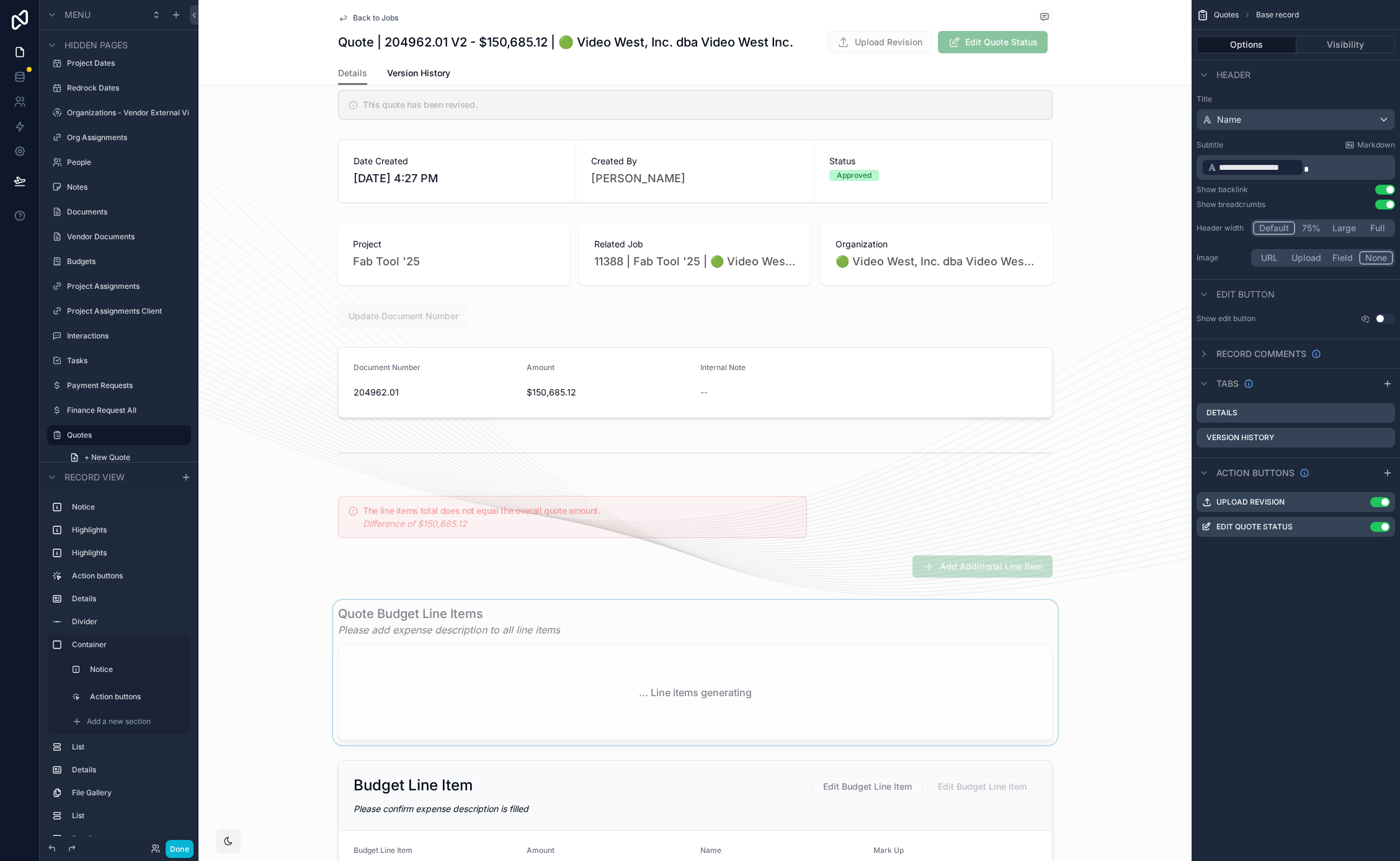
scroll to position [167, 0]
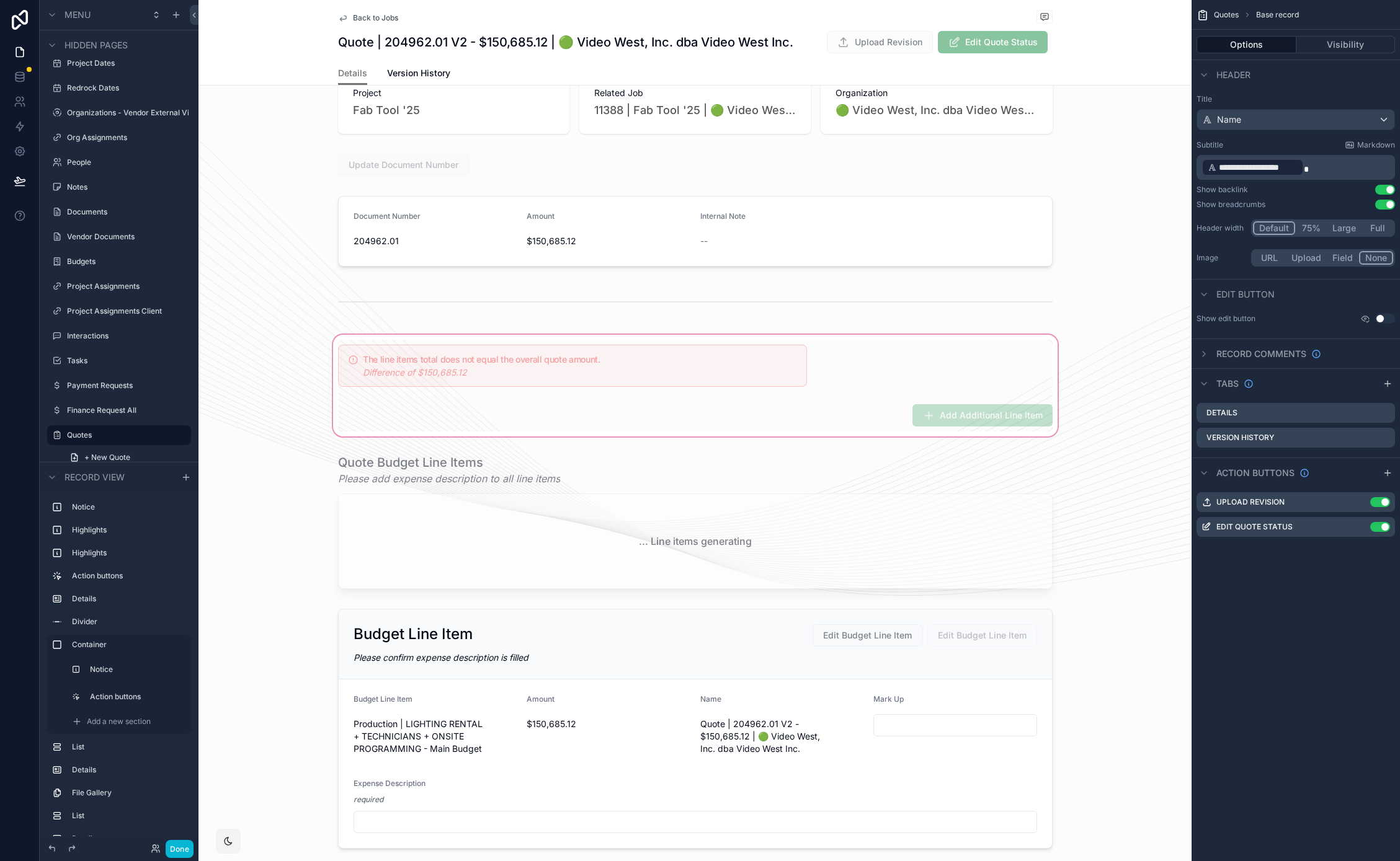
click at [743, 406] on div "scrollable content" at bounding box center [694, 385] width 993 height 107
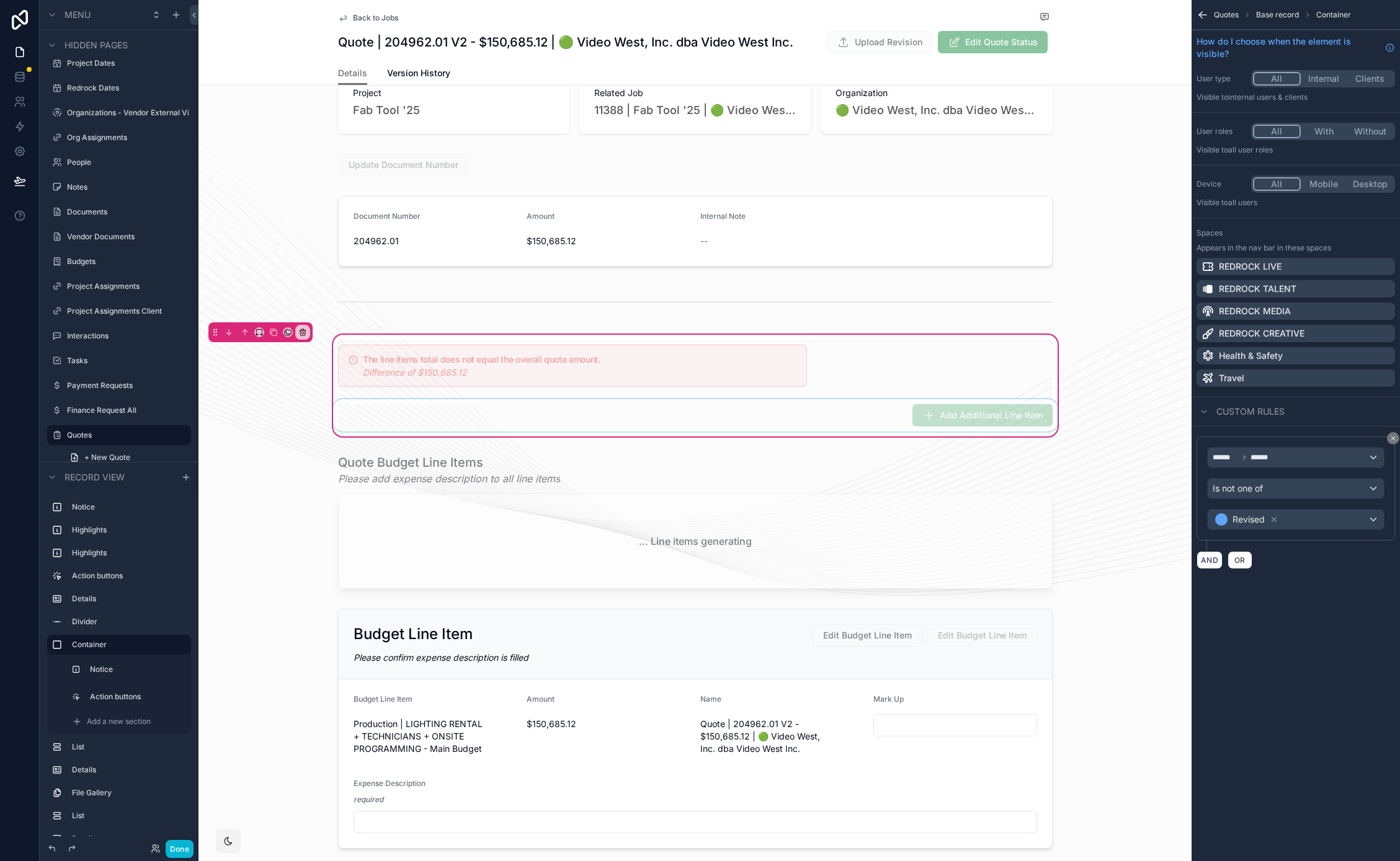
click at [865, 416] on div "scrollable content" at bounding box center [695, 415] width 729 height 33
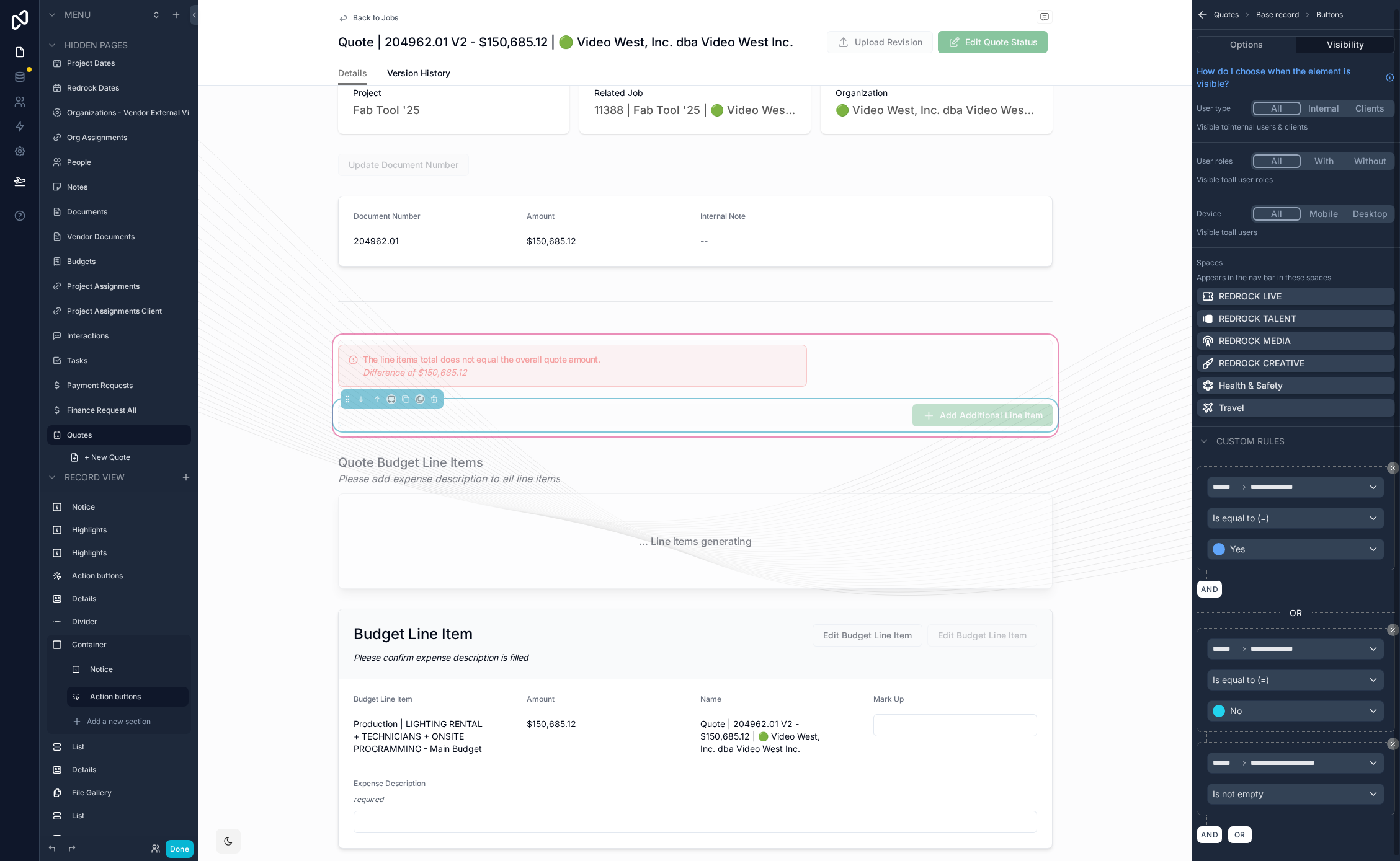
scroll to position [13, 0]
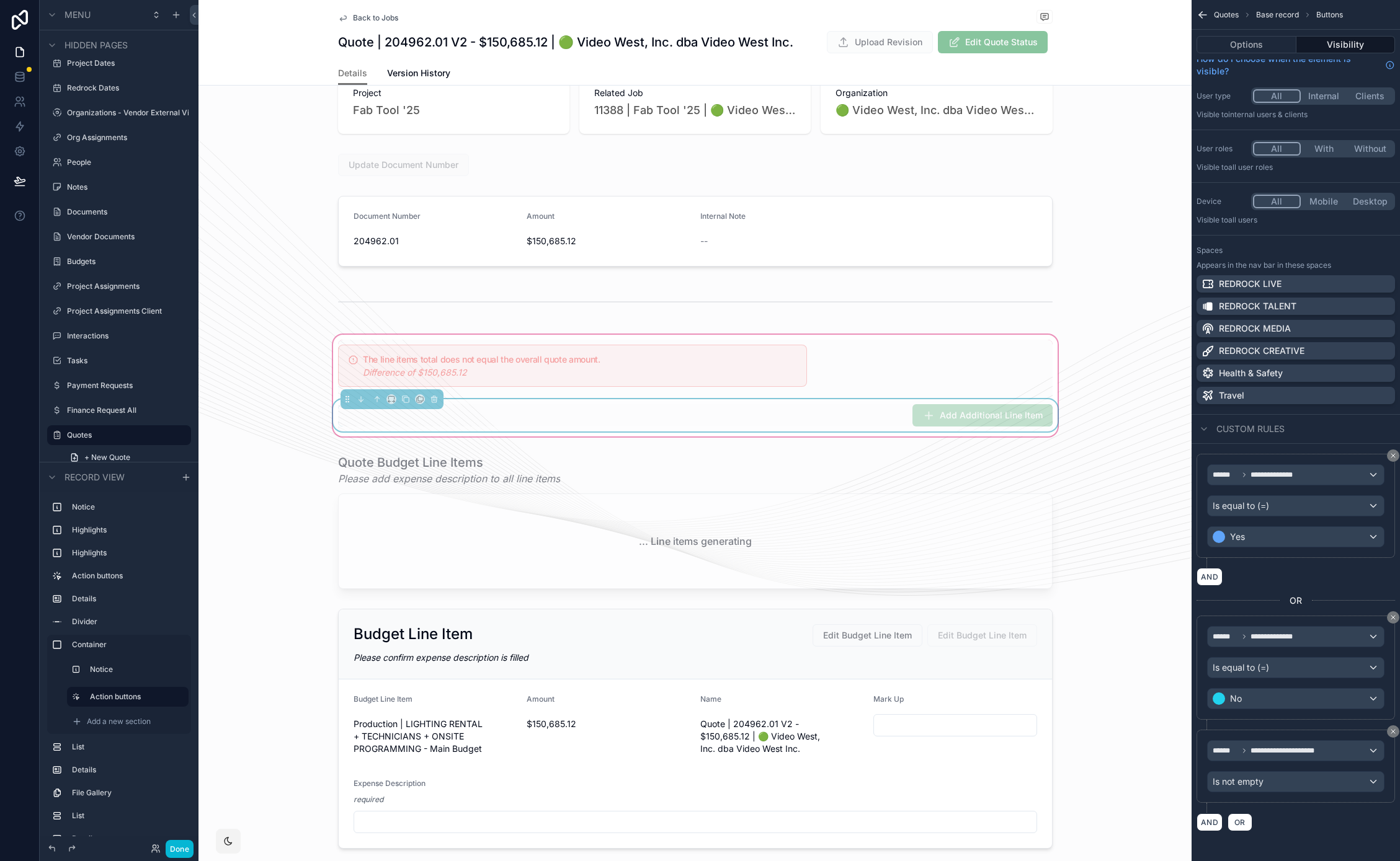
click at [1193, 14] on div "Quotes Base record Buttons" at bounding box center [1295, 15] width 208 height 30
click at [1234, 43] on button "Options" at bounding box center [1246, 45] width 100 height 18
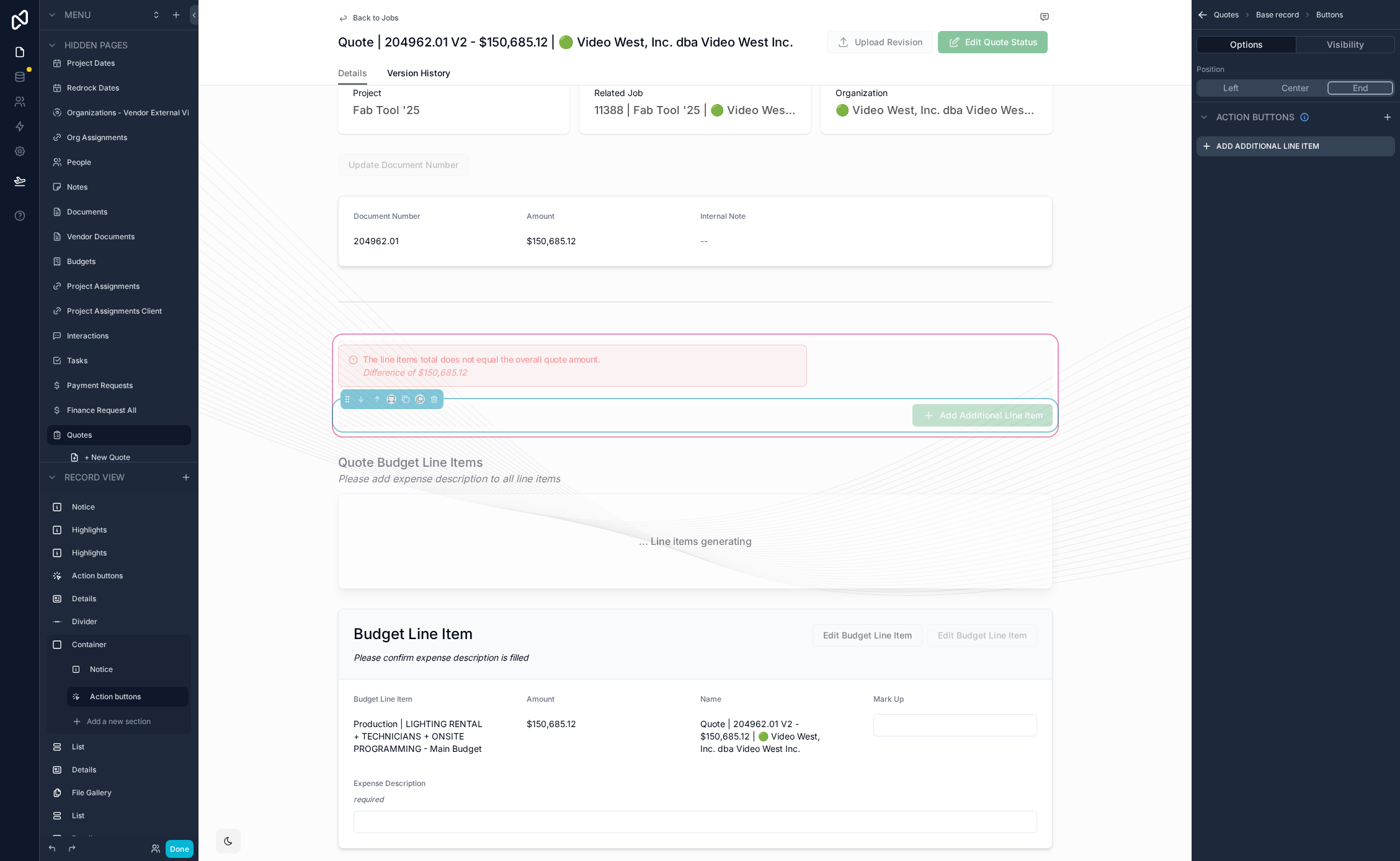
scroll to position [0, 0]
click at [1384, 148] on icon "scrollable content" at bounding box center [1385, 146] width 10 height 10
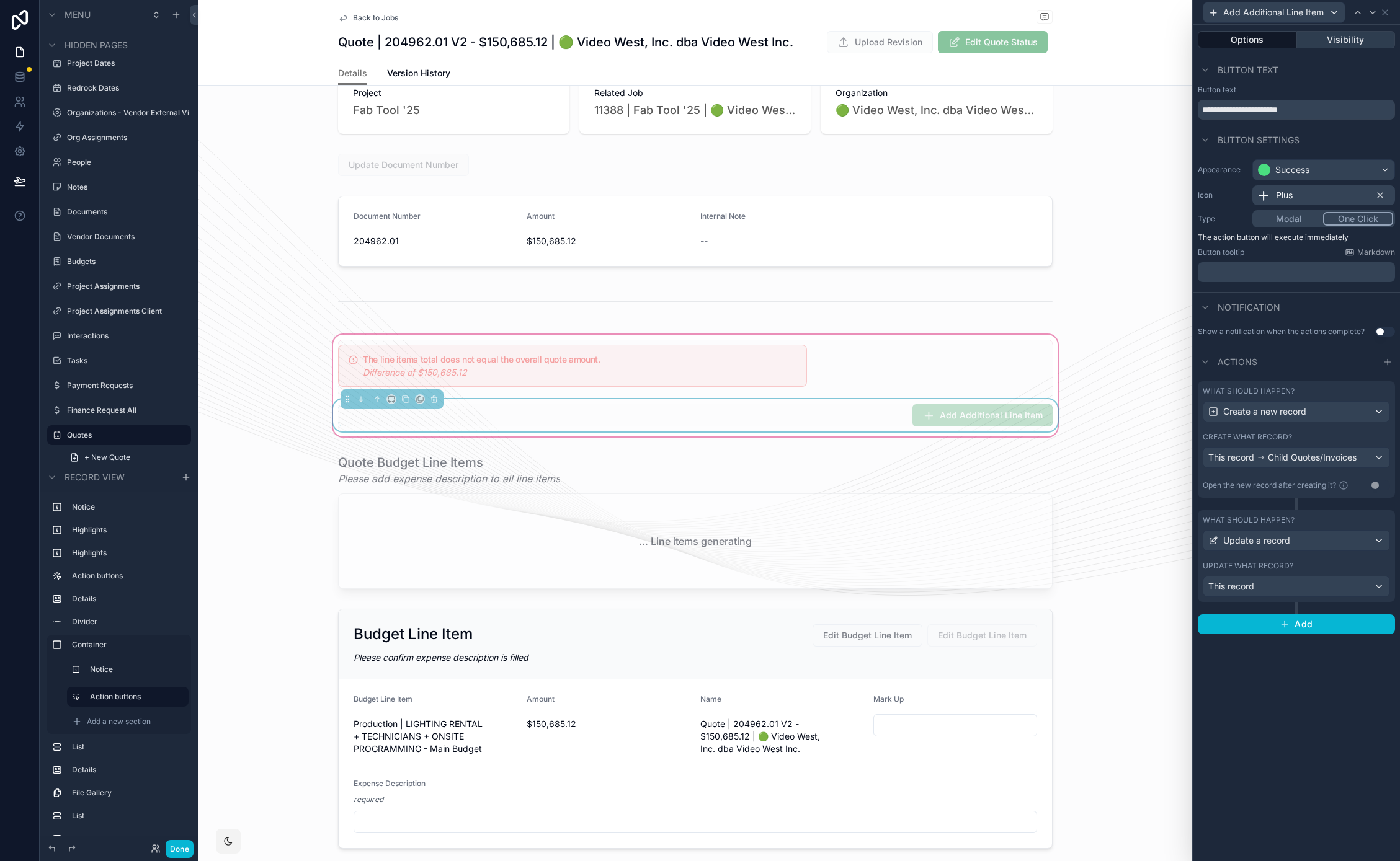
click at [1348, 33] on button "Visibility" at bounding box center [1346, 40] width 99 height 18
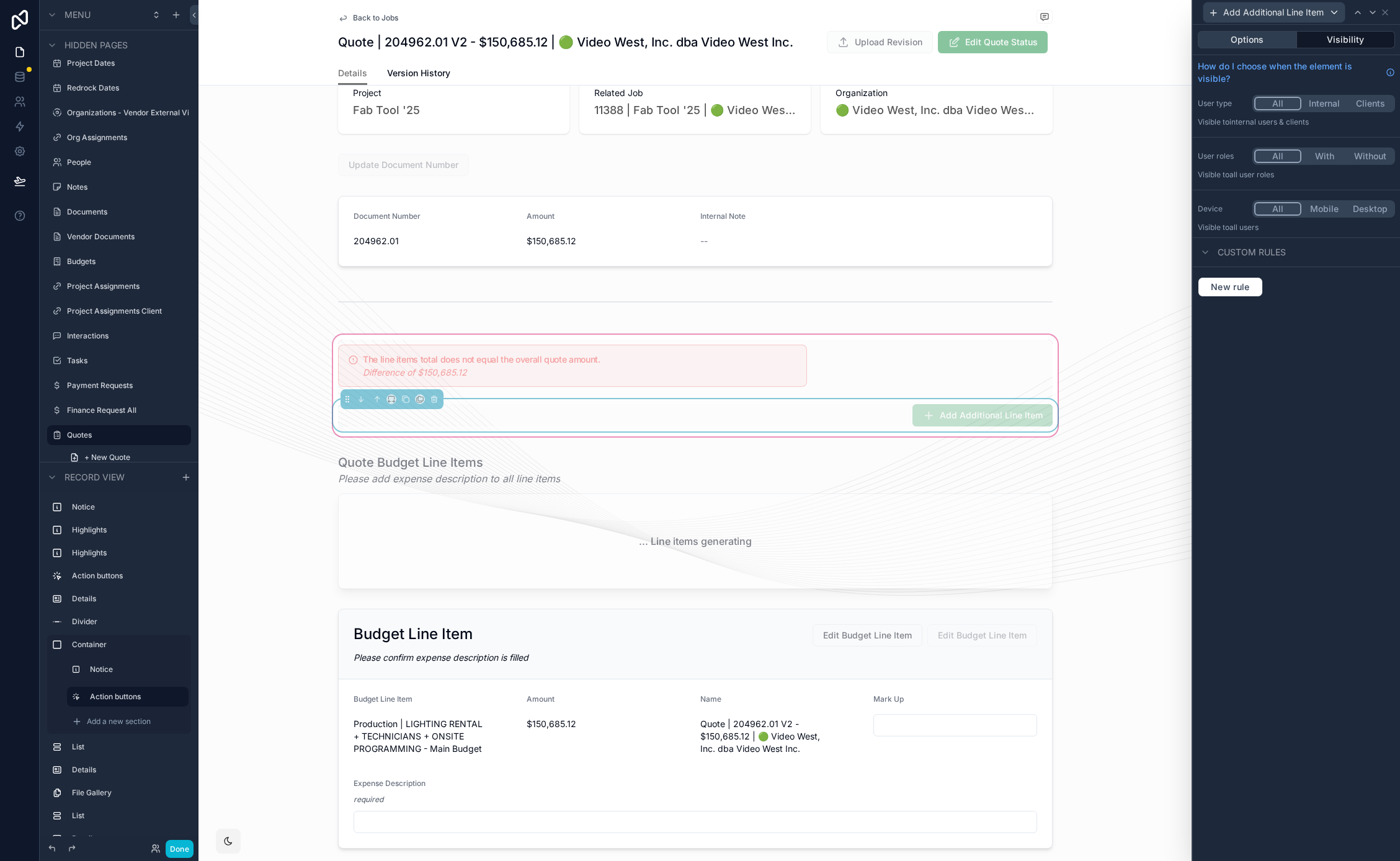
click at [1269, 37] on button "Options" at bounding box center [1247, 40] width 99 height 18
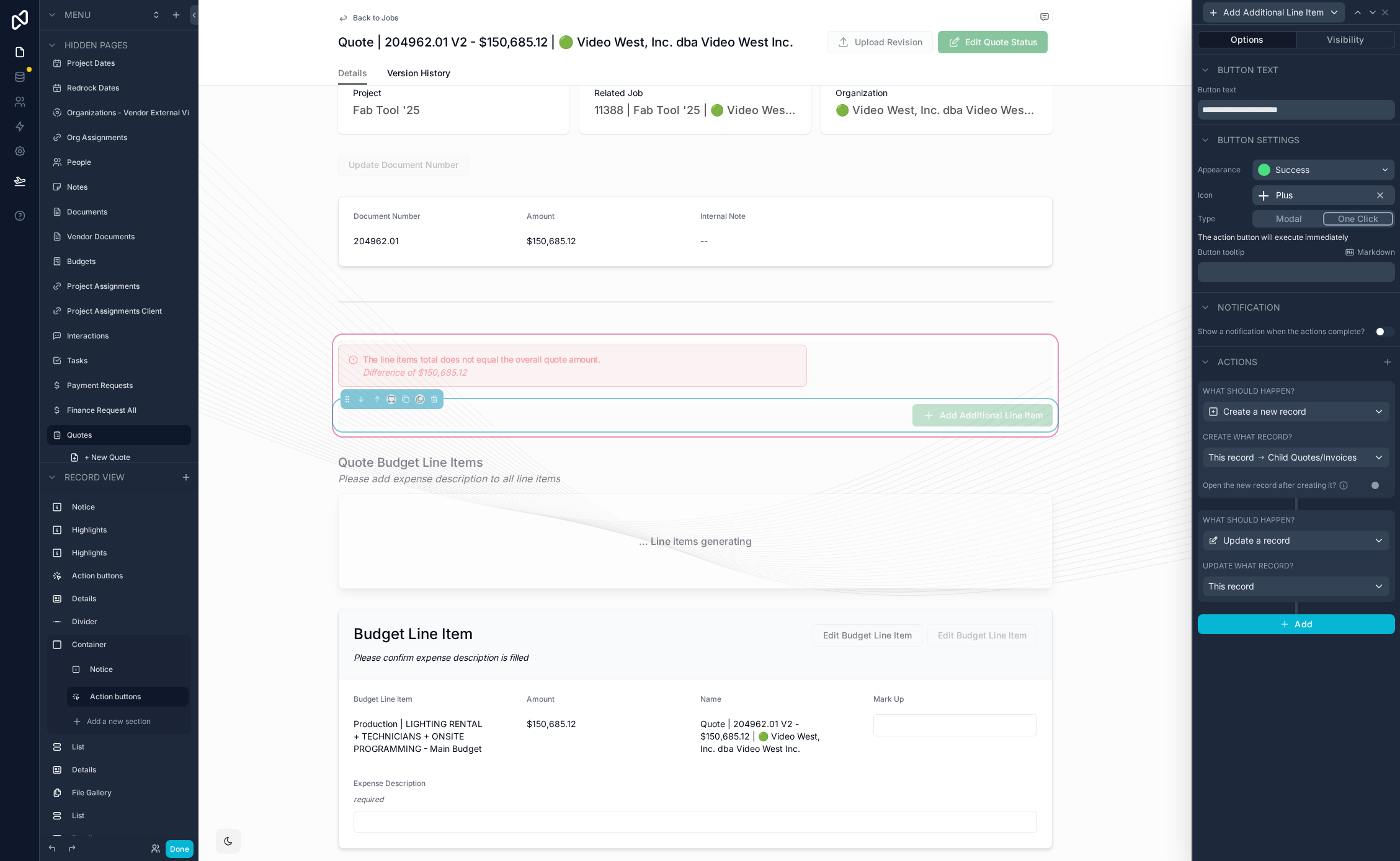
click at [1342, 396] on div "What should happen?" at bounding box center [1296, 391] width 187 height 10
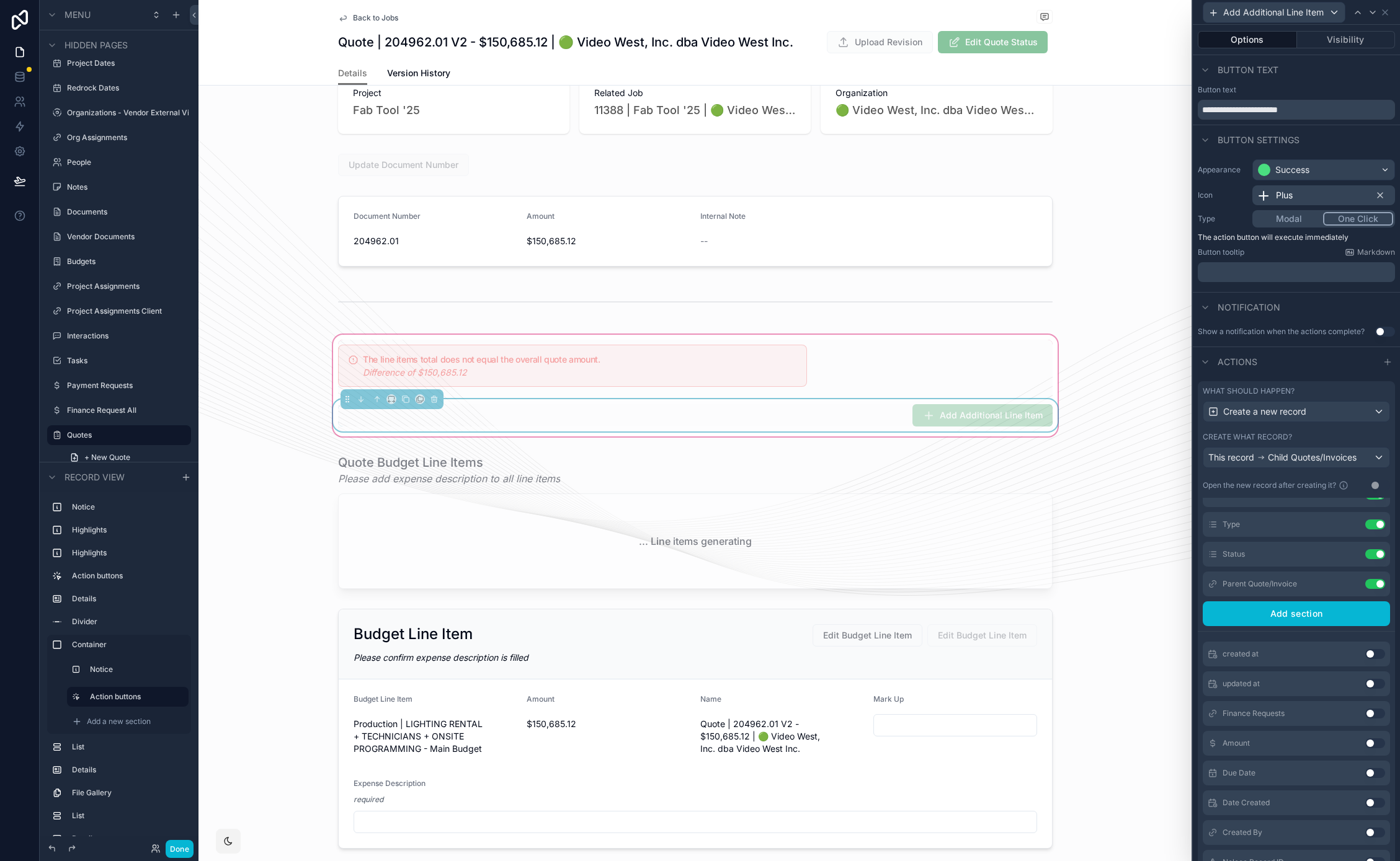
scroll to position [26, 0]
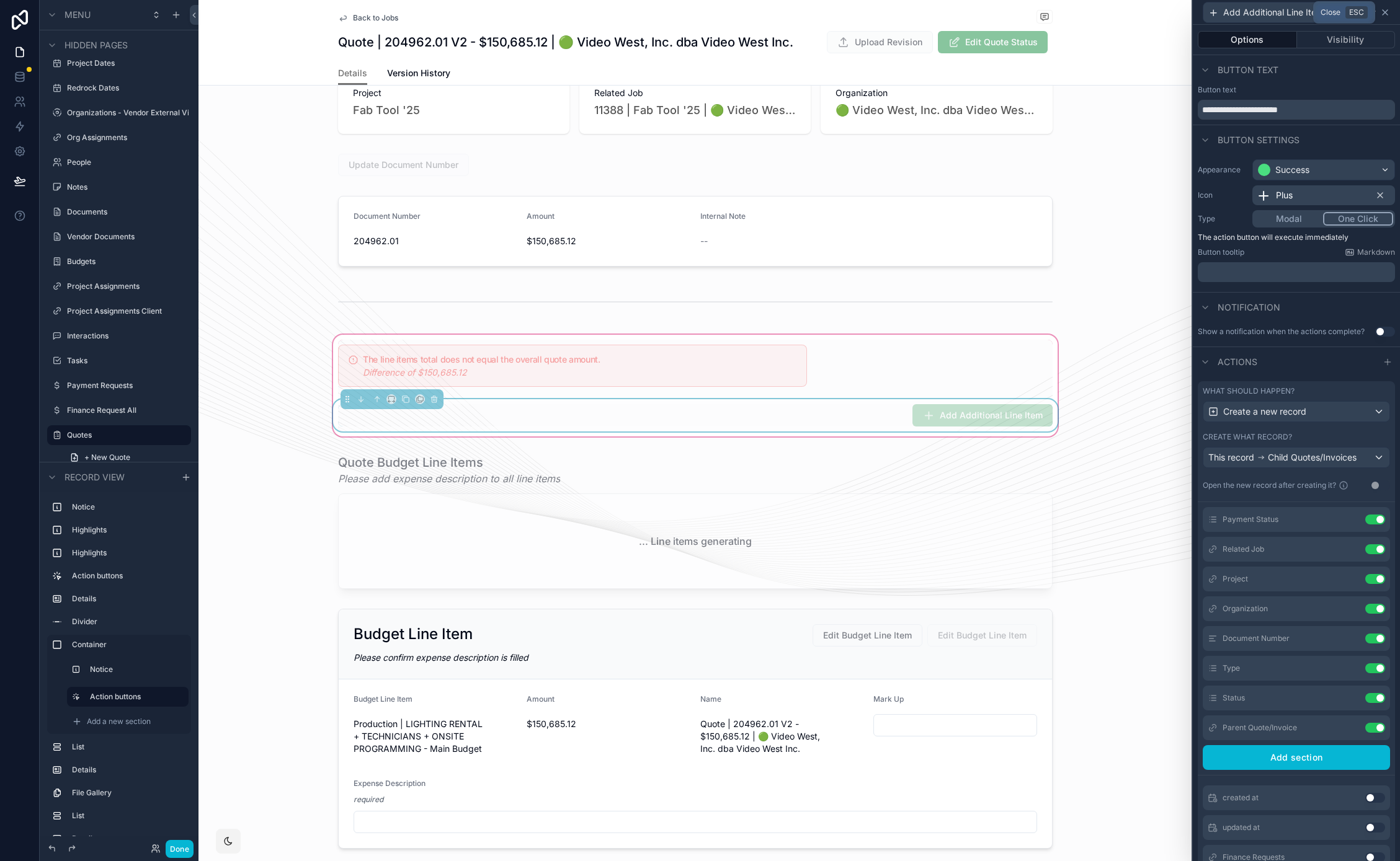
click at [1389, 13] on icon at bounding box center [1385, 13] width 10 height 10
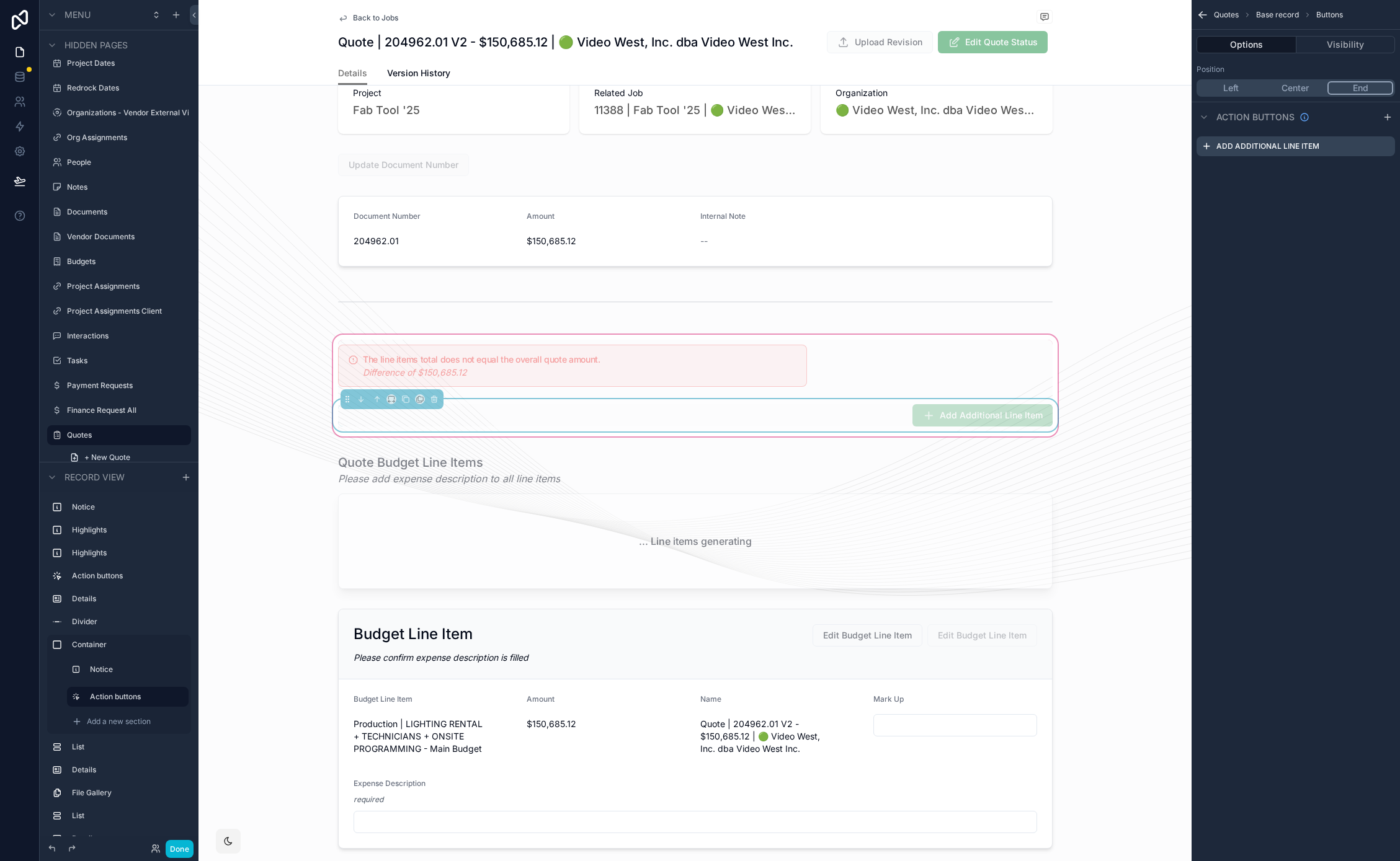
click at [822, 425] on div "Add Additional Line Item" at bounding box center [695, 415] width 714 height 23
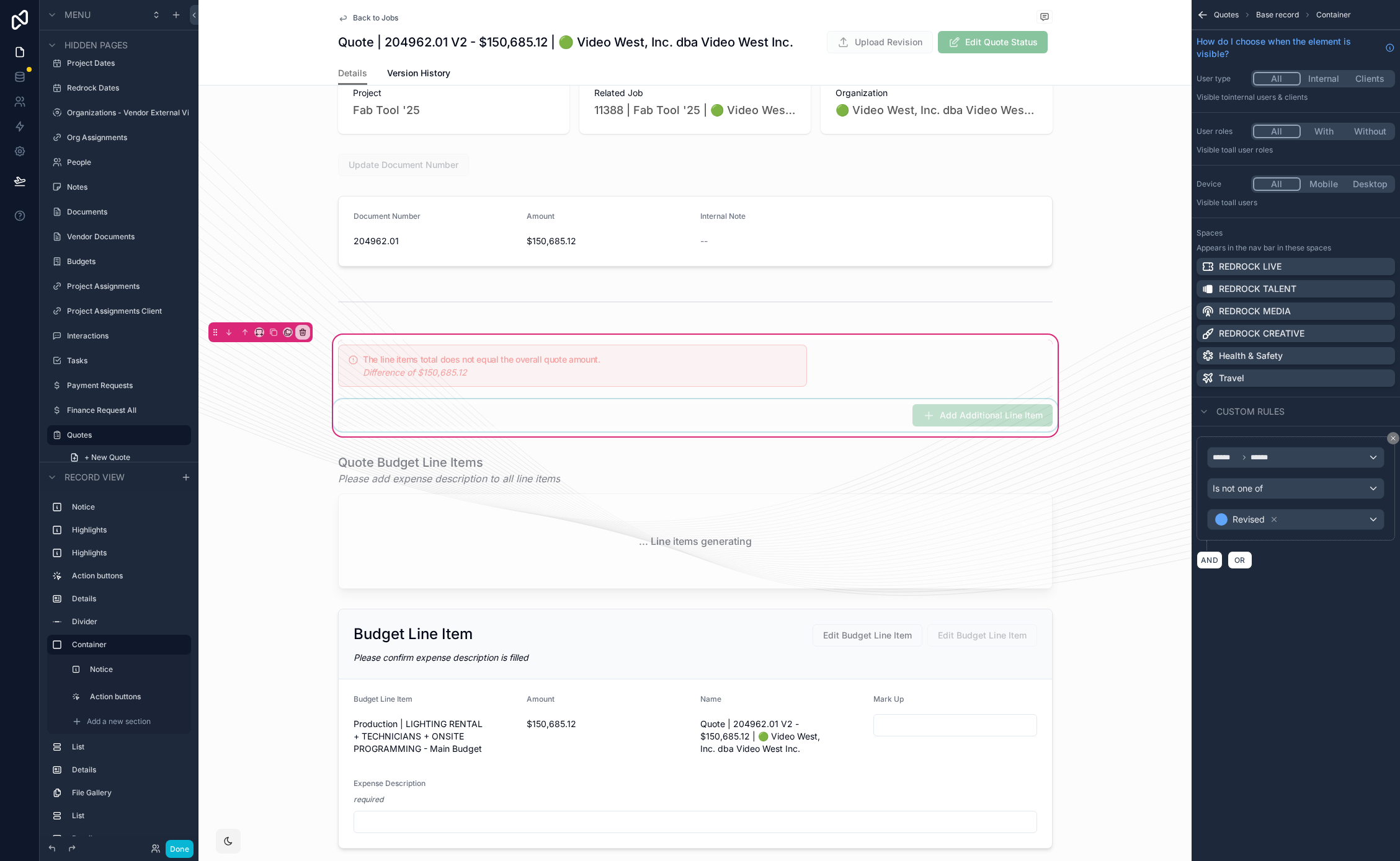
click at [773, 424] on div "scrollable content" at bounding box center [695, 415] width 729 height 33
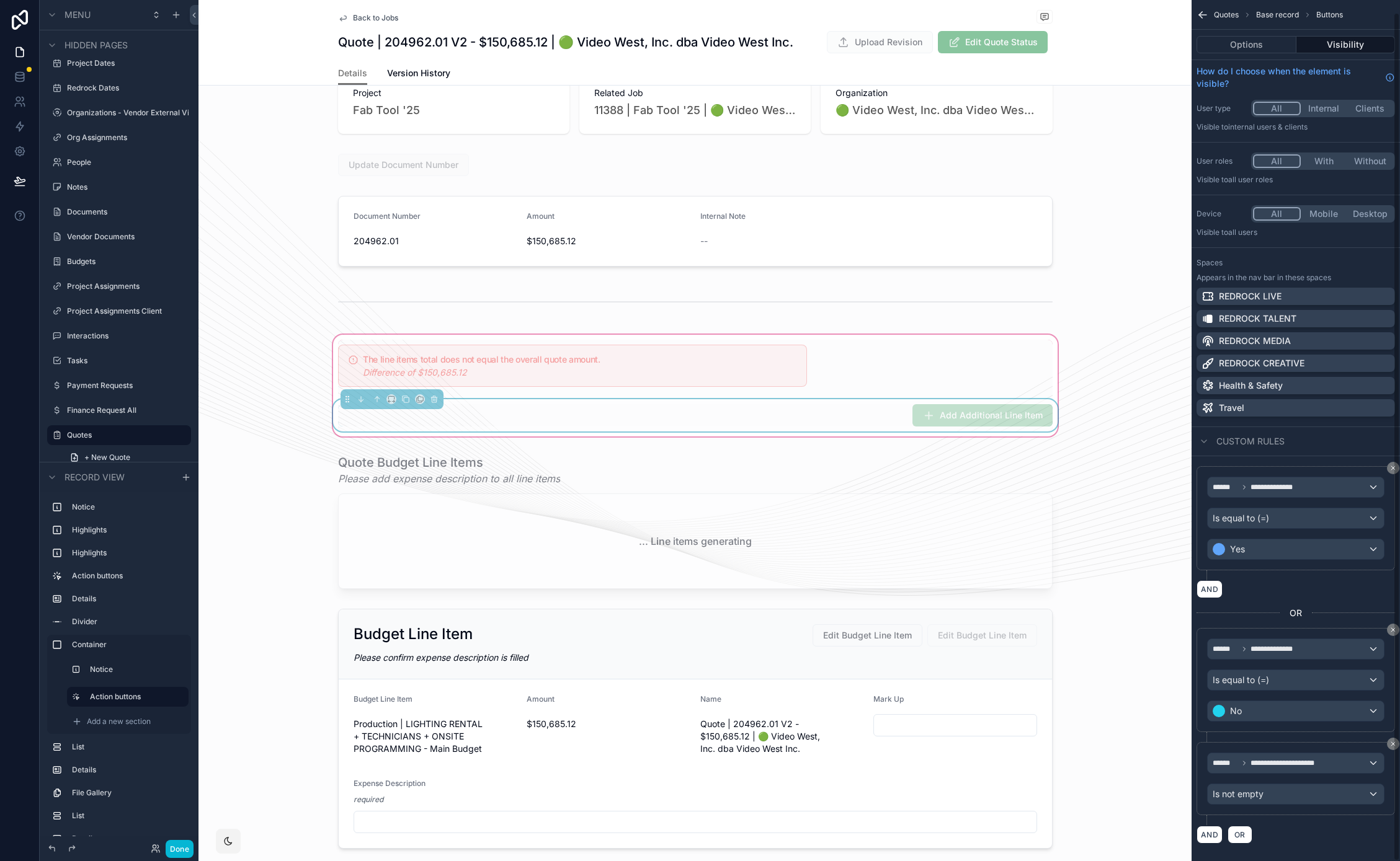
scroll to position [13, 0]
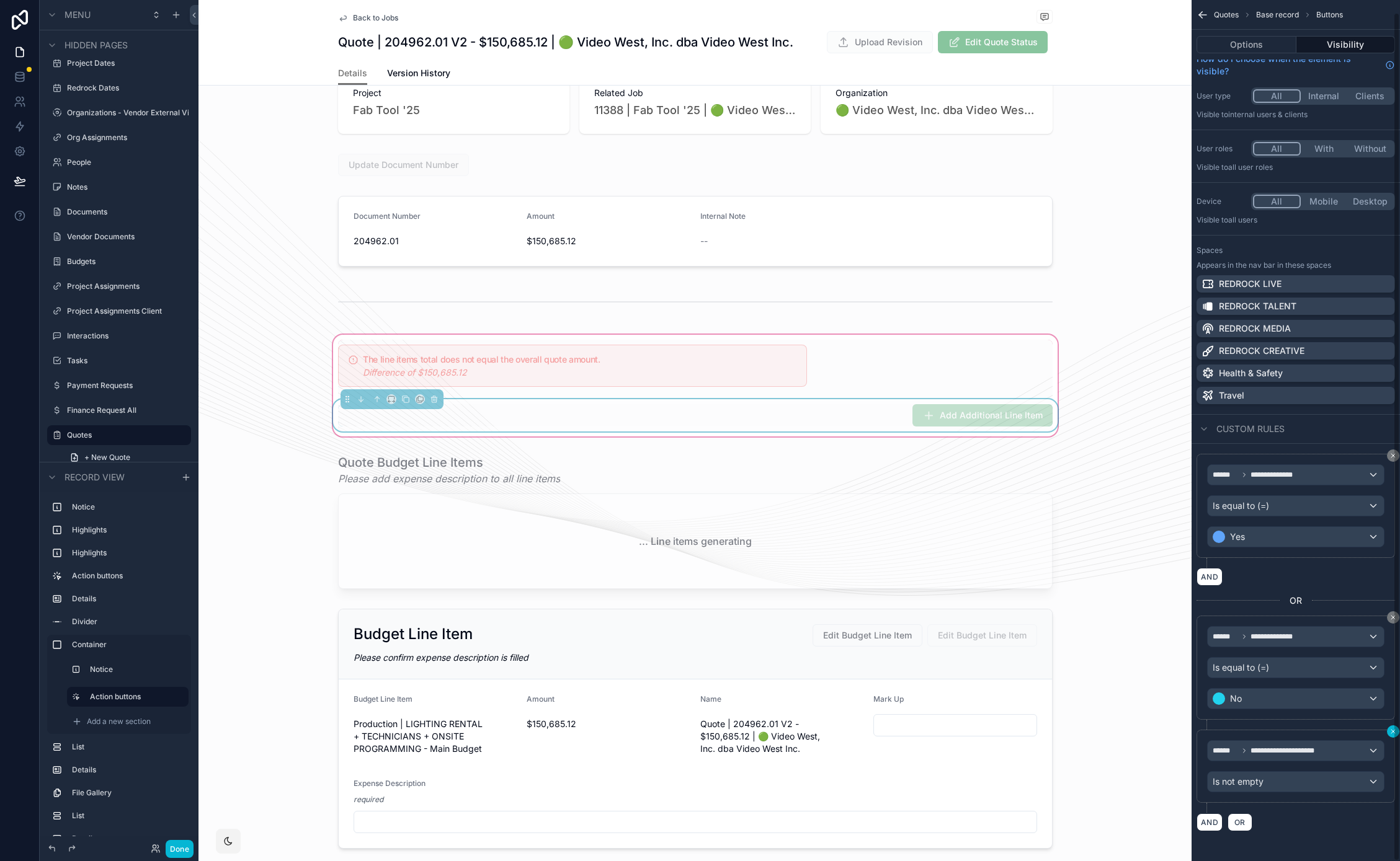
click at [1394, 732] on div "**********" at bounding box center [1295, 430] width 208 height 861
click at [1393, 619] on div "**********" at bounding box center [1295, 430] width 208 height 861
click at [1391, 456] on icon "scrollable content" at bounding box center [1393, 456] width 8 height 8
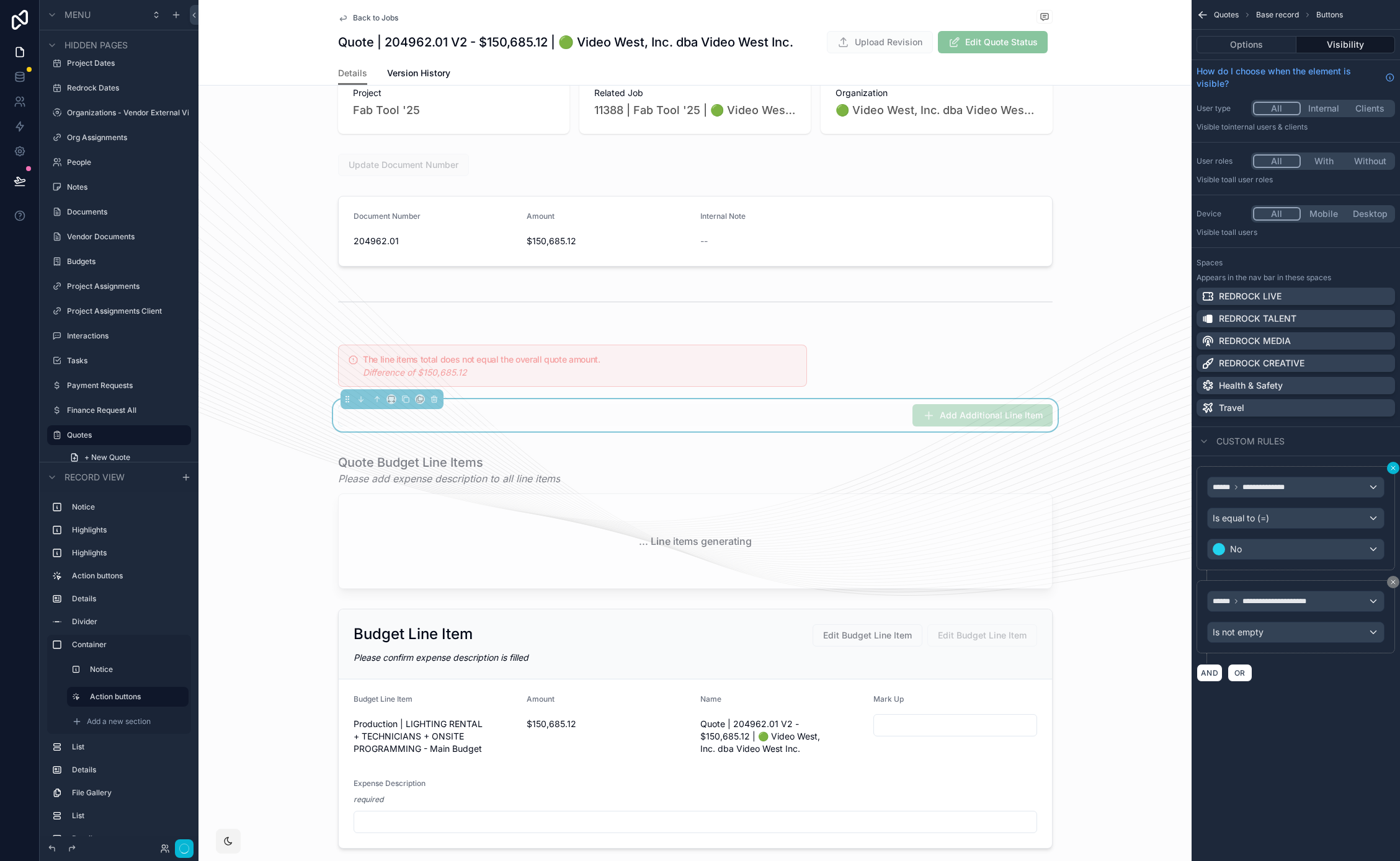
scroll to position [0, 0]
click at [1392, 466] on icon "scrollable content" at bounding box center [1393, 468] width 8 height 8
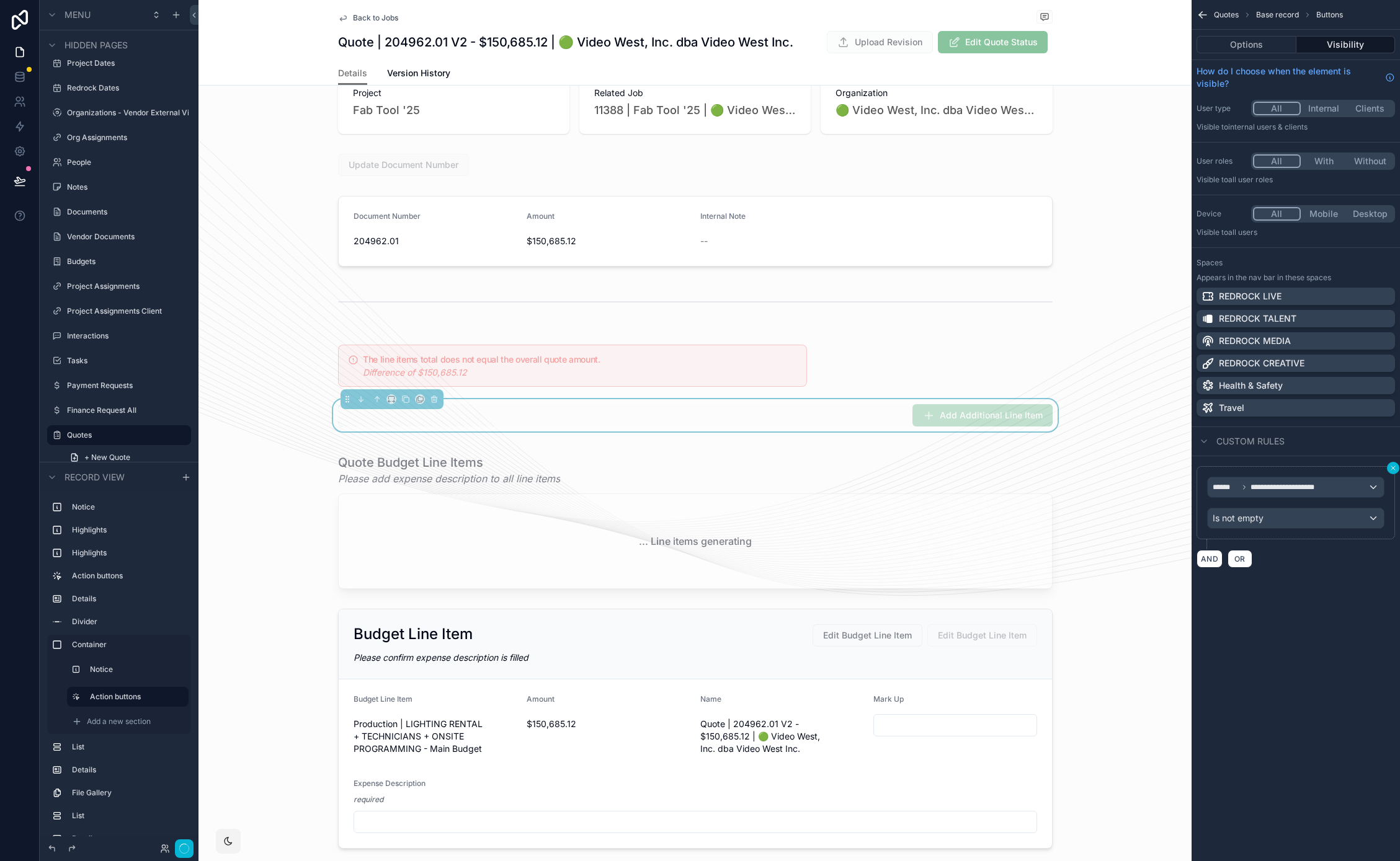
click at [1392, 466] on icon "scrollable content" at bounding box center [1393, 468] width 8 height 8
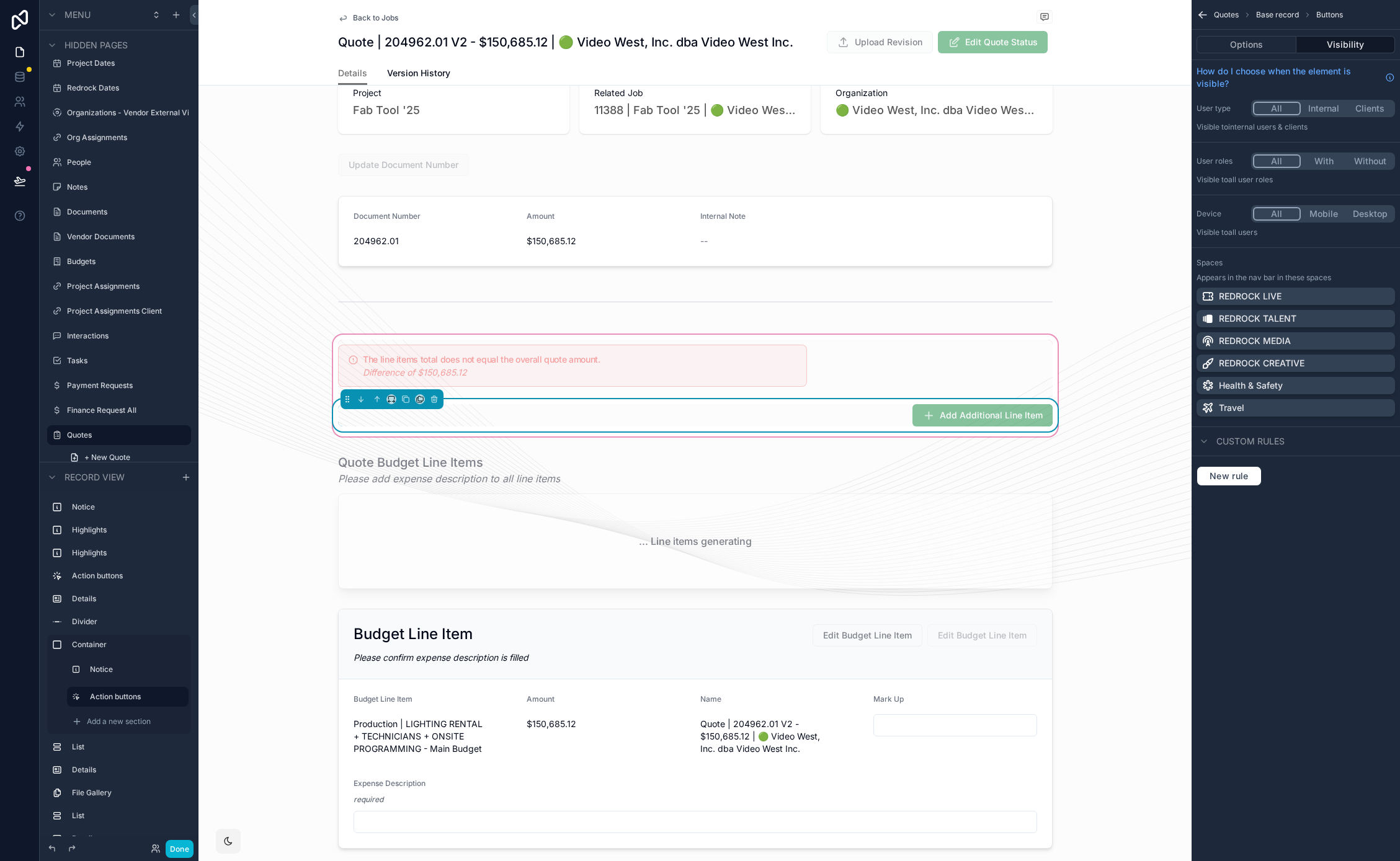
click at [1048, 345] on div "The line items total does not equal the overall quote amount. Difference of $15…" at bounding box center [695, 385] width 729 height 92
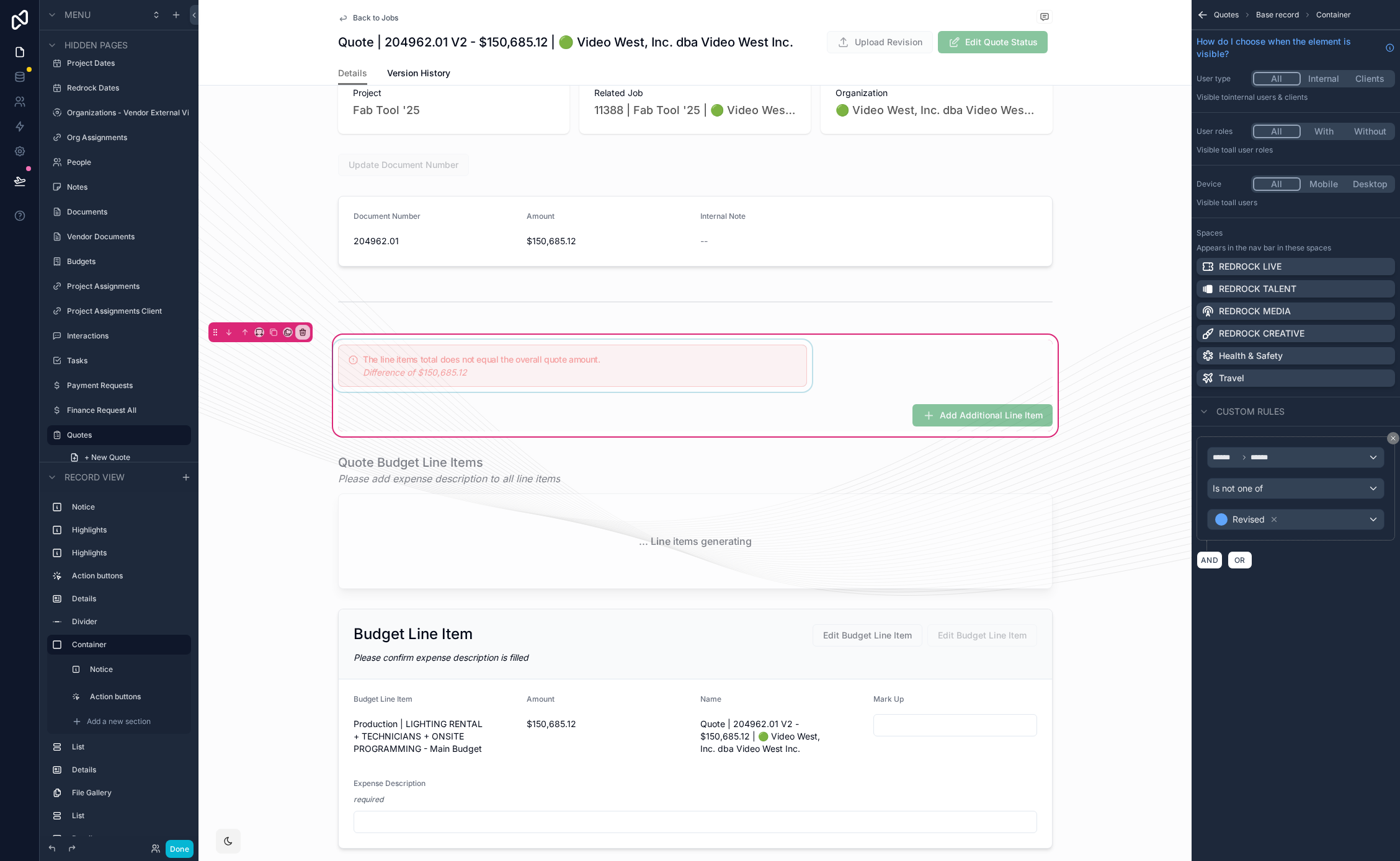
click at [563, 376] on div "scrollable content" at bounding box center [572, 365] width 484 height 52
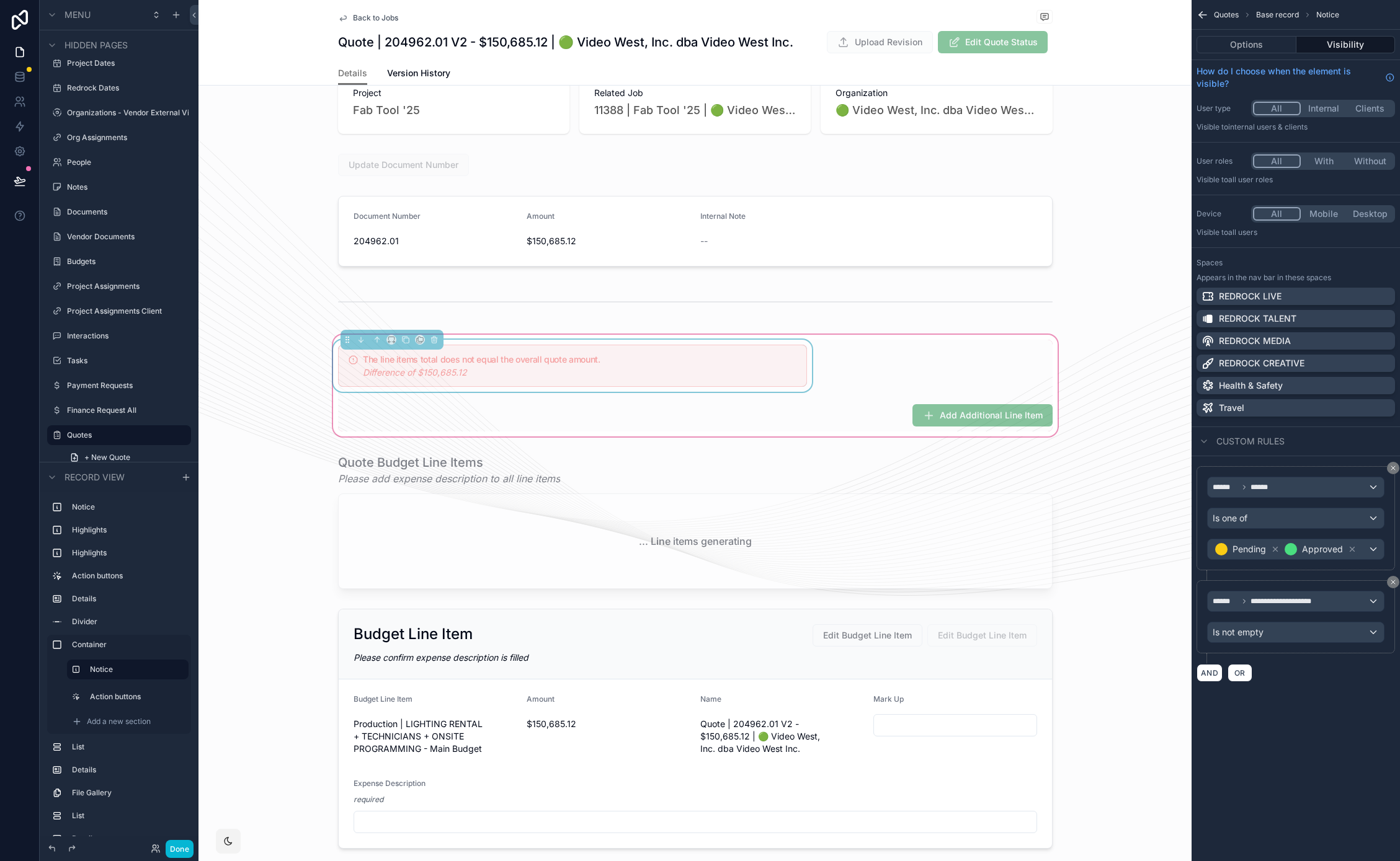
click at [979, 343] on div "The line items total does not equal the overall quote amount. Difference of $15…" at bounding box center [695, 385] width 729 height 92
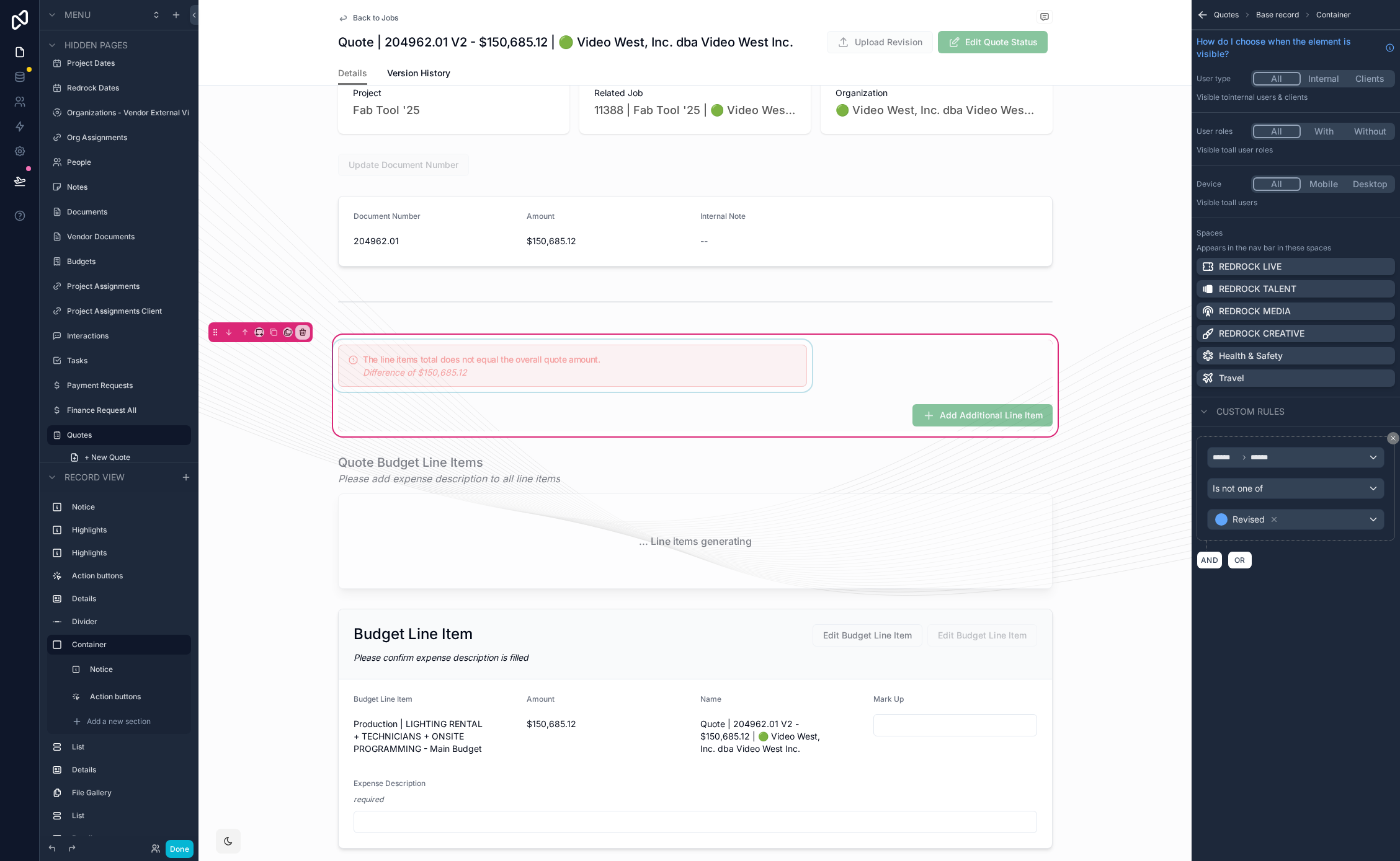
click at [723, 376] on div "scrollable content" at bounding box center [572, 365] width 484 height 52
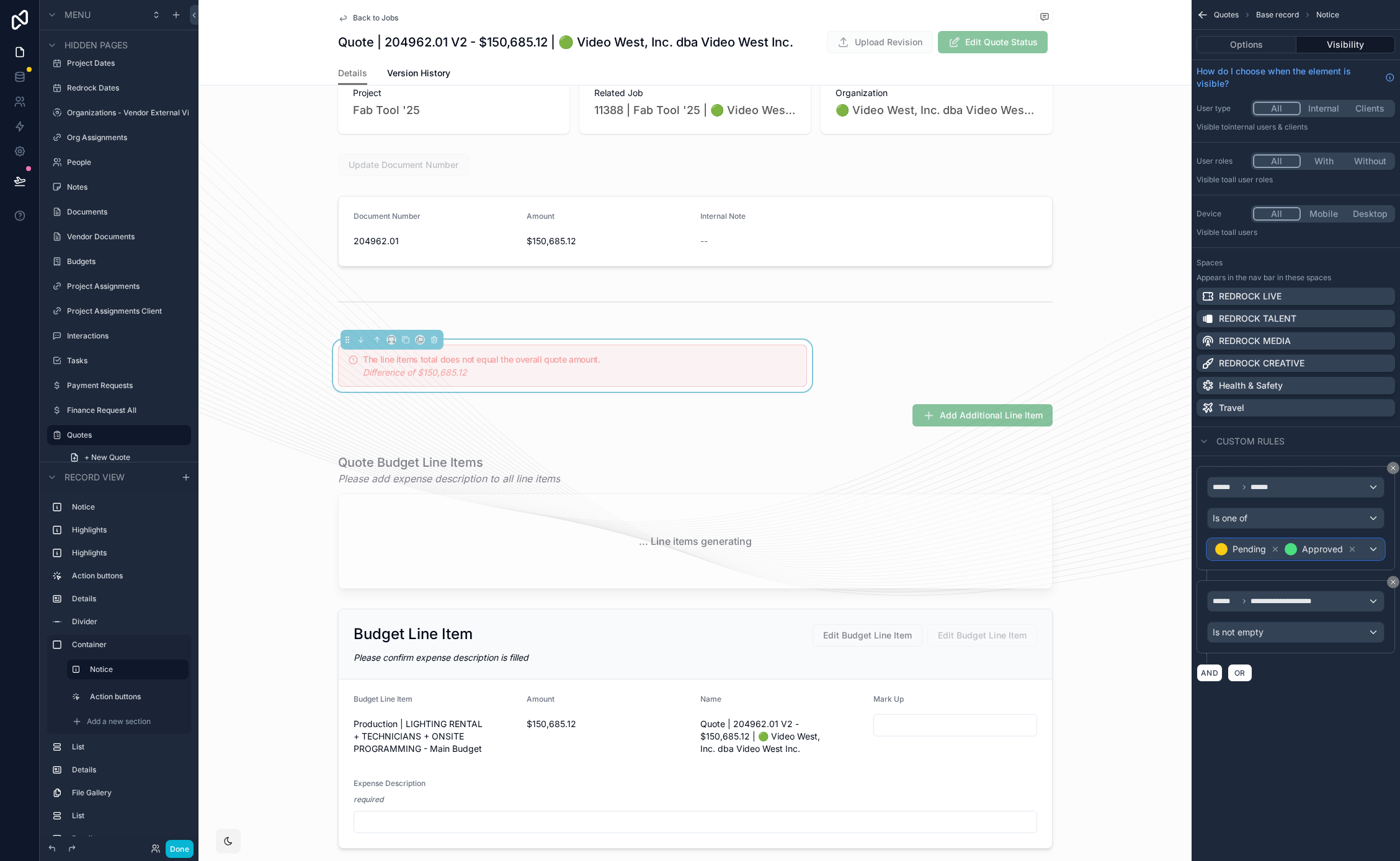
click at [1372, 546] on div "Pending Approved" at bounding box center [1296, 550] width 176 height 20
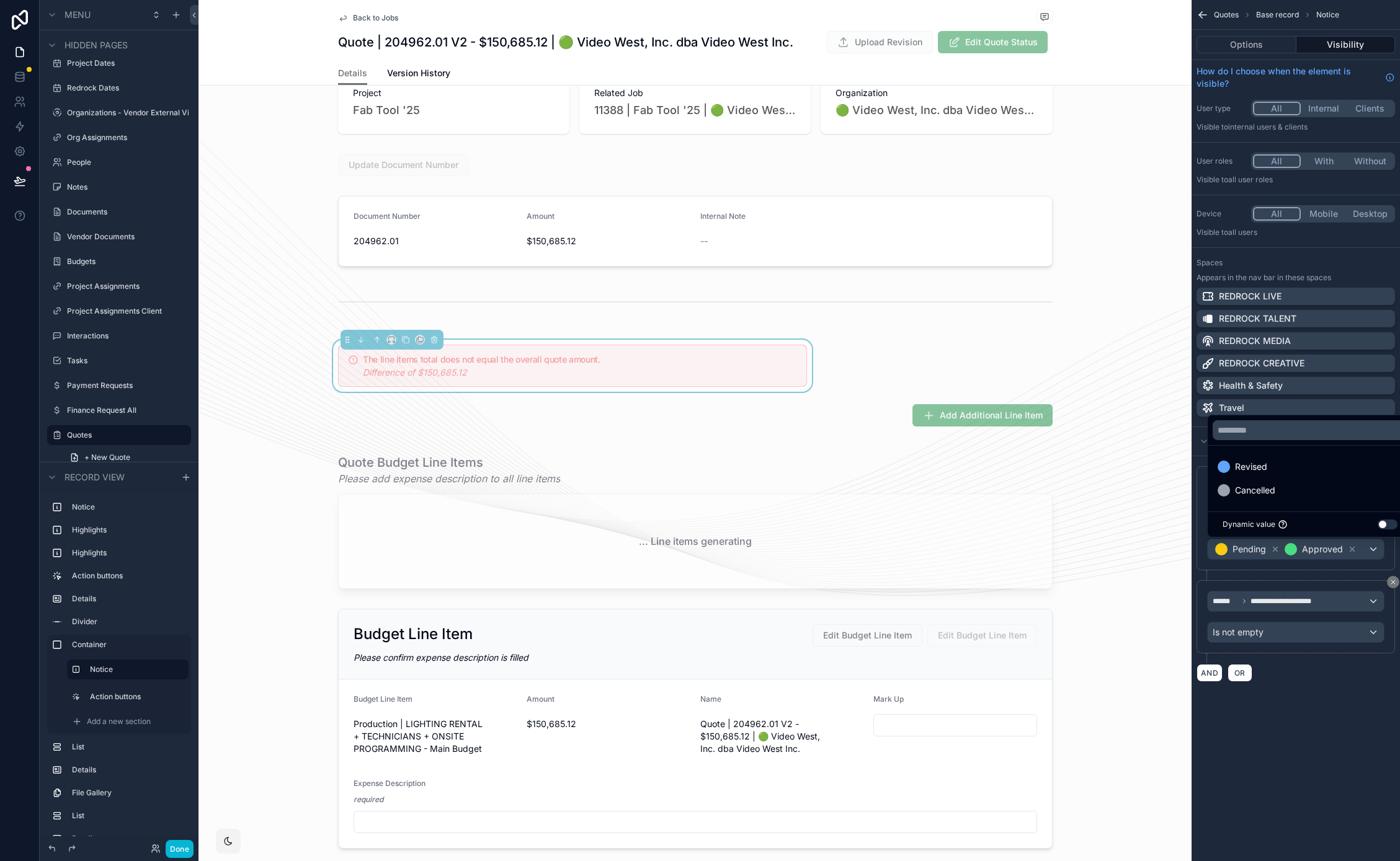
click at [1292, 766] on div "scrollable content" at bounding box center [700, 430] width 1400 height 861
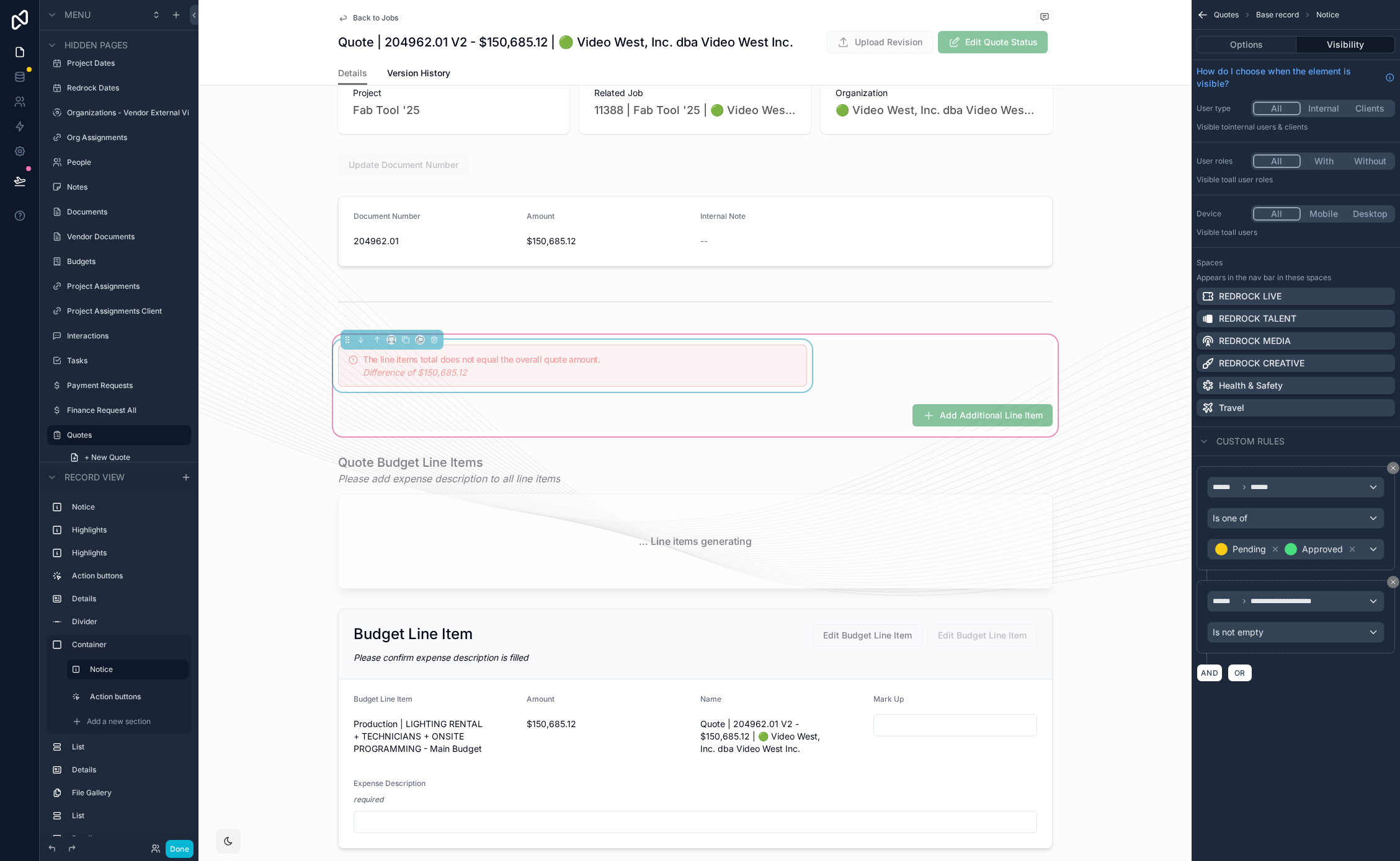
click at [1013, 360] on div "The line items total does not equal the overall quote amount. Difference of $15…" at bounding box center [695, 385] width 729 height 92
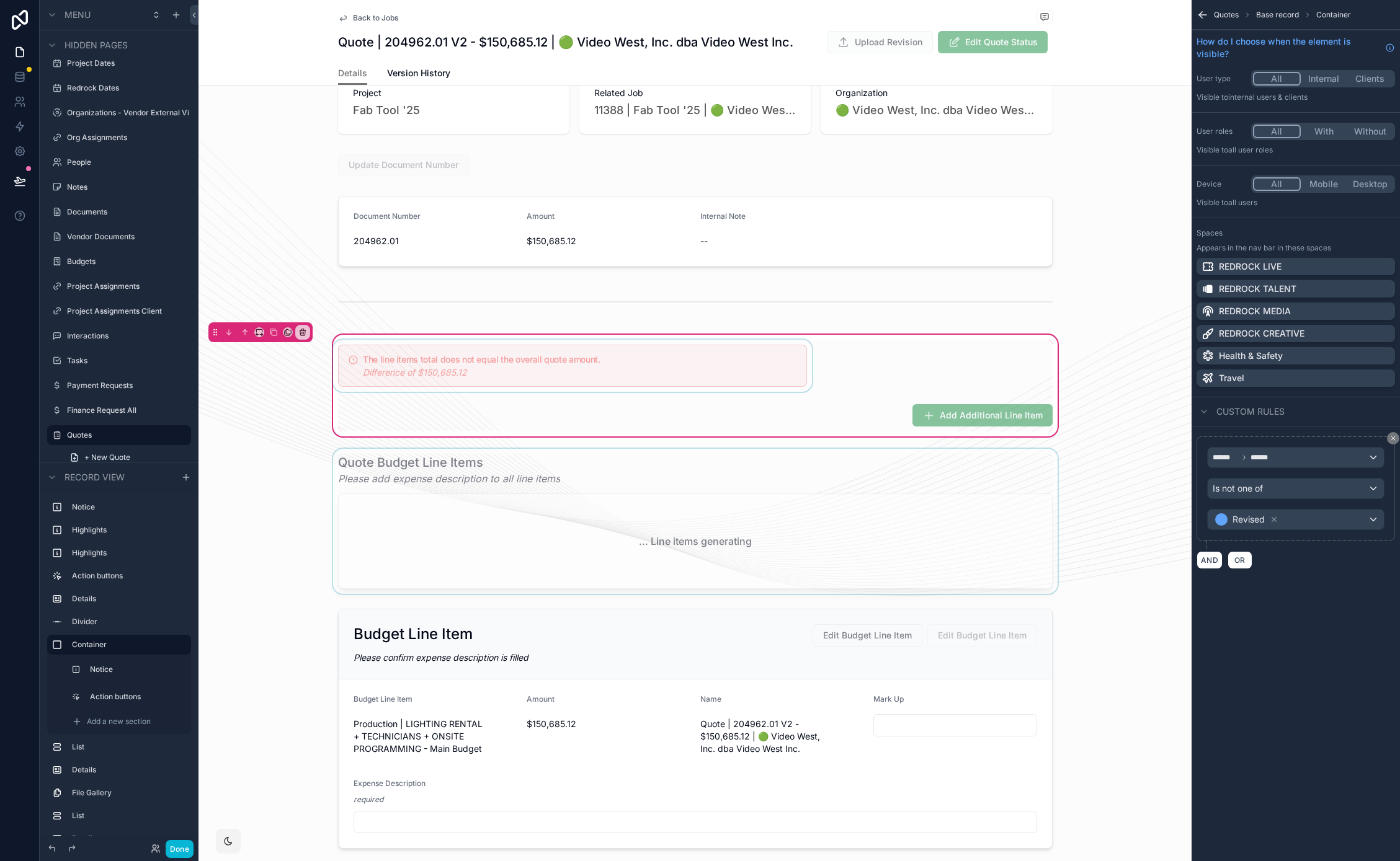
click at [417, 477] on div "scrollable content" at bounding box center [694, 521] width 993 height 145
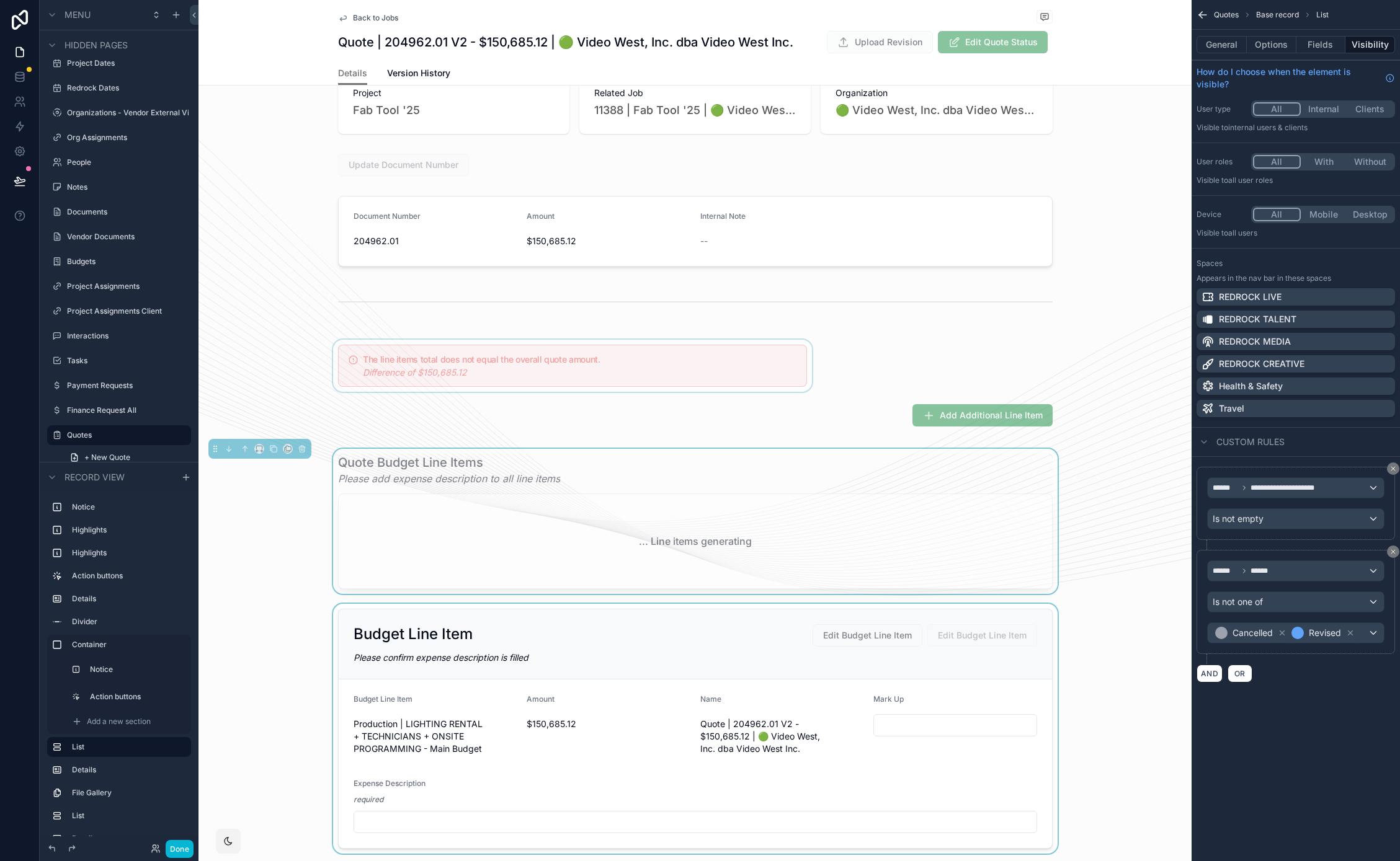
click at [477, 646] on div "scrollable content" at bounding box center [694, 729] width 993 height 250
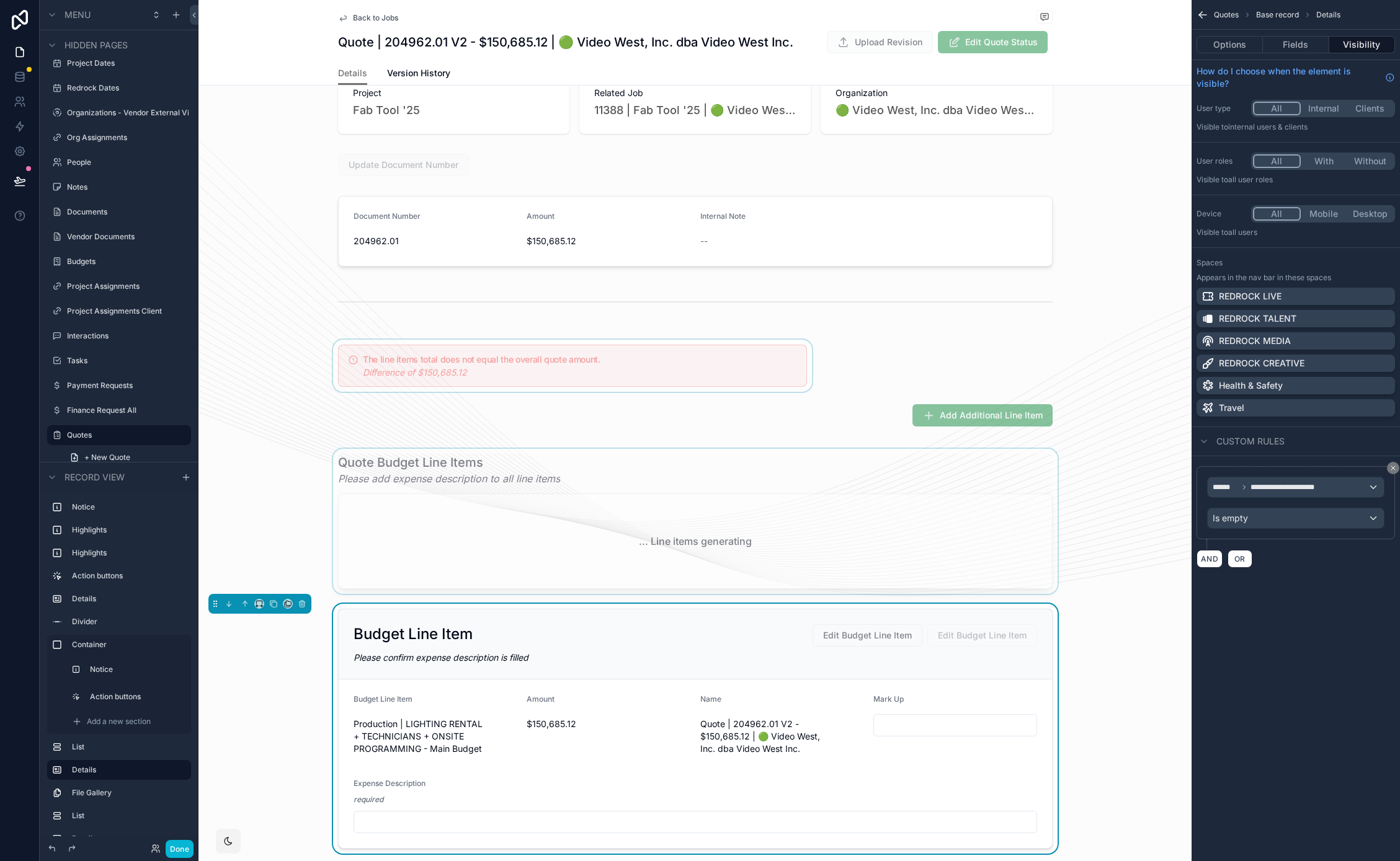
click at [626, 498] on div "scrollable content" at bounding box center [694, 521] width 993 height 145
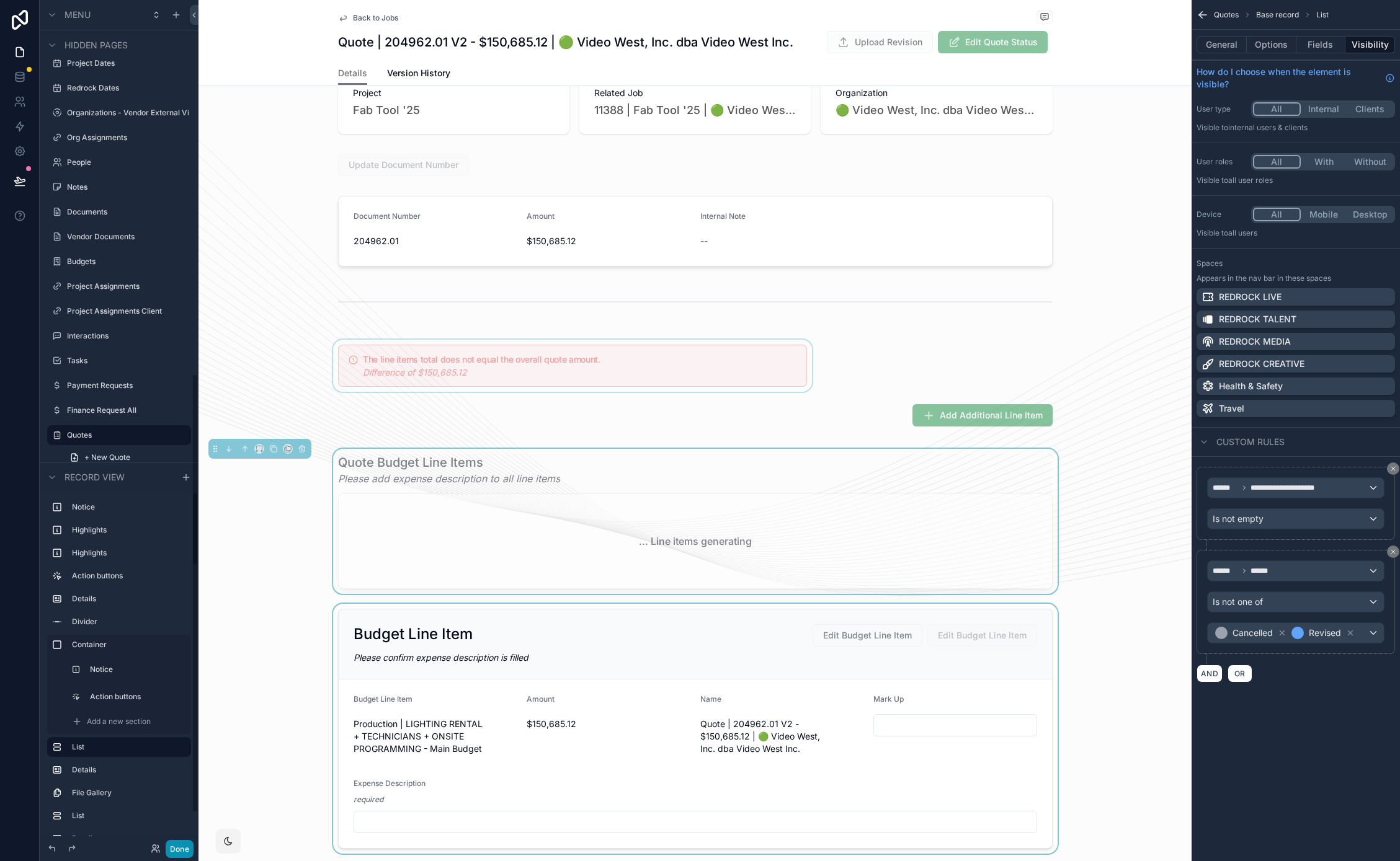
click at [183, 847] on button "Done" at bounding box center [180, 848] width 28 height 18
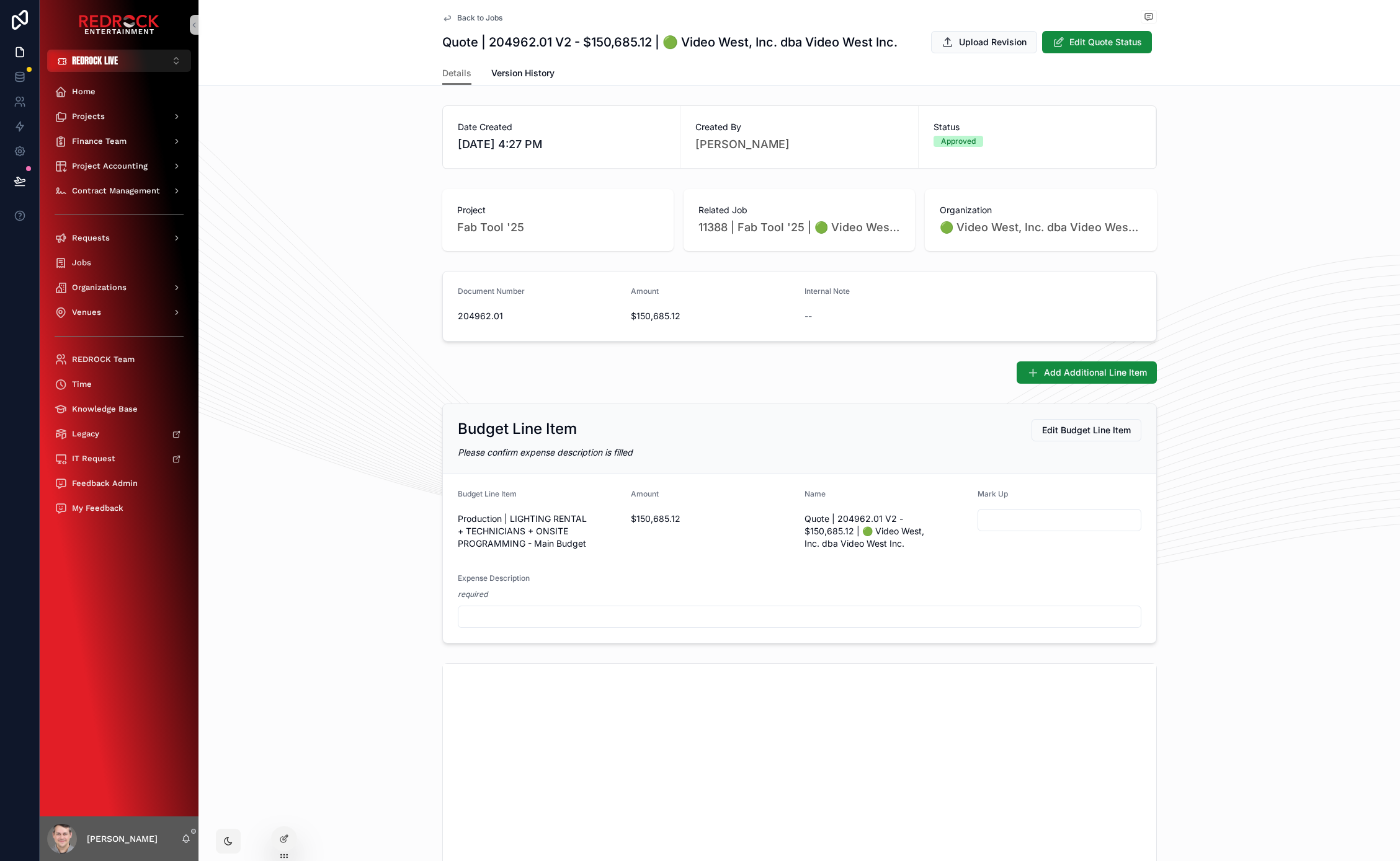
click at [1242, 395] on div "Date Created [DATE] 4:27 PM Created By [PERSON_NAME] Status Approved Project Fa…" at bounding box center [799, 763] width 1201 height 1325
click at [1115, 376] on span "Add Additional Line Item" at bounding box center [1095, 371] width 108 height 13
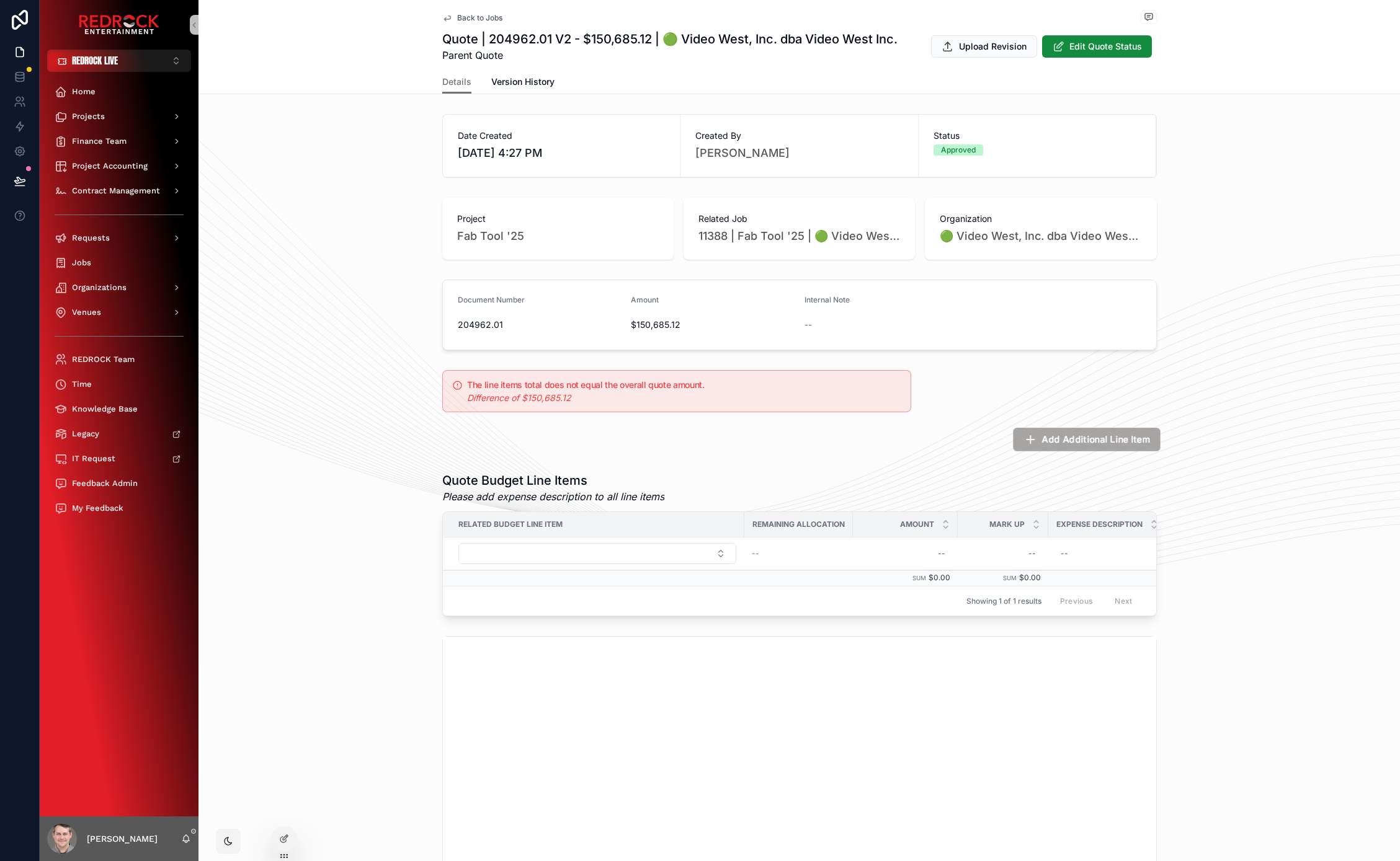
click at [1130, 441] on span "Add Additional Line Item" at bounding box center [1095, 440] width 108 height 13
click at [709, 551] on button "Select Button" at bounding box center [597, 553] width 278 height 21
click at [419, 511] on div "Quote Budget Line Items Please add expense description to all line items Relate…" at bounding box center [799, 544] width 1201 height 154
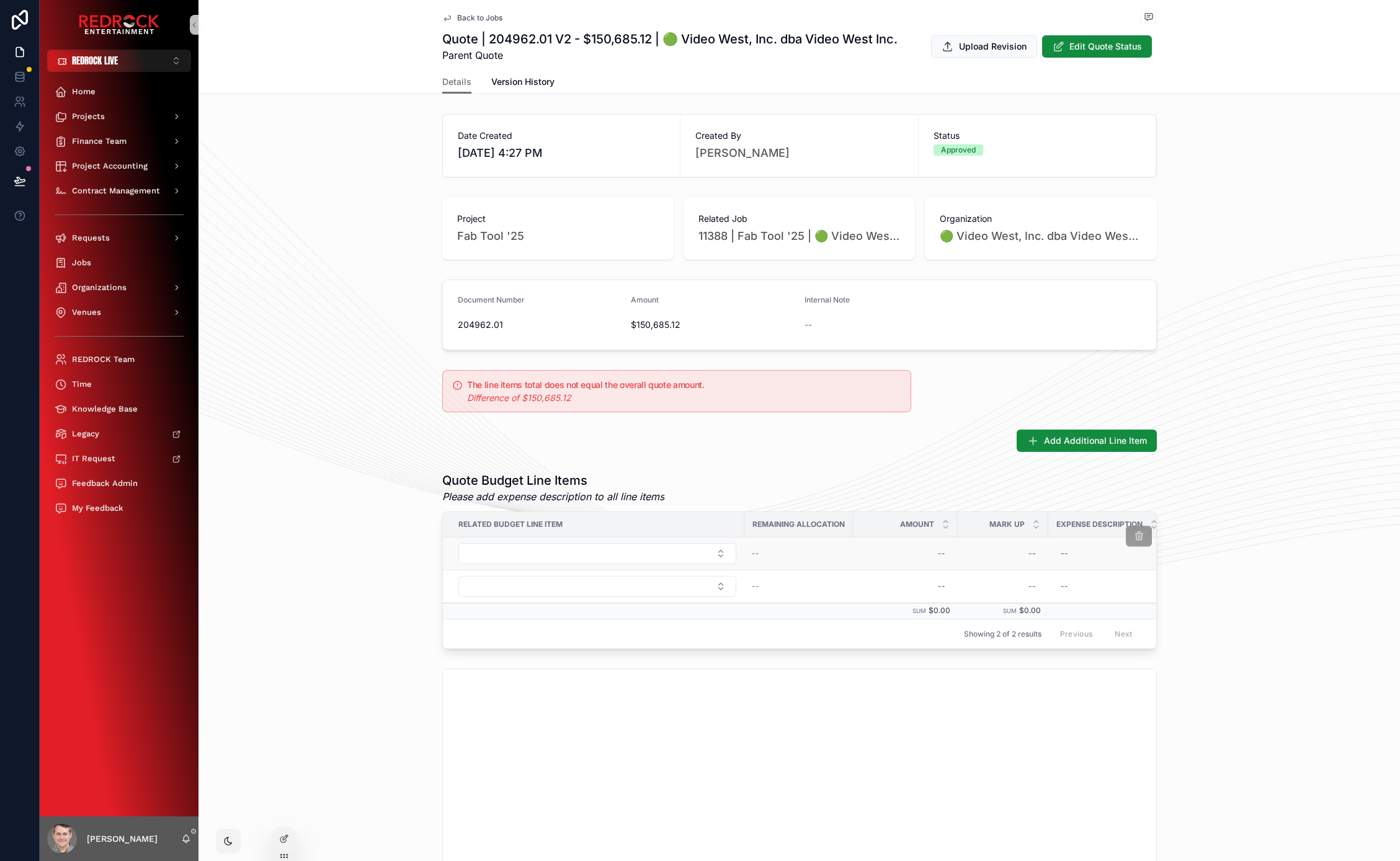
click at [1136, 536] on icon "scrollable content" at bounding box center [1138, 536] width 11 height 11
click at [1137, 537] on icon "scrollable content" at bounding box center [1138, 536] width 11 height 11
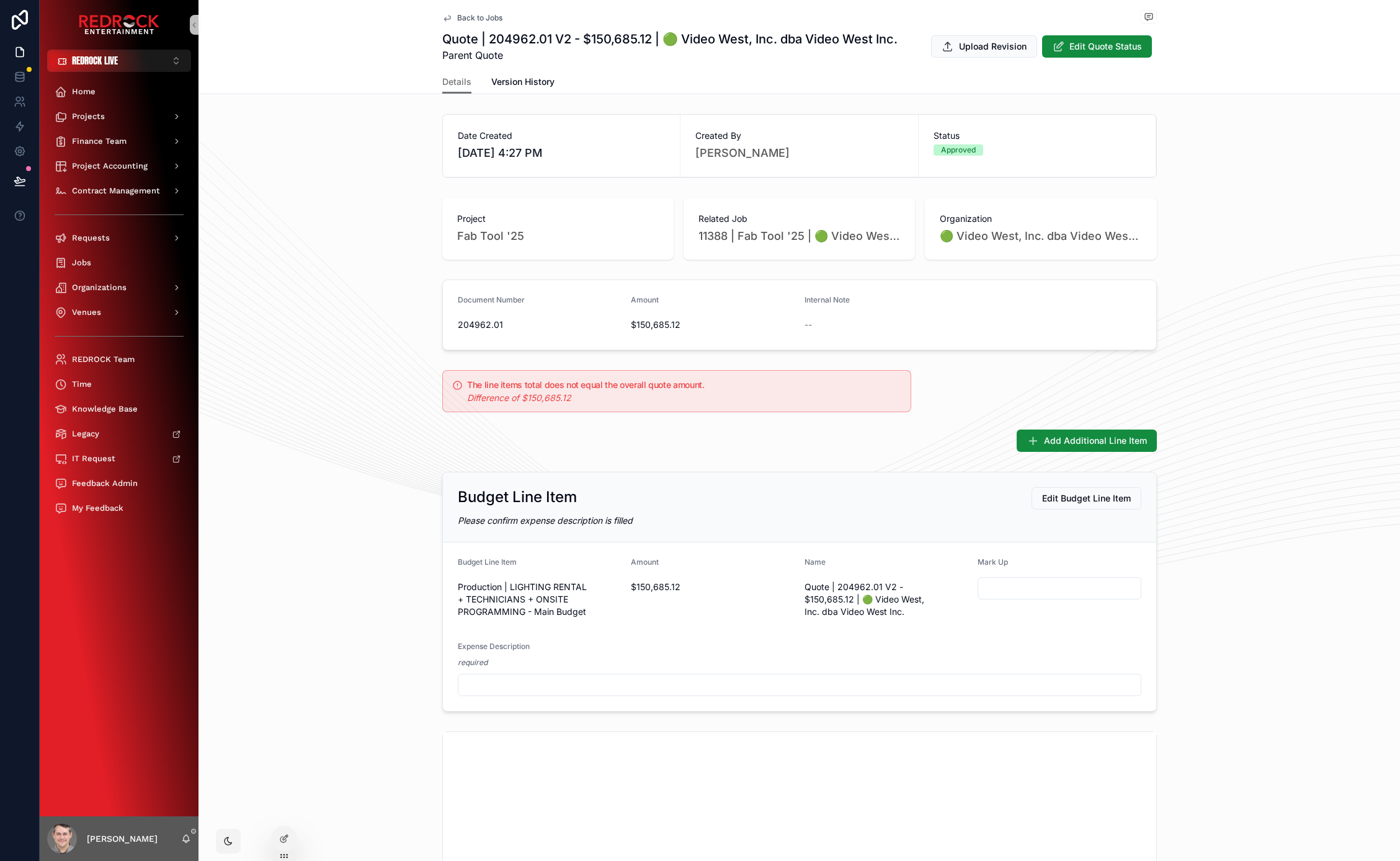
scroll to position [69, 0]
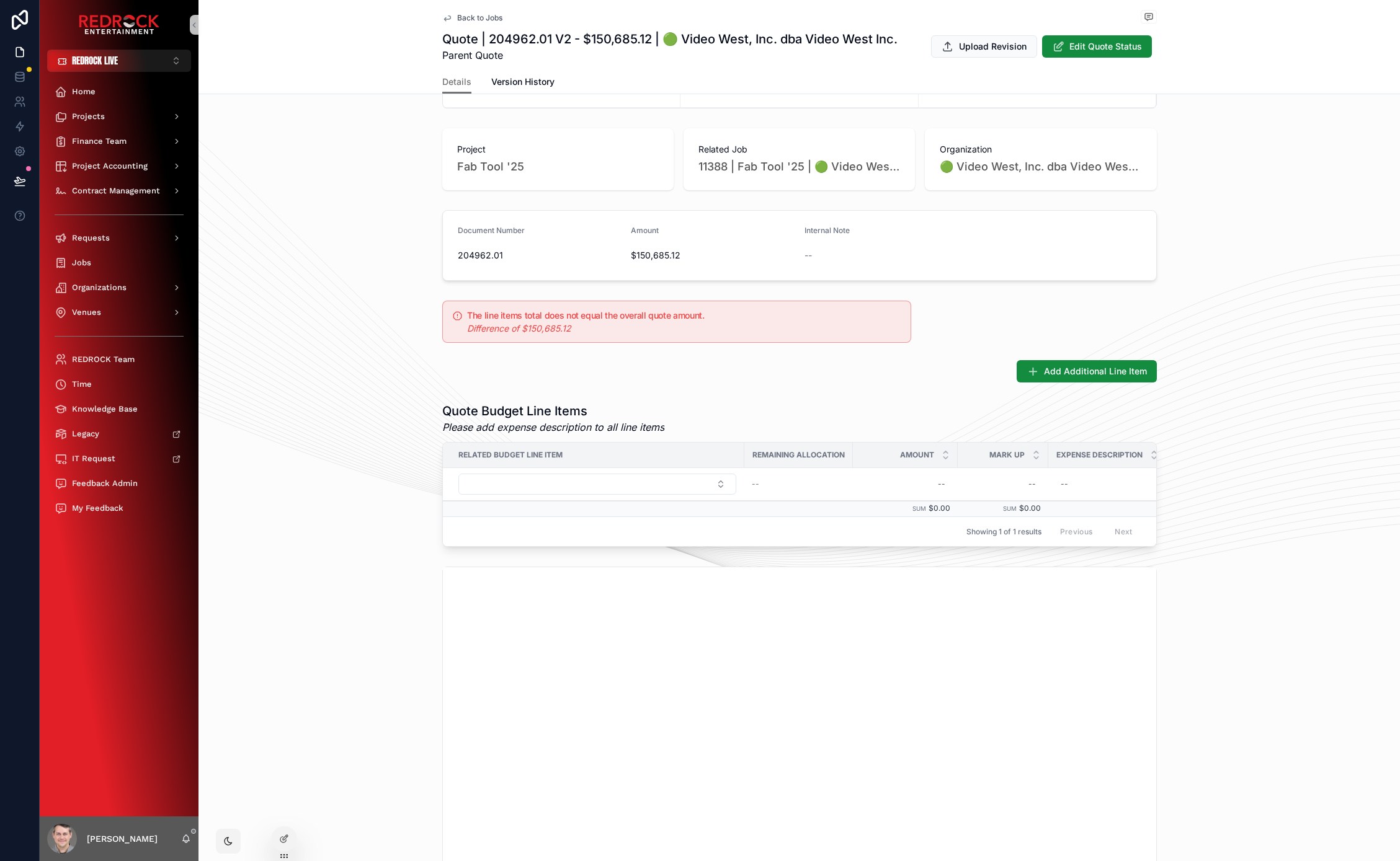
click at [1241, 502] on div "Quote Budget Line Items Please add expense description to all line items Relate…" at bounding box center [799, 474] width 1201 height 154
click at [0, 0] on button "scrollable content" at bounding box center [0, 0] width 0 height 0
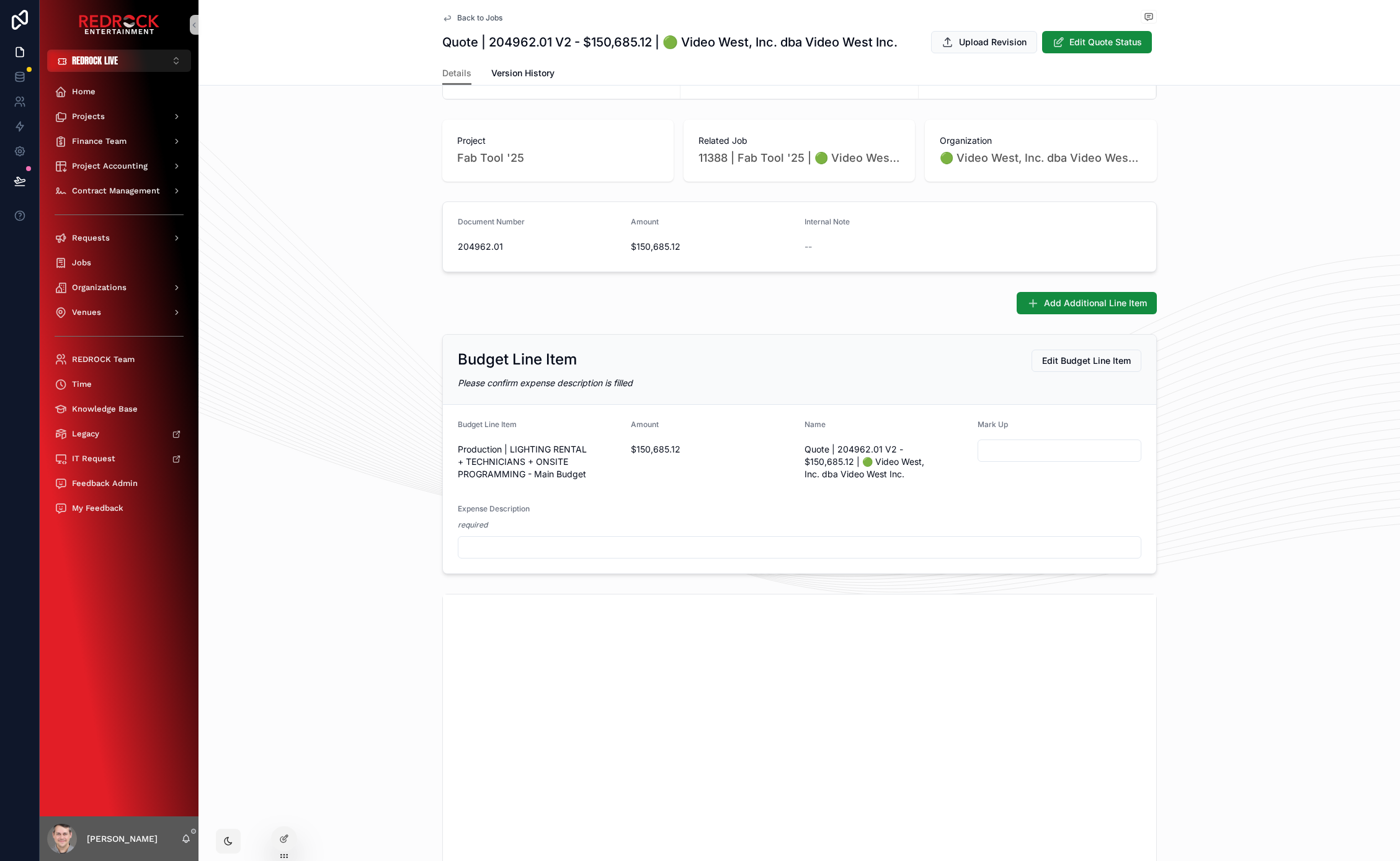
scroll to position [61, 0]
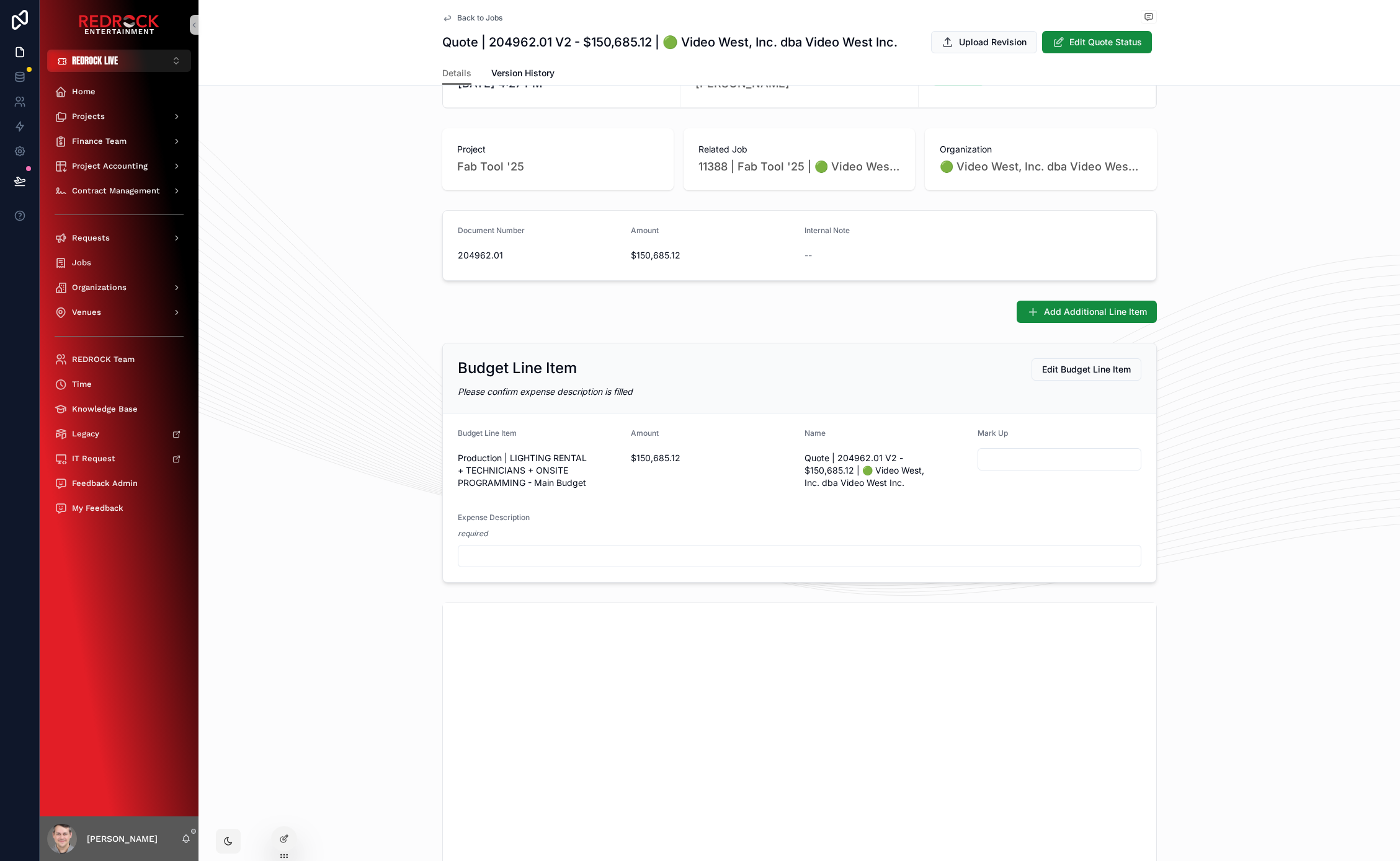
click at [1233, 451] on div "Budget Line Item Edit Budget Line Item Please confirm expense description is fi…" at bounding box center [799, 463] width 1201 height 250
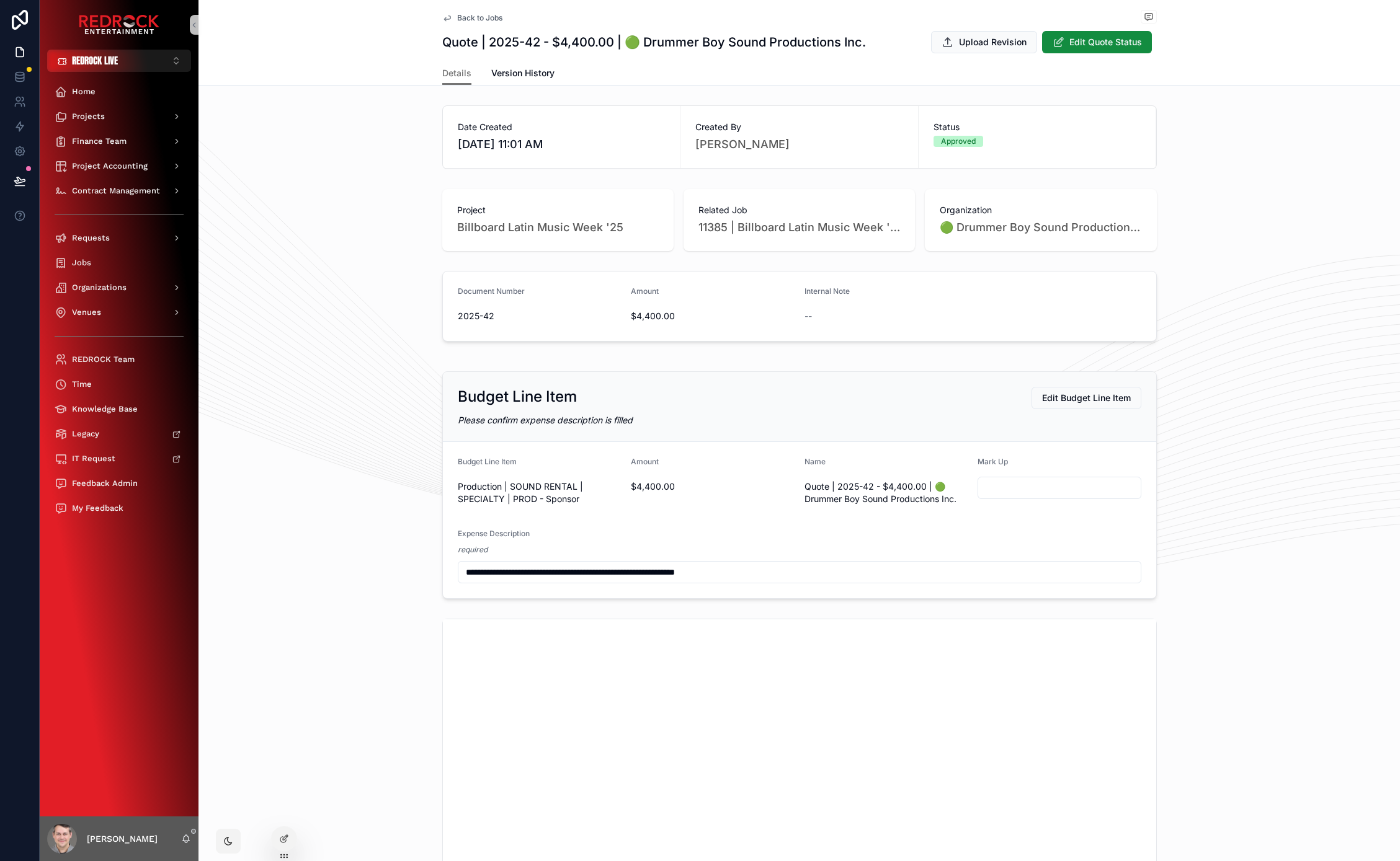
scroll to position [126, 0]
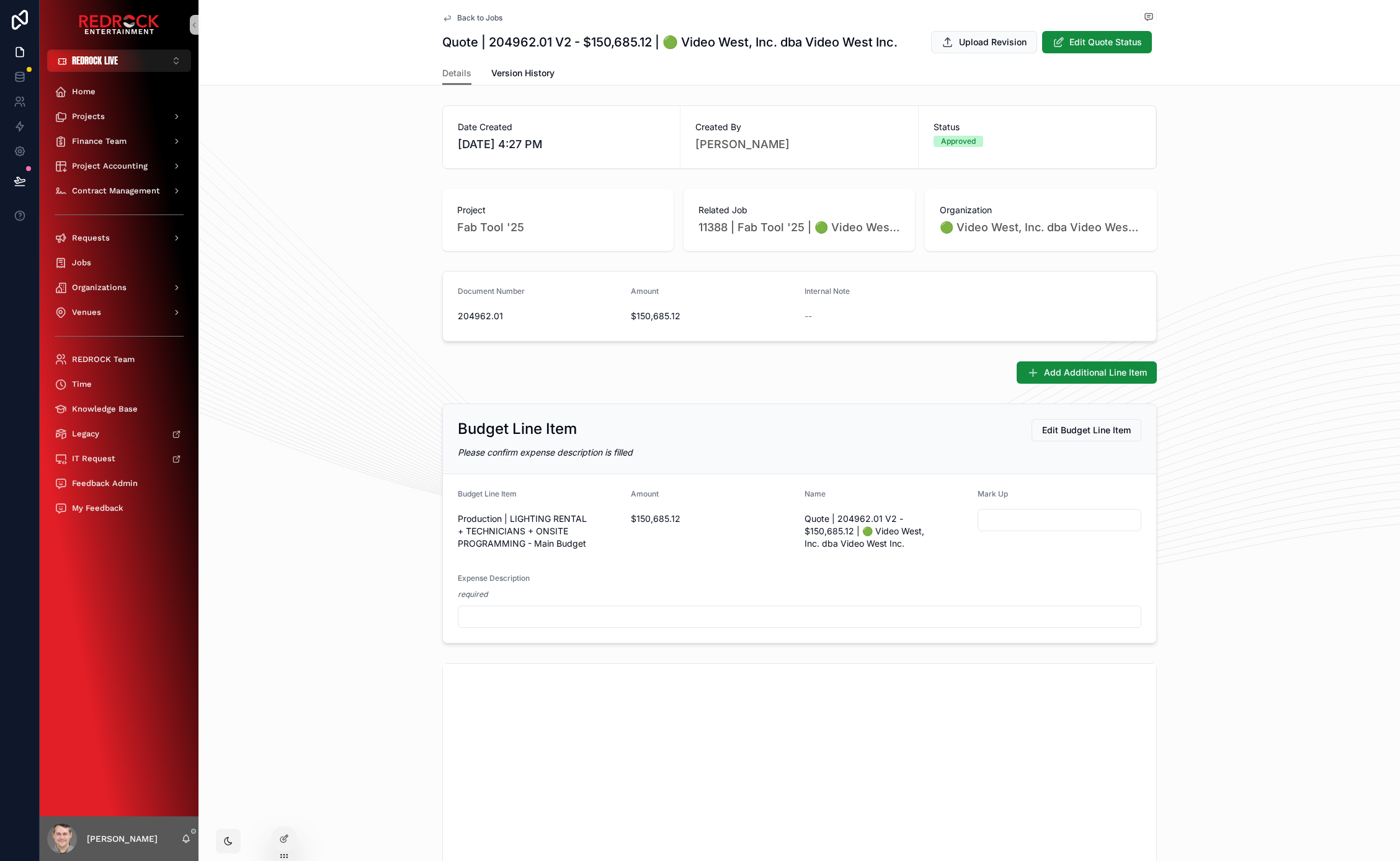
drag, startPoint x: 1192, startPoint y: 452, endPoint x: 1187, endPoint y: 335, distance: 117.1
click at [1187, 335] on div "Date Created [DATE] 4:27 PM Created By [PERSON_NAME] Status Approved Project Fa…" at bounding box center [799, 763] width 1201 height 1325
click at [416, 420] on div "Budget Line Item Edit Budget Line Item Please confirm expense description is fi…" at bounding box center [799, 523] width 1201 height 250
click at [1248, 351] on div "Date Created [DATE] 4:27 PM Created By [PERSON_NAME] Status Approved Project Fa…" at bounding box center [799, 763] width 1201 height 1325
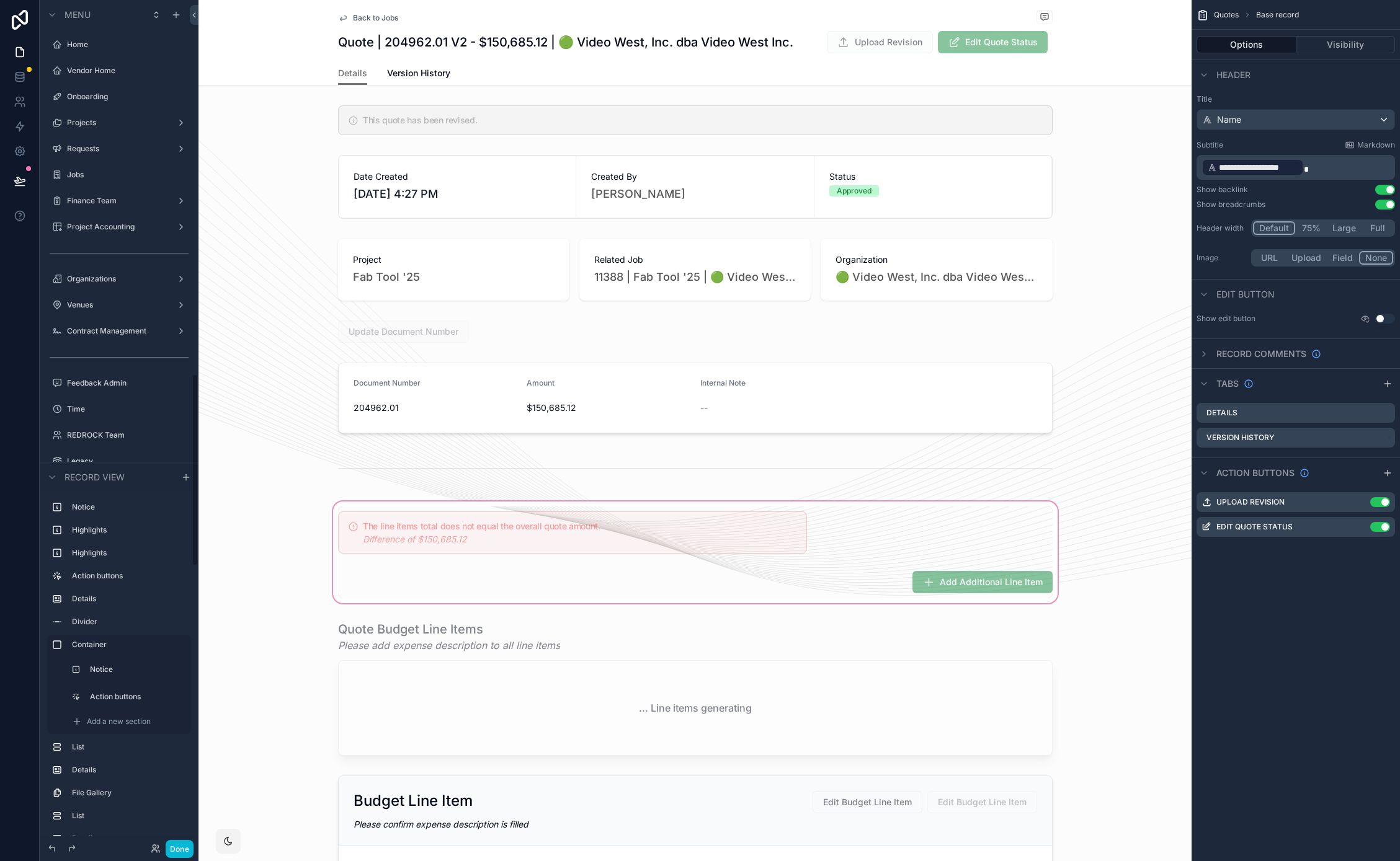
scroll to position [1645, 0]
click at [869, 590] on div "scrollable content" at bounding box center [694, 552] width 993 height 107
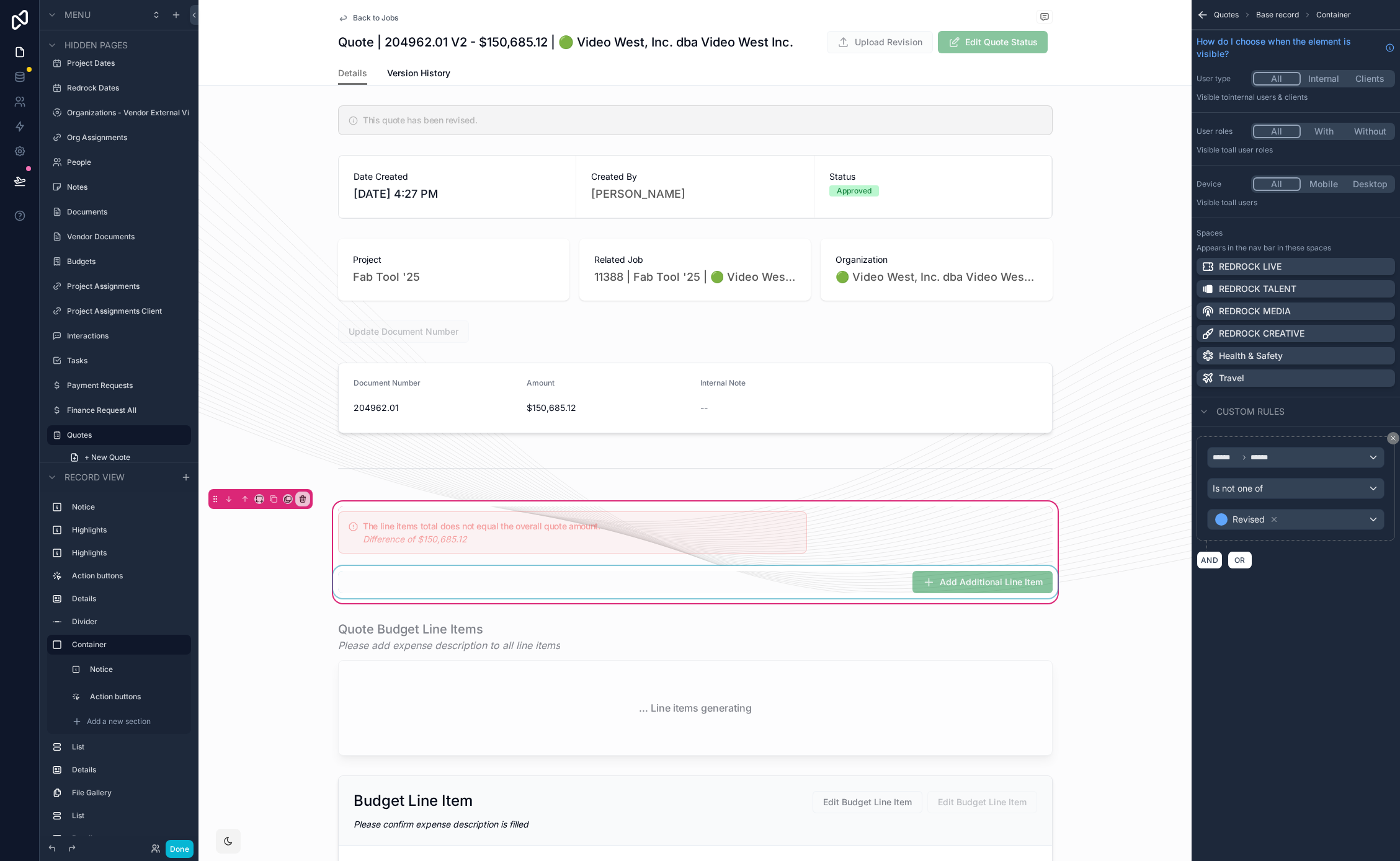
click at [882, 580] on div "scrollable content" at bounding box center [695, 582] width 729 height 33
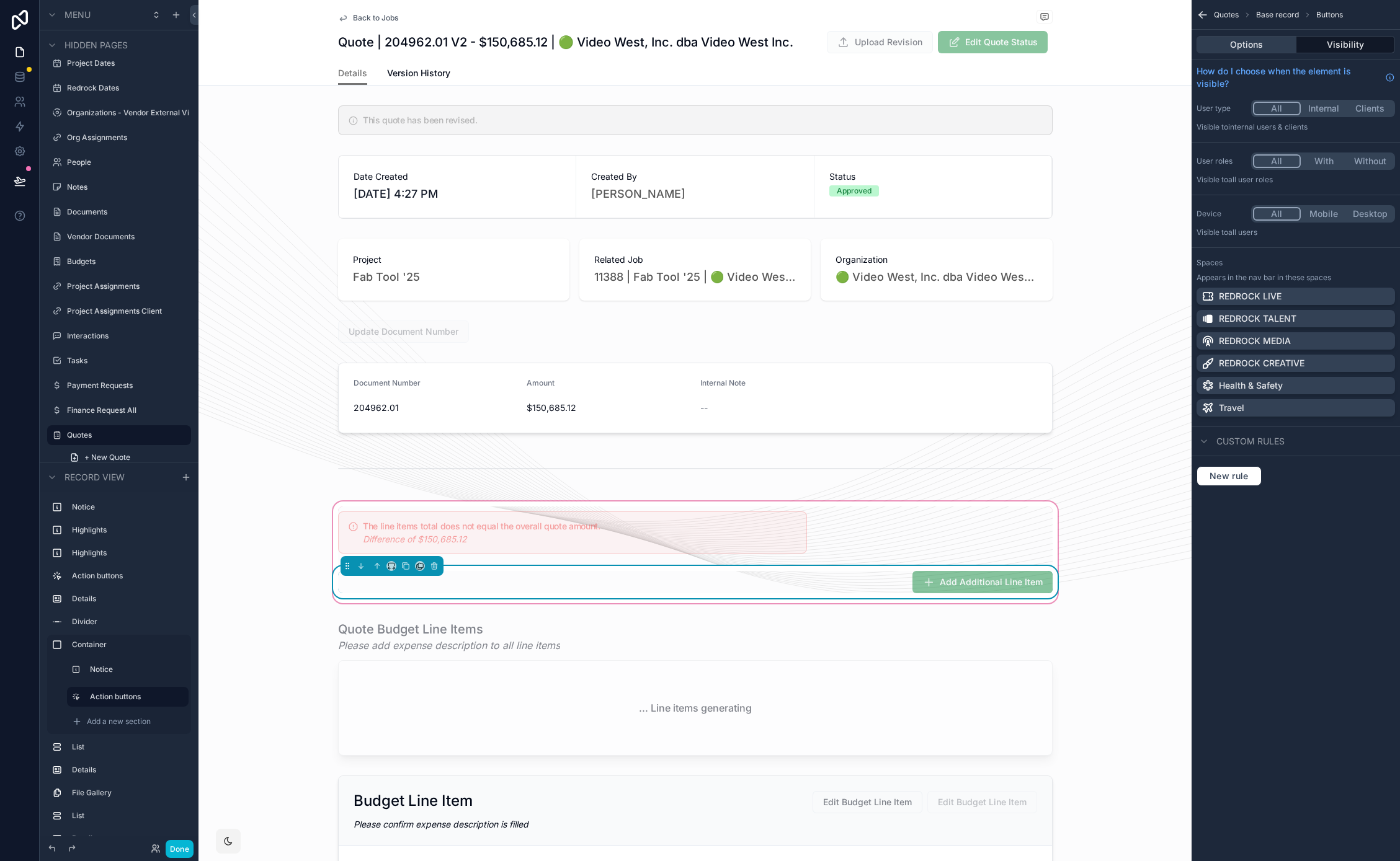
click at [1268, 42] on button "Options" at bounding box center [1246, 45] width 100 height 18
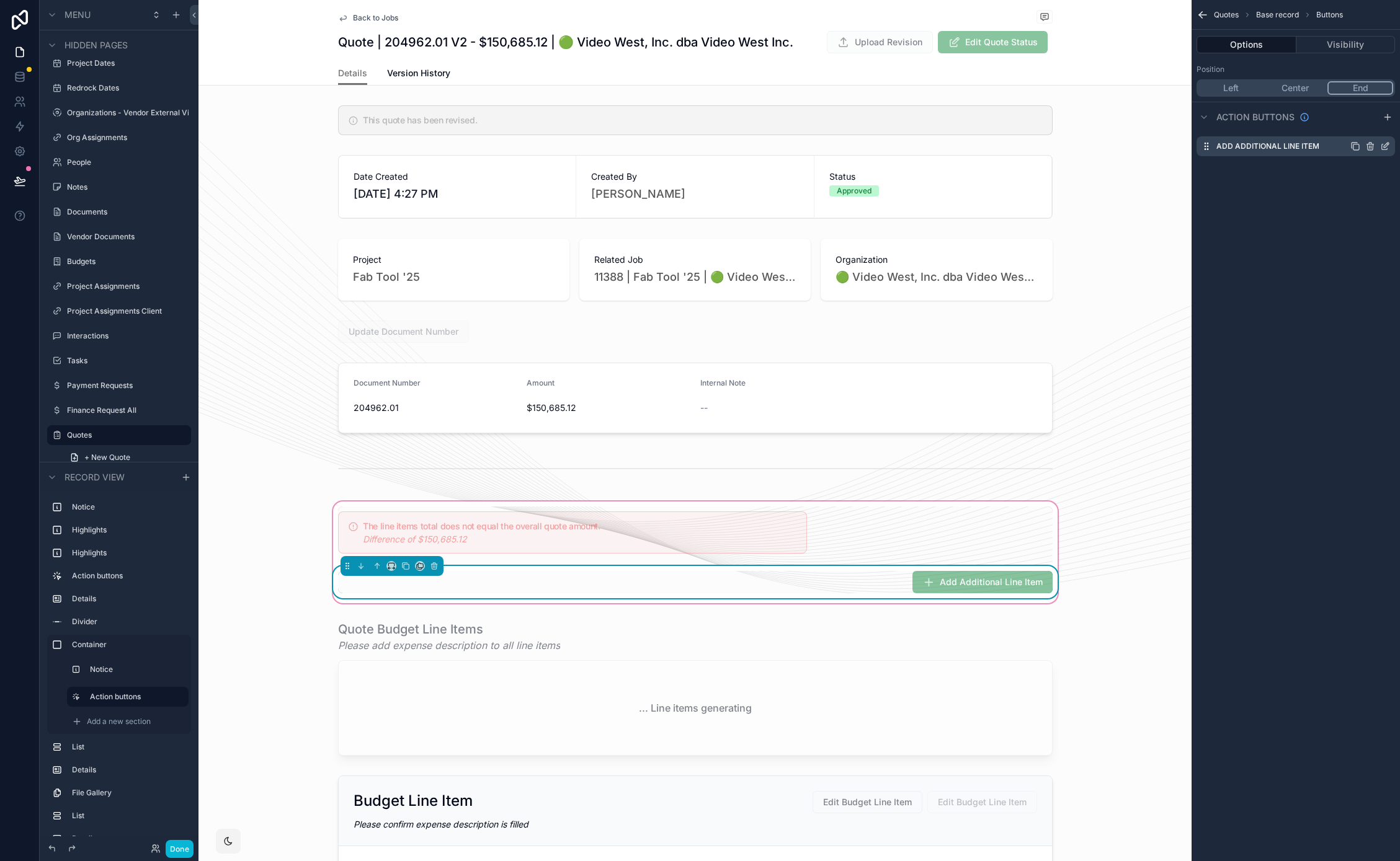
click at [1385, 146] on icon "scrollable content" at bounding box center [1385, 146] width 10 height 10
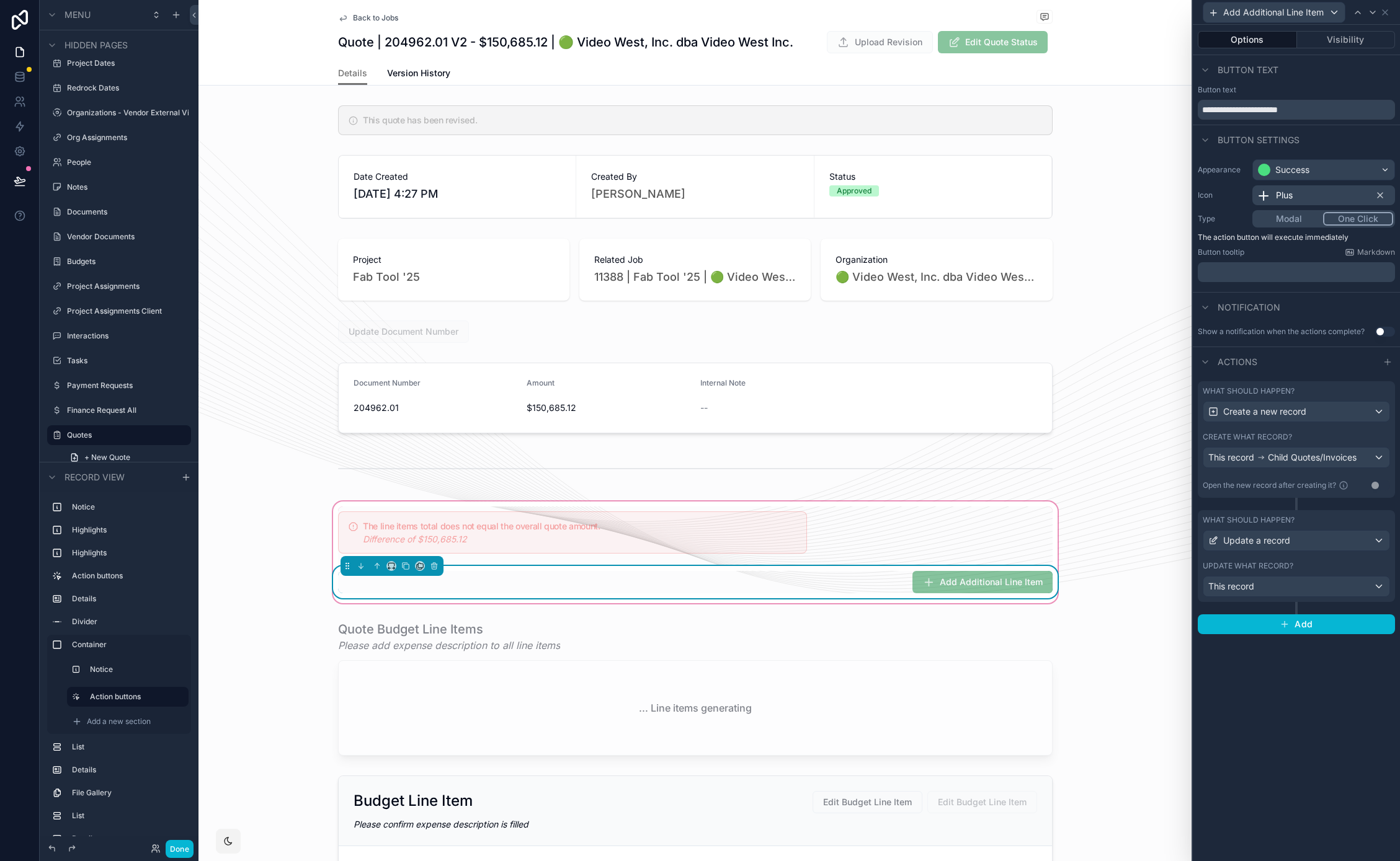
click at [1276, 387] on label "What should happen?" at bounding box center [1248, 391] width 92 height 10
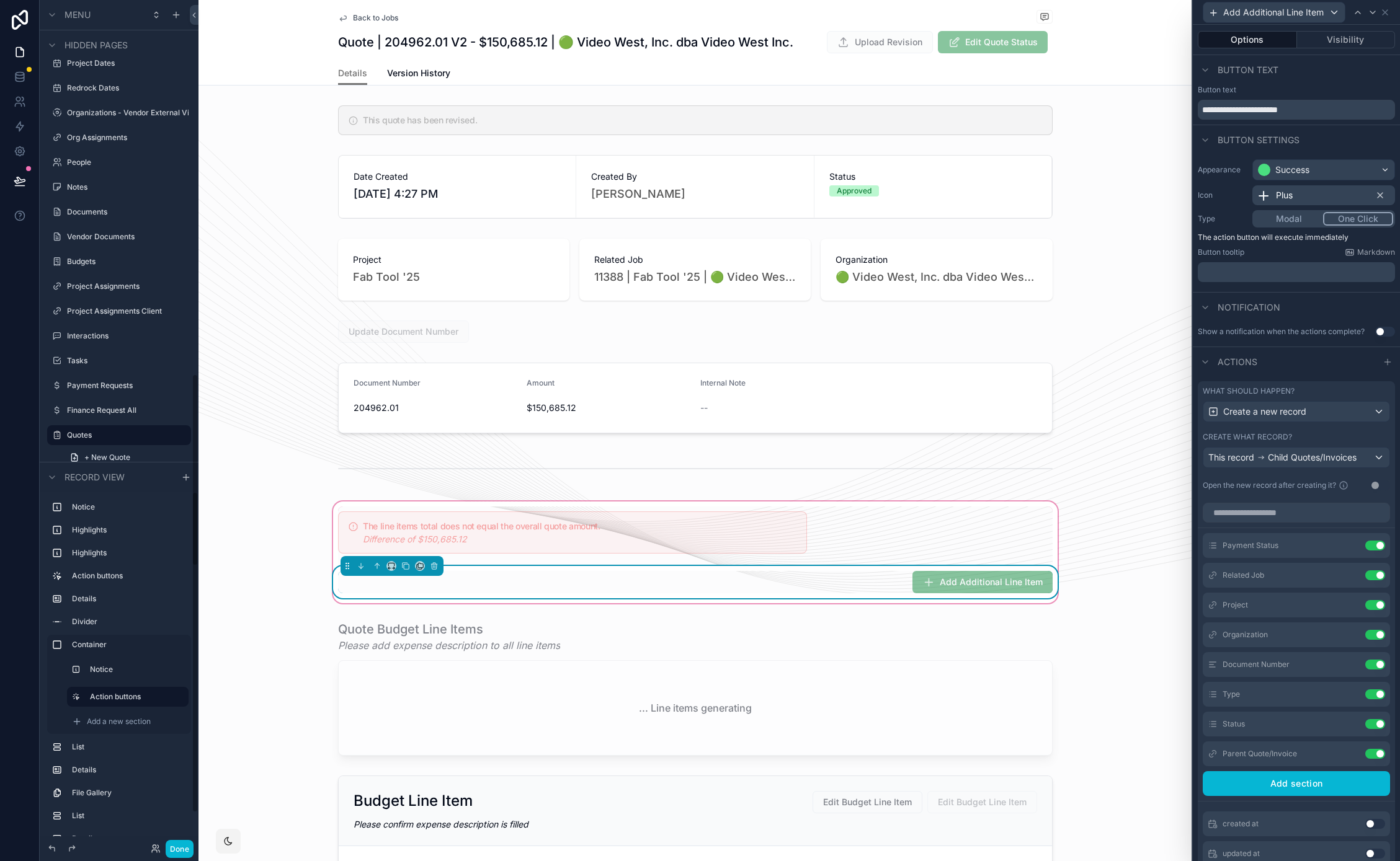
click at [174, 858] on div "Done" at bounding box center [119, 848] width 159 height 25
click at [183, 853] on button "Done" at bounding box center [180, 848] width 28 height 18
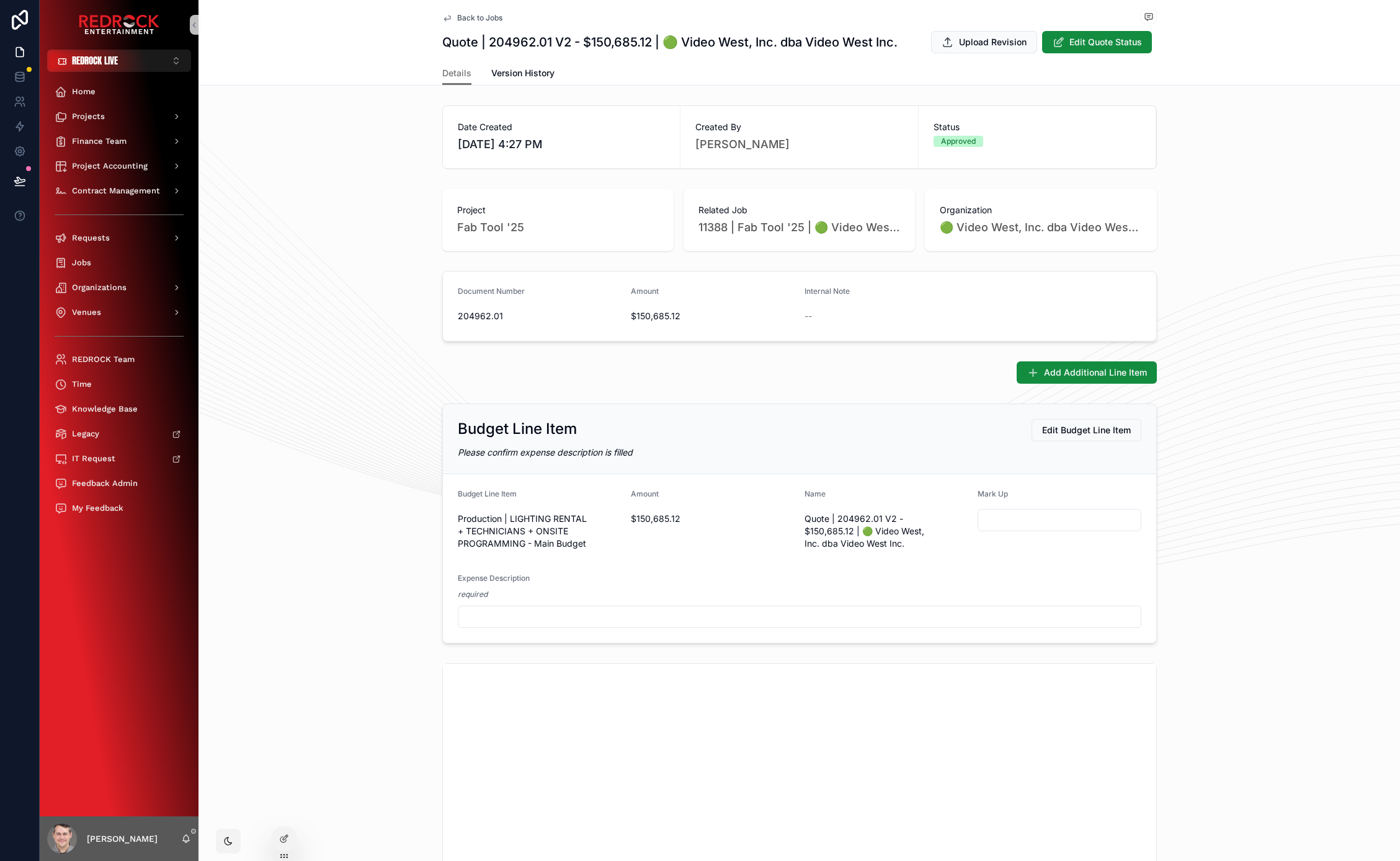
click at [299, 123] on div "Date Created [DATE] 4:27 PM Created By [PERSON_NAME] Status Approved" at bounding box center [799, 138] width 1201 height 74
click at [113, 169] on span "Project Accounting" at bounding box center [109, 166] width 76 height 10
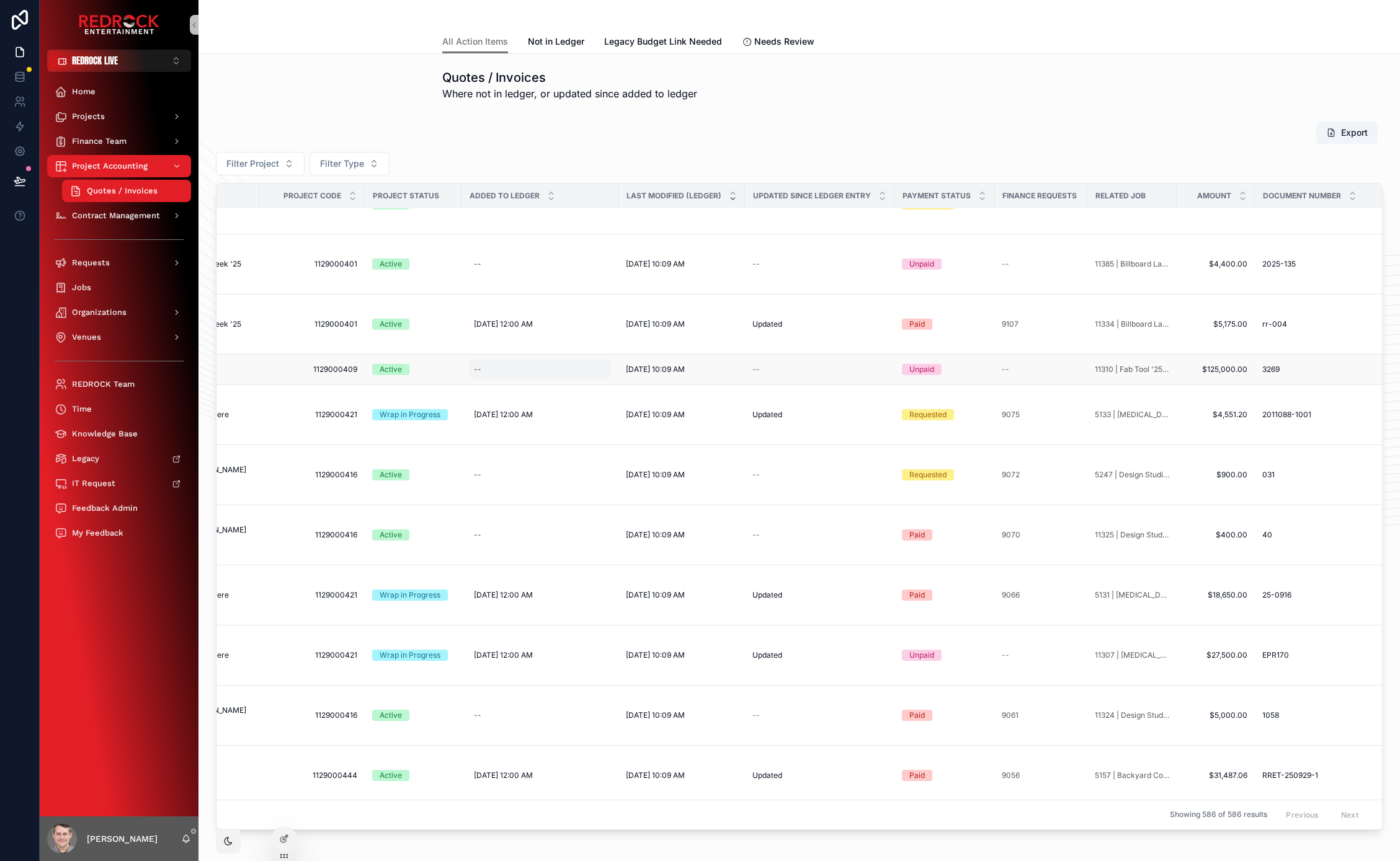
scroll to position [1417, 0]
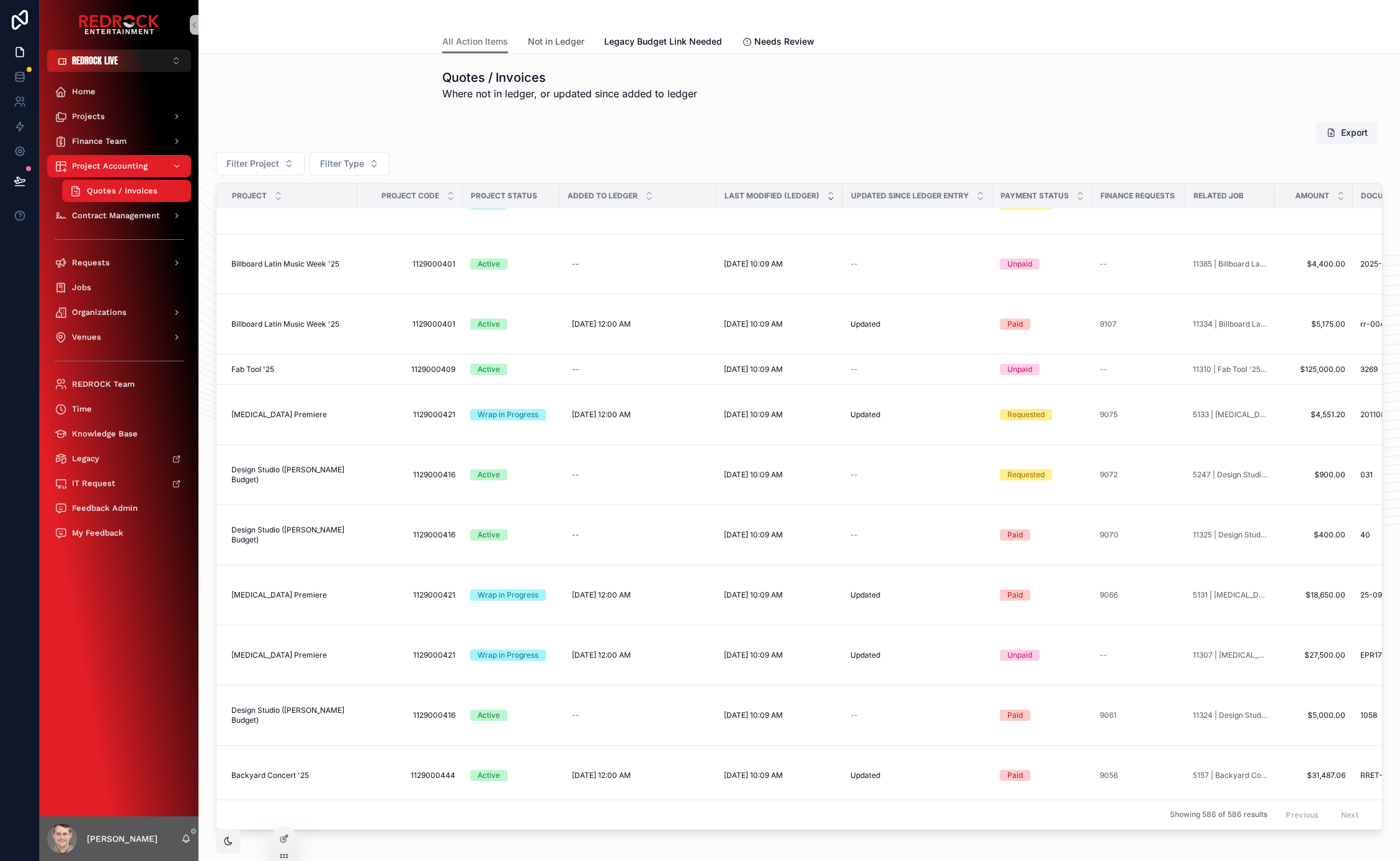
click at [558, 37] on span "Not in Ledger" at bounding box center [556, 42] width 56 height 13
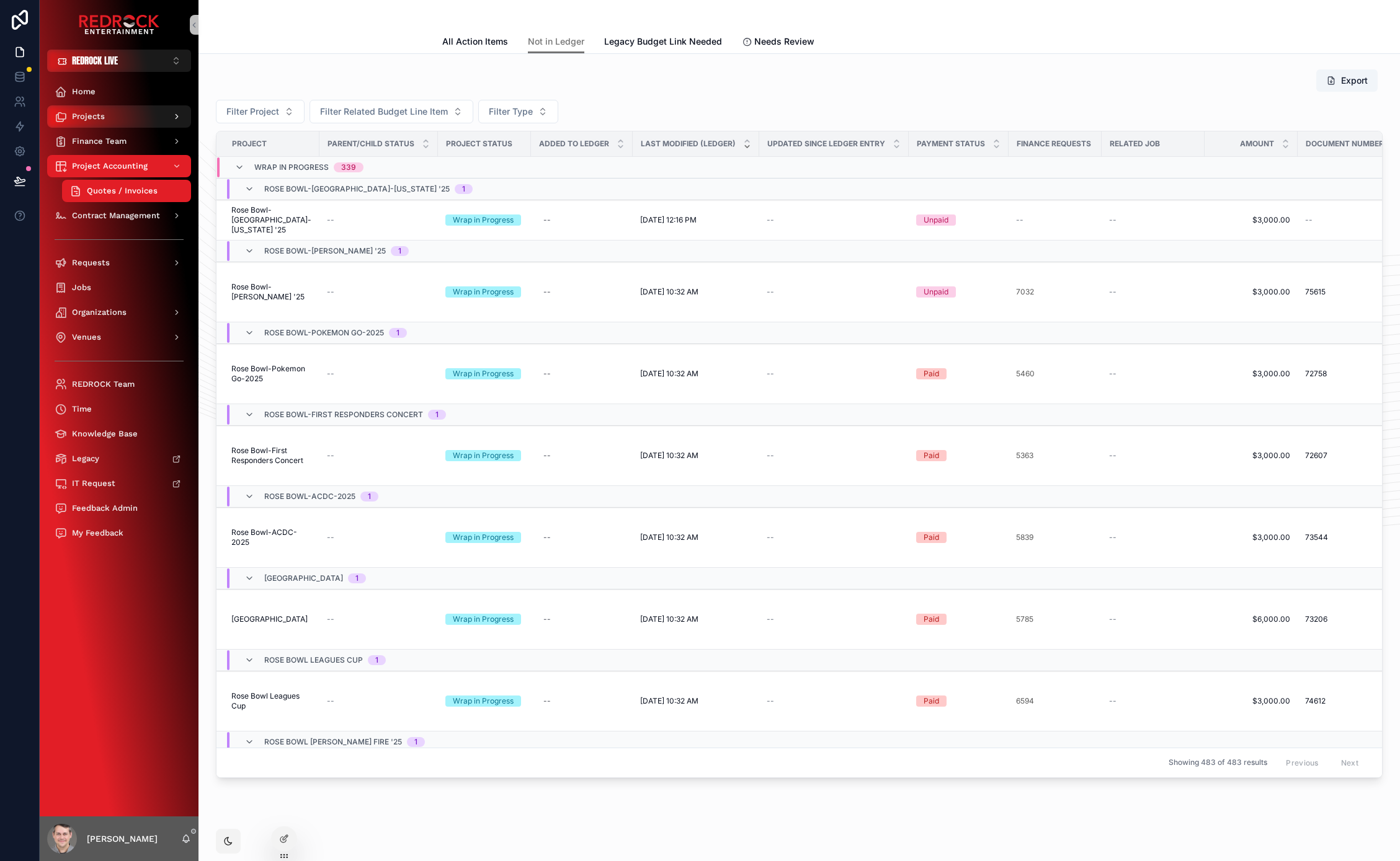
click at [93, 117] on span "Projects" at bounding box center [88, 116] width 33 height 10
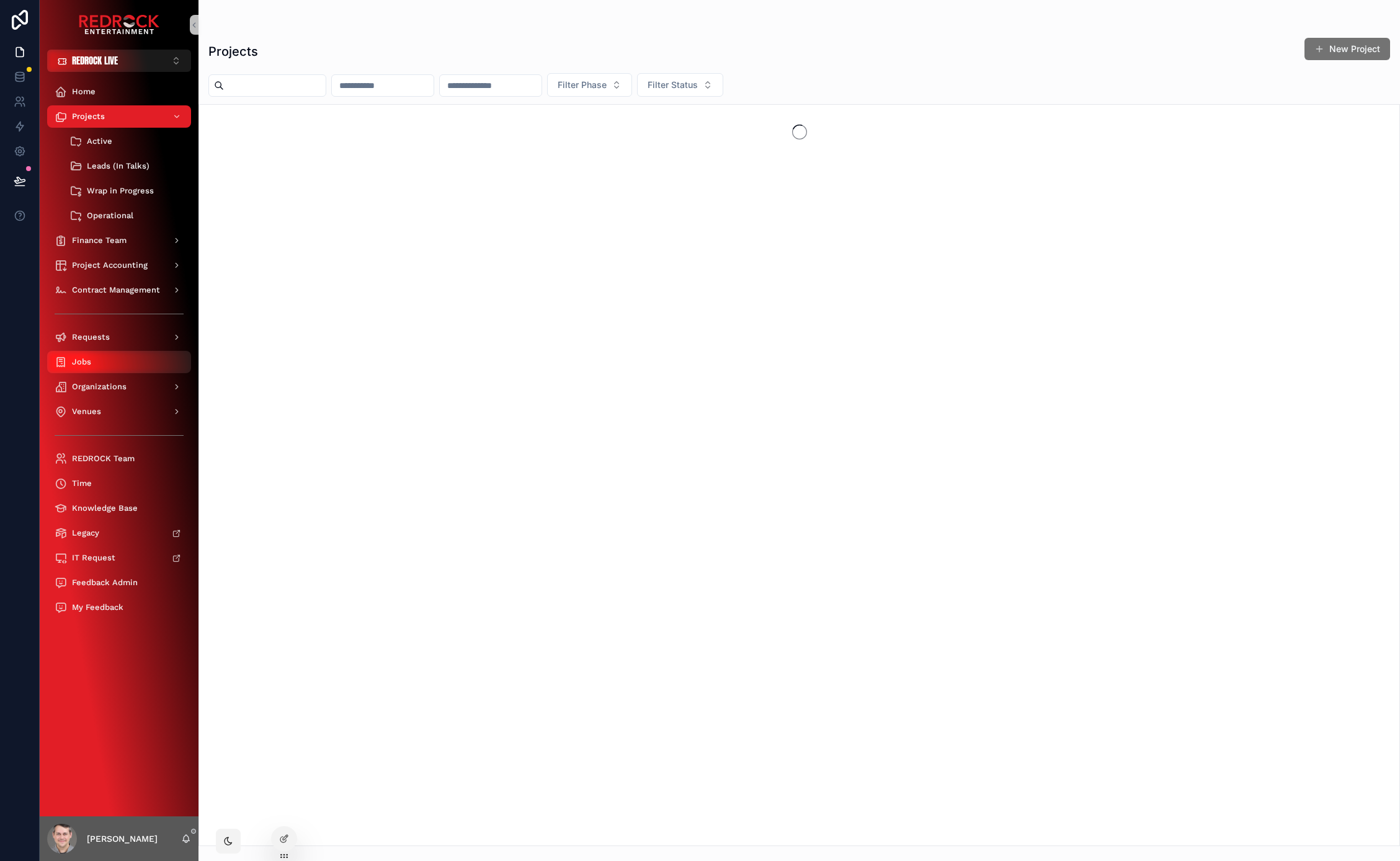
click at [101, 365] on div "Jobs" at bounding box center [119, 362] width 129 height 20
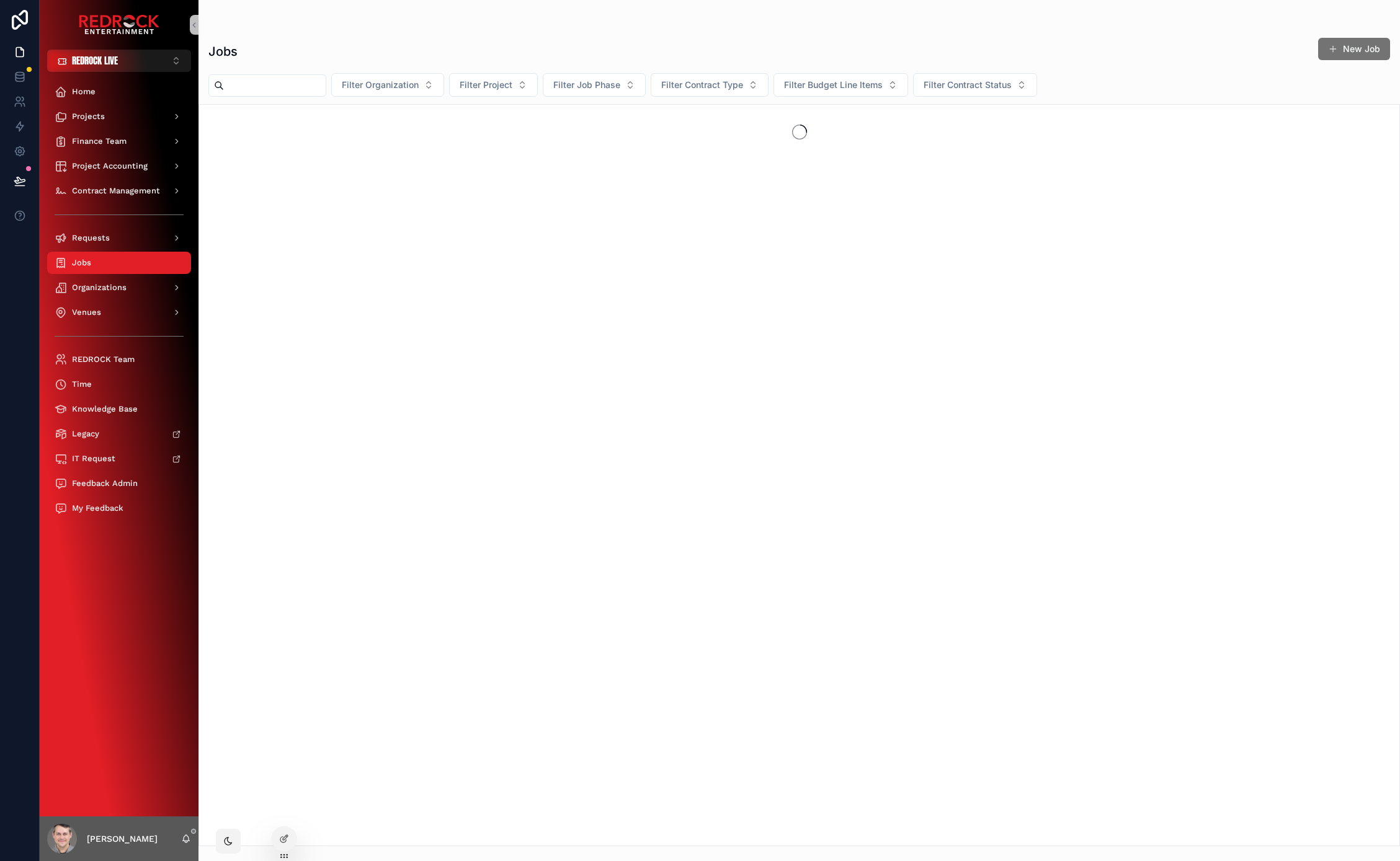
click at [269, 92] on input "scrollable content" at bounding box center [275, 86] width 102 height 18
click at [98, 115] on span "Projects" at bounding box center [88, 116] width 33 height 10
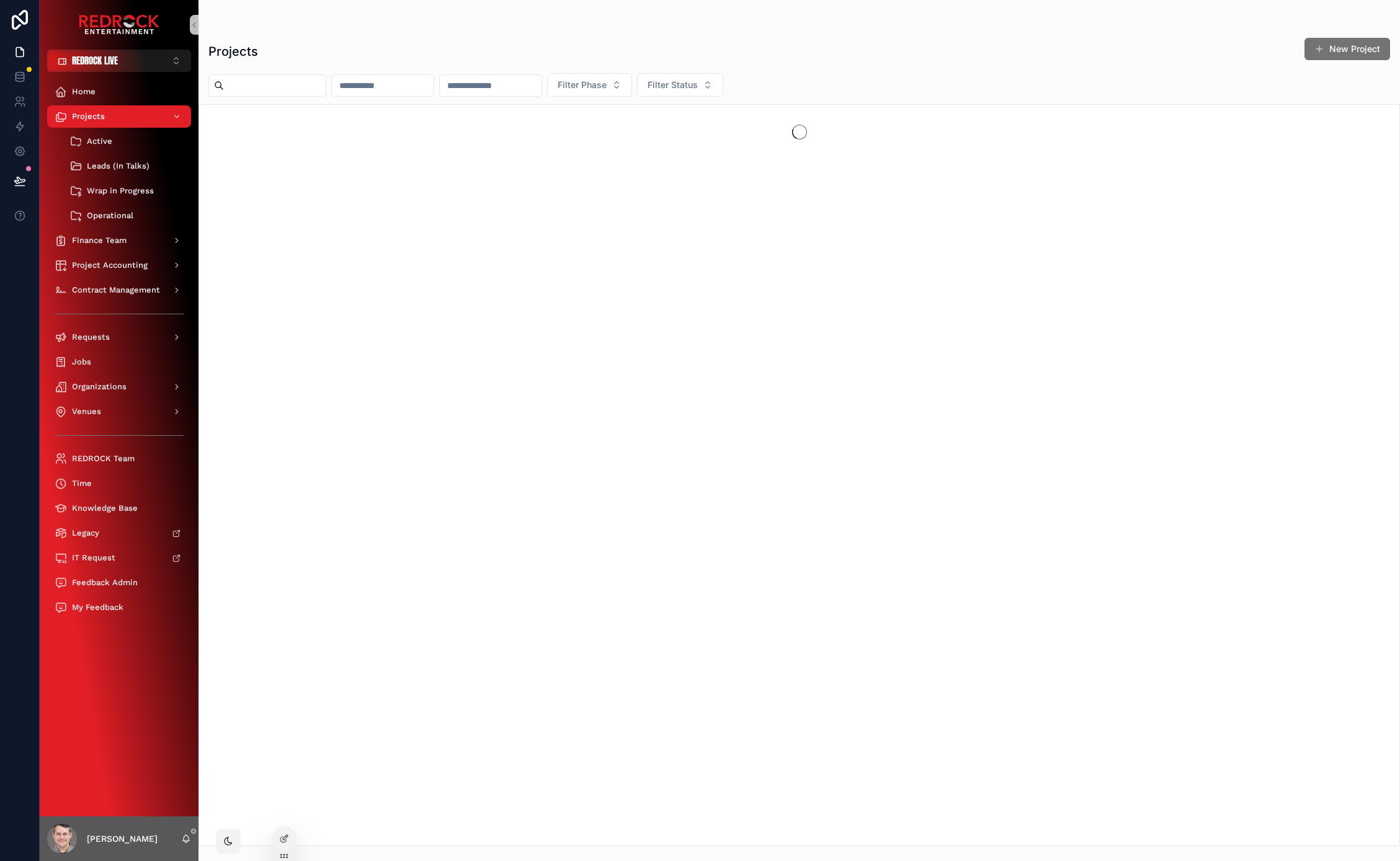
click at [298, 86] on input "scrollable content" at bounding box center [275, 86] width 102 height 18
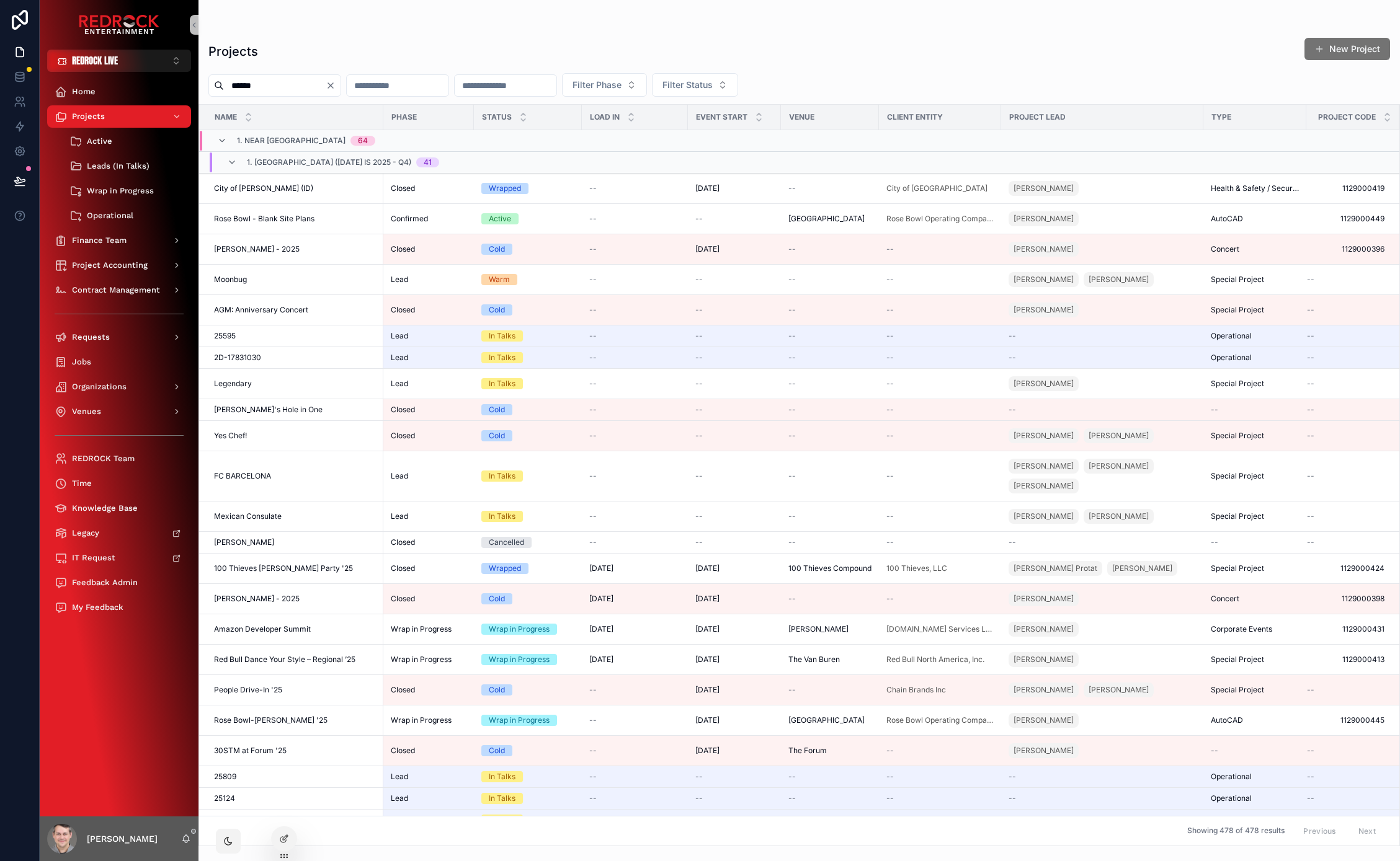
type input "******"
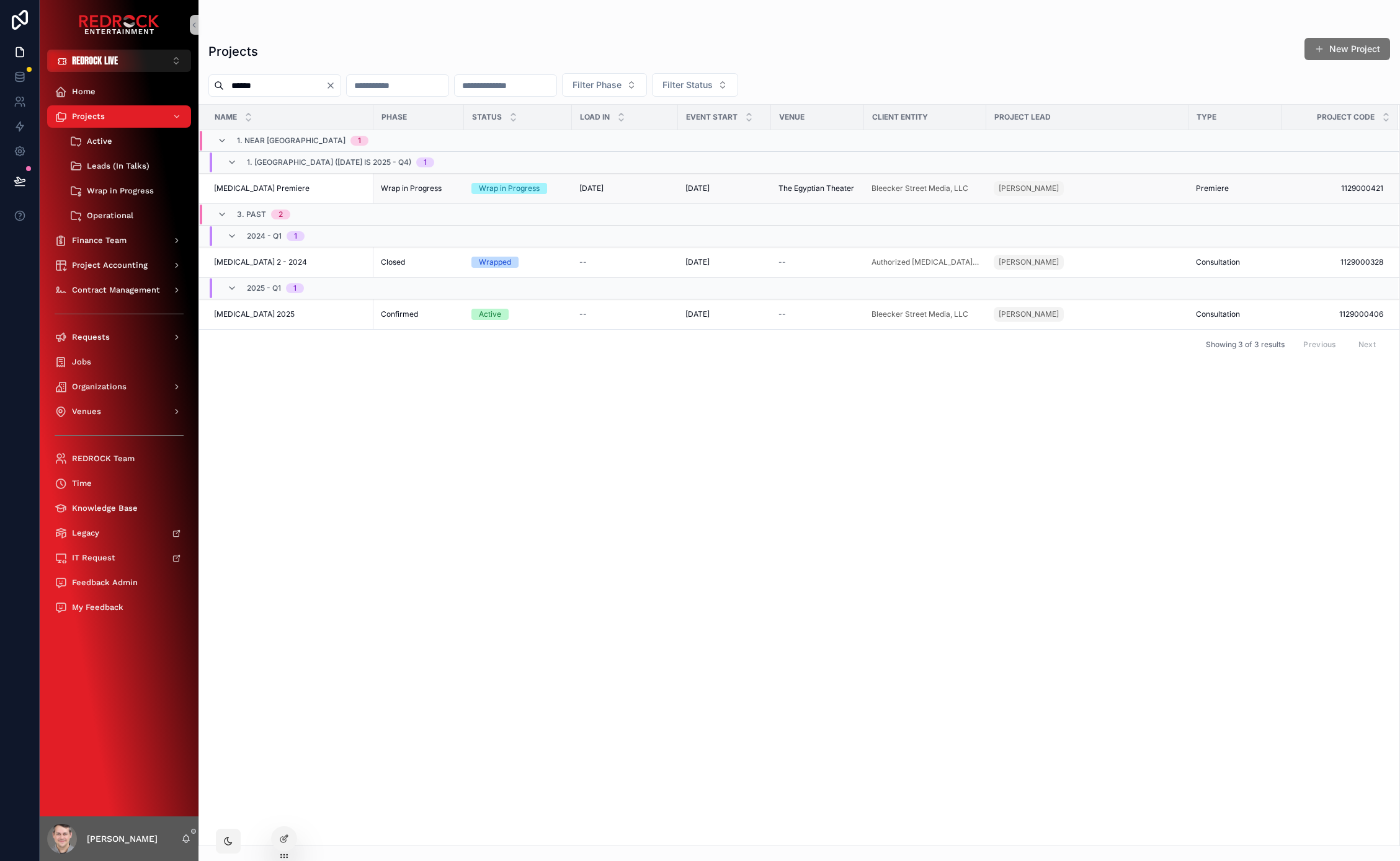
click at [247, 188] on span "[MEDICAL_DATA] Premiere" at bounding box center [261, 188] width 96 height 10
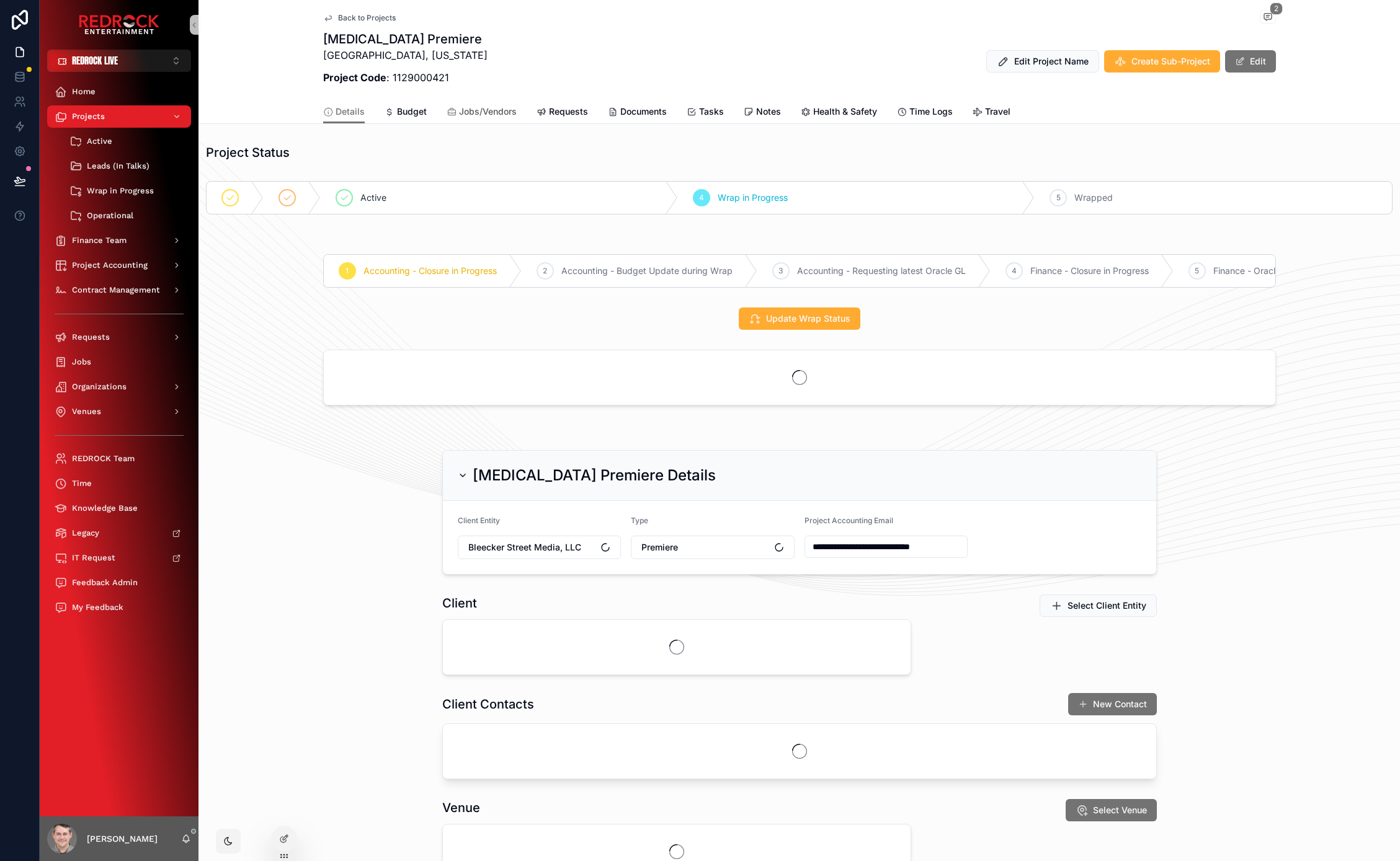
click at [487, 108] on span "Jobs/Vendors" at bounding box center [488, 112] width 58 height 13
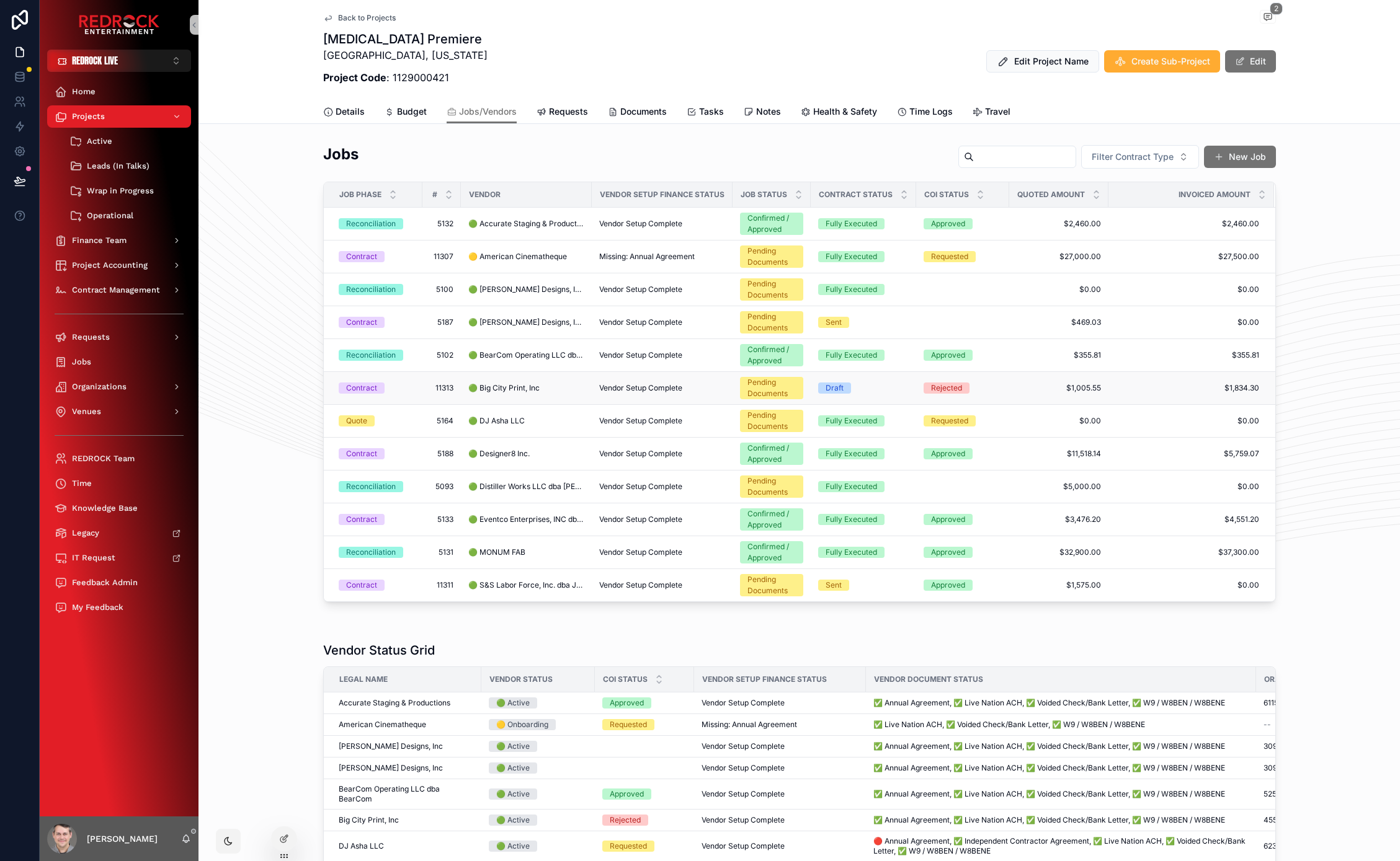
click at [506, 385] on span "🟢 Big City Print, Inc" at bounding box center [504, 388] width 71 height 10
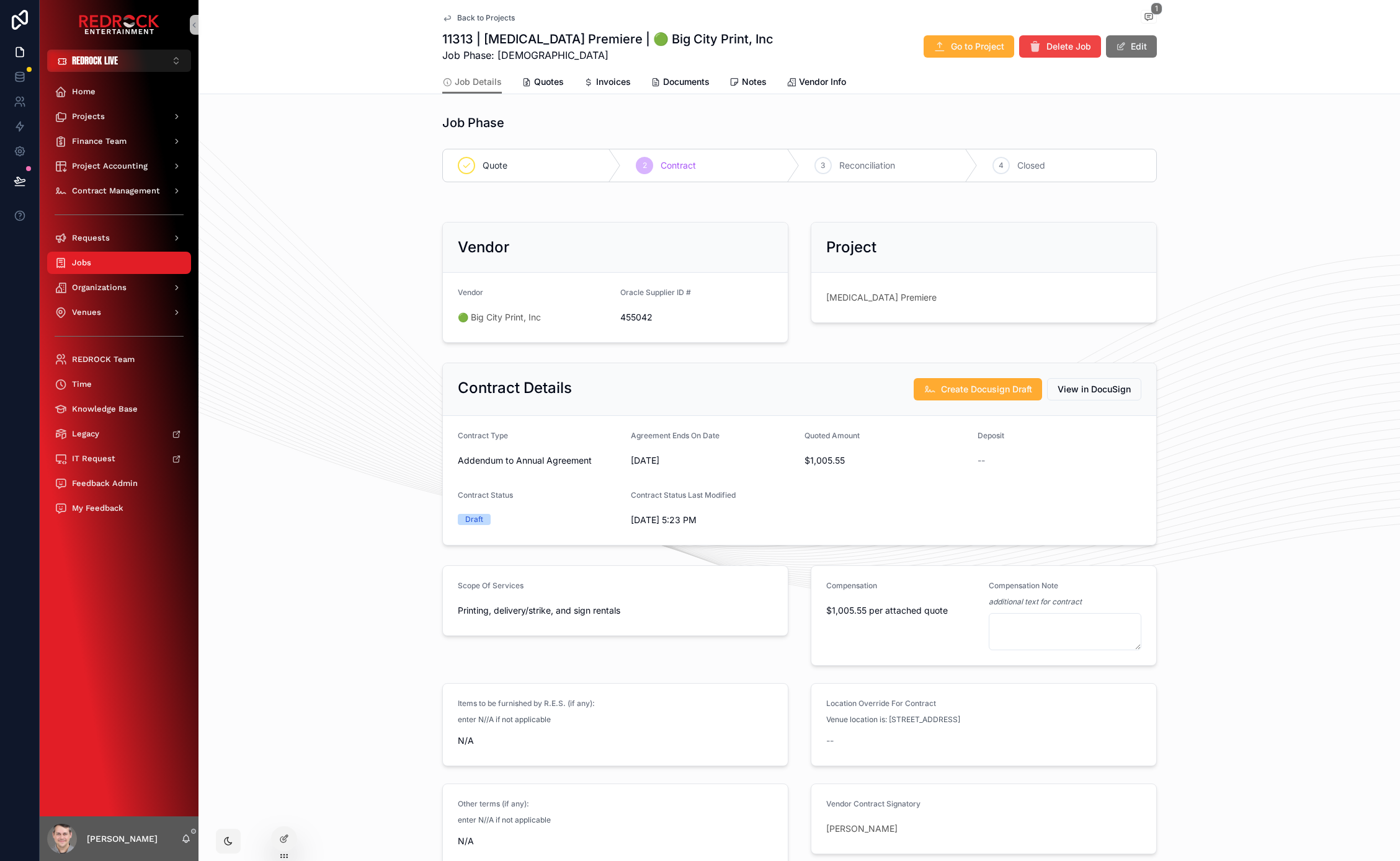
scroll to position [240, 0]
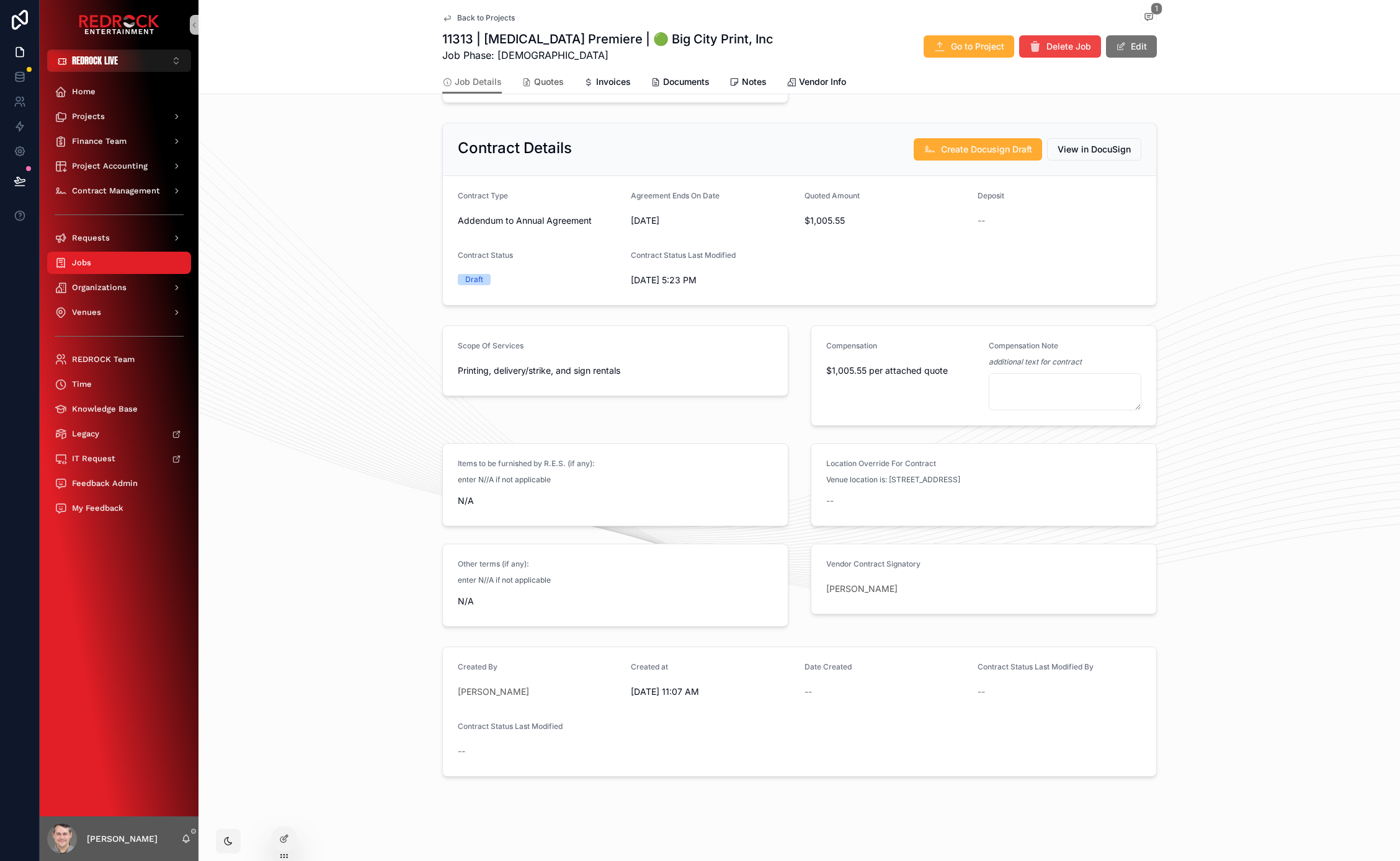
click at [548, 79] on span "Quotes" at bounding box center [549, 82] width 30 height 13
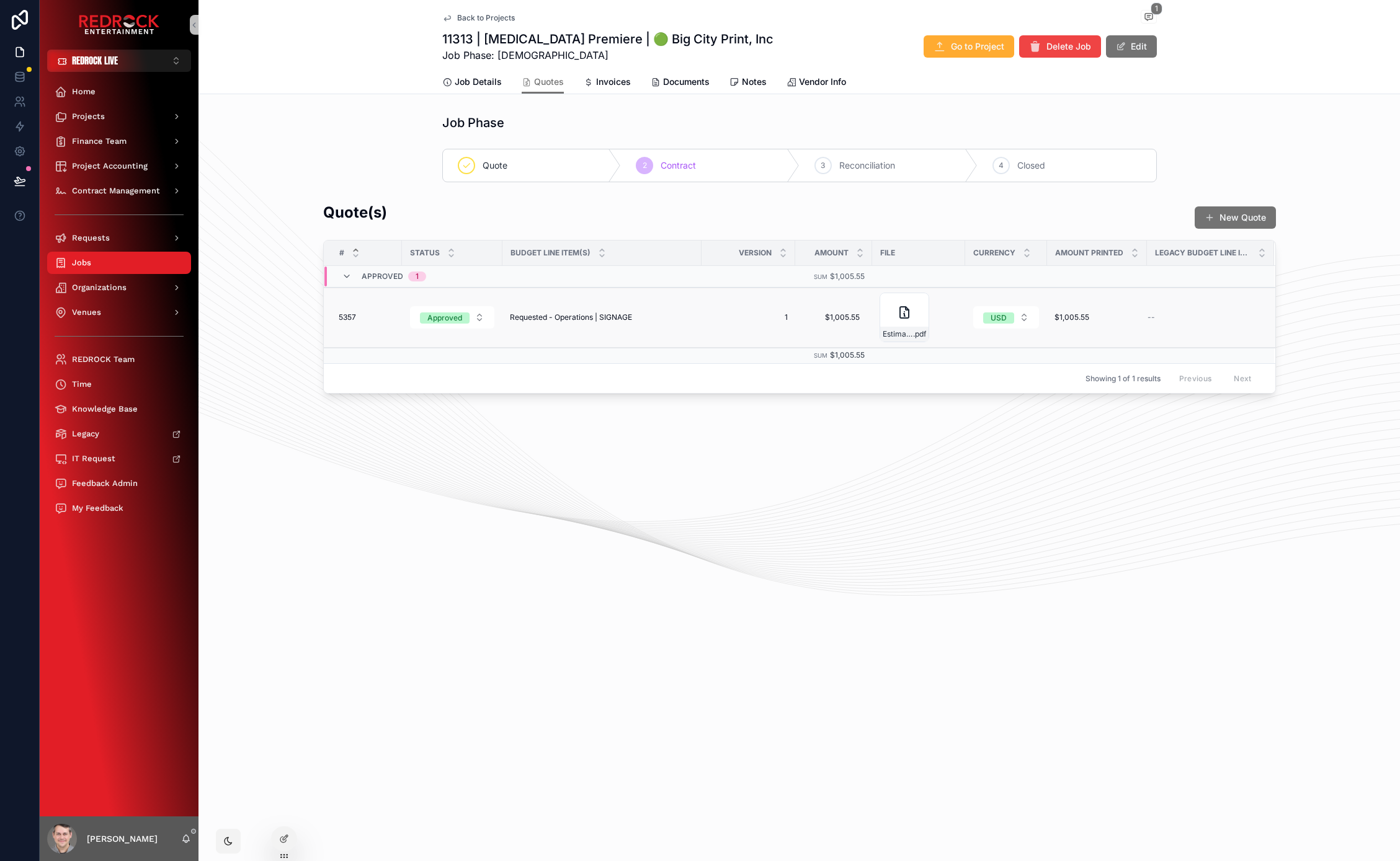
click at [358, 318] on div "5357 5357" at bounding box center [366, 318] width 56 height 10
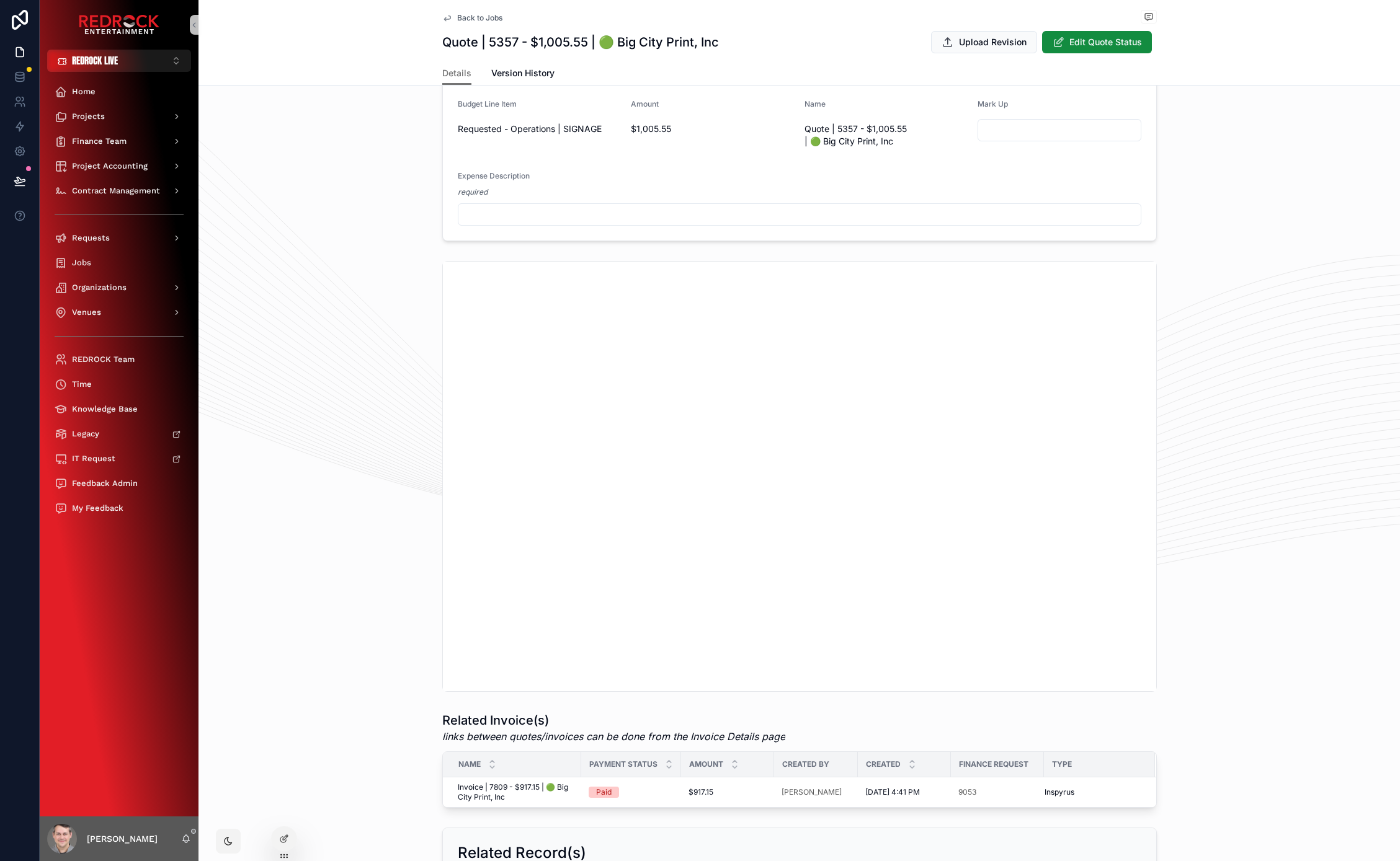
scroll to position [406, 0]
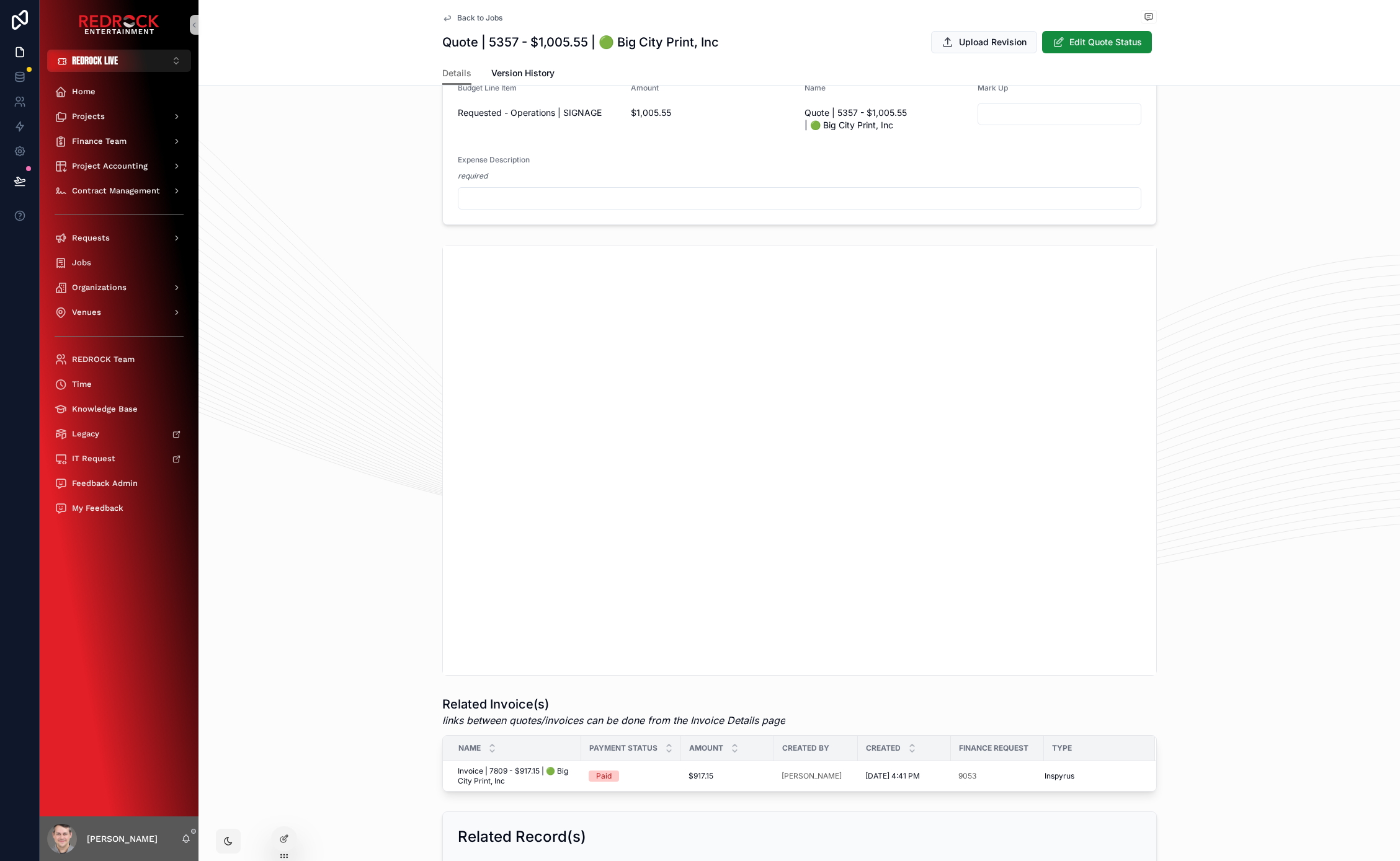
click at [455, 23] on div "Back to Jobs Quotes Quote | 5357 - $1,005.55 | 🟢 Big City Print, Inc" at bounding box center [799, 18] width 714 height 16
click at [457, 19] on span "Back to Jobs" at bounding box center [480, 18] width 45 height 10
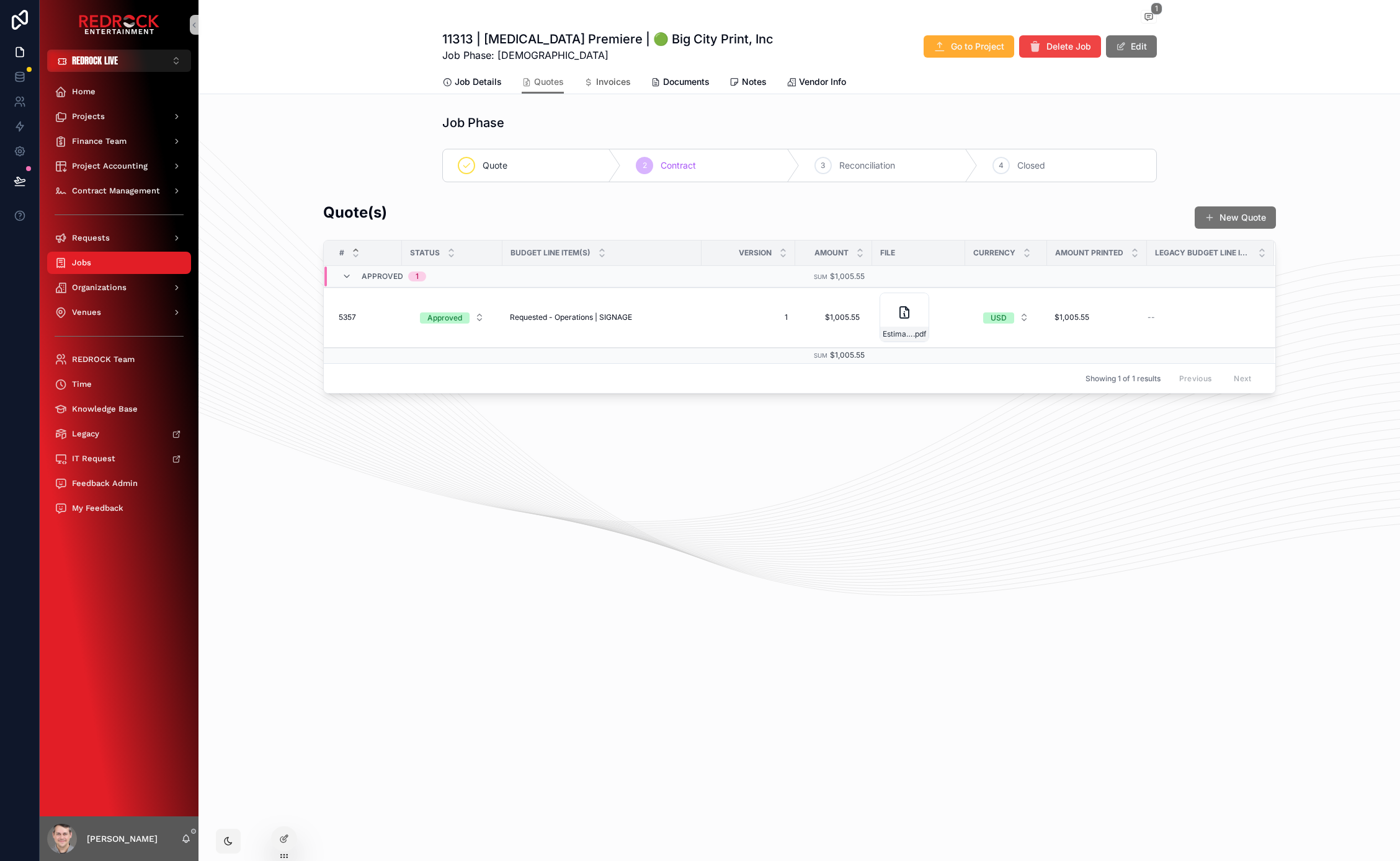
click at [601, 82] on span "Invoices" at bounding box center [614, 82] width 35 height 13
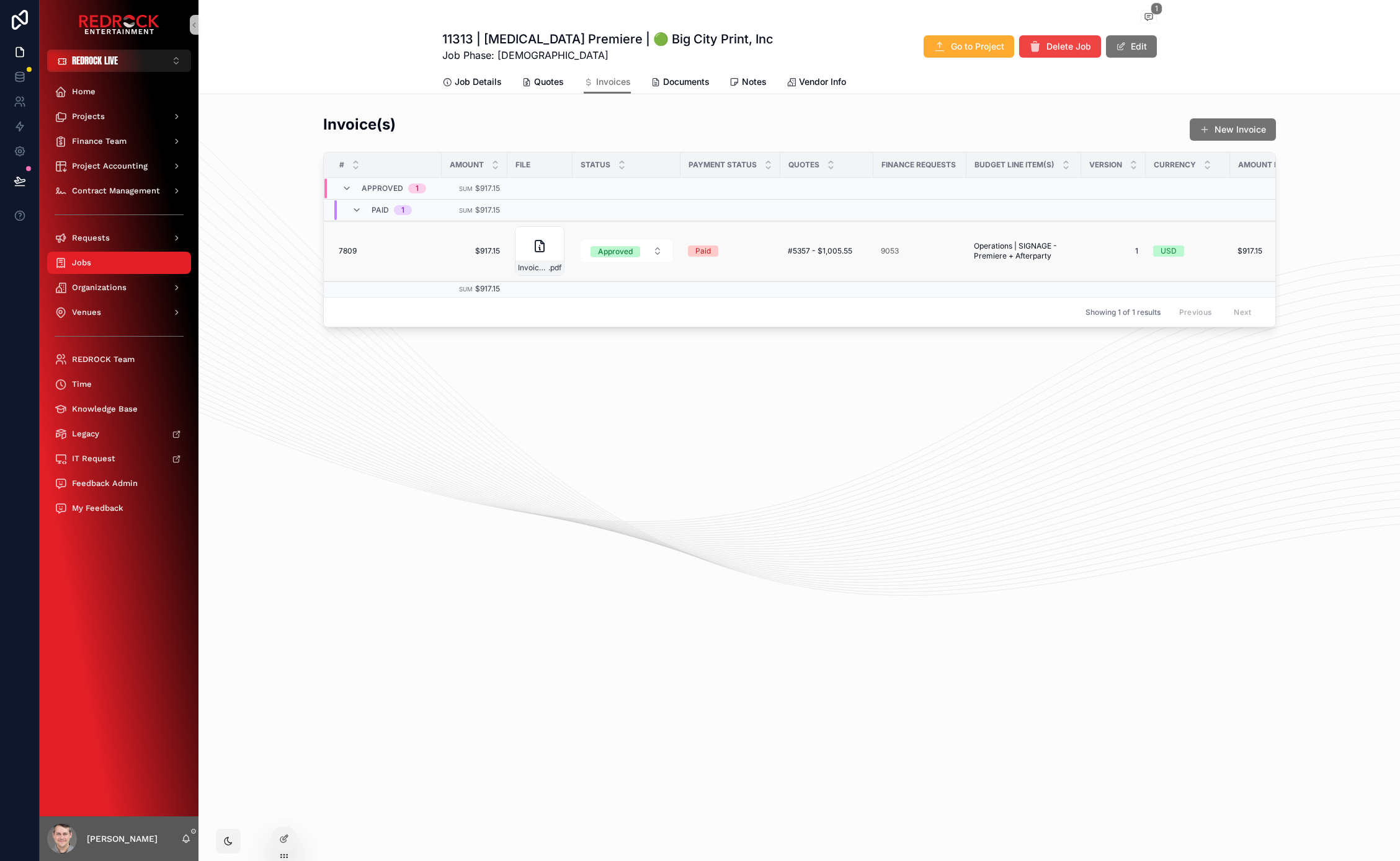
click at [349, 252] on span "7809" at bounding box center [347, 251] width 18 height 10
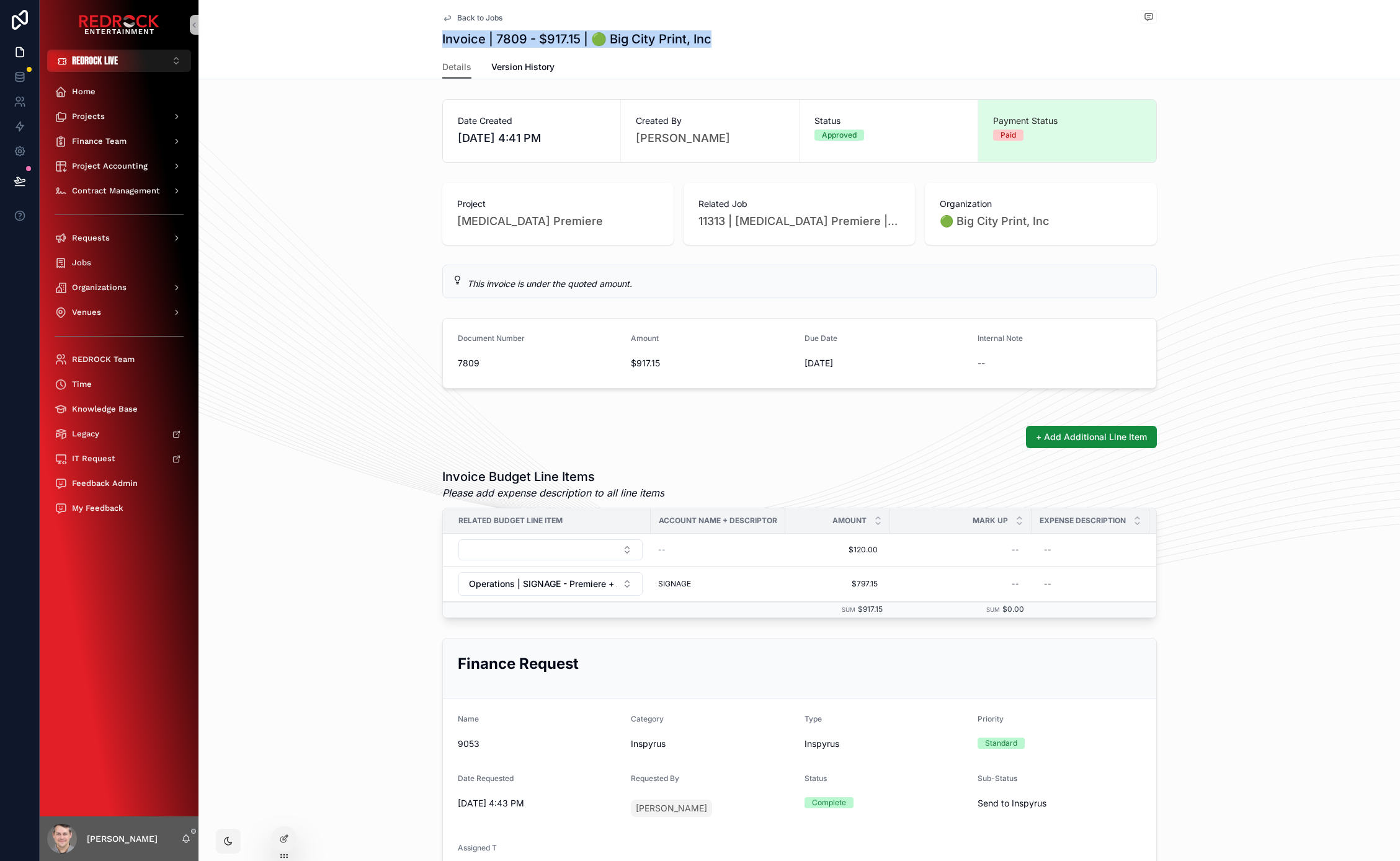
drag, startPoint x: 432, startPoint y: 43, endPoint x: 829, endPoint y: 39, distance: 397.0
click at [829, 39] on div "Back to Jobs Invoices Invoice | 7809 - $917.15 | 🟢 Big City Print, Inc Invoice …" at bounding box center [799, 39] width 1201 height 79
click at [829, 39] on div "Invoice | 7809 - $917.15 | 🟢 Big City Print, Inc" at bounding box center [799, 39] width 714 height 18
click at [692, 442] on div "+ Add Additional Line Item" at bounding box center [799, 437] width 714 height 23
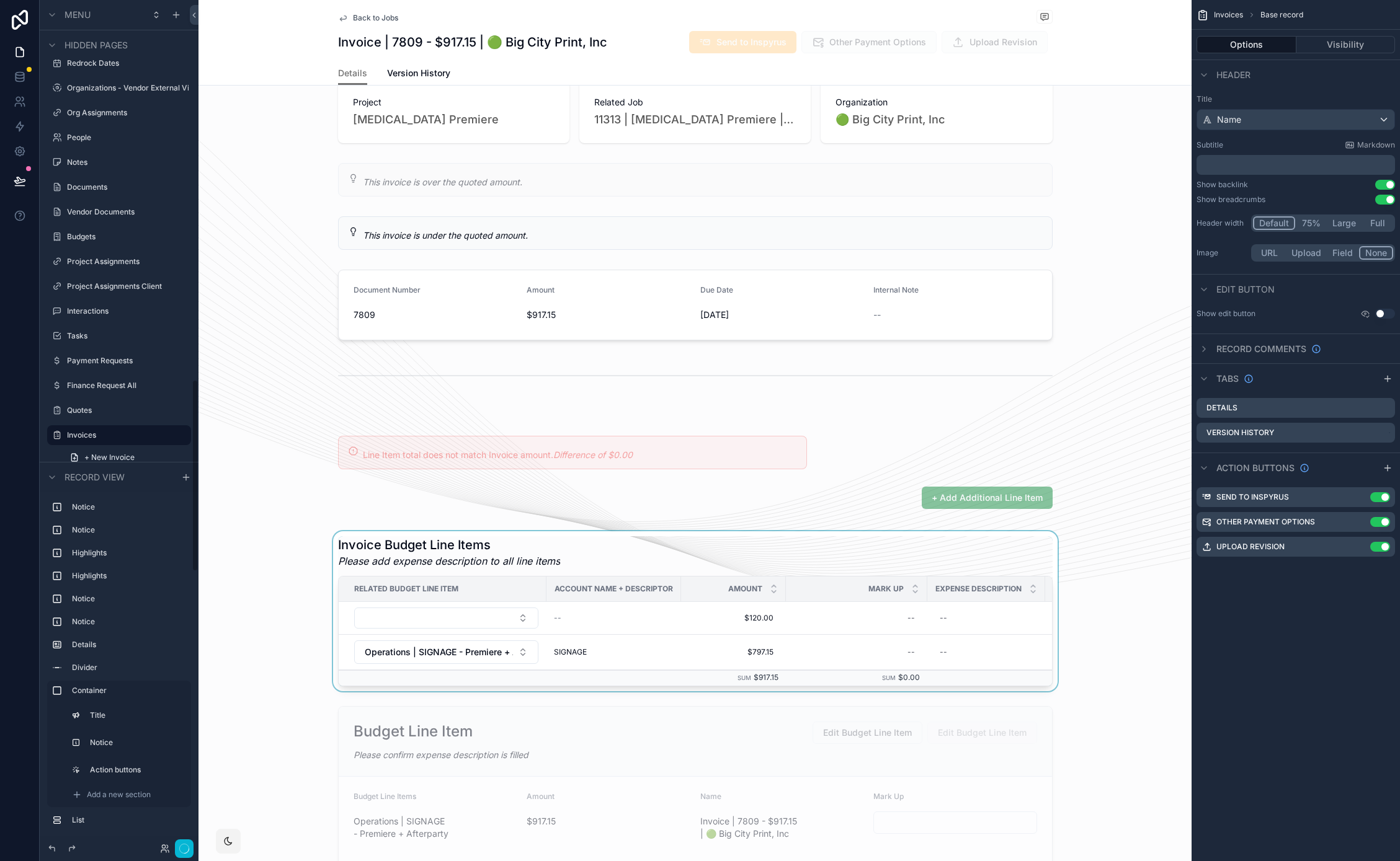
scroll to position [278, 0]
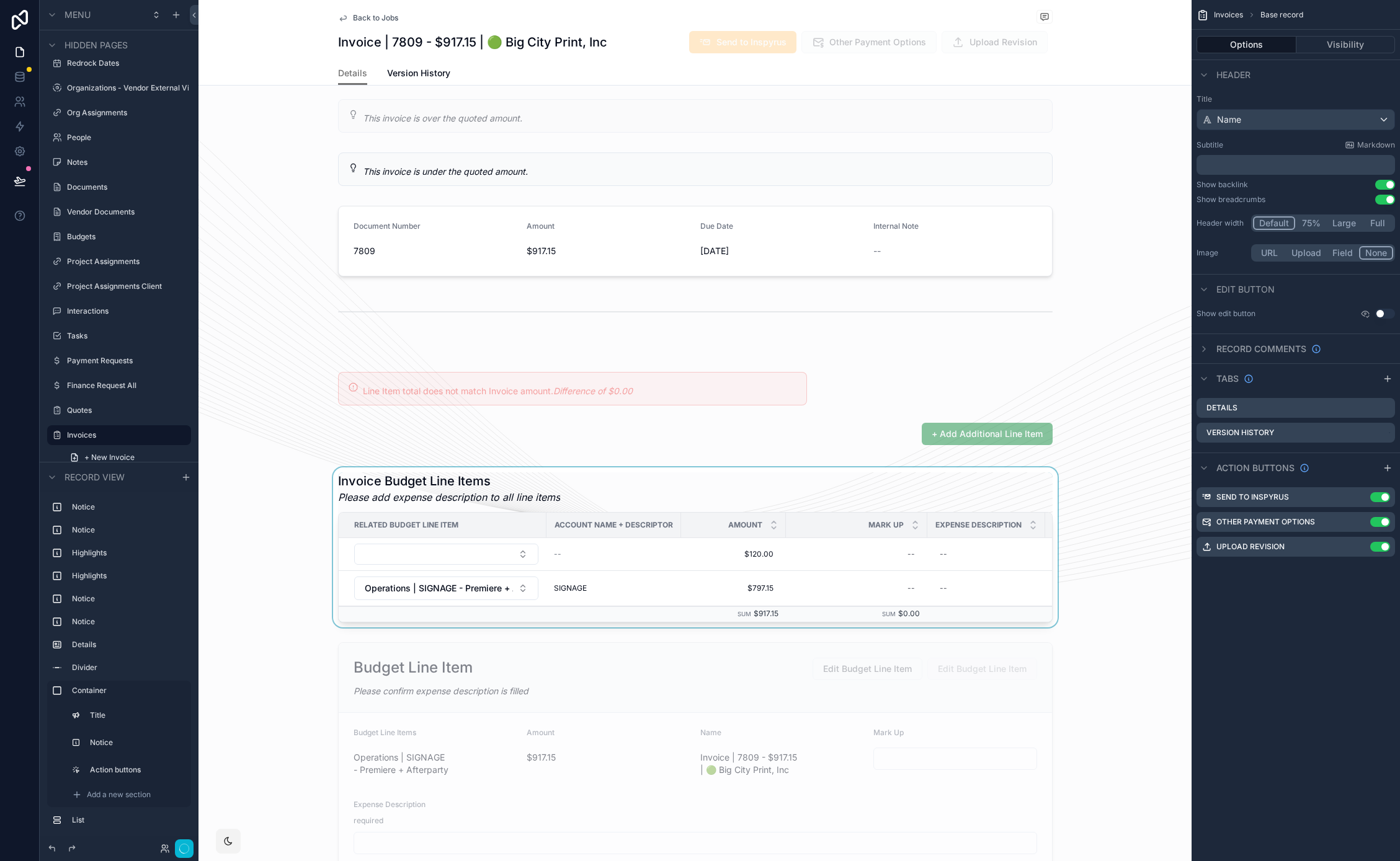
click at [588, 497] on div "scrollable content" at bounding box center [694, 548] width 993 height 160
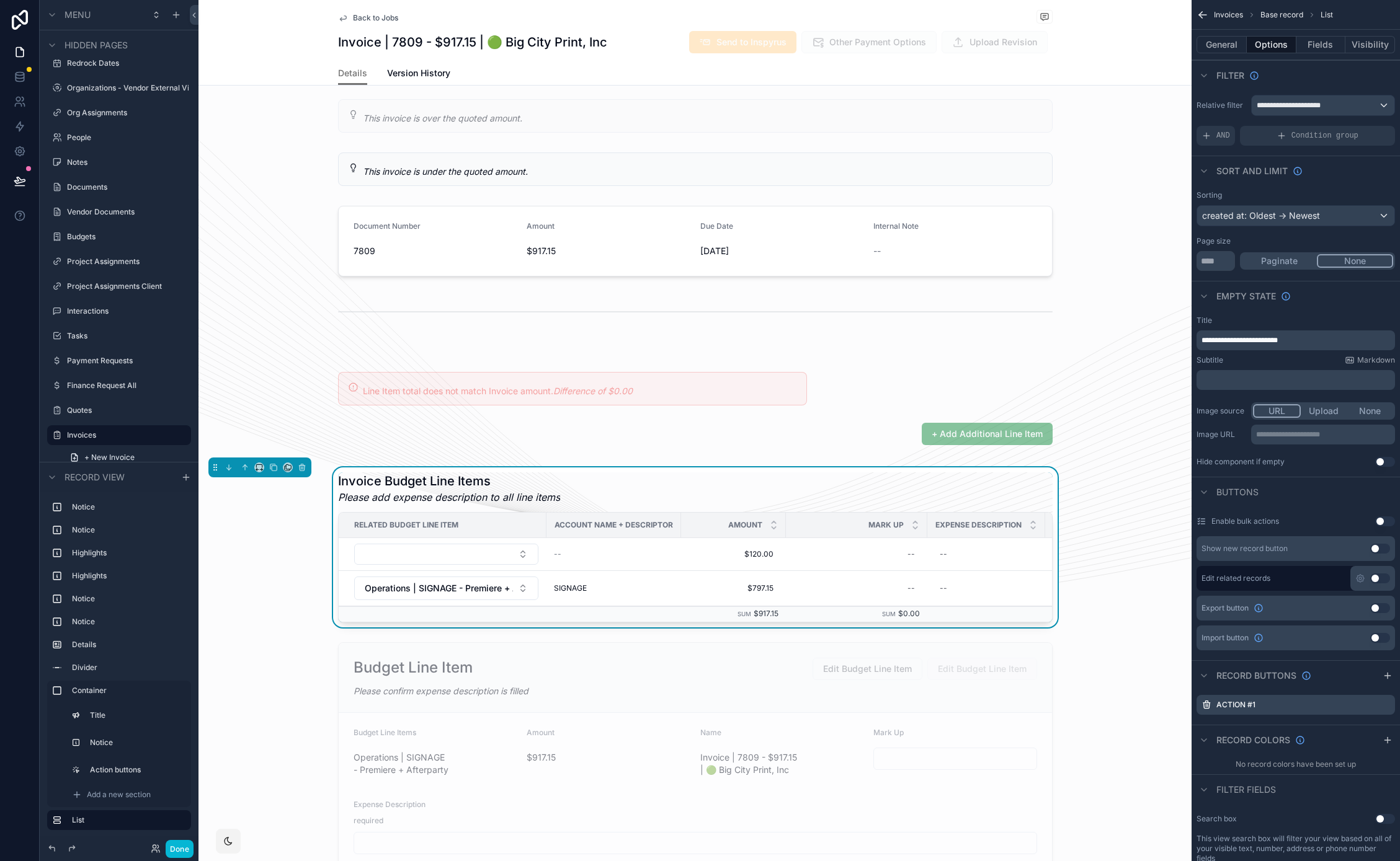
click at [328, 20] on div "Back to Jobs Invoices Invoice | 7809 - $917.15 | 🟢 Big City Print, Inc Invoice …" at bounding box center [694, 43] width 993 height 86
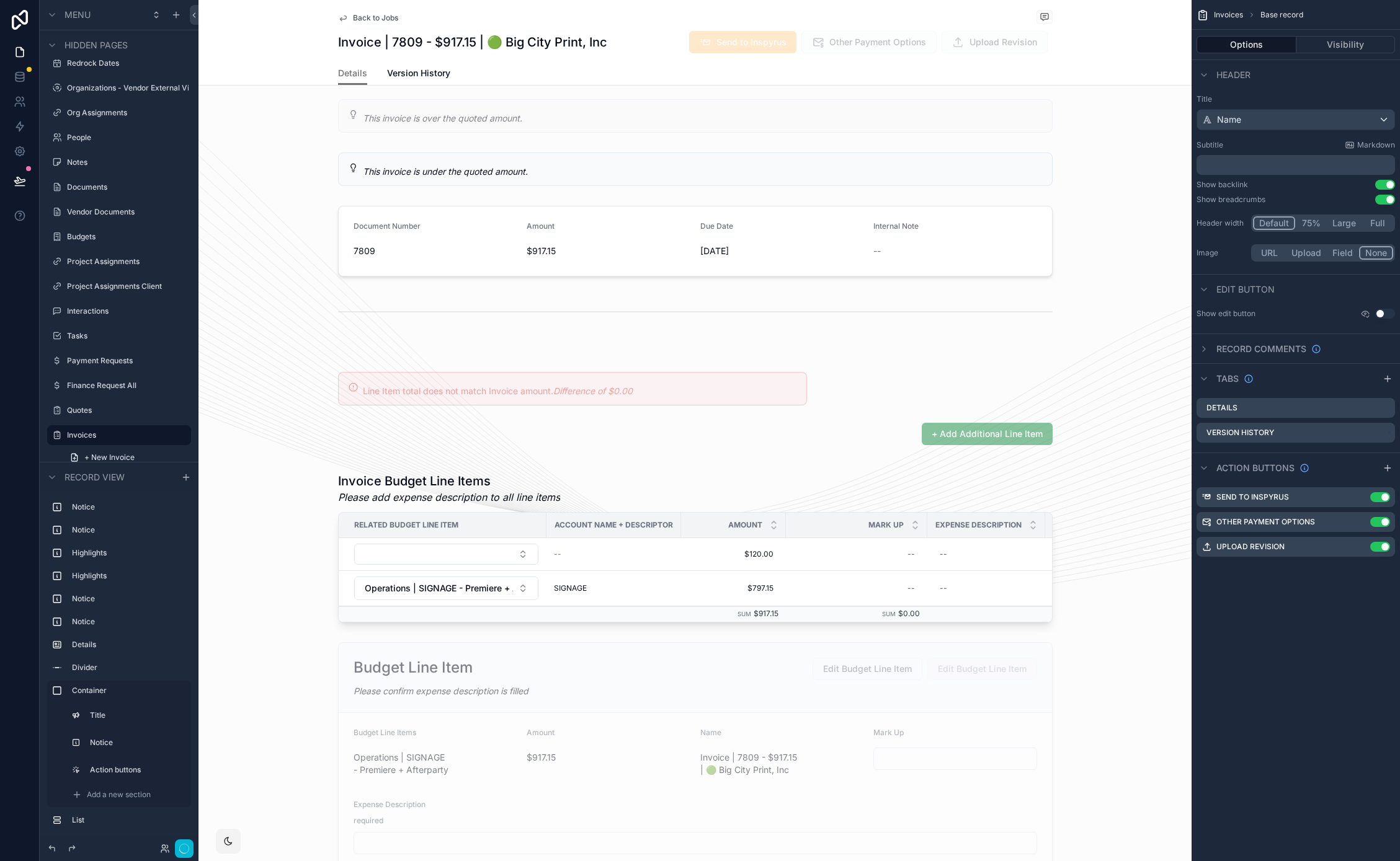
click at [450, 50] on h1 "Invoice | 7809 - $917.15 | 🟢 Big City Print, Inc" at bounding box center [472, 43] width 269 height 18
click at [531, 28] on div "Back to Jobs Invoices Invoice | 7809 - $917.15 | 🟢 Big City Print, Inc Invoice …" at bounding box center [695, 31] width 714 height 61
click at [246, 541] on div "scrollable content" at bounding box center [694, 548] width 993 height 160
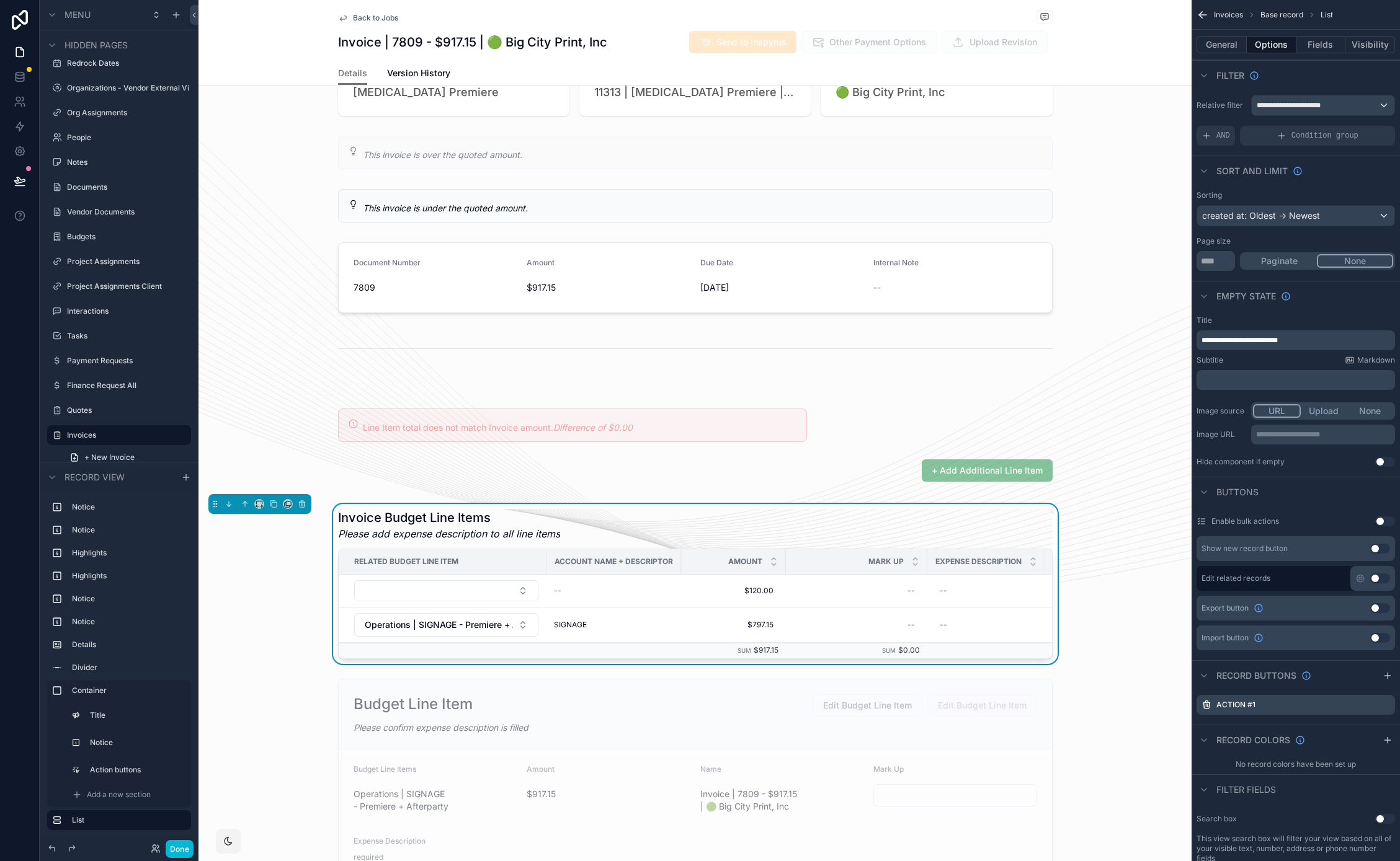
scroll to position [370, 0]
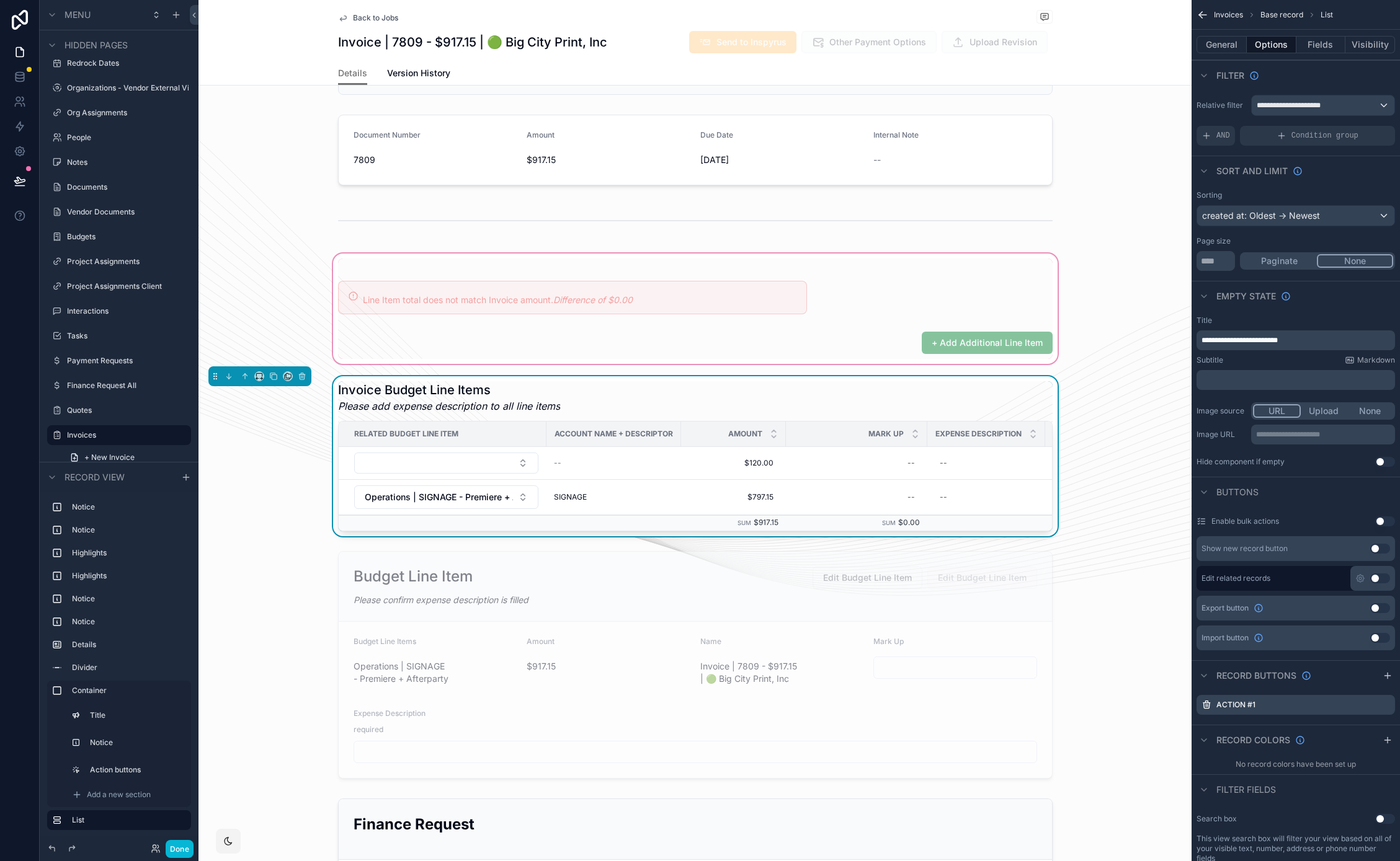
click at [787, 341] on div "scrollable content" at bounding box center [694, 309] width 993 height 115
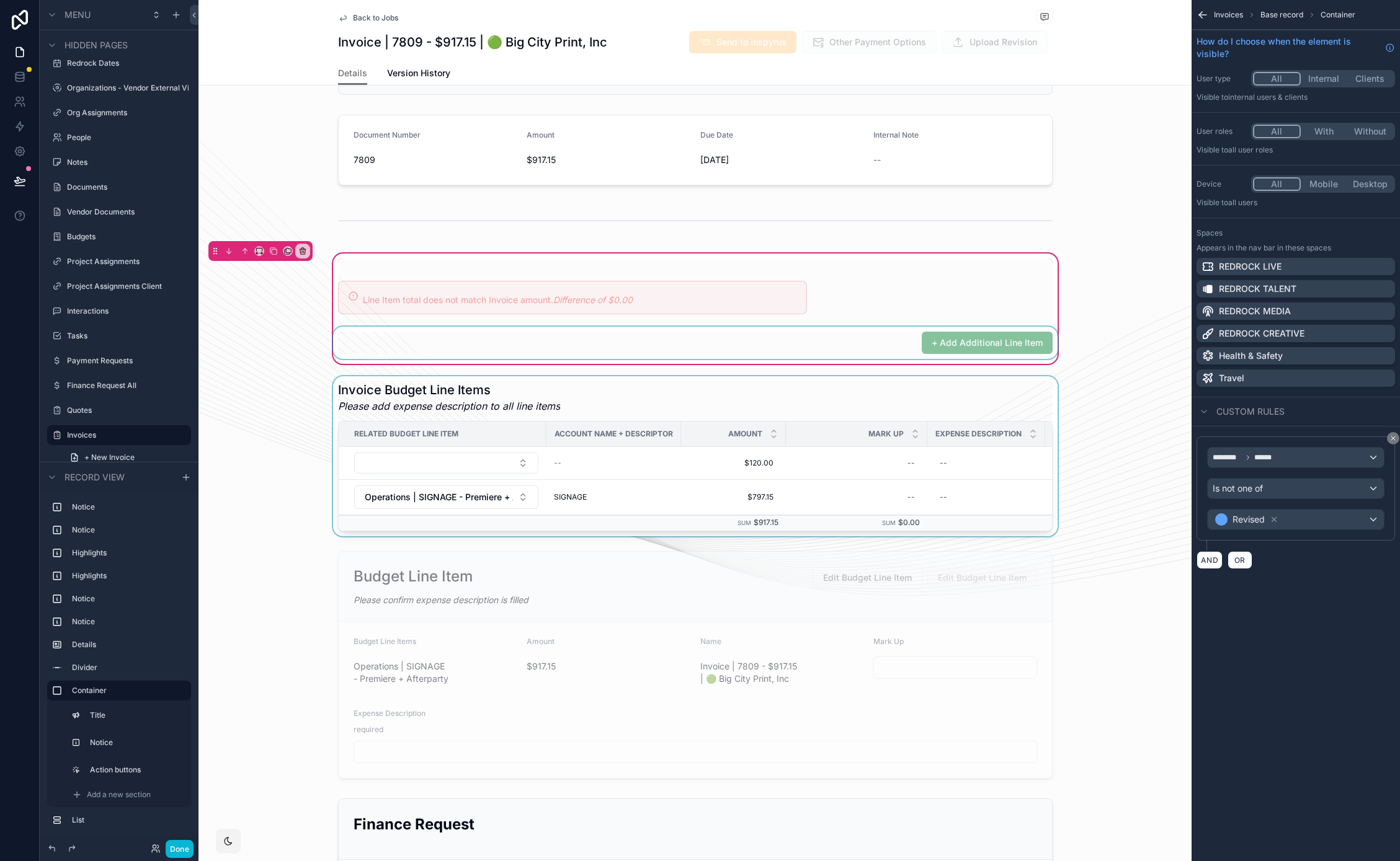
click at [796, 343] on div "scrollable content" at bounding box center [695, 343] width 729 height 33
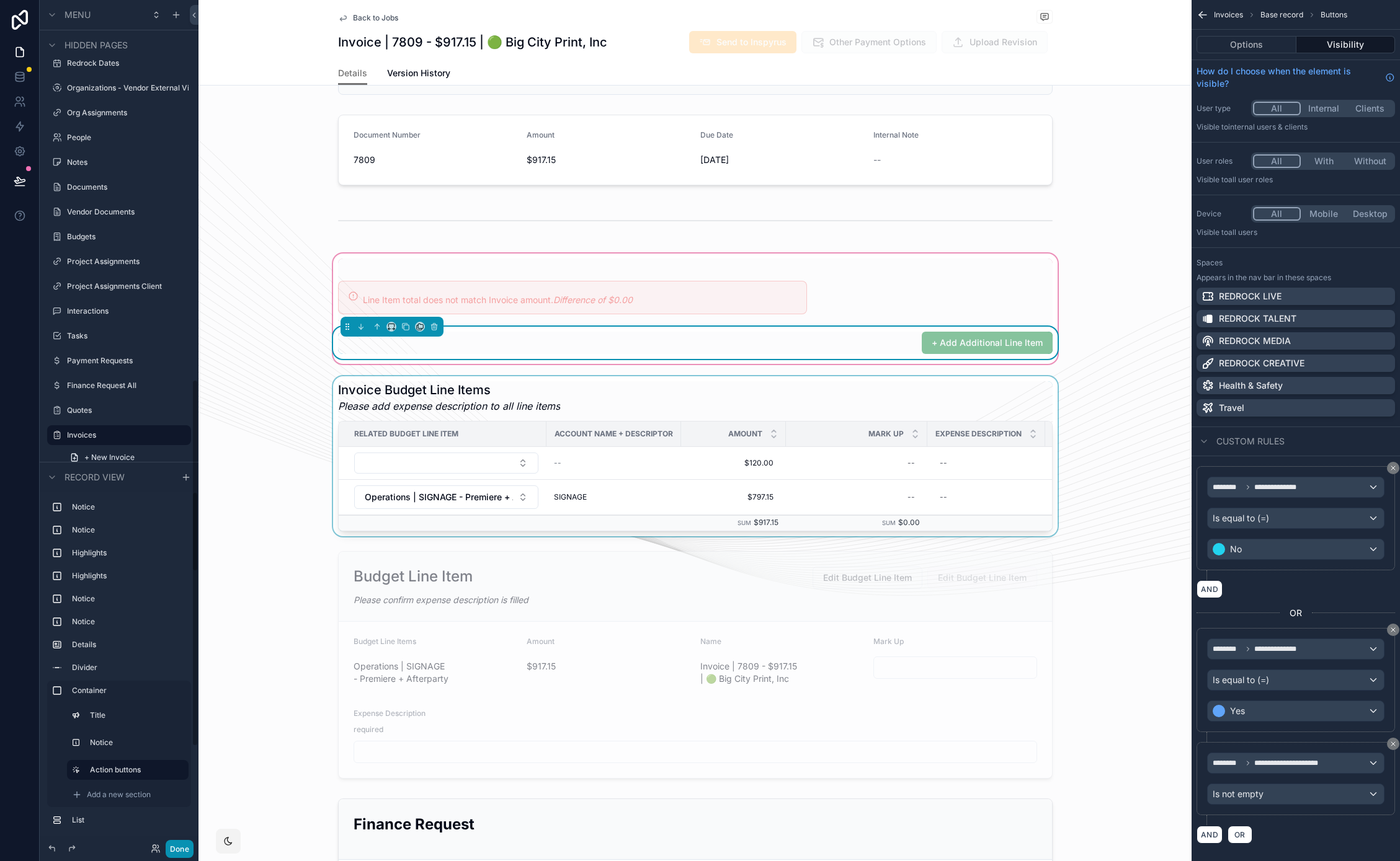
click at [168, 847] on button "Done" at bounding box center [180, 848] width 28 height 18
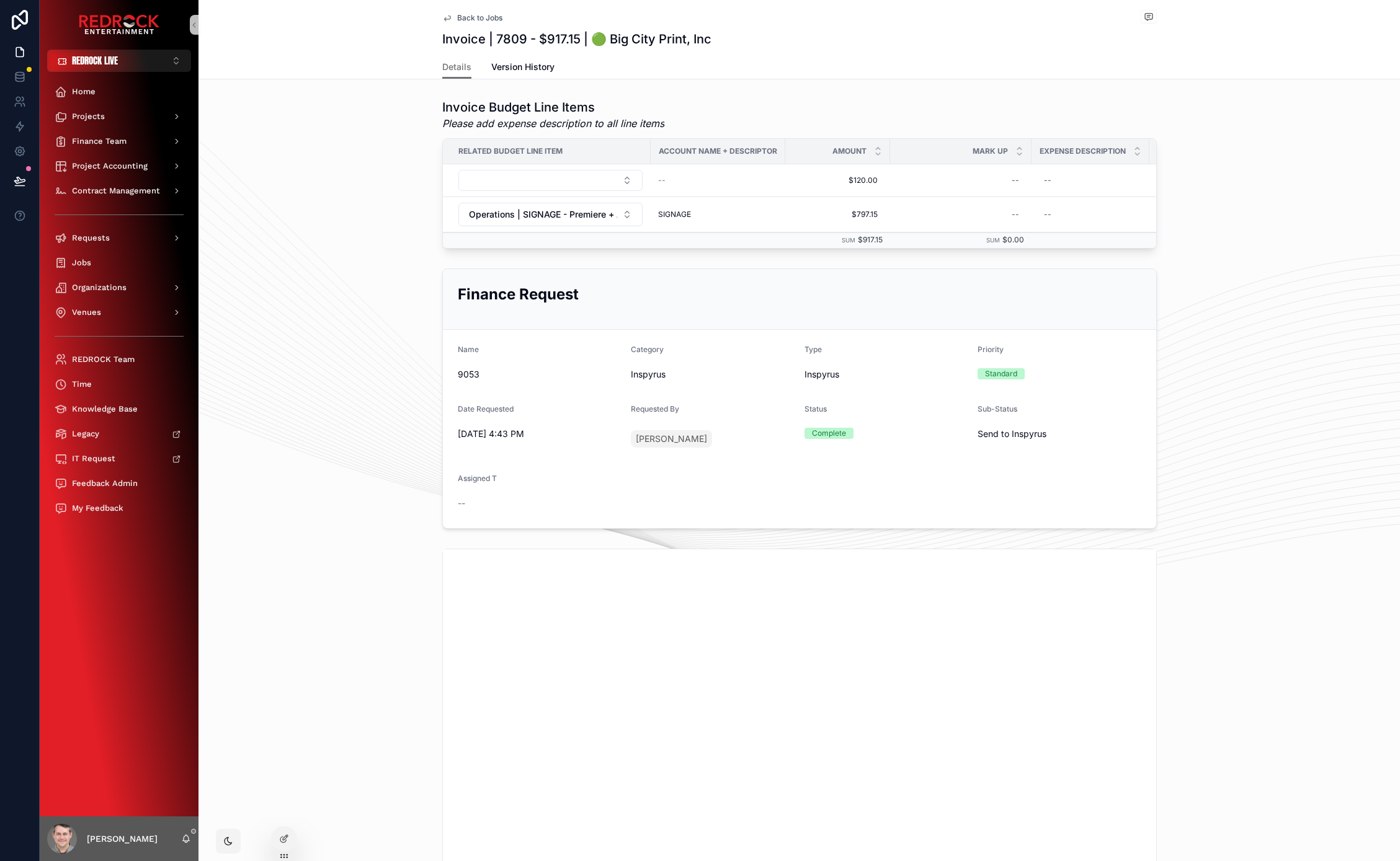
click at [461, 18] on span "Back to Jobs" at bounding box center [480, 18] width 45 height 10
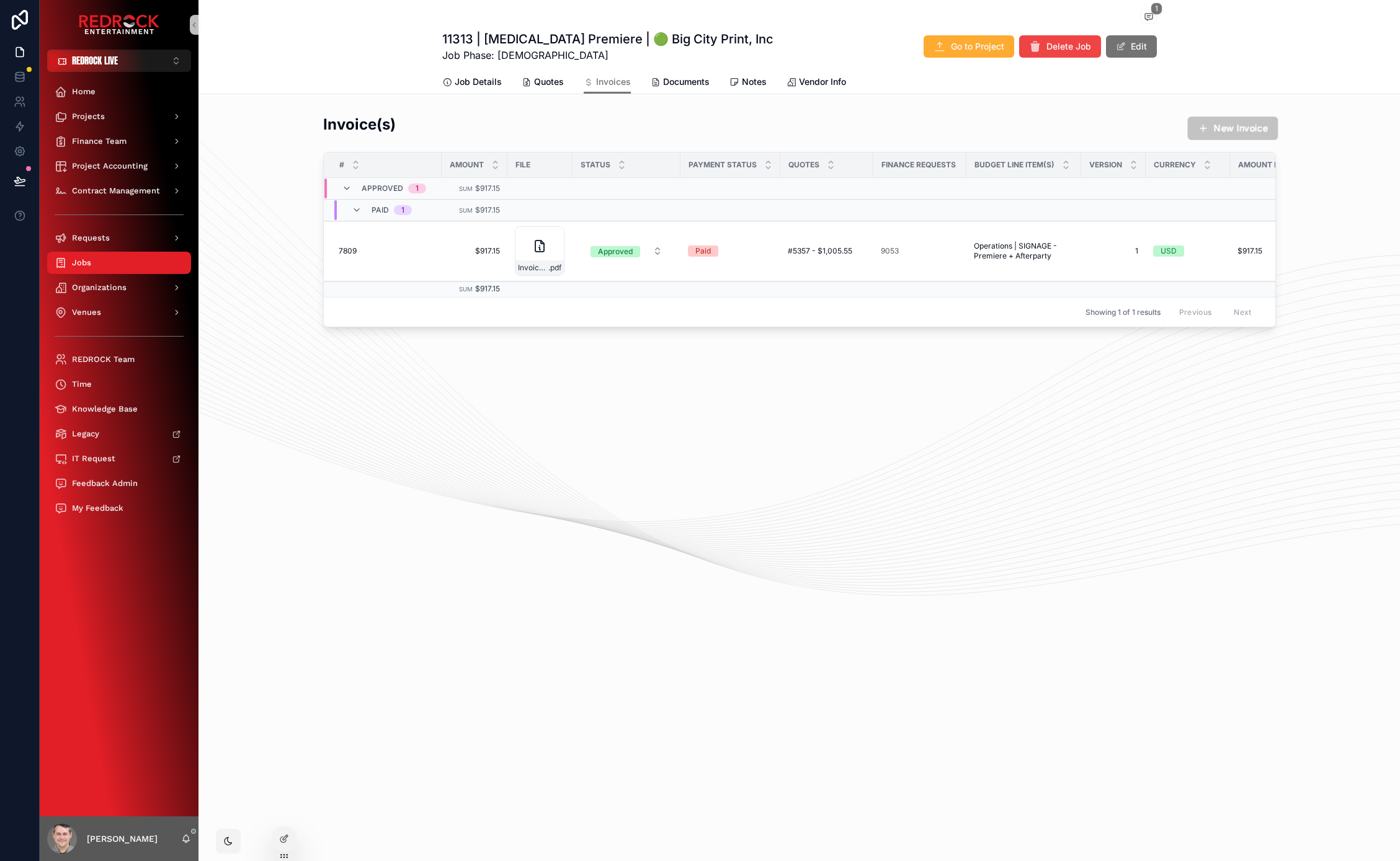
click at [1242, 125] on button "New Invoice" at bounding box center [1232, 128] width 91 height 24
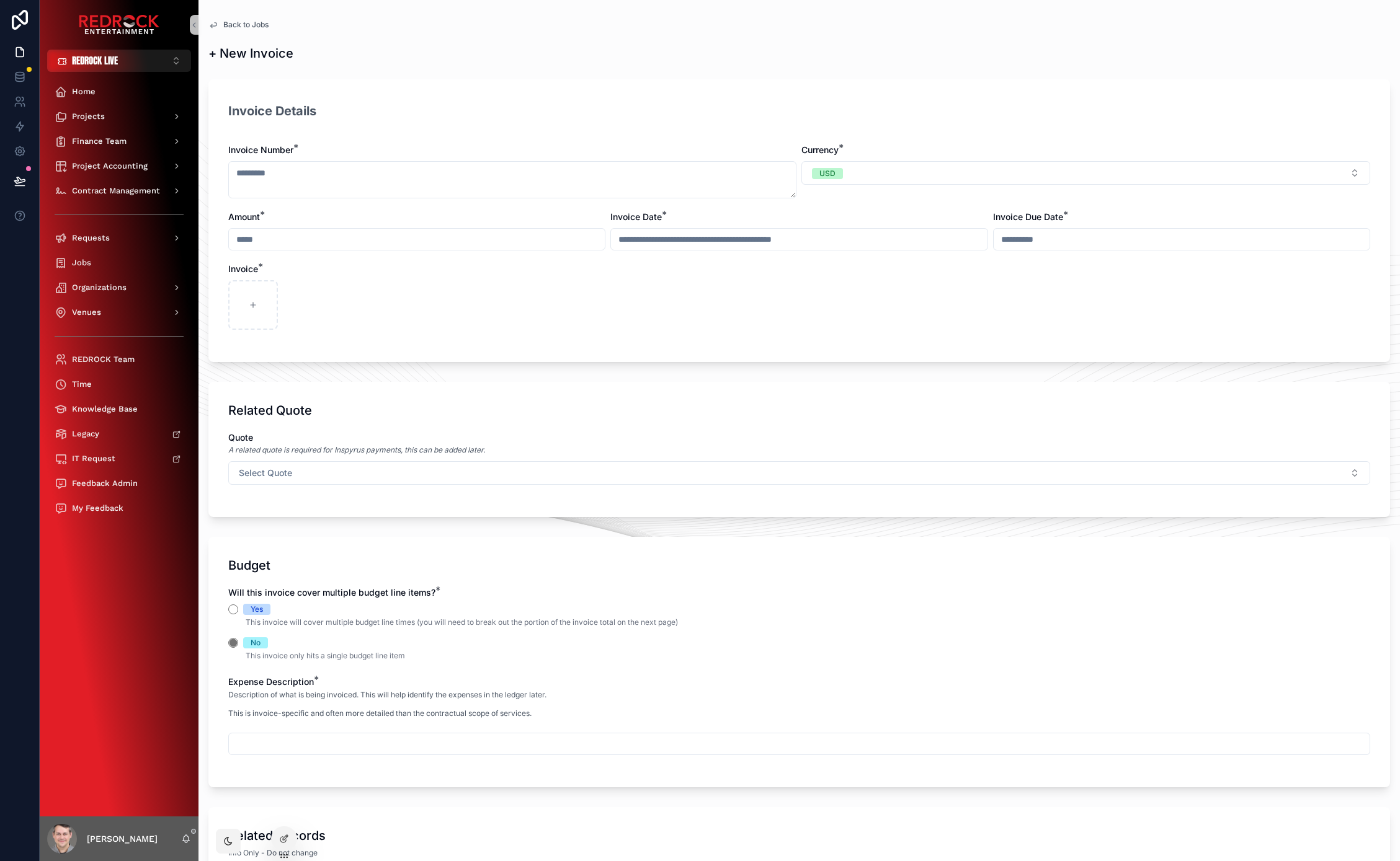
scroll to position [205, 0]
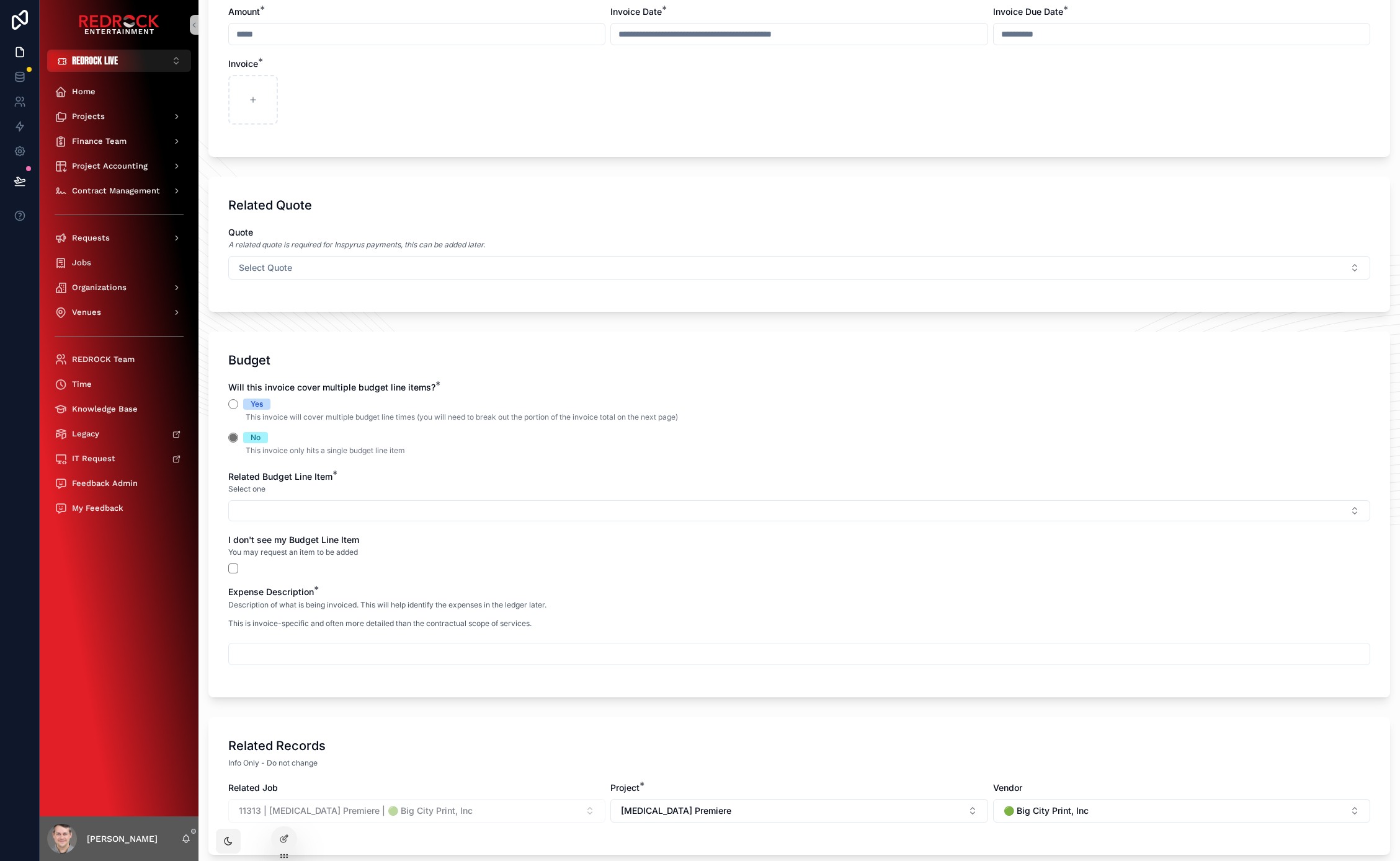
click at [238, 400] on div "Yes" at bounding box center [799, 404] width 1142 height 11
click at [236, 400] on button "Yes" at bounding box center [233, 404] width 10 height 10
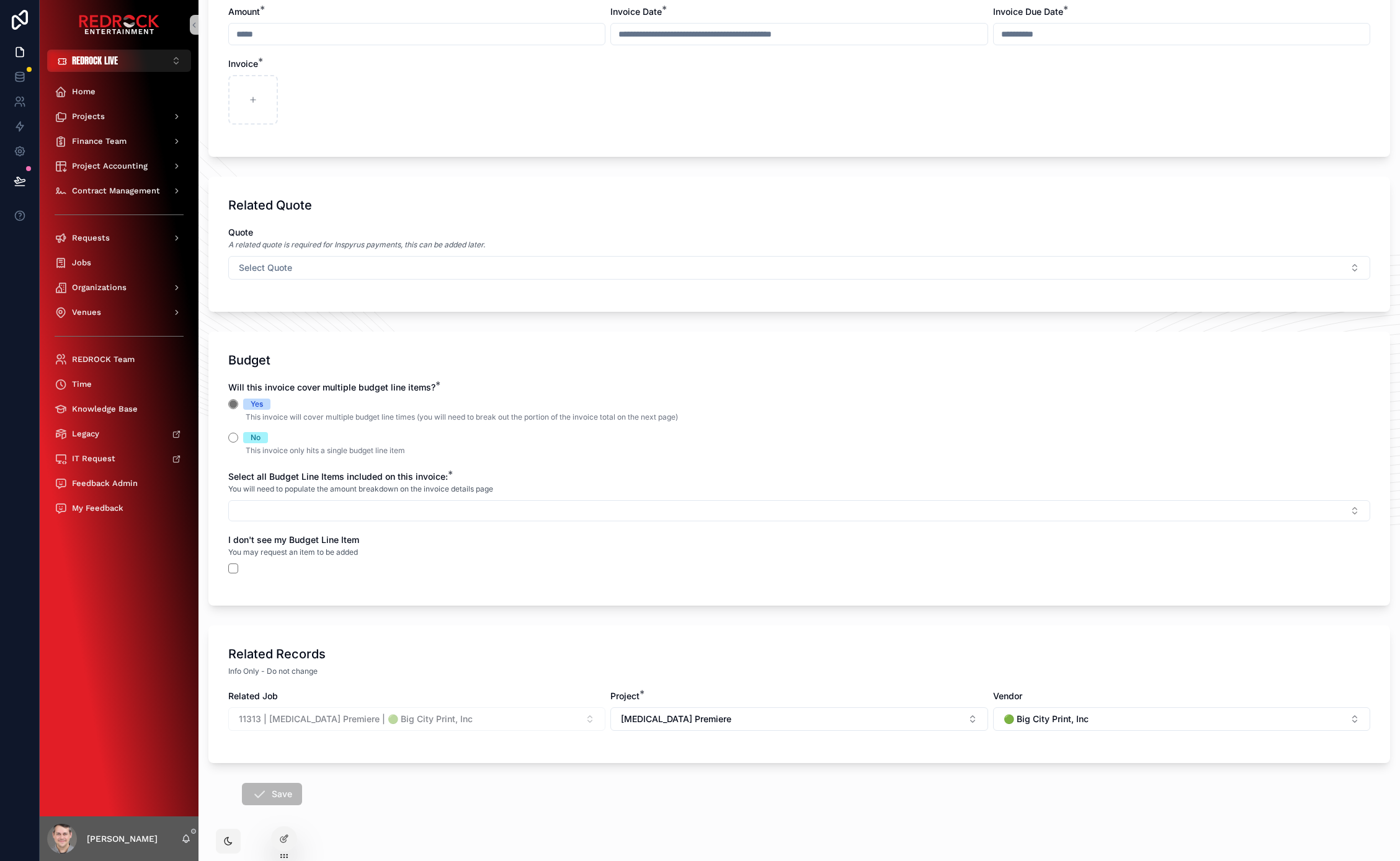
click at [474, 515] on button "Select Button" at bounding box center [799, 511] width 1142 height 21
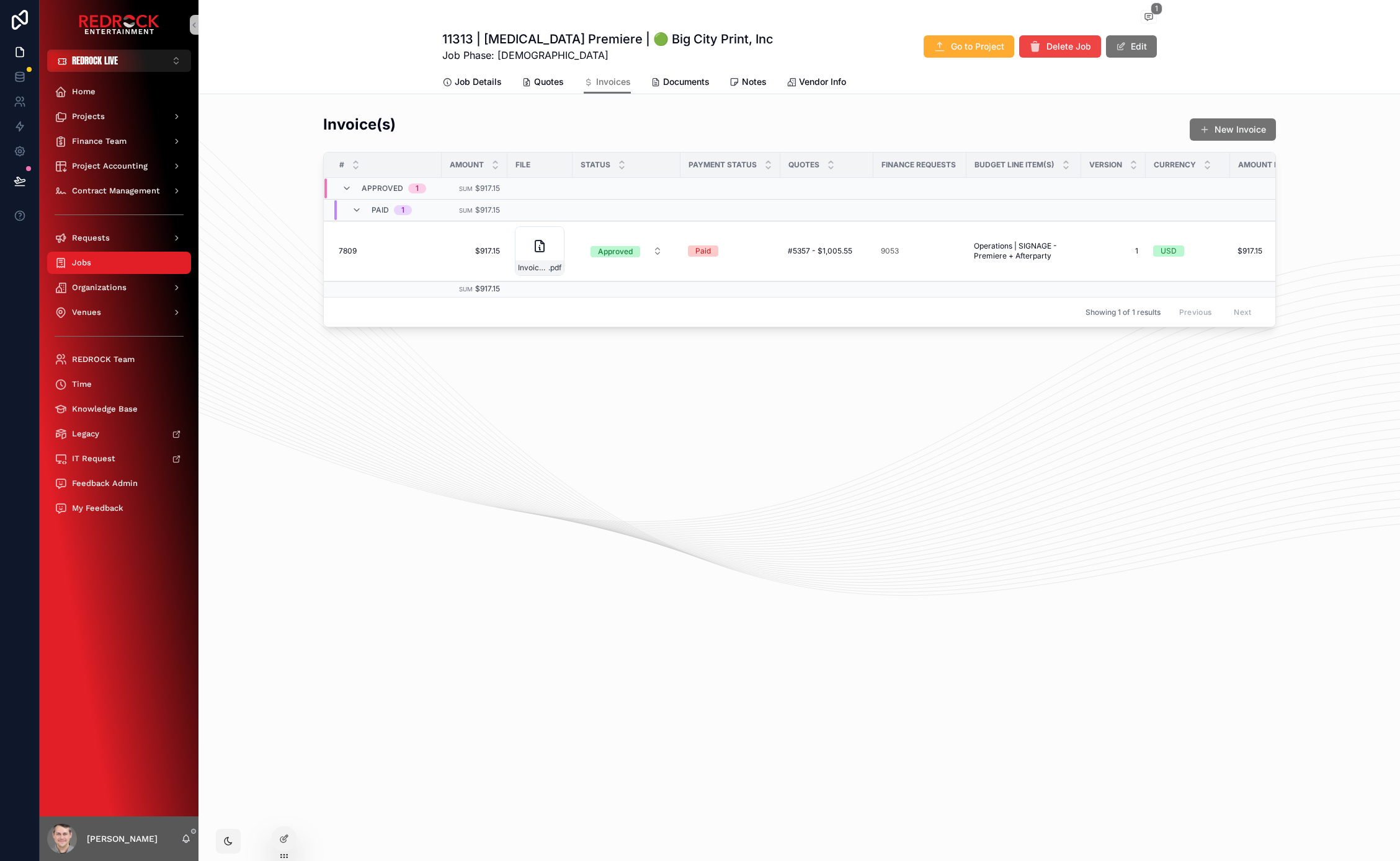
drag, startPoint x: 291, startPoint y: 424, endPoint x: 265, endPoint y: 386, distance: 46.0
drag, startPoint x: 613, startPoint y: 420, endPoint x: 485, endPoint y: 408, distance: 128.6
click at [22, 126] on icon at bounding box center [20, 126] width 8 height 9
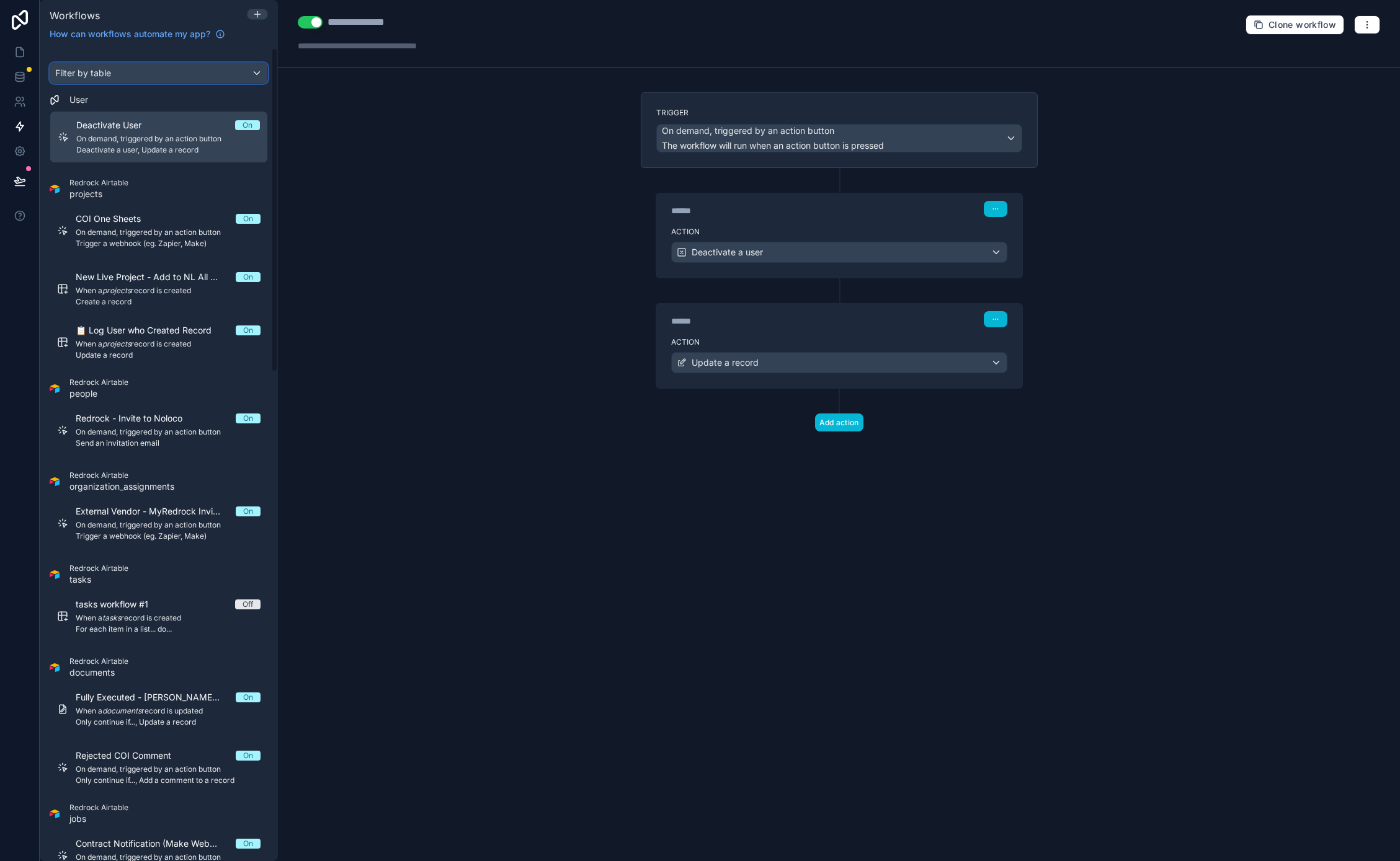
click at [121, 74] on div "Filter by table" at bounding box center [158, 73] width 217 height 20
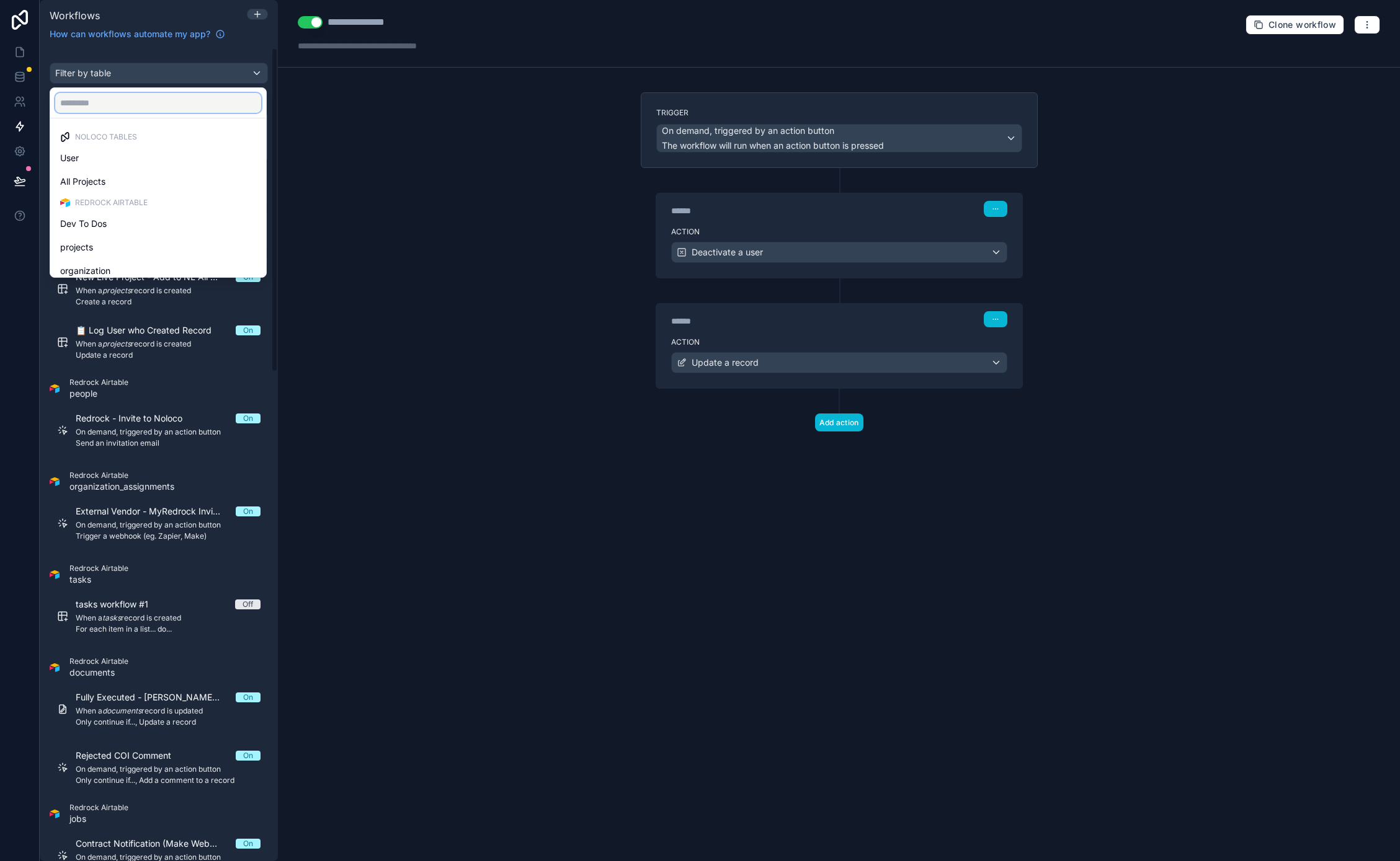
click at [138, 96] on input "text" at bounding box center [158, 103] width 206 height 20
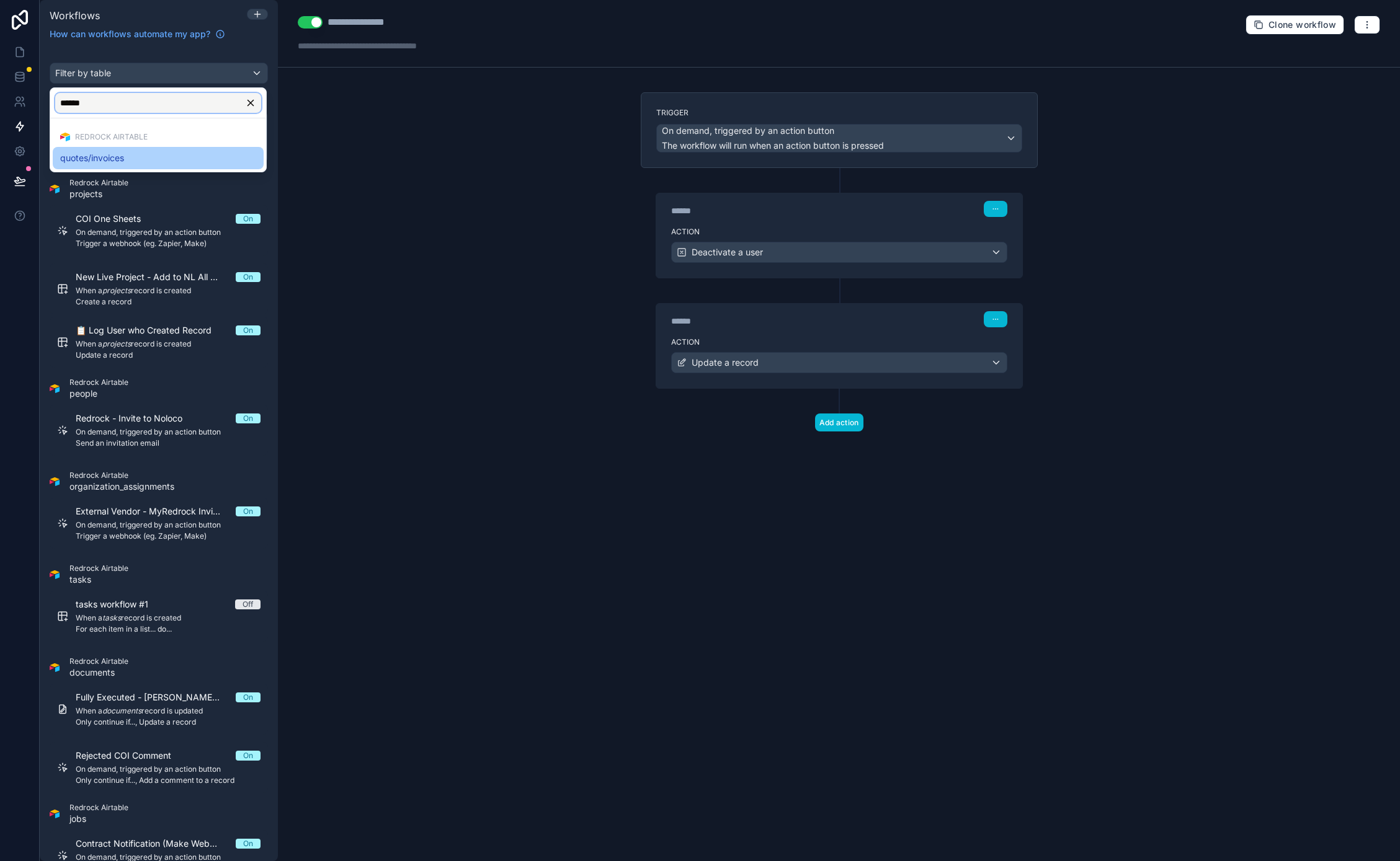
type input "******"
click at [117, 151] on span "quotes/invoices" at bounding box center [92, 158] width 64 height 15
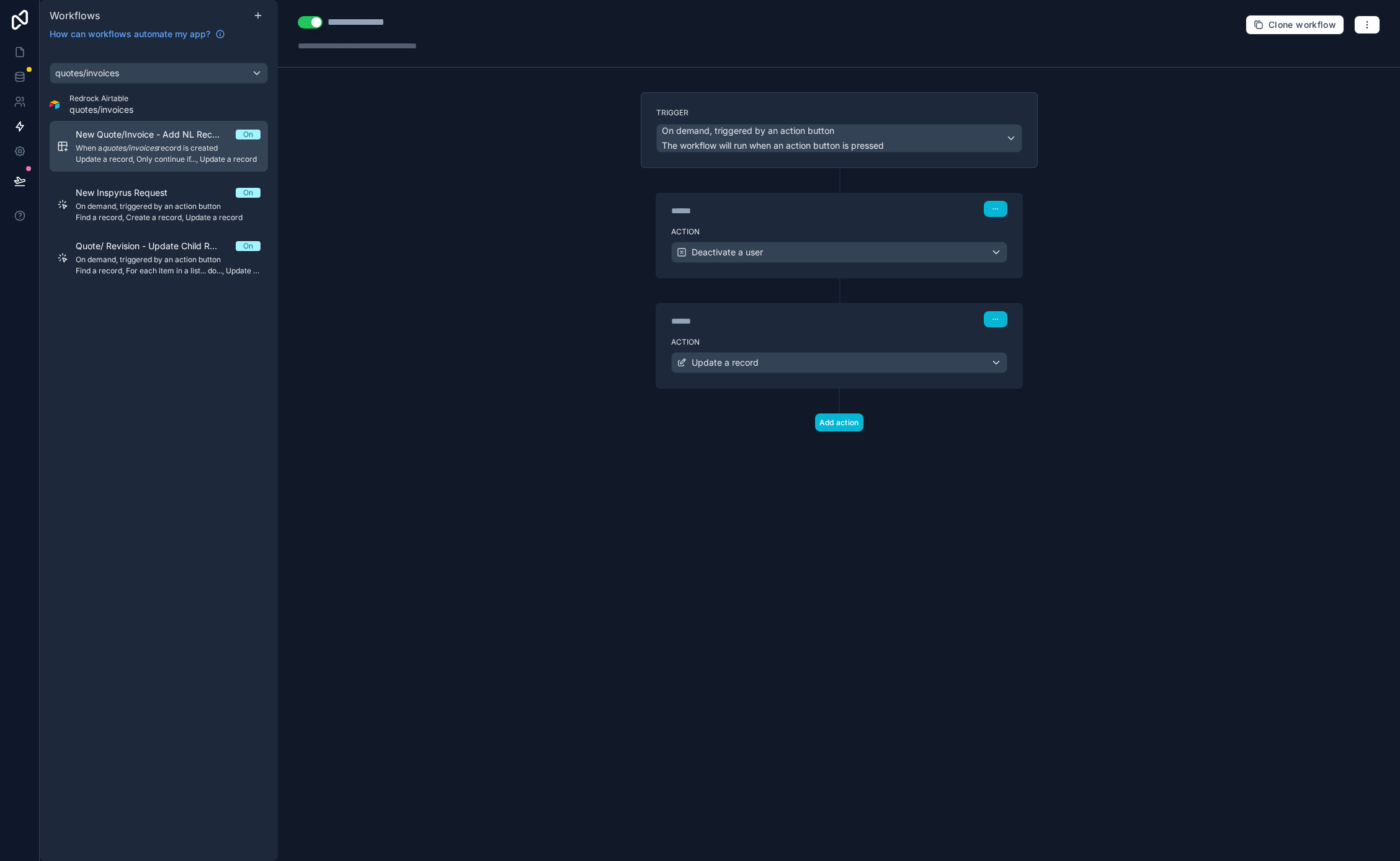
click at [155, 168] on link "New Quote/Invoice - Add NL Record ID On When a quotes/invoices record is create…" at bounding box center [158, 146] width 218 height 51
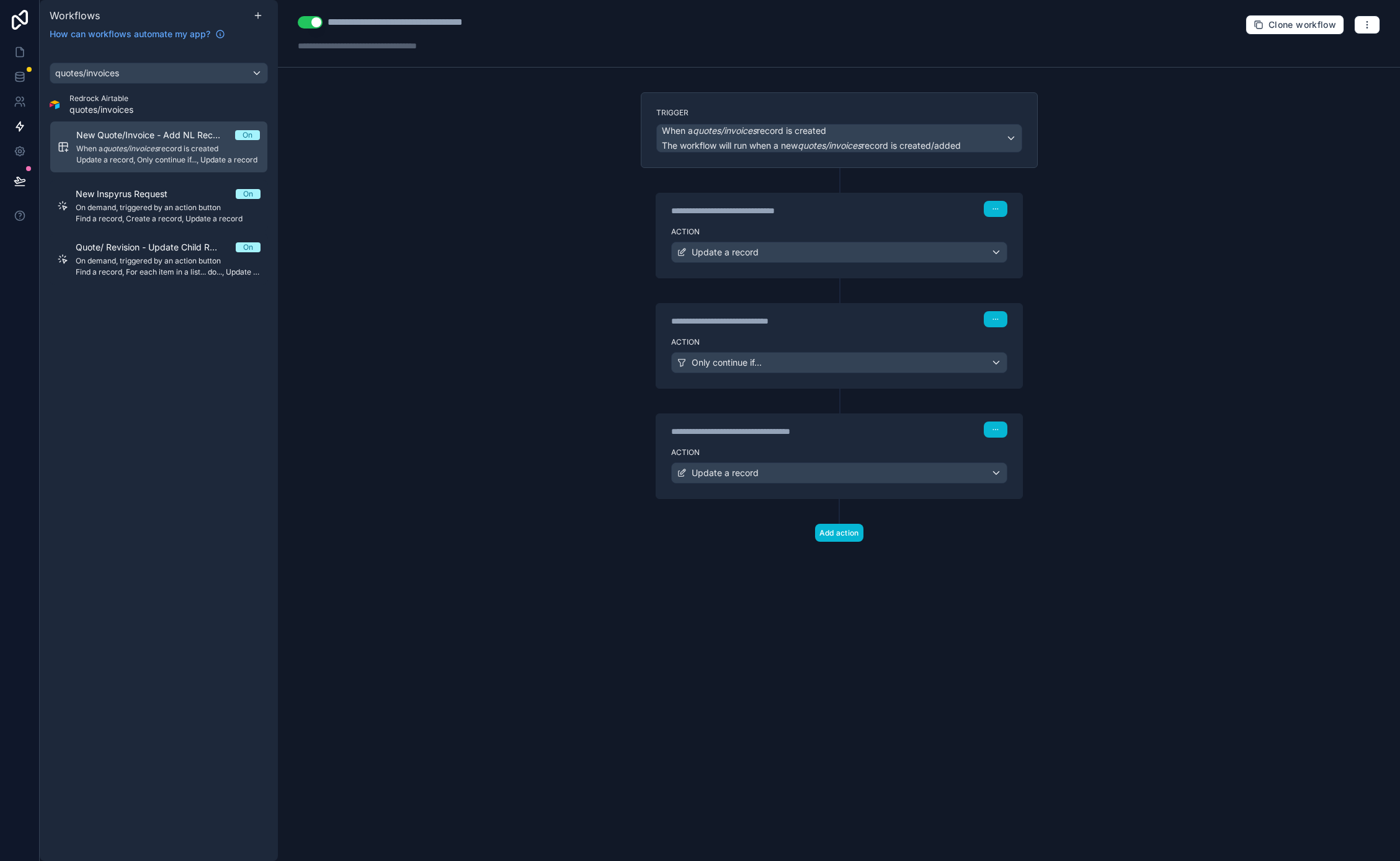
click at [824, 238] on div "Action Update a record" at bounding box center [839, 249] width 366 height 56
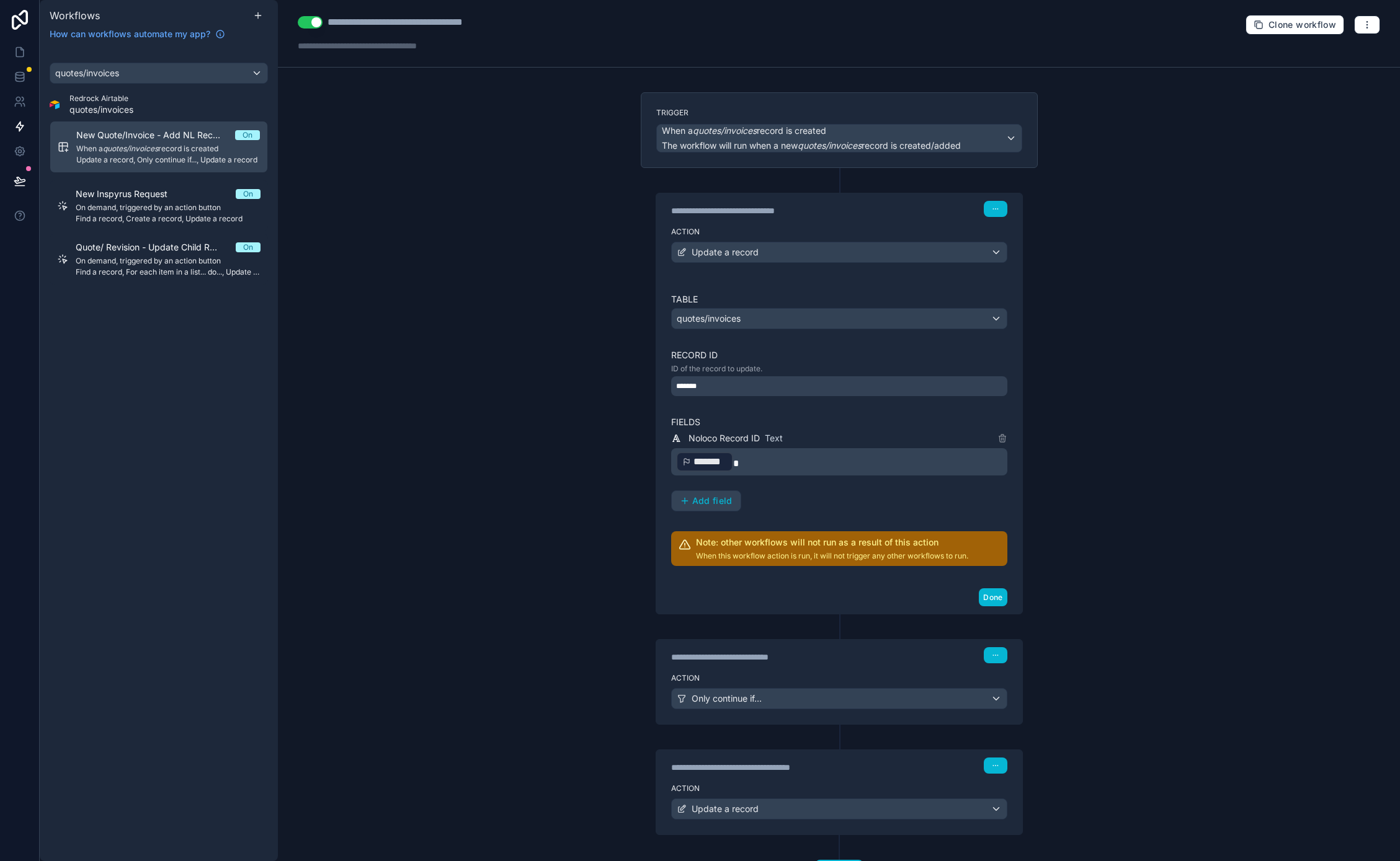
scroll to position [56, 0]
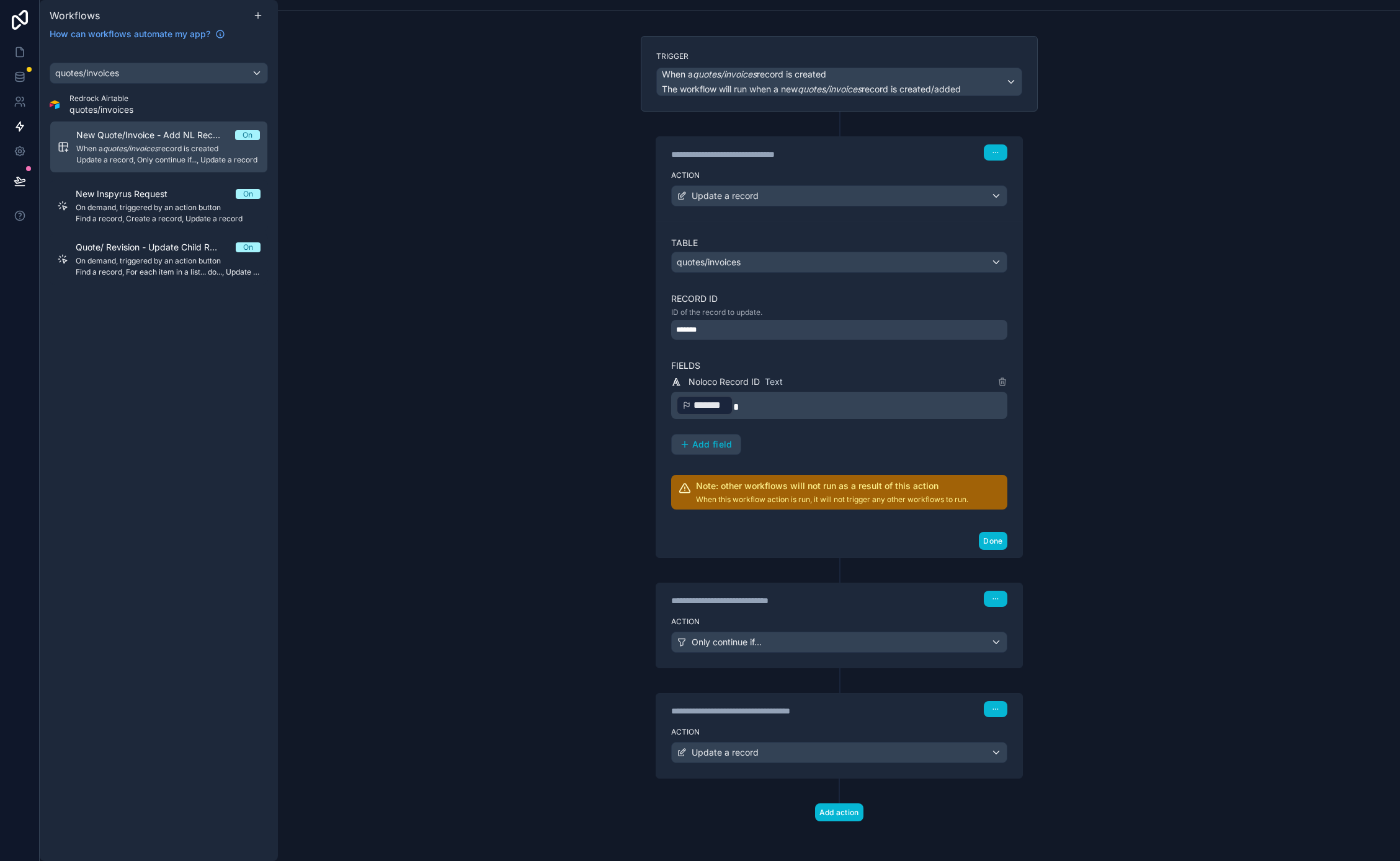
click at [811, 627] on div "Action Only continue if..." at bounding box center [839, 640] width 366 height 56
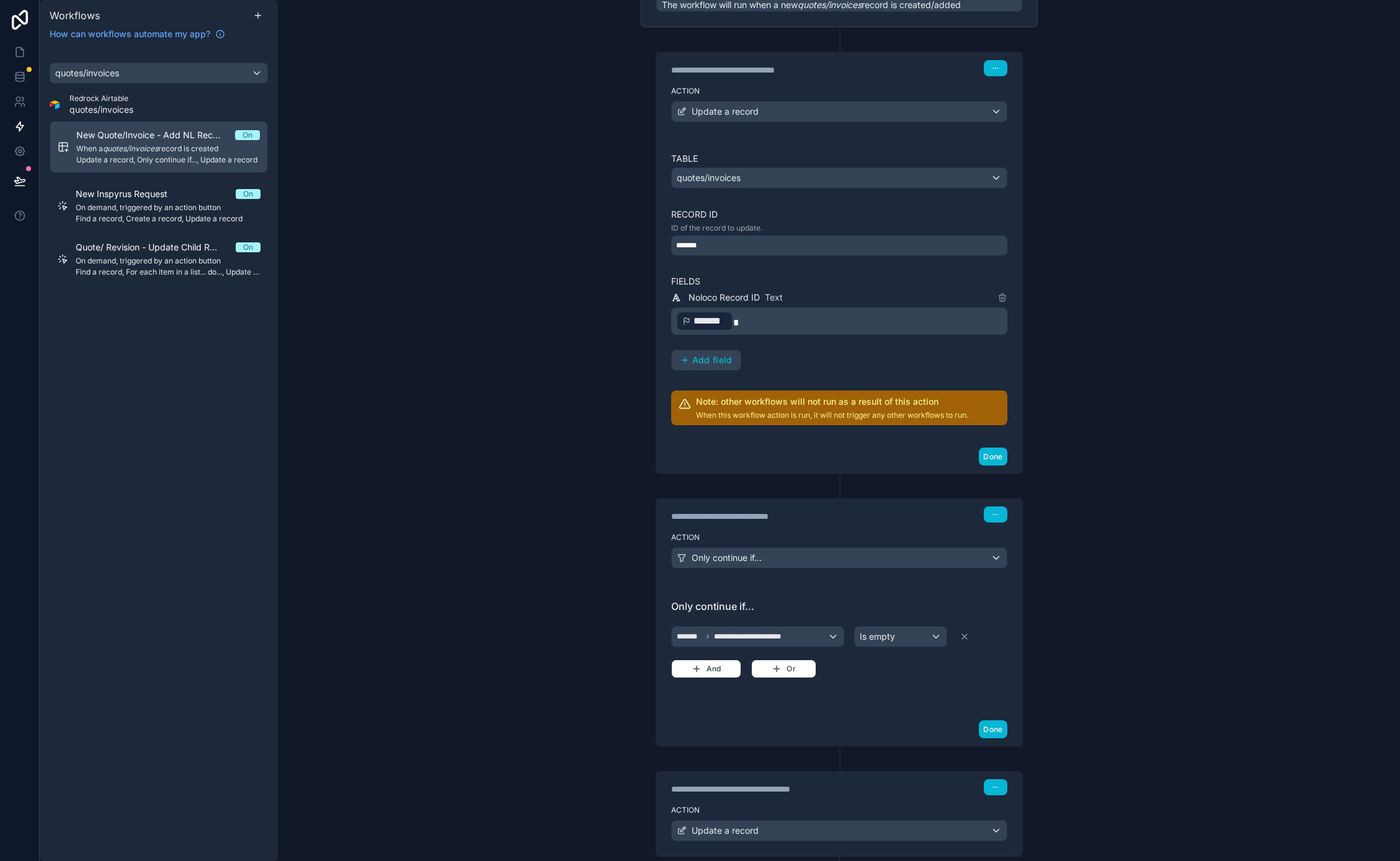
scroll to position [219, 0]
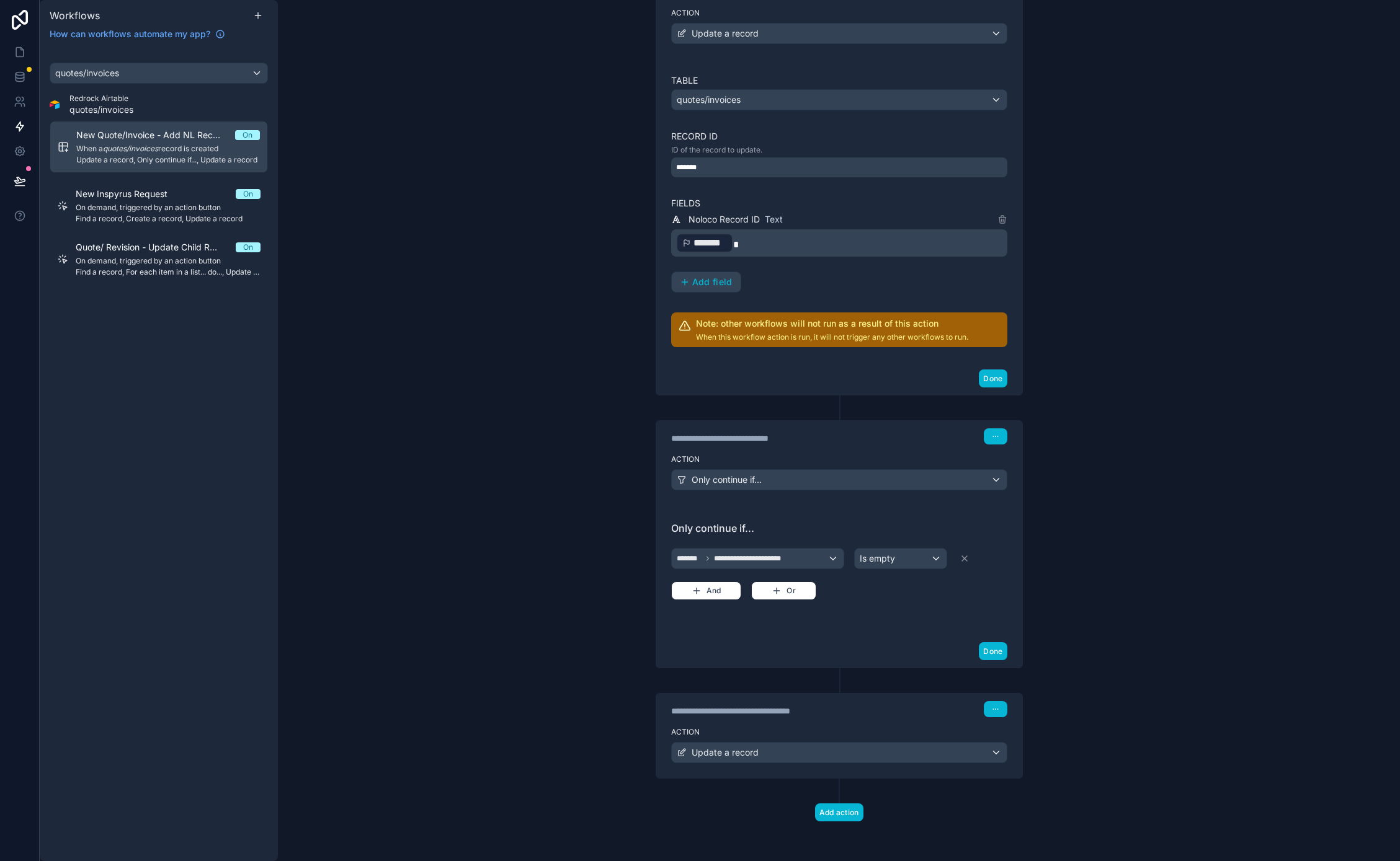
click at [799, 735] on label "Action" at bounding box center [839, 732] width 336 height 10
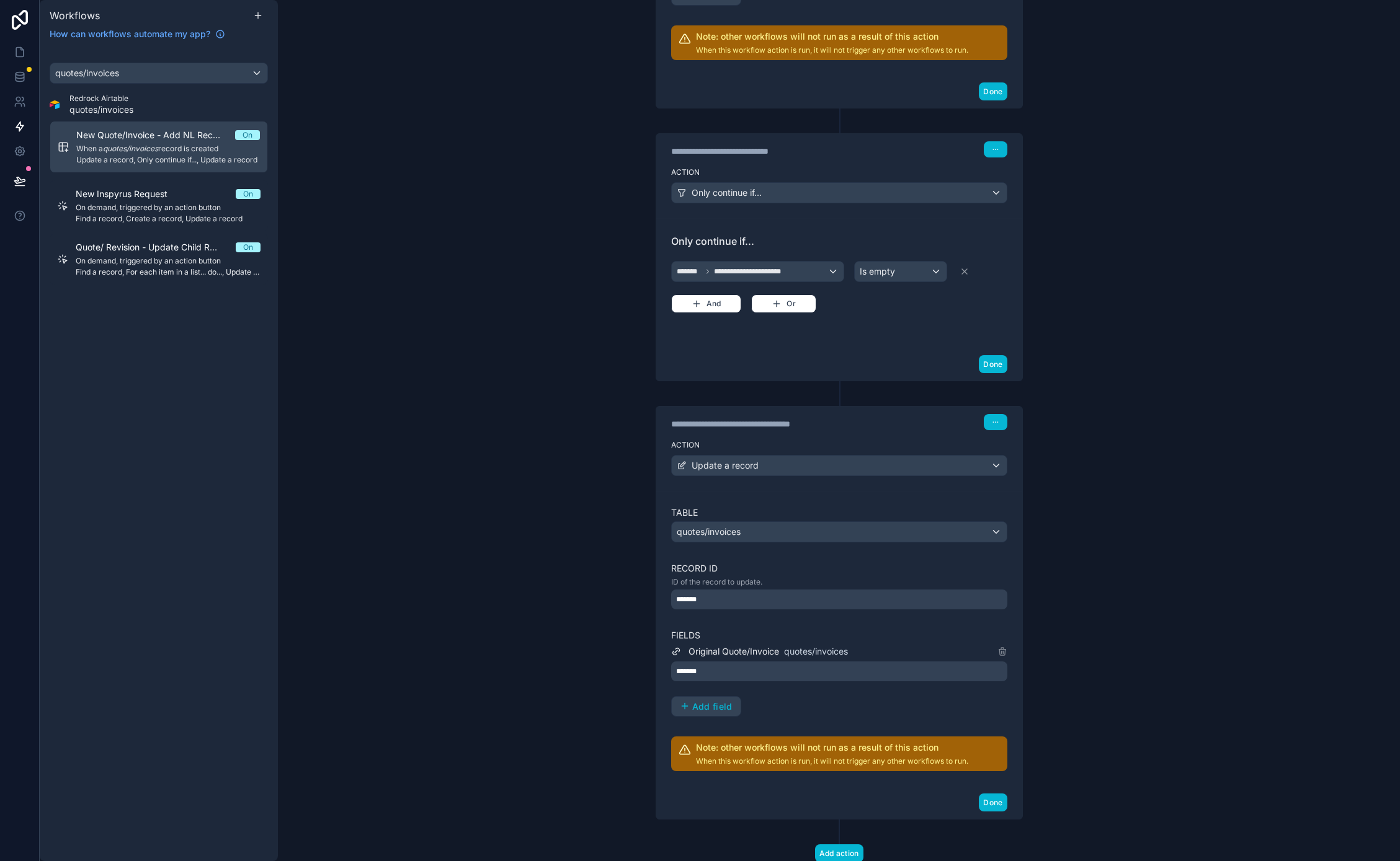
scroll to position [546, 0]
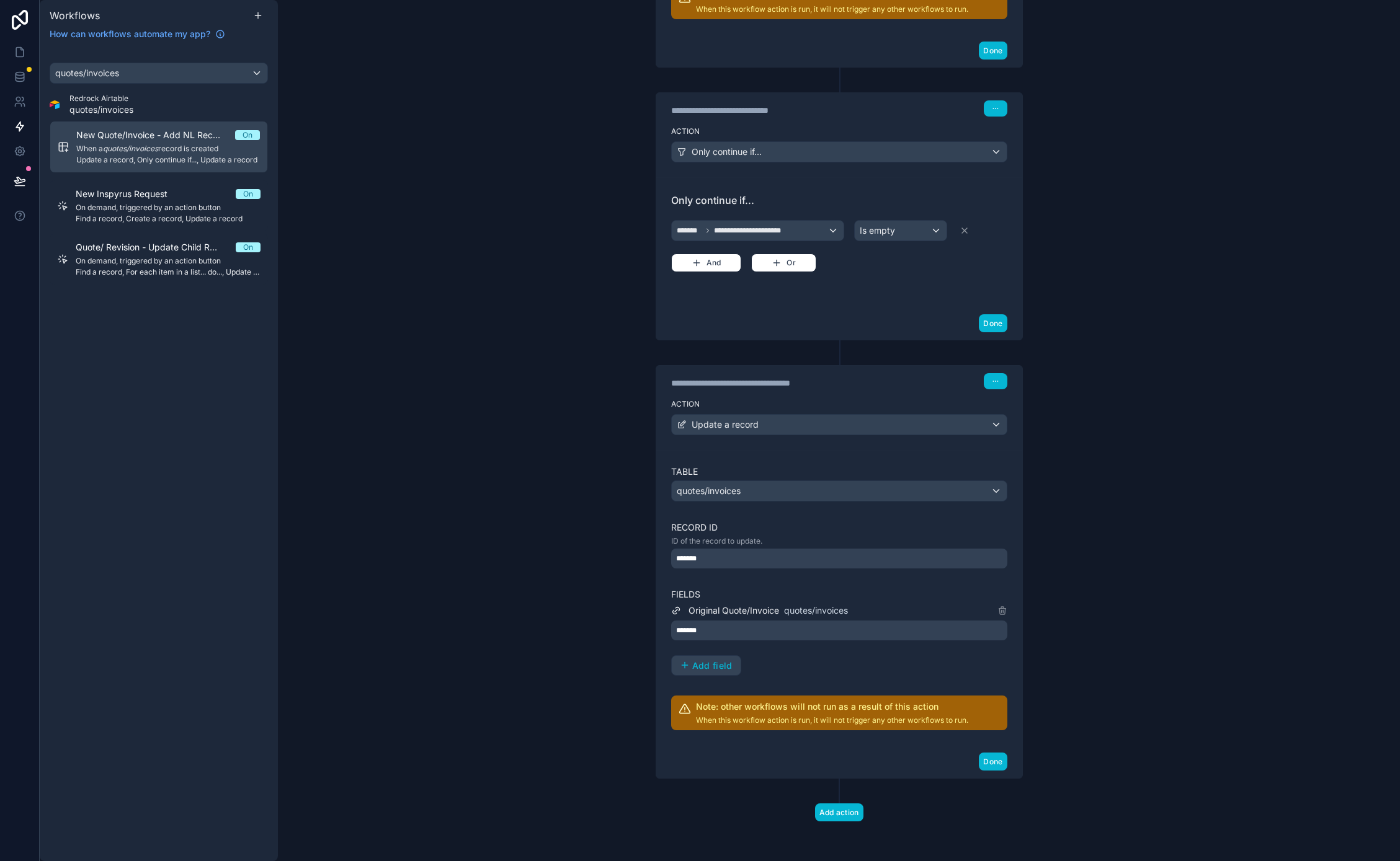
click at [1112, 558] on div "**********" at bounding box center [838, 430] width 1122 height 861
click at [111, 254] on div "Quote/ Revision - Update Child Records On On demand, triggered by an action but…" at bounding box center [168, 259] width 185 height 36
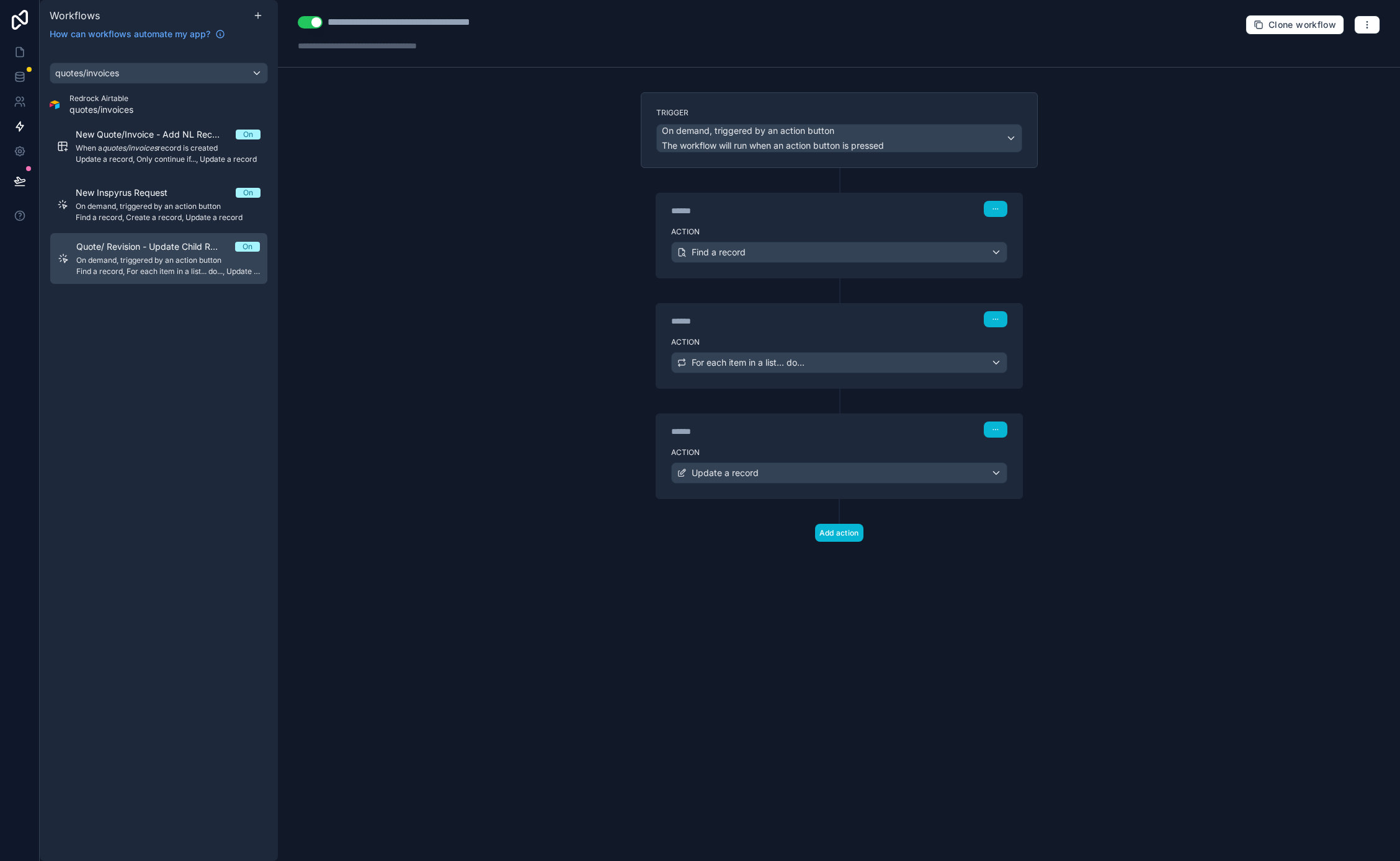
click at [917, 108] on label "Trigger" at bounding box center [839, 113] width 366 height 10
click at [865, 206] on div "****** Step 1" at bounding box center [839, 209] width 336 height 16
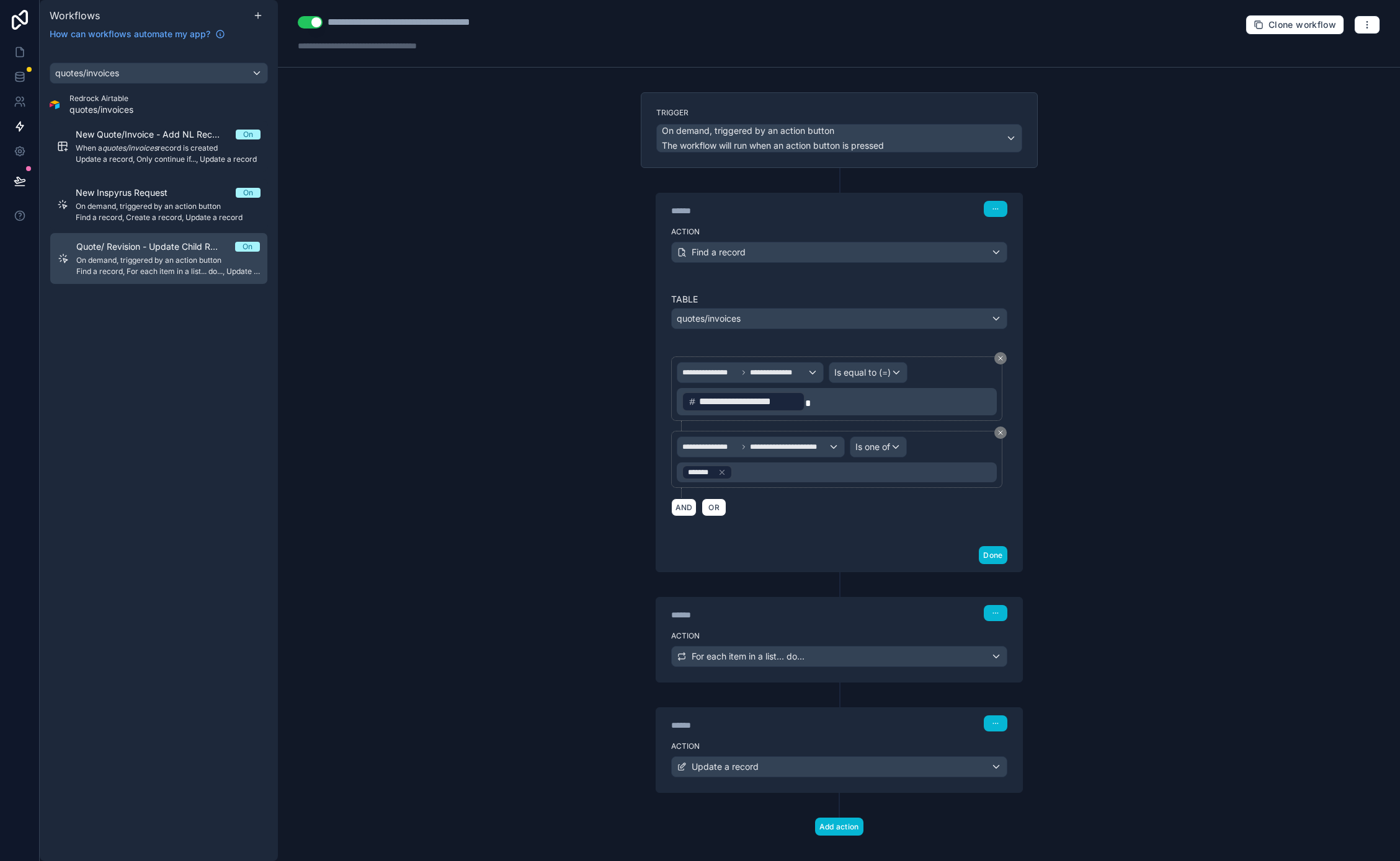
scroll to position [14, 0]
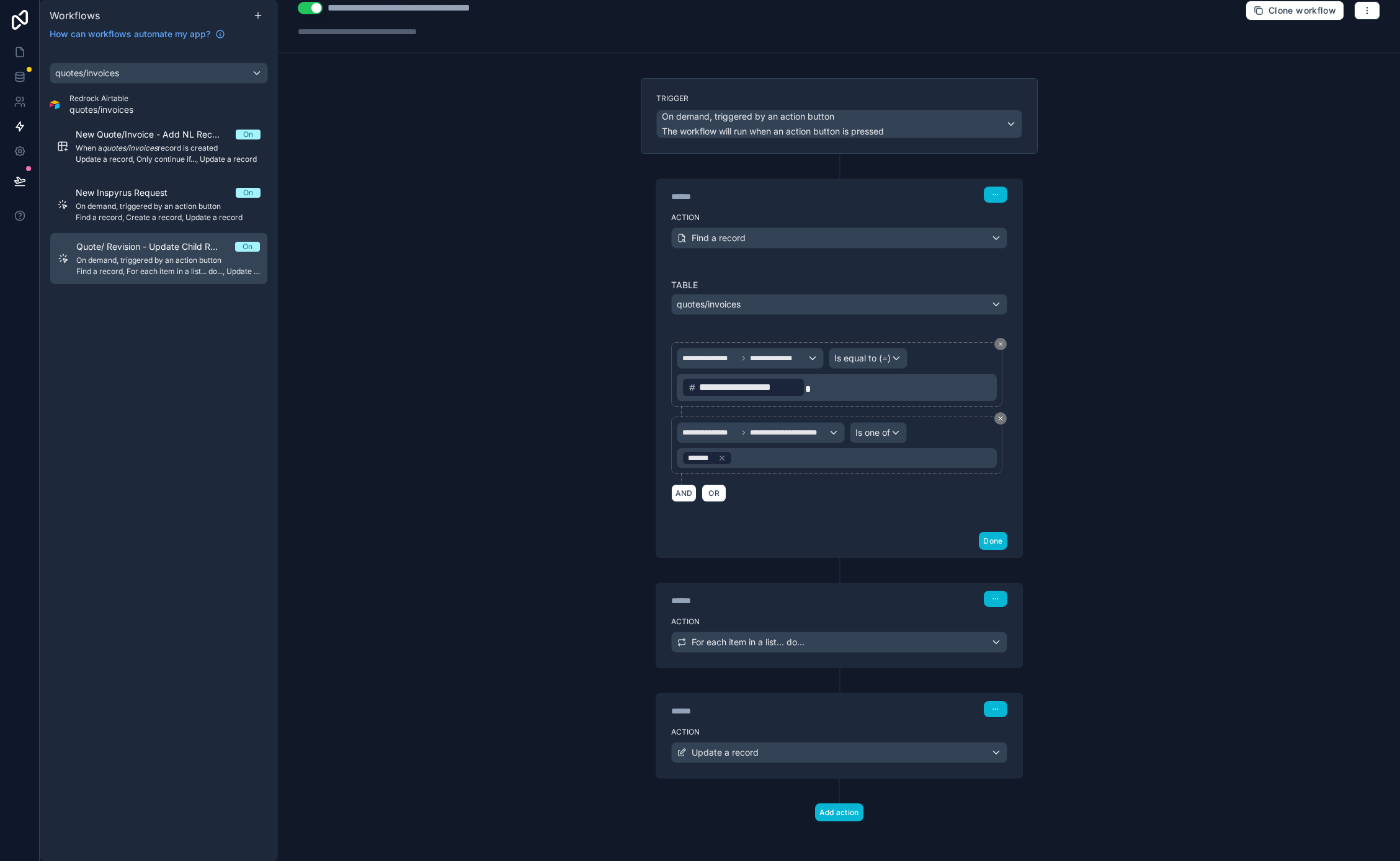
click at [780, 613] on div "Action For each item in a list... do..." at bounding box center [839, 640] width 366 height 56
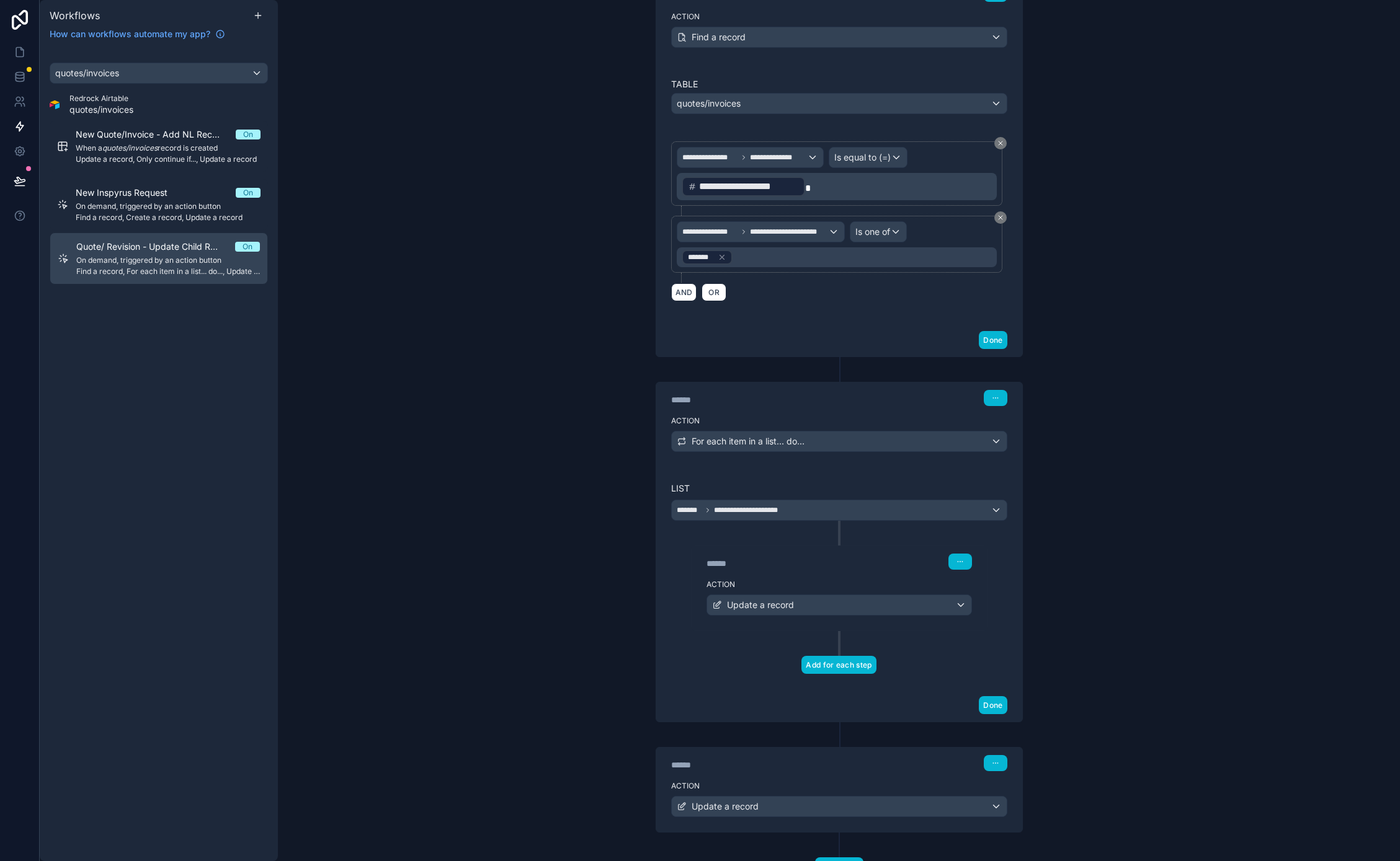
scroll to position [269, 0]
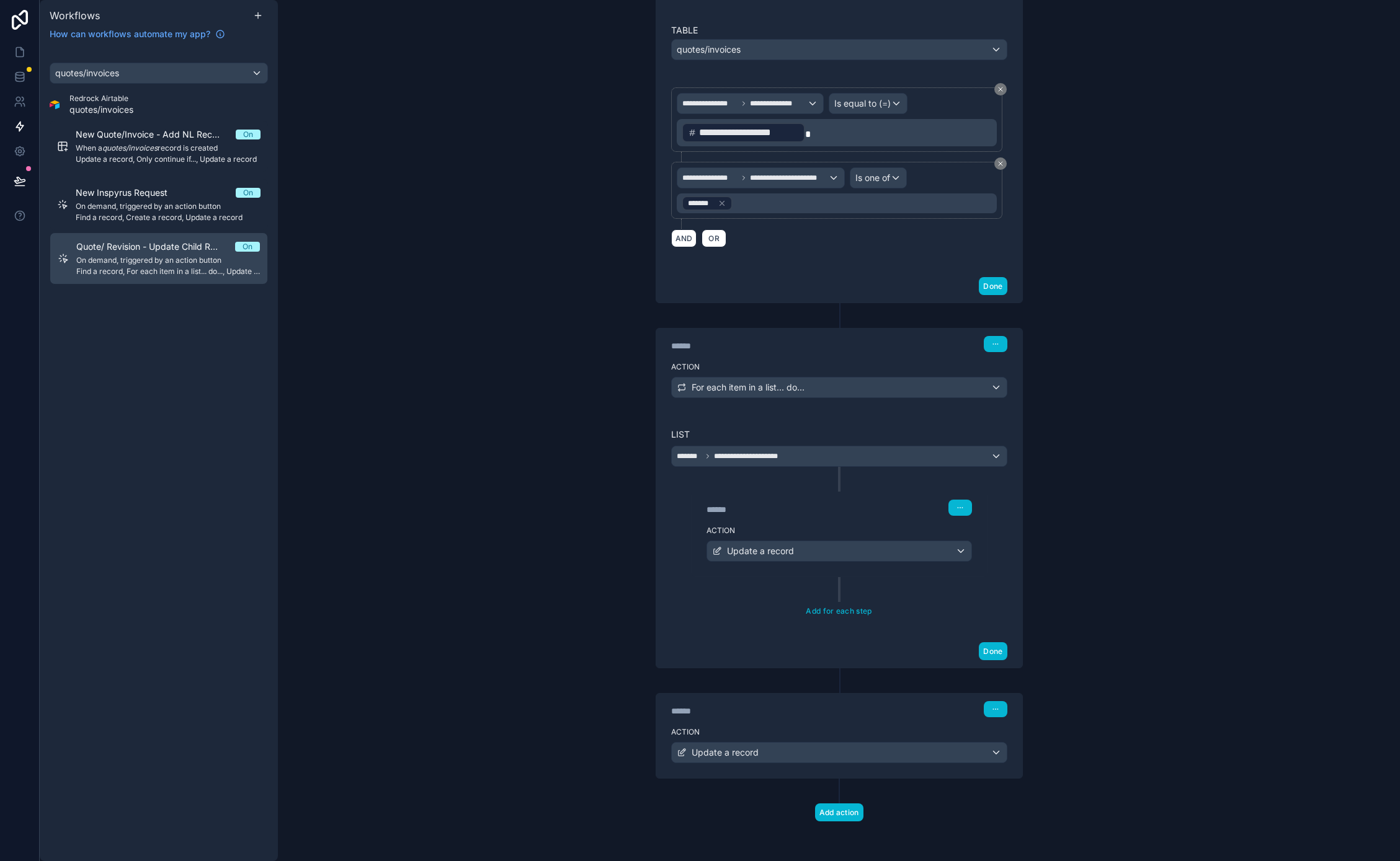
click at [769, 525] on div "Action Update a record" at bounding box center [839, 548] width 295 height 56
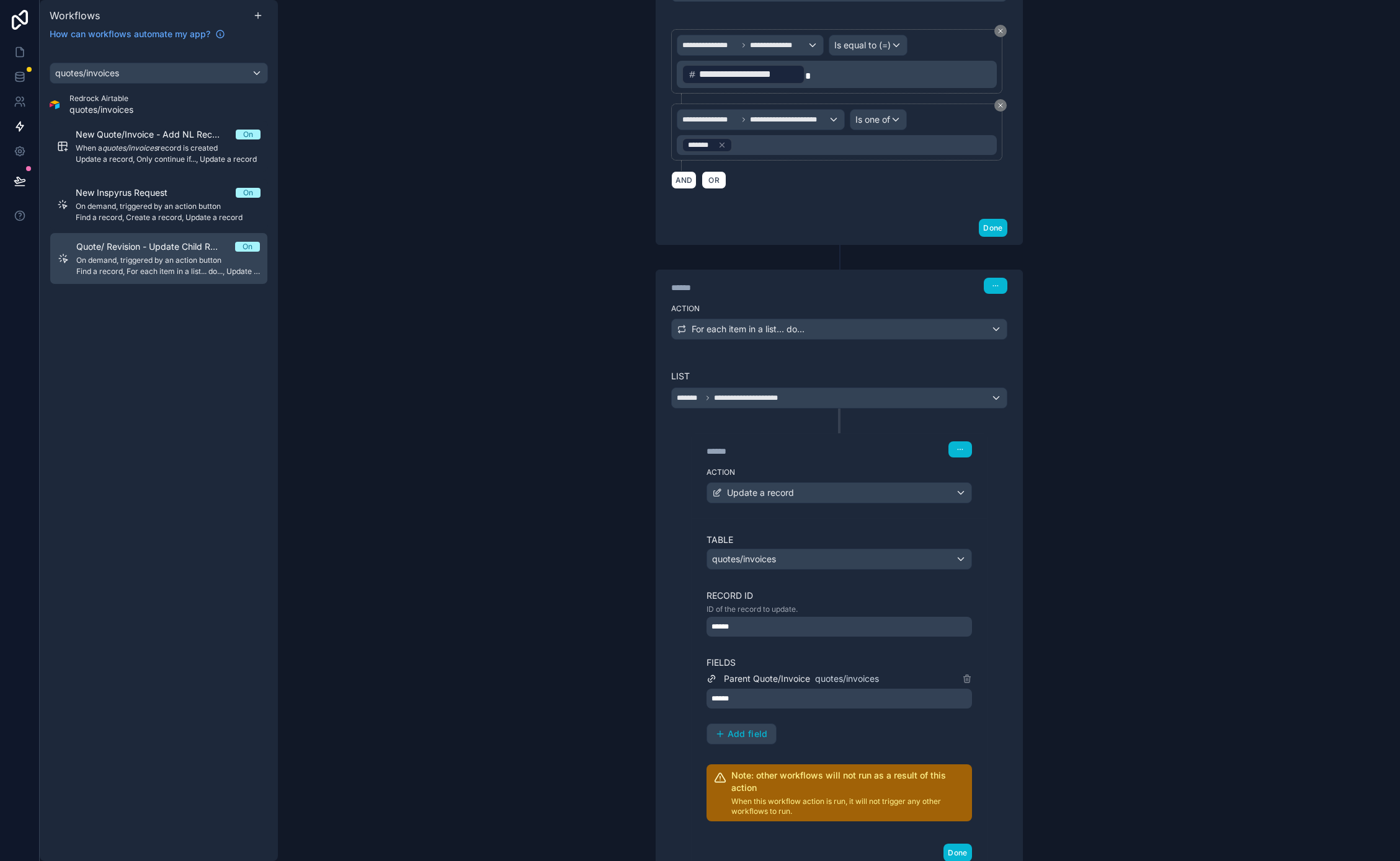
scroll to position [359, 0]
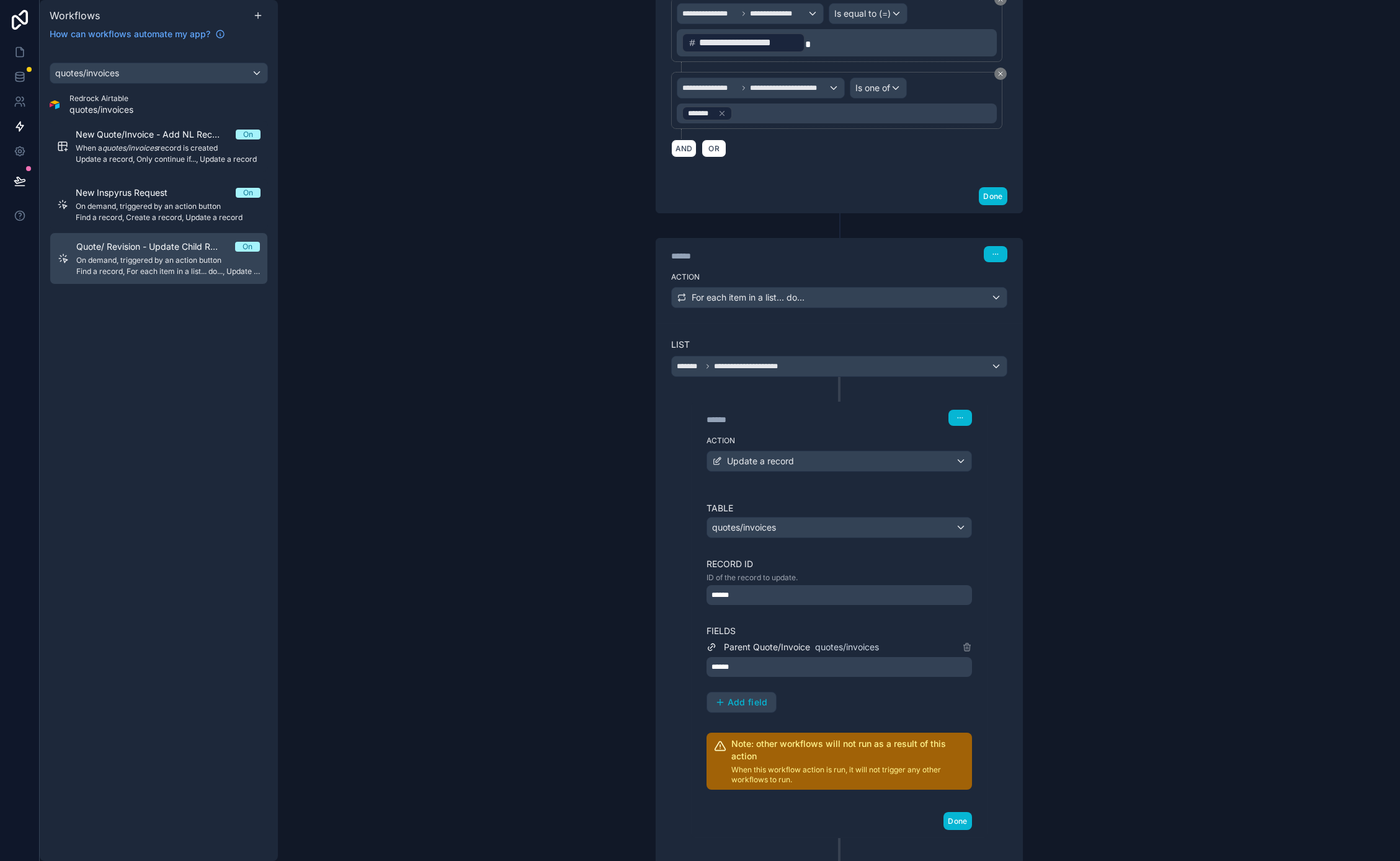
click at [757, 445] on label "Action" at bounding box center [839, 441] width 265 height 10
click at [826, 472] on div "Action Update a record" at bounding box center [839, 458] width 295 height 56
click at [826, 465] on div "Update a record" at bounding box center [839, 461] width 264 height 20
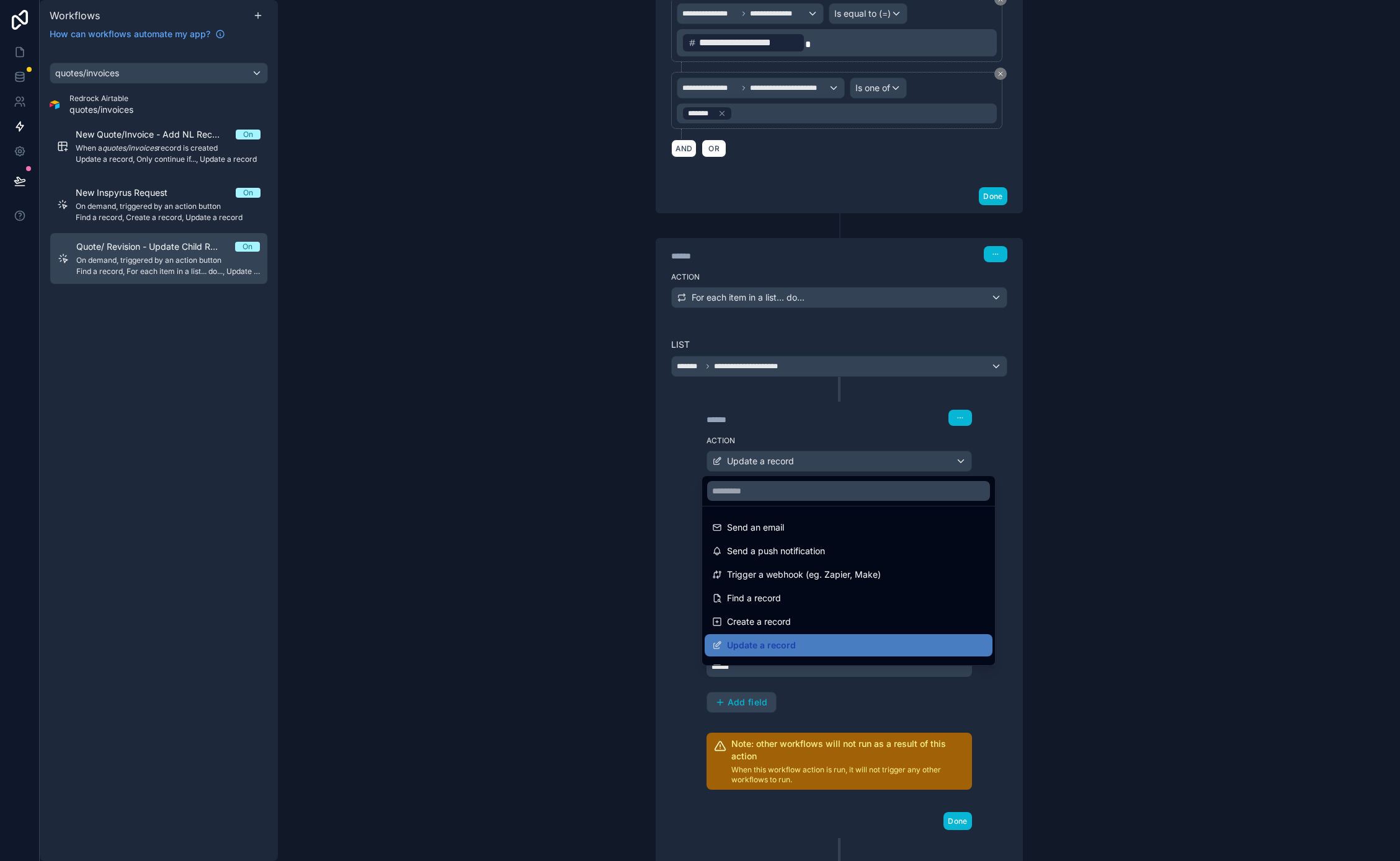
click at [822, 441] on div at bounding box center [700, 430] width 1400 height 861
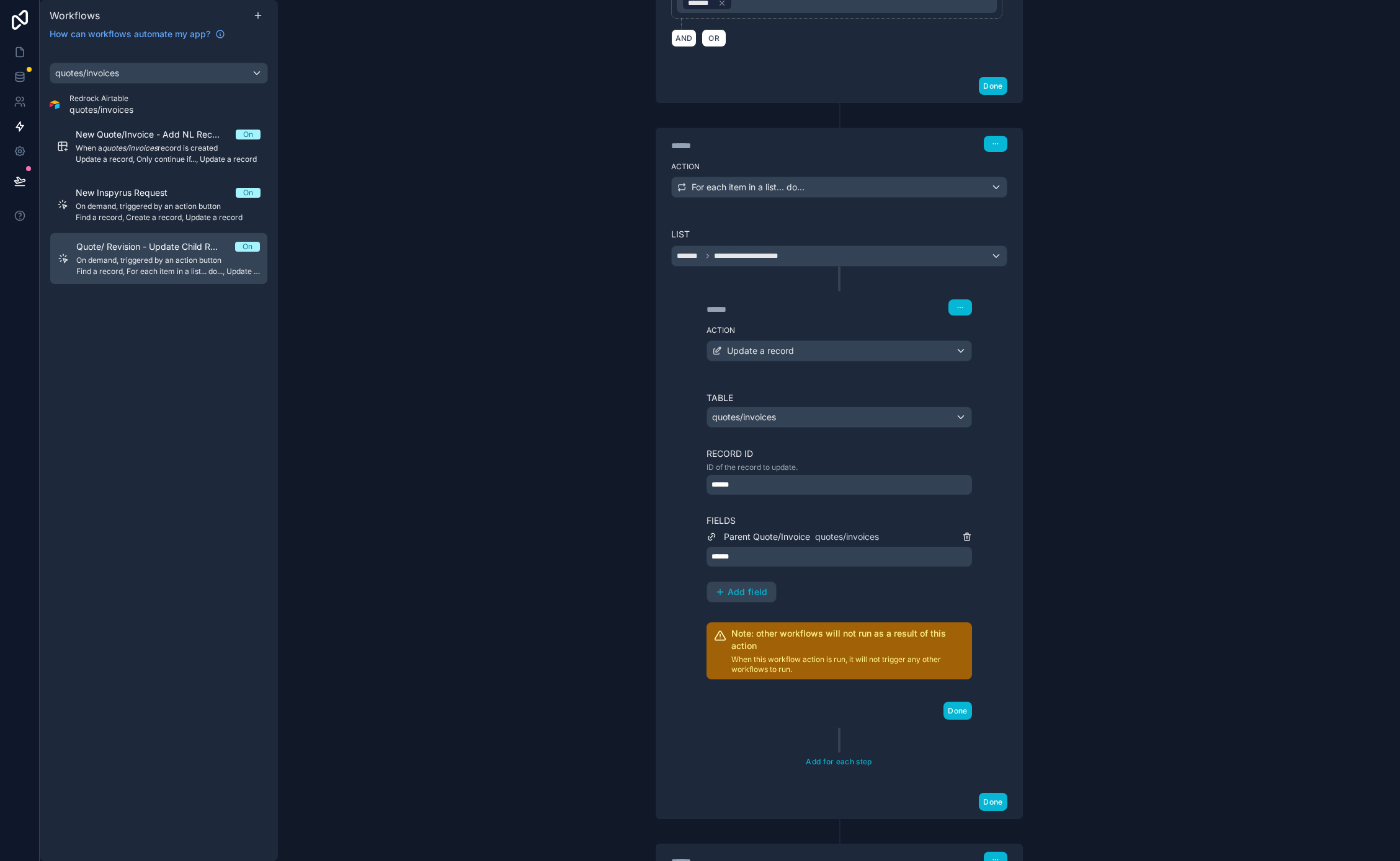
scroll to position [533, 0]
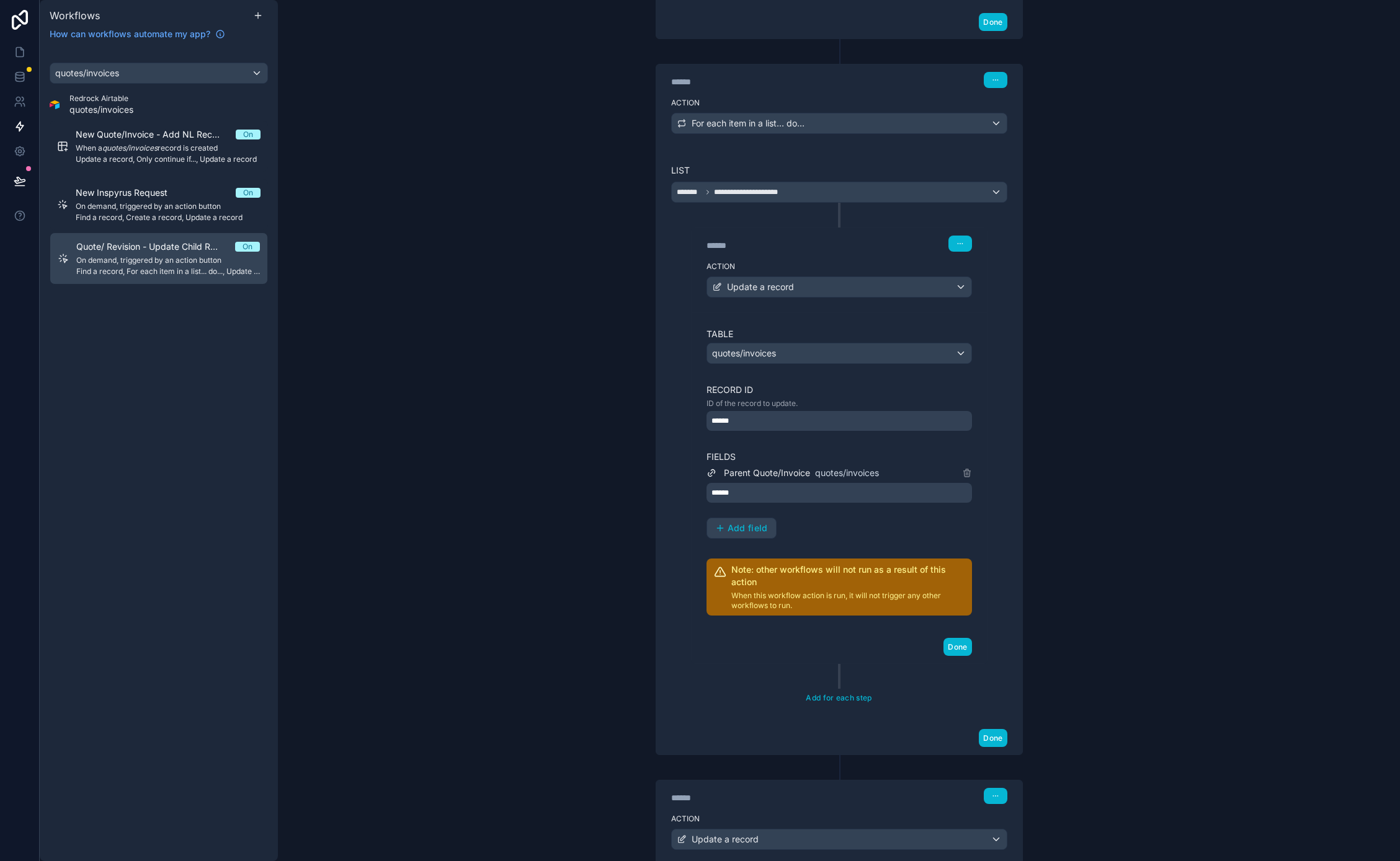
click at [776, 301] on div "Action Update a record" at bounding box center [839, 284] width 295 height 56
click at [715, 264] on label "Action" at bounding box center [839, 266] width 265 height 10
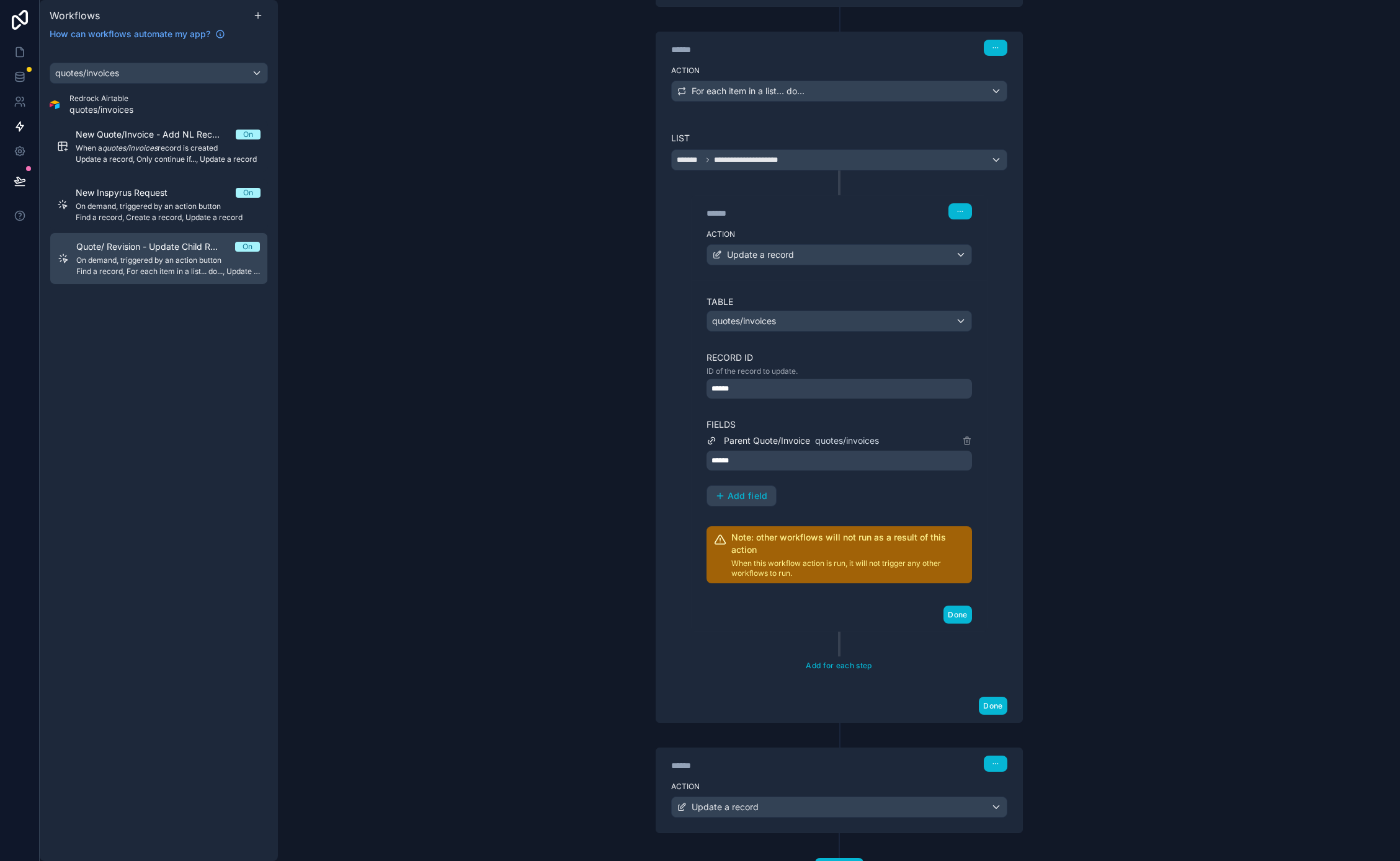
scroll to position [620, 0]
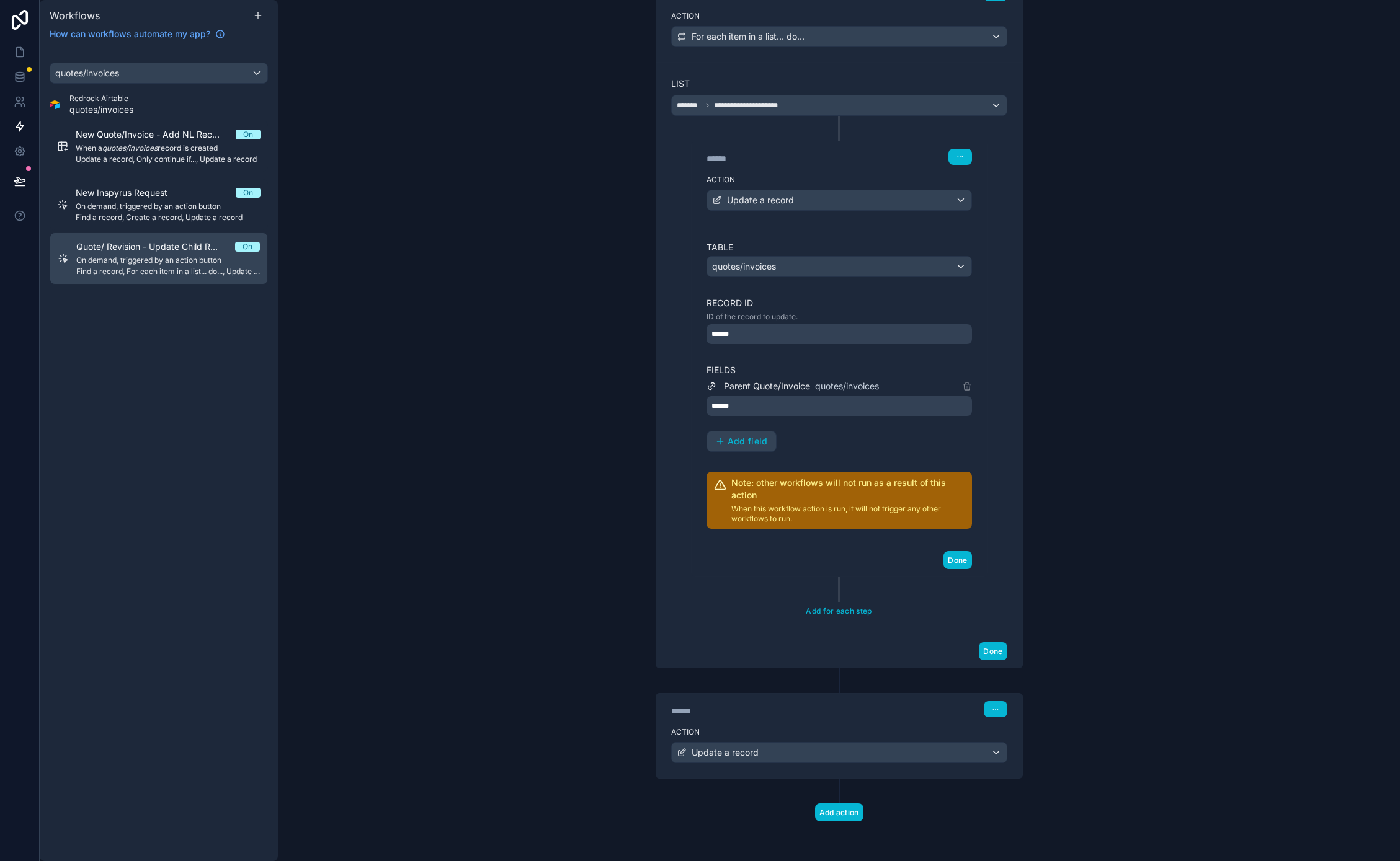
click at [850, 731] on label "Action" at bounding box center [839, 732] width 336 height 10
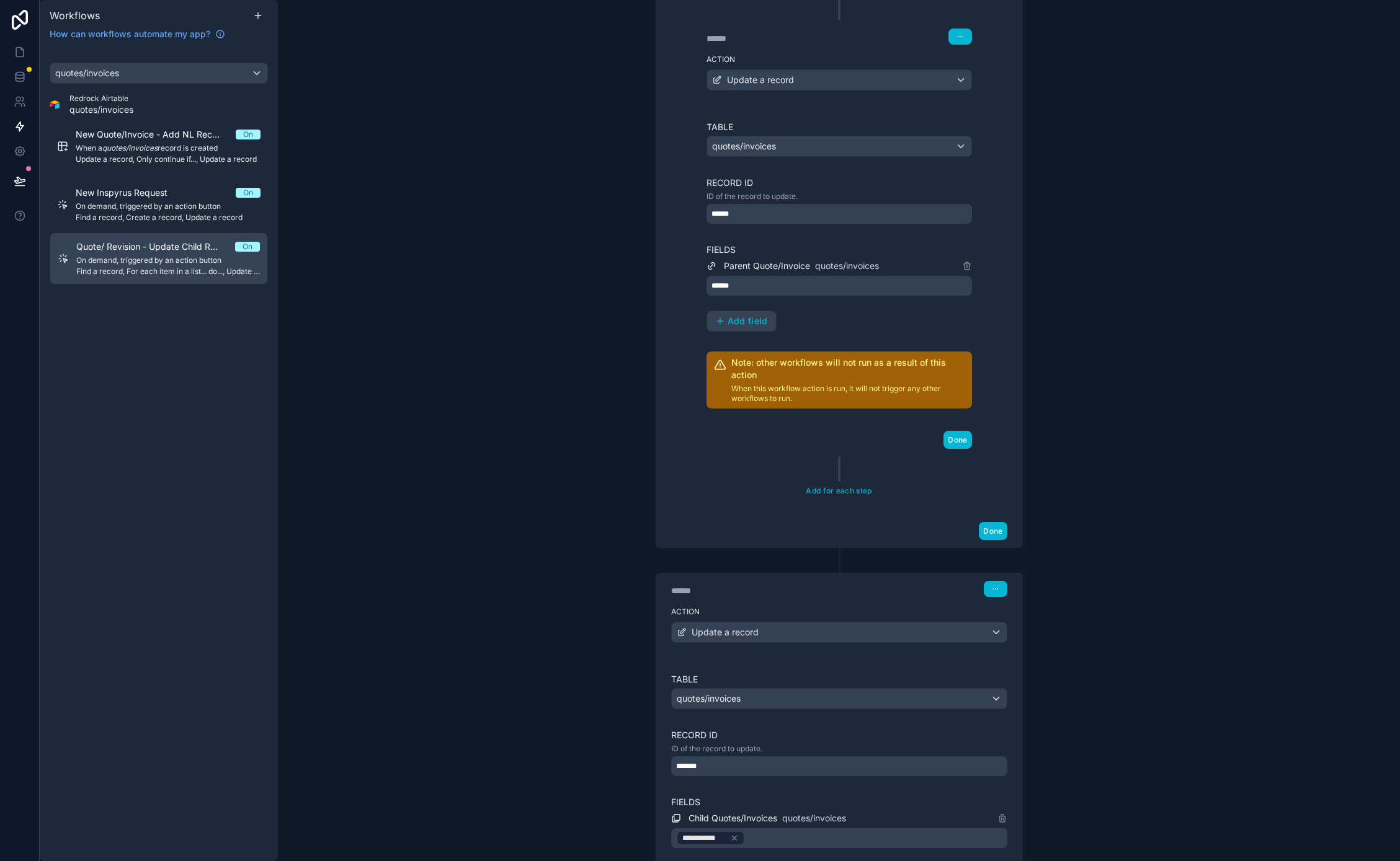
scroll to position [0, 0]
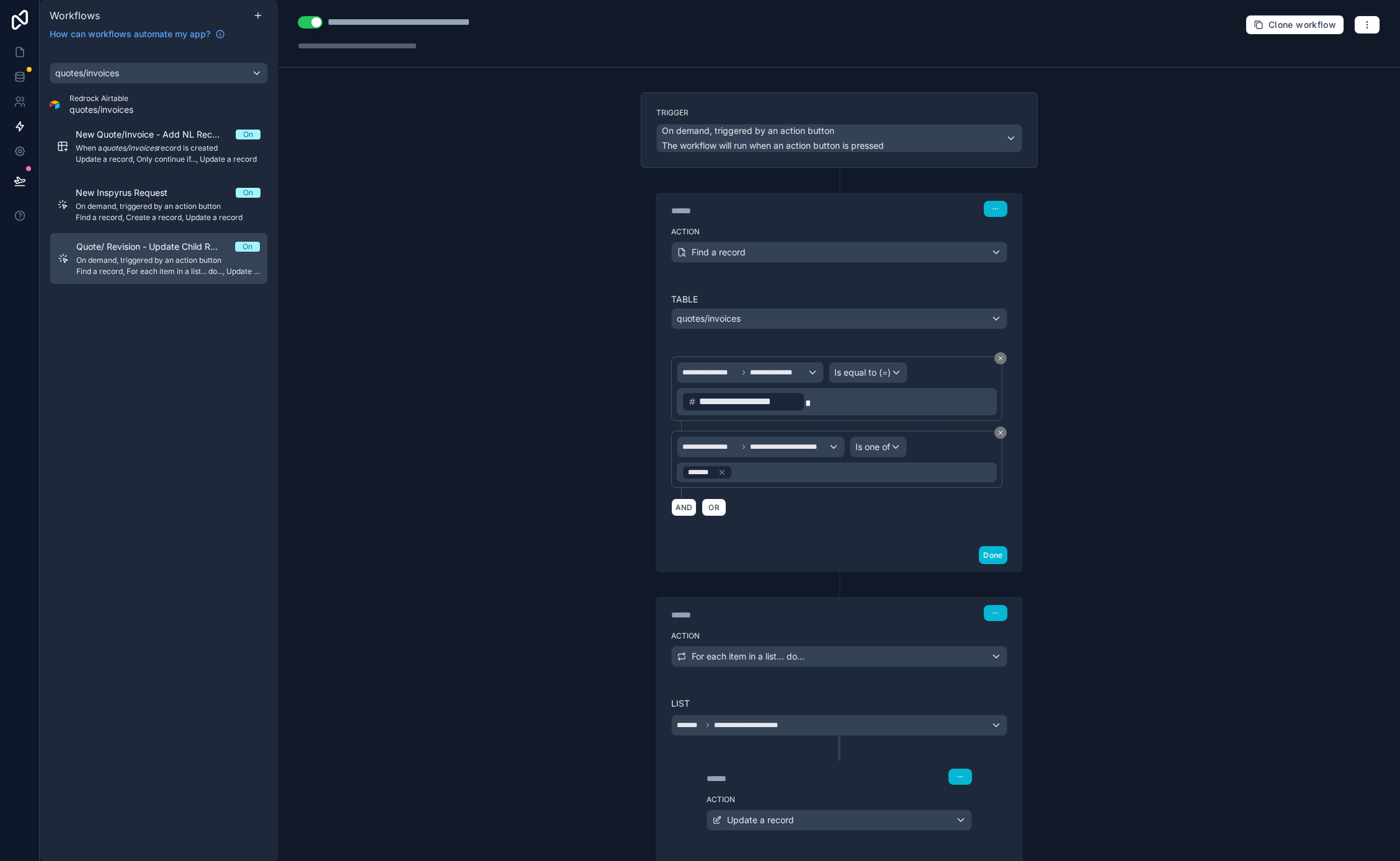
click at [556, 166] on div "**********" at bounding box center [838, 430] width 1122 height 861
click at [127, 208] on span "On demand, triggered by an action button" at bounding box center [168, 206] width 185 height 10
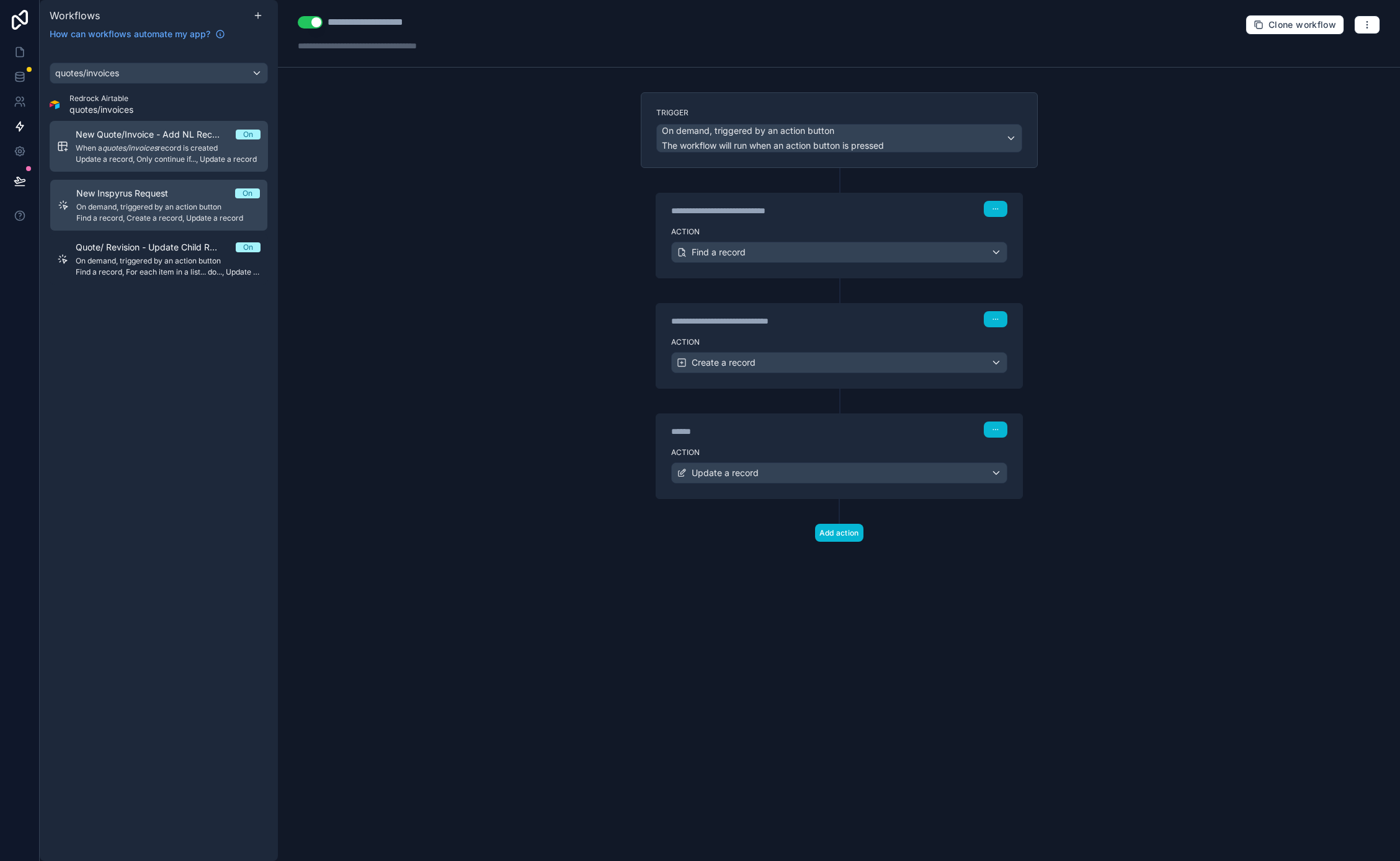
click at [134, 141] on div "New Quote/Invoice - Add NL Record ID On When a quotes/invoices record is create…" at bounding box center [168, 146] width 185 height 36
click at [767, 448] on label "Action" at bounding box center [839, 453] width 336 height 10
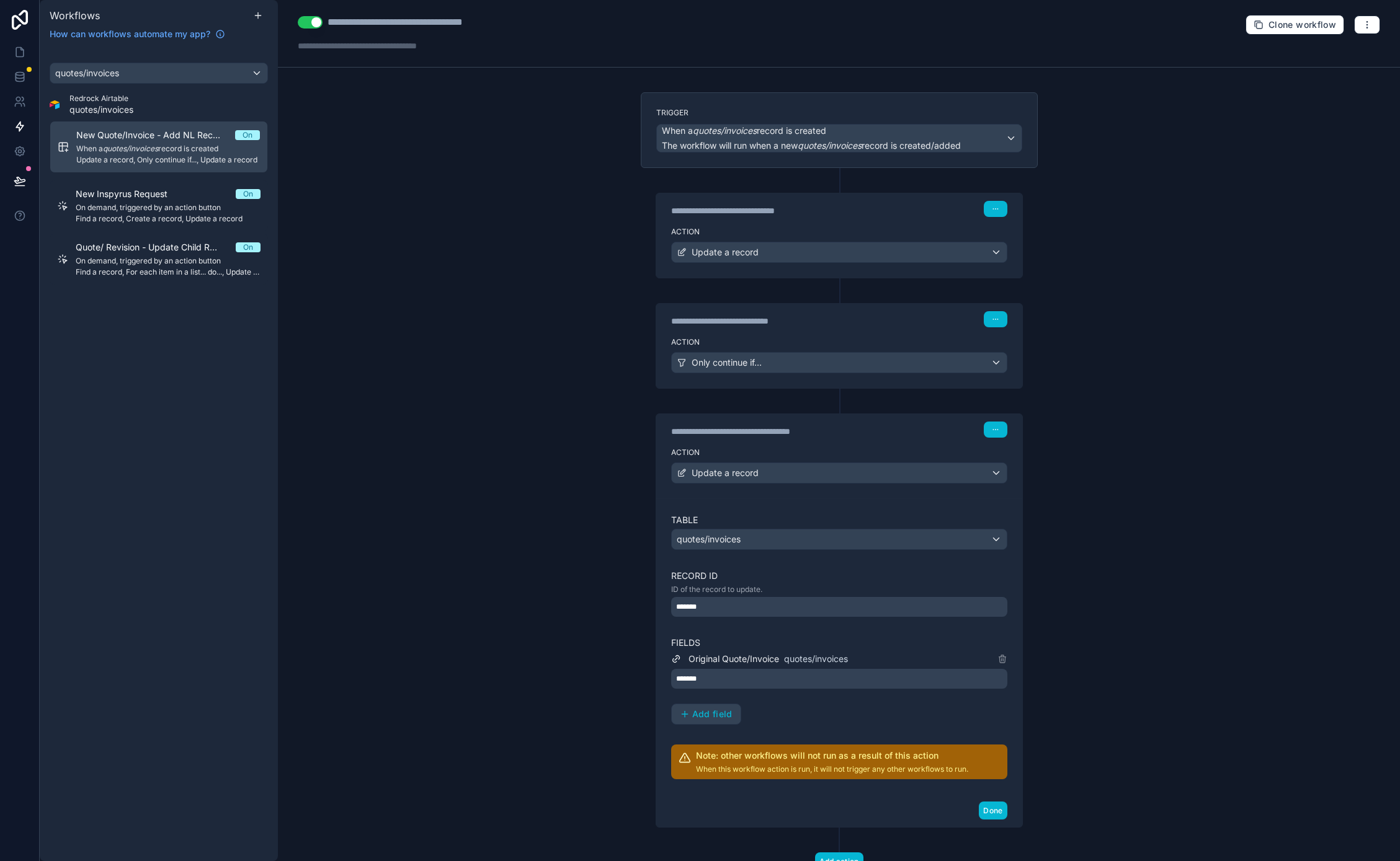
click at [741, 113] on label "Trigger" at bounding box center [839, 113] width 366 height 10
click at [793, 158] on div "Trigger When a quotes/invoices record is created The workflow will run when a n…" at bounding box center [839, 130] width 397 height 76
click at [1367, 25] on button "button" at bounding box center [1367, 25] width 26 height 19
click at [1316, 71] on span "Run history" at bounding box center [1324, 74] width 59 height 10
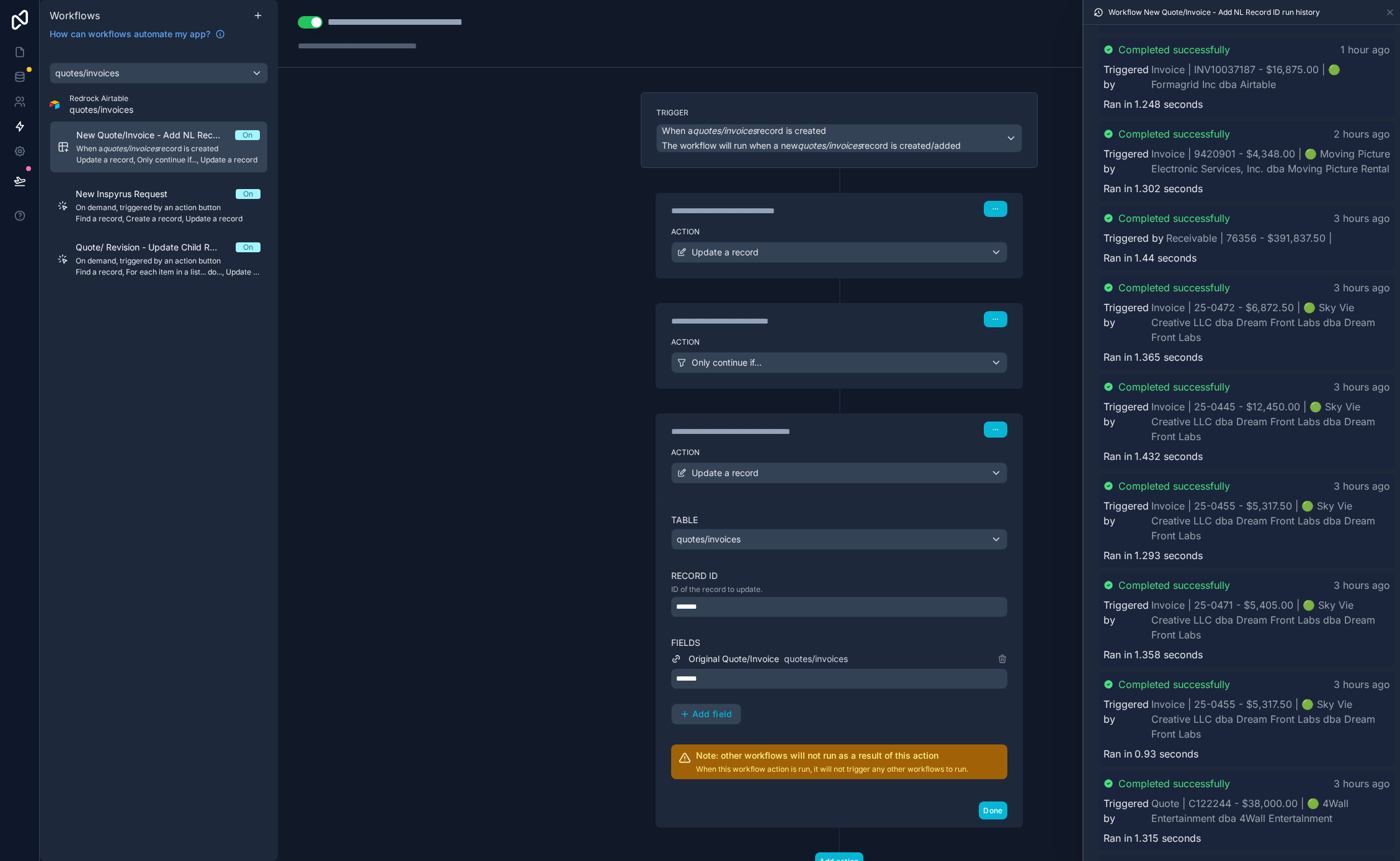
scroll to position [1097, 0]
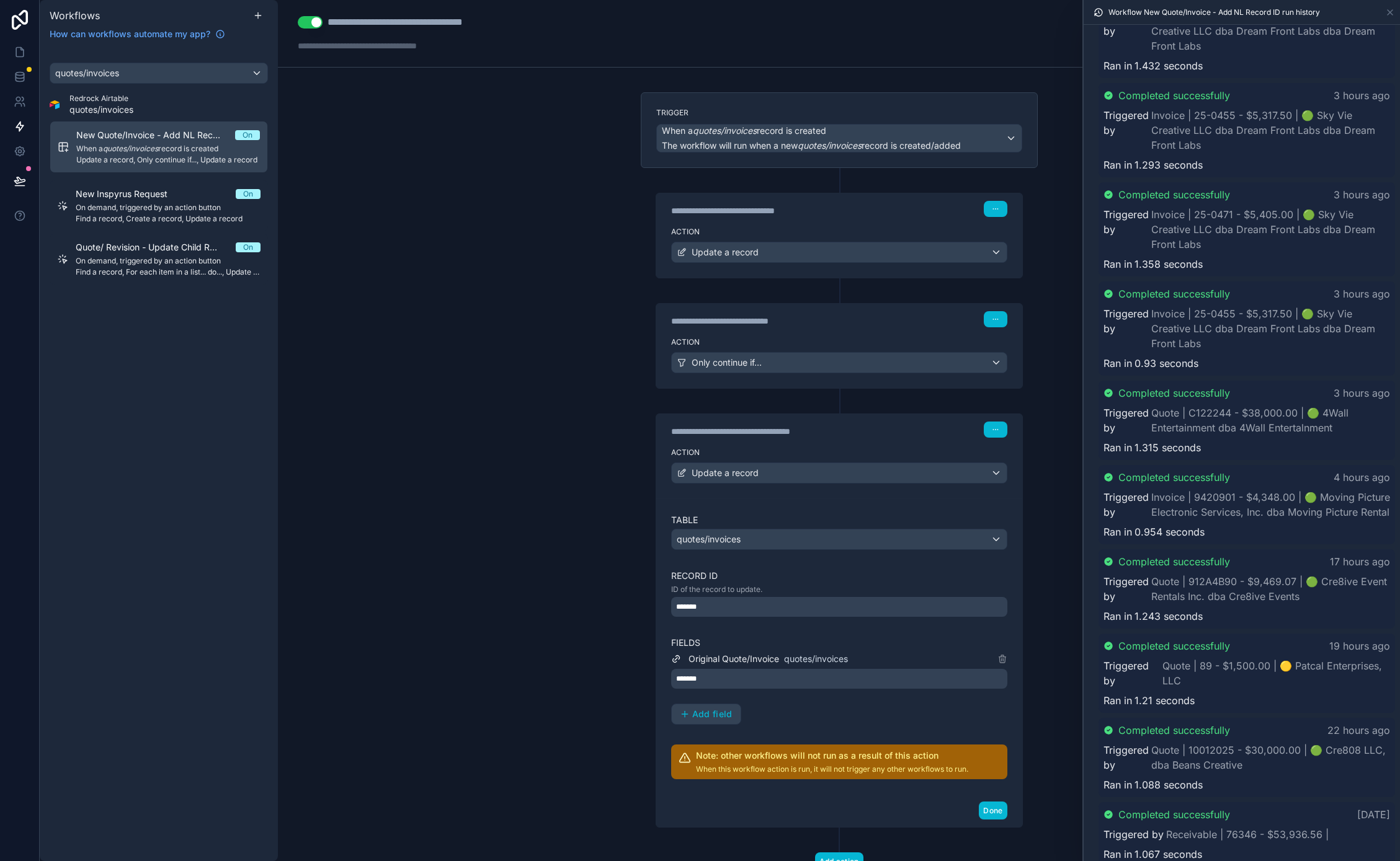
click at [753, 333] on div "Action Only continue if..." at bounding box center [839, 360] width 366 height 56
